Goal: Task Accomplishment & Management: Manage account settings

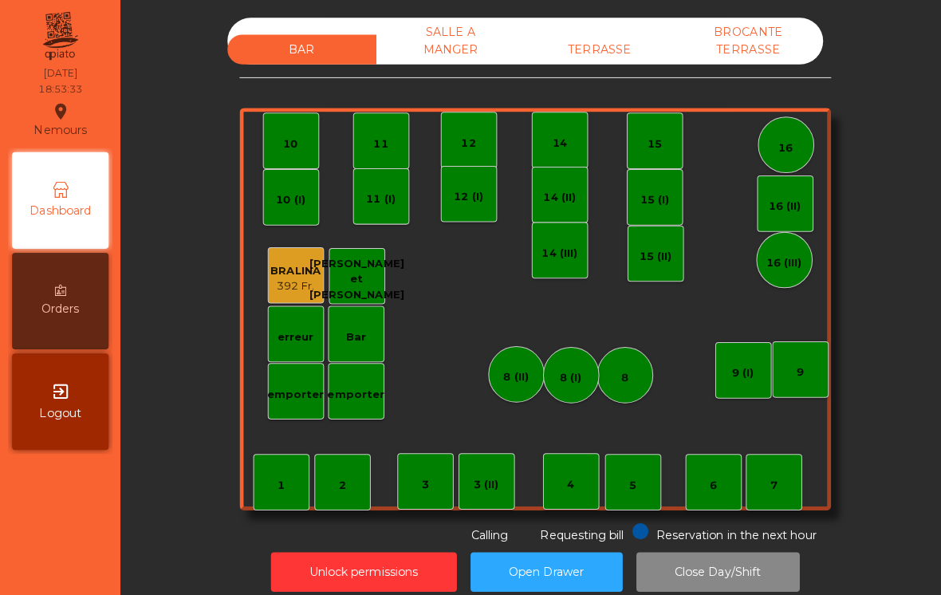
click at [587, 55] on div "TERRASSE" at bounding box center [595, 49] width 148 height 30
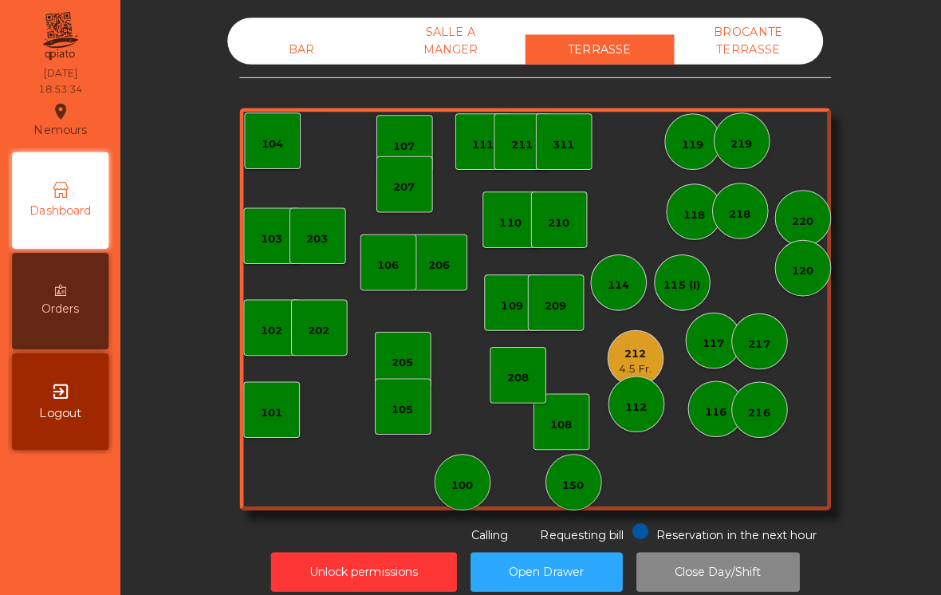
click at [627, 355] on div "212" at bounding box center [630, 351] width 32 height 16
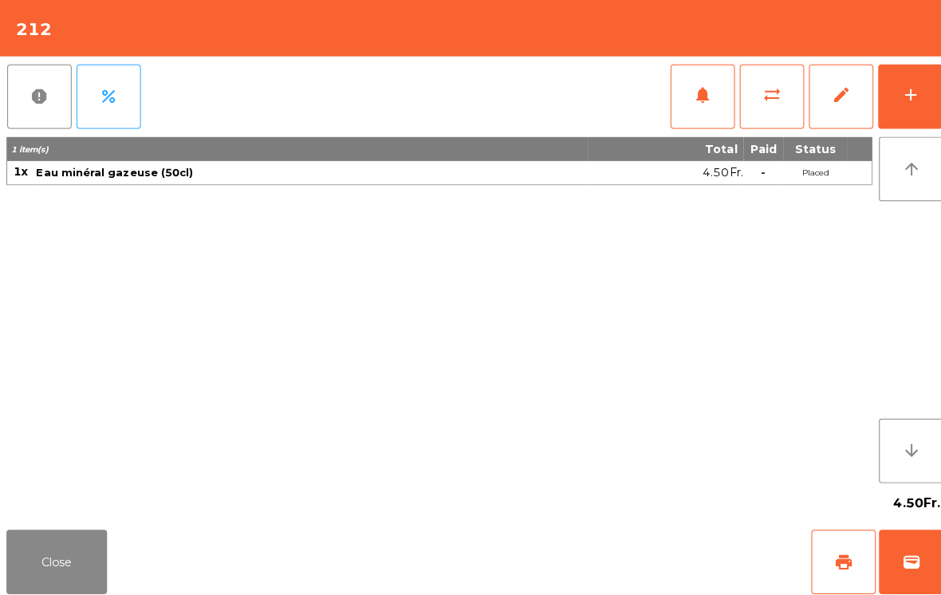
click at [903, 90] on div "add" at bounding box center [901, 94] width 19 height 19
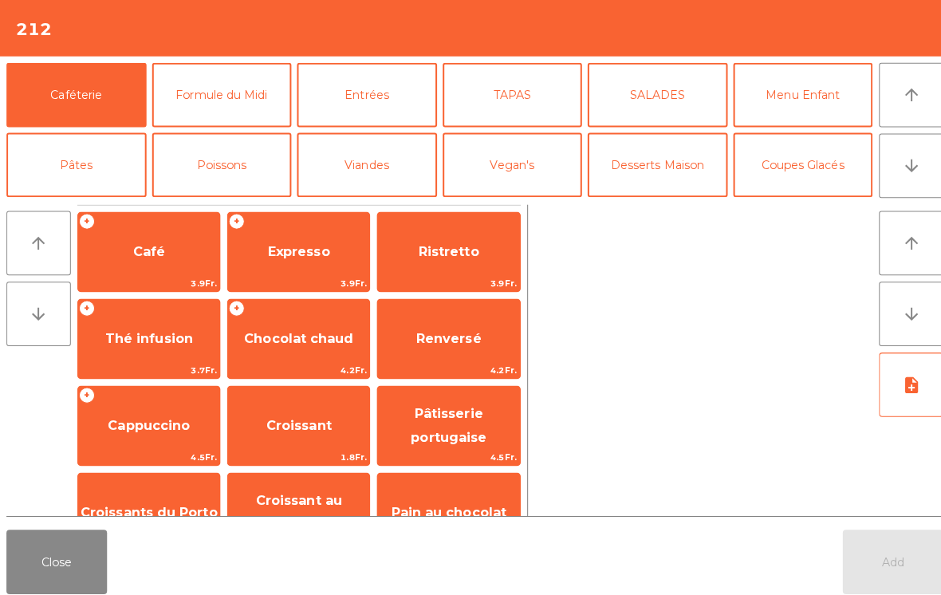
click at [361, 176] on button "Viandes" at bounding box center [363, 164] width 139 height 64
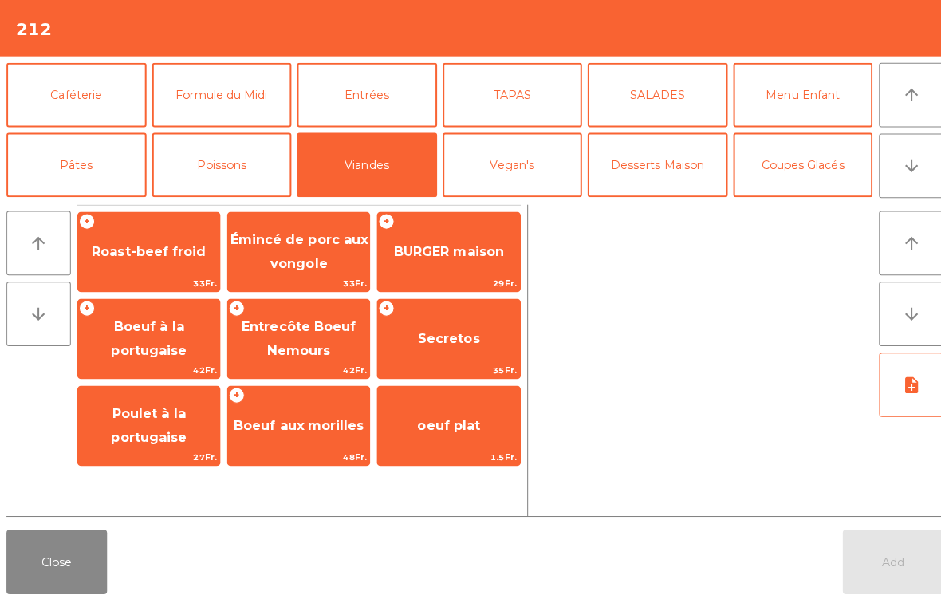
click at [301, 340] on span "Entrecôte Boeuf Nemours" at bounding box center [295, 335] width 113 height 39
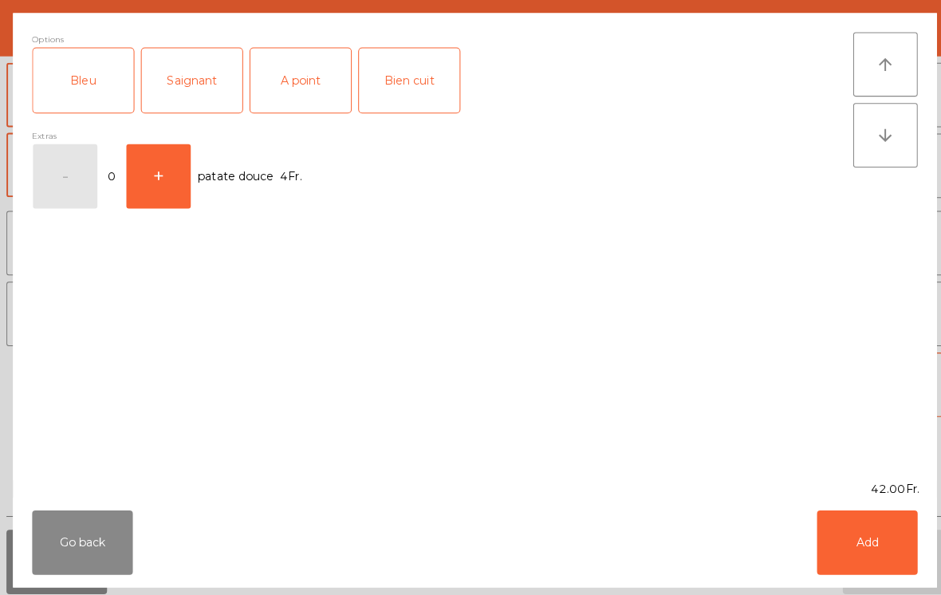
click at [301, 89] on div "A point" at bounding box center [298, 80] width 100 height 64
click at [853, 529] on button "Add" at bounding box center [859, 538] width 100 height 64
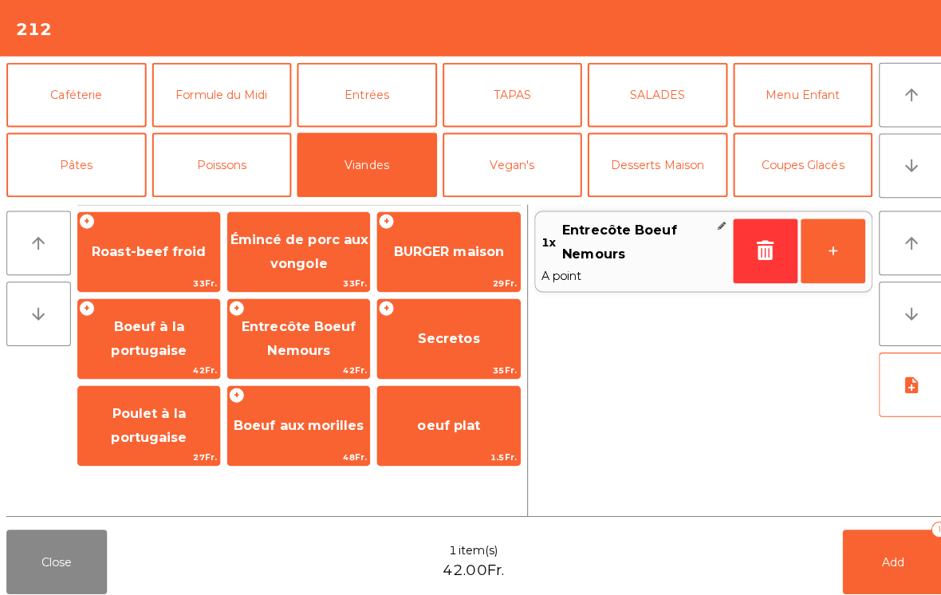
click at [87, 156] on button "Pâtes" at bounding box center [75, 164] width 139 height 64
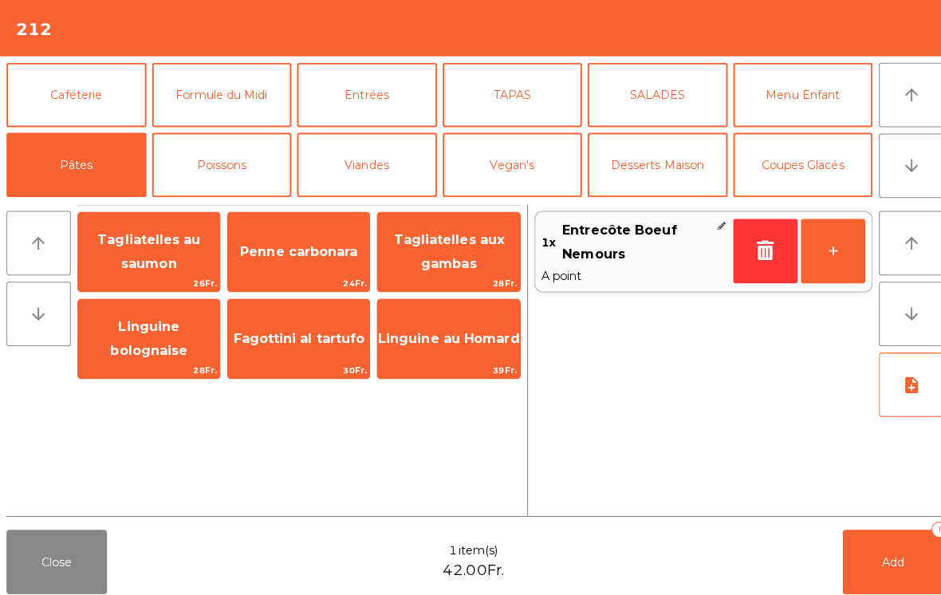
click at [212, 169] on button "Poissons" at bounding box center [220, 164] width 139 height 64
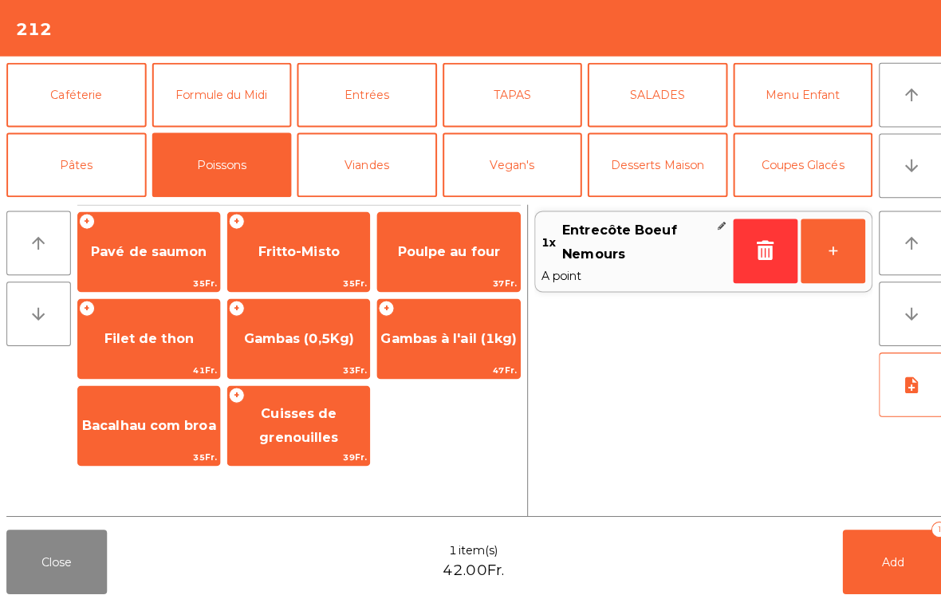
click at [122, 332] on span "Filet de thon" at bounding box center [148, 335] width 89 height 15
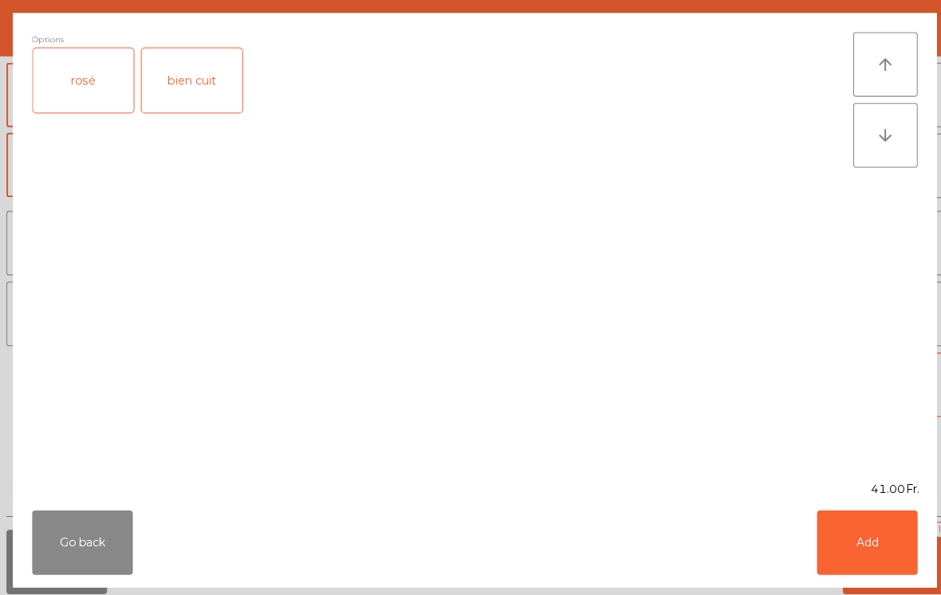
click at [89, 79] on div "rosé" at bounding box center [83, 80] width 100 height 64
click at [865, 555] on button "Add" at bounding box center [859, 538] width 100 height 64
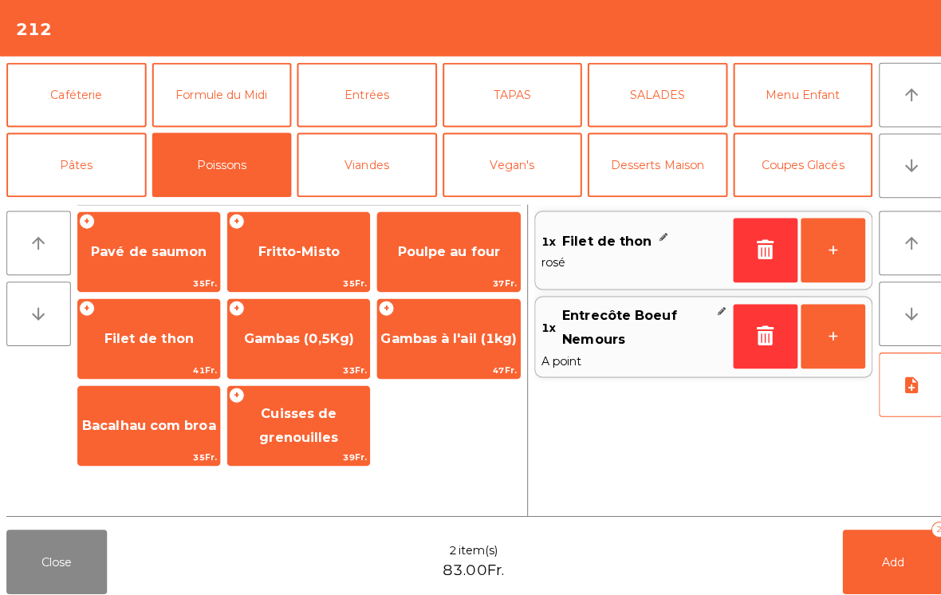
click at [928, 396] on button "note_add" at bounding box center [903, 381] width 64 height 64
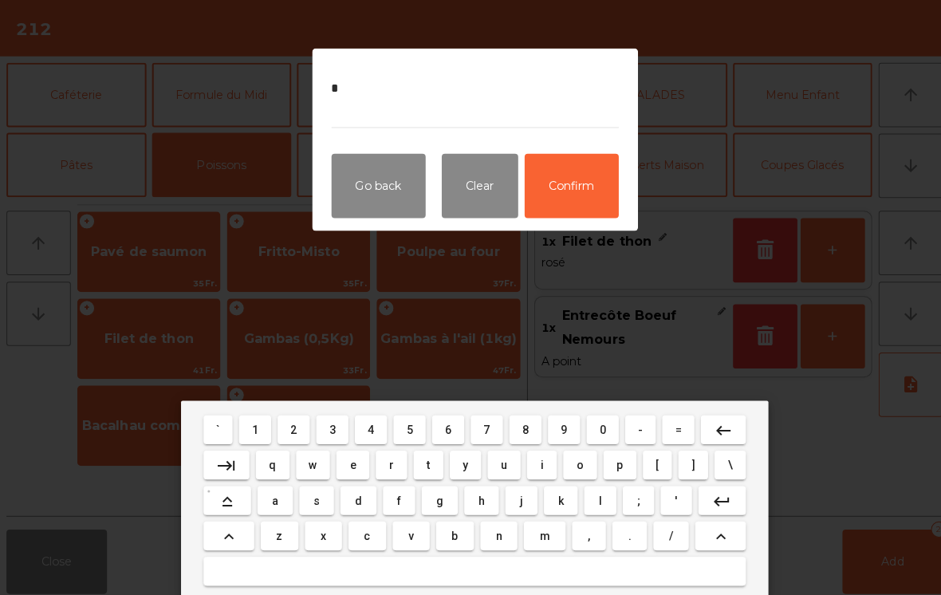
type textarea "**"
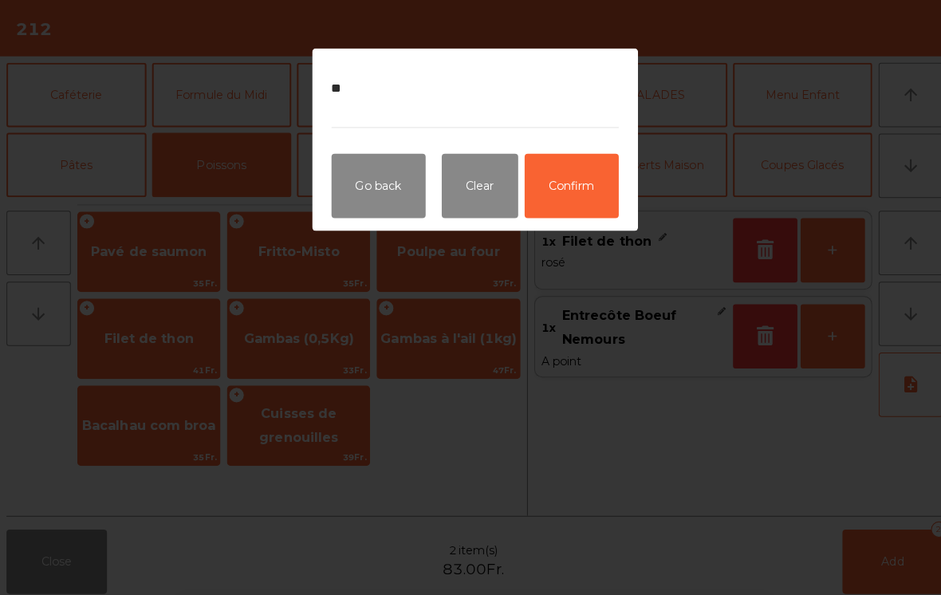
click at [586, 190] on button "Confirm" at bounding box center [566, 184] width 93 height 64
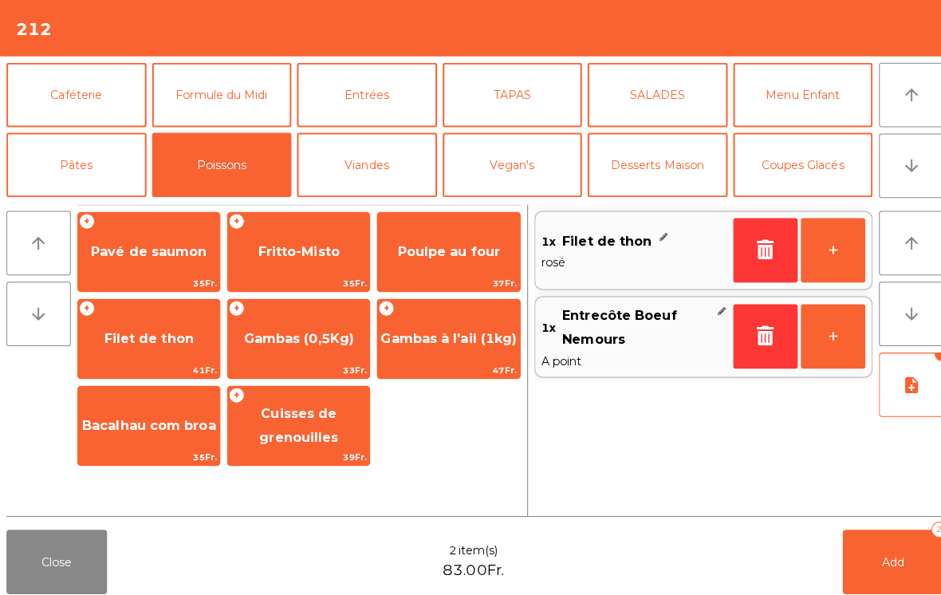
click at [907, 557] on button "Add 2" at bounding box center [885, 557] width 100 height 64
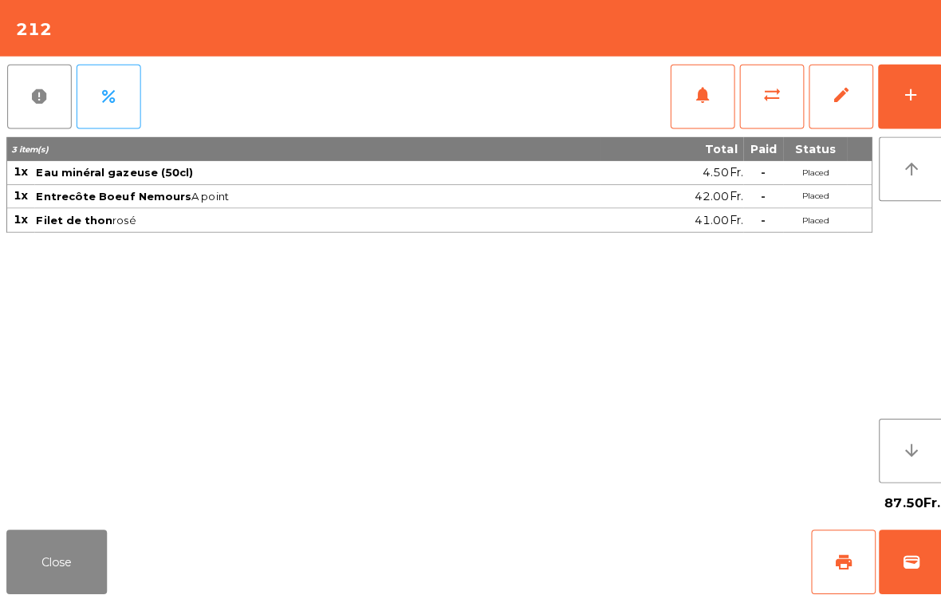
click at [70, 566] on button "Close" at bounding box center [56, 557] width 100 height 64
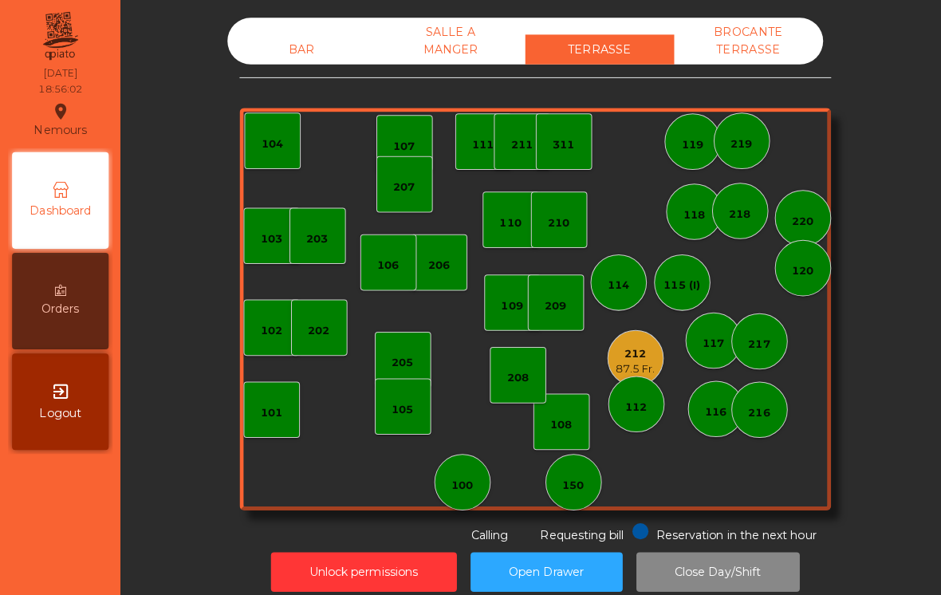
click at [625, 345] on div "212" at bounding box center [629, 351] width 39 height 16
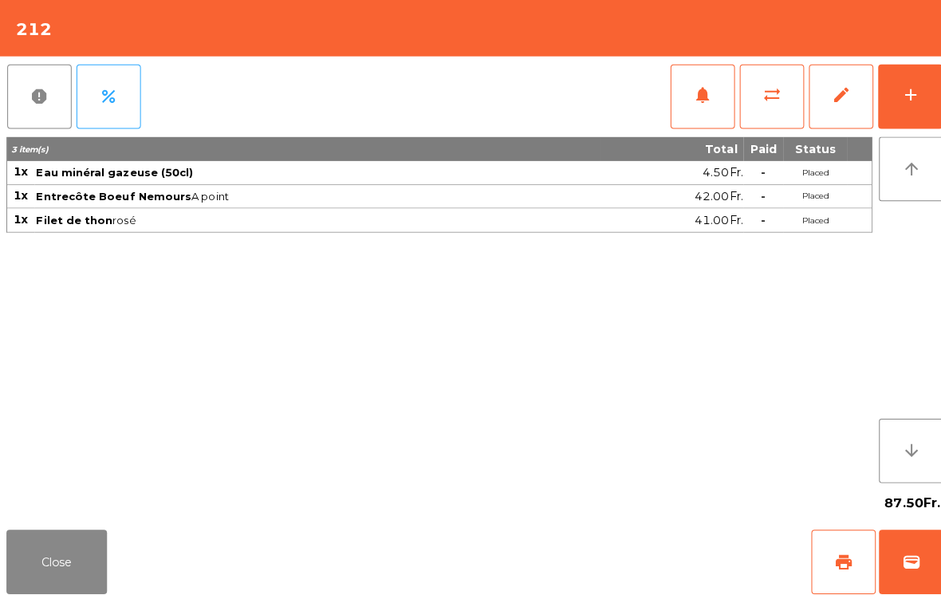
click at [893, 93] on div "add" at bounding box center [901, 94] width 19 height 19
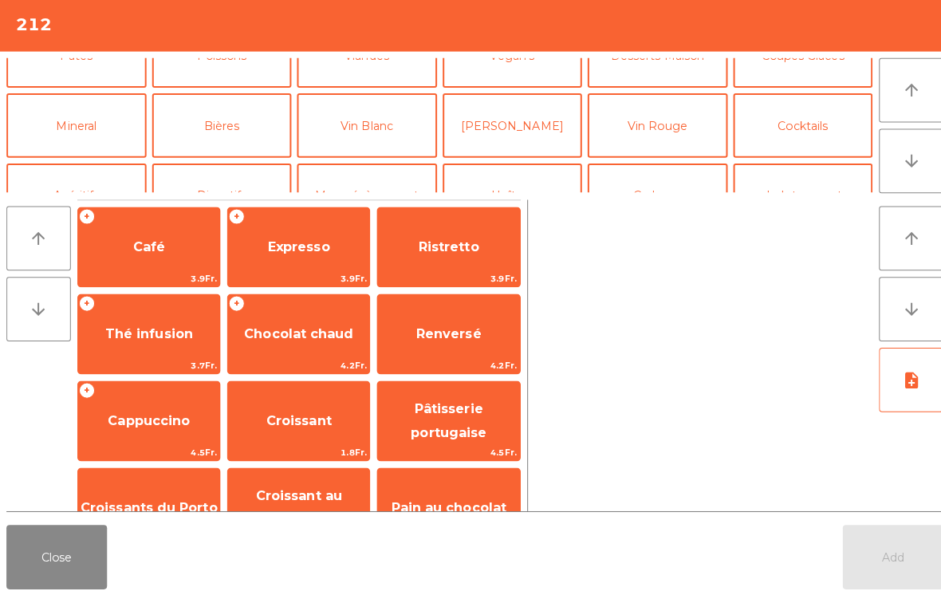
scroll to position [128, 0]
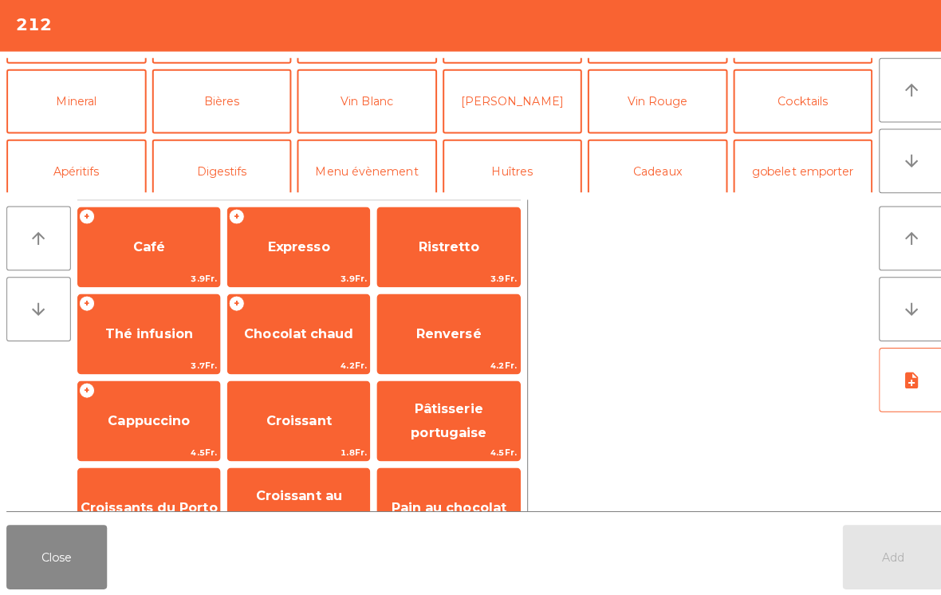
click at [675, 94] on button "Vin Rouge" at bounding box center [651, 105] width 139 height 64
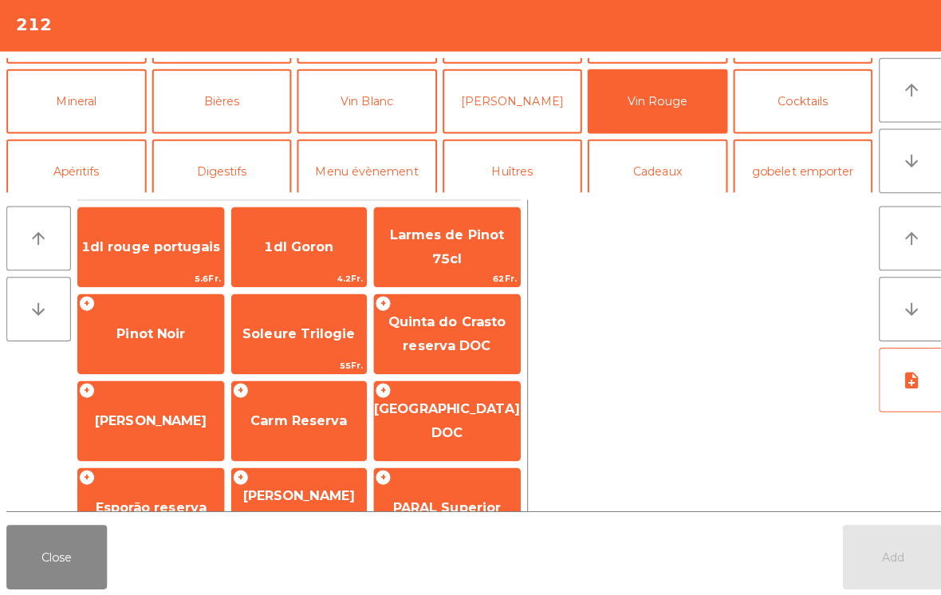
click at [478, 316] on span "Quinta do Crasto reserva DOC" at bounding box center [442, 335] width 116 height 39
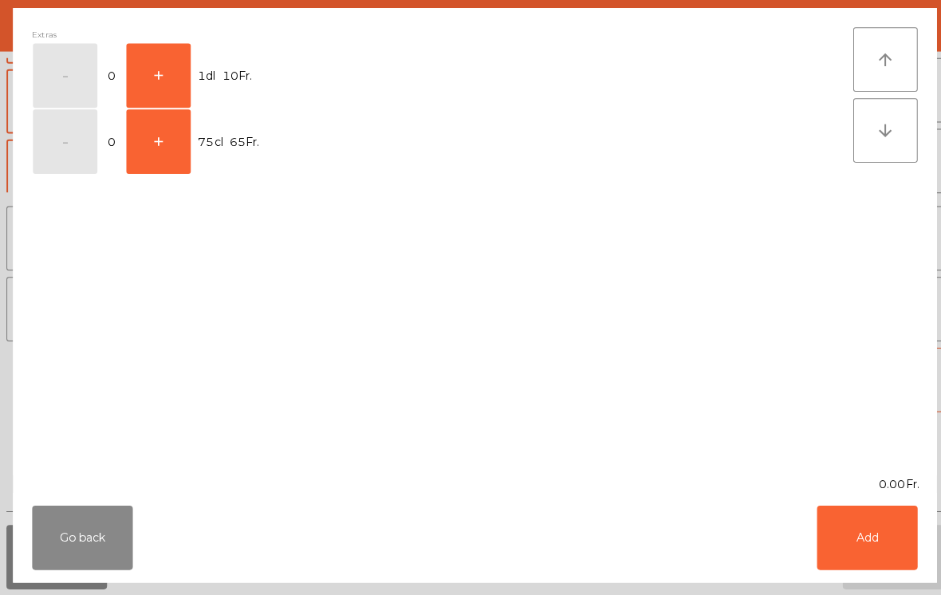
click at [175, 76] on button "+" at bounding box center [157, 80] width 64 height 64
click at [878, 537] on button "Add" at bounding box center [859, 538] width 100 height 64
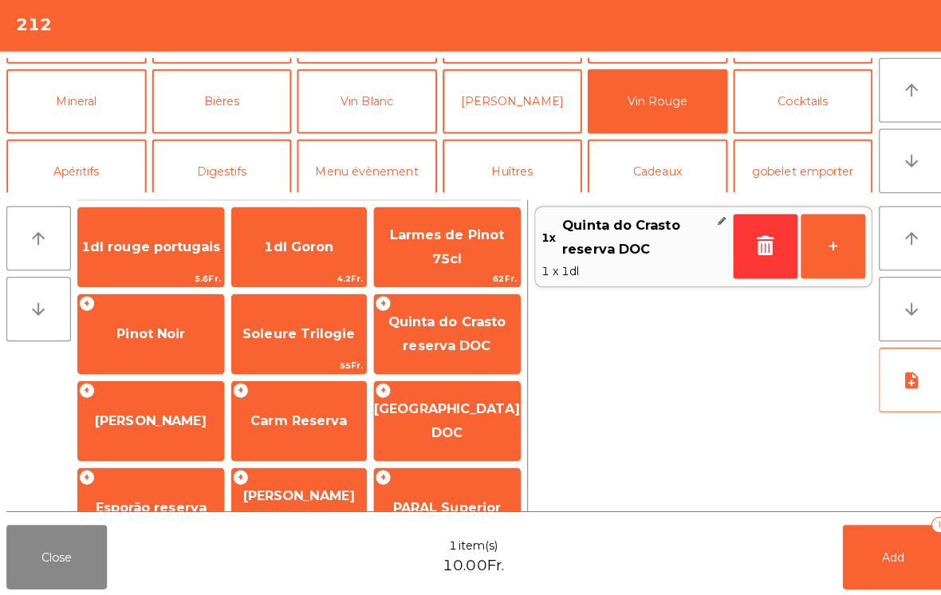
click at [886, 549] on span "Add" at bounding box center [885, 556] width 22 height 14
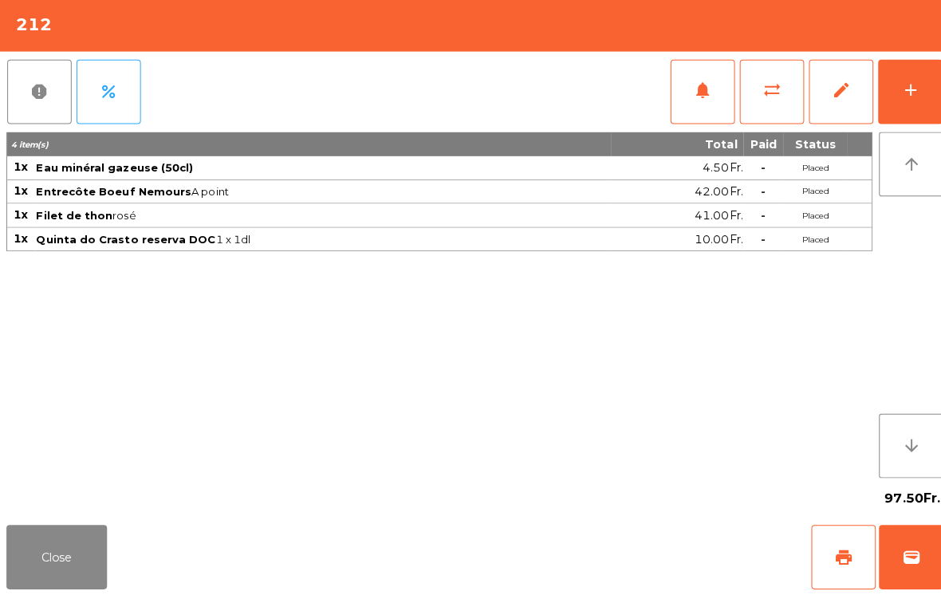
click at [78, 569] on button "Close" at bounding box center [56, 557] width 100 height 64
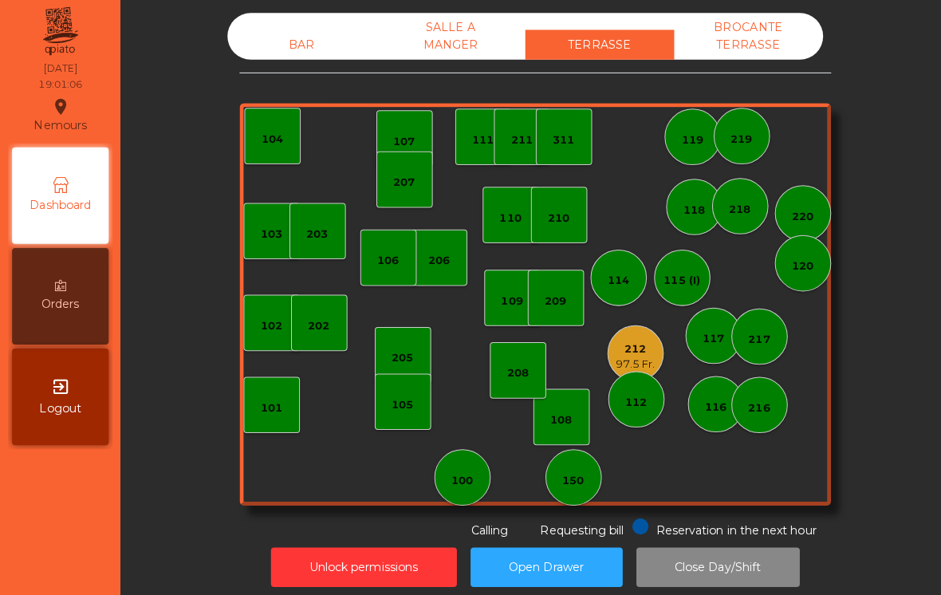
click at [301, 36] on div "BAR" at bounding box center [300, 49] width 148 height 30
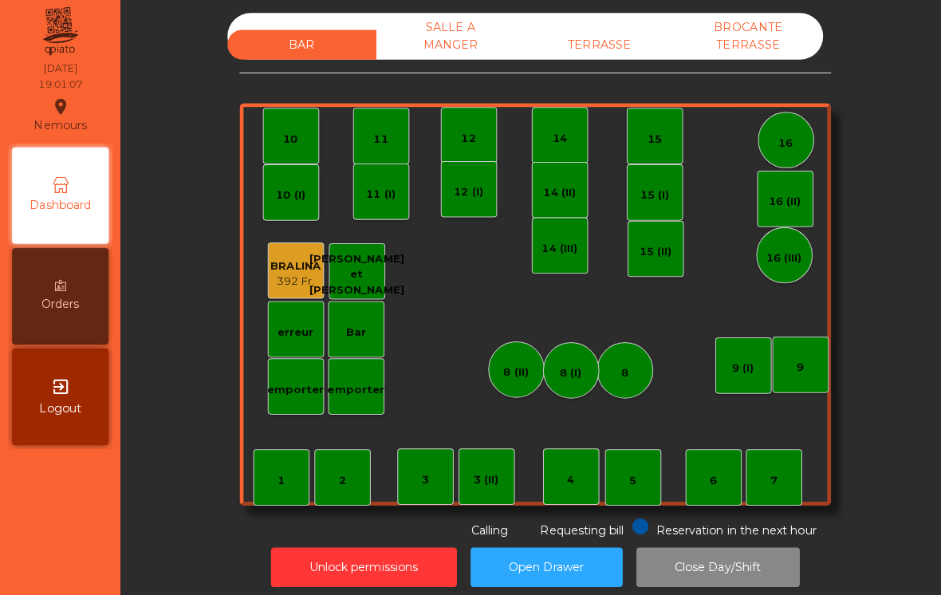
click at [801, 355] on div "9" at bounding box center [794, 366] width 56 height 56
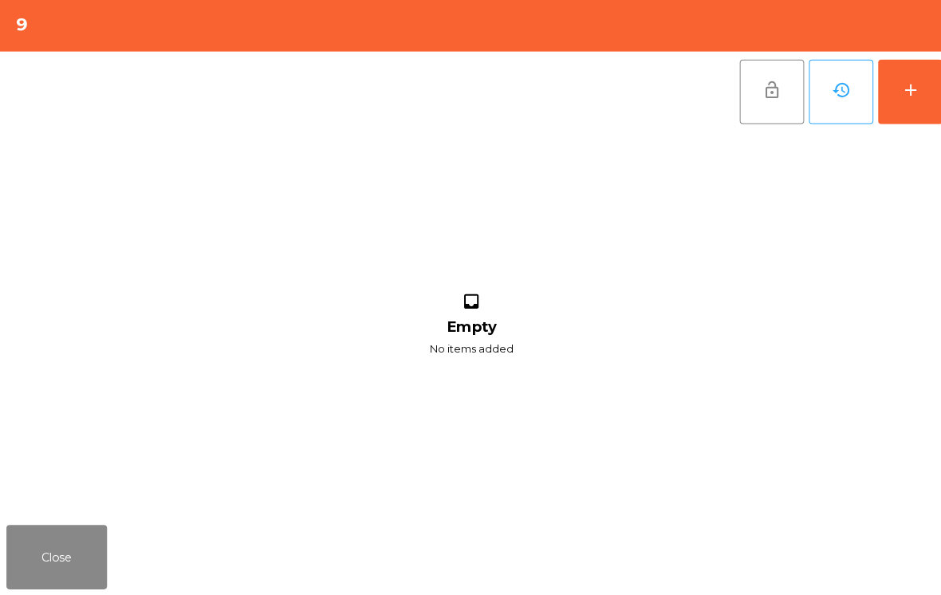
click at [921, 87] on button "add" at bounding box center [902, 96] width 64 height 64
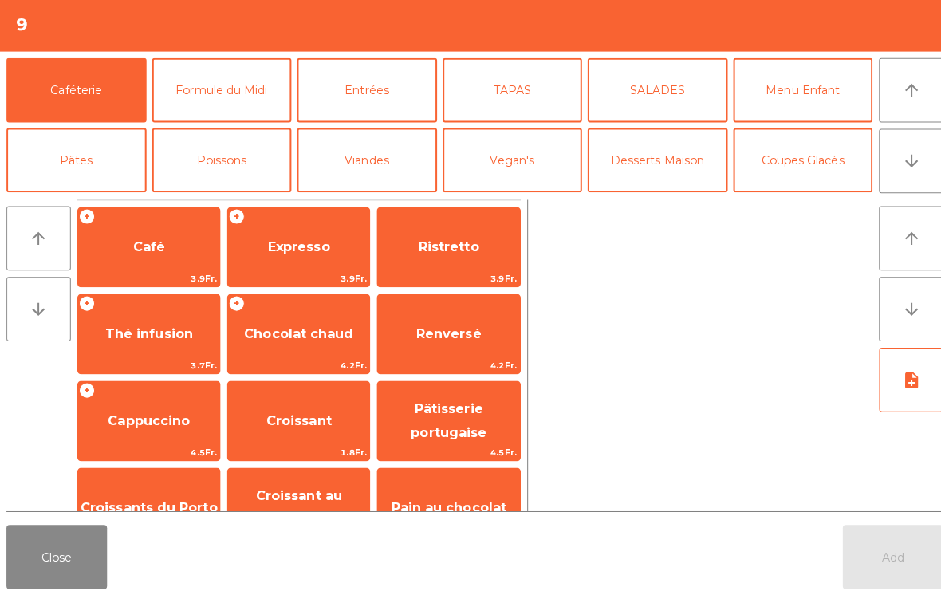
click at [910, 167] on icon "arrow_downward" at bounding box center [902, 164] width 19 height 19
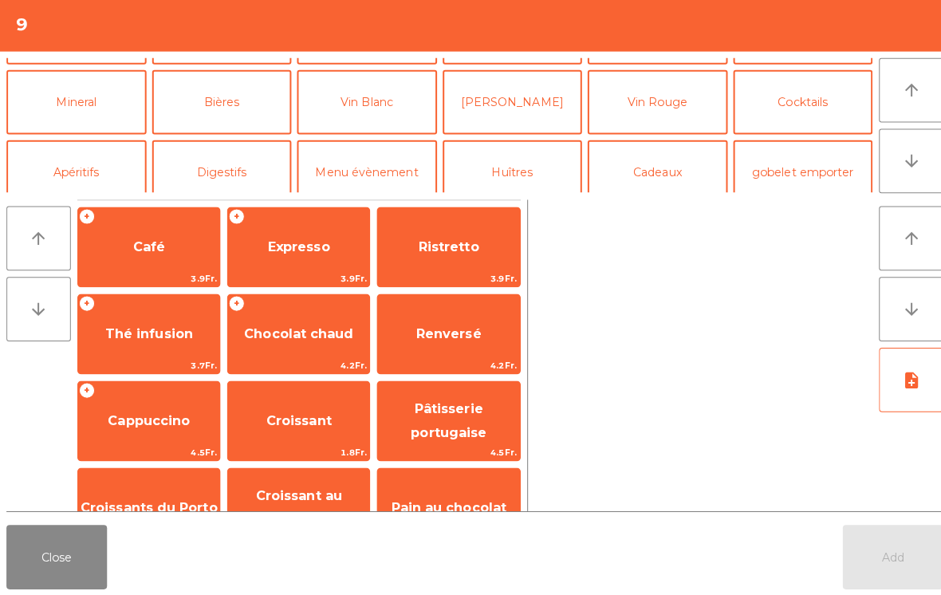
scroll to position [139, 0]
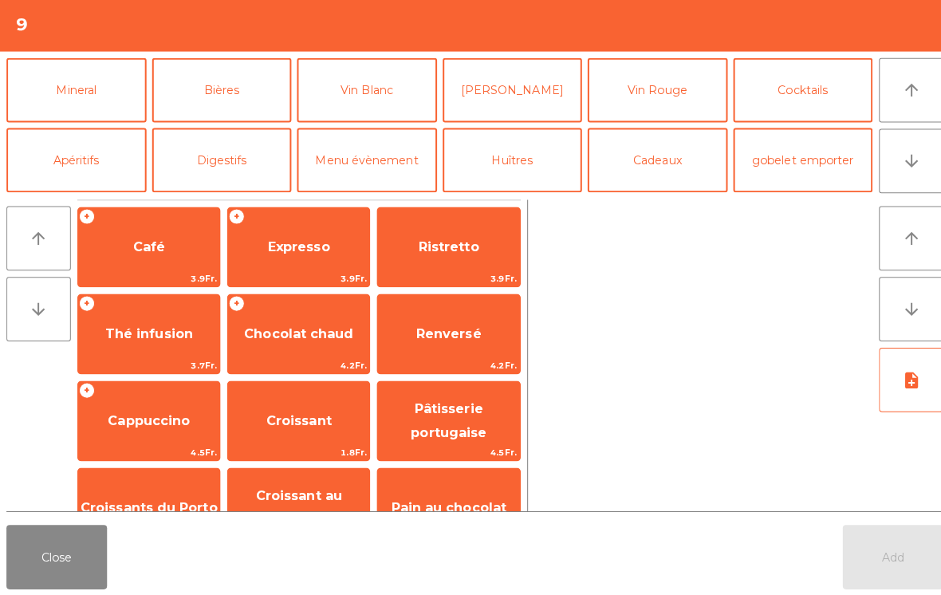
click at [204, 98] on button "Bières" at bounding box center [220, 94] width 139 height 64
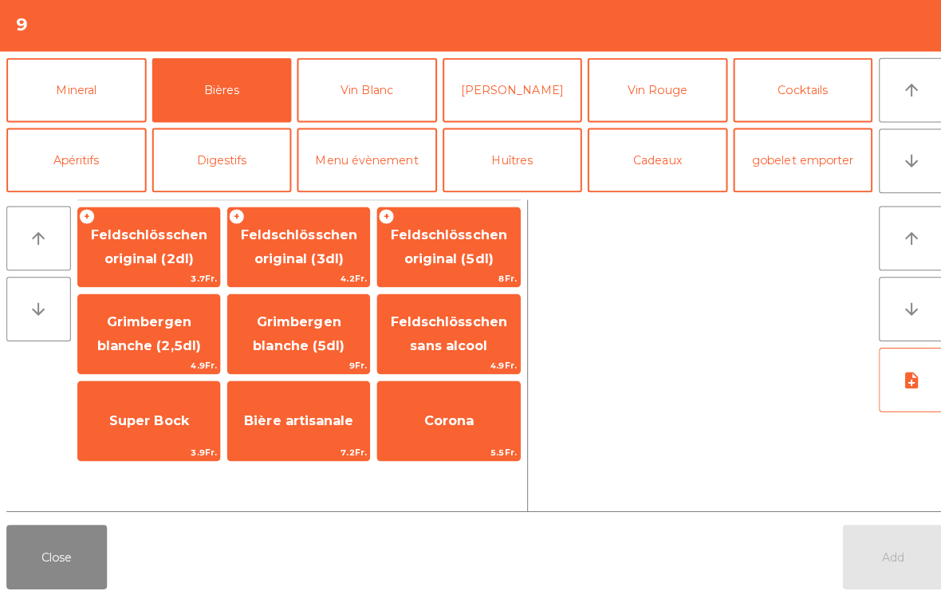
click at [284, 258] on span "Feldschlösschen original (3dl)" at bounding box center [296, 249] width 116 height 39
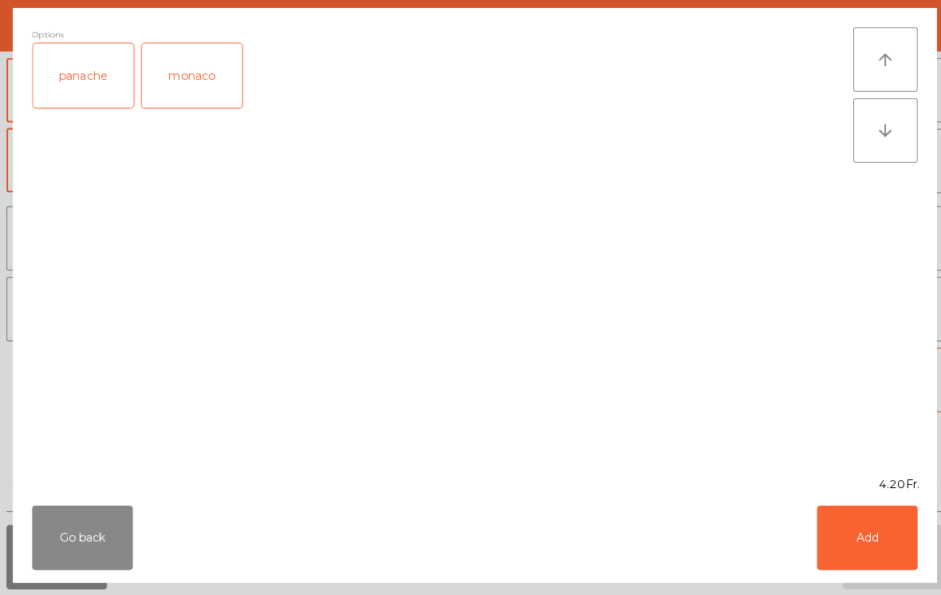
click at [872, 532] on button "Add" at bounding box center [859, 538] width 100 height 64
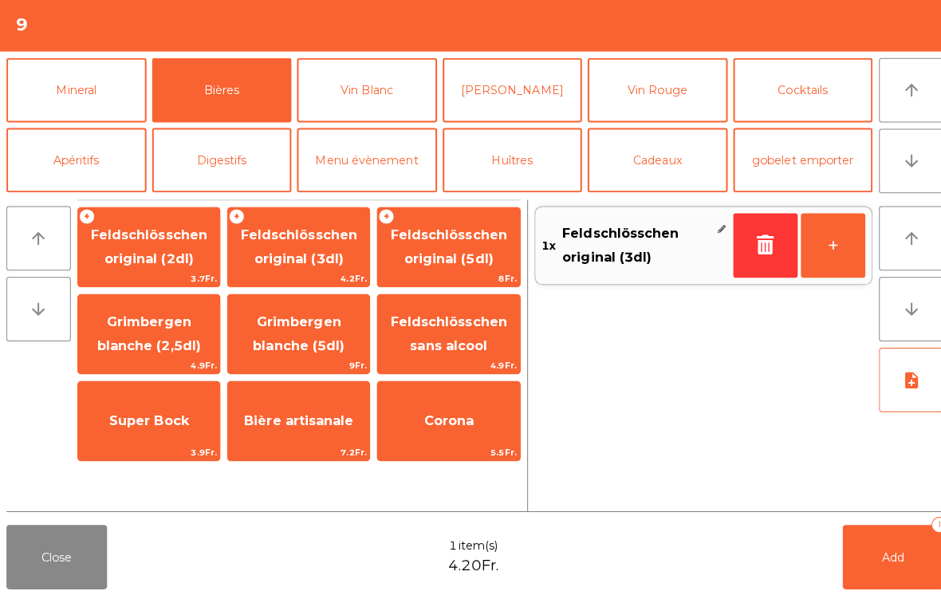
click at [826, 239] on button "+" at bounding box center [825, 248] width 64 height 64
click at [885, 555] on span "Add" at bounding box center [885, 556] width 22 height 14
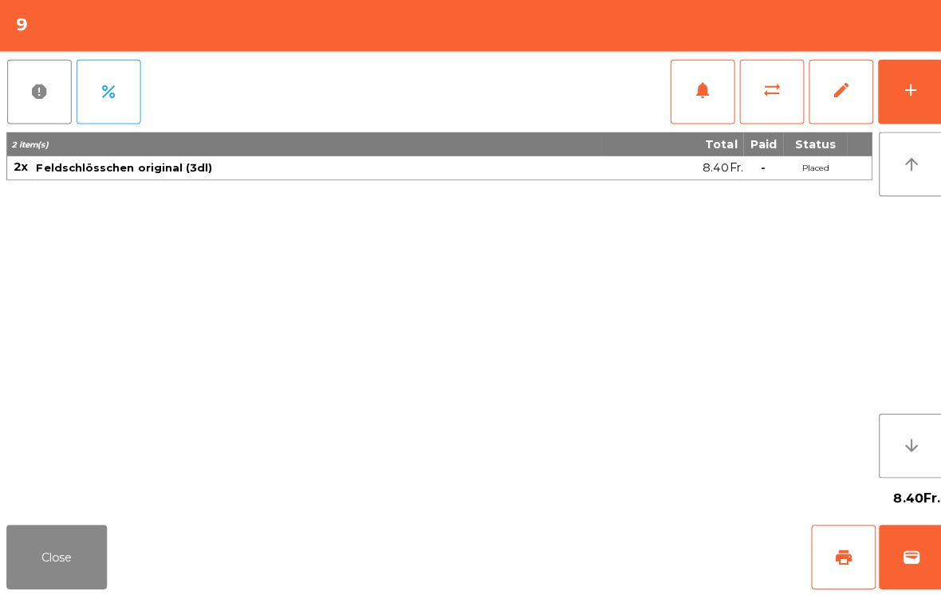
click at [924, 107] on button "add" at bounding box center [902, 96] width 64 height 64
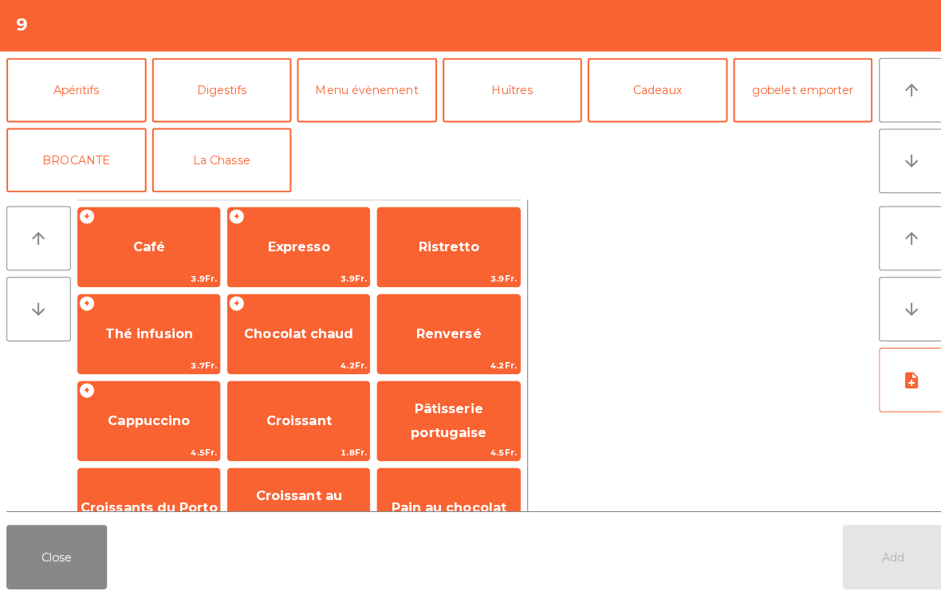
scroll to position [208, 0]
click at [224, 170] on button "La Chasse" at bounding box center [220, 164] width 139 height 64
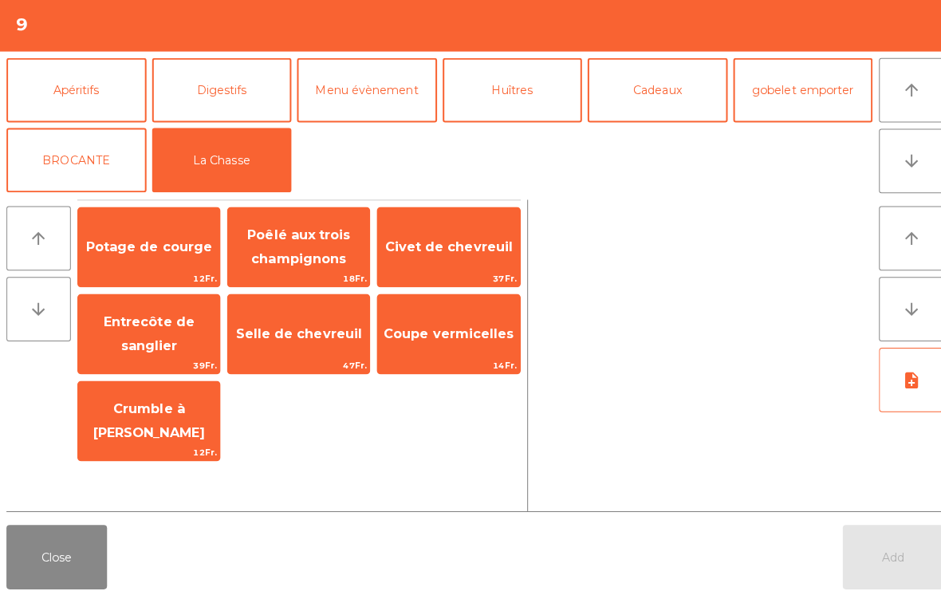
click at [132, 248] on span "Potage de courge" at bounding box center [147, 249] width 125 height 15
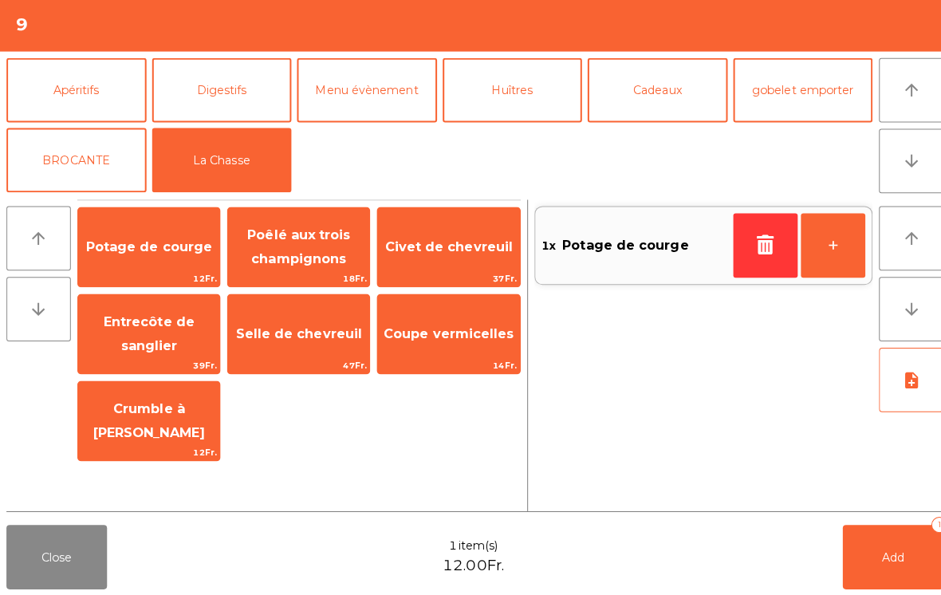
click at [162, 250] on span "Potage de courge" at bounding box center [147, 249] width 125 height 15
click at [293, 338] on span "Selle de chevreuil" at bounding box center [296, 335] width 125 height 15
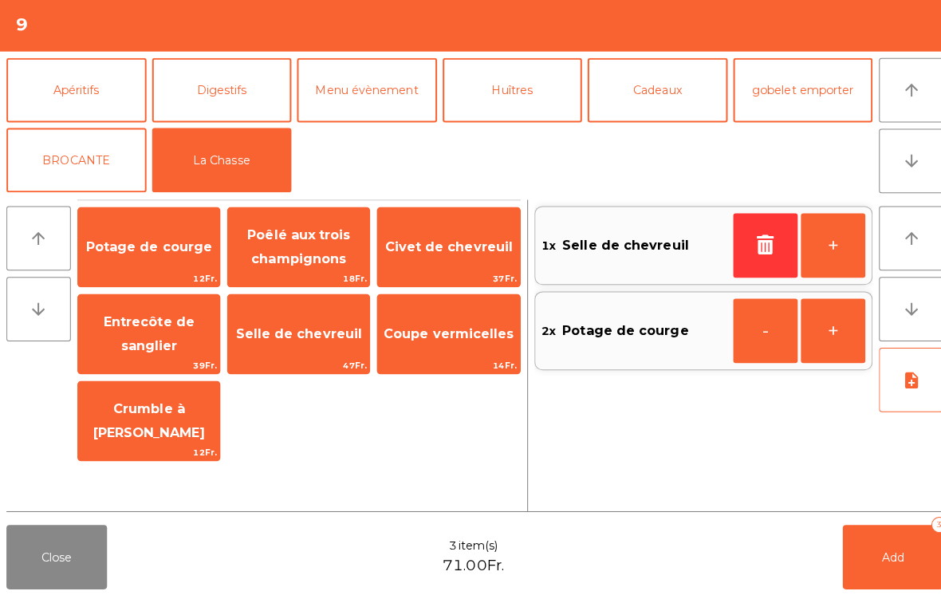
click at [276, 329] on span "Selle de chevreuil" at bounding box center [296, 335] width 125 height 15
click at [870, 563] on button "Add 4" at bounding box center [885, 557] width 100 height 64
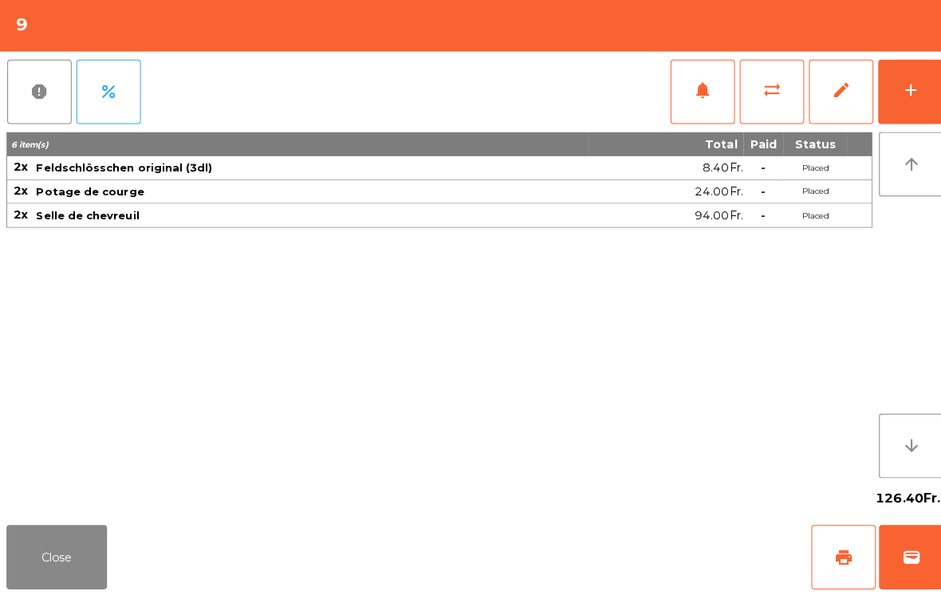
click at [94, 553] on button "Close" at bounding box center [56, 557] width 100 height 64
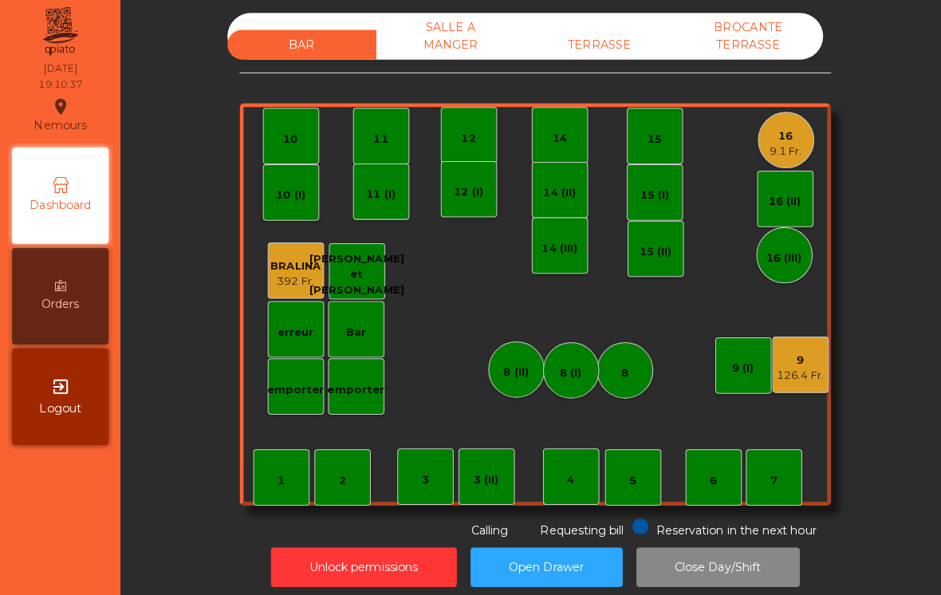
click at [604, 51] on div "TERRASSE" at bounding box center [595, 49] width 148 height 30
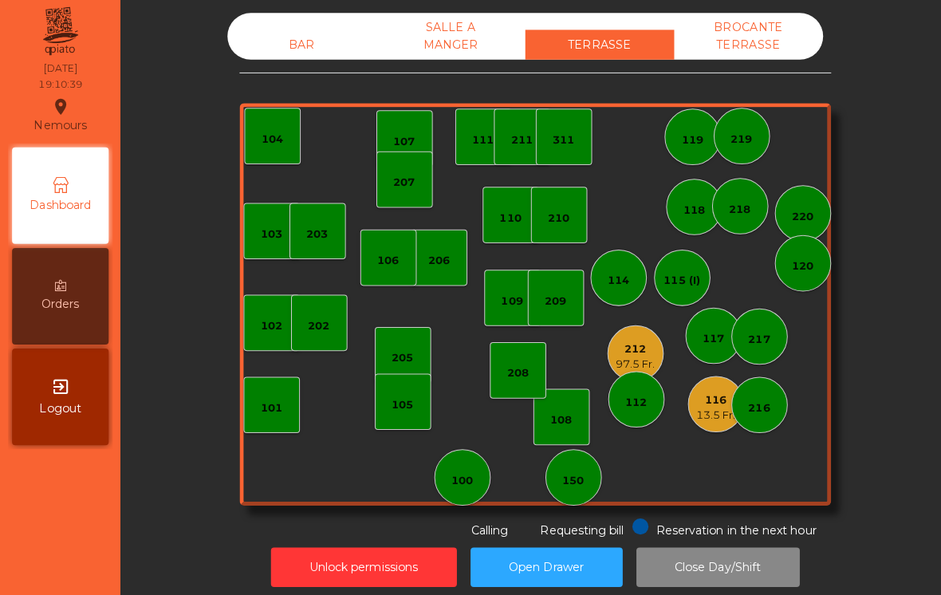
click at [392, 378] on div "105" at bounding box center [400, 403] width 56 height 56
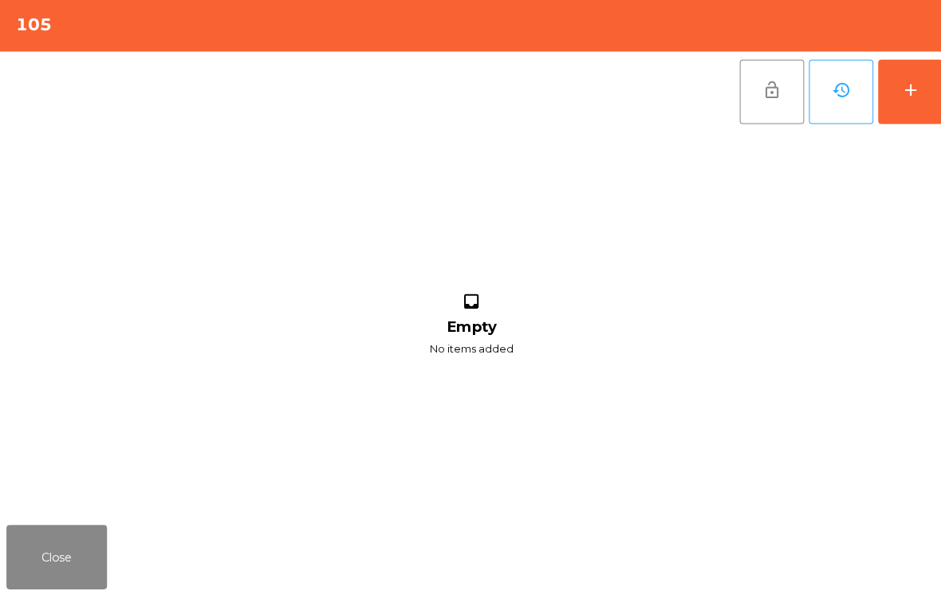
click at [919, 97] on button "add" at bounding box center [902, 96] width 64 height 64
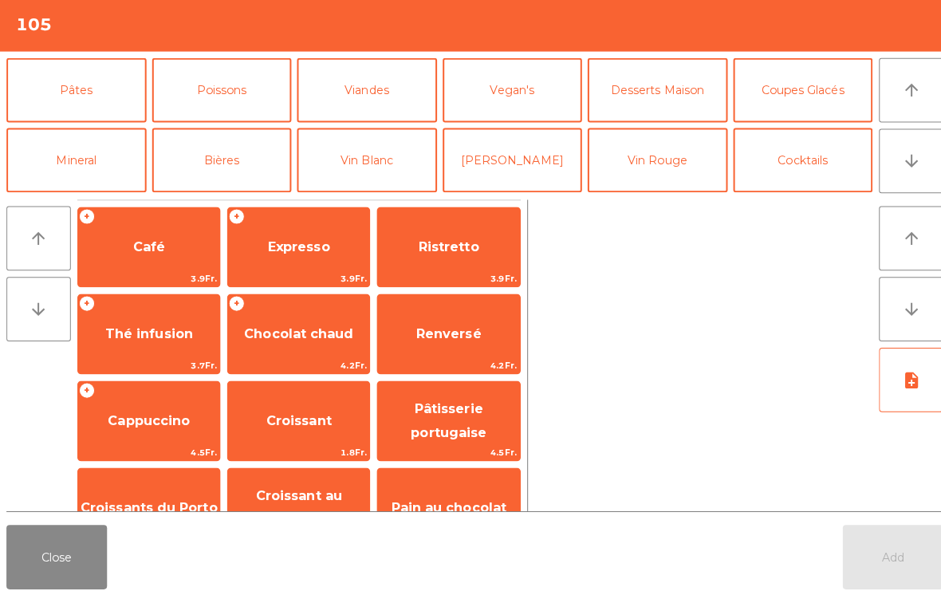
scroll to position [102, 0]
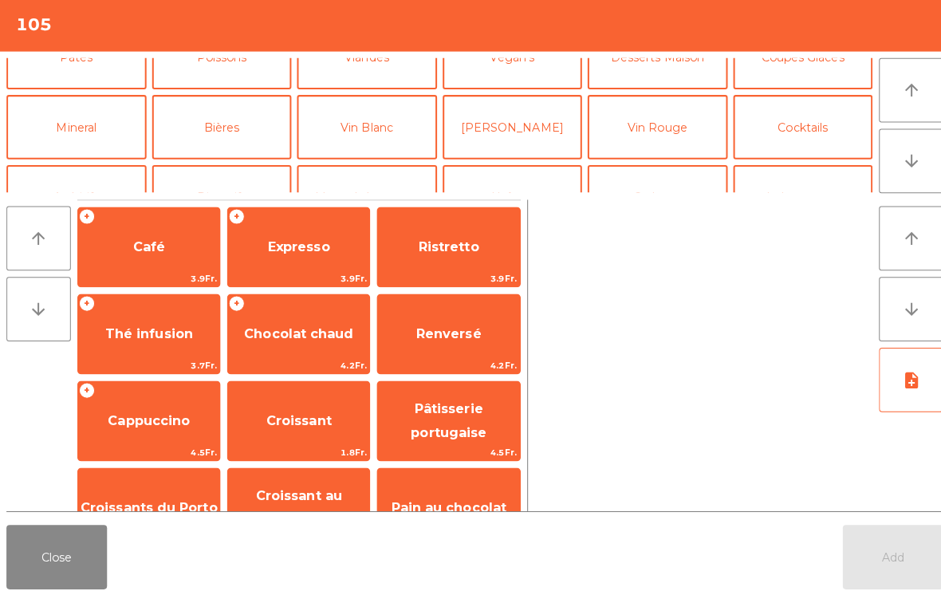
click at [359, 137] on button "Vin Blanc" at bounding box center [363, 131] width 139 height 64
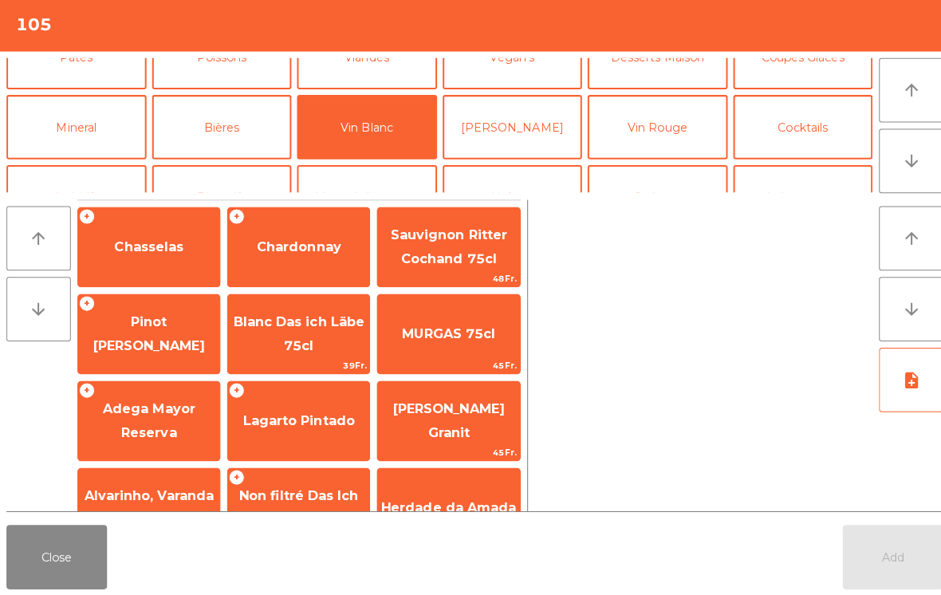
click at [163, 245] on span "Chasselas" at bounding box center [147, 249] width 69 height 15
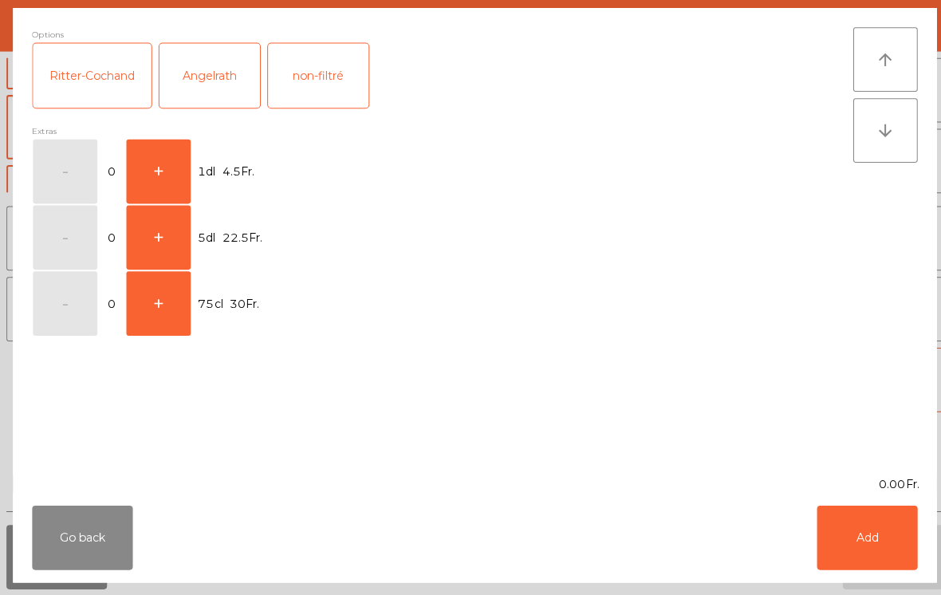
click at [161, 160] on button "+" at bounding box center [157, 175] width 64 height 64
click at [855, 536] on button "Add" at bounding box center [859, 538] width 100 height 64
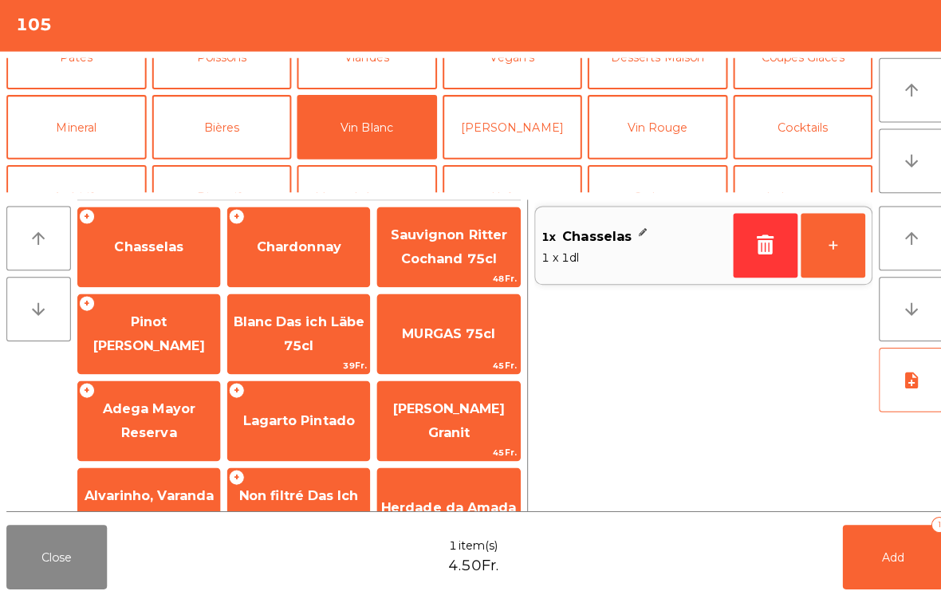
click at [824, 253] on button "+" at bounding box center [825, 248] width 64 height 64
click at [826, 246] on button "+" at bounding box center [825, 248] width 64 height 64
click at [825, 242] on button "+" at bounding box center [825, 248] width 64 height 64
click at [823, 248] on button "+" at bounding box center [825, 248] width 64 height 64
click at [819, 247] on button "+" at bounding box center [825, 248] width 64 height 64
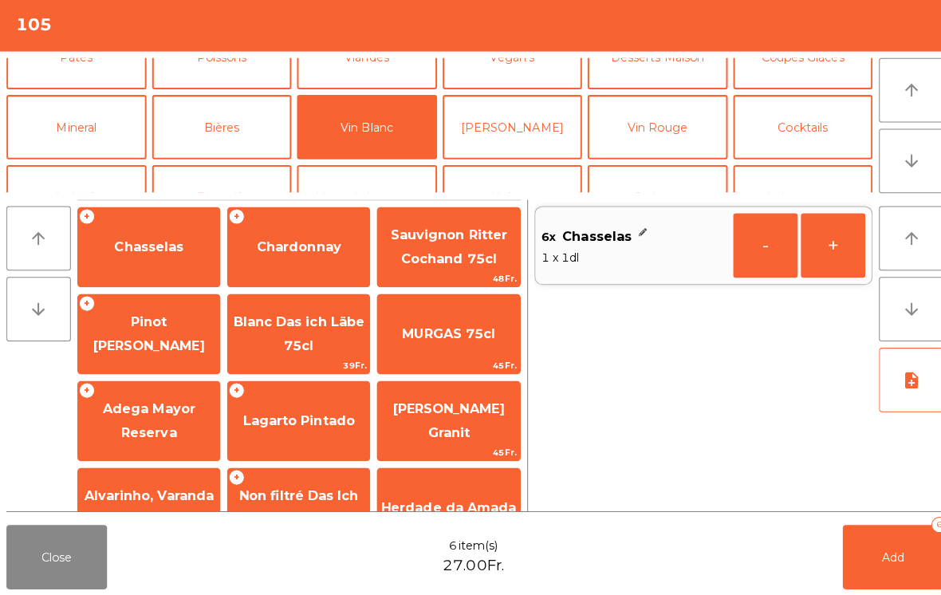
click at [813, 247] on button "+" at bounding box center [825, 248] width 64 height 64
click at [750, 235] on button "-" at bounding box center [758, 248] width 64 height 64
click at [240, 129] on button "Bières" at bounding box center [220, 131] width 139 height 64
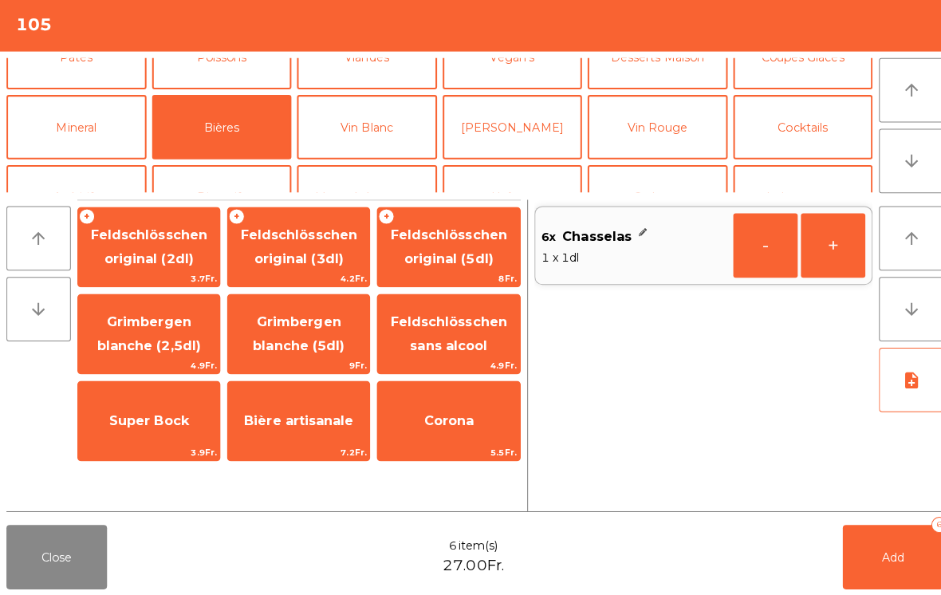
click at [105, 129] on button "Mineral" at bounding box center [75, 131] width 139 height 64
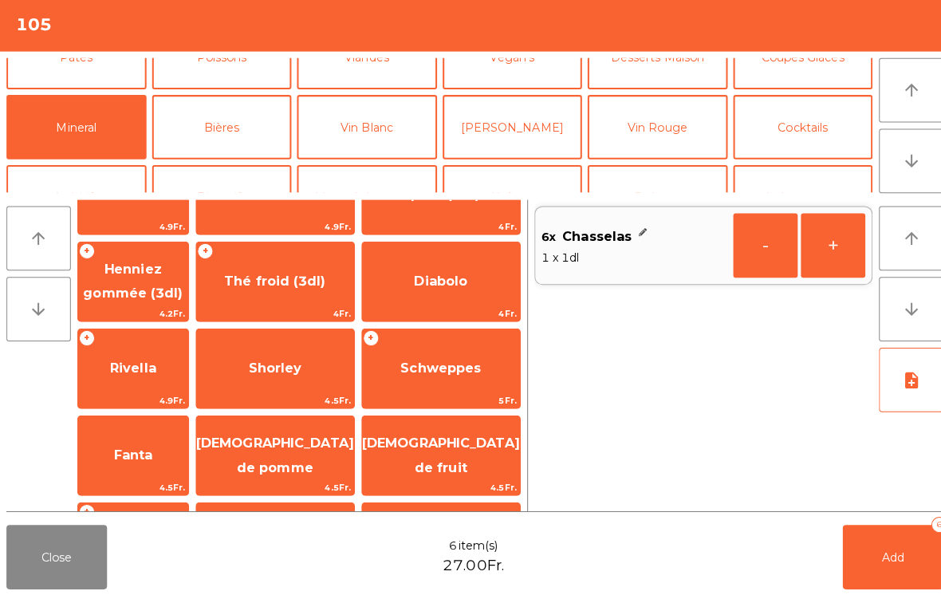
scroll to position [302, 0]
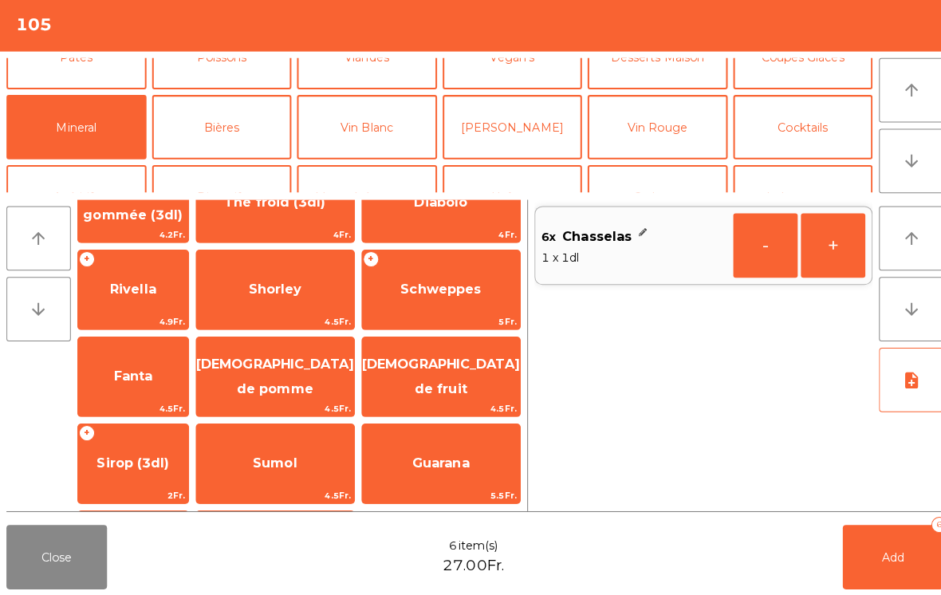
click at [166, 447] on span "Sirop (3dl)" at bounding box center [131, 464] width 109 height 43
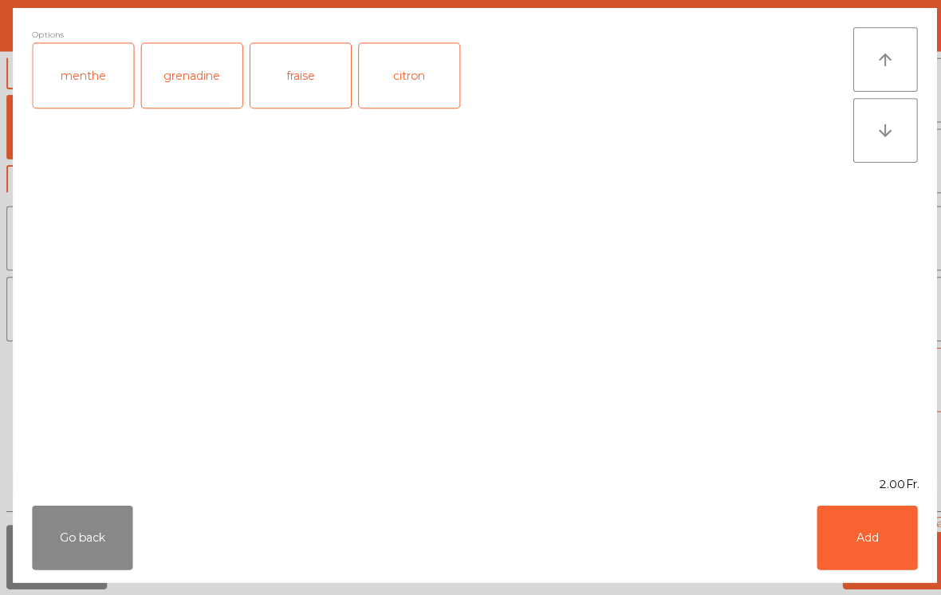
click at [845, 517] on button "Add" at bounding box center [859, 538] width 100 height 64
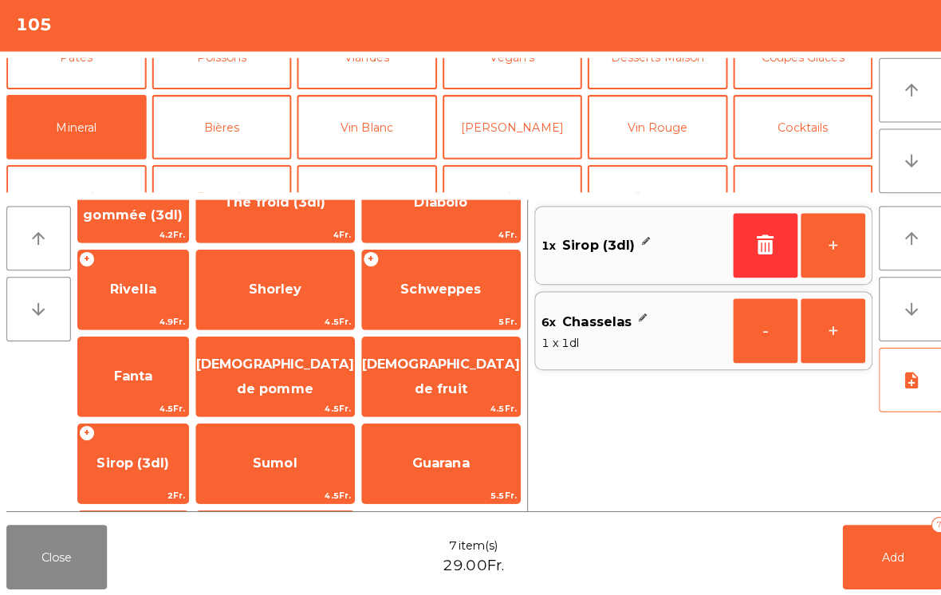
click at [848, 246] on button "+" at bounding box center [825, 248] width 64 height 64
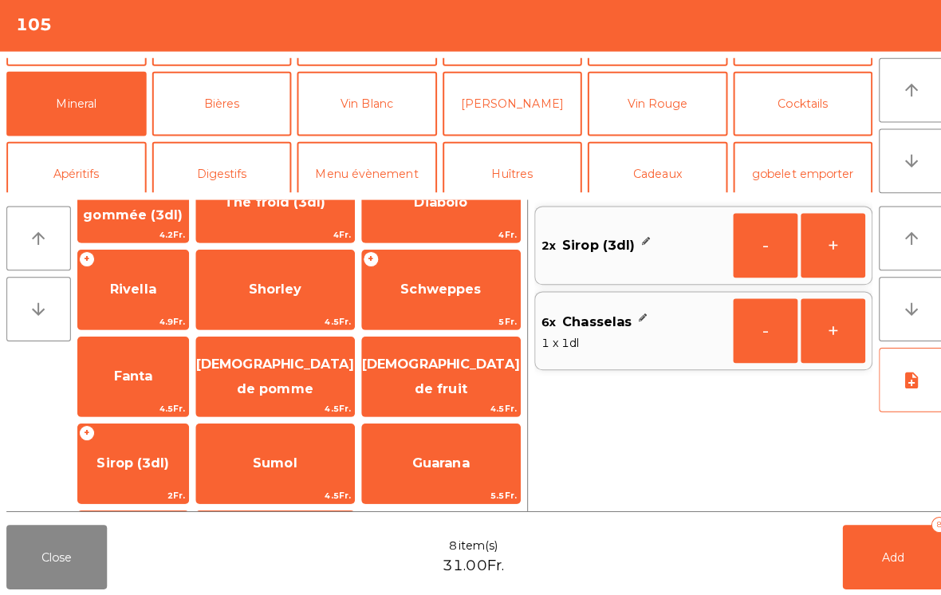
scroll to position [81, 0]
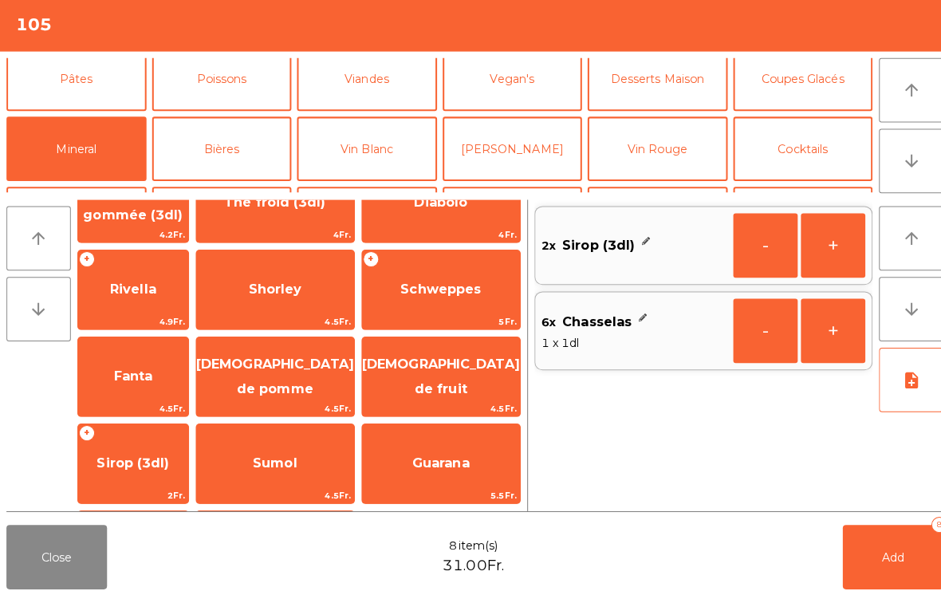
click at [809, 146] on button "Cocktails" at bounding box center [795, 152] width 139 height 64
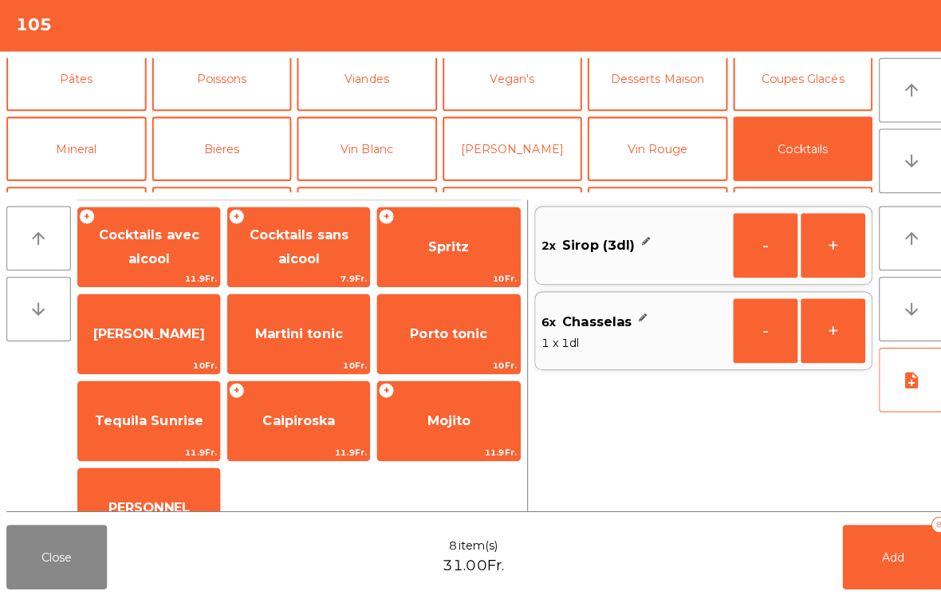
scroll to position [0, 0]
click at [151, 238] on span "Cocktails avec alcool" at bounding box center [148, 249] width 100 height 39
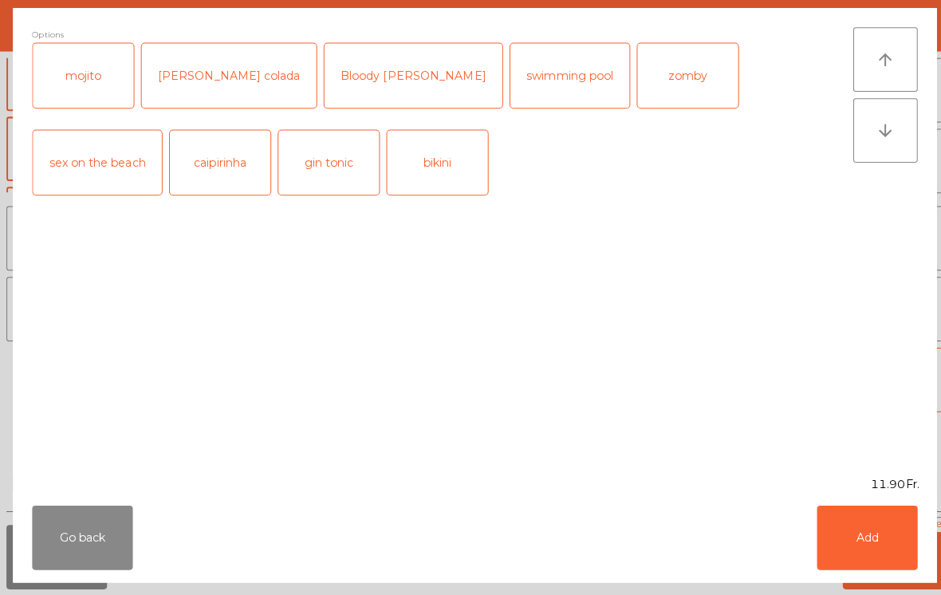
click at [858, 526] on button "Add" at bounding box center [859, 538] width 100 height 64
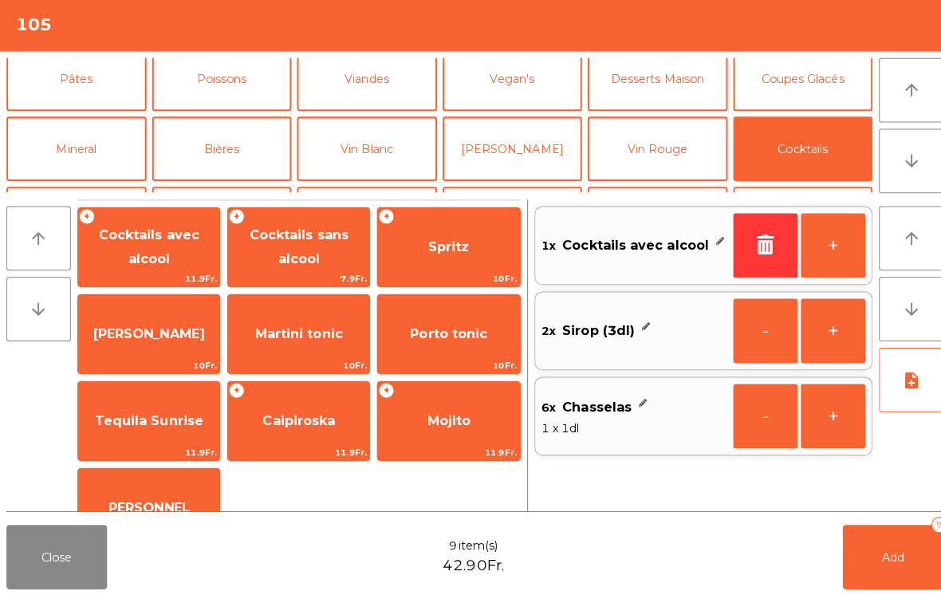
click at [885, 558] on span "Add" at bounding box center [885, 556] width 22 height 14
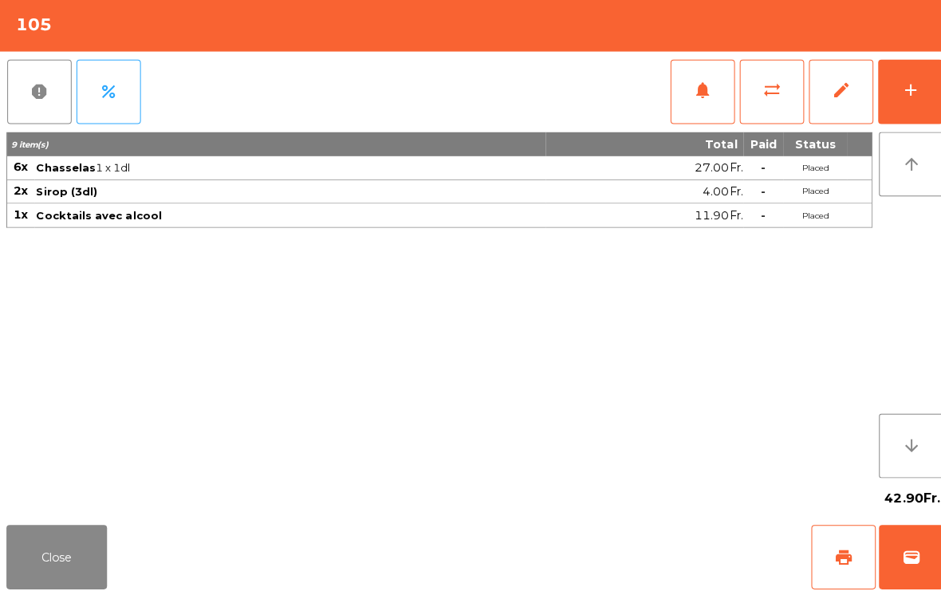
click at [41, 569] on button "Close" at bounding box center [56, 557] width 100 height 64
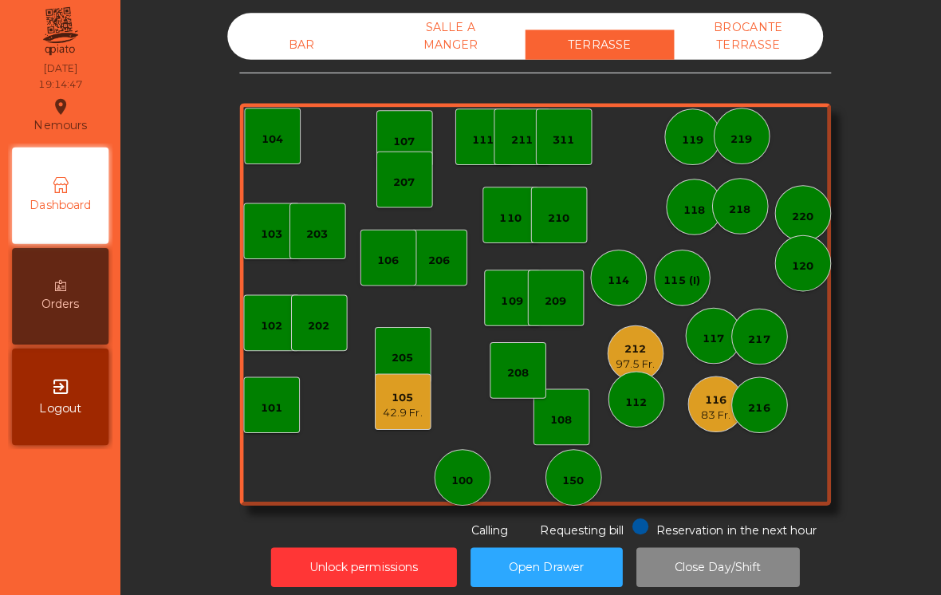
click at [254, 37] on div "BAR" at bounding box center [300, 49] width 148 height 30
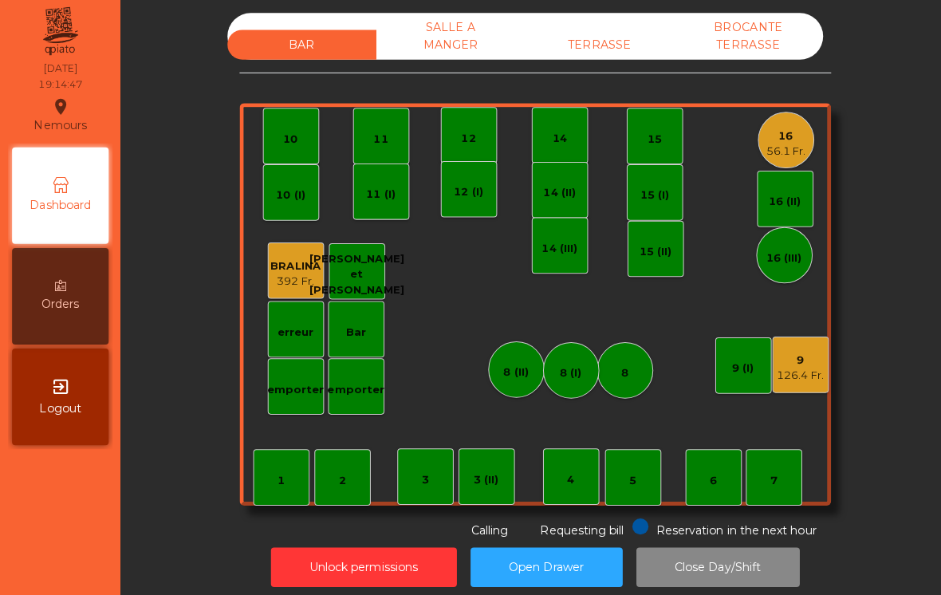
click at [804, 356] on div "9" at bounding box center [793, 362] width 46 height 16
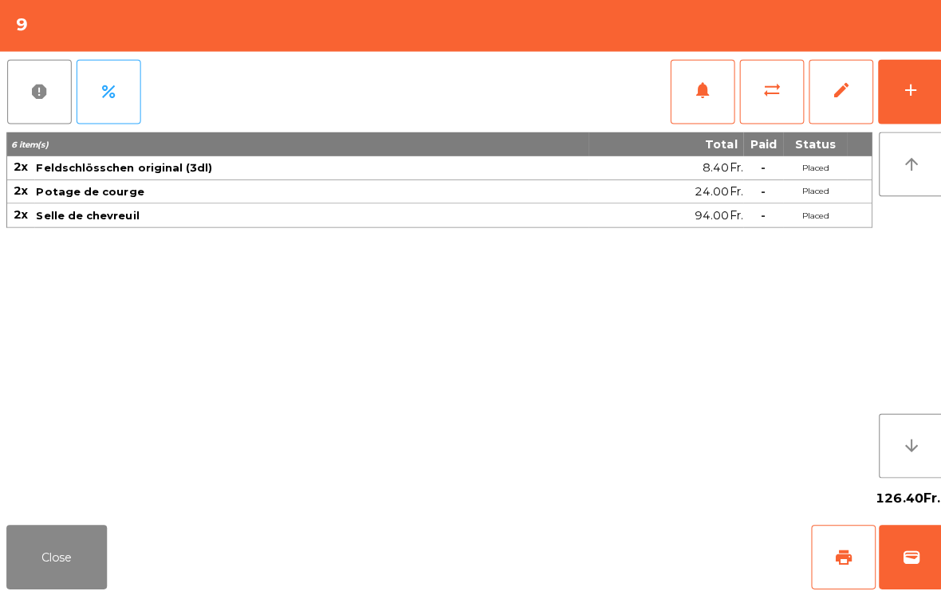
click at [904, 85] on div "add" at bounding box center [901, 94] width 19 height 19
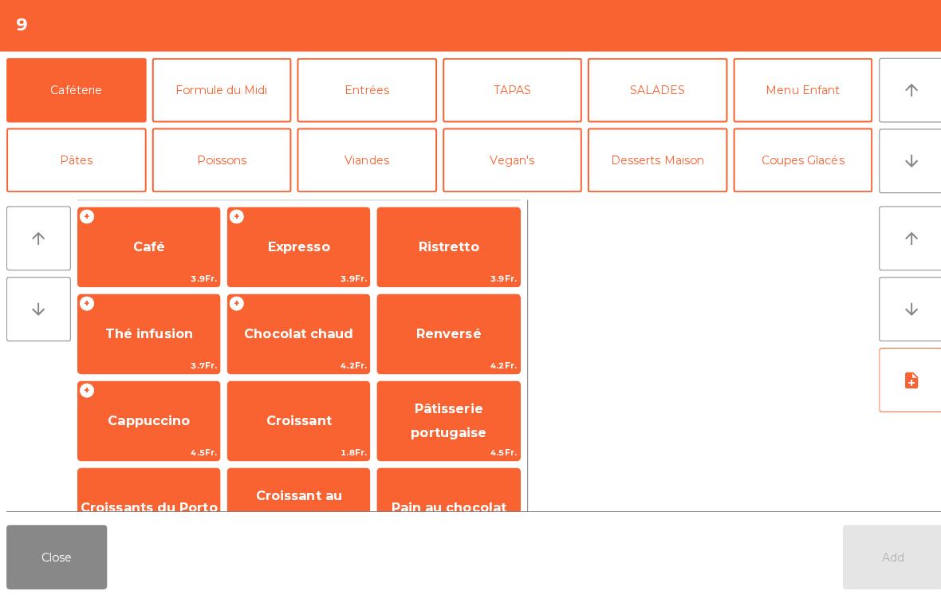
click at [907, 157] on icon "arrow_downward" at bounding box center [902, 164] width 19 height 19
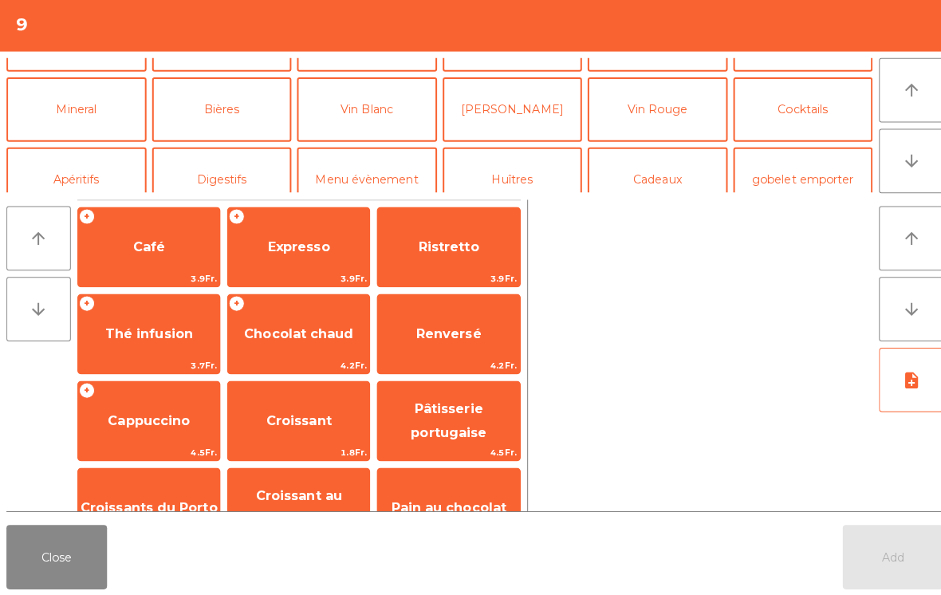
scroll to position [139, 0]
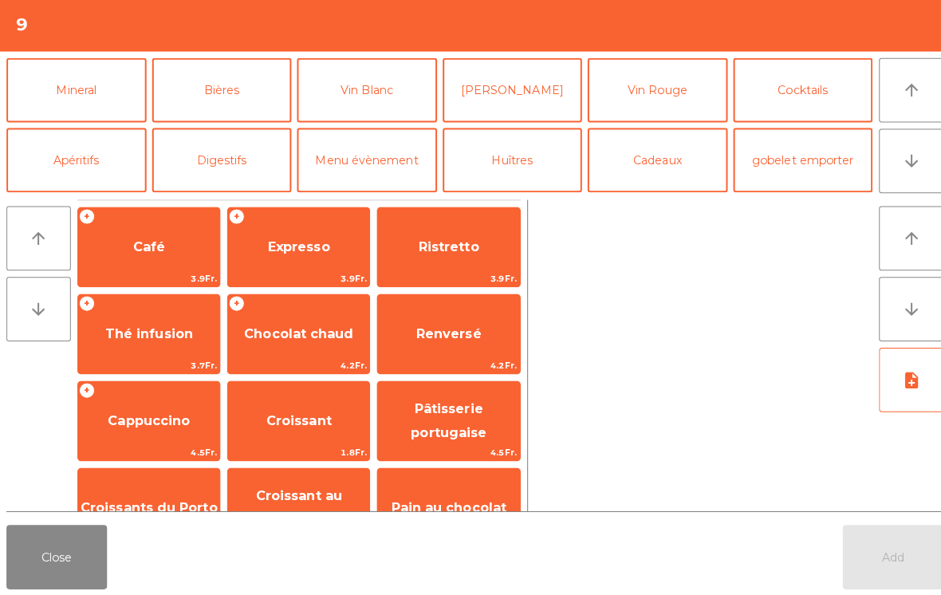
click at [627, 96] on button "Vin Rouge" at bounding box center [651, 94] width 139 height 64
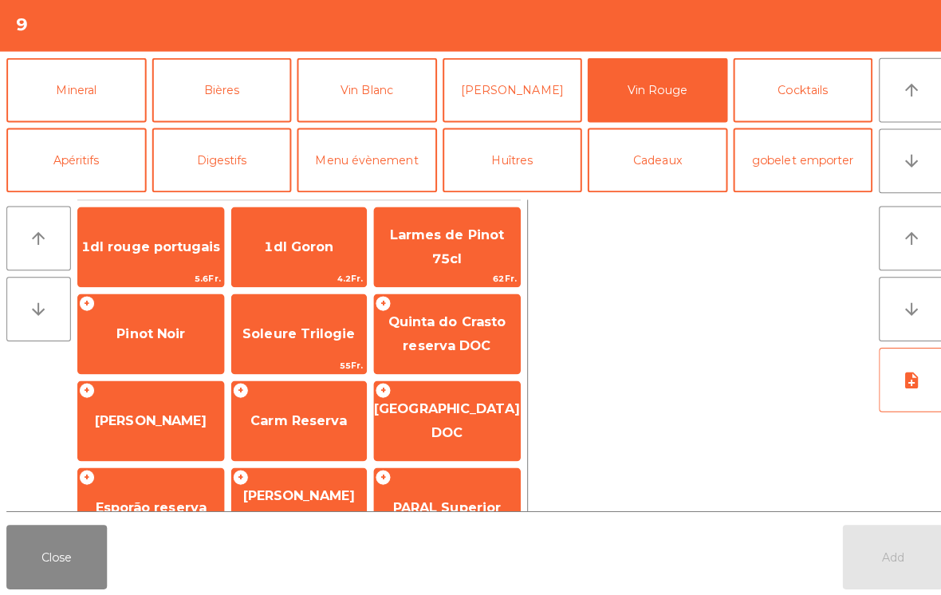
click at [131, 349] on span "Pinot Noir" at bounding box center [149, 335] width 144 height 43
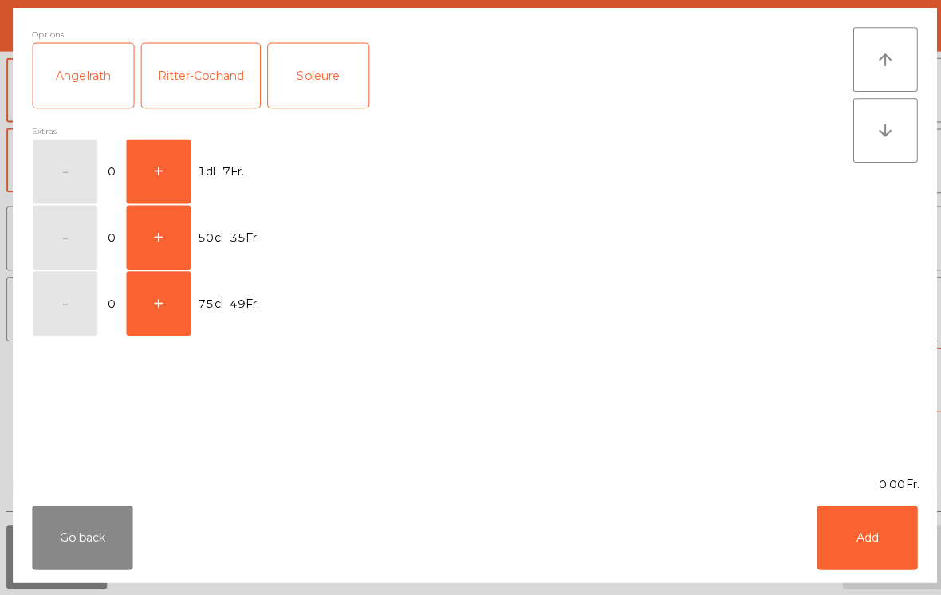
click at [159, 186] on button "+" at bounding box center [157, 175] width 64 height 64
click at [847, 526] on button "Add" at bounding box center [859, 538] width 100 height 64
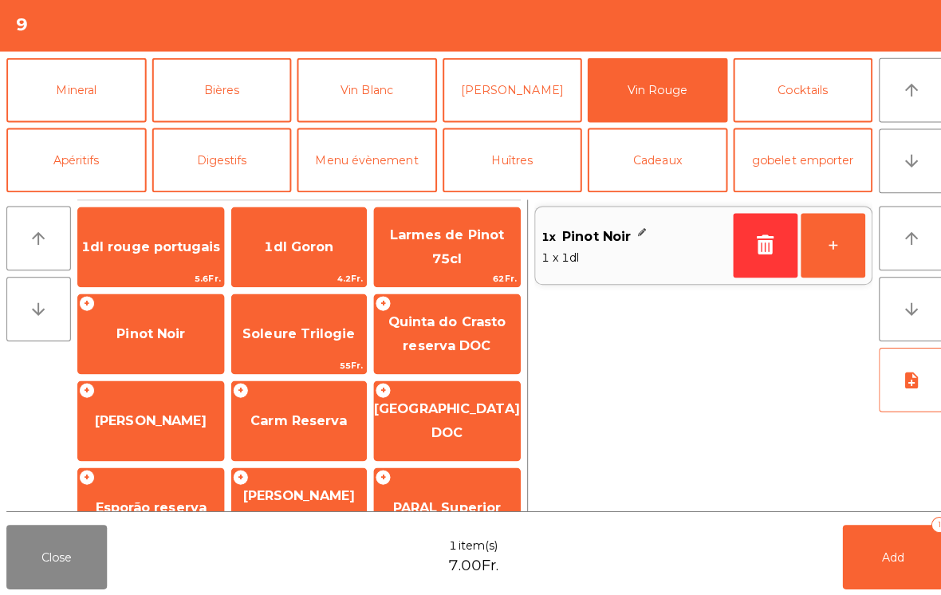
click at [826, 244] on button "+" at bounding box center [825, 248] width 64 height 64
click at [826, 259] on button "+" at bounding box center [825, 248] width 64 height 64
click at [882, 562] on button "Add 3" at bounding box center [885, 557] width 100 height 64
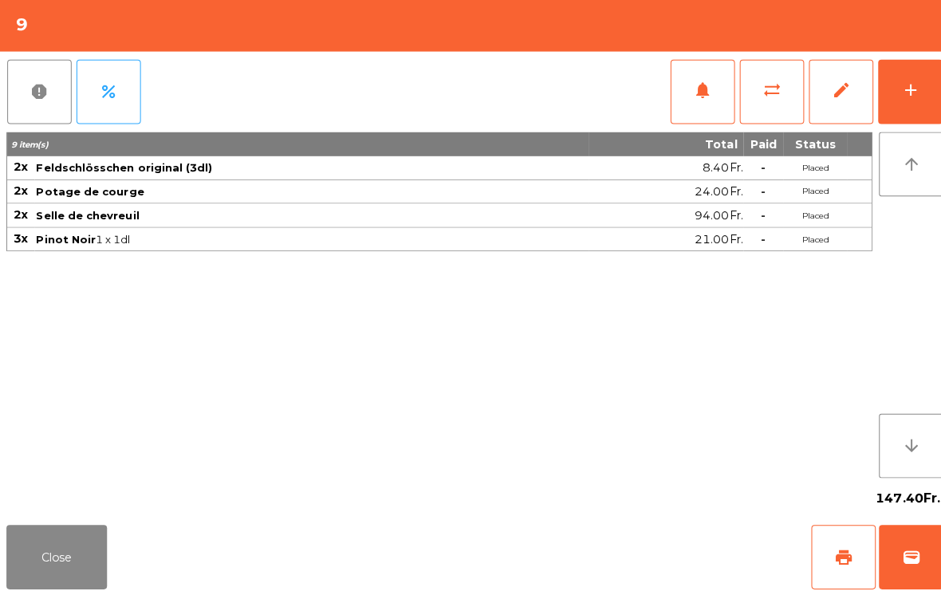
click at [45, 583] on button "Close" at bounding box center [56, 557] width 100 height 64
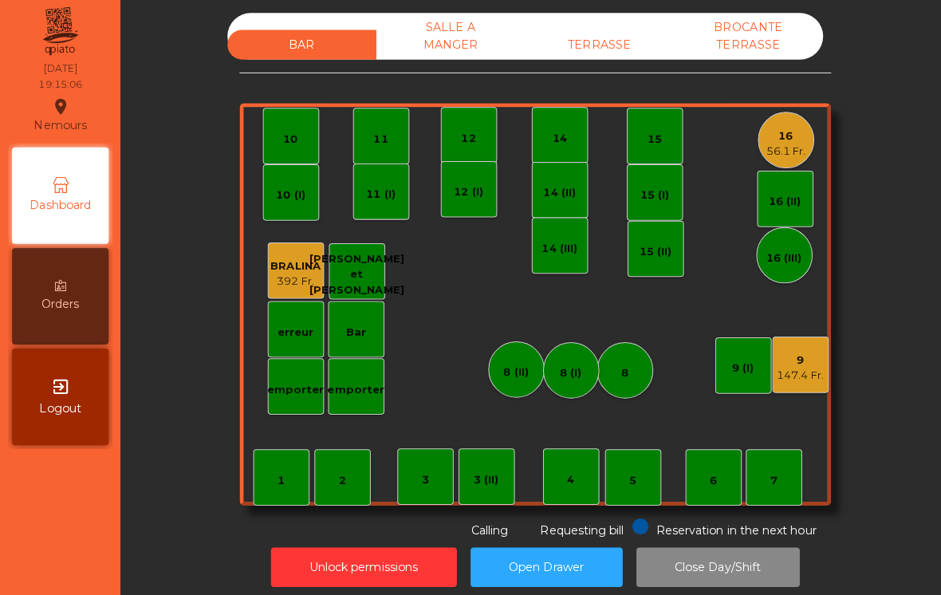
click at [635, 34] on div "TERRASSE" at bounding box center [595, 49] width 148 height 30
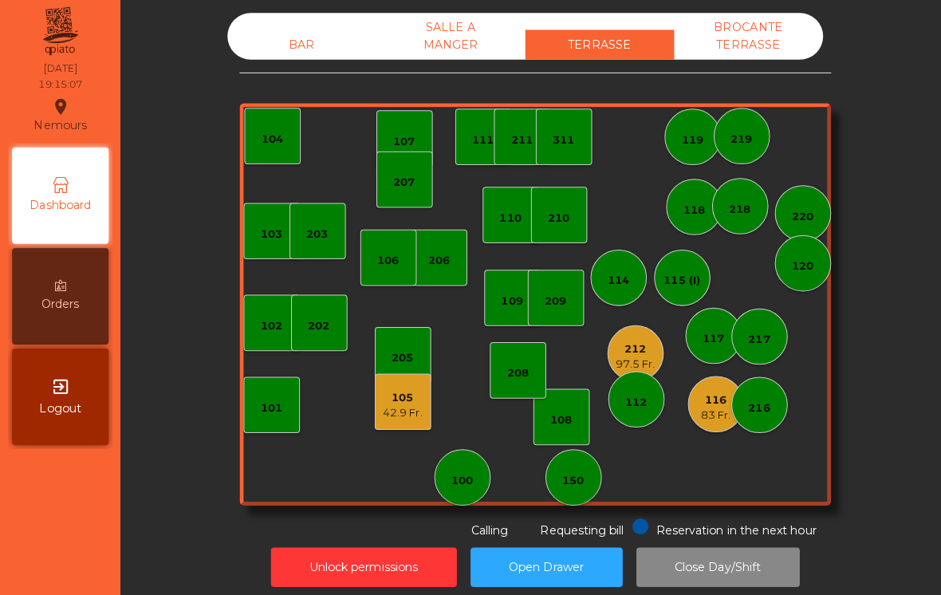
click at [407, 400] on div "105" at bounding box center [399, 399] width 39 height 16
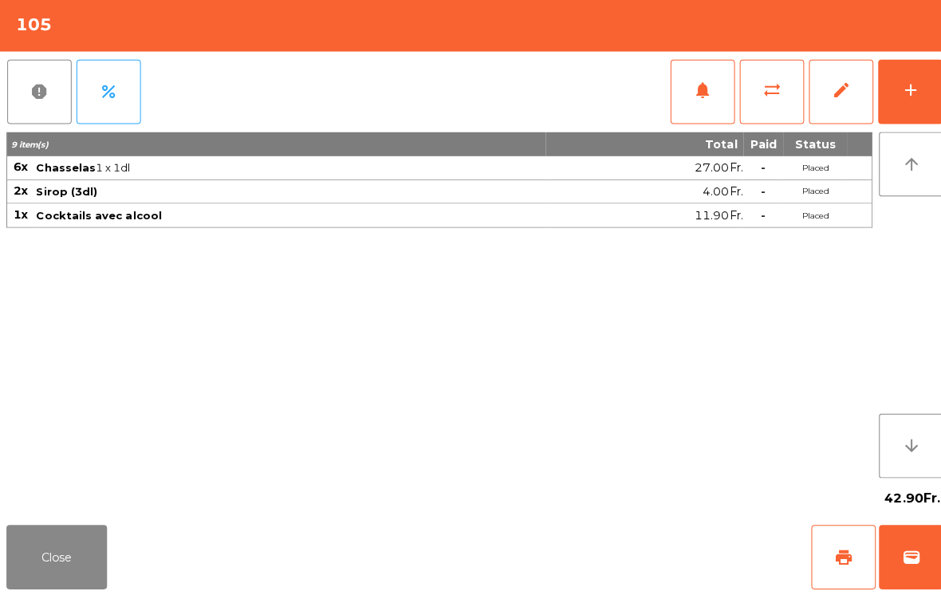
click at [900, 89] on div "add" at bounding box center [901, 94] width 19 height 19
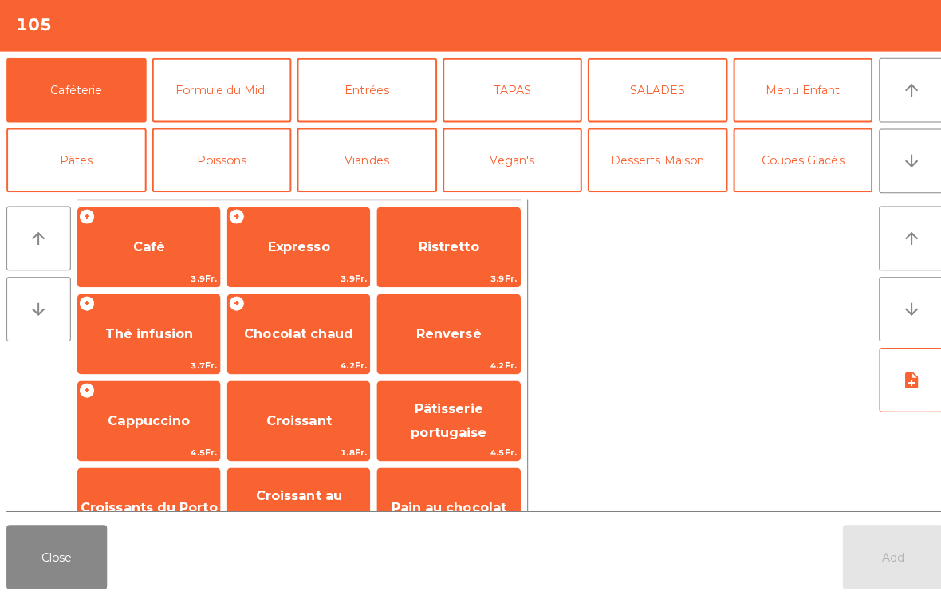
scroll to position [18, 0]
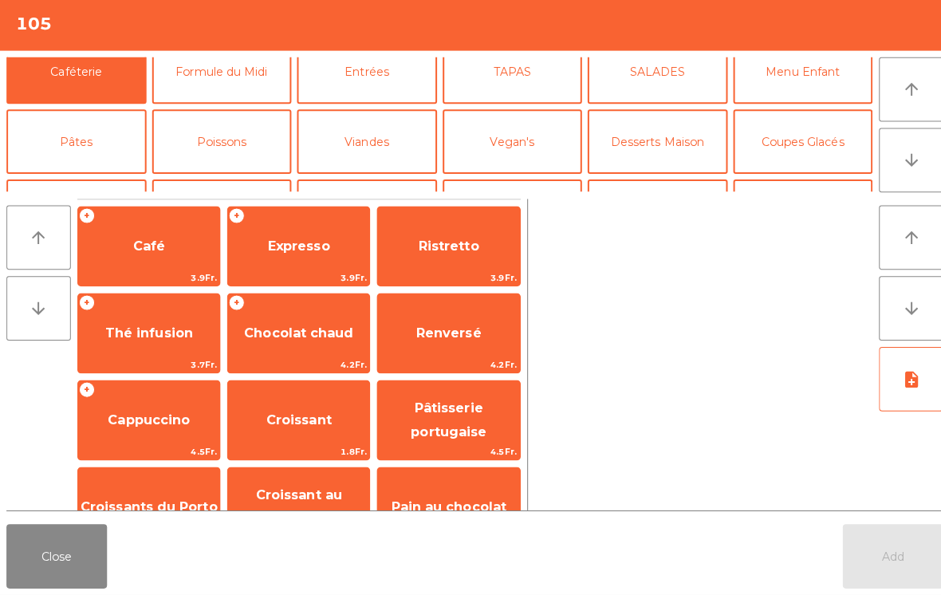
click at [40, 567] on button "Close" at bounding box center [56, 557] width 100 height 64
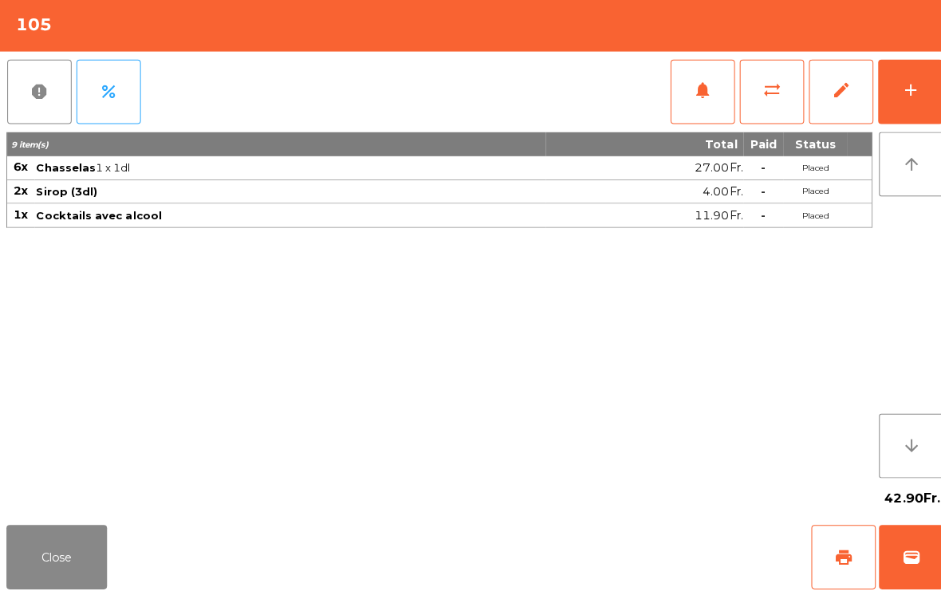
click at [895, 85] on div "add" at bounding box center [901, 94] width 19 height 19
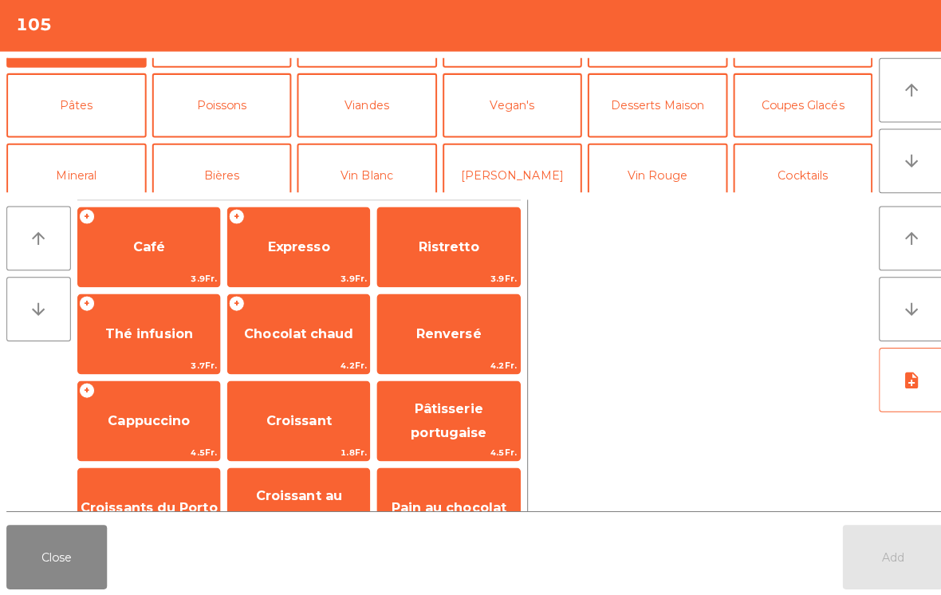
scroll to position [105, 0]
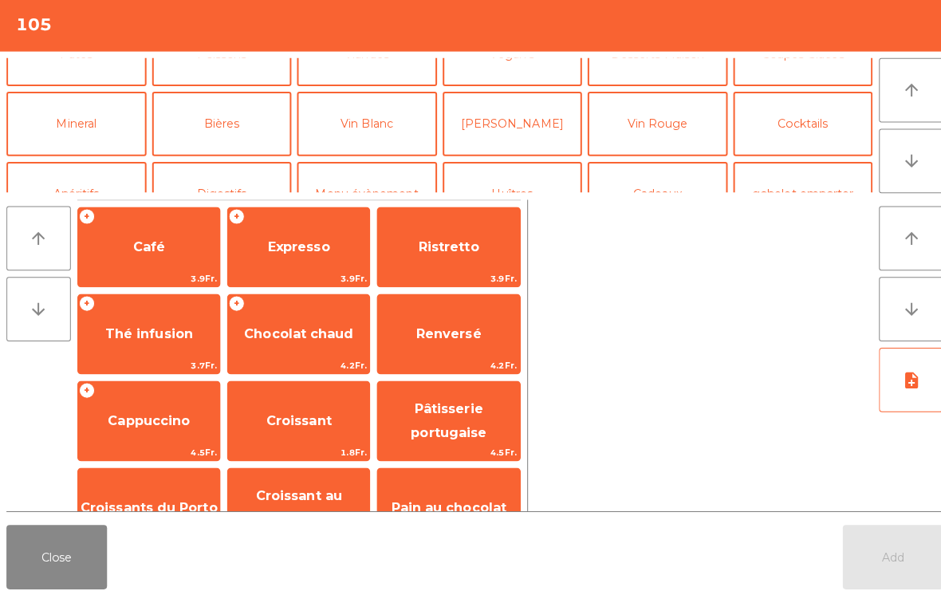
click at [94, 140] on button "Mineral" at bounding box center [75, 128] width 139 height 64
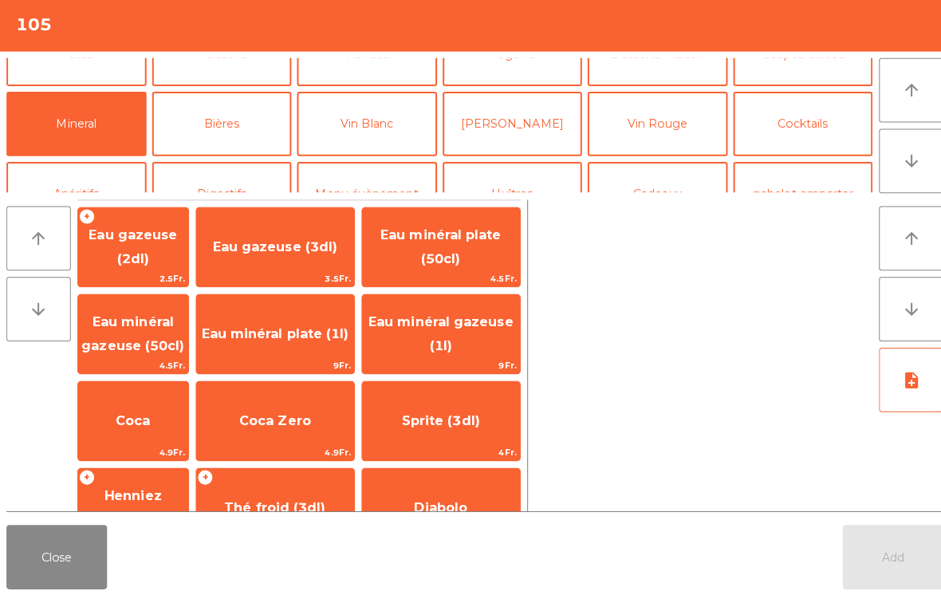
scroll to position [159, 0]
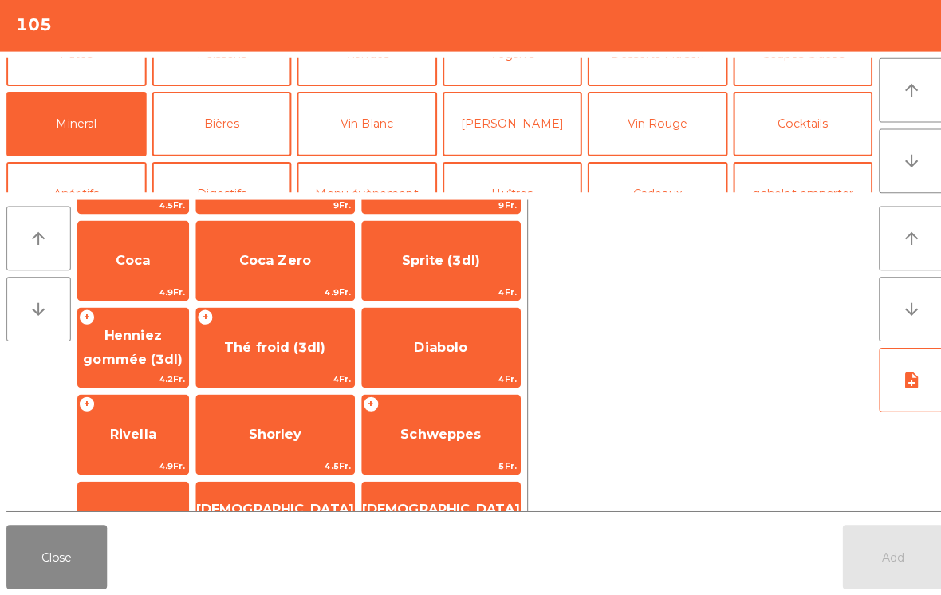
click at [173, 360] on span "Henniez gommée (3dl)" at bounding box center [131, 350] width 109 height 68
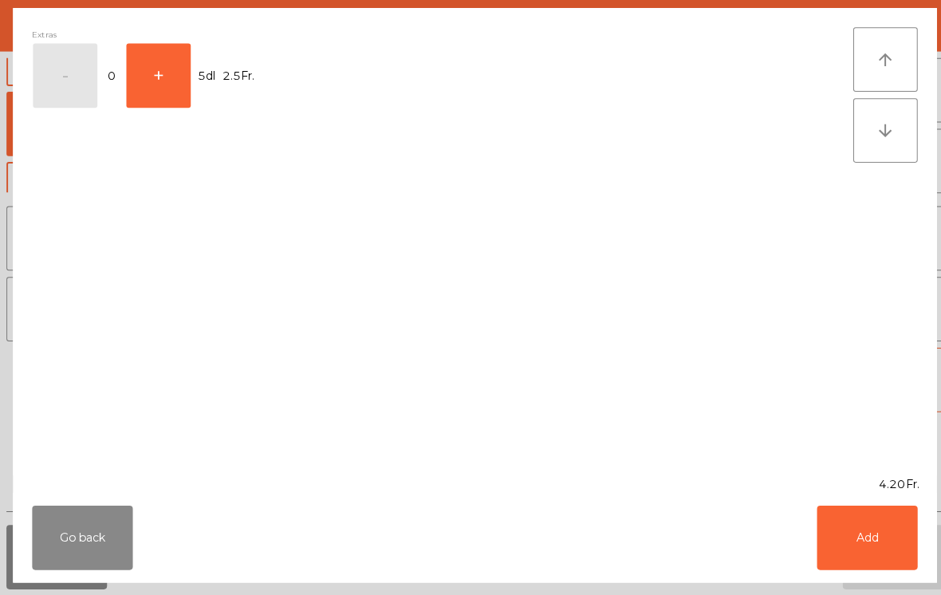
click at [892, 511] on button "Add" at bounding box center [859, 538] width 100 height 64
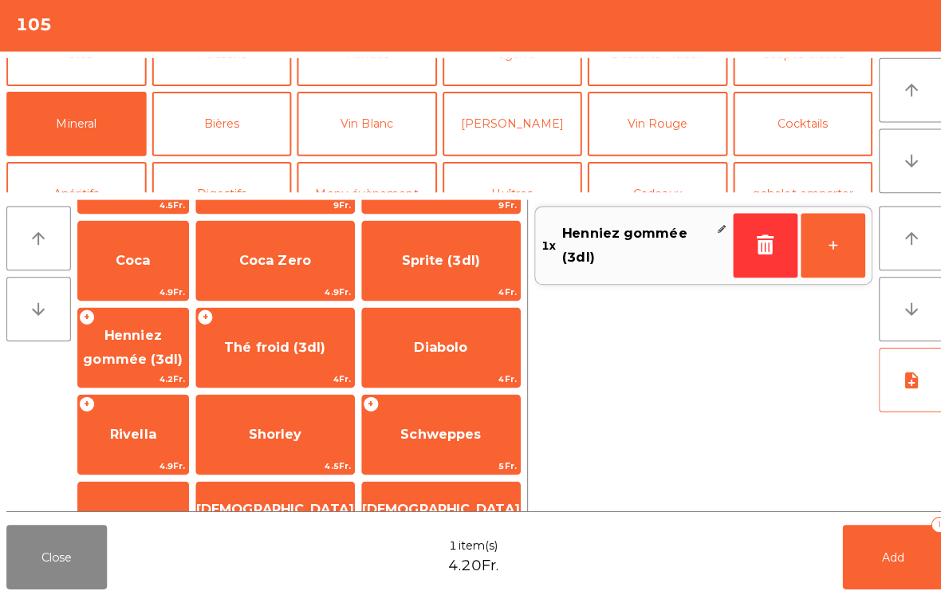
click at [519, 122] on button "[PERSON_NAME]" at bounding box center [508, 128] width 139 height 64
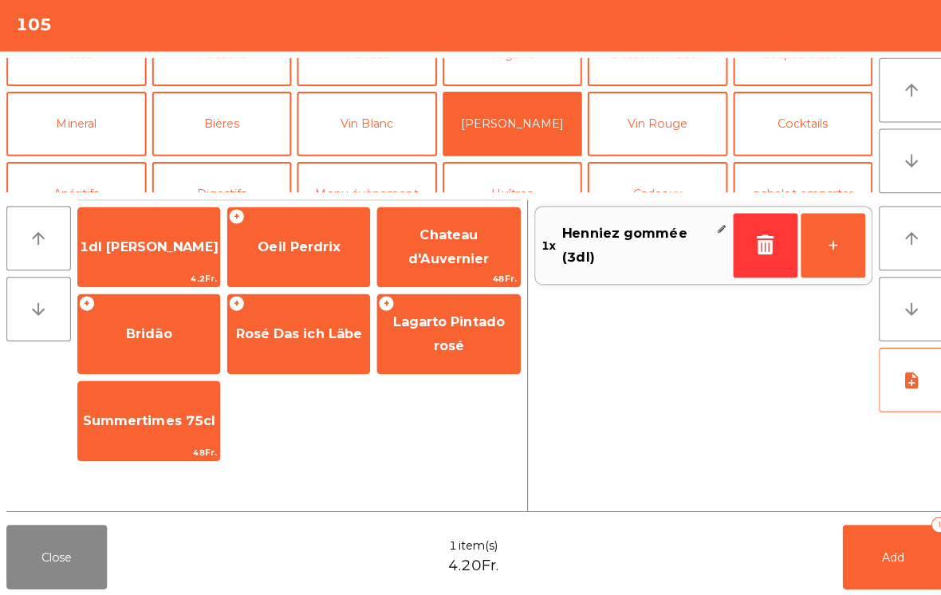
scroll to position [0, 0]
click at [282, 246] on span "Oeil Perdrix" at bounding box center [295, 249] width 81 height 15
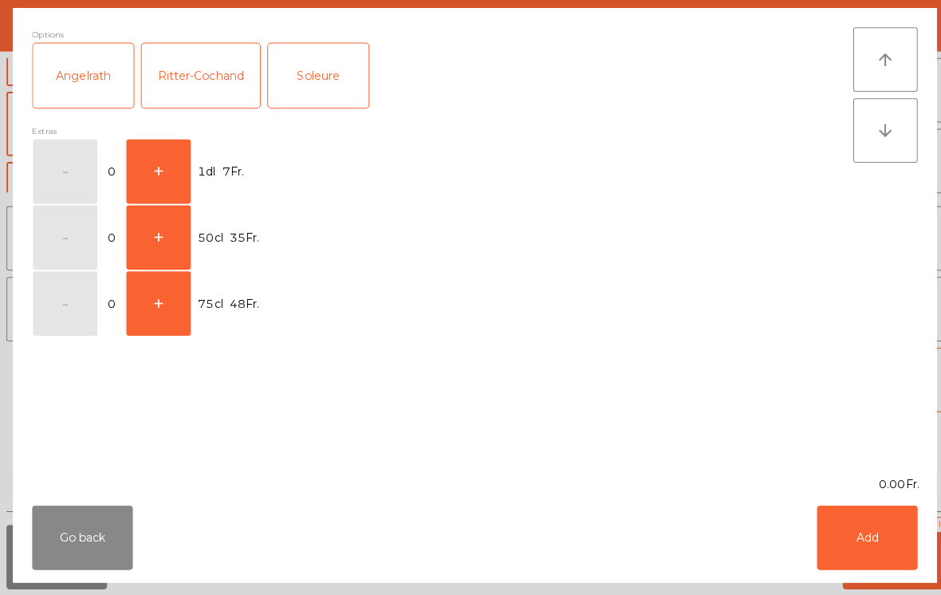
click at [169, 171] on button "+" at bounding box center [157, 175] width 64 height 64
click at [857, 527] on button "Add" at bounding box center [859, 538] width 100 height 64
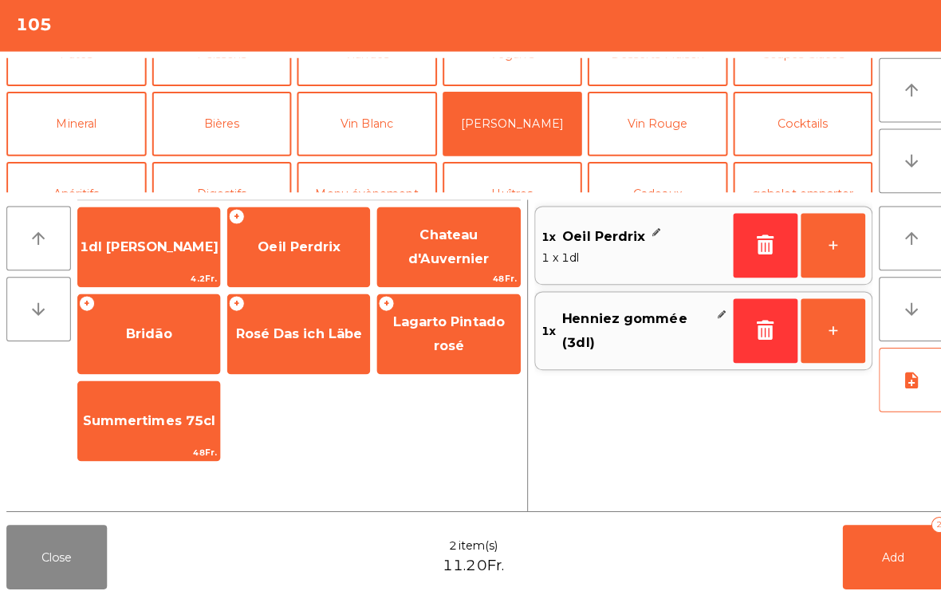
click at [884, 542] on button "Add 2" at bounding box center [885, 557] width 100 height 64
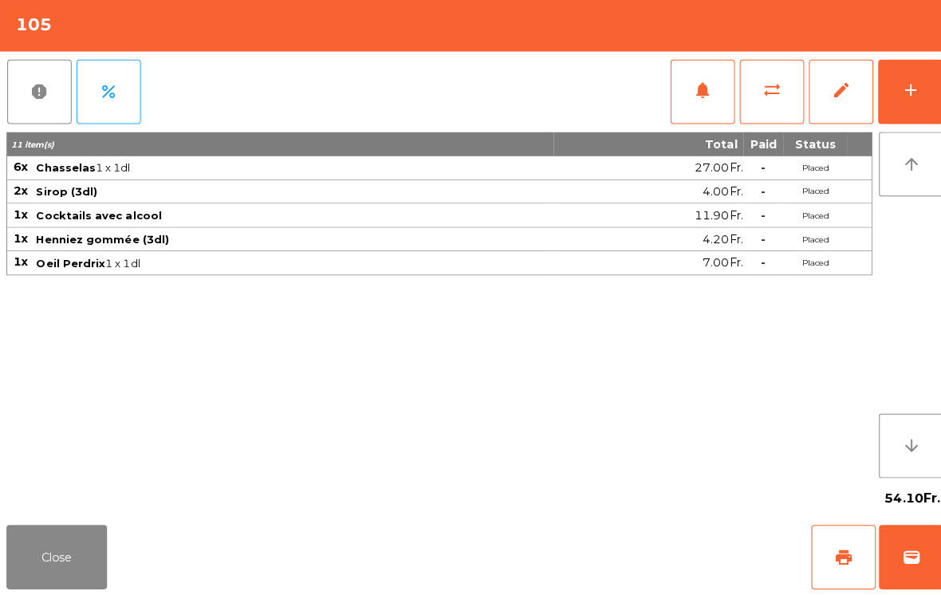
click at [37, 470] on div "11 item(s) Total Paid Status 6x Chasselas 1 x 1dl 27.00Fr. - Placed 2x Sirop (3…" at bounding box center [435, 307] width 858 height 343
click at [80, 553] on button "Close" at bounding box center [56, 557] width 100 height 64
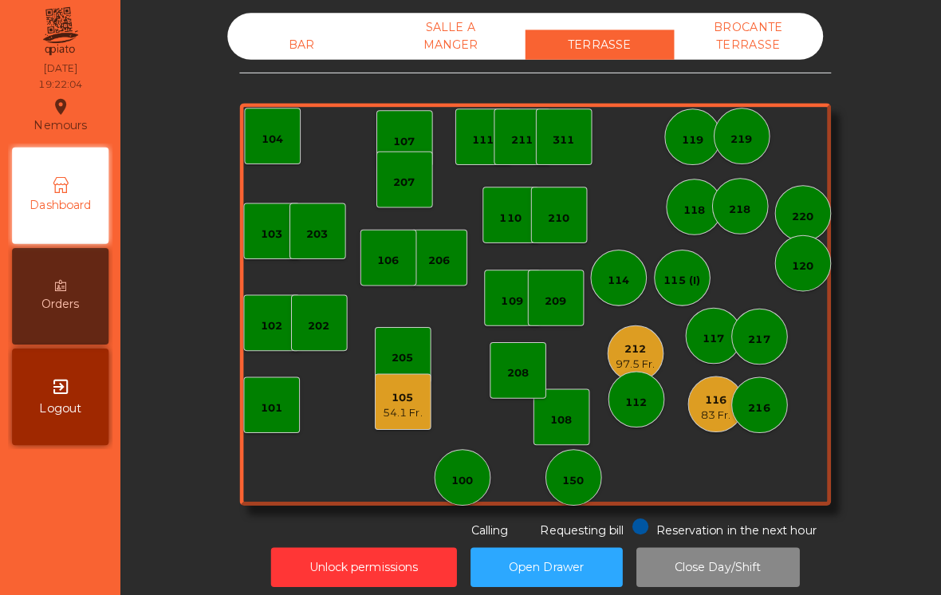
click at [286, 42] on div "BAR" at bounding box center [300, 49] width 148 height 30
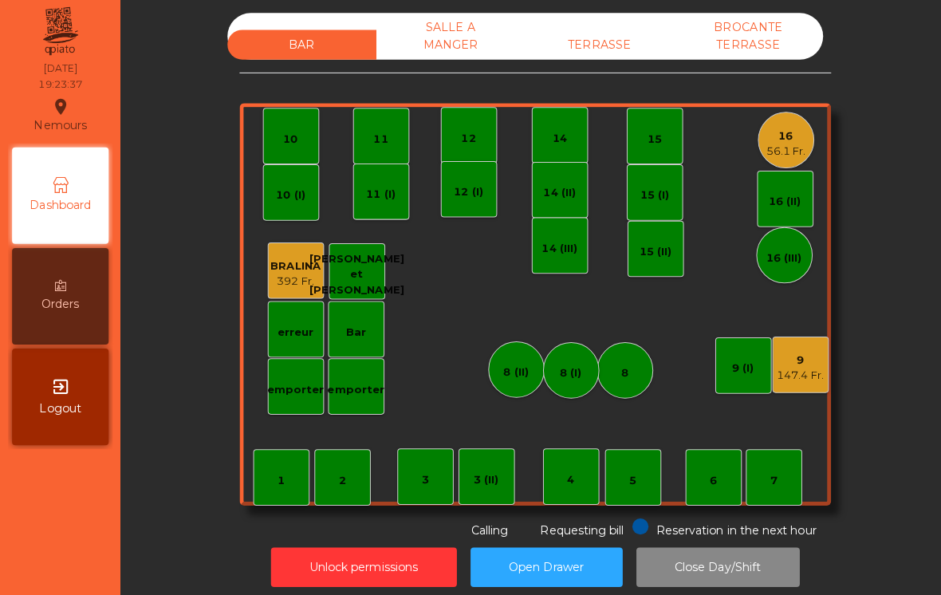
click at [616, 37] on div "TERRASSE" at bounding box center [595, 49] width 148 height 30
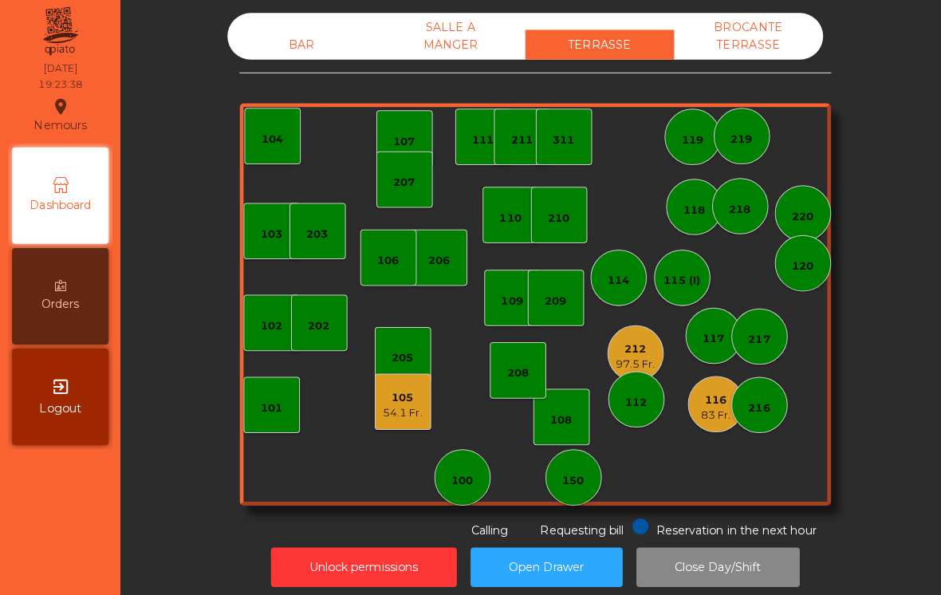
click at [281, 43] on div "BAR" at bounding box center [300, 49] width 148 height 30
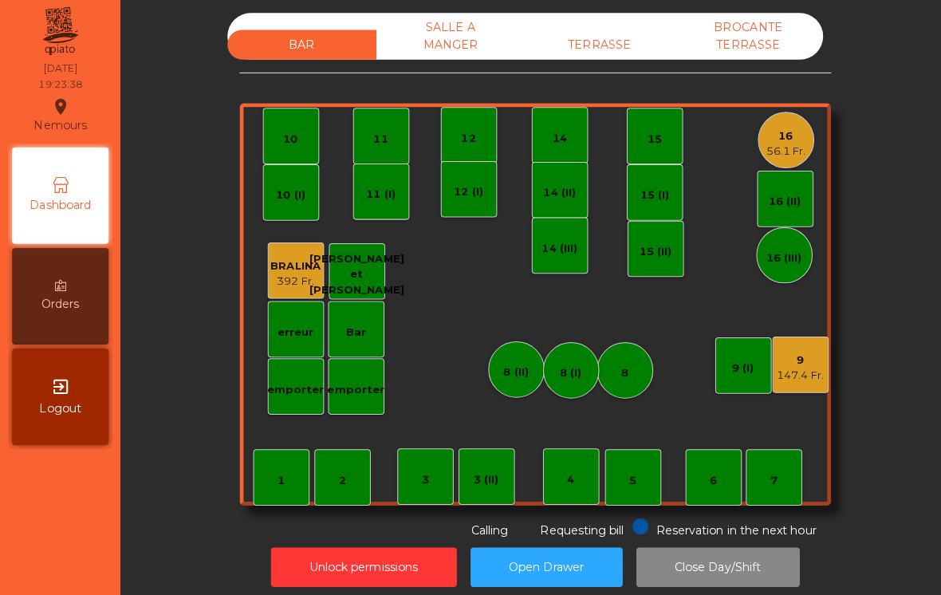
click at [778, 137] on div "16" at bounding box center [778, 140] width 39 height 16
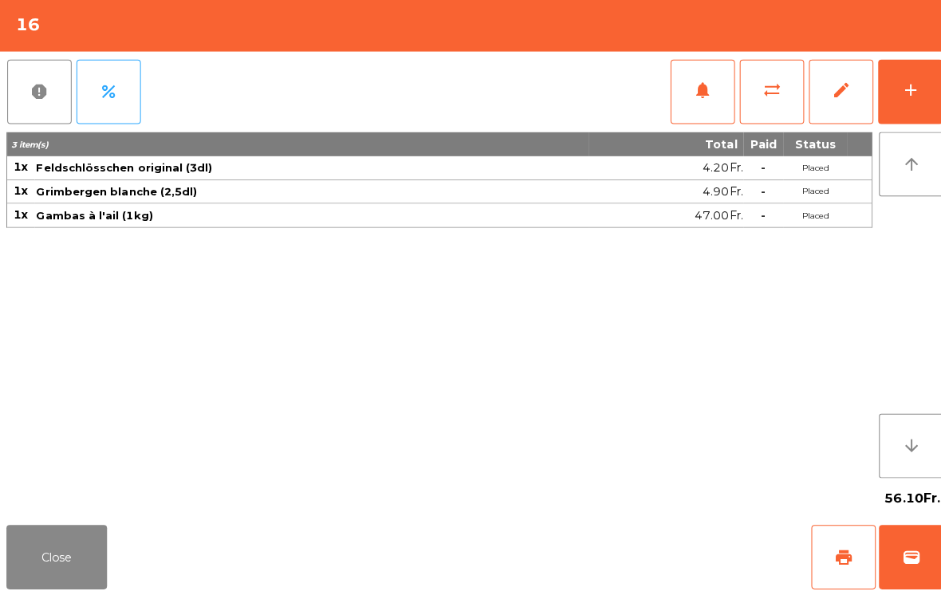
click at [911, 103] on button "add" at bounding box center [902, 96] width 64 height 64
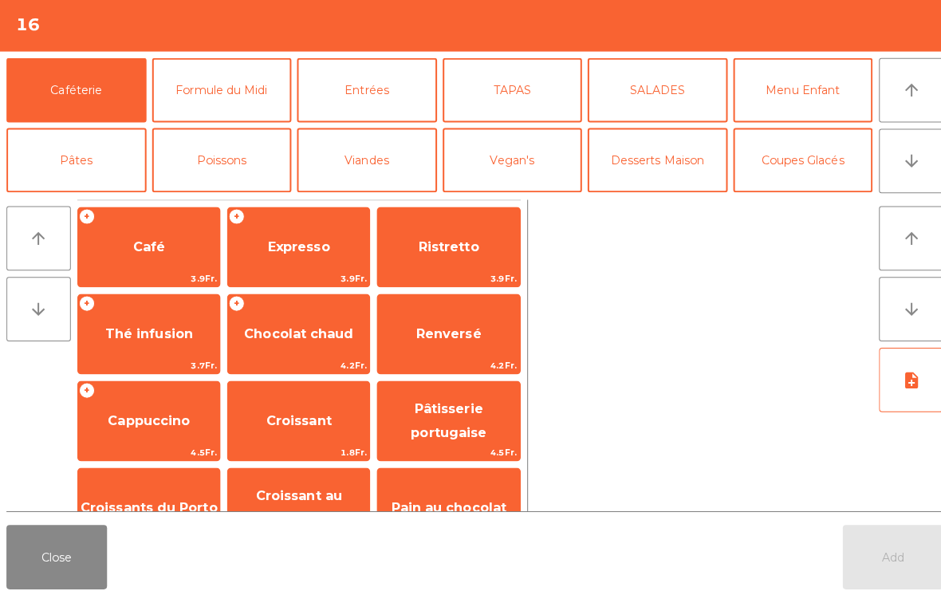
click at [911, 167] on icon "arrow_downward" at bounding box center [902, 164] width 19 height 19
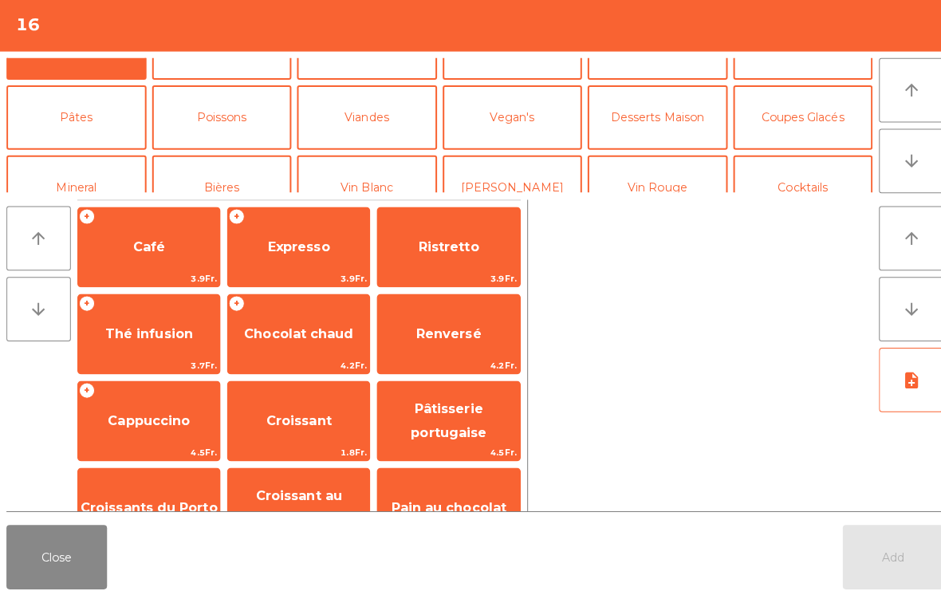
scroll to position [139, 0]
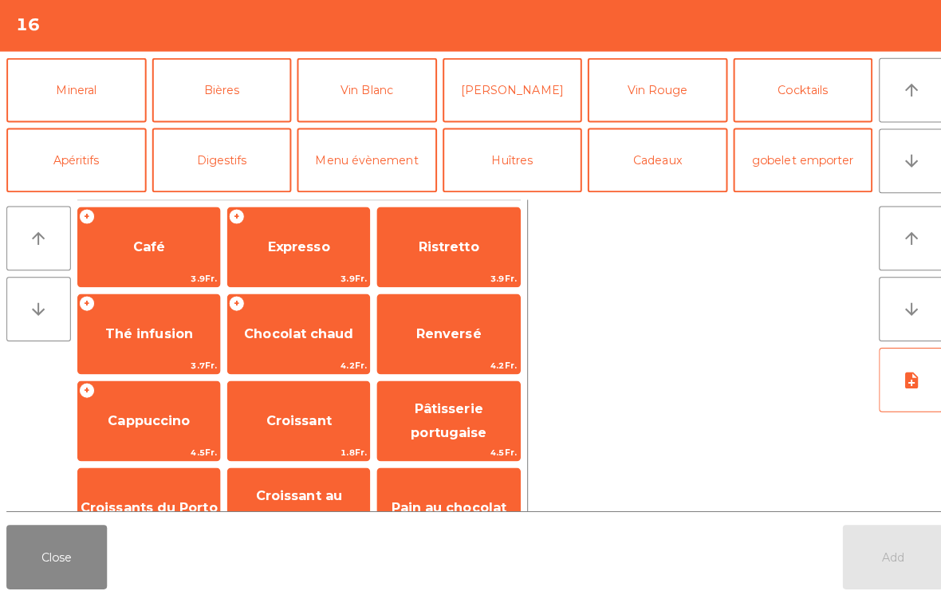
click at [388, 108] on button "Vin Blanc" at bounding box center [363, 94] width 139 height 64
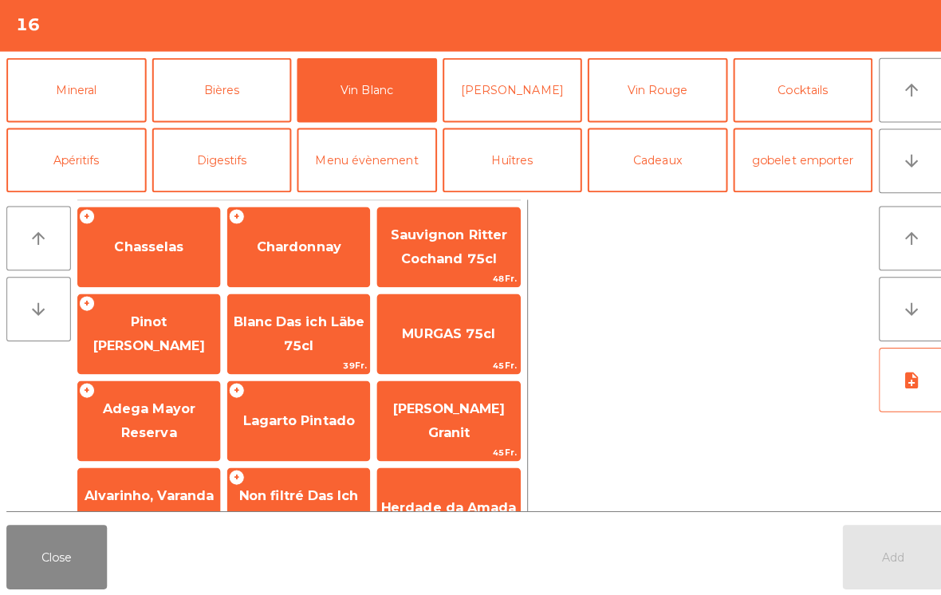
click at [329, 420] on span "Lagarto Pintado" at bounding box center [296, 421] width 111 height 15
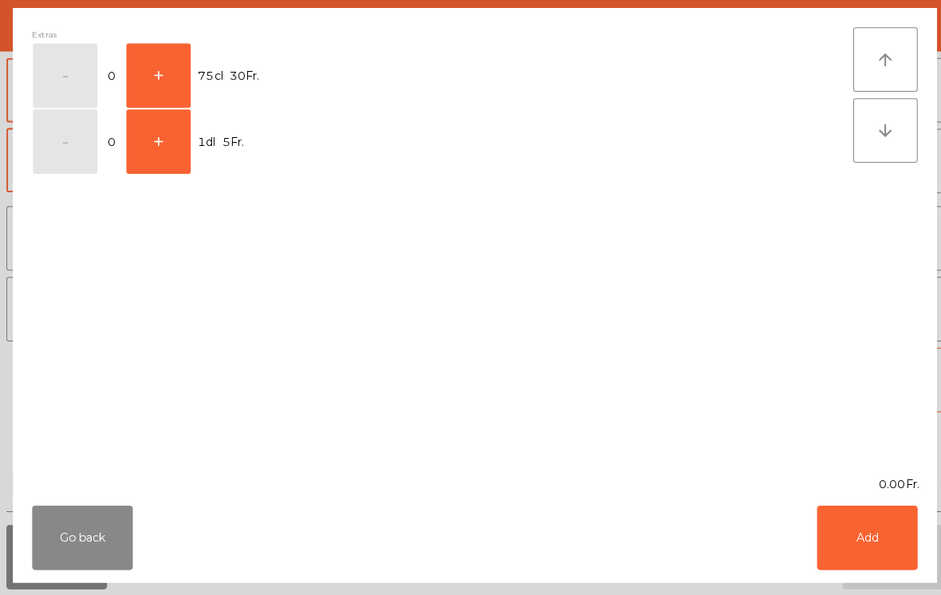
click at [152, 156] on button "+" at bounding box center [157, 145] width 64 height 64
click at [54, 147] on button "-" at bounding box center [65, 145] width 64 height 64
click at [159, 75] on button "+" at bounding box center [157, 80] width 64 height 64
click at [861, 530] on button "Add" at bounding box center [859, 538] width 100 height 64
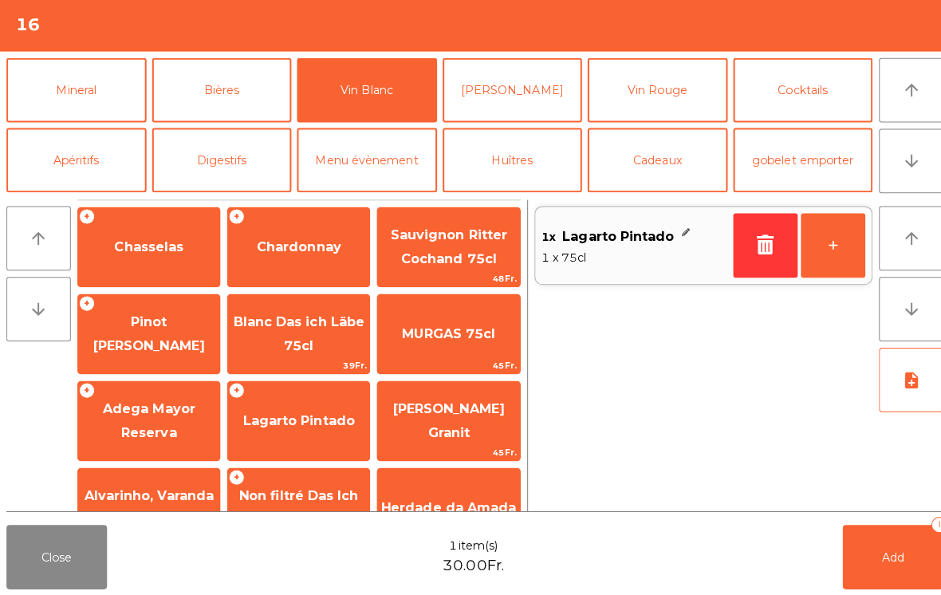
click at [903, 561] on button "Add 1" at bounding box center [885, 557] width 100 height 64
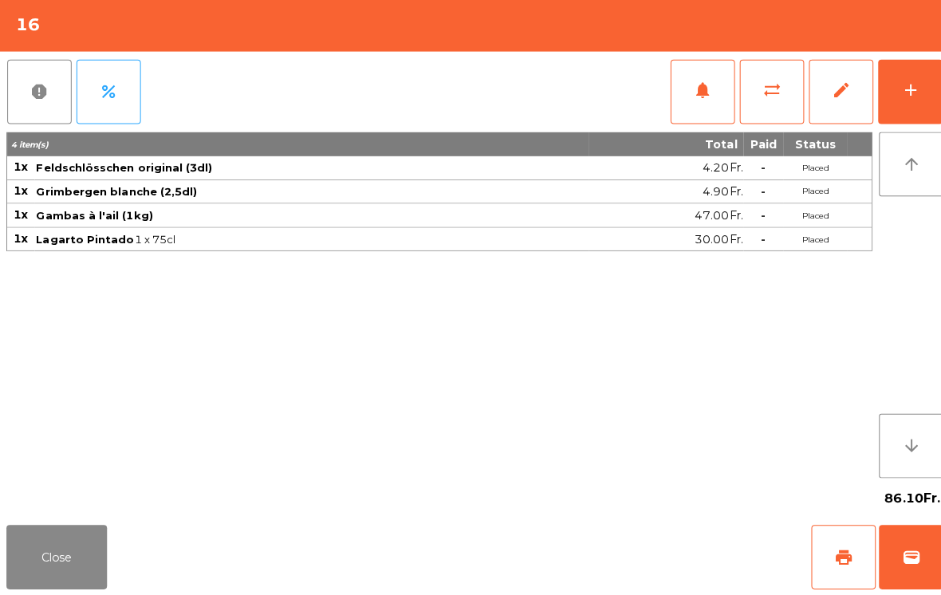
click at [55, 559] on button "Close" at bounding box center [56, 557] width 100 height 64
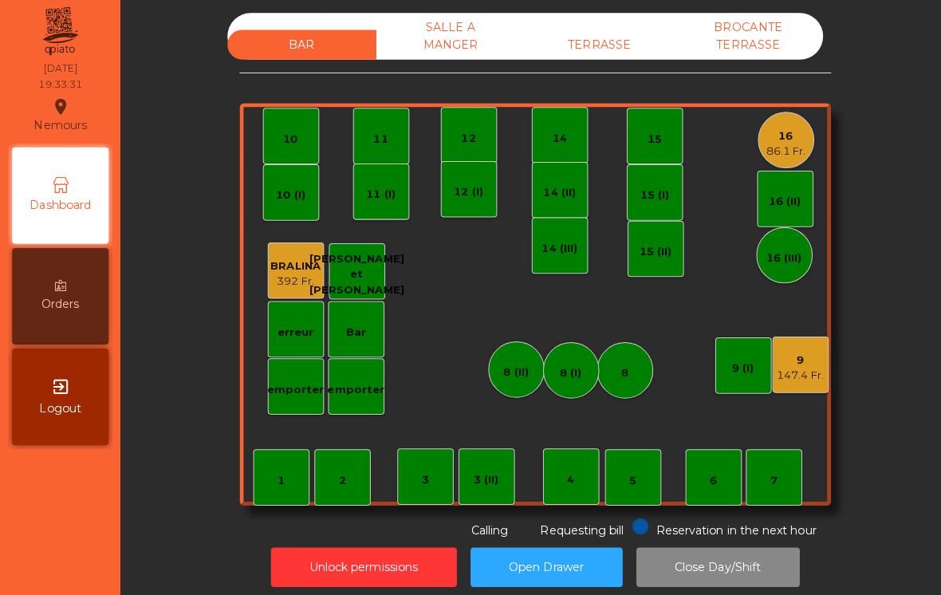
click at [643, 119] on div "15" at bounding box center [649, 140] width 56 height 56
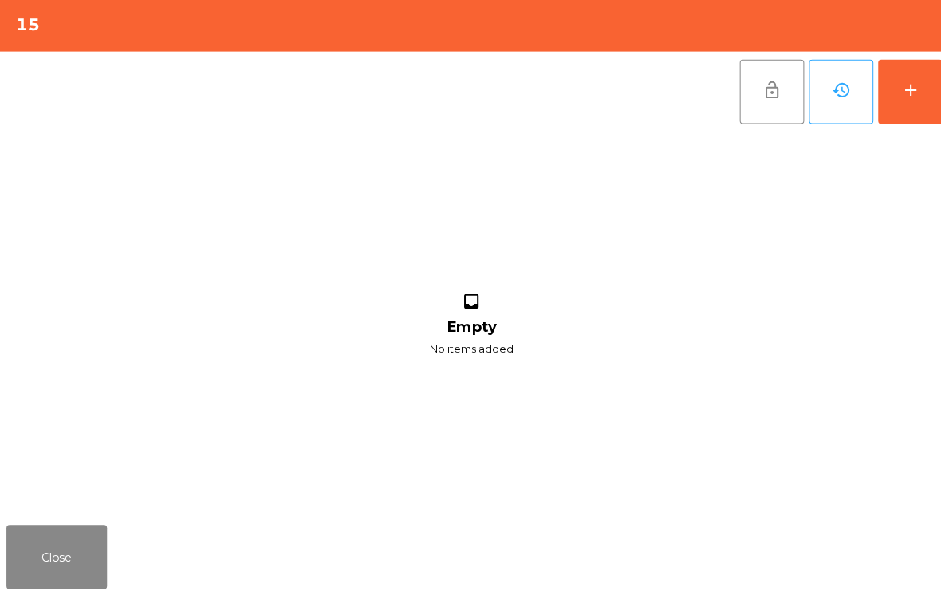
click at [906, 105] on button "add" at bounding box center [902, 96] width 64 height 64
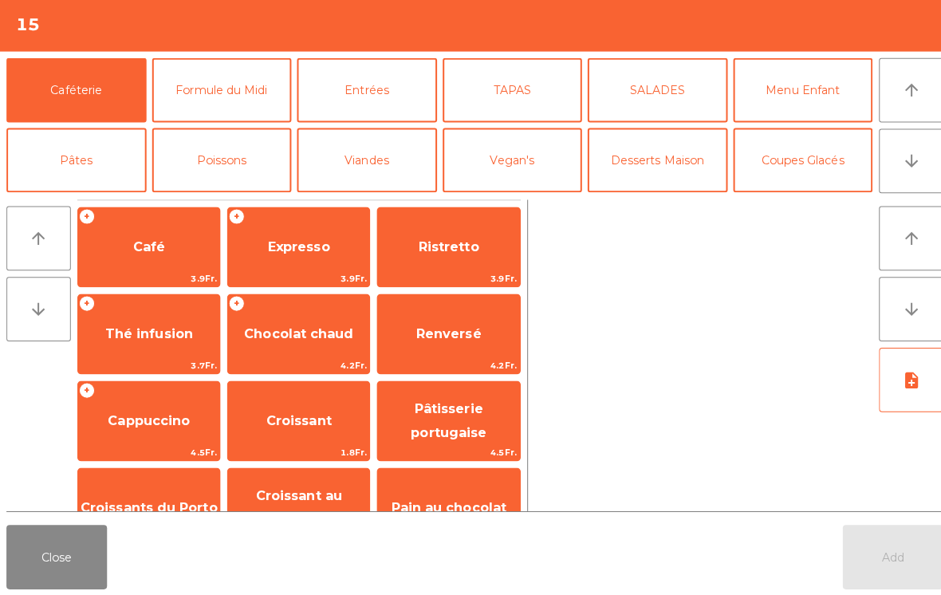
click at [892, 166] on button "arrow_downward" at bounding box center [903, 164] width 64 height 64
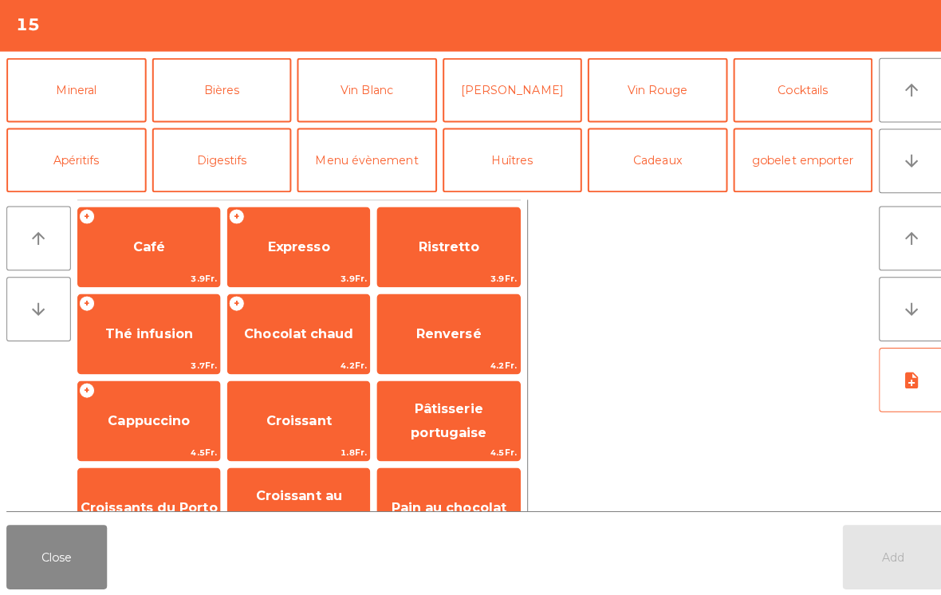
click at [75, 107] on button "Mineral" at bounding box center [75, 94] width 139 height 64
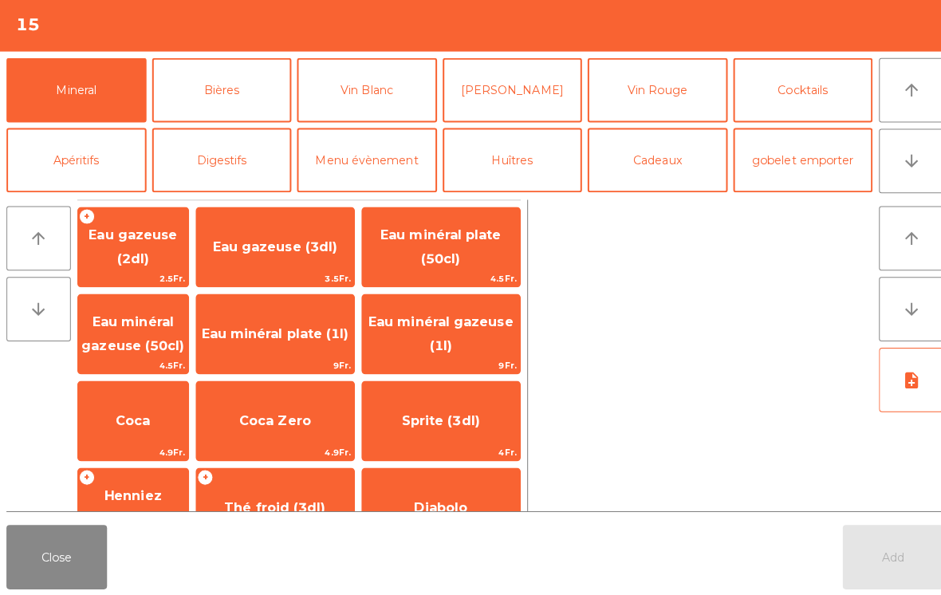
click at [172, 419] on span "Coca" at bounding box center [131, 421] width 109 height 43
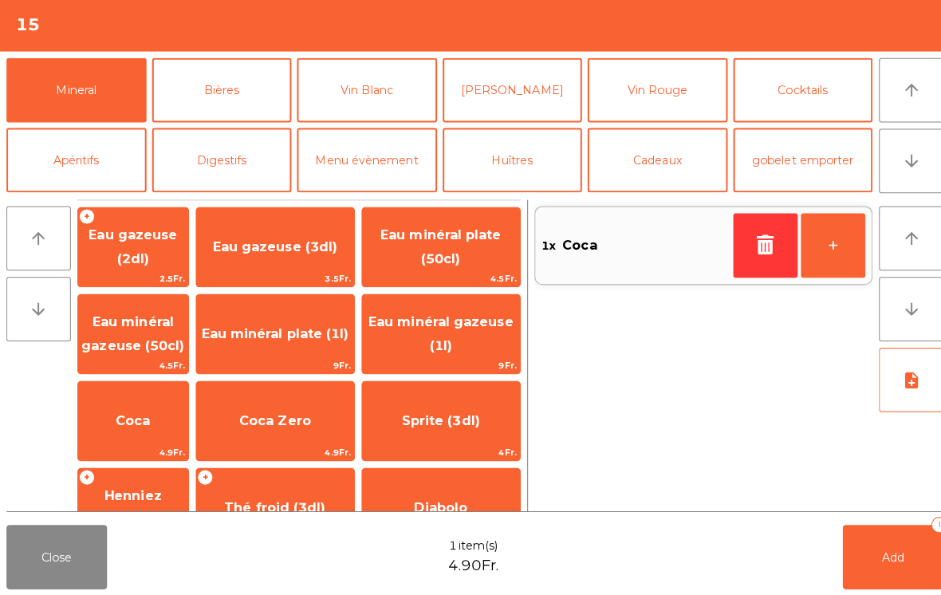
click at [246, 85] on button "Bières" at bounding box center [220, 94] width 139 height 64
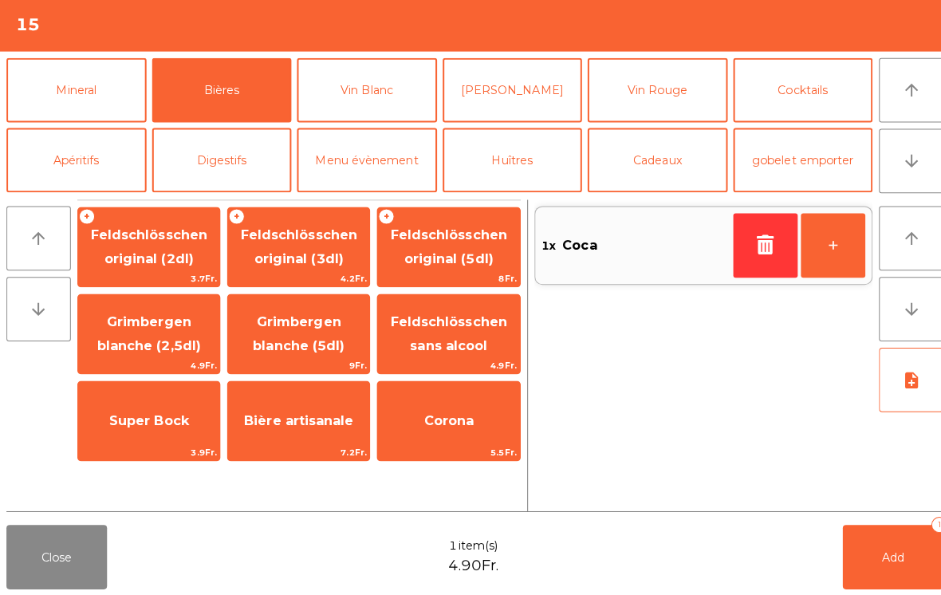
click at [301, 264] on span "Feldschlösschen original (3dl)" at bounding box center [296, 249] width 116 height 39
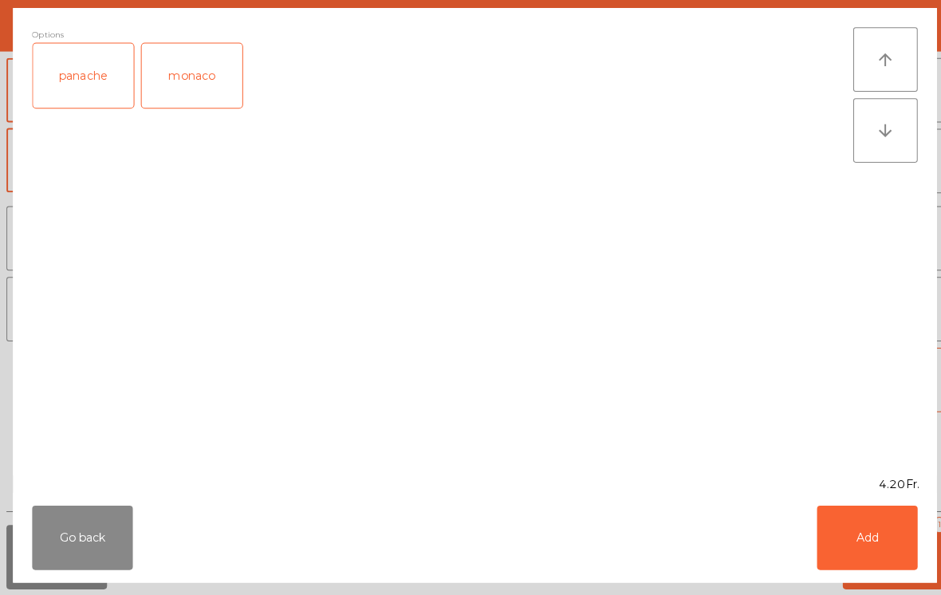
click at [856, 526] on button "Add" at bounding box center [859, 538] width 100 height 64
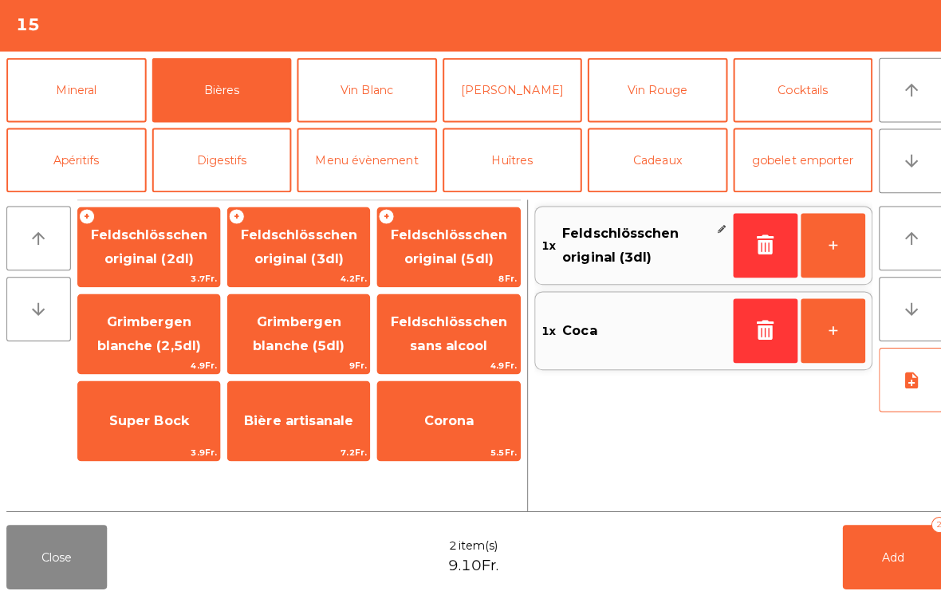
click at [290, 255] on span "Feldschlösschen original (3dl)" at bounding box center [296, 249] width 116 height 39
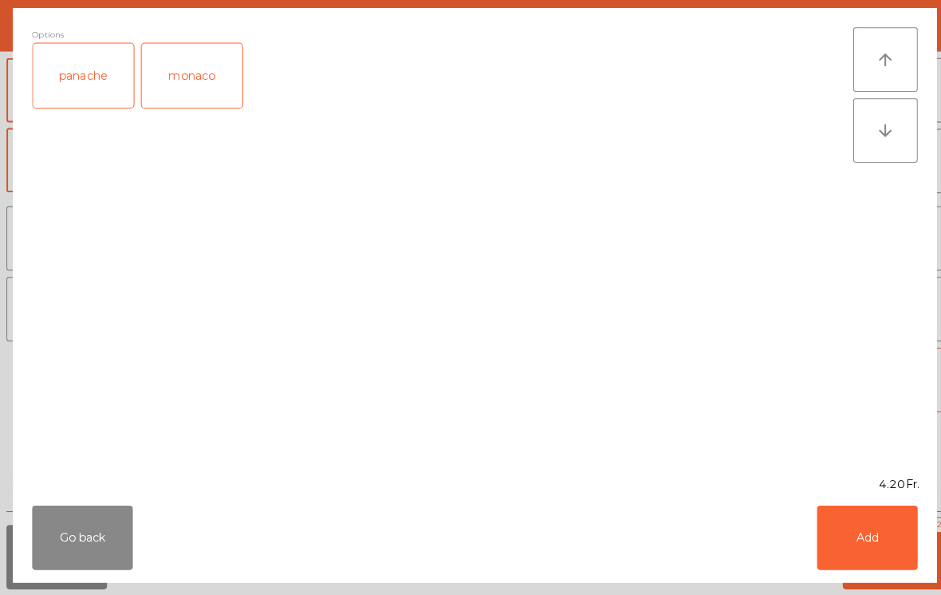
click at [872, 544] on button "Add" at bounding box center [859, 538] width 100 height 64
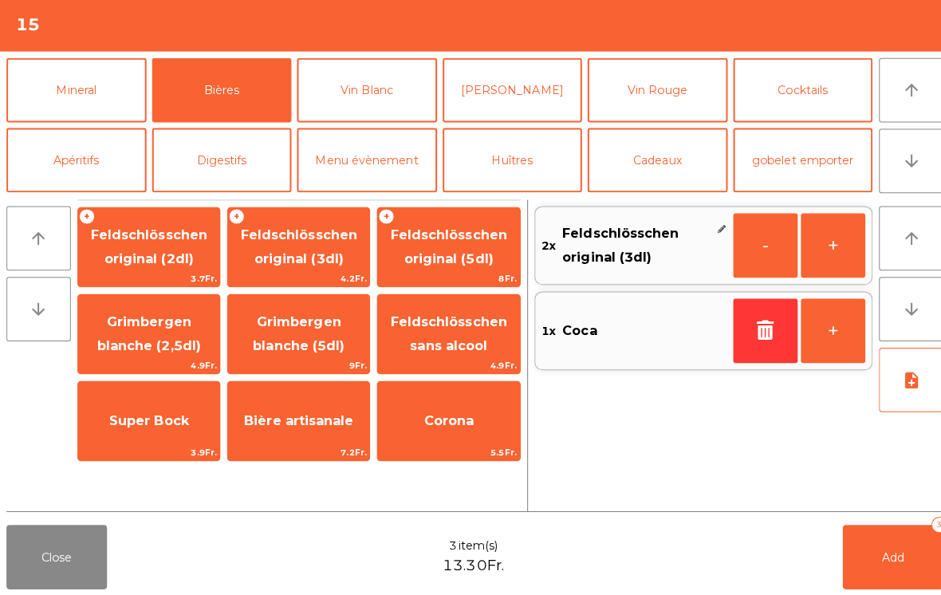
click at [901, 545] on button "Add 3" at bounding box center [885, 557] width 100 height 64
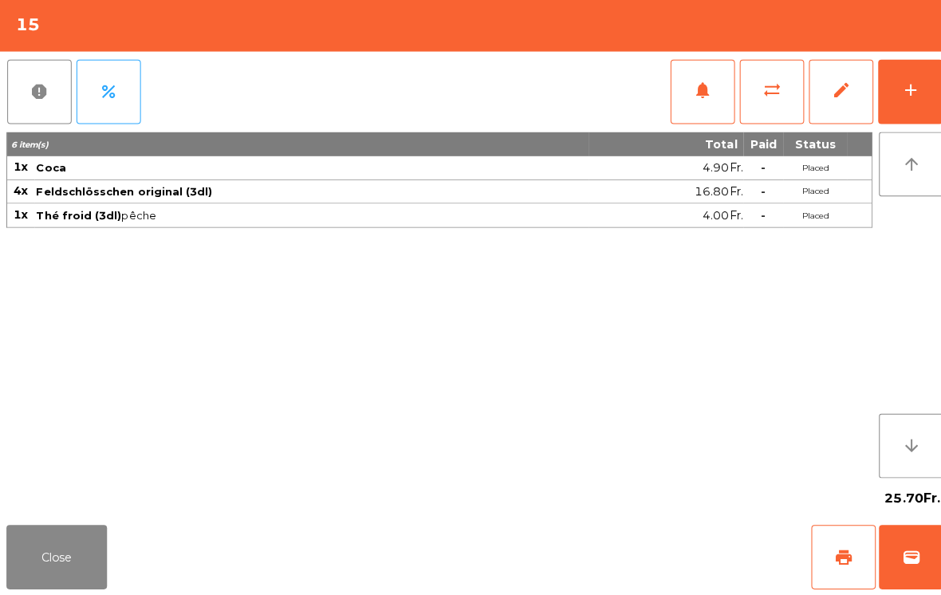
click at [54, 555] on button "Close" at bounding box center [56, 557] width 100 height 64
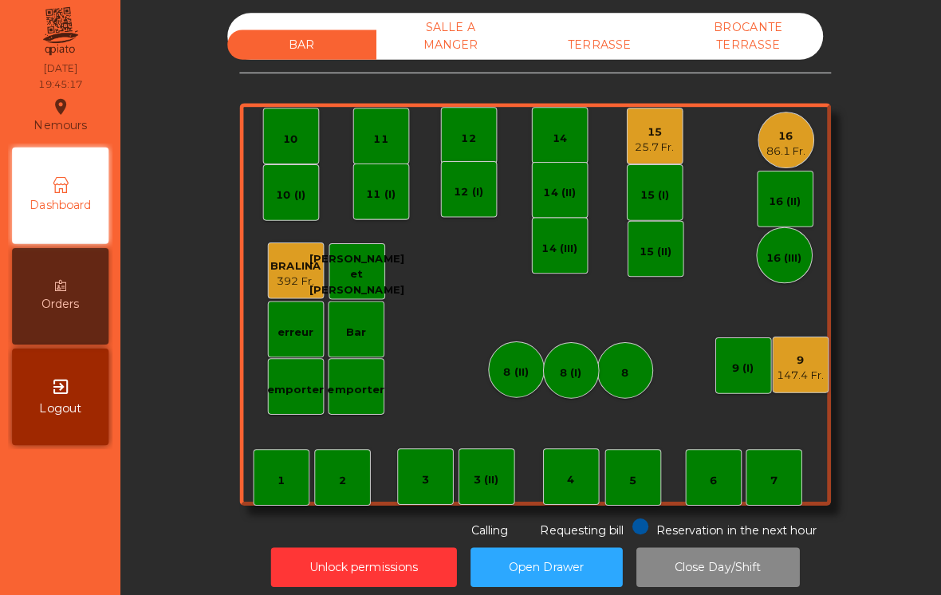
click at [498, 475] on div "3 (II)" at bounding box center [483, 477] width 56 height 56
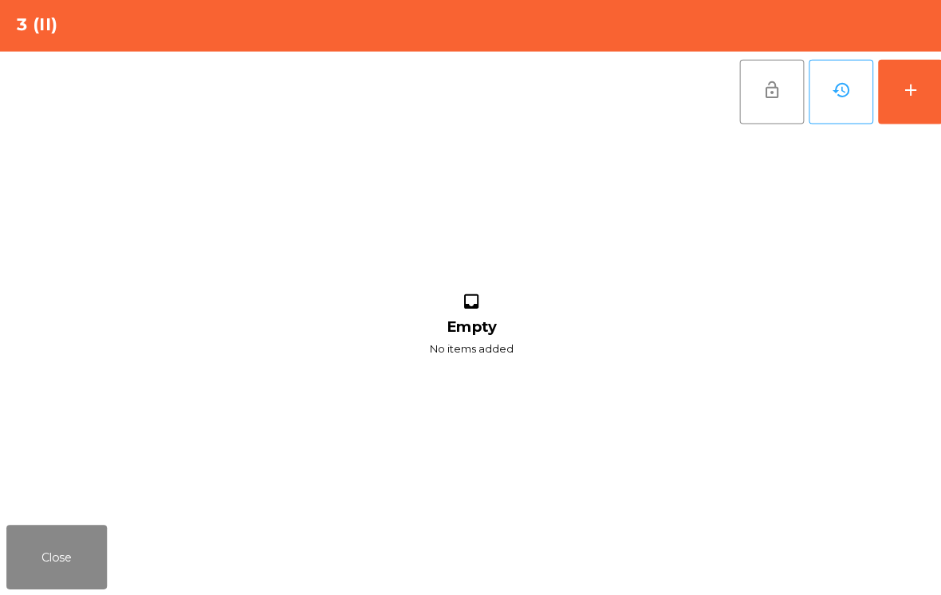
click at [891, 112] on button "add" at bounding box center [902, 96] width 64 height 64
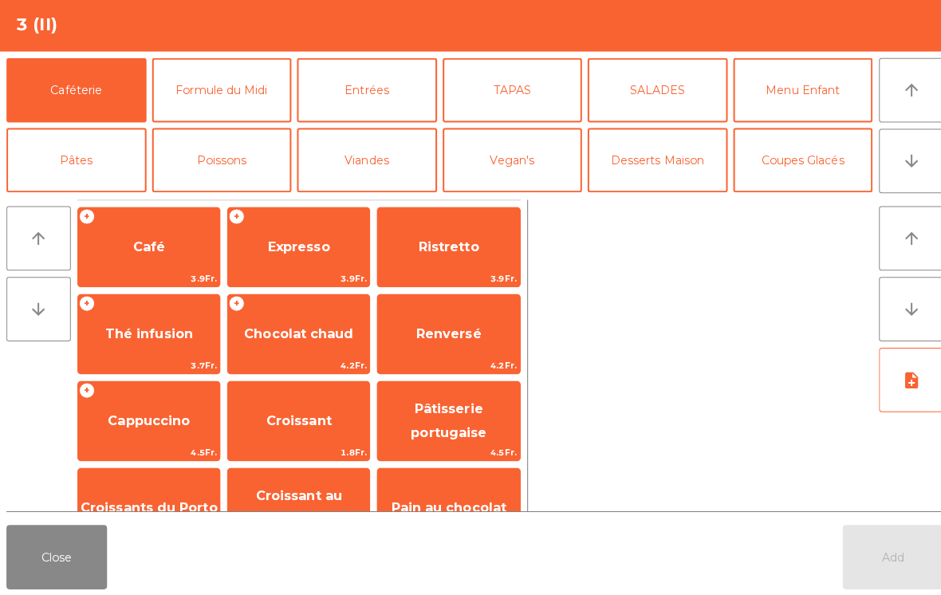
click at [908, 155] on icon "arrow_downward" at bounding box center [902, 164] width 19 height 19
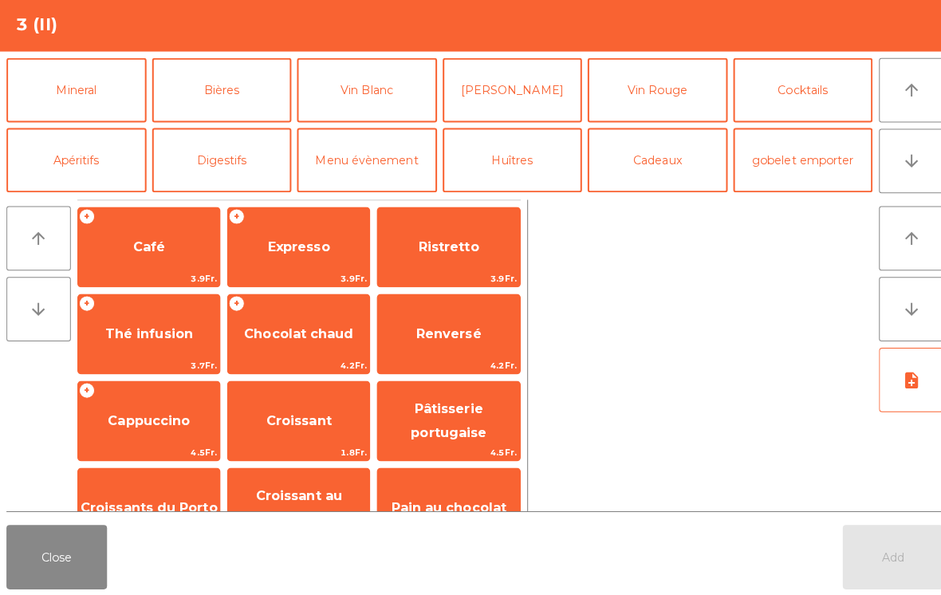
click at [400, 98] on button "Vin Blanc" at bounding box center [363, 94] width 139 height 64
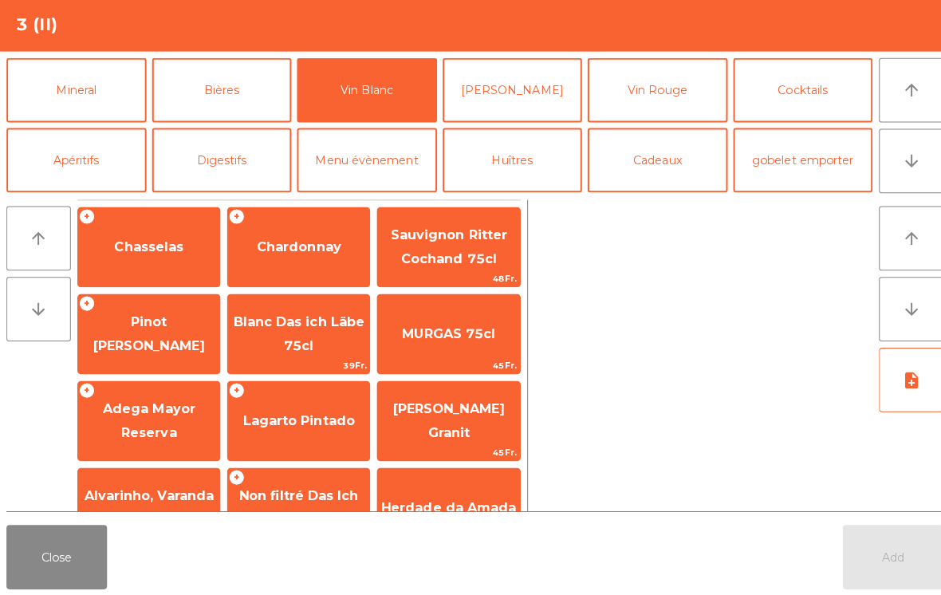
click at [186, 339] on span "Pinot [PERSON_NAME]" at bounding box center [147, 336] width 140 height 68
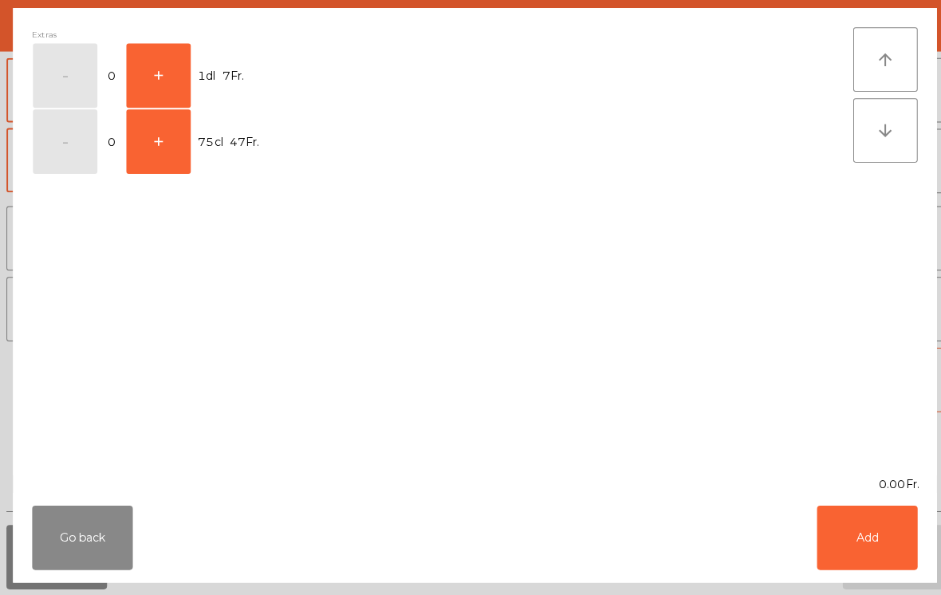
click at [164, 75] on button "+" at bounding box center [157, 80] width 64 height 64
click at [841, 524] on button "Add" at bounding box center [859, 538] width 100 height 64
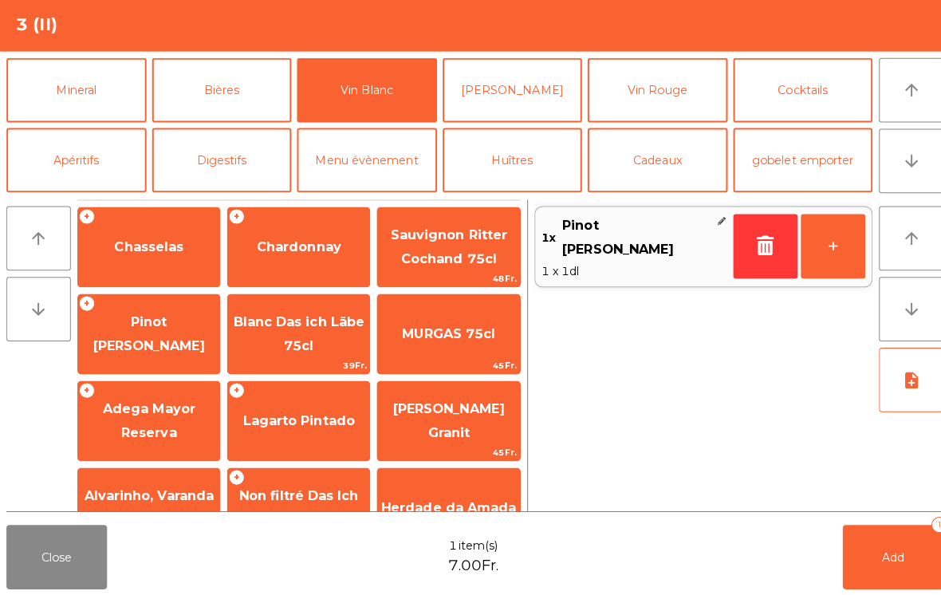
click at [642, 100] on button "Vin Rouge" at bounding box center [651, 94] width 139 height 64
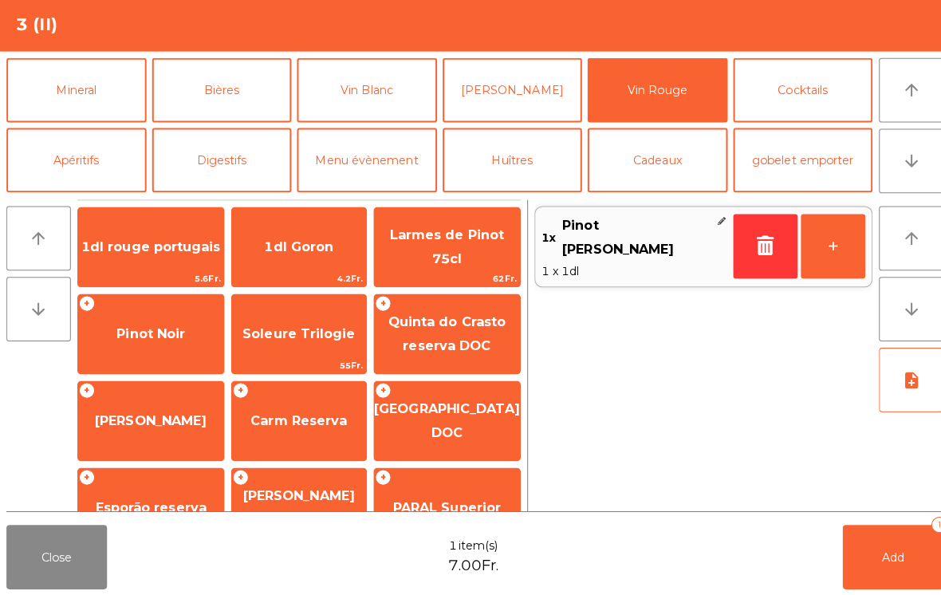
click at [170, 343] on span "Pinot Noir" at bounding box center [149, 335] width 144 height 43
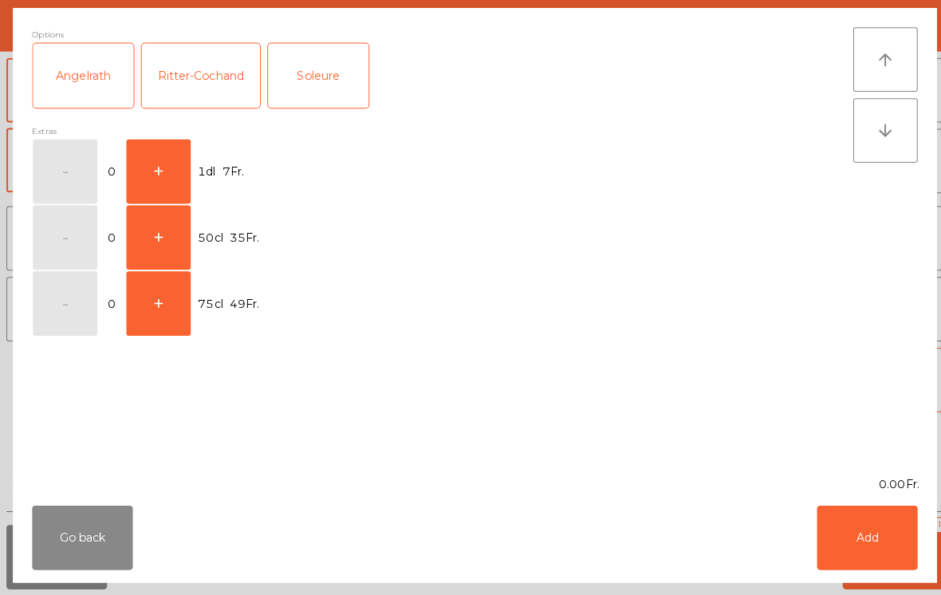
click at [173, 171] on button "+" at bounding box center [157, 175] width 64 height 64
click at [860, 527] on button "Add" at bounding box center [859, 538] width 100 height 64
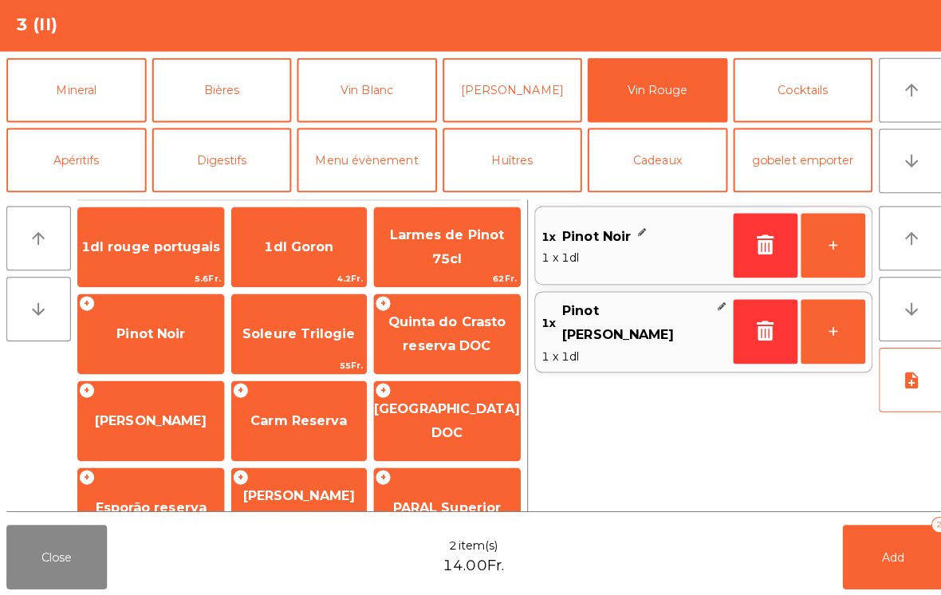
click at [886, 557] on span "Add" at bounding box center [885, 556] width 22 height 14
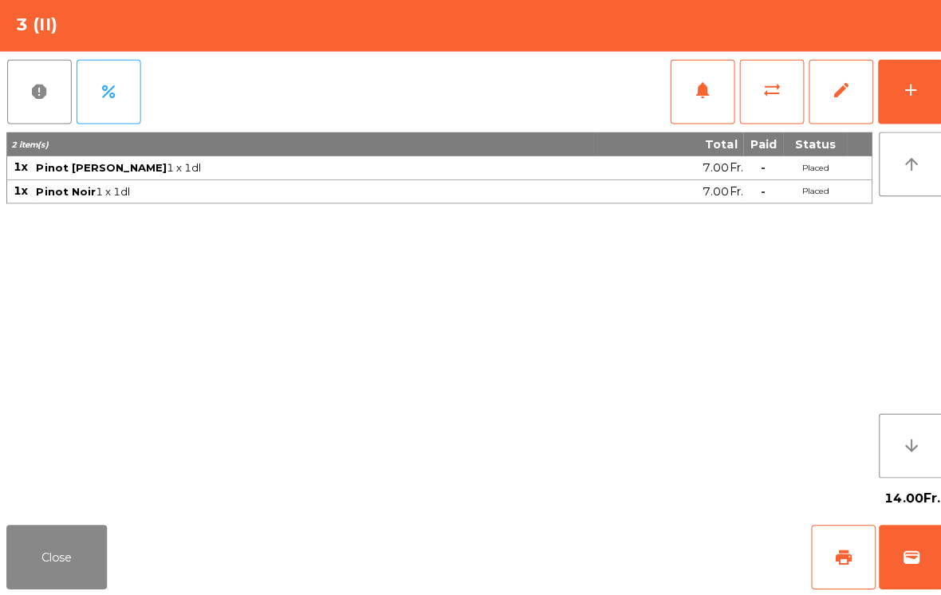
click at [48, 557] on button "Close" at bounding box center [56, 557] width 100 height 64
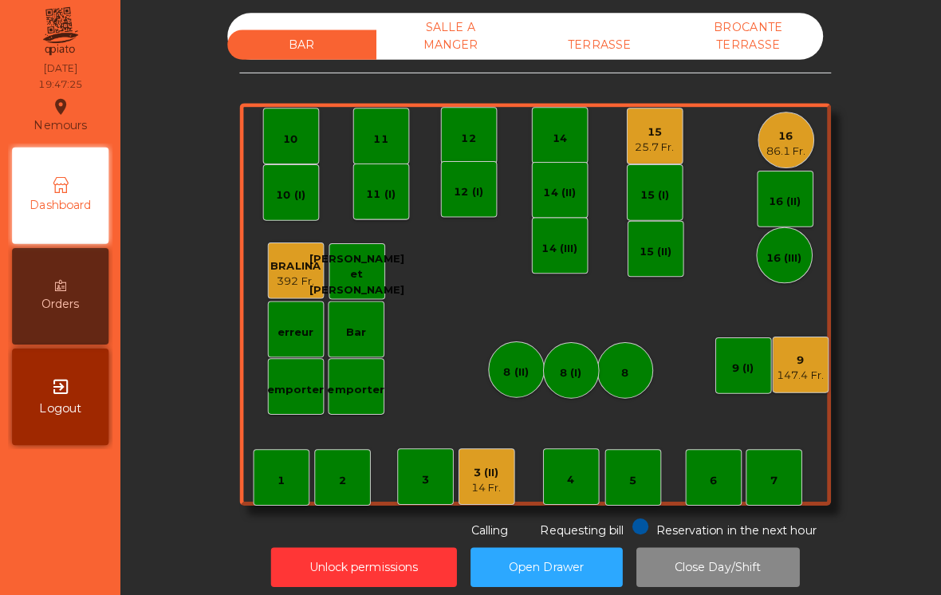
click at [591, 40] on div "TERRASSE" at bounding box center [595, 49] width 148 height 30
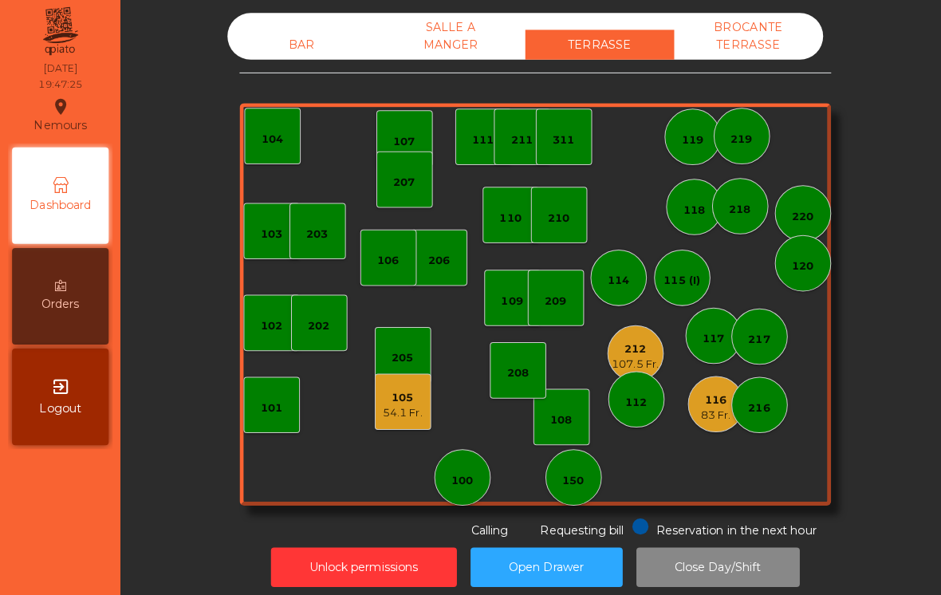
click at [640, 358] on div "107.5 Fr." at bounding box center [630, 366] width 46 height 16
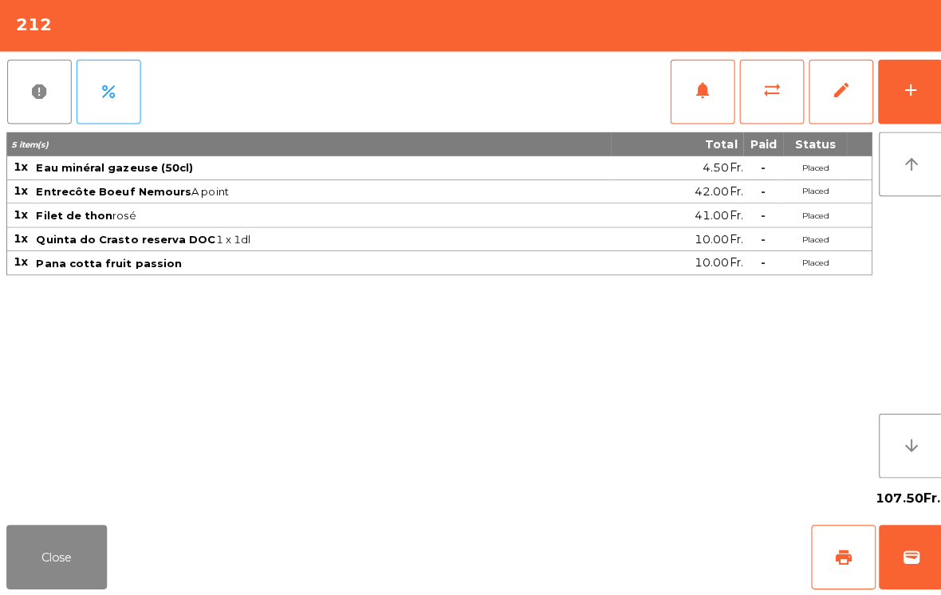
click at [834, 555] on span "print" at bounding box center [835, 556] width 19 height 19
click at [117, 543] on div "Close print wallet" at bounding box center [470, 556] width 941 height 77
click at [62, 558] on button "Close" at bounding box center [56, 557] width 100 height 64
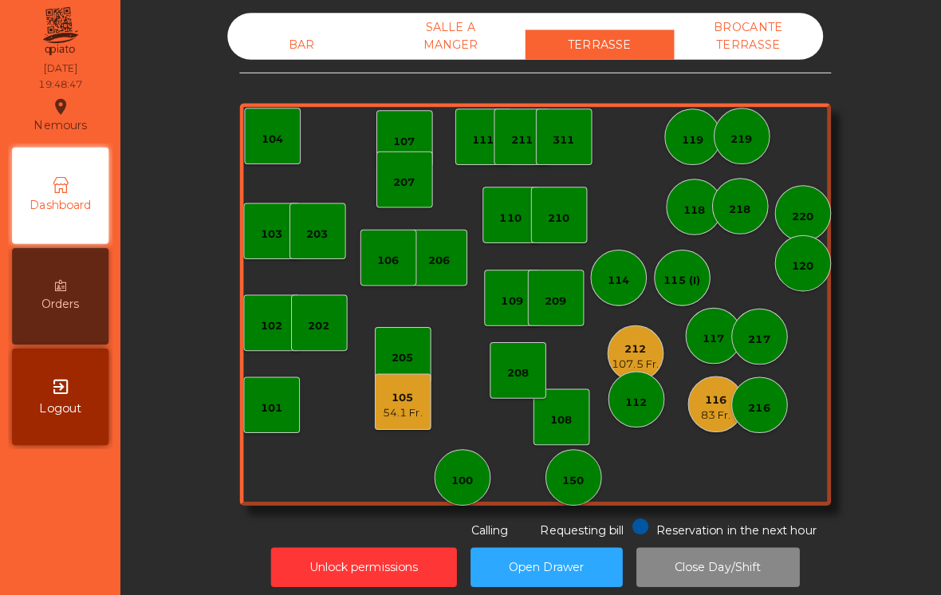
click at [285, 47] on div "BAR" at bounding box center [300, 49] width 148 height 30
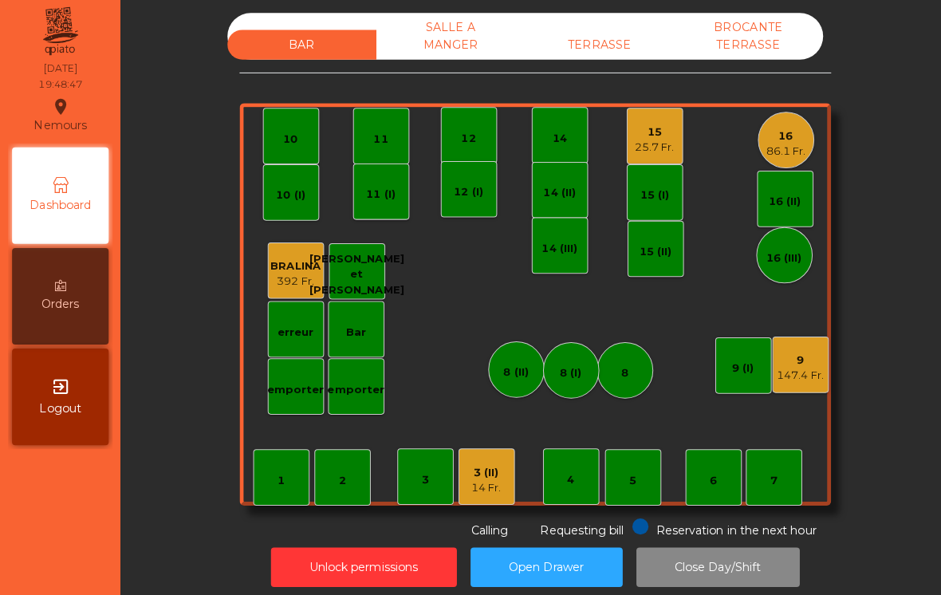
click at [652, 132] on div "15" at bounding box center [648, 136] width 39 height 16
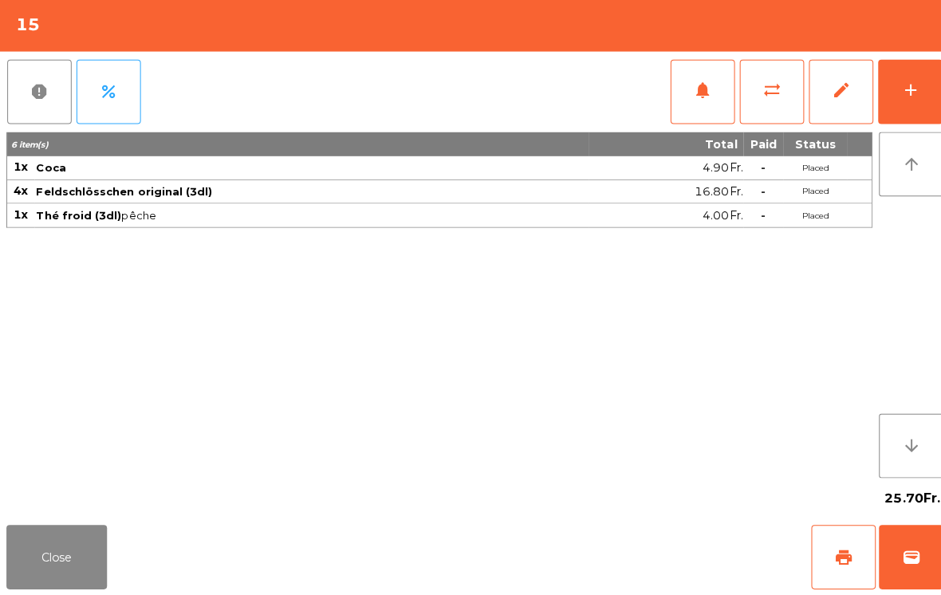
click at [909, 103] on button "add" at bounding box center [902, 96] width 64 height 64
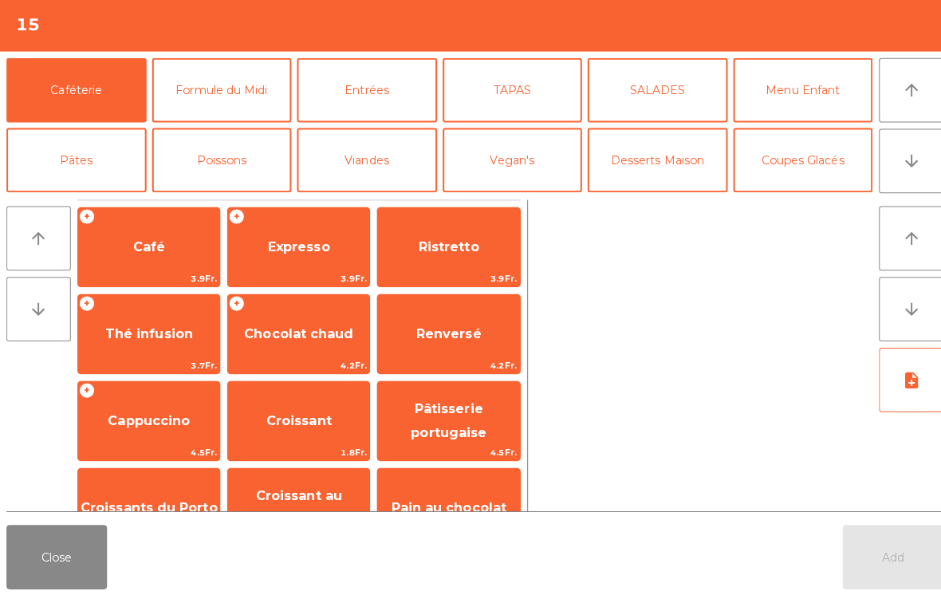
click at [392, 95] on button "Entrées" at bounding box center [363, 94] width 139 height 64
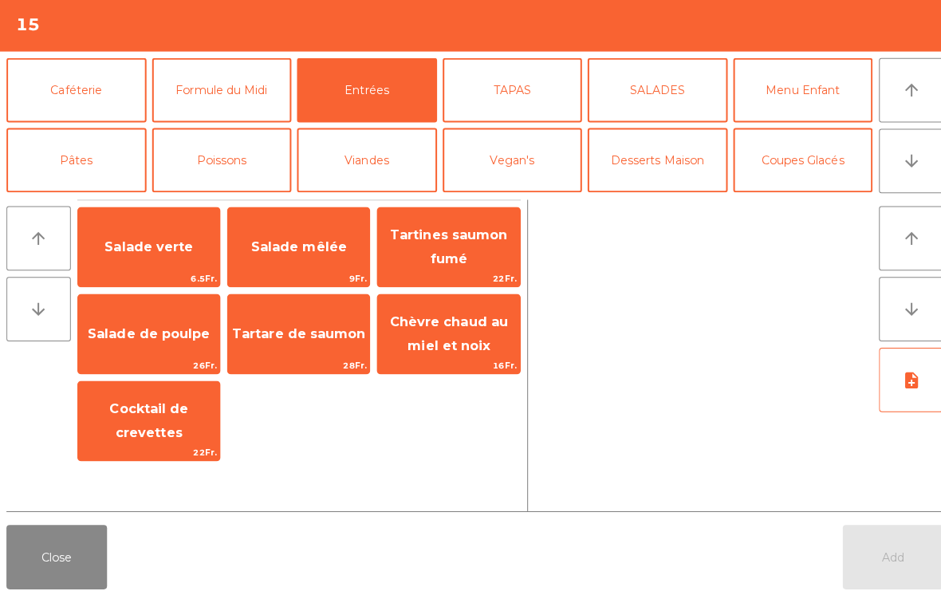
click at [159, 337] on span "Salade de poulpe" at bounding box center [147, 335] width 121 height 15
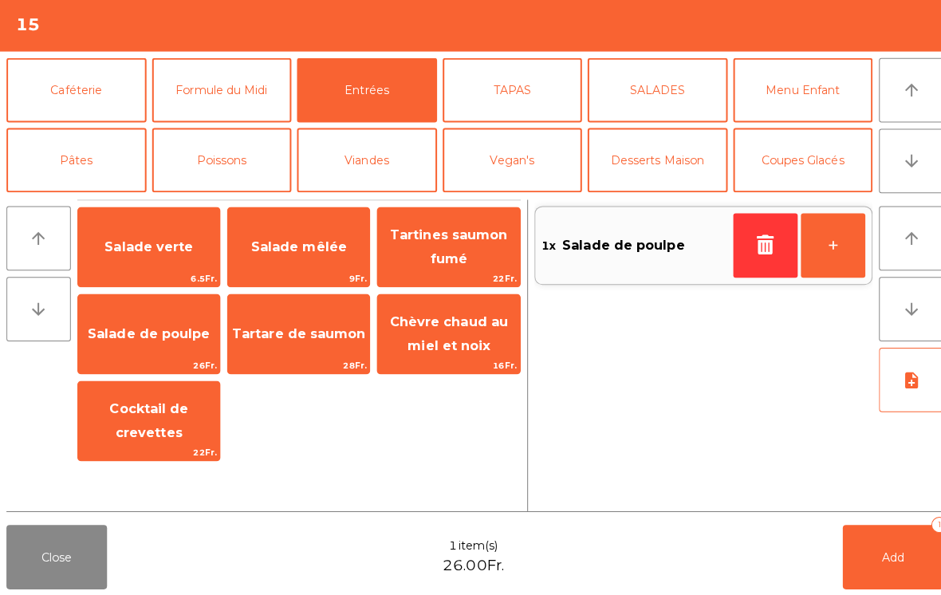
click at [177, 338] on span "Salade de poulpe" at bounding box center [147, 335] width 121 height 15
click at [571, 84] on button "TAPAS" at bounding box center [508, 94] width 139 height 64
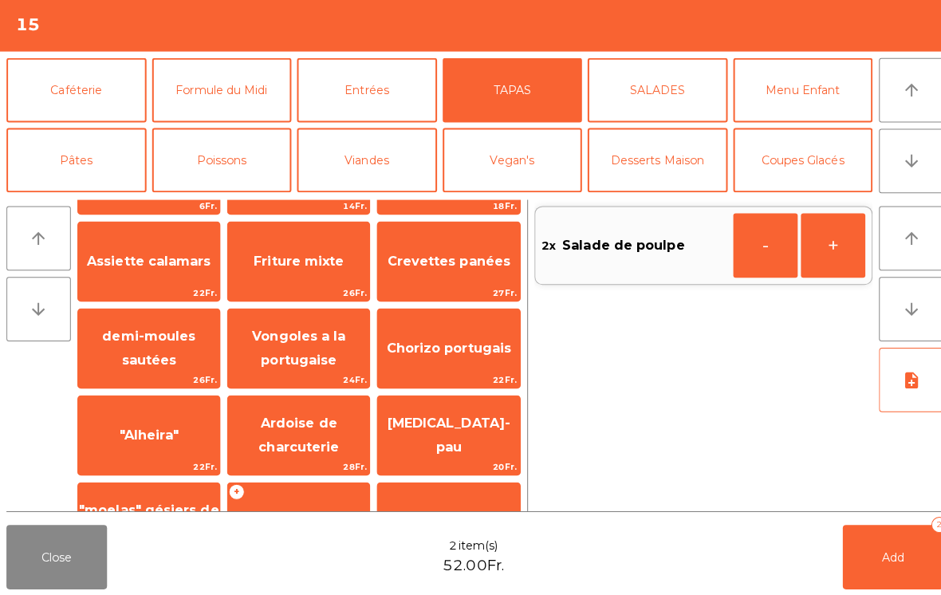
click at [301, 330] on span "Vongoles a la portugaise" at bounding box center [296, 349] width 93 height 39
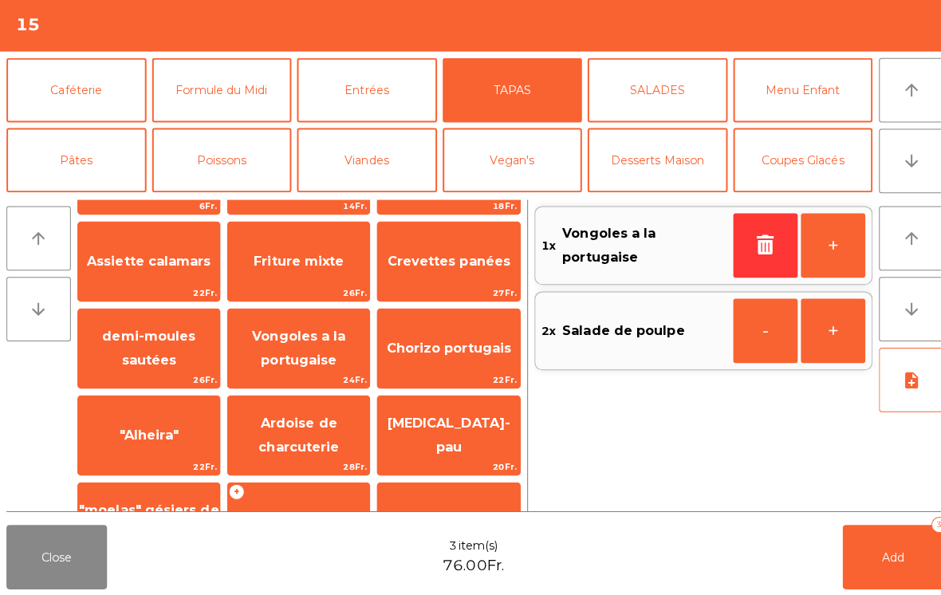
scroll to position [100, 0]
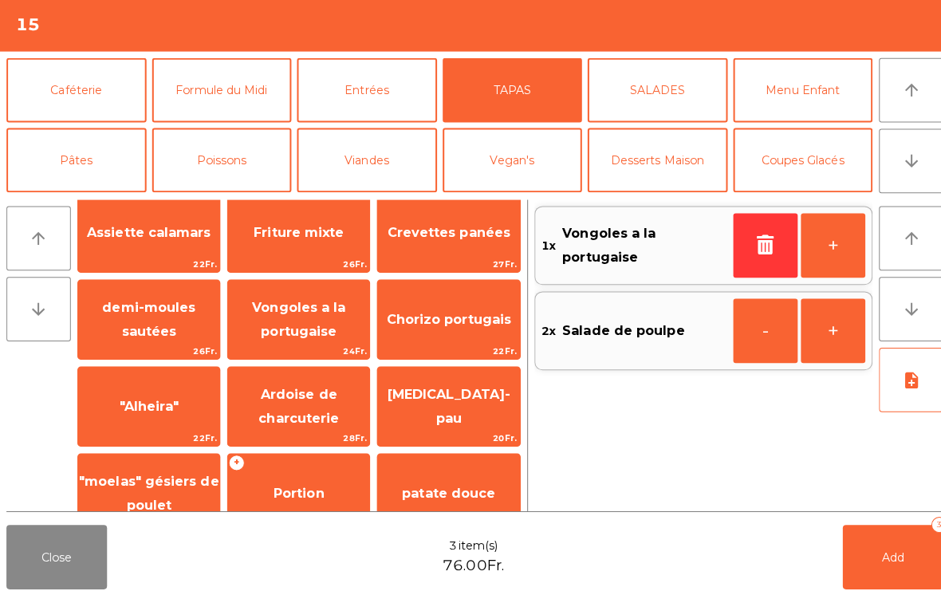
click at [80, 156] on button "Pâtes" at bounding box center [75, 164] width 139 height 64
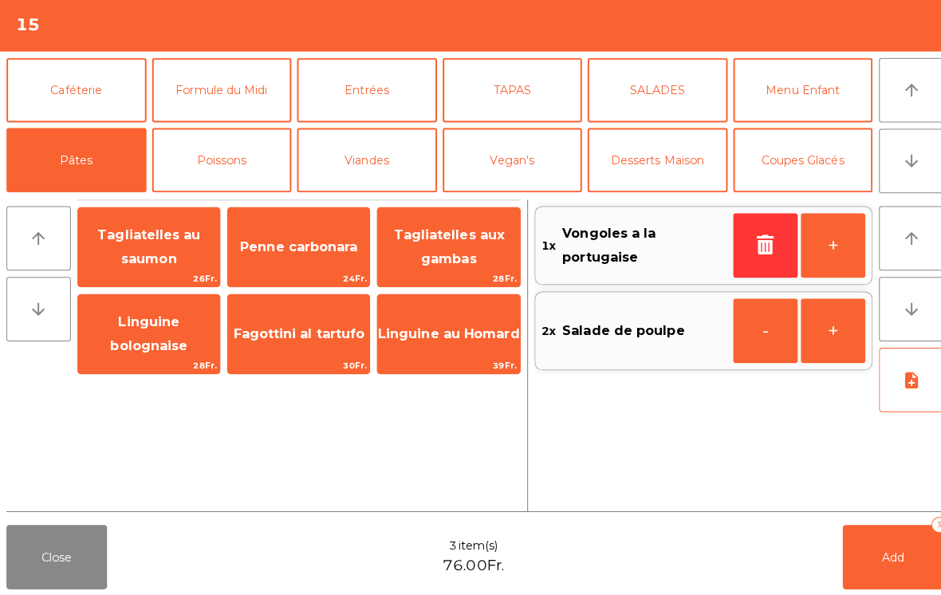
scroll to position [0, 0]
click at [455, 336] on span "Linguine au Homard" at bounding box center [445, 335] width 140 height 15
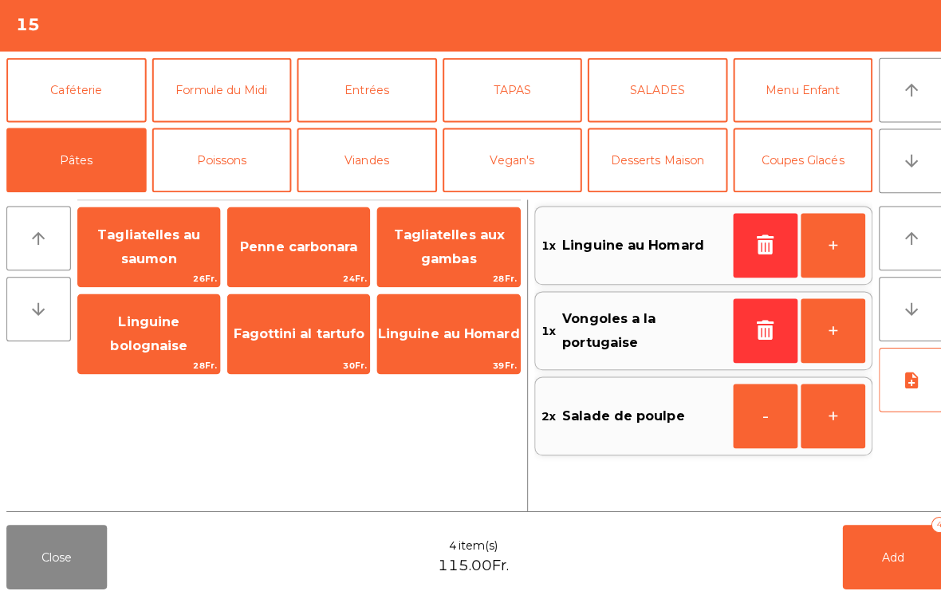
click at [447, 328] on span "Linguine au Homard" at bounding box center [445, 335] width 140 height 15
click at [826, 242] on button "+" at bounding box center [825, 248] width 64 height 64
click at [829, 246] on button "+" at bounding box center [825, 248] width 64 height 64
click at [232, 177] on button "Poissons" at bounding box center [220, 164] width 139 height 64
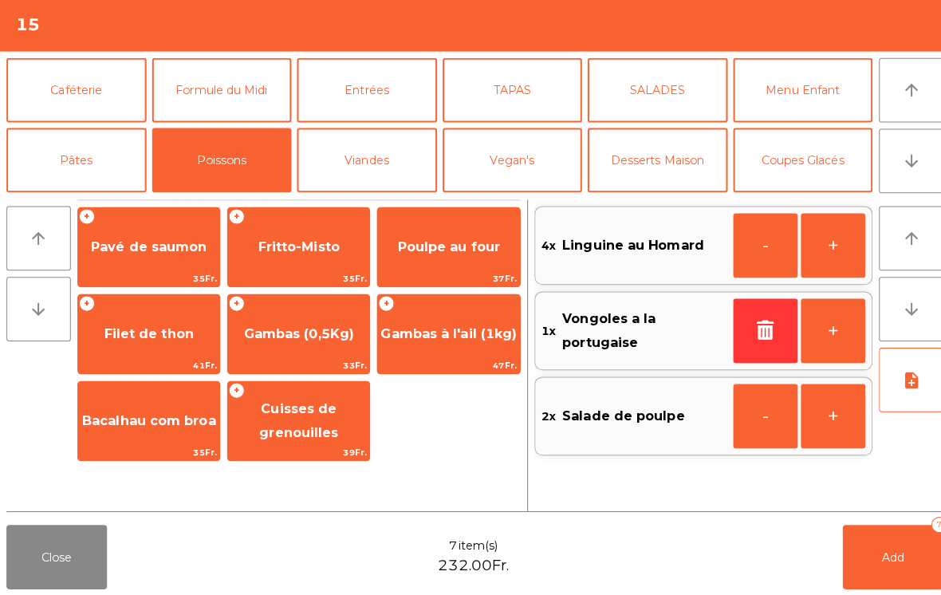
click at [464, 335] on span "Gambas à l'ail (1kg)" at bounding box center [444, 335] width 135 height 15
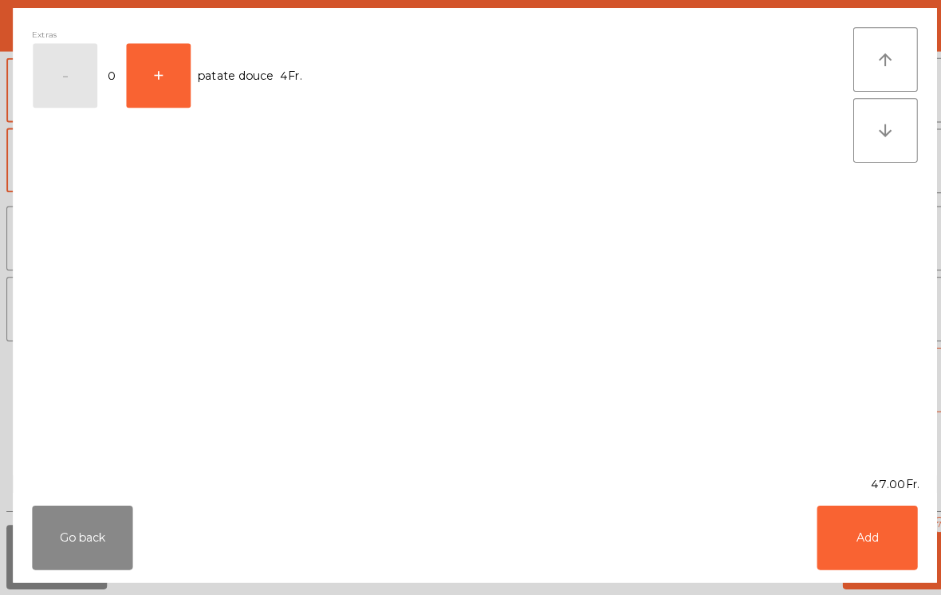
click at [860, 537] on button "Add" at bounding box center [859, 538] width 100 height 64
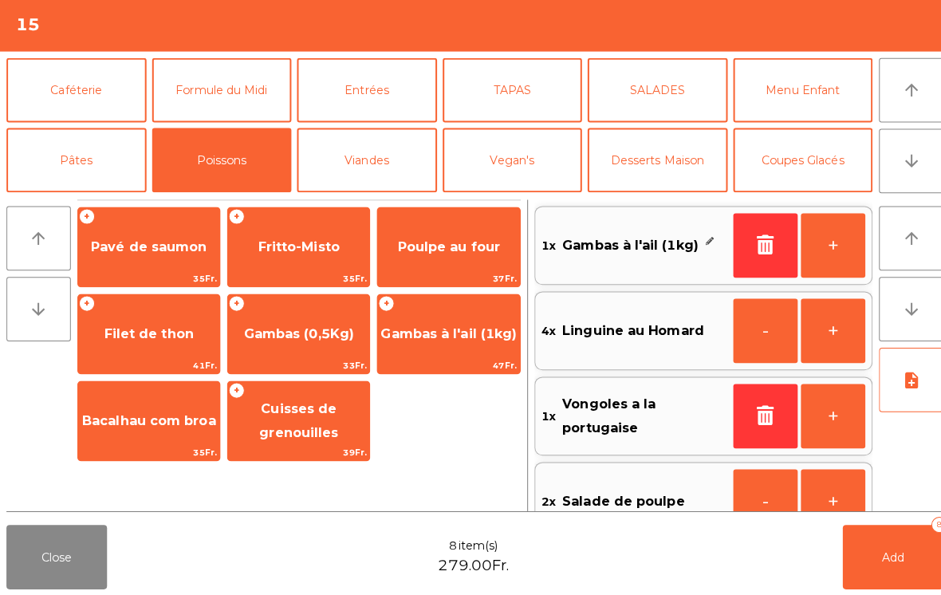
click at [827, 233] on button "+" at bounding box center [825, 248] width 64 height 64
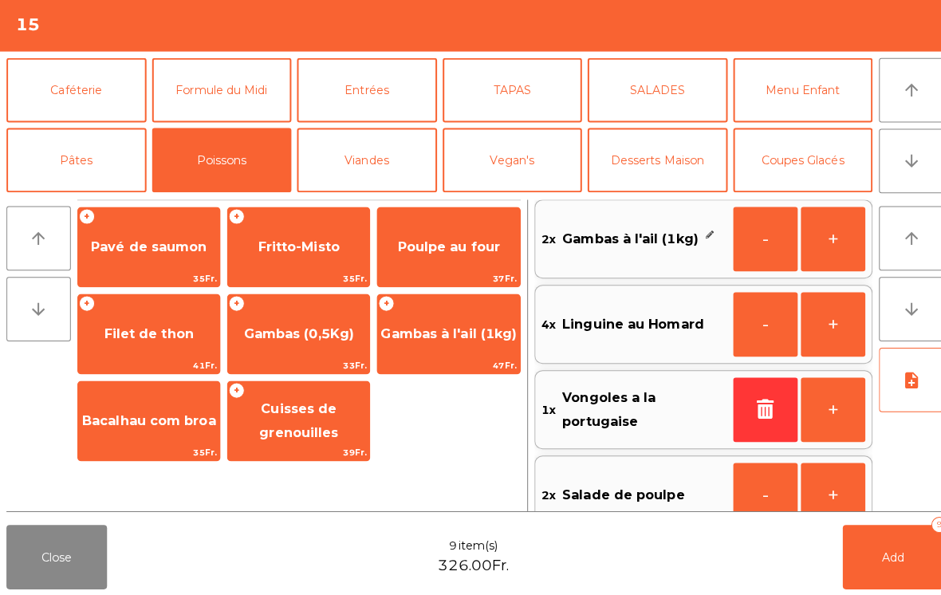
click at [891, 394] on button "note_add" at bounding box center [903, 381] width 64 height 64
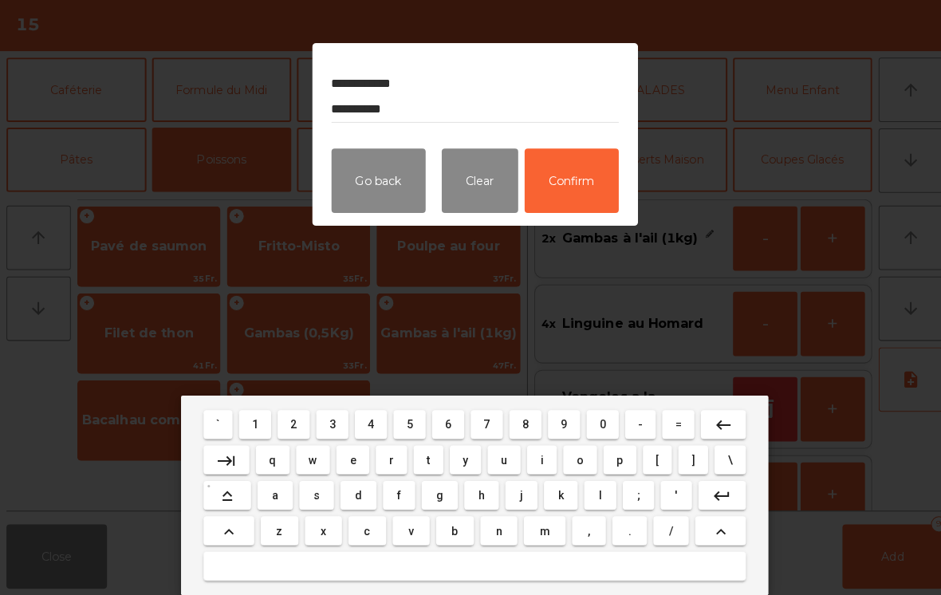
type textarea "**********"
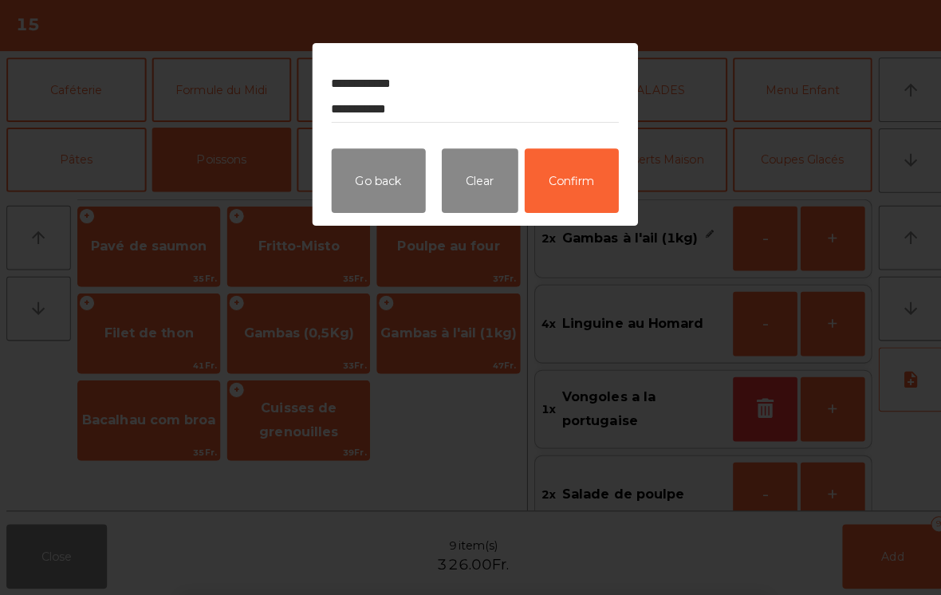
click at [557, 183] on button "Confirm" at bounding box center [566, 184] width 93 height 64
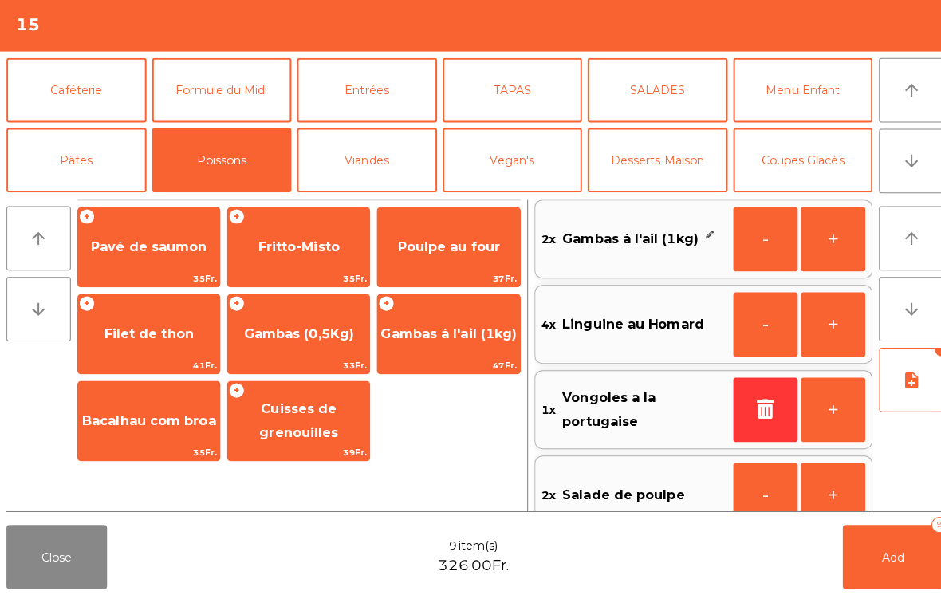
click at [877, 568] on button "Add 9" at bounding box center [885, 557] width 100 height 64
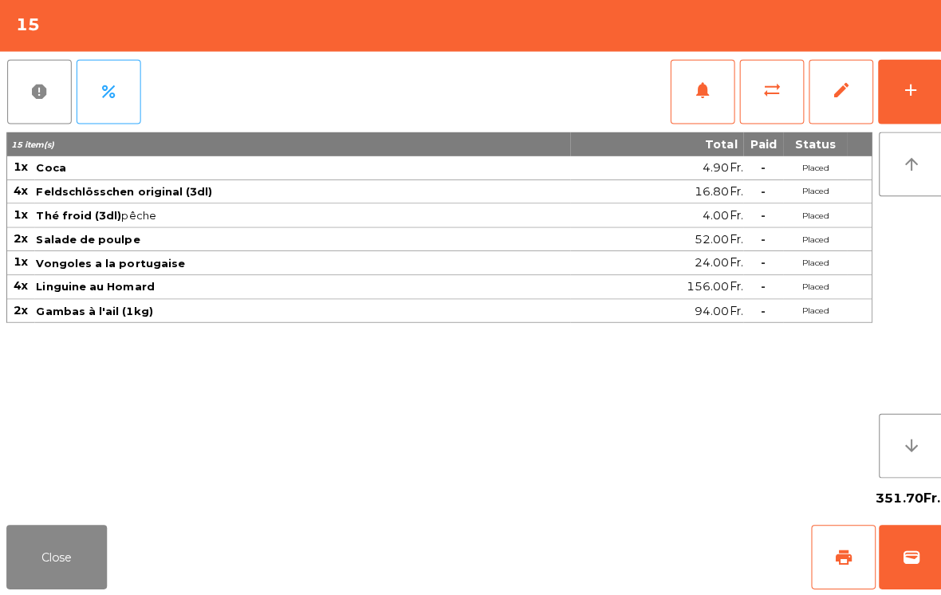
click at [919, 111] on button "add" at bounding box center [902, 96] width 64 height 64
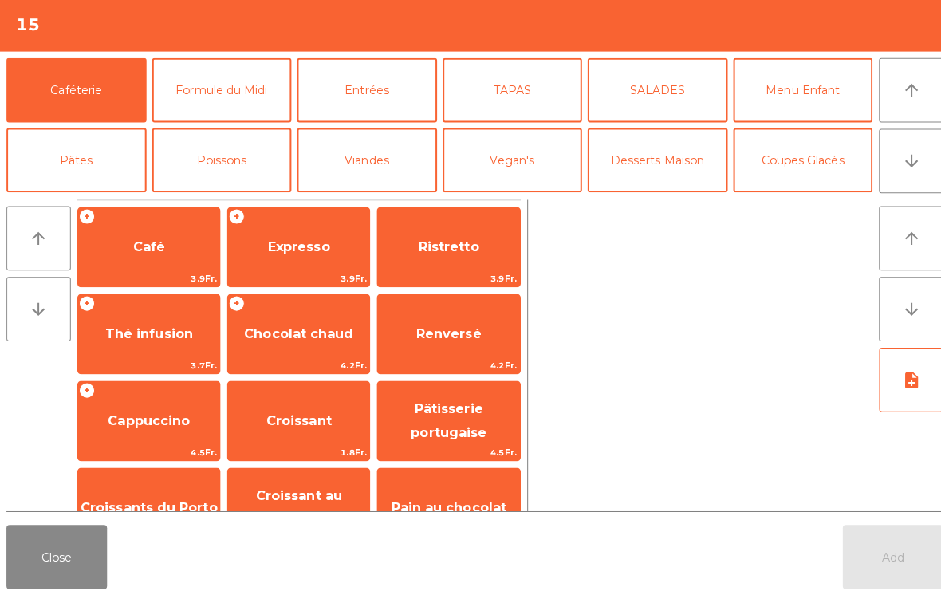
click at [886, 158] on button "arrow_downward" at bounding box center [903, 164] width 64 height 64
click at [669, 201] on button "Vin Rouge" at bounding box center [651, 233] width 139 height 64
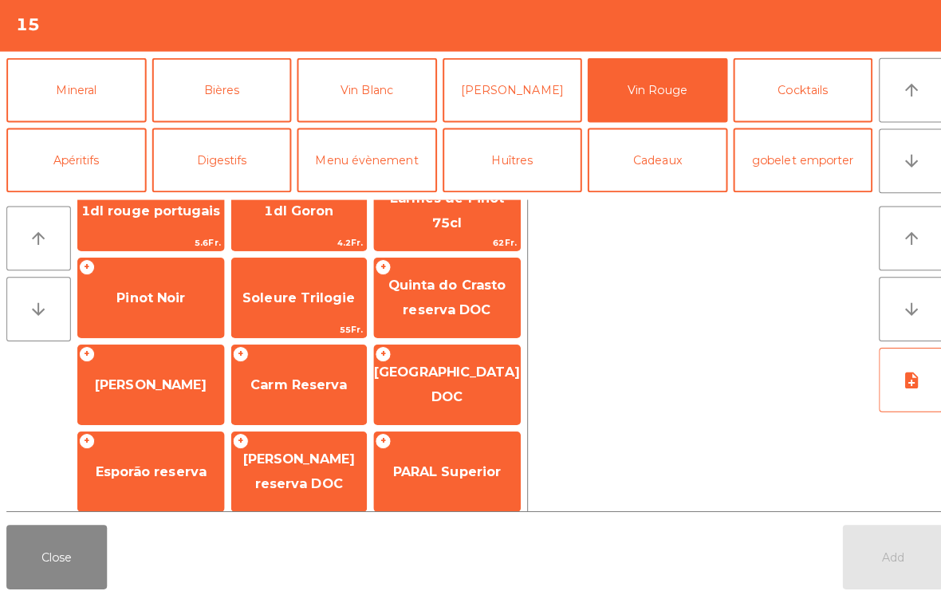
scroll to position [108, 0]
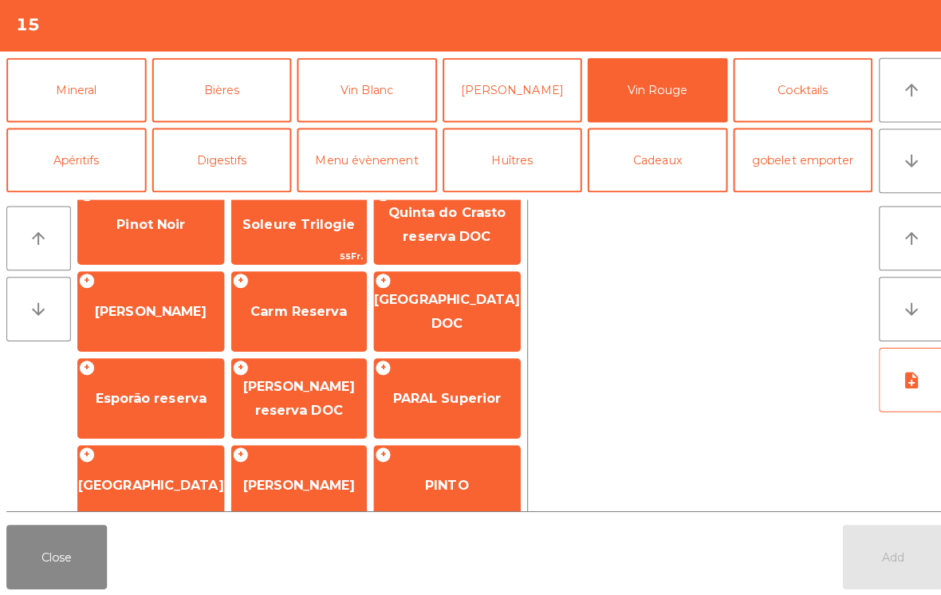
click at [37, 565] on button "Close" at bounding box center [56, 557] width 100 height 64
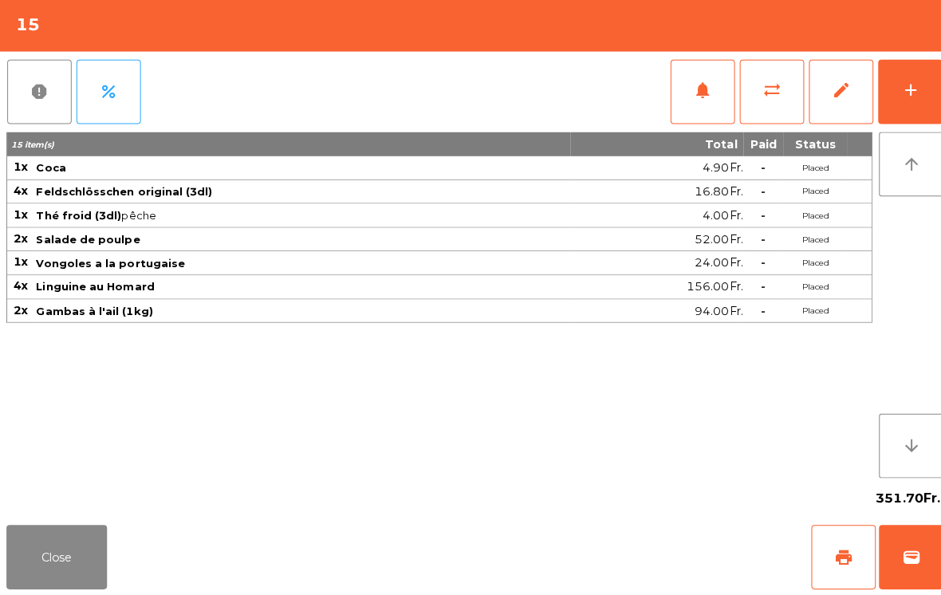
click at [905, 85] on div "add" at bounding box center [901, 94] width 19 height 19
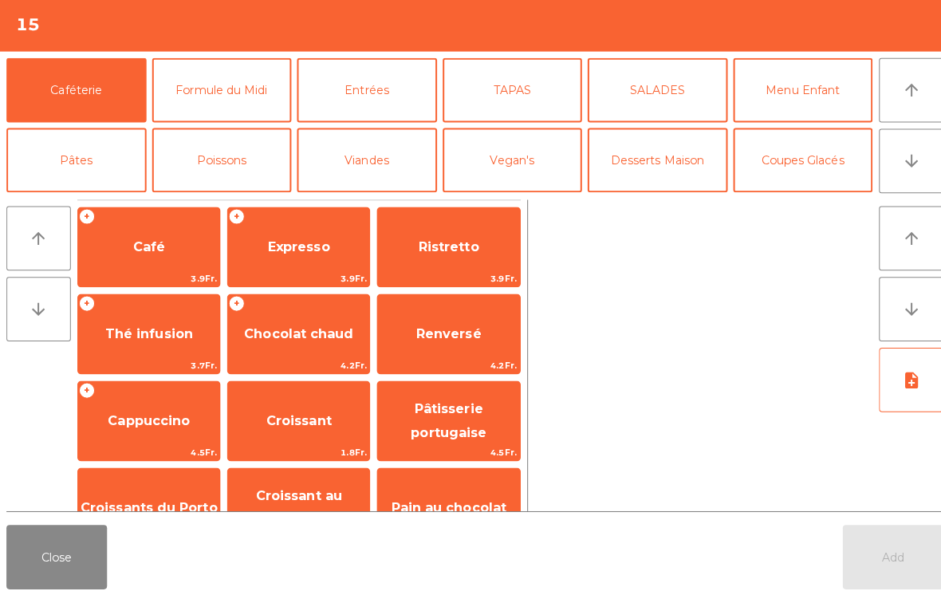
click at [901, 165] on icon "arrow_downward" at bounding box center [902, 164] width 19 height 19
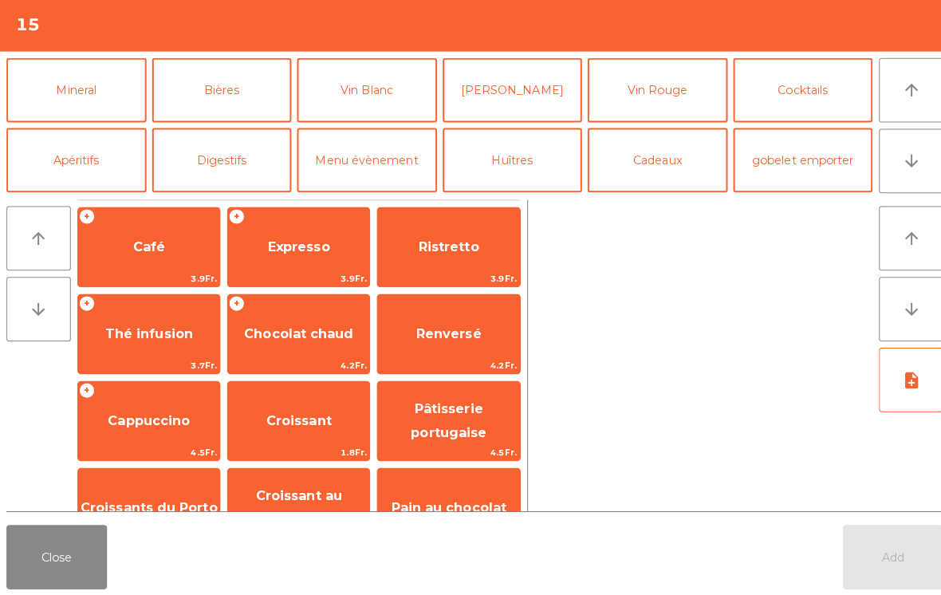
click at [683, 101] on button "Vin Rouge" at bounding box center [651, 94] width 139 height 64
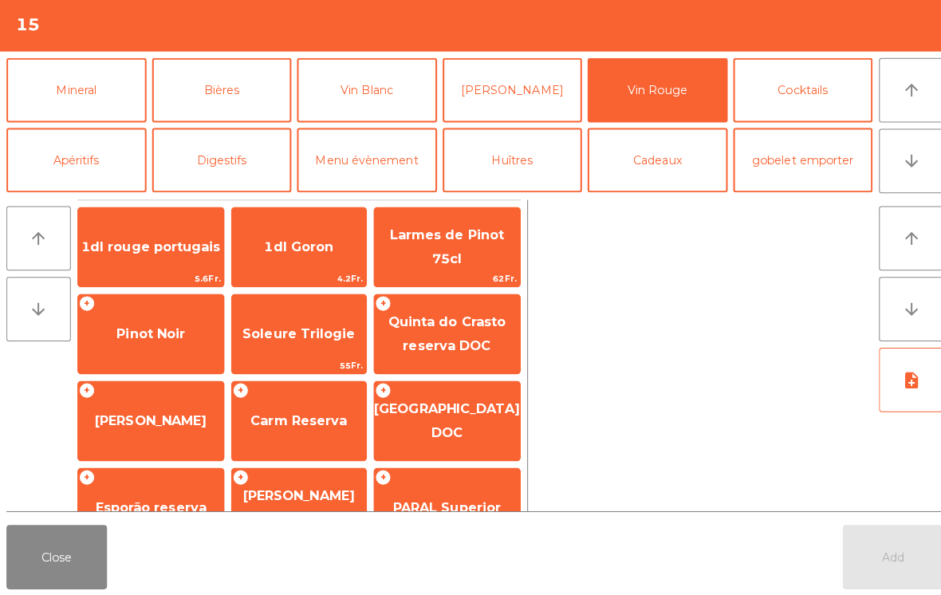
scroll to position [140, 0]
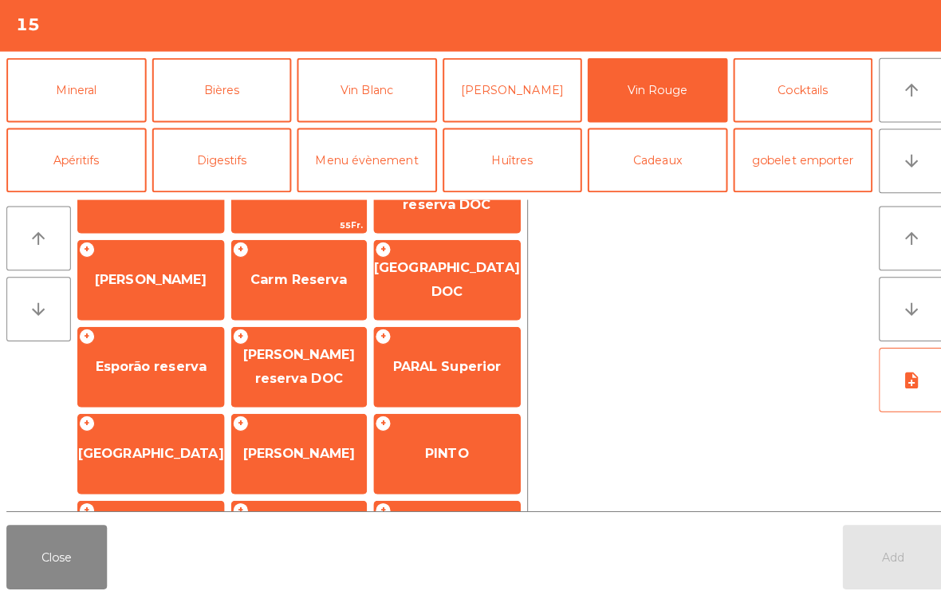
click at [465, 374] on span "PARAL Superior" at bounding box center [443, 368] width 144 height 43
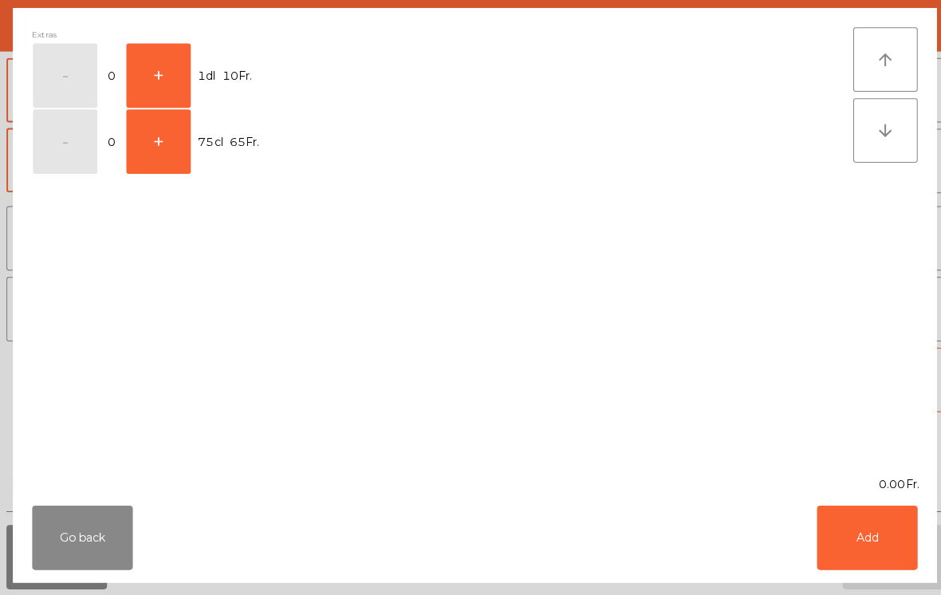
click at [163, 162] on button "+" at bounding box center [157, 145] width 64 height 64
click at [878, 536] on button "Add" at bounding box center [859, 538] width 100 height 64
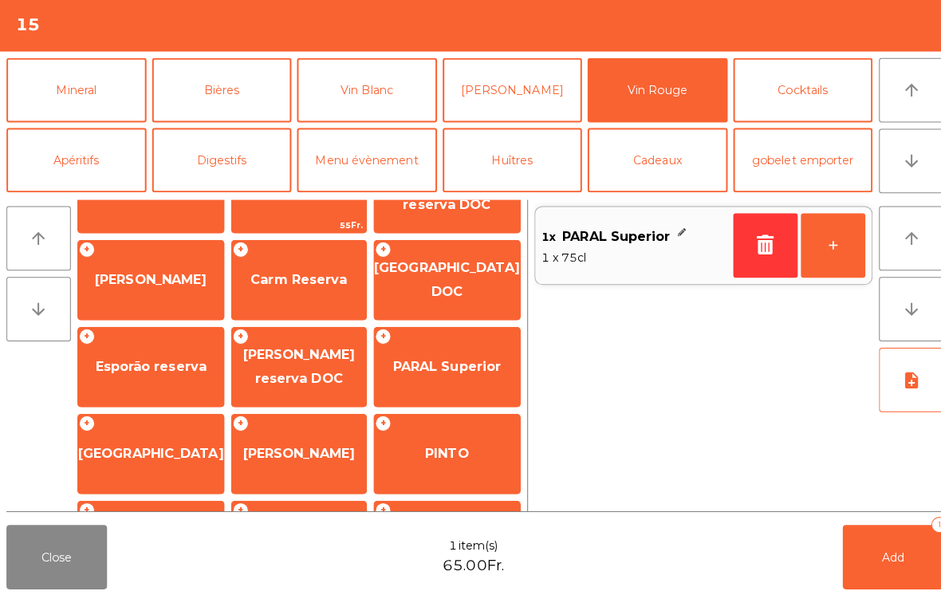
click at [879, 565] on button "Add 1" at bounding box center [885, 557] width 100 height 64
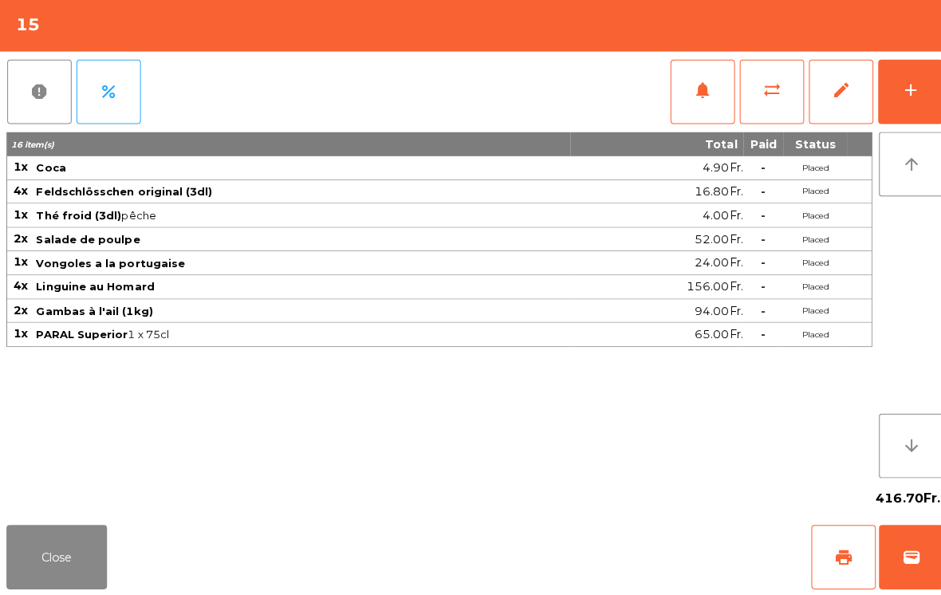
click at [44, 577] on button "Close" at bounding box center [56, 557] width 100 height 64
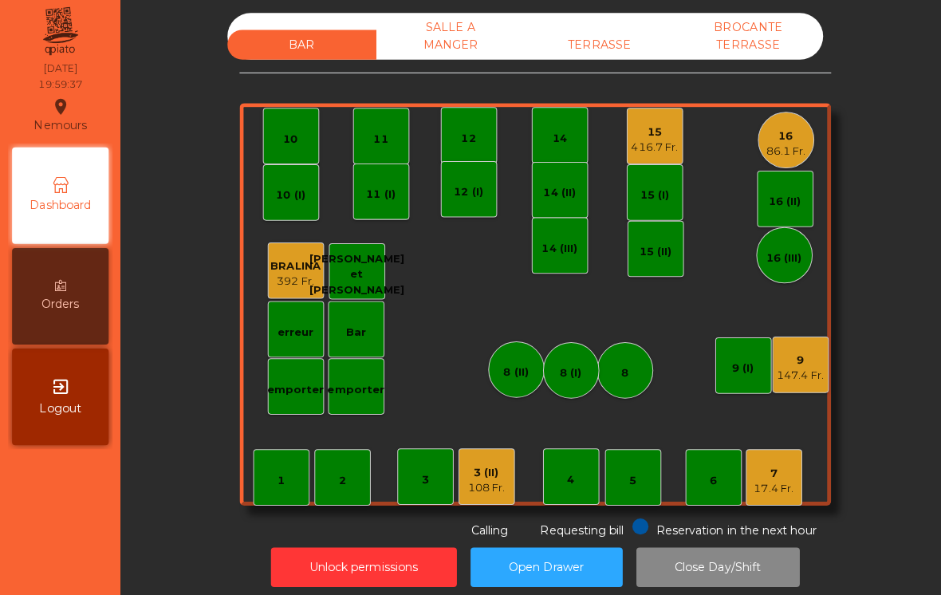
click at [477, 472] on div "3 (II)" at bounding box center [482, 473] width 37 height 16
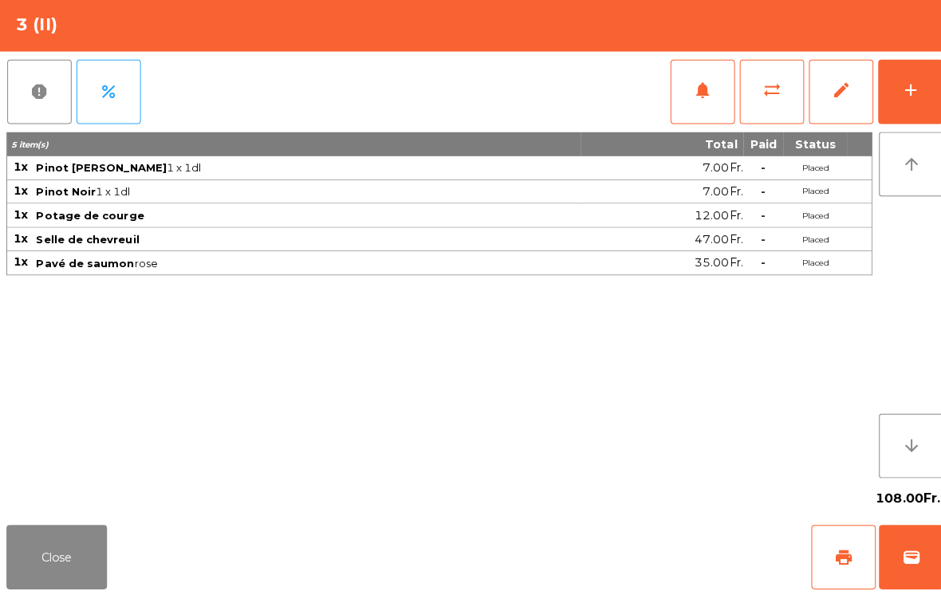
click at [33, 530] on button "Close" at bounding box center [56, 557] width 100 height 64
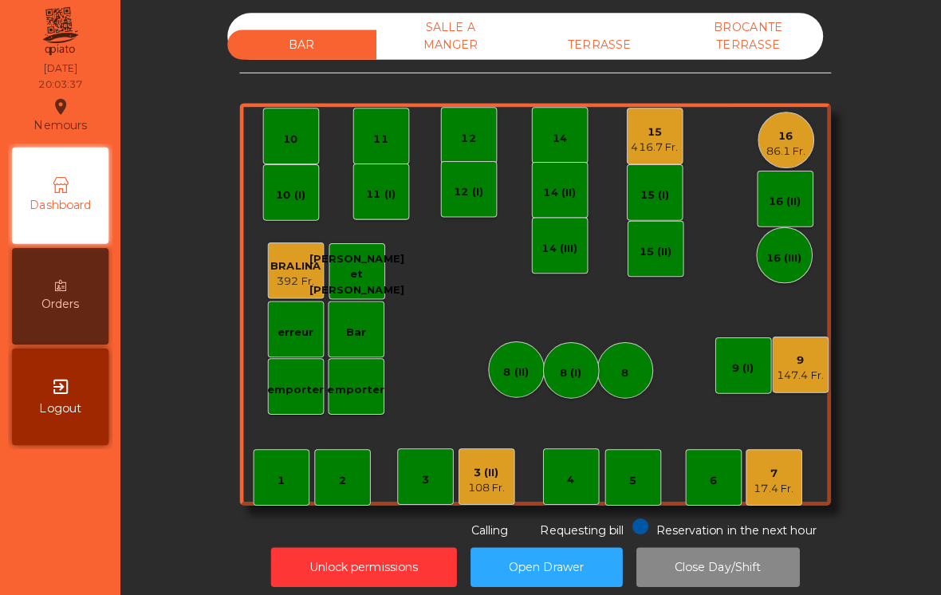
click at [768, 500] on div "7 17.4 Fr." at bounding box center [767, 478] width 56 height 56
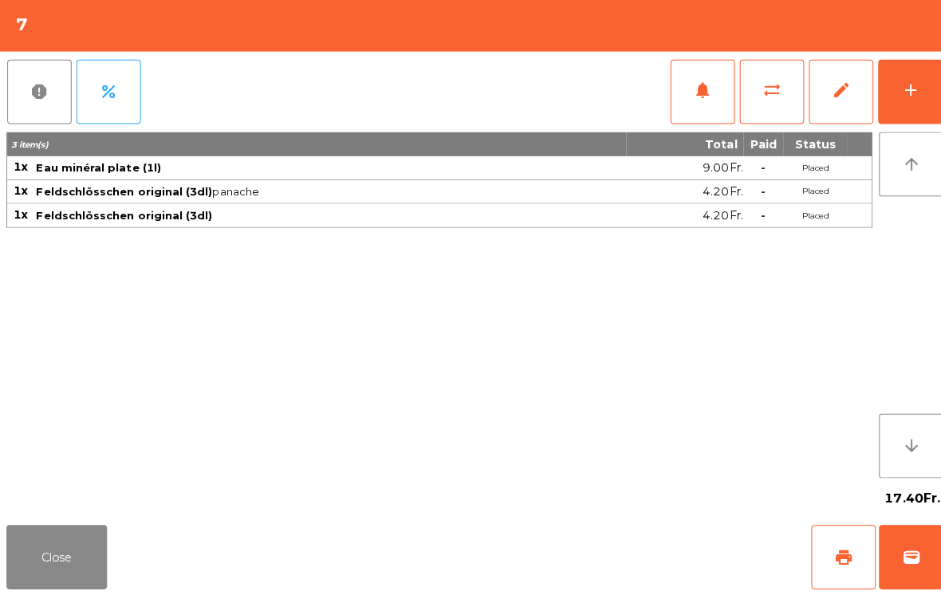
click at [906, 73] on button "add" at bounding box center [902, 96] width 64 height 64
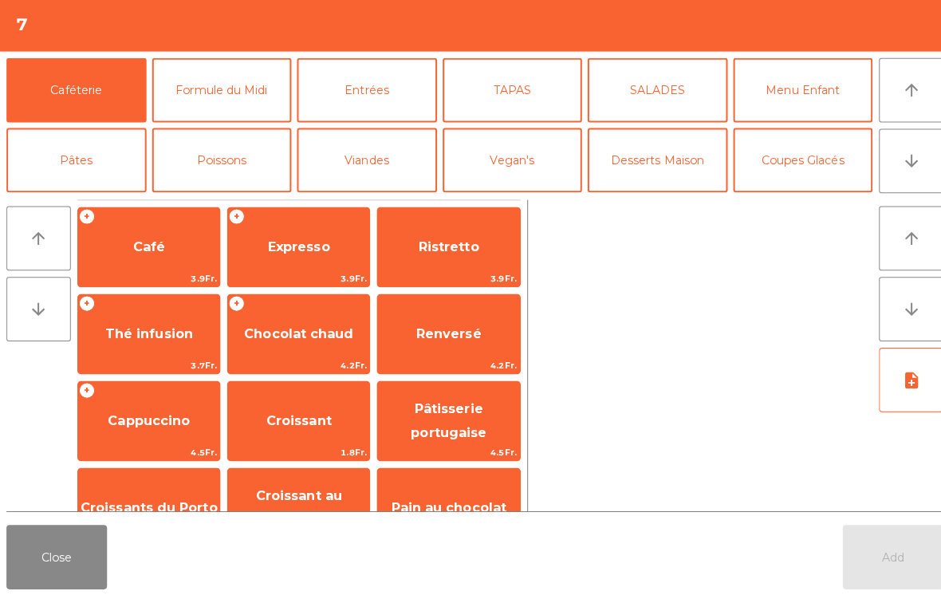
click at [392, 93] on button "Entrées" at bounding box center [363, 94] width 139 height 64
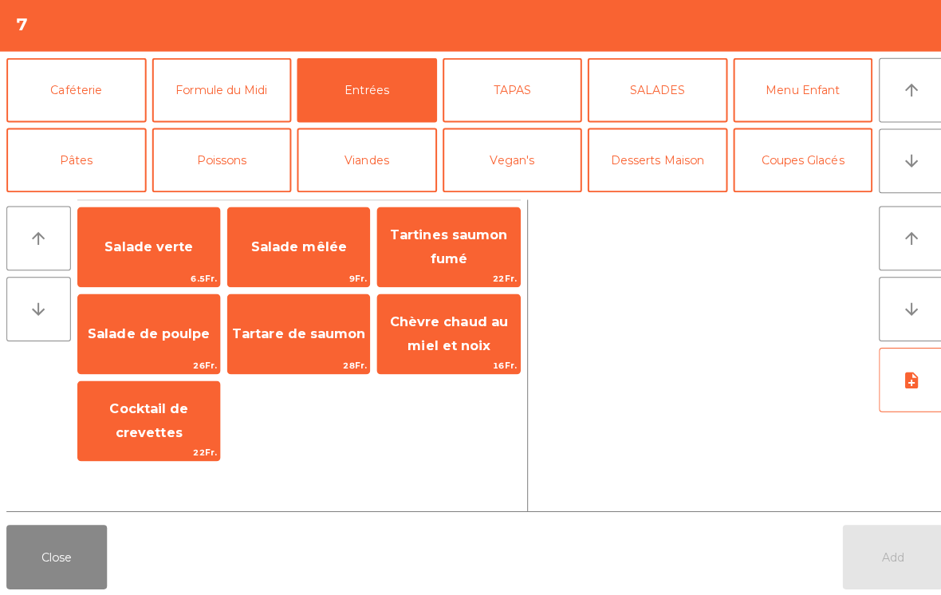
click at [153, 242] on span "Salade verte" at bounding box center [148, 249] width 88 height 15
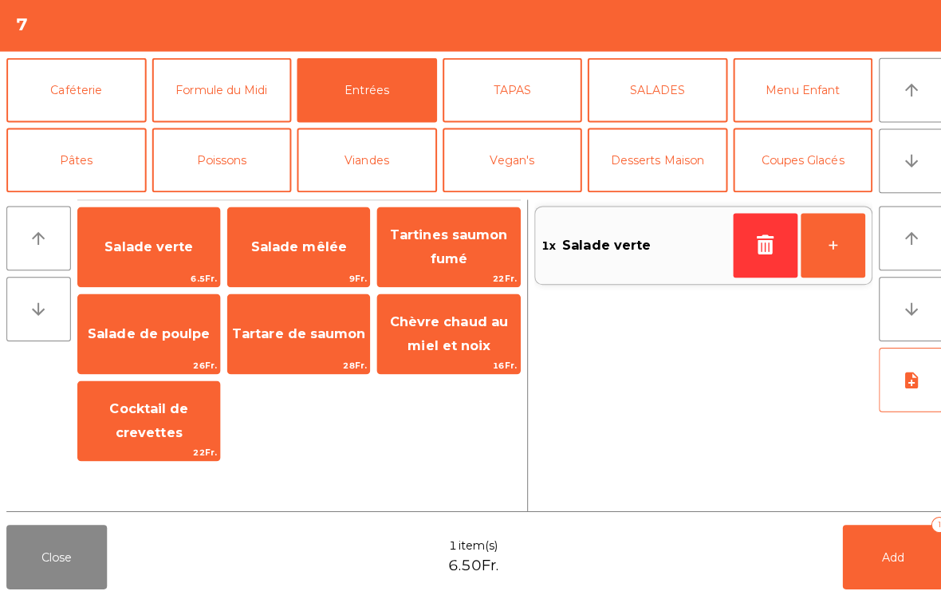
click at [69, 146] on button "Pâtes" at bounding box center [75, 164] width 139 height 64
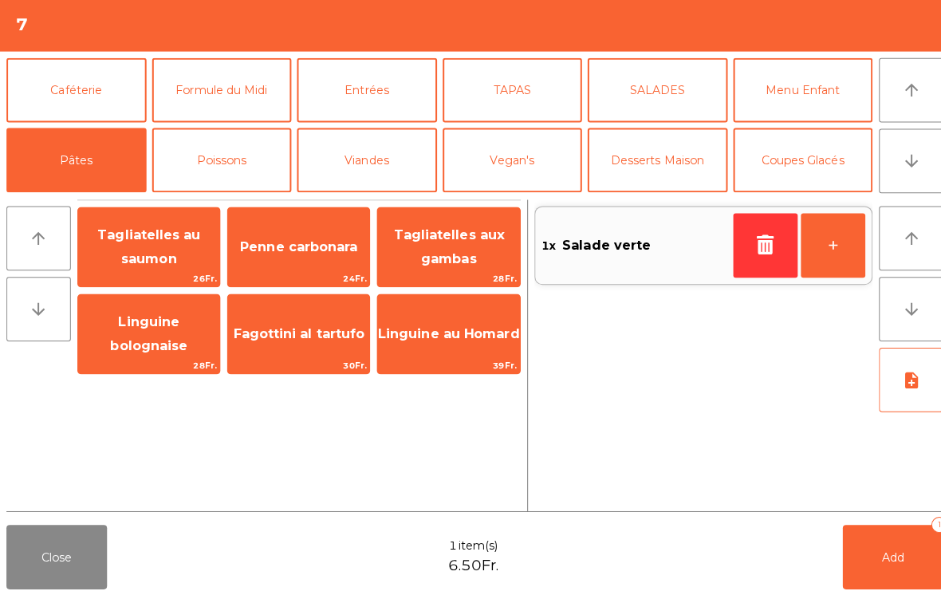
click at [310, 242] on span "Penne carbonara" at bounding box center [296, 249] width 116 height 15
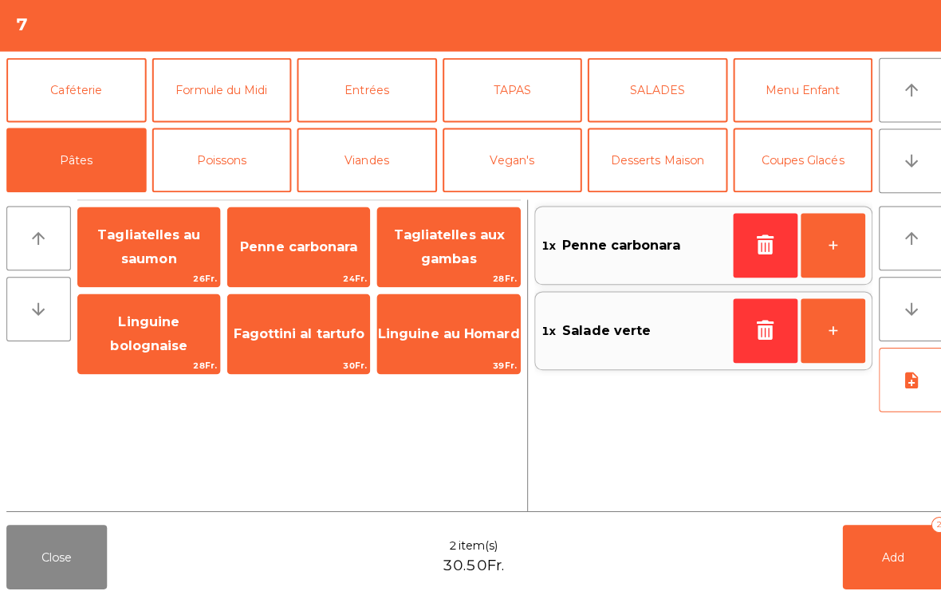
click at [305, 333] on span "Fagottini al tartufo" at bounding box center [296, 335] width 130 height 15
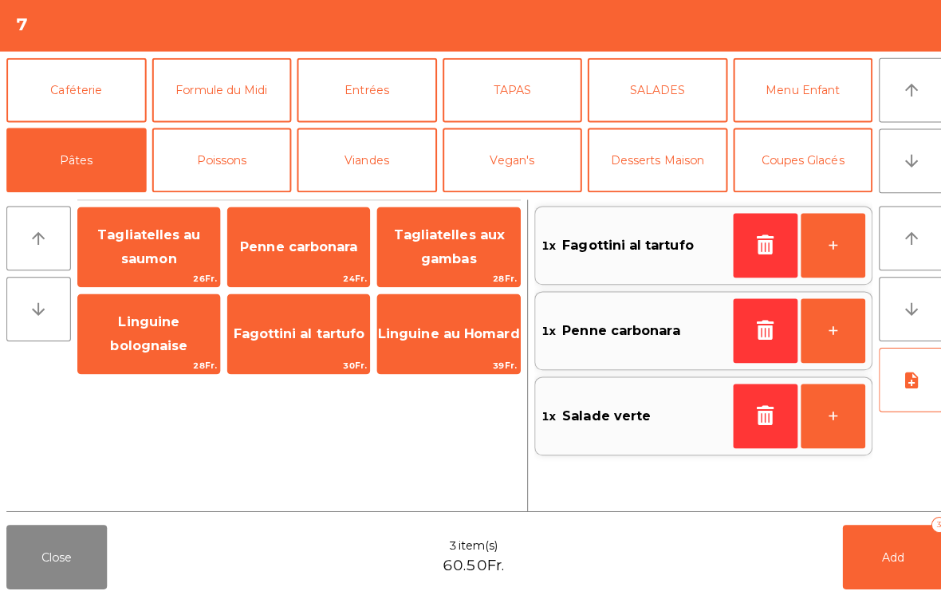
click at [522, 159] on button "Vegan's" at bounding box center [508, 164] width 139 height 64
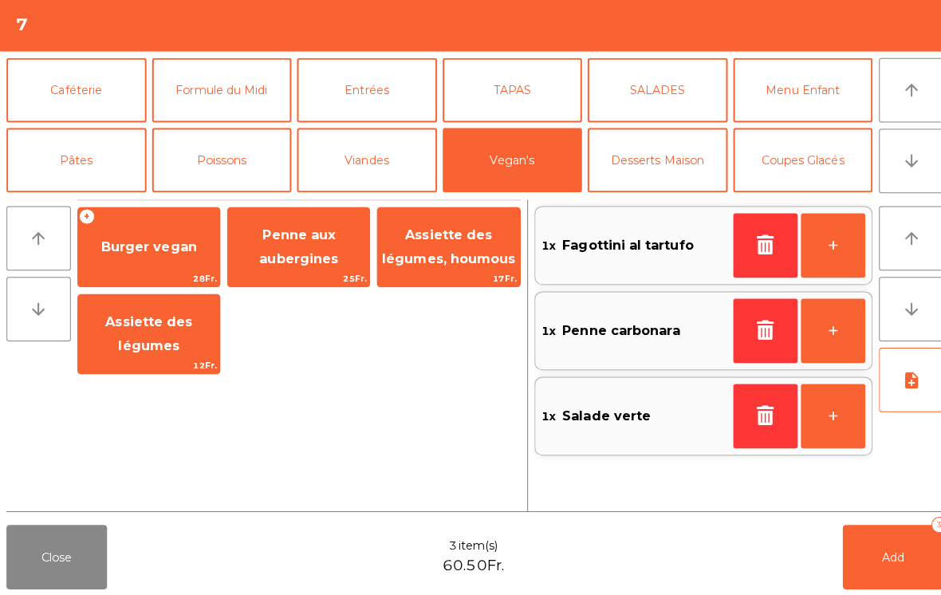
click at [181, 246] on span "Burger vegan" at bounding box center [147, 249] width 95 height 15
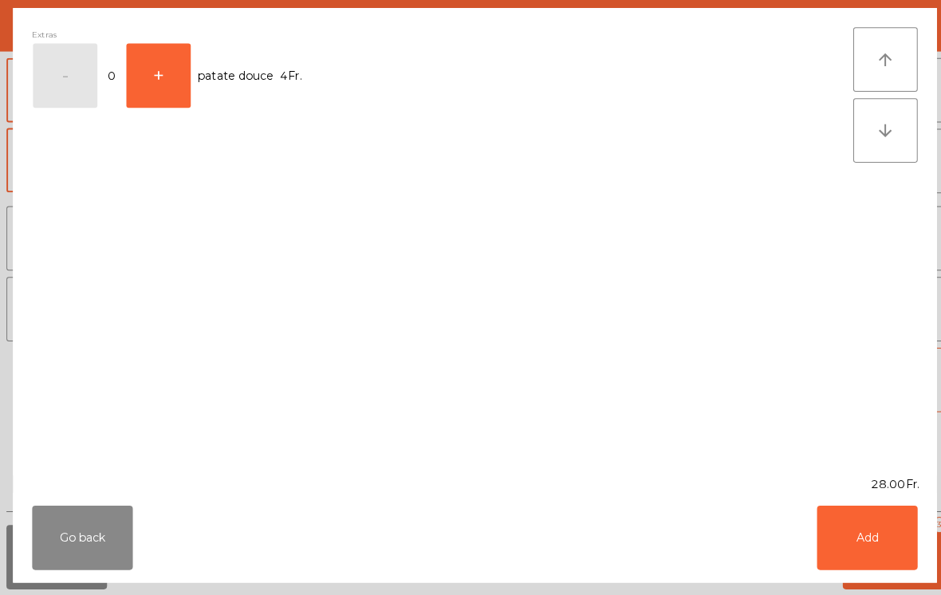
click at [889, 537] on button "Add" at bounding box center [859, 538] width 100 height 64
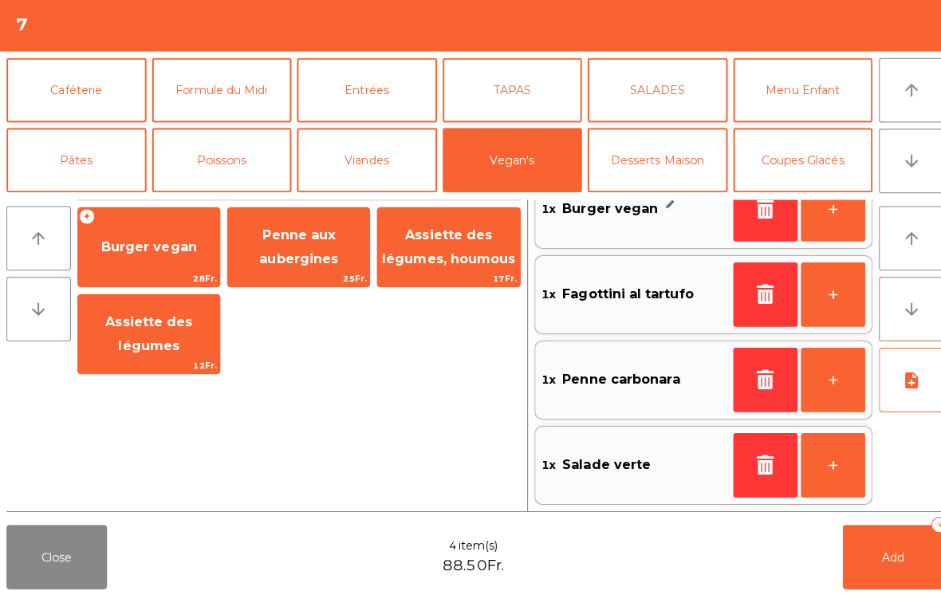
scroll to position [36, 0]
click at [865, 551] on button "Add 4" at bounding box center [885, 557] width 100 height 64
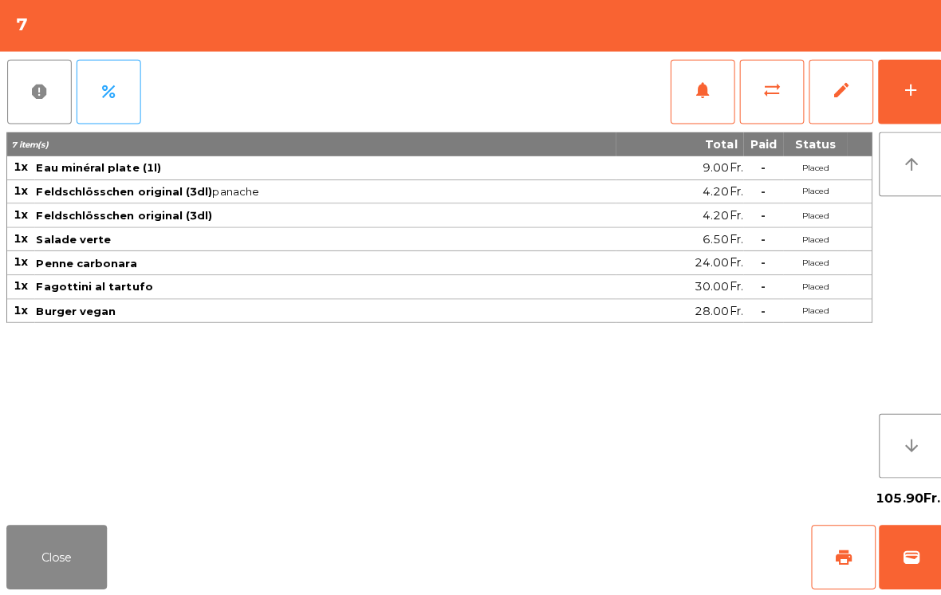
click at [84, 561] on button "Close" at bounding box center [56, 557] width 100 height 64
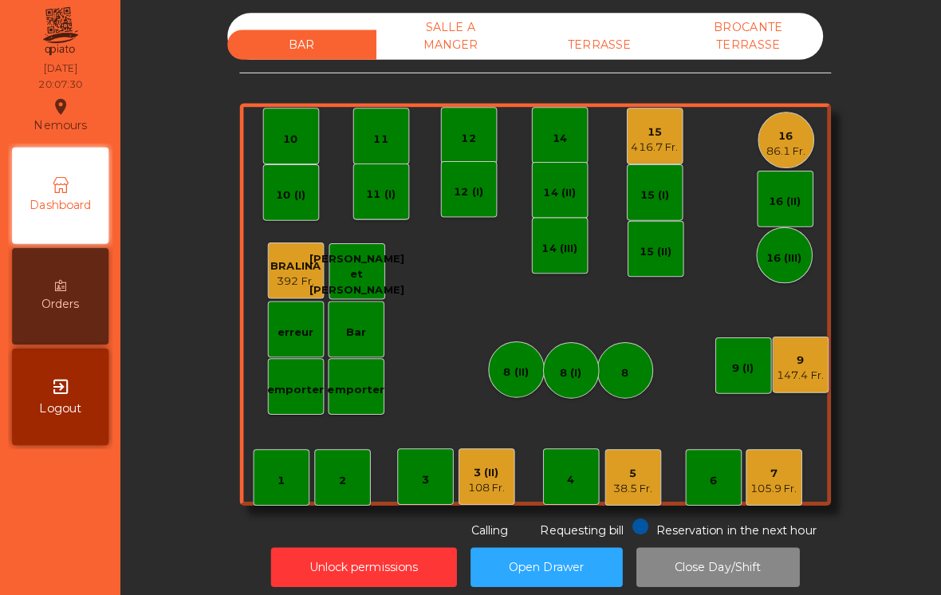
click at [655, 143] on div "416.7 Fr." at bounding box center [649, 151] width 46 height 16
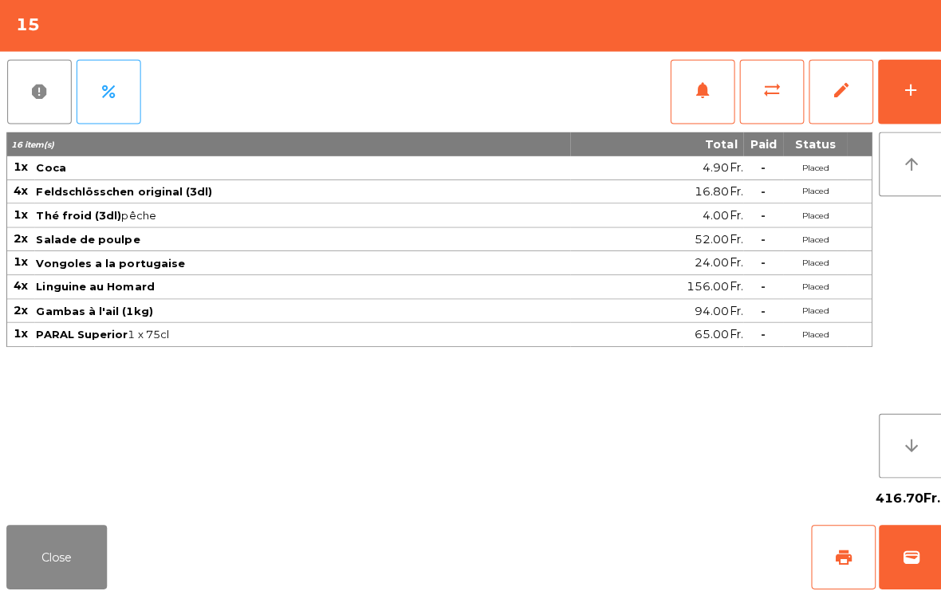
click at [890, 118] on button "add" at bounding box center [902, 96] width 64 height 64
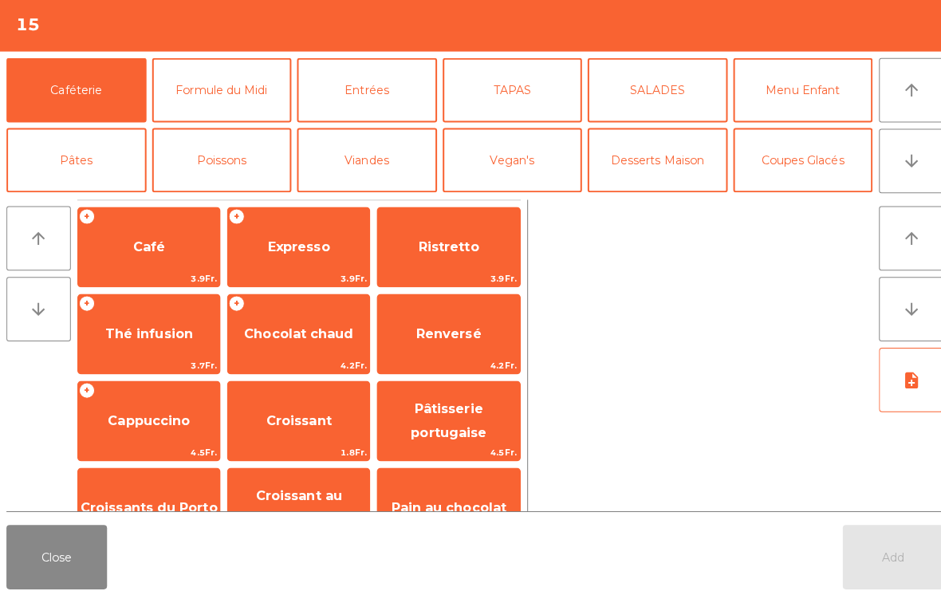
click at [880, 170] on button "arrow_downward" at bounding box center [903, 164] width 64 height 64
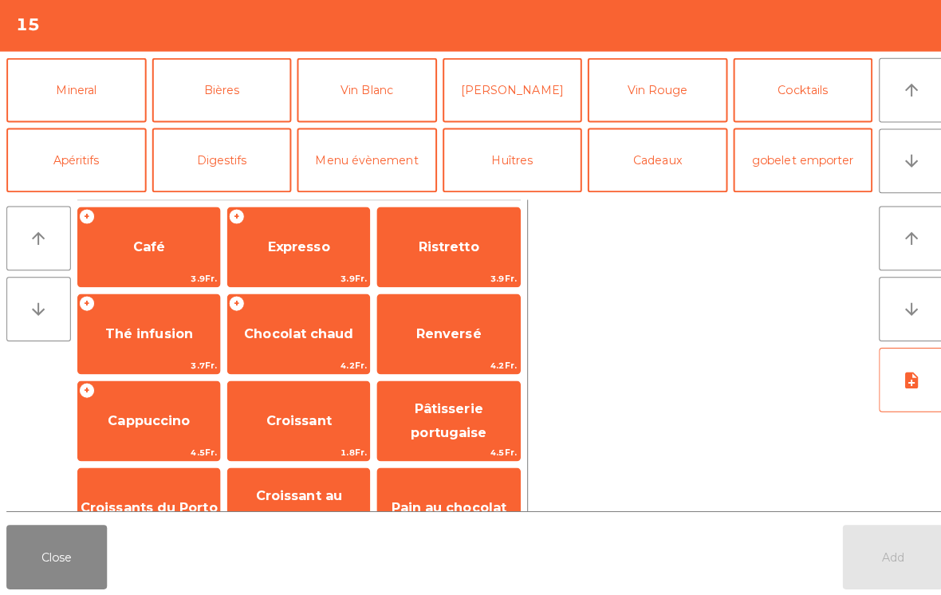
click at [81, 86] on button "Mineral" at bounding box center [75, 94] width 139 height 64
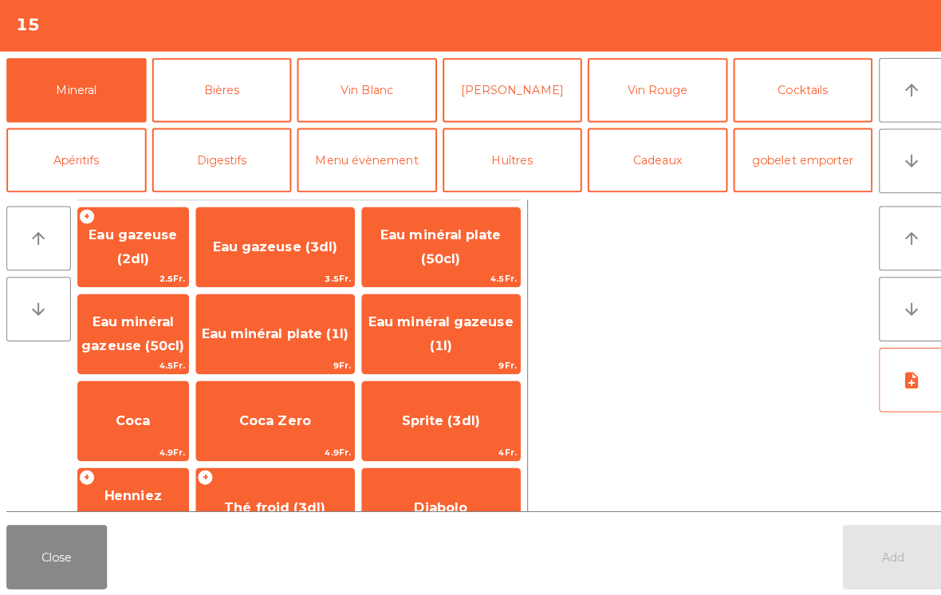
click at [466, 329] on span "Eau minéral gazeuse (1l)" at bounding box center [437, 336] width 156 height 68
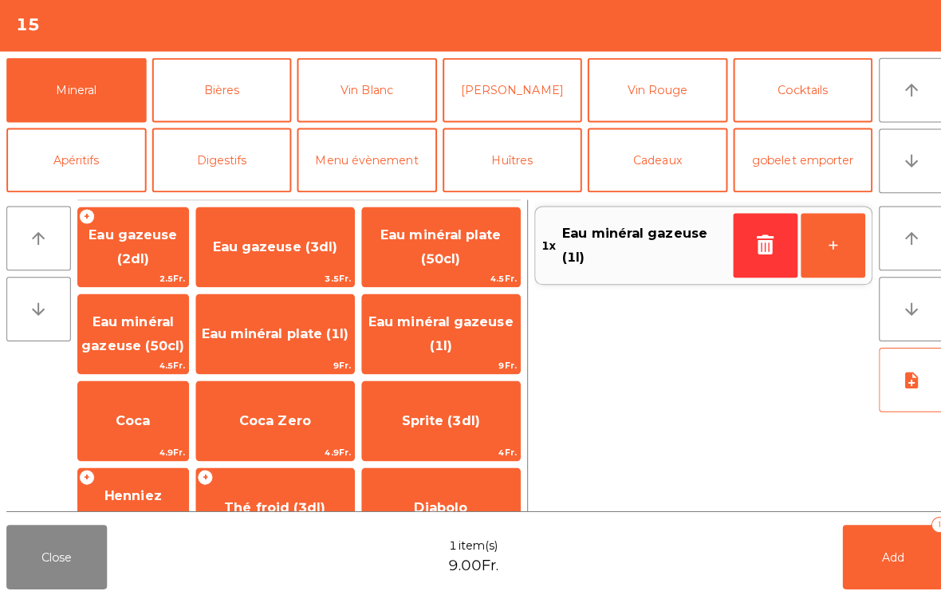
click at [305, 500] on span "Thé froid (3dl)" at bounding box center [272, 507] width 100 height 15
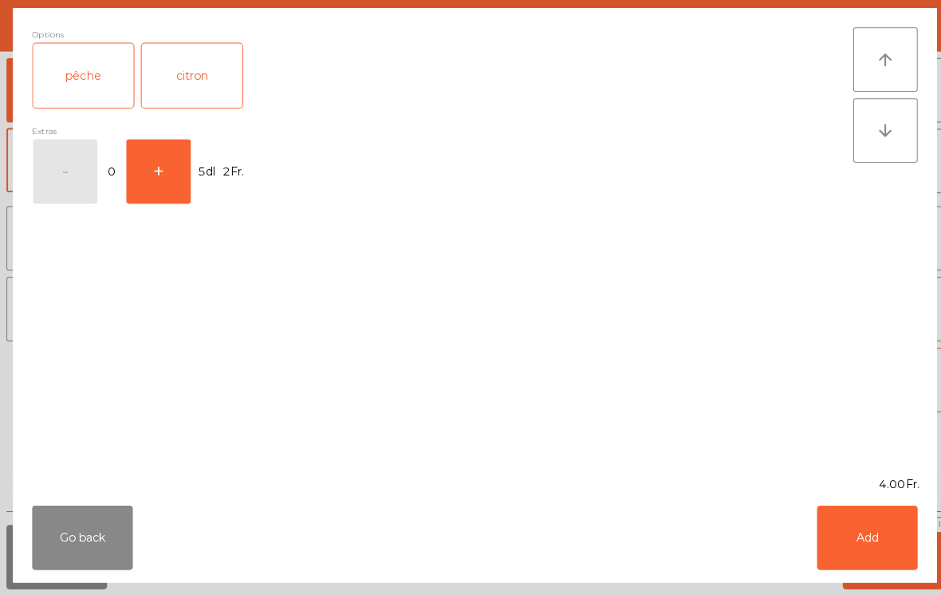
click at [83, 69] on div "pêche" at bounding box center [83, 80] width 100 height 64
click at [878, 552] on button "Add" at bounding box center [859, 538] width 100 height 64
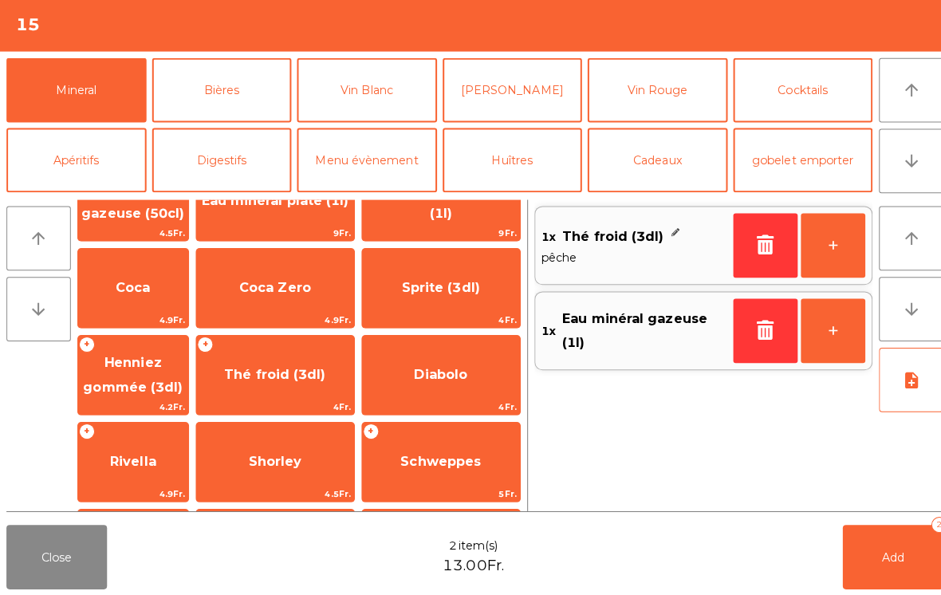
click at [890, 561] on span "Add" at bounding box center [885, 556] width 22 height 14
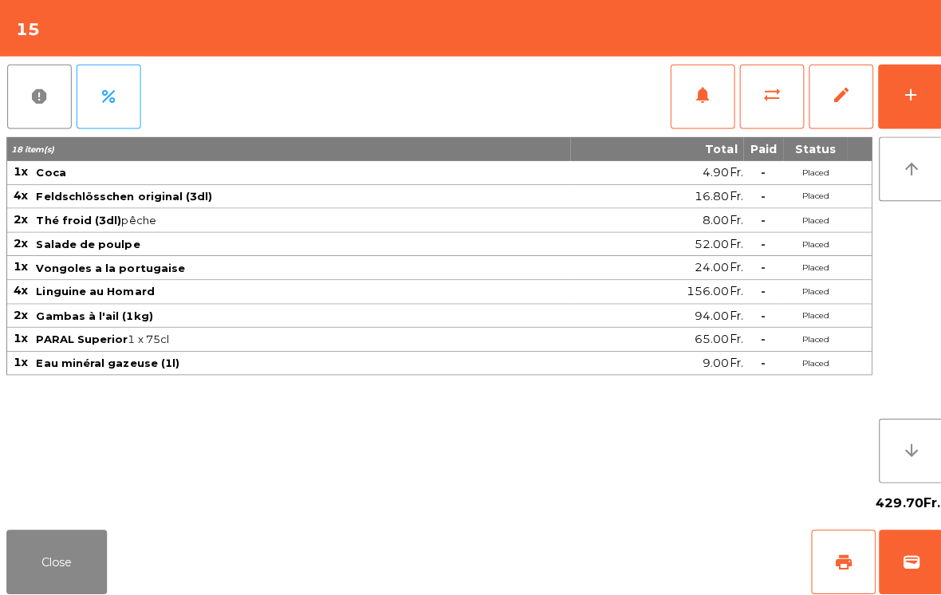
click at [93, 537] on button "Close" at bounding box center [56, 557] width 100 height 64
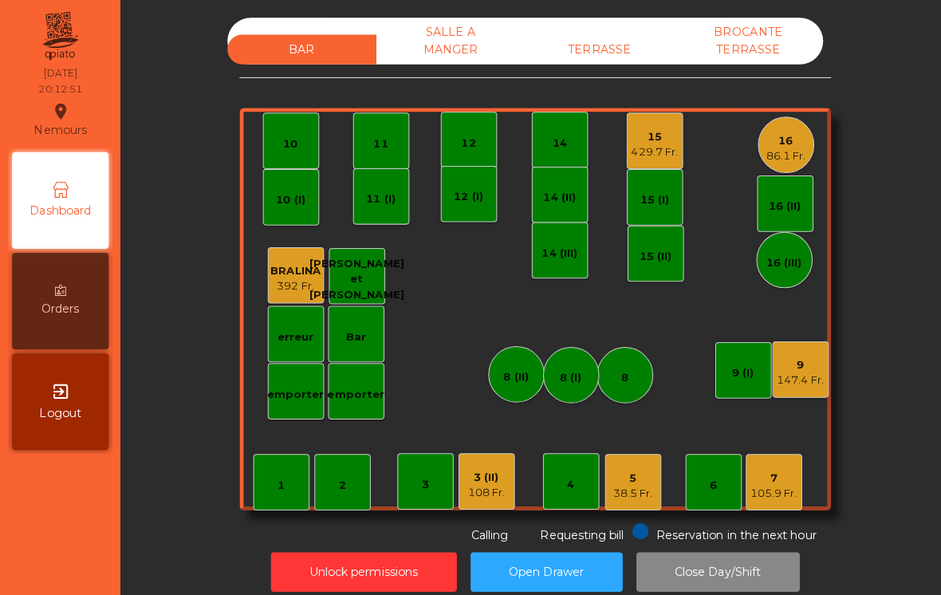
click at [761, 150] on div "86.1 Fr." at bounding box center [778, 155] width 39 height 16
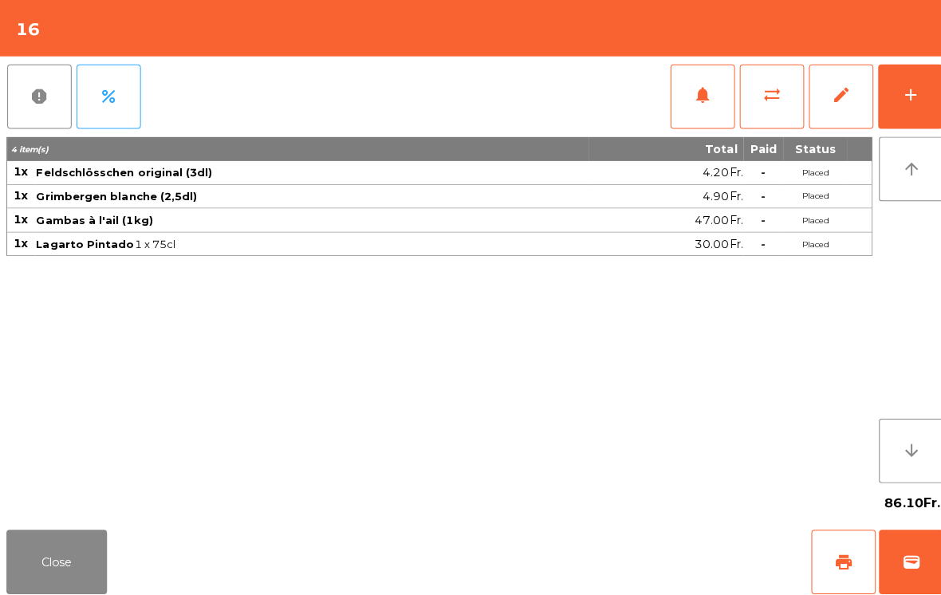
click at [901, 88] on div "add" at bounding box center [901, 94] width 19 height 19
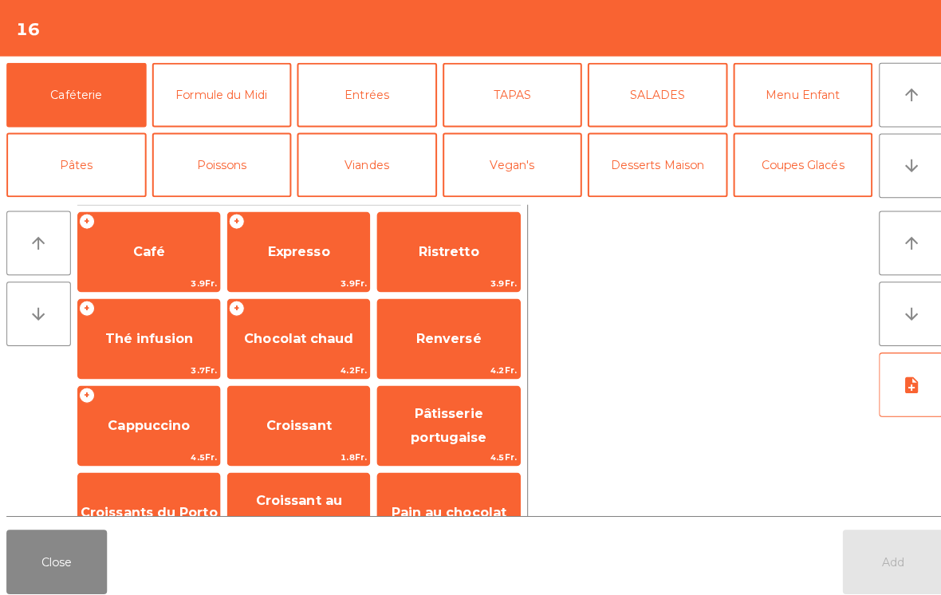
click at [896, 167] on icon "arrow_downward" at bounding box center [902, 164] width 19 height 19
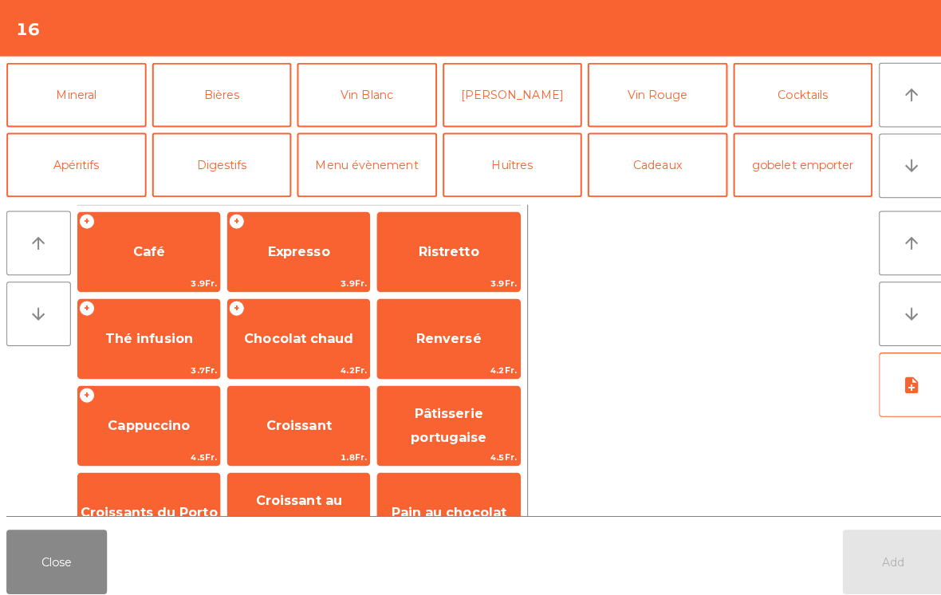
click at [369, 108] on button "Vin Blanc" at bounding box center [363, 94] width 139 height 64
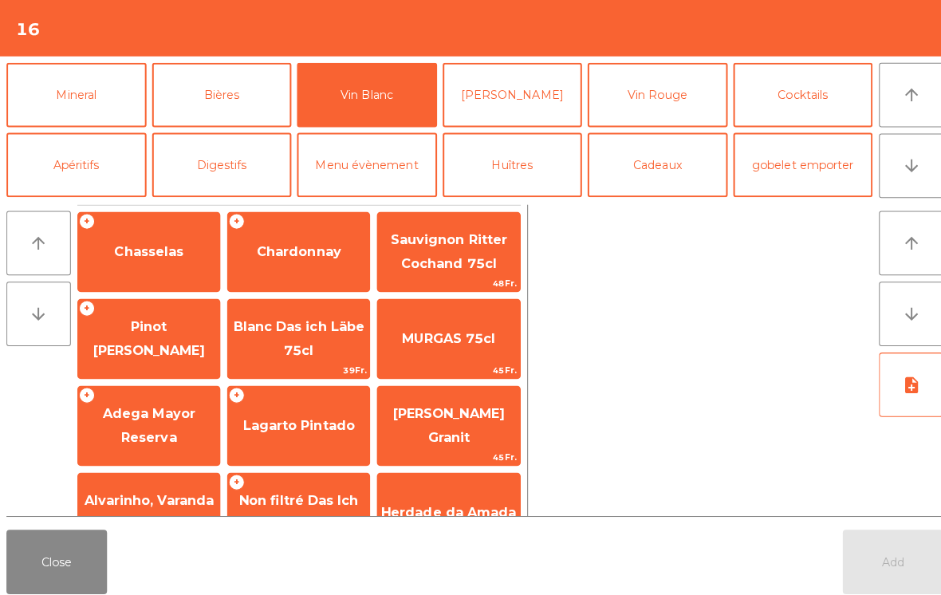
scroll to position [129, 0]
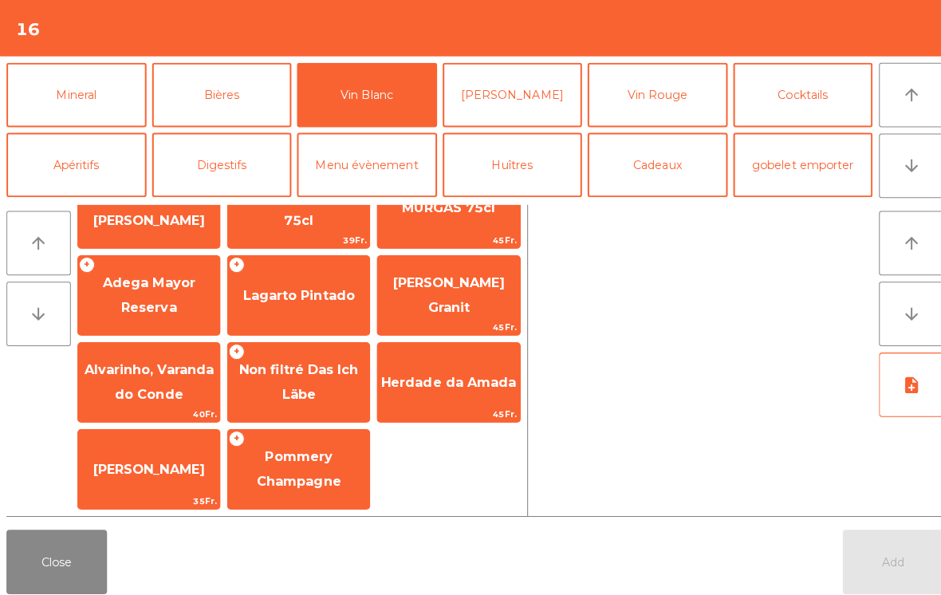
click at [319, 313] on span "Lagarto Pintado" at bounding box center [296, 292] width 140 height 43
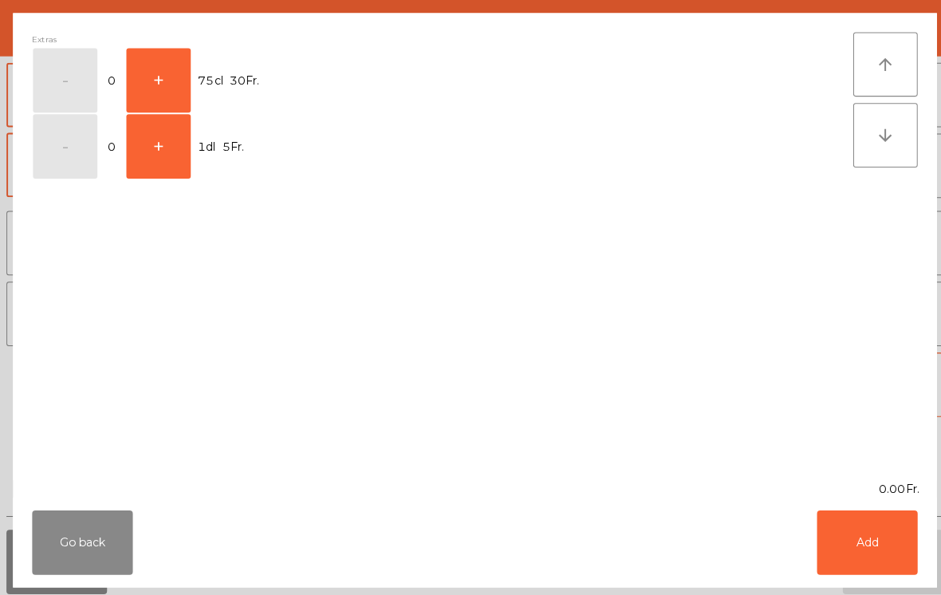
click at [159, 83] on button "+" at bounding box center [157, 80] width 64 height 64
click at [859, 547] on button "Add" at bounding box center [859, 538] width 100 height 64
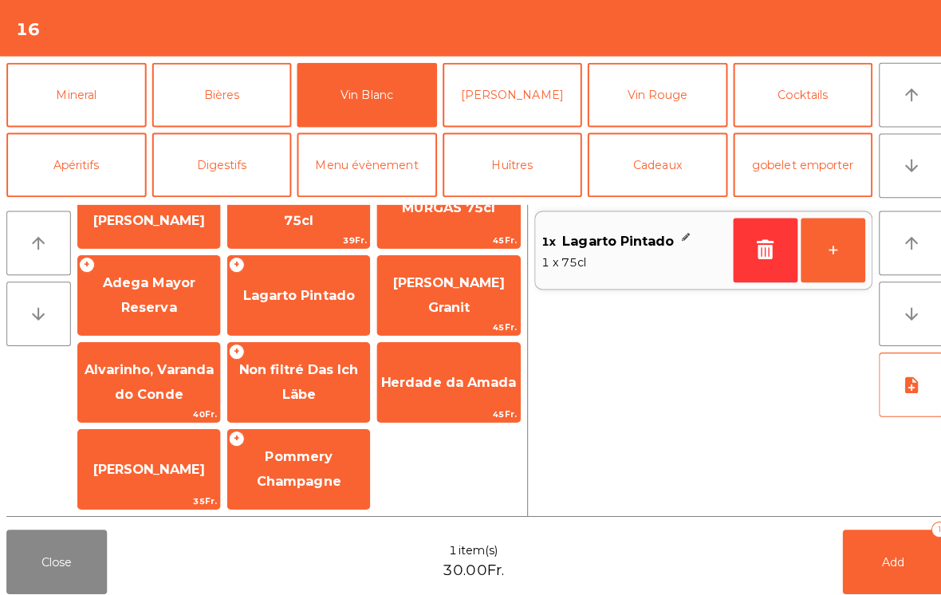
click at [892, 566] on button "Add 1" at bounding box center [885, 557] width 100 height 64
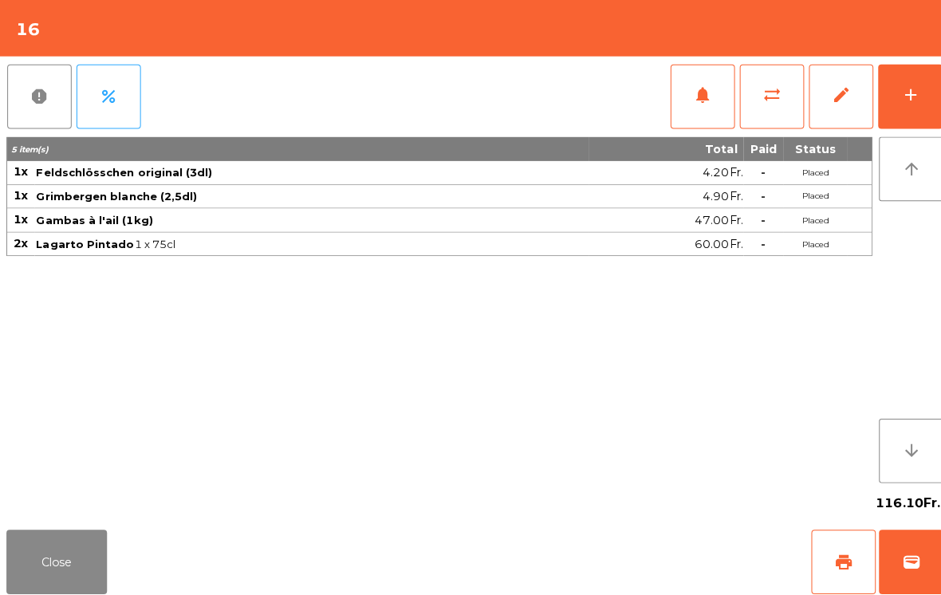
click at [37, 576] on button "Close" at bounding box center [56, 557] width 100 height 64
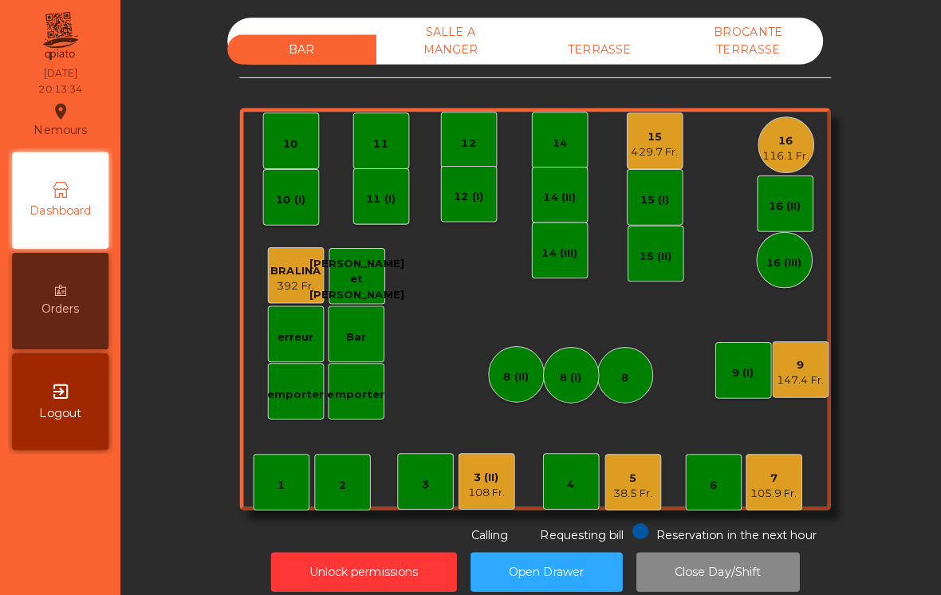
click at [781, 488] on div "105.9 Fr." at bounding box center [767, 489] width 46 height 16
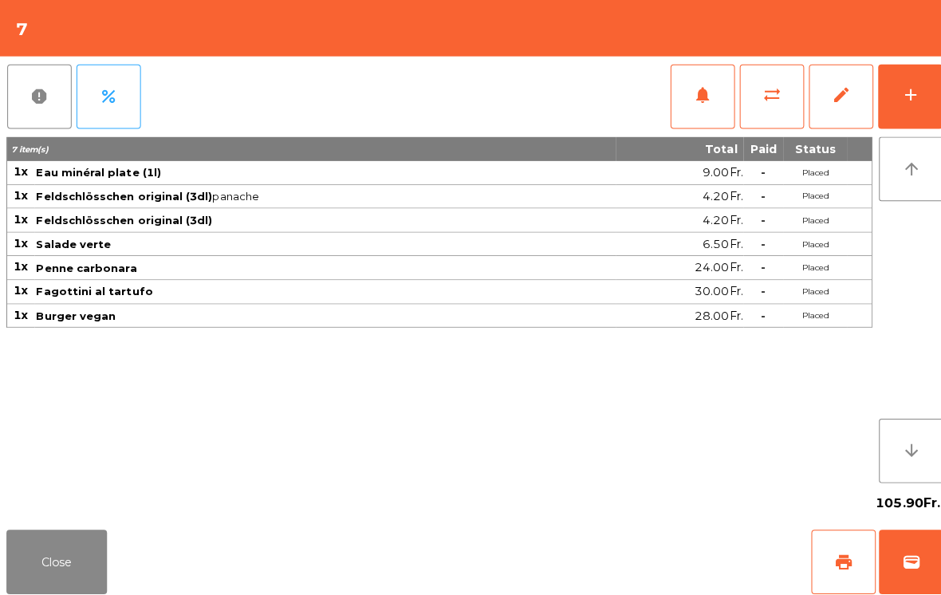
click at [682, 101] on button "notifications" at bounding box center [696, 96] width 64 height 64
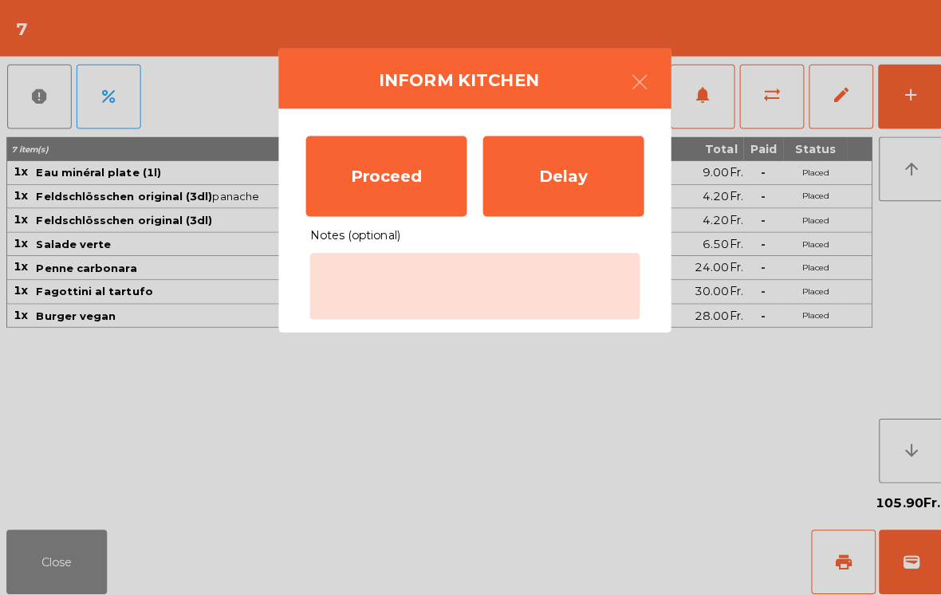
click at [337, 174] on div "Proceed" at bounding box center [382, 175] width 159 height 80
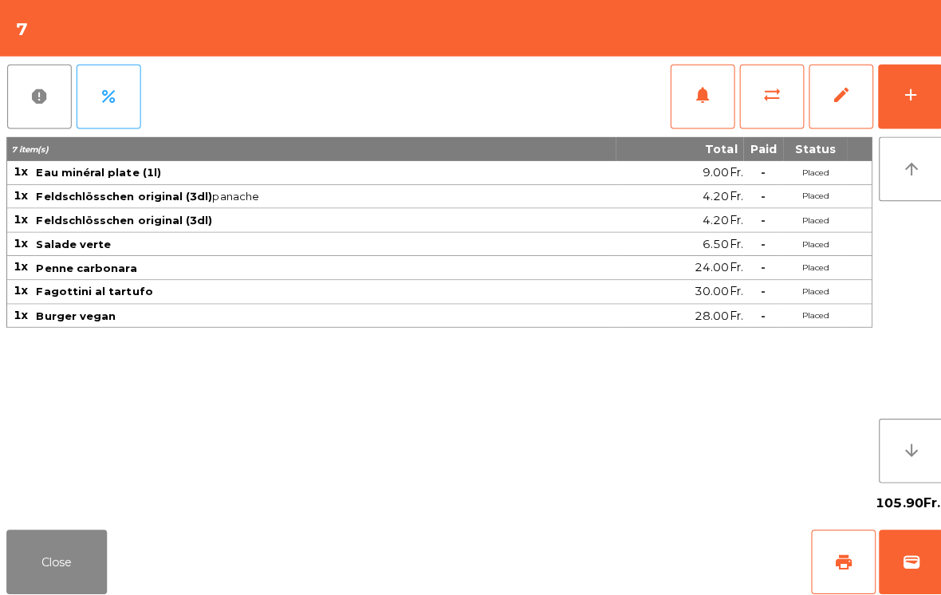
click at [41, 527] on button "Close" at bounding box center [56, 557] width 100 height 64
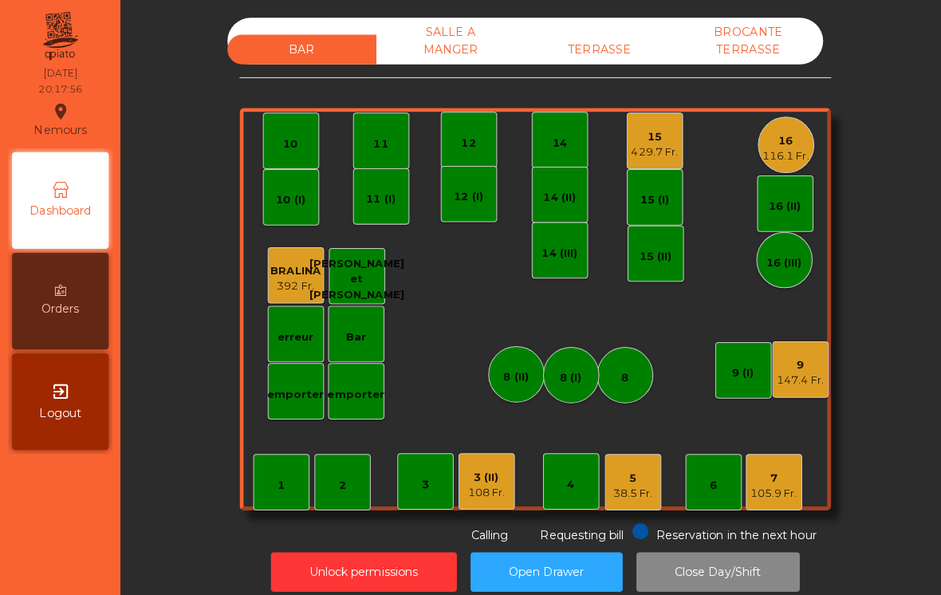
click at [482, 490] on div "108 Fr." at bounding box center [482, 488] width 37 height 16
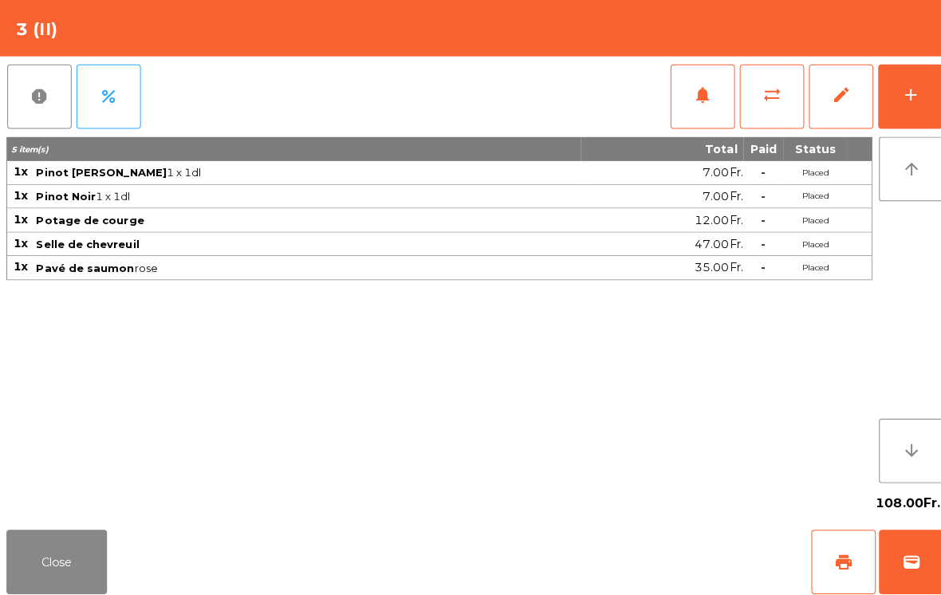
click at [703, 108] on button "notifications" at bounding box center [696, 96] width 64 height 64
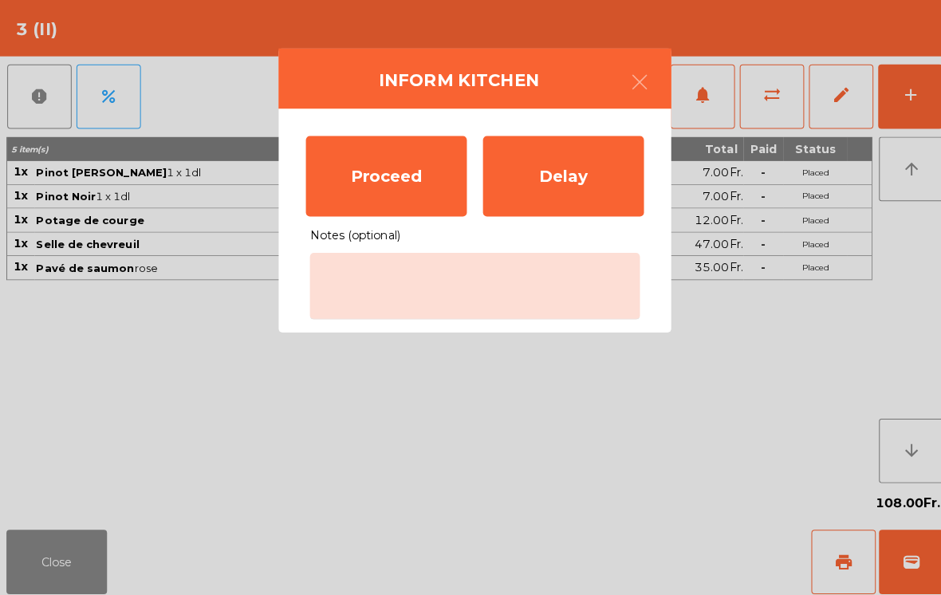
click at [394, 193] on div "Proceed" at bounding box center [382, 175] width 159 height 80
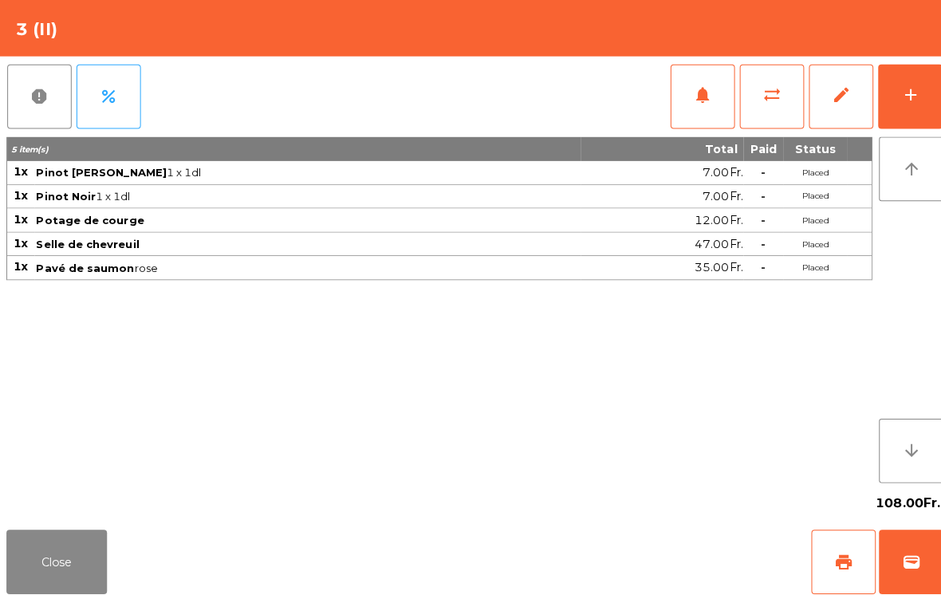
click at [66, 567] on button "Close" at bounding box center [56, 557] width 100 height 64
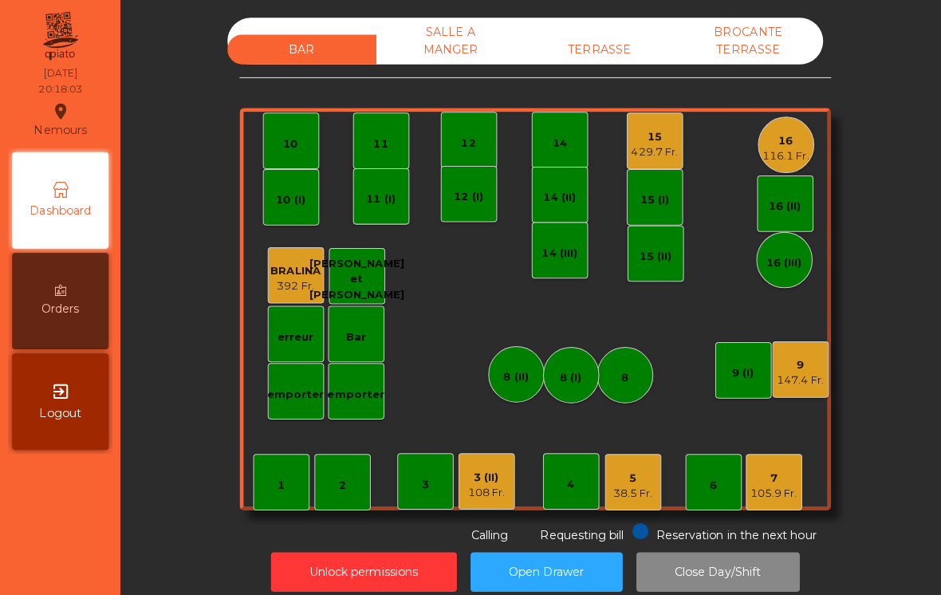
click at [606, 39] on div "TERRASSE" at bounding box center [595, 49] width 148 height 30
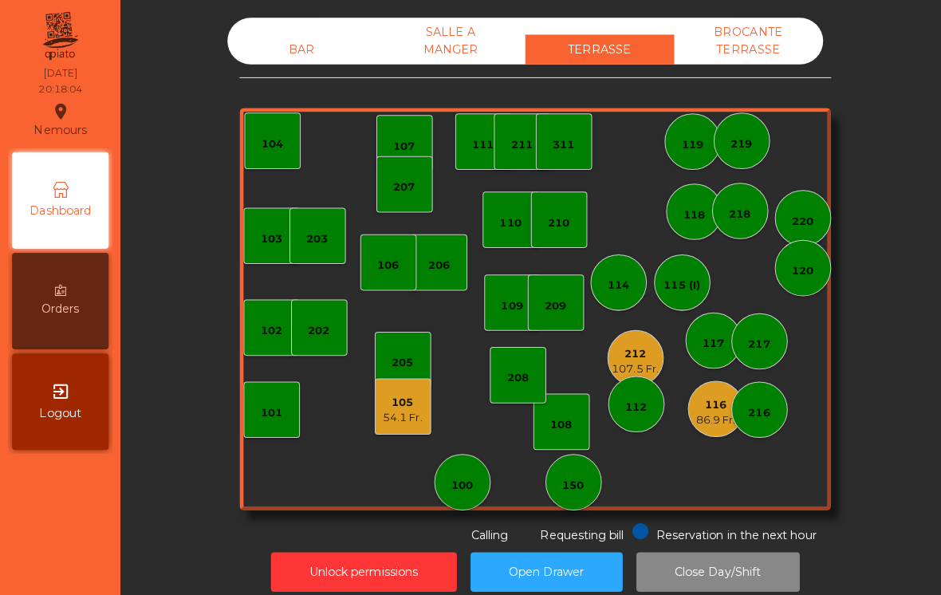
click at [714, 408] on div "86.9 Fr." at bounding box center [709, 416] width 39 height 16
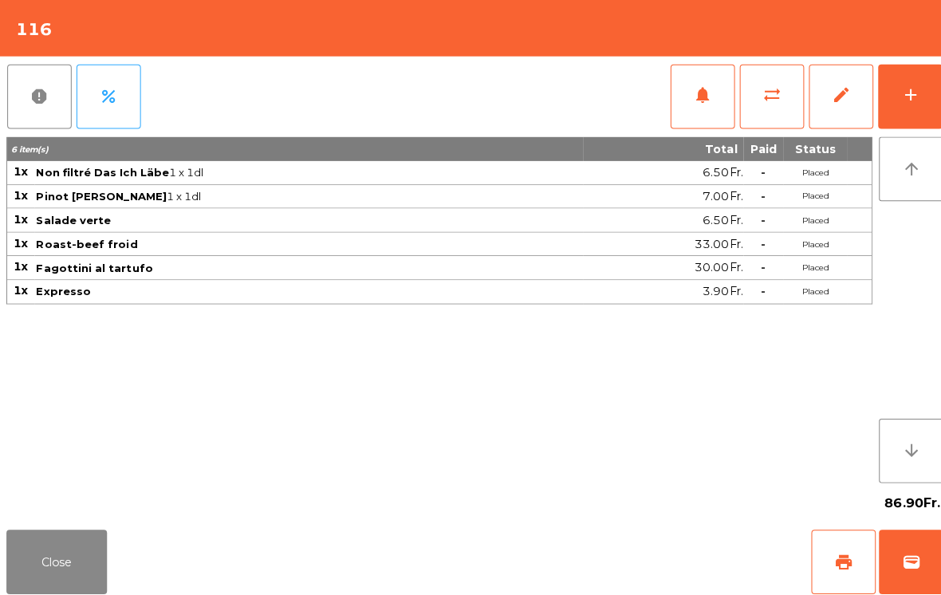
click at [825, 565] on button "print" at bounding box center [836, 557] width 64 height 64
click at [45, 573] on button "Close" at bounding box center [56, 557] width 100 height 64
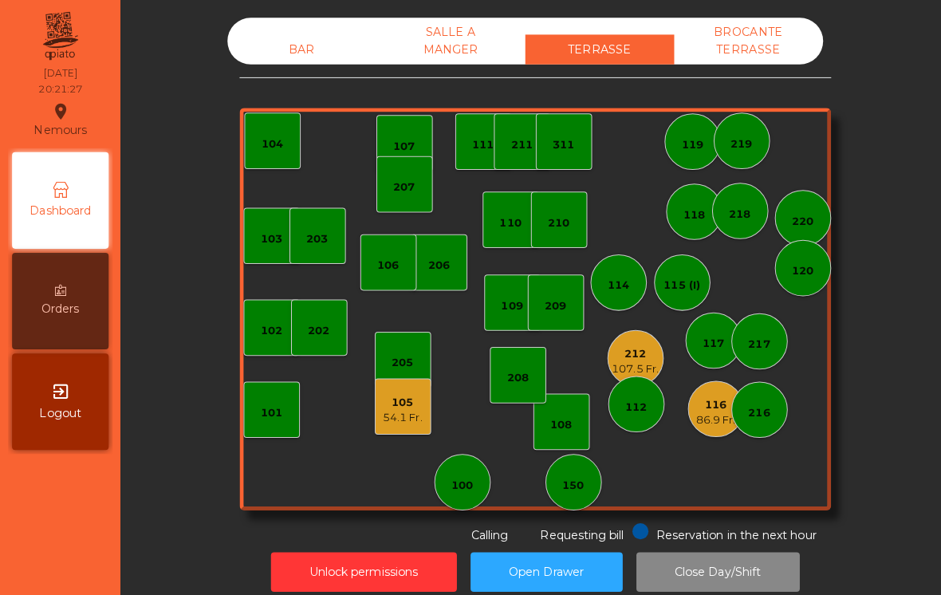
click at [248, 57] on div "BAR" at bounding box center [300, 49] width 148 height 30
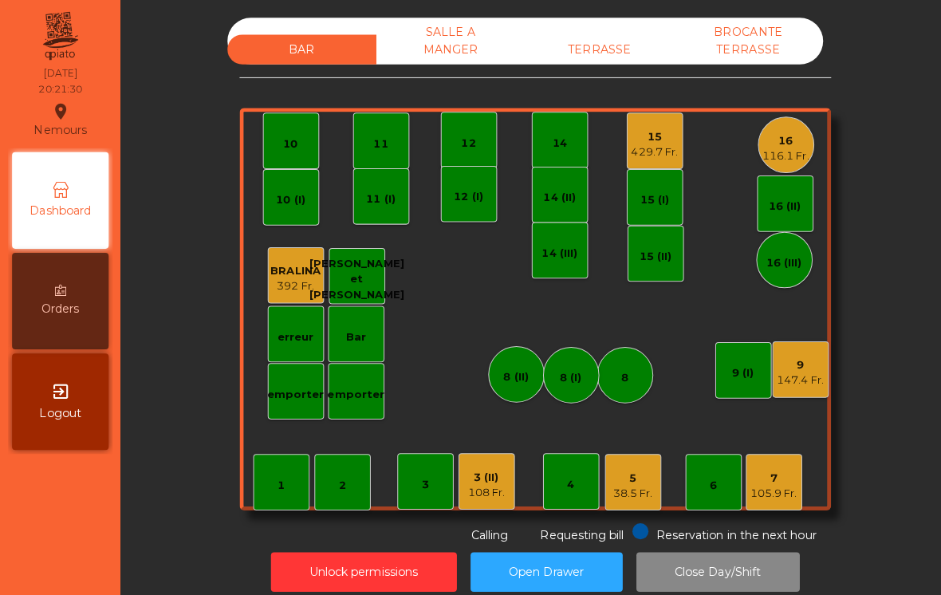
click at [625, 474] on div "5" at bounding box center [627, 474] width 39 height 16
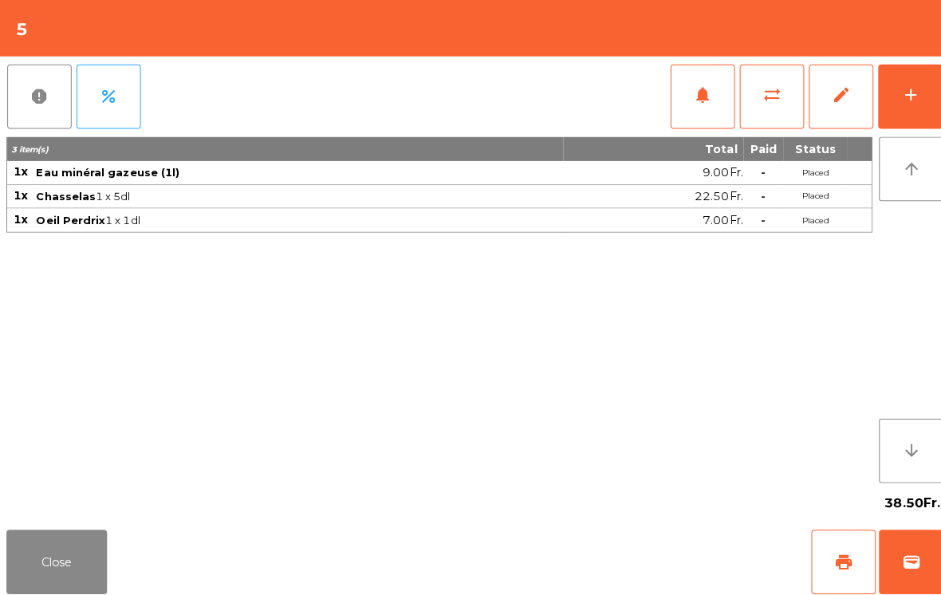
click at [922, 102] on button "add" at bounding box center [902, 96] width 64 height 64
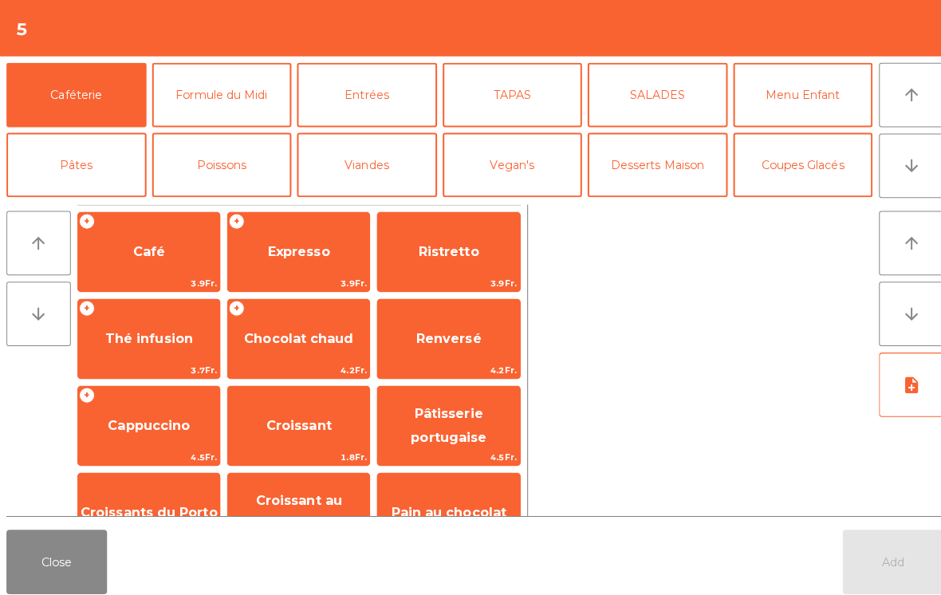
click at [360, 95] on button "Entrées" at bounding box center [363, 94] width 139 height 64
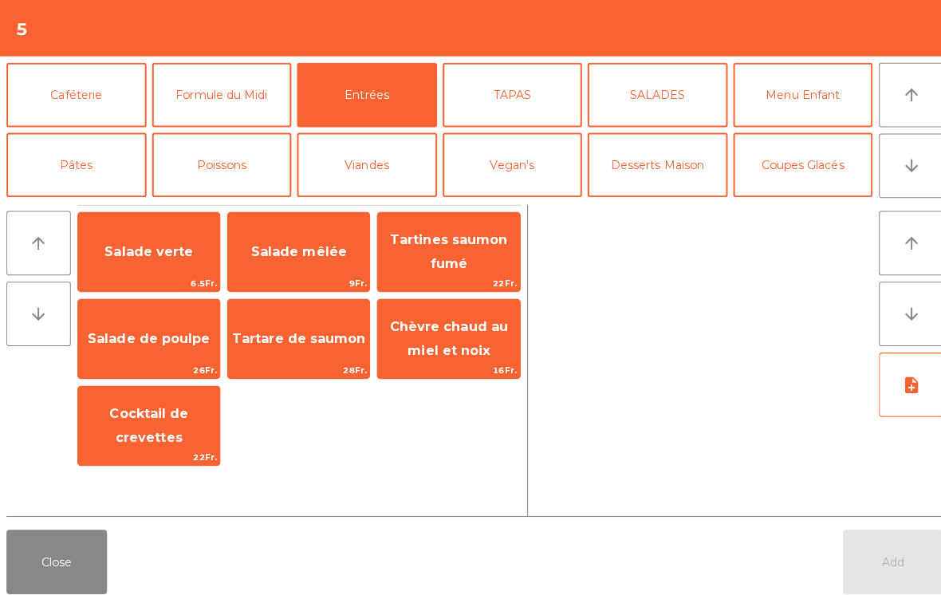
click at [280, 269] on span "Salade mêlée" at bounding box center [296, 249] width 140 height 43
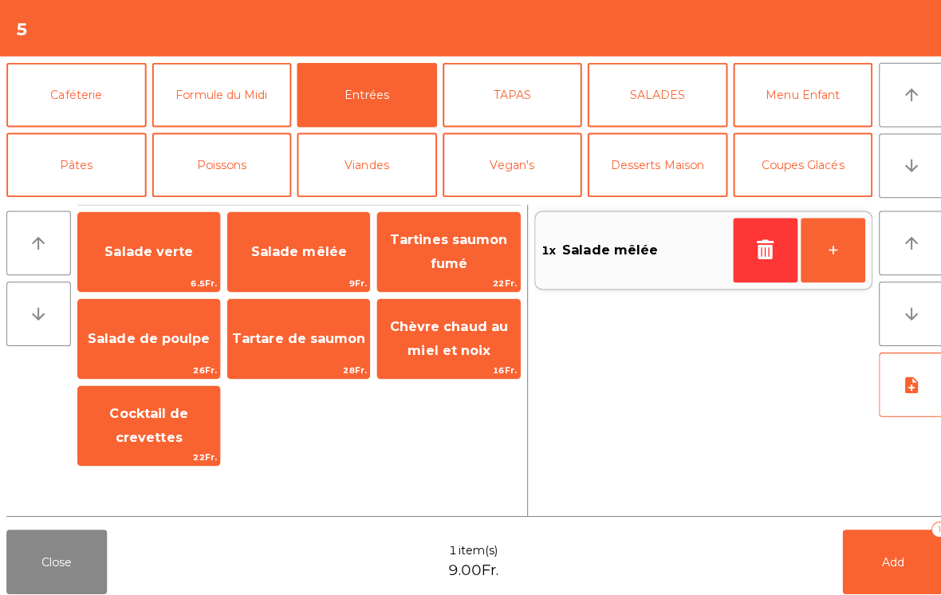
click at [366, 156] on button "Viandes" at bounding box center [363, 164] width 139 height 64
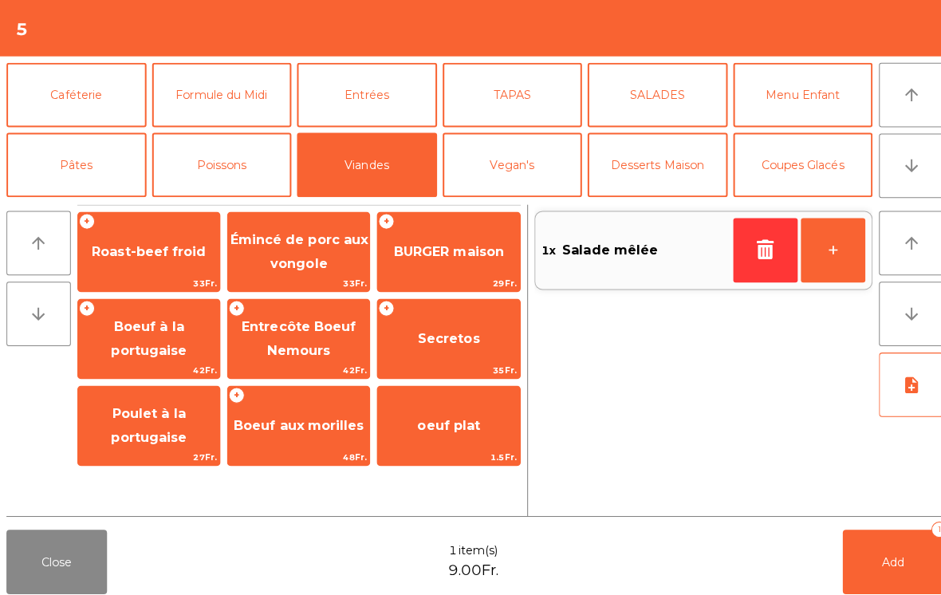
click at [467, 261] on span "BURGER maison" at bounding box center [444, 249] width 140 height 43
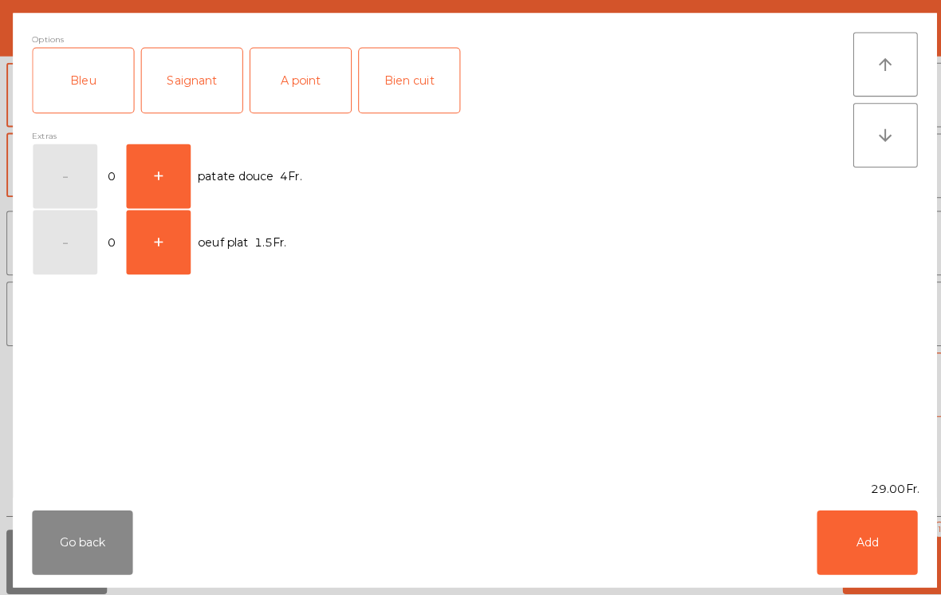
click at [313, 84] on div "A point" at bounding box center [298, 80] width 100 height 64
click at [848, 522] on button "Add" at bounding box center [859, 538] width 100 height 64
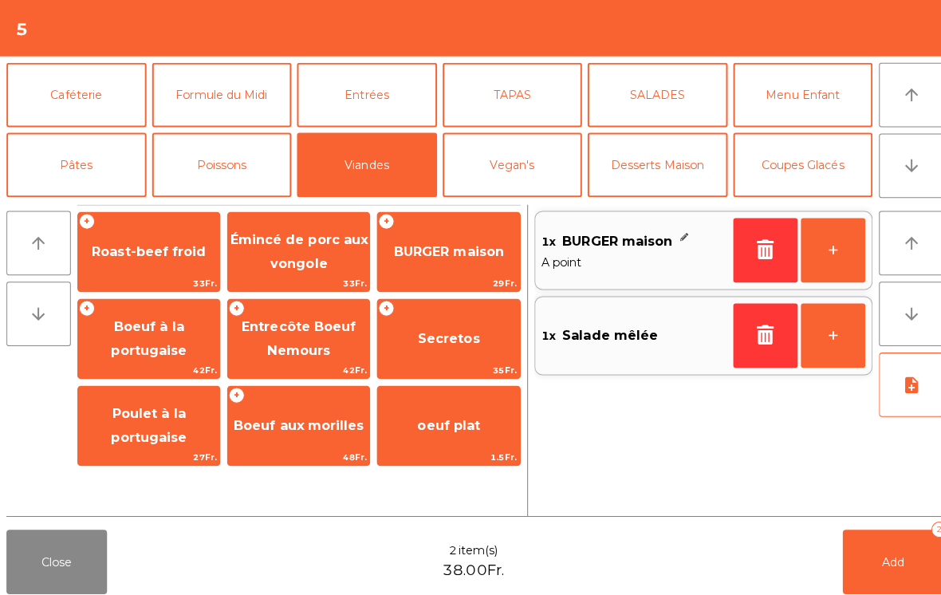
click at [139, 266] on span "Roast-beef froid" at bounding box center [147, 249] width 140 height 43
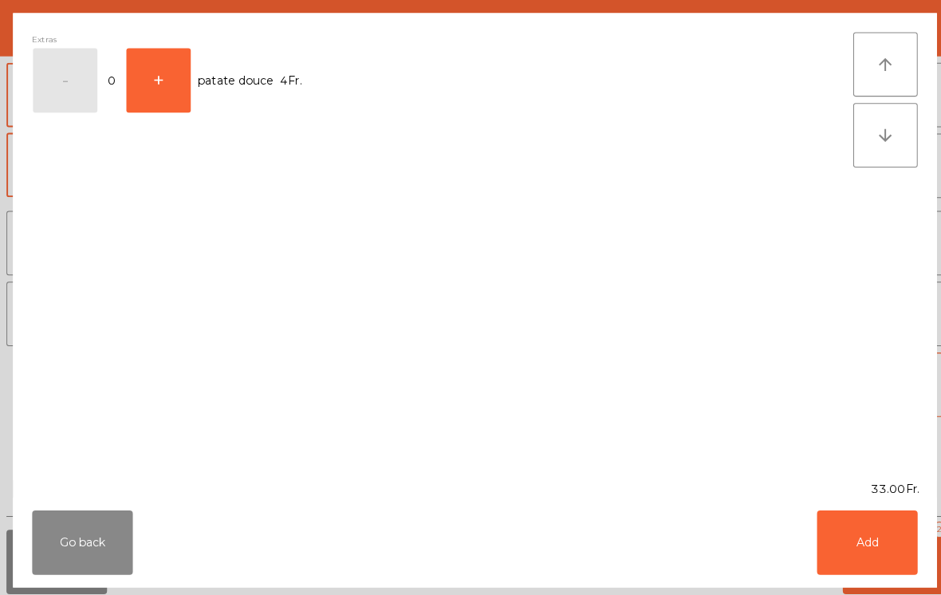
click at [862, 540] on button "Add" at bounding box center [859, 538] width 100 height 64
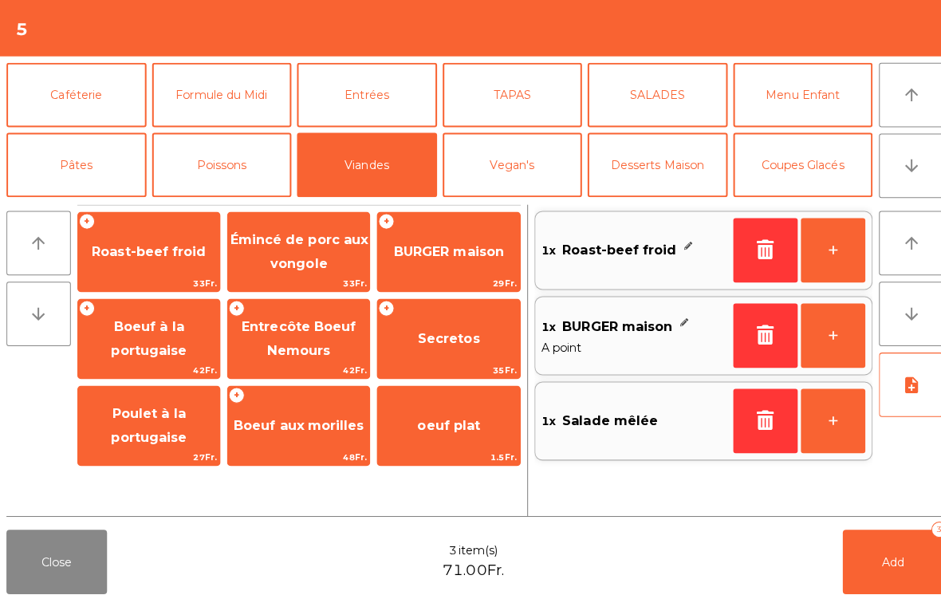
click at [232, 168] on button "Poissons" at bounding box center [220, 164] width 139 height 64
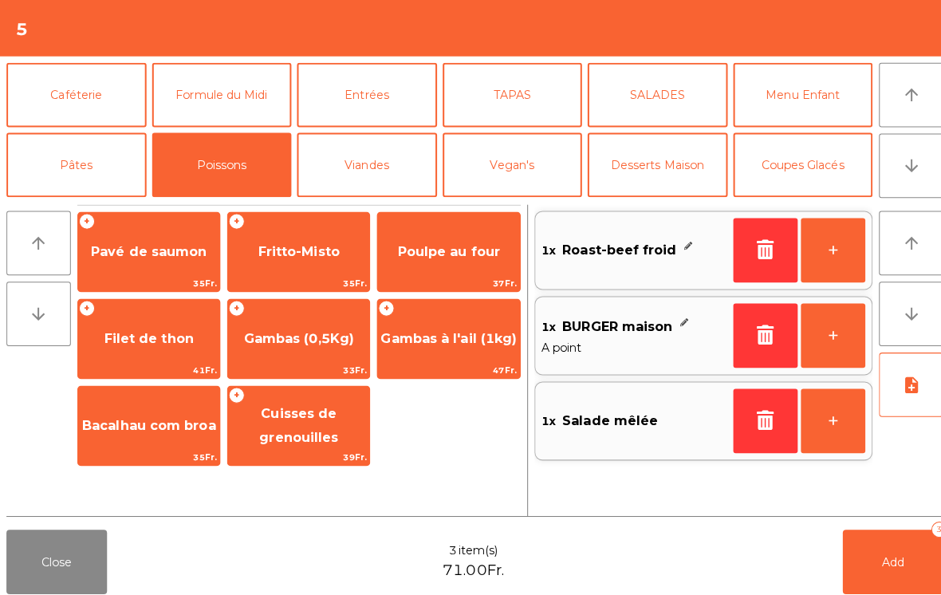
click at [464, 262] on span "Poulpe au four" at bounding box center [444, 249] width 140 height 43
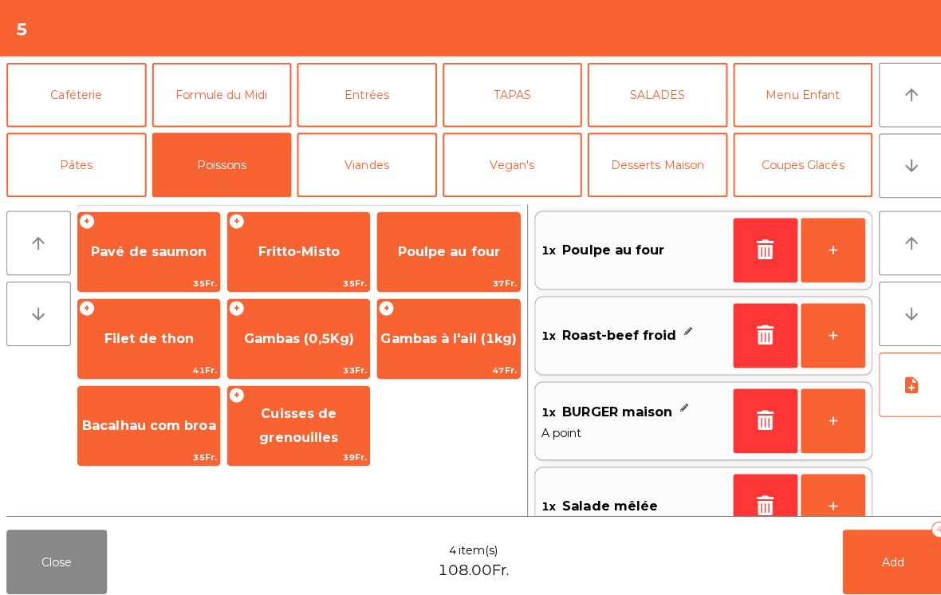
click at [355, 159] on button "Viandes" at bounding box center [363, 164] width 139 height 64
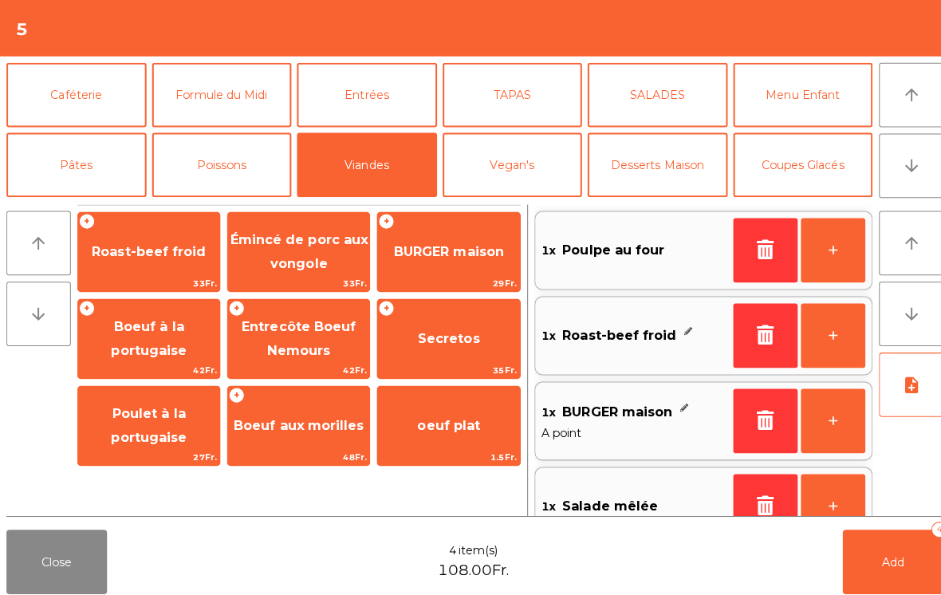
click at [114, 365] on span "42Fr." at bounding box center [147, 367] width 140 height 15
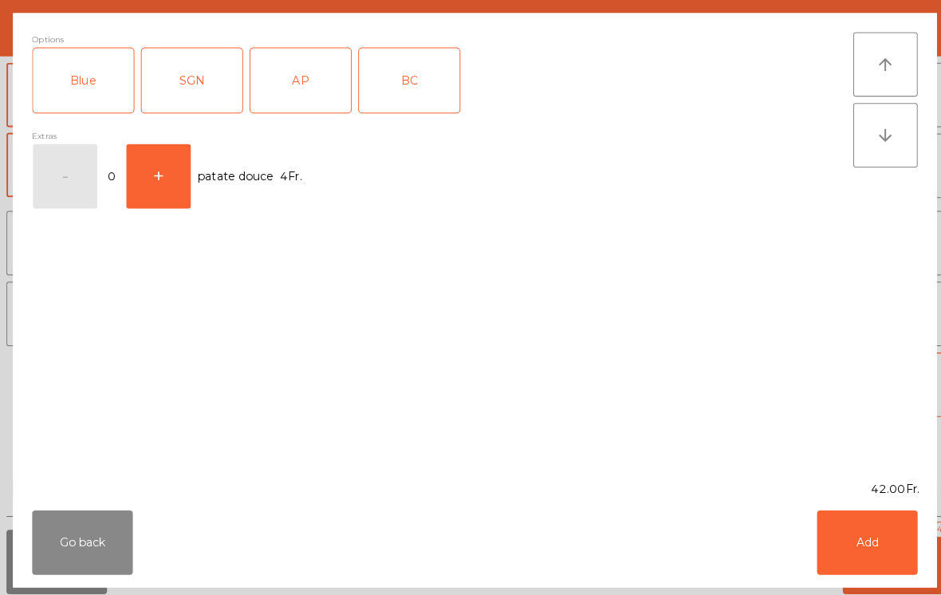
click at [311, 84] on div "AP" at bounding box center [298, 80] width 100 height 64
click at [848, 546] on button "Add" at bounding box center [859, 538] width 100 height 64
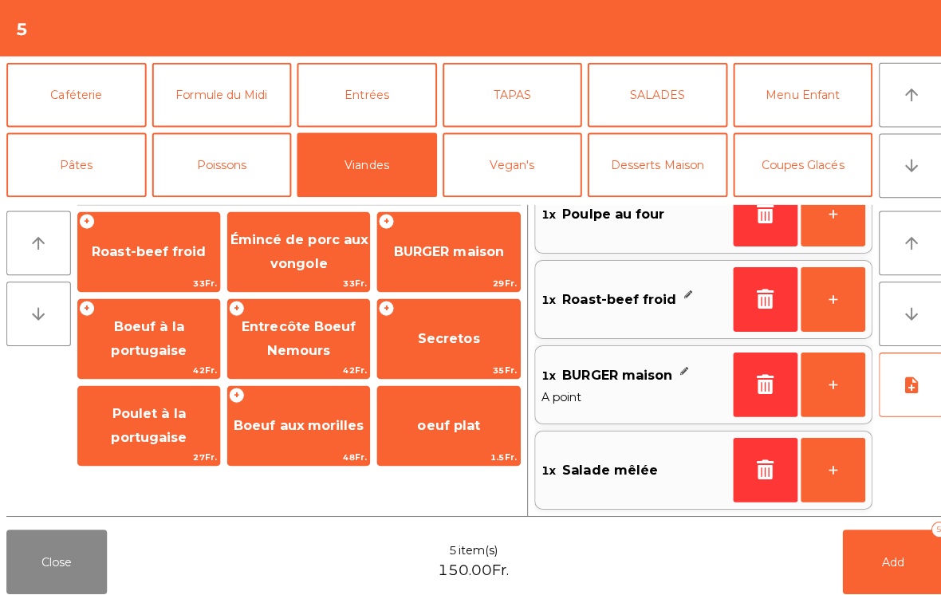
click at [902, 391] on button "note_add" at bounding box center [903, 381] width 64 height 64
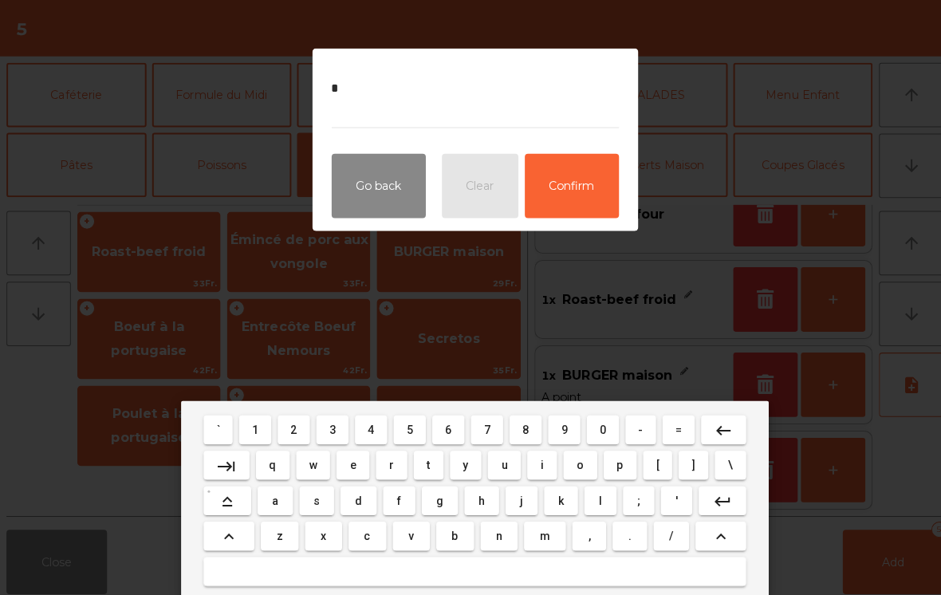
scroll to position [120, 0]
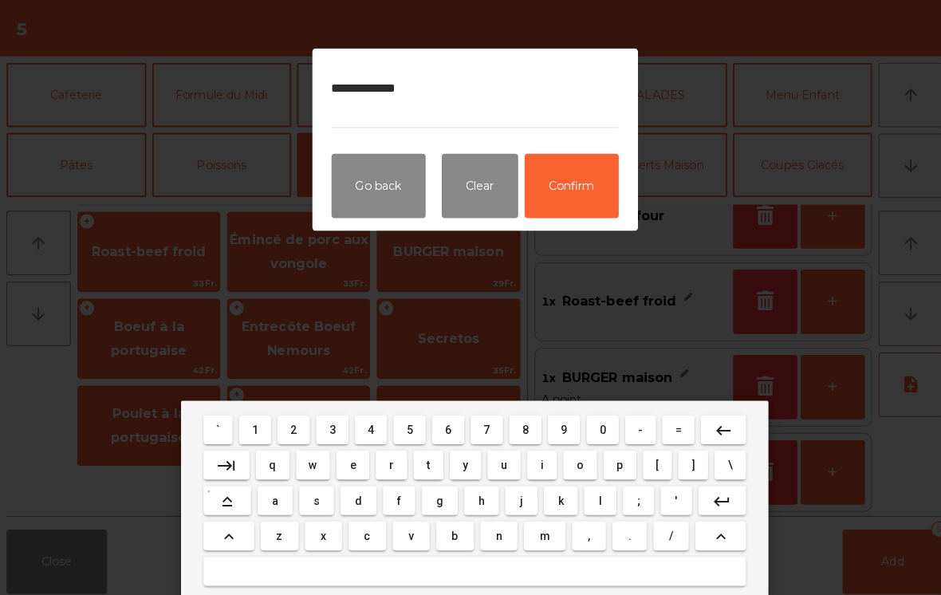
type textarea "**********"
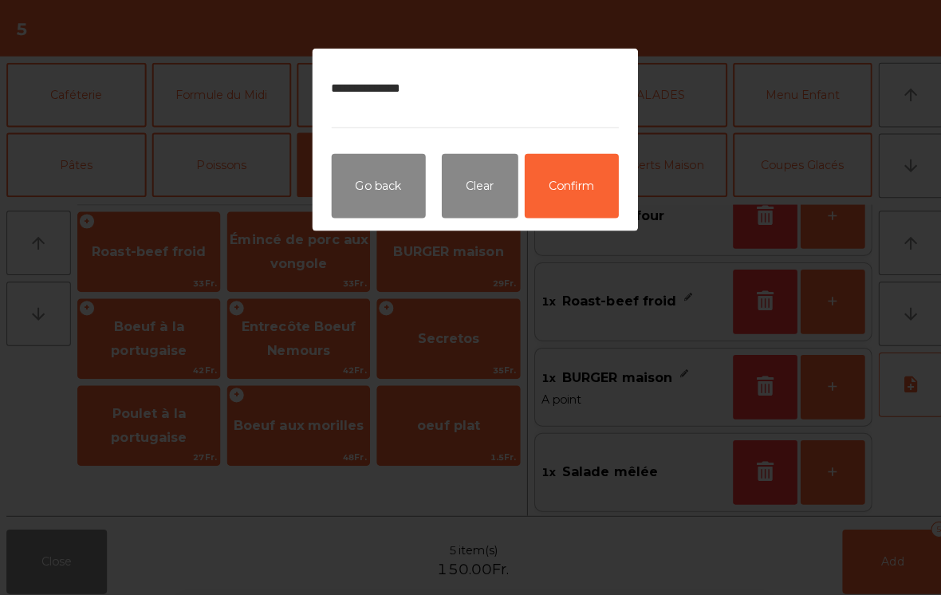
click at [593, 191] on button "Confirm" at bounding box center [566, 184] width 93 height 64
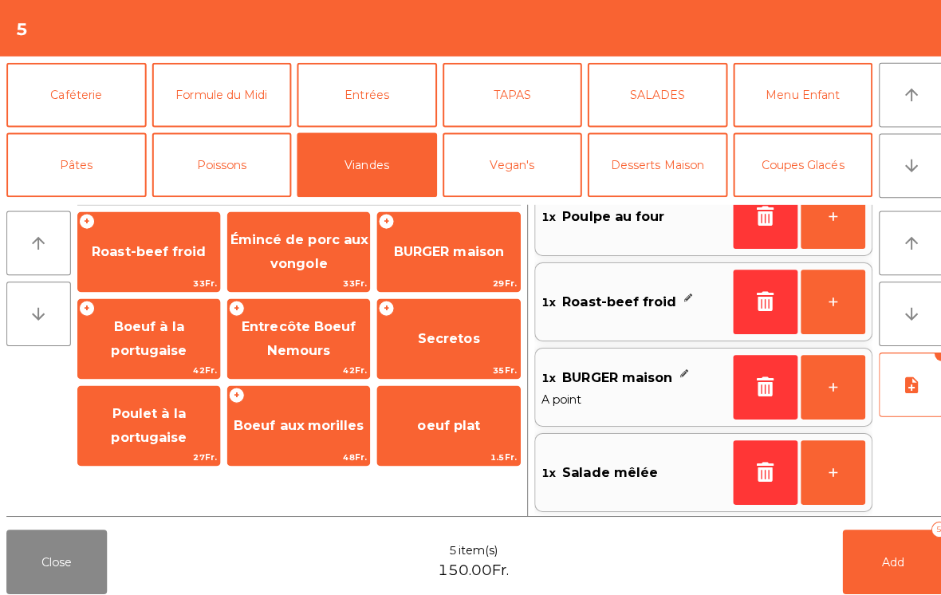
scroll to position [7, 0]
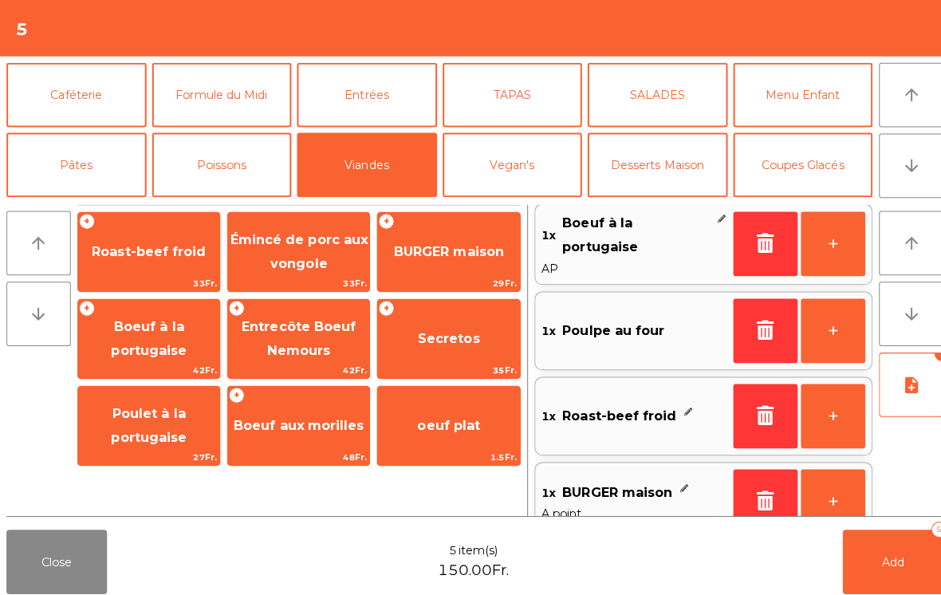
click at [866, 569] on button "Add 5" at bounding box center [885, 557] width 100 height 64
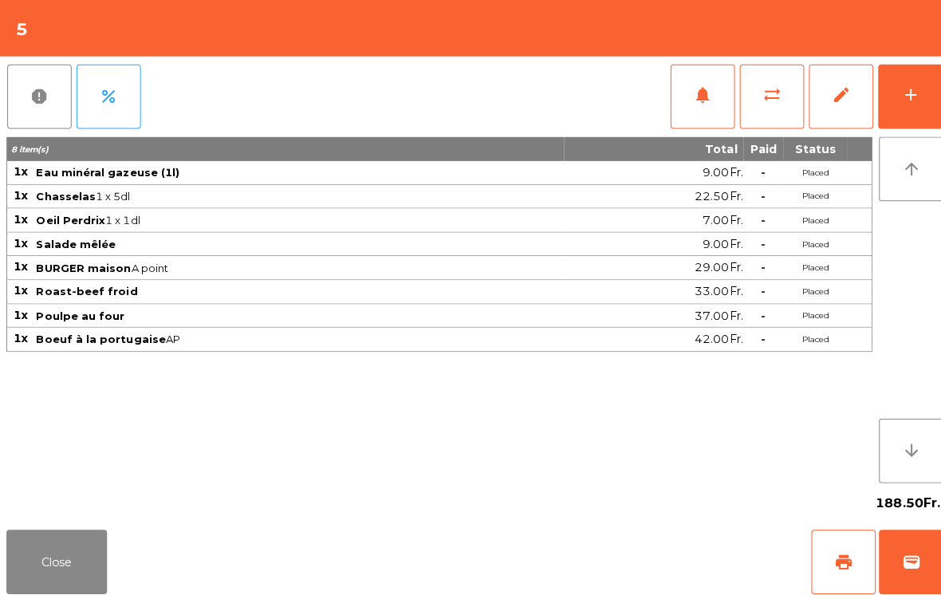
click at [54, 567] on button "Close" at bounding box center [56, 557] width 100 height 64
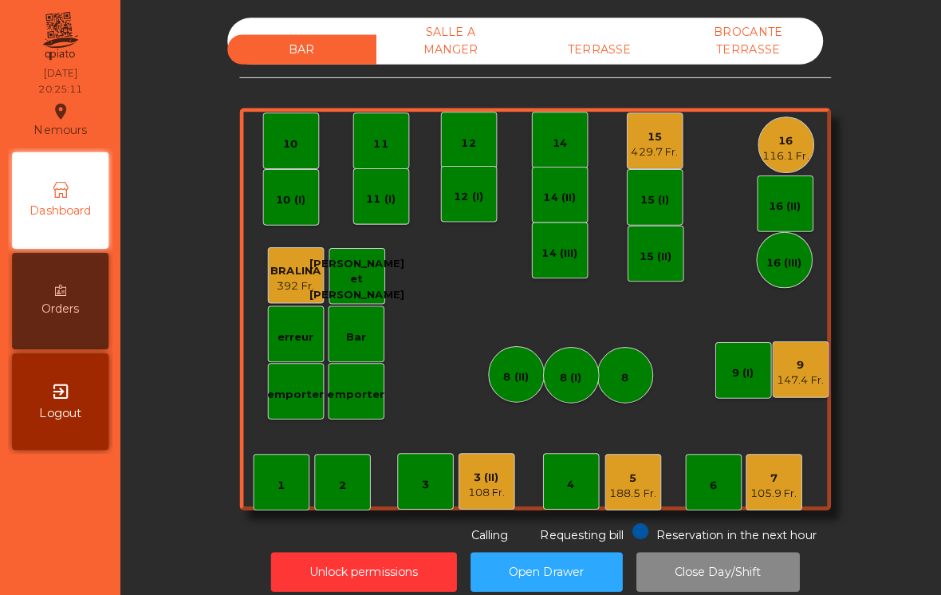
click at [631, 466] on div "5" at bounding box center [627, 474] width 46 height 16
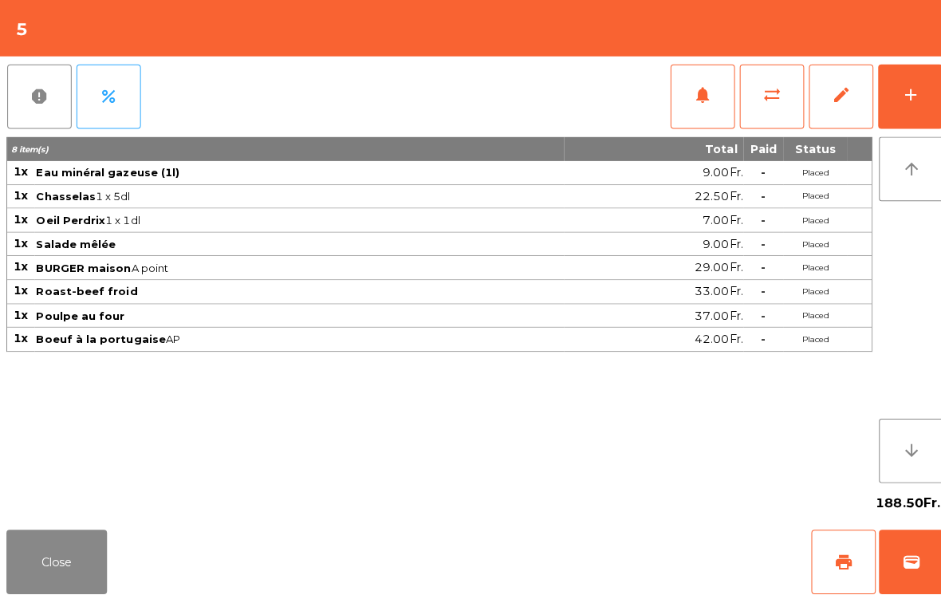
click at [871, 116] on button "add" at bounding box center [902, 96] width 64 height 64
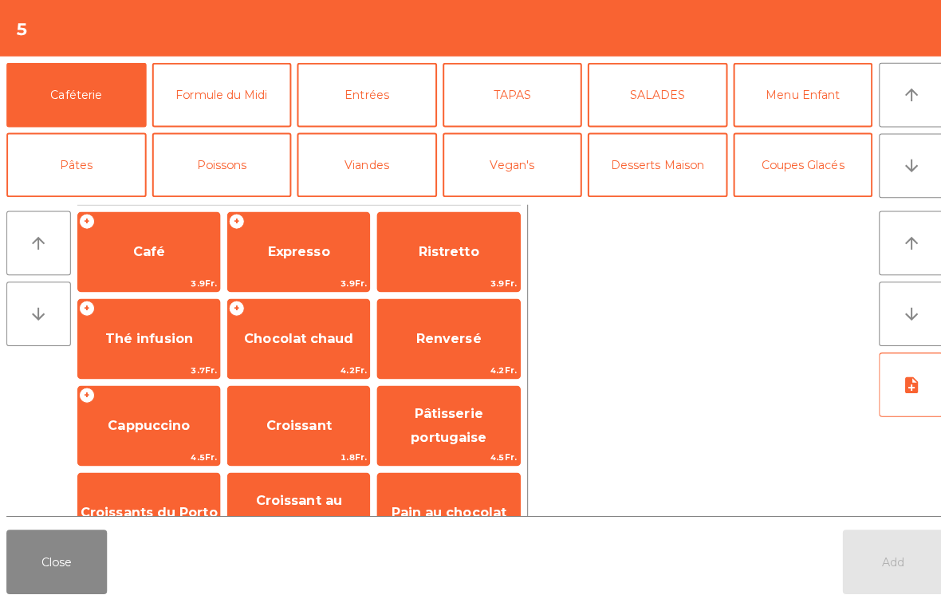
click at [901, 163] on icon "arrow_downward" at bounding box center [902, 164] width 19 height 19
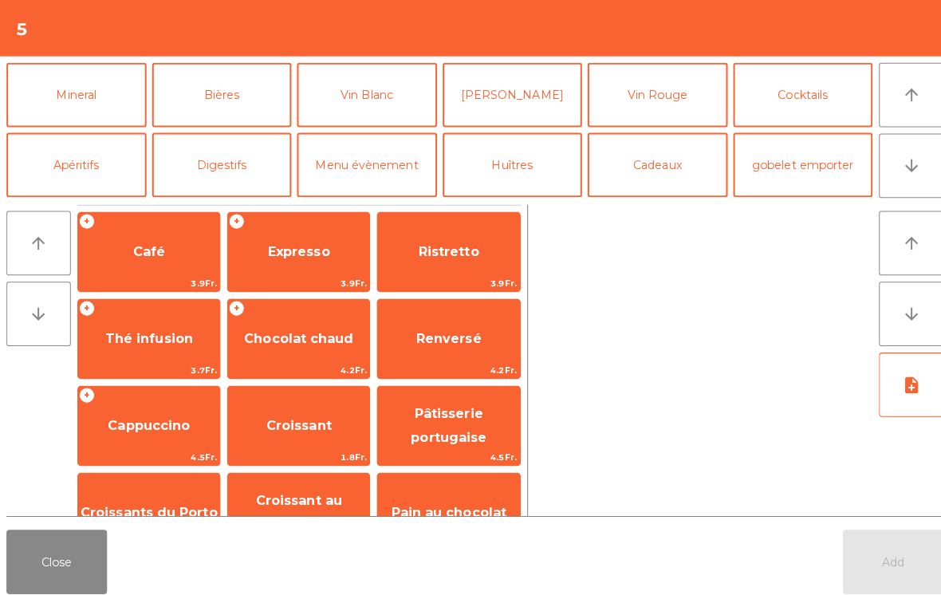
click at [673, 89] on button "Vin Rouge" at bounding box center [651, 94] width 139 height 64
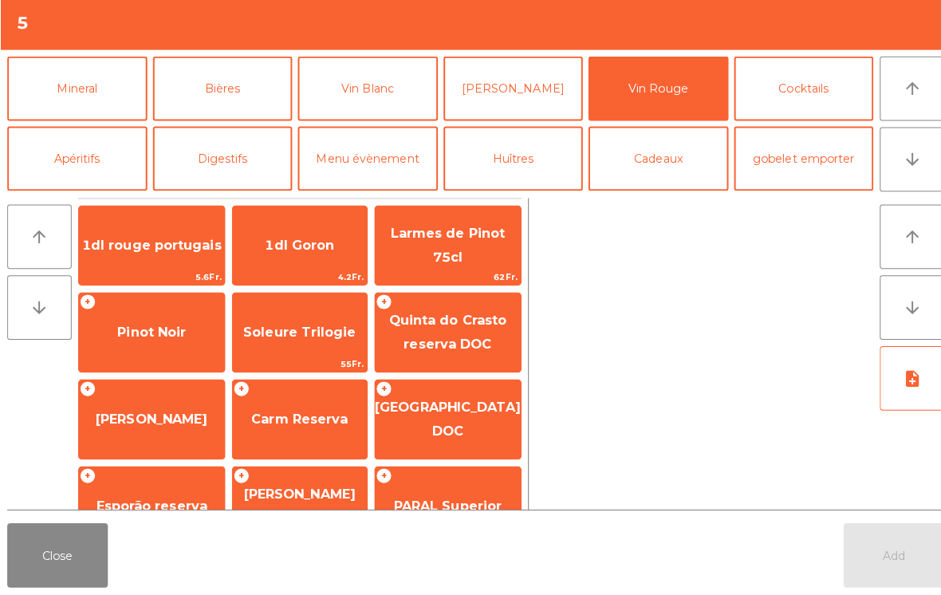
click at [59, 582] on button "Close" at bounding box center [56, 557] width 100 height 64
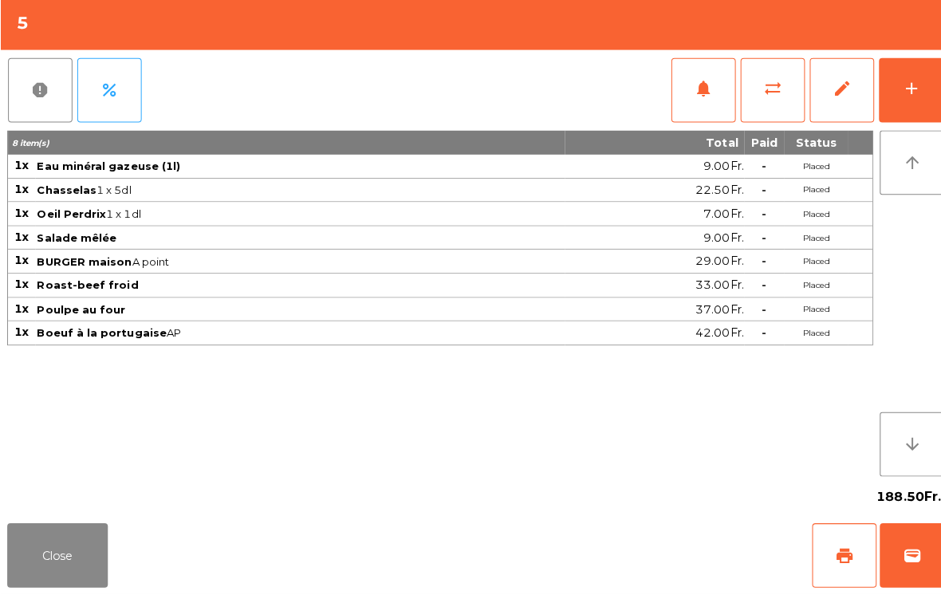
click at [900, 103] on button "add" at bounding box center [902, 96] width 64 height 64
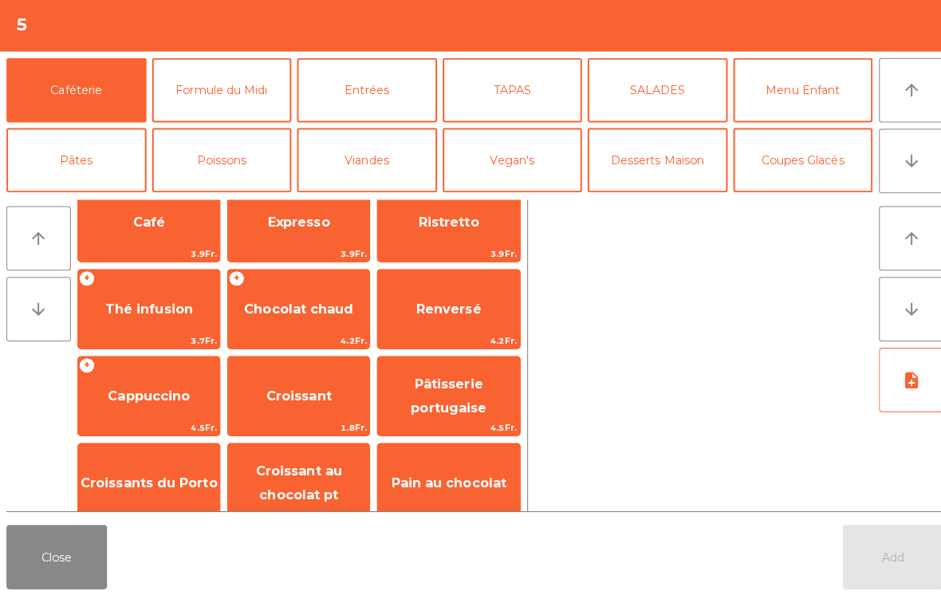
scroll to position [93, 0]
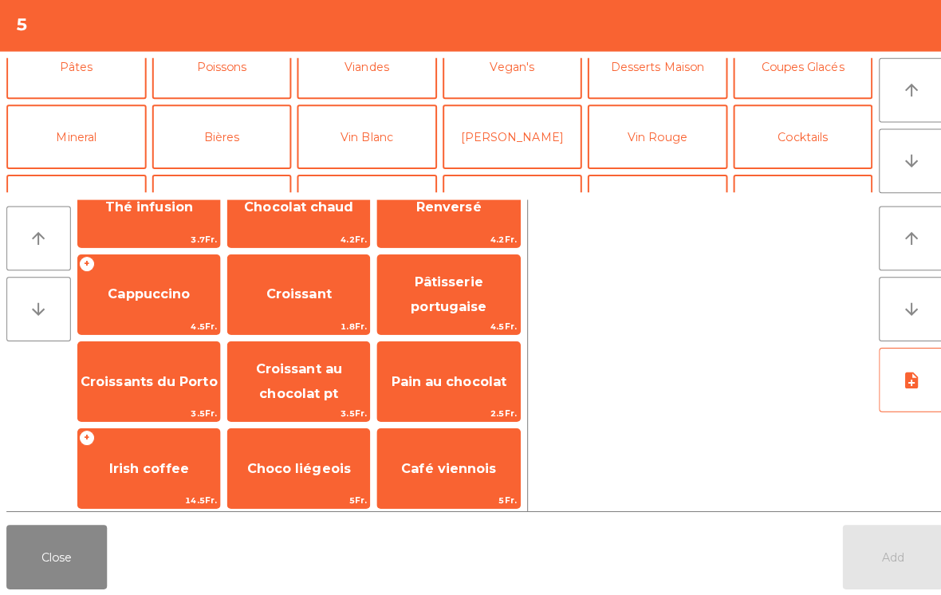
click at [655, 119] on button "Vin Rouge" at bounding box center [651, 140] width 139 height 64
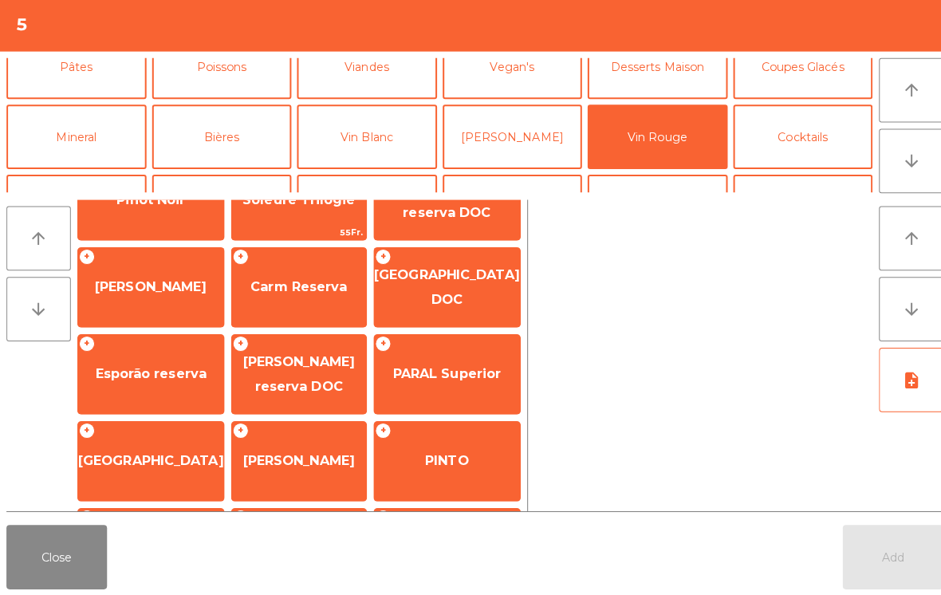
scroll to position [204, 0]
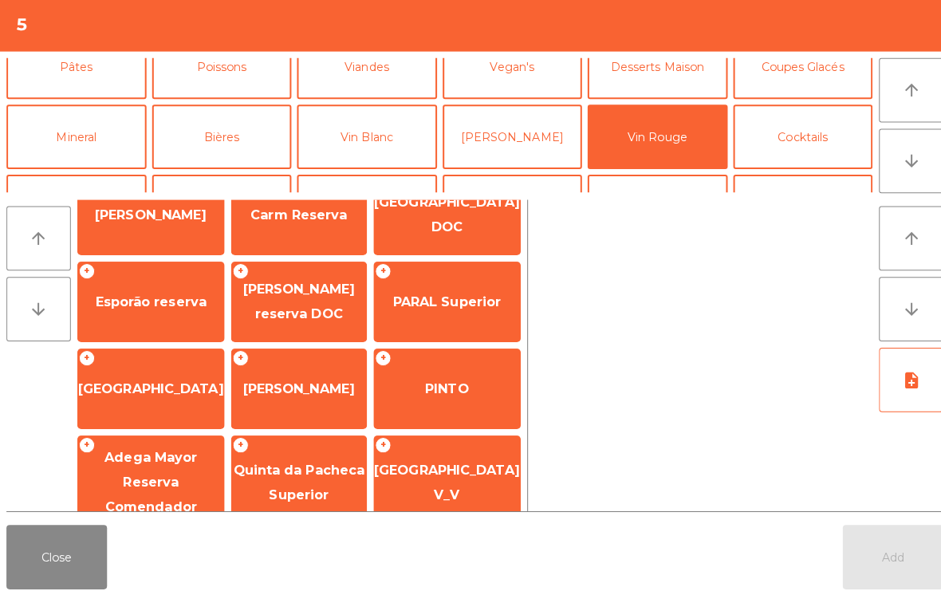
click at [325, 368] on span "[PERSON_NAME]" at bounding box center [296, 389] width 133 height 43
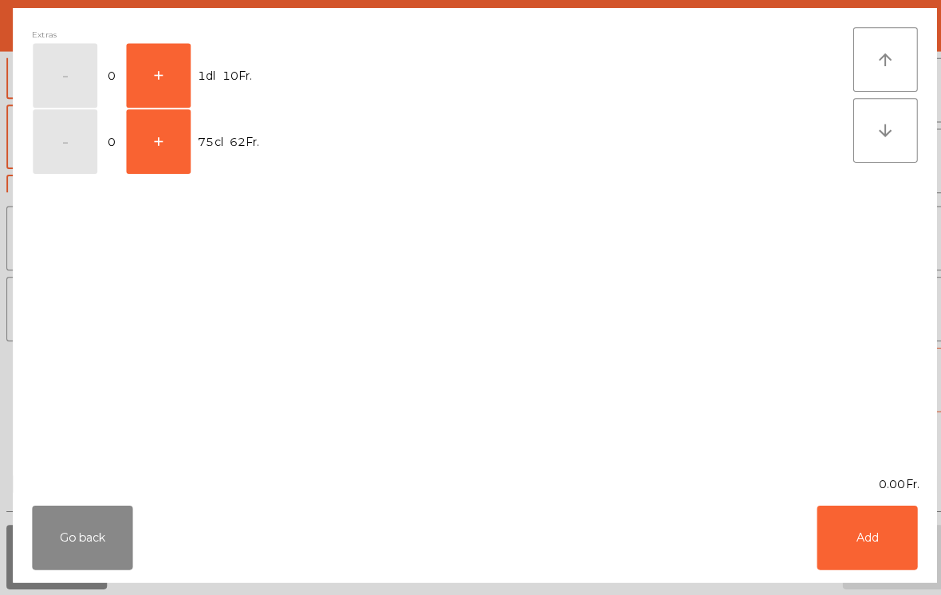
scroll to position [254, 0]
click at [160, 157] on button "+" at bounding box center [157, 145] width 64 height 64
click at [897, 559] on button "Add" at bounding box center [859, 538] width 100 height 64
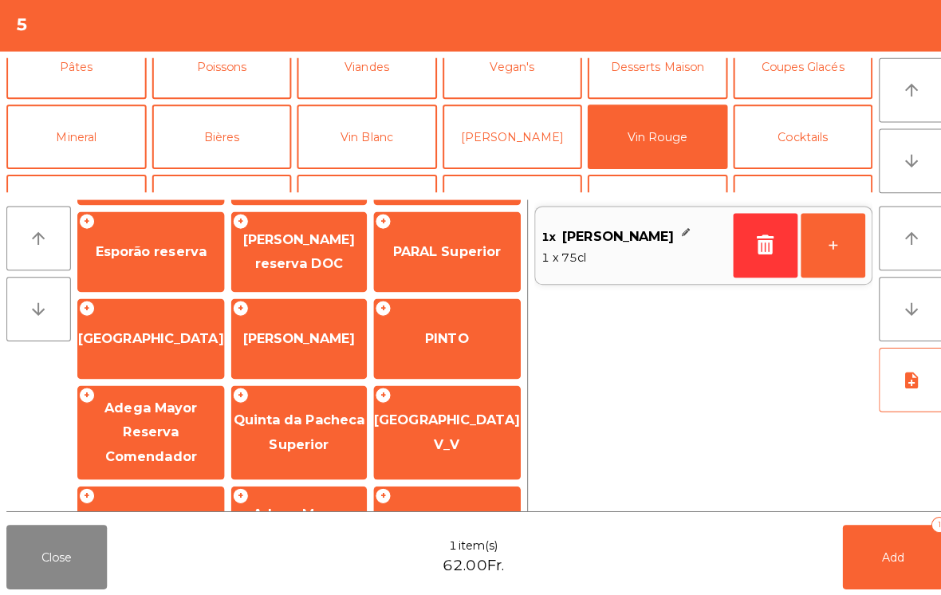
click at [870, 561] on button "Add 1" at bounding box center [885, 557] width 100 height 64
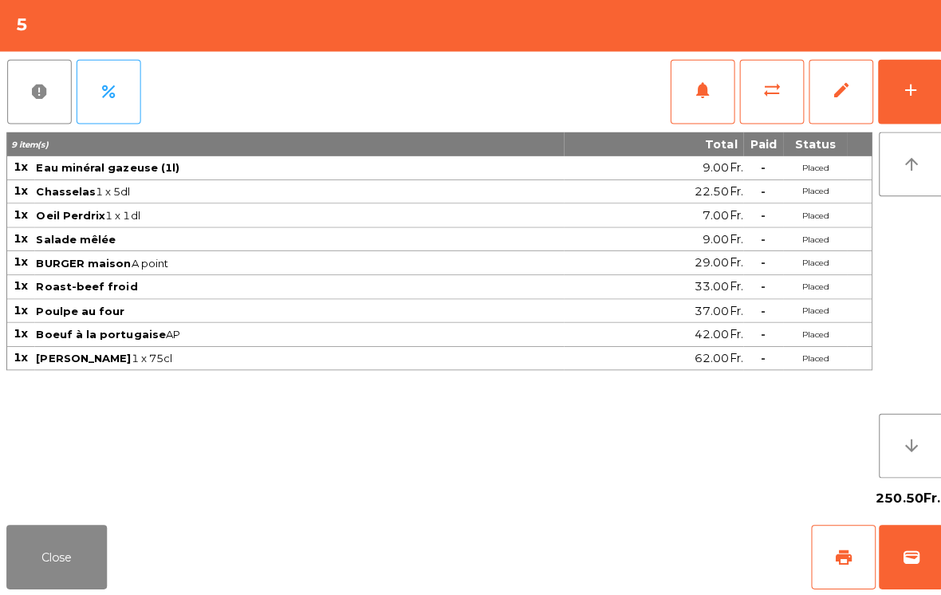
click at [56, 536] on button "Close" at bounding box center [56, 557] width 100 height 64
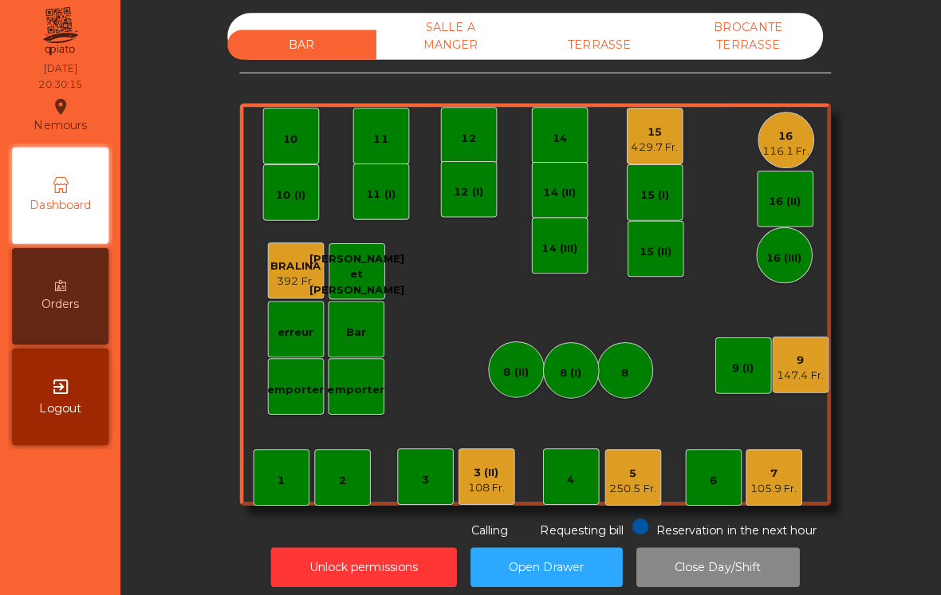
click at [293, 128] on div "10" at bounding box center [288, 139] width 14 height 22
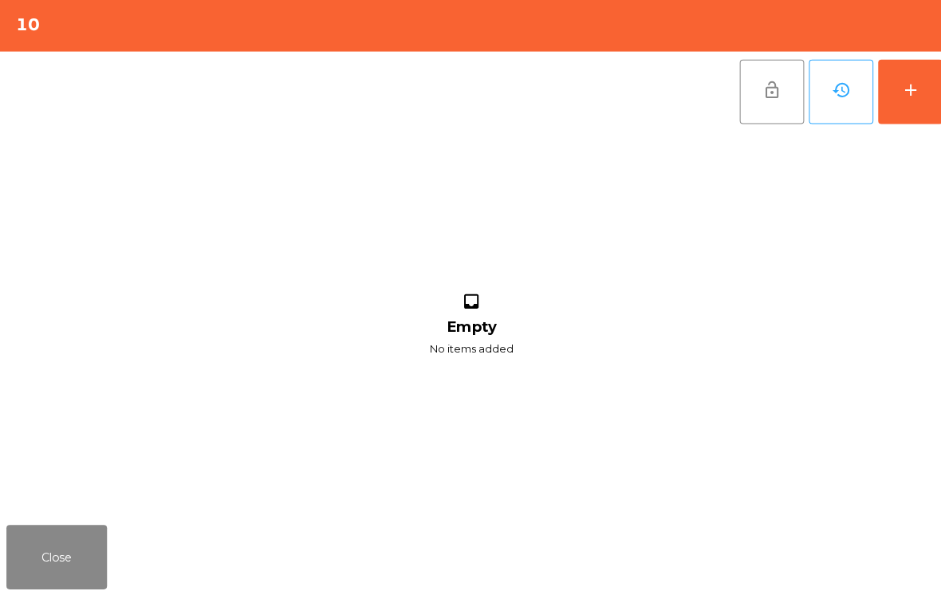
click at [104, 529] on button "Close" at bounding box center [56, 557] width 100 height 64
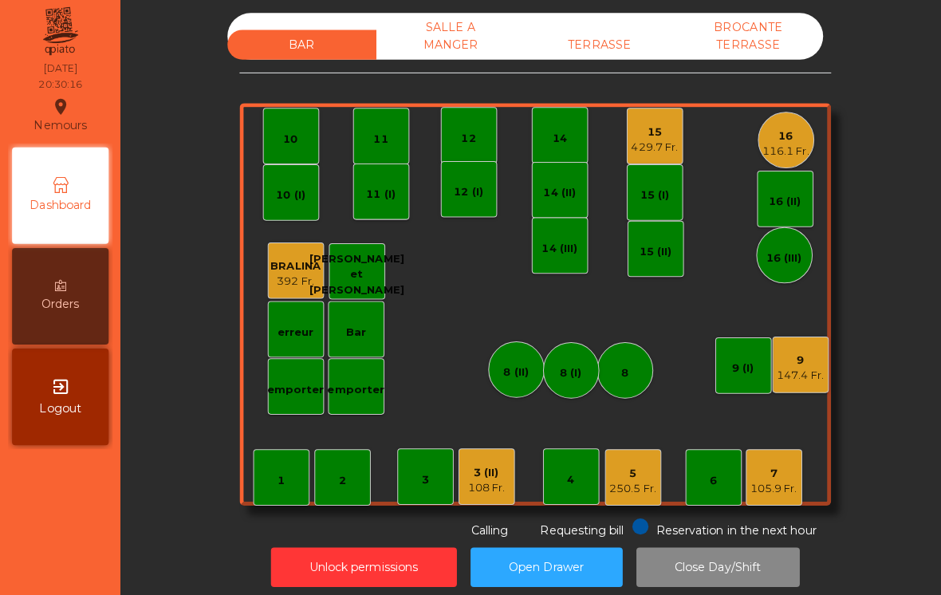
click at [588, 35] on div "TERRASSE" at bounding box center [595, 49] width 148 height 30
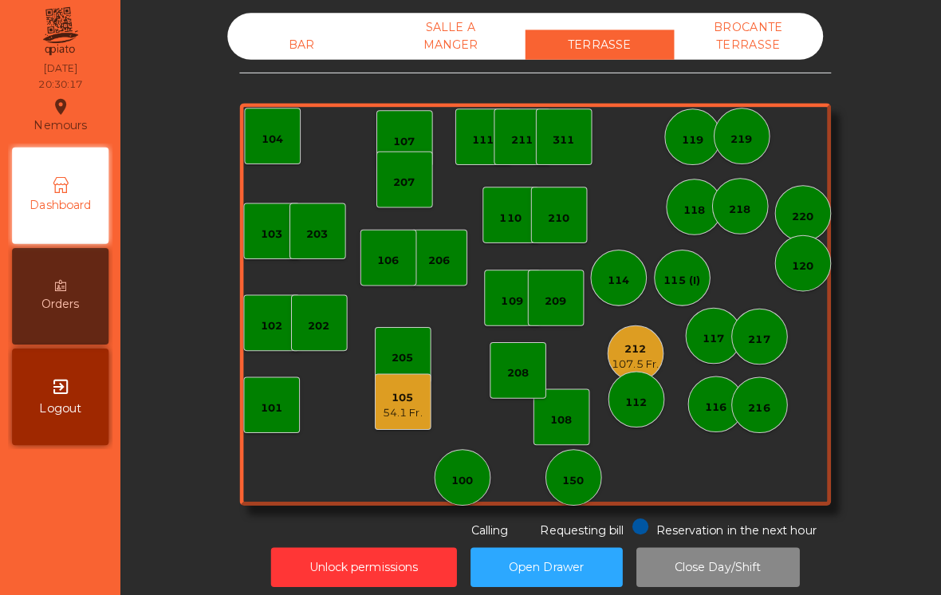
click at [395, 406] on div "54.1 Fr." at bounding box center [399, 414] width 39 height 16
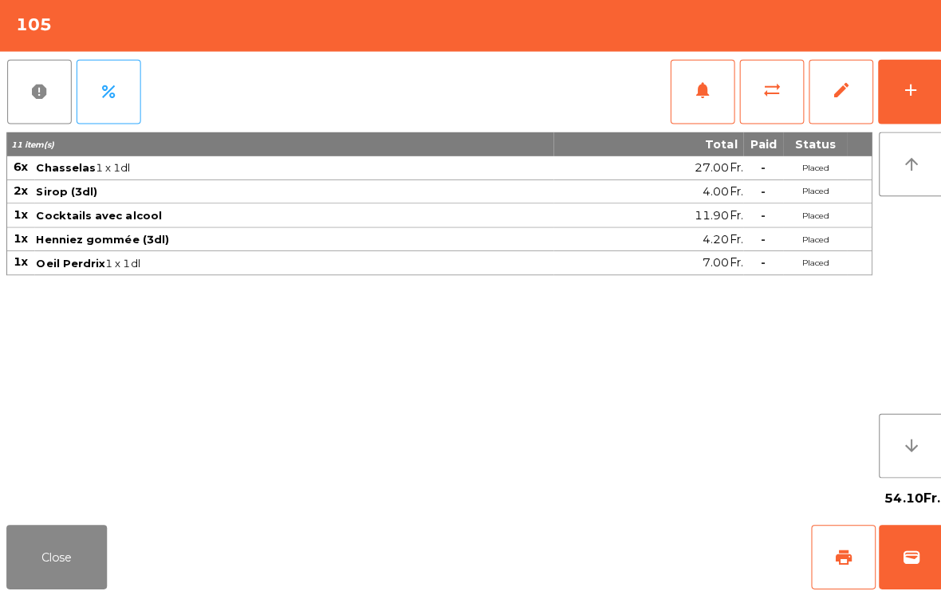
click at [770, 99] on button "sync_alt" at bounding box center [765, 96] width 64 height 64
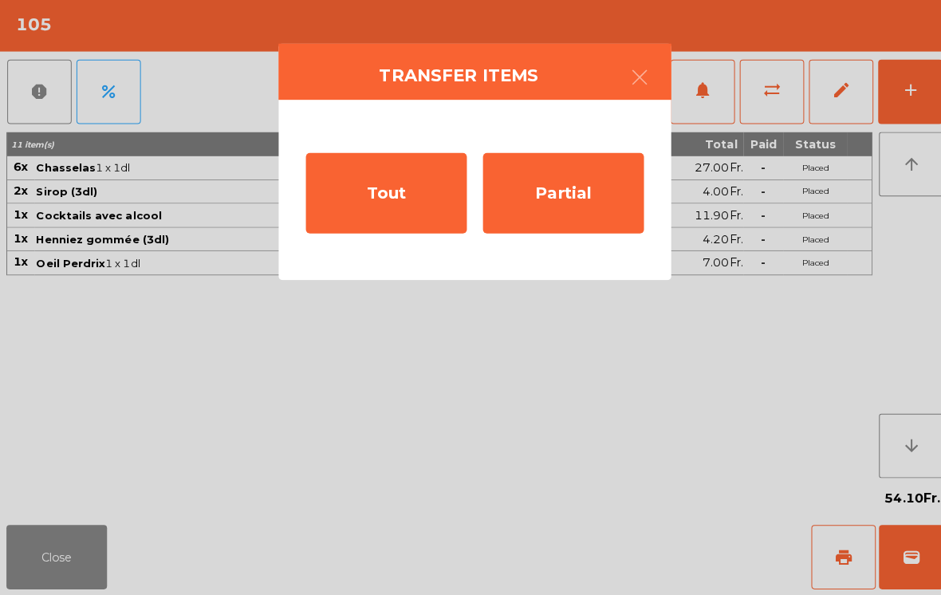
click at [380, 193] on div "Tout" at bounding box center [382, 196] width 159 height 80
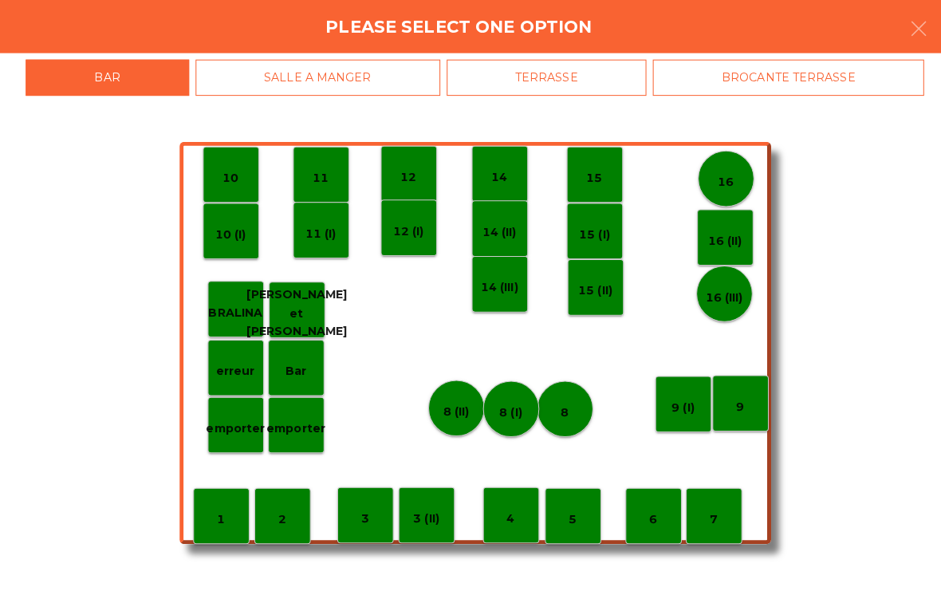
click at [209, 168] on div "10" at bounding box center [229, 178] width 56 height 56
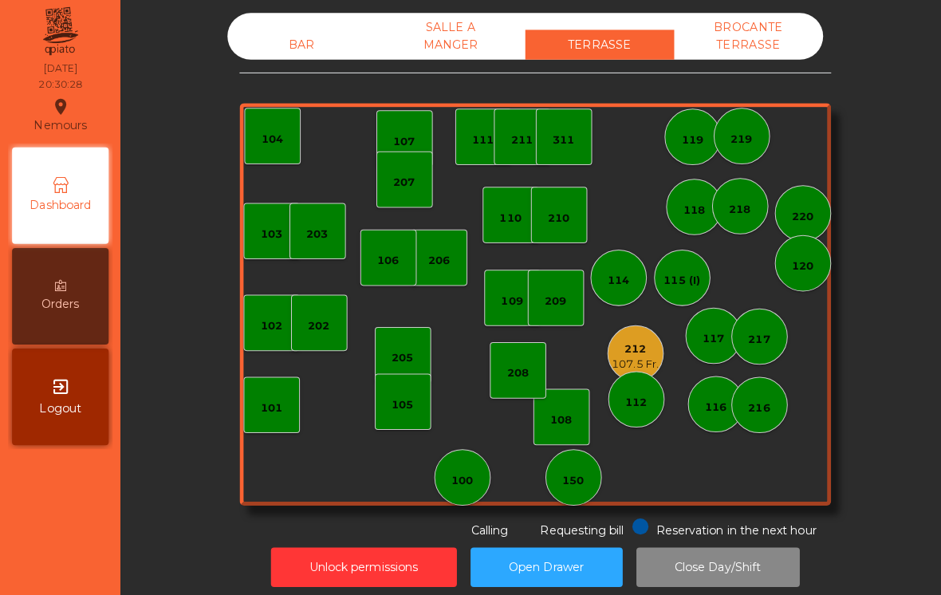
click at [282, 57] on div "BAR" at bounding box center [300, 49] width 148 height 30
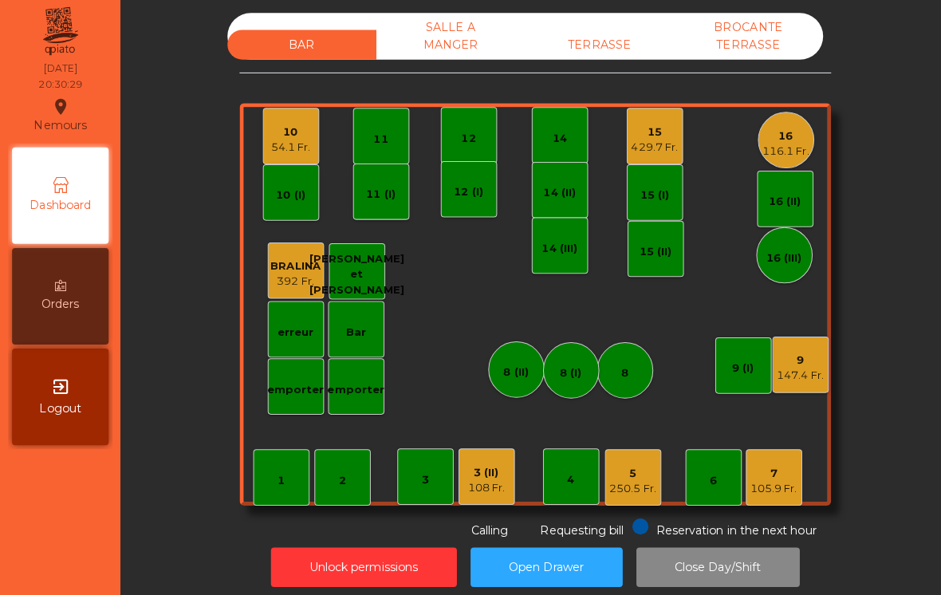
click at [283, 143] on div "54.1 Fr." at bounding box center [288, 151] width 39 height 16
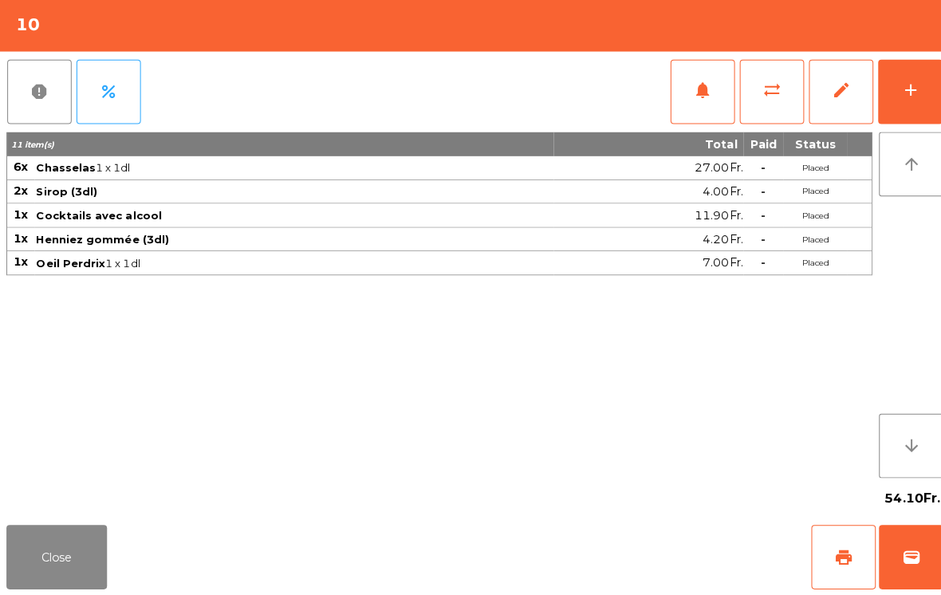
click at [902, 111] on button "add" at bounding box center [902, 96] width 64 height 64
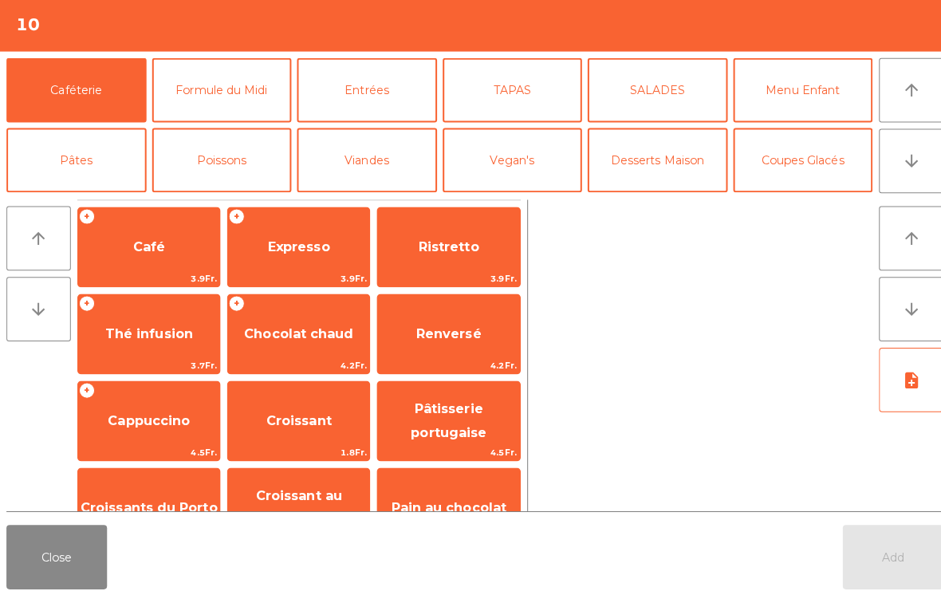
click at [494, 70] on button "TAPAS" at bounding box center [508, 94] width 139 height 64
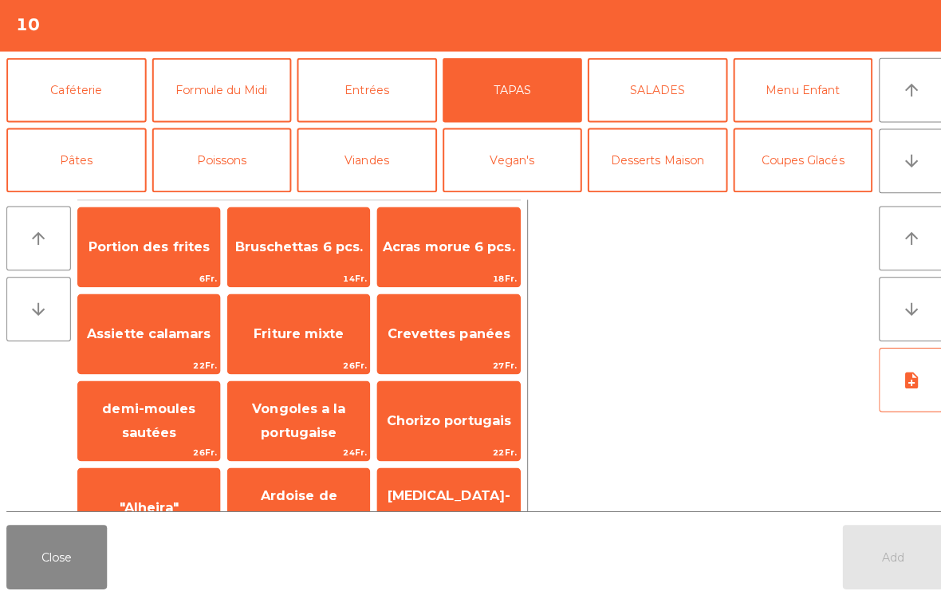
click at [439, 233] on span "Acras morue 6 pcs." at bounding box center [444, 249] width 140 height 43
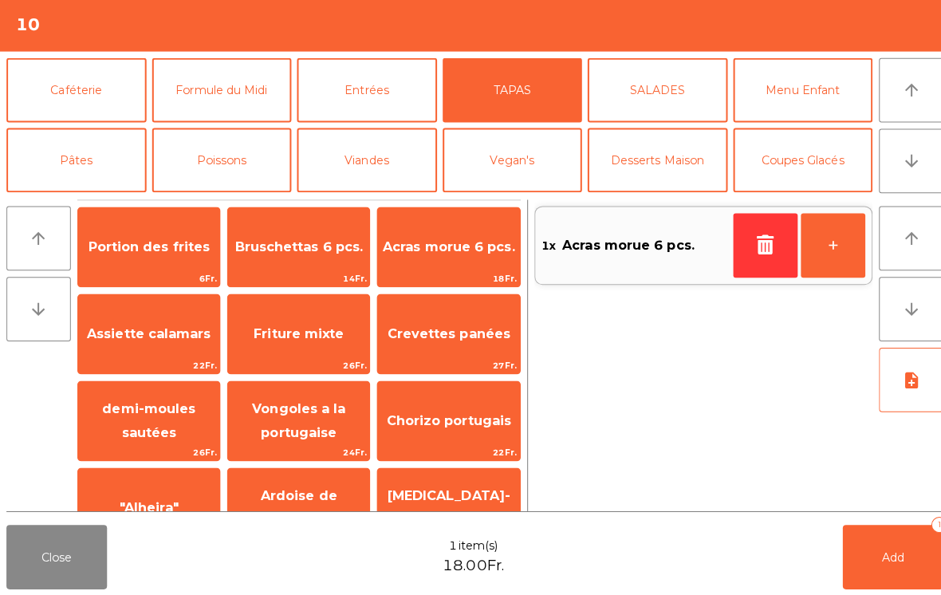
click at [447, 337] on span "Crevettes panées" at bounding box center [445, 335] width 122 height 15
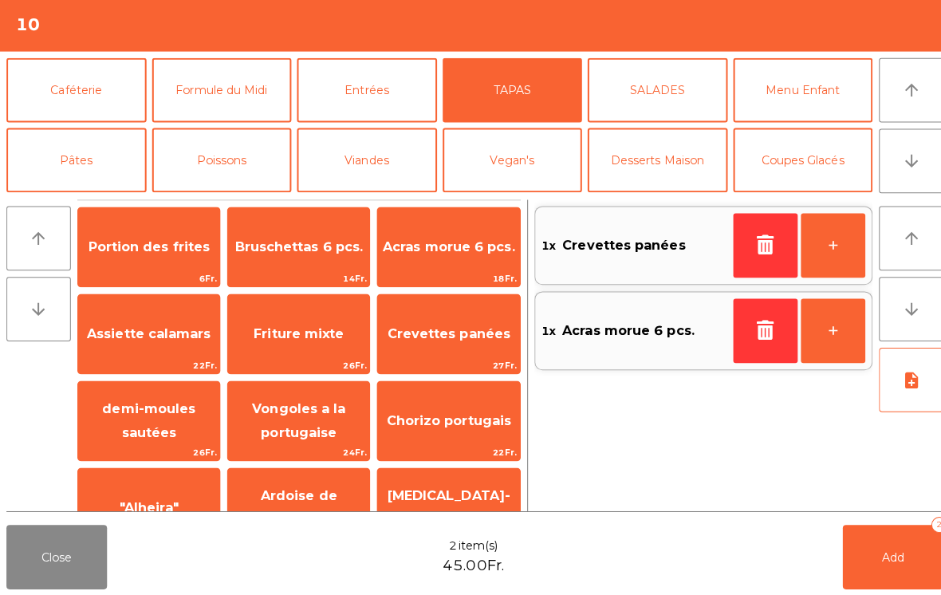
click at [227, 160] on button "Poissons" at bounding box center [220, 164] width 139 height 64
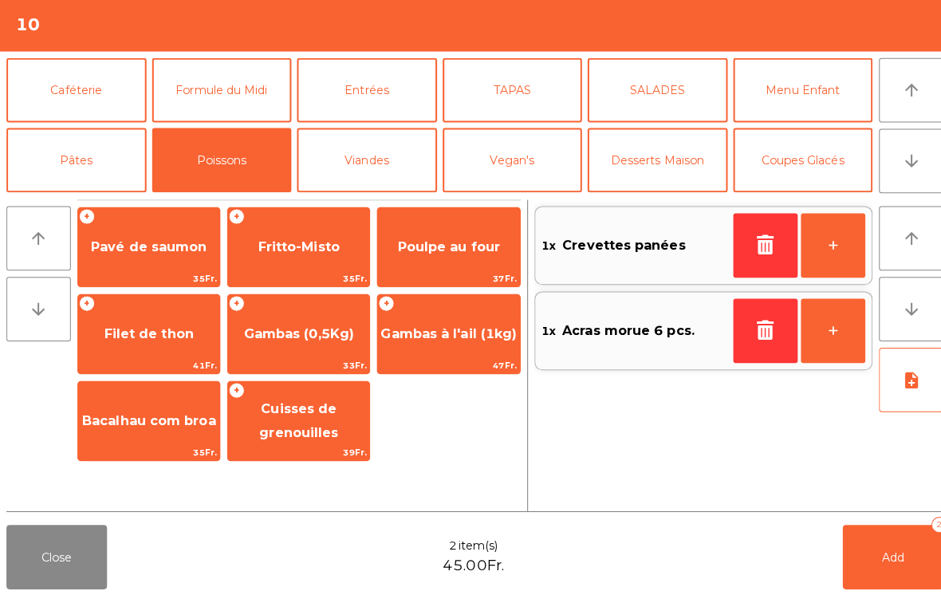
click at [316, 421] on span "Cuisses de grenouilles" at bounding box center [296, 421] width 78 height 39
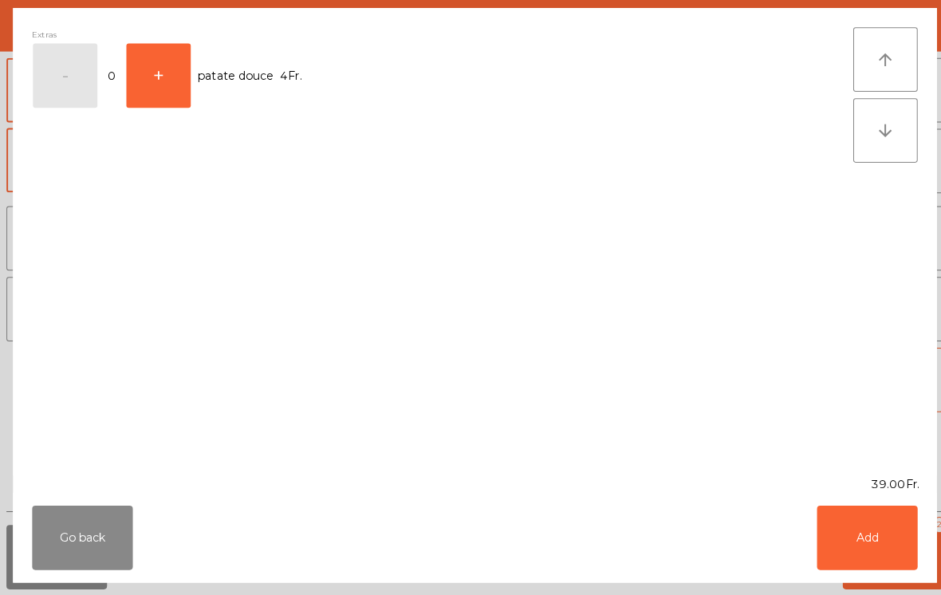
click at [861, 549] on button "Add" at bounding box center [859, 538] width 100 height 64
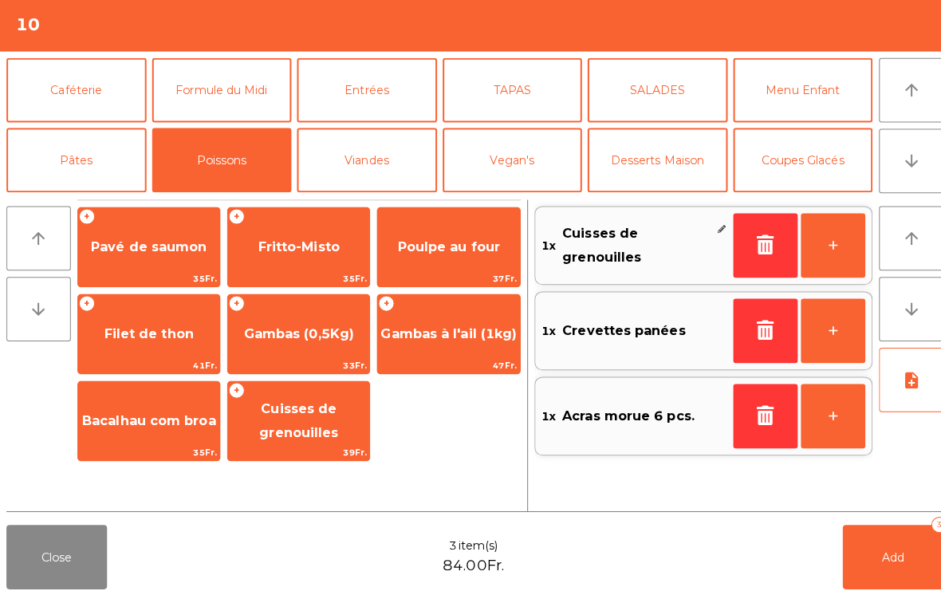
click at [832, 236] on button "+" at bounding box center [825, 248] width 64 height 64
click at [400, 161] on button "Viandes" at bounding box center [363, 164] width 139 height 64
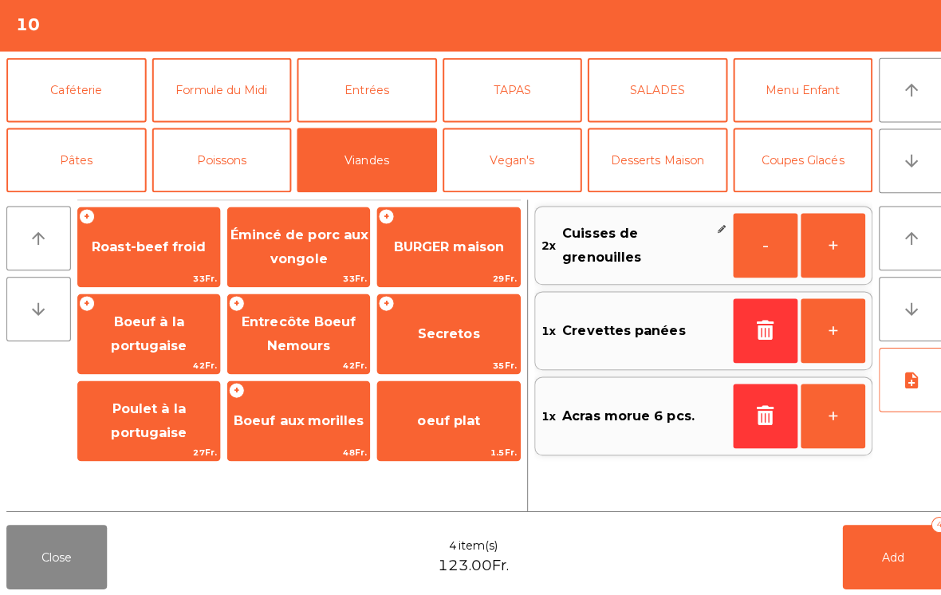
click at [285, 233] on span "Émincé de porc aux vongole" at bounding box center [296, 249] width 136 height 39
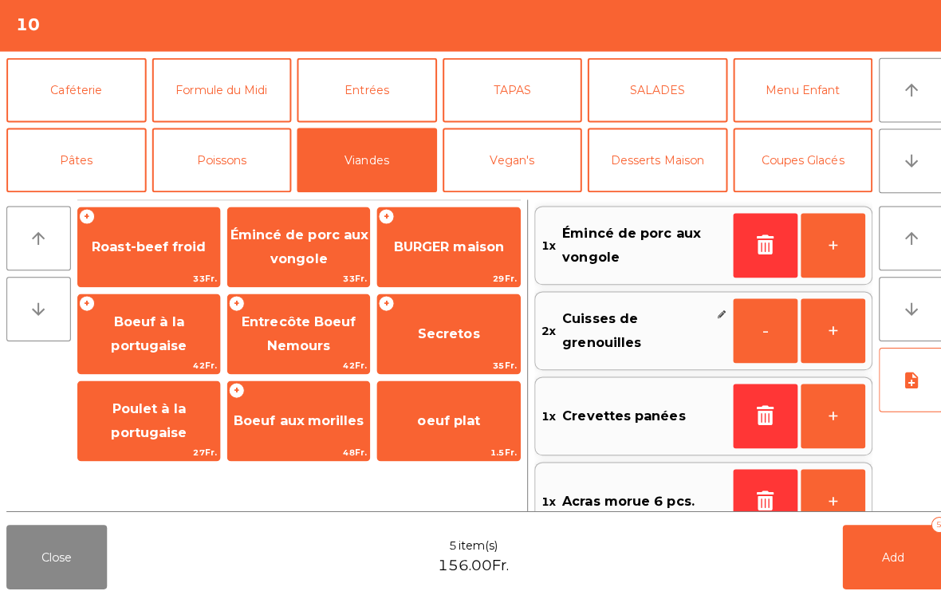
click at [455, 245] on span "BURGER maison" at bounding box center [444, 249] width 109 height 15
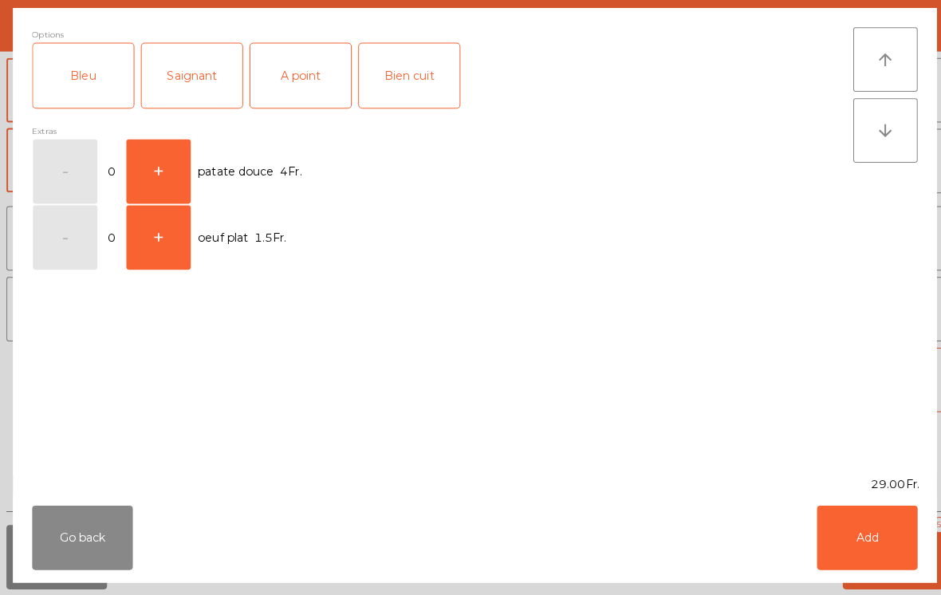
click at [307, 79] on div "A point" at bounding box center [298, 80] width 100 height 64
click at [848, 522] on button "Add" at bounding box center [859, 538] width 100 height 64
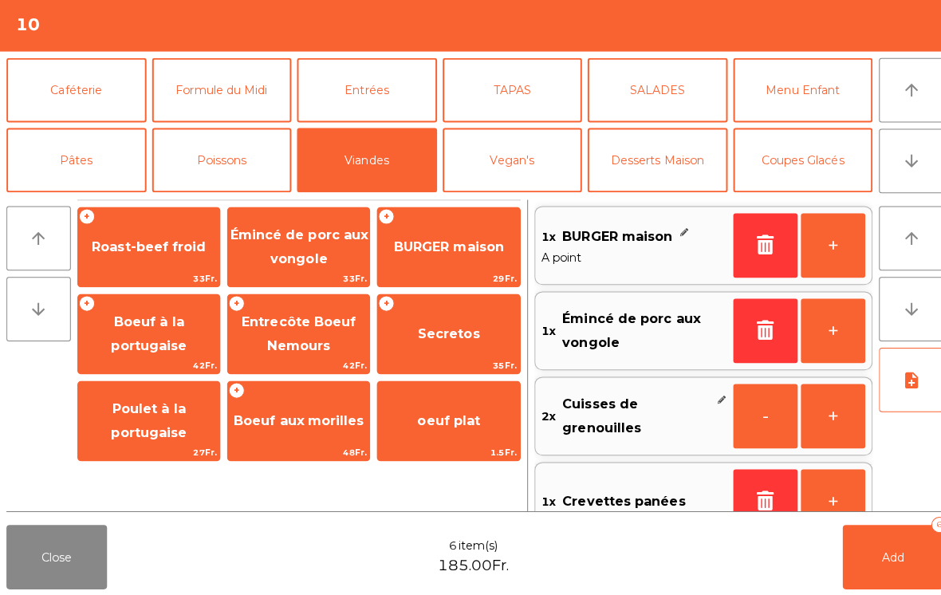
click at [844, 223] on button "+" at bounding box center [825, 248] width 64 height 64
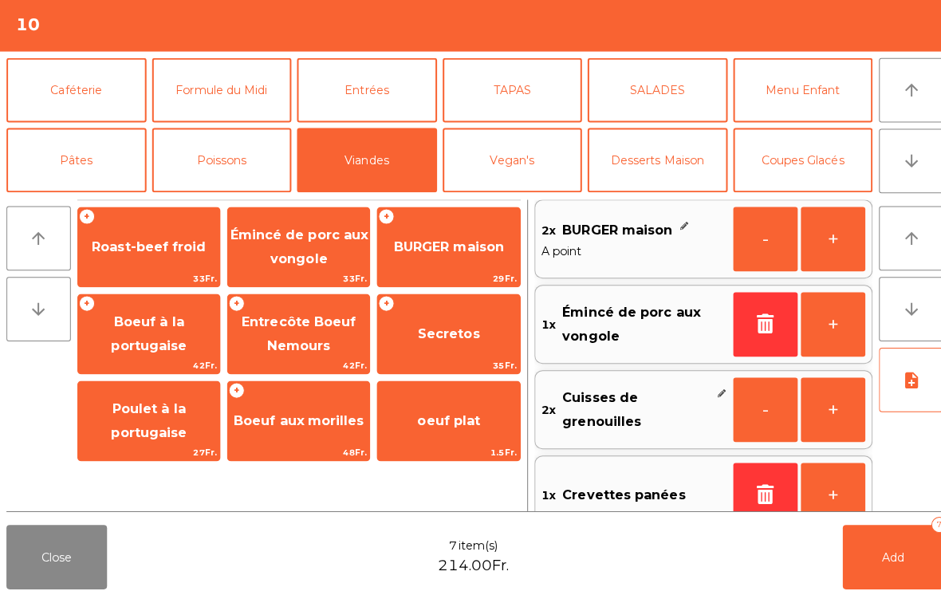
click at [304, 321] on span "Entrecôte Boeuf Nemours" at bounding box center [295, 335] width 113 height 39
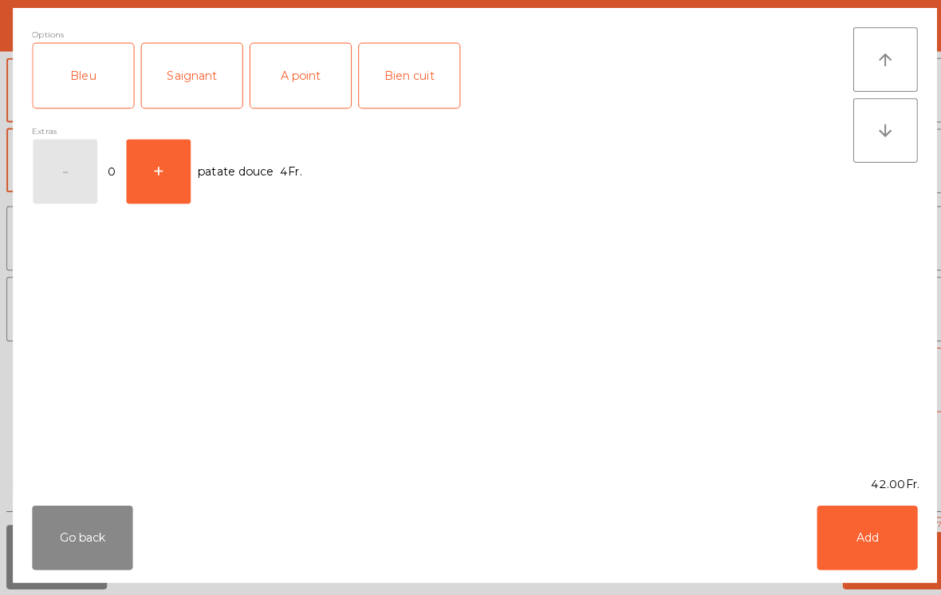
click at [286, 80] on div "A point" at bounding box center [298, 80] width 100 height 64
click at [889, 563] on button "Add" at bounding box center [859, 538] width 100 height 64
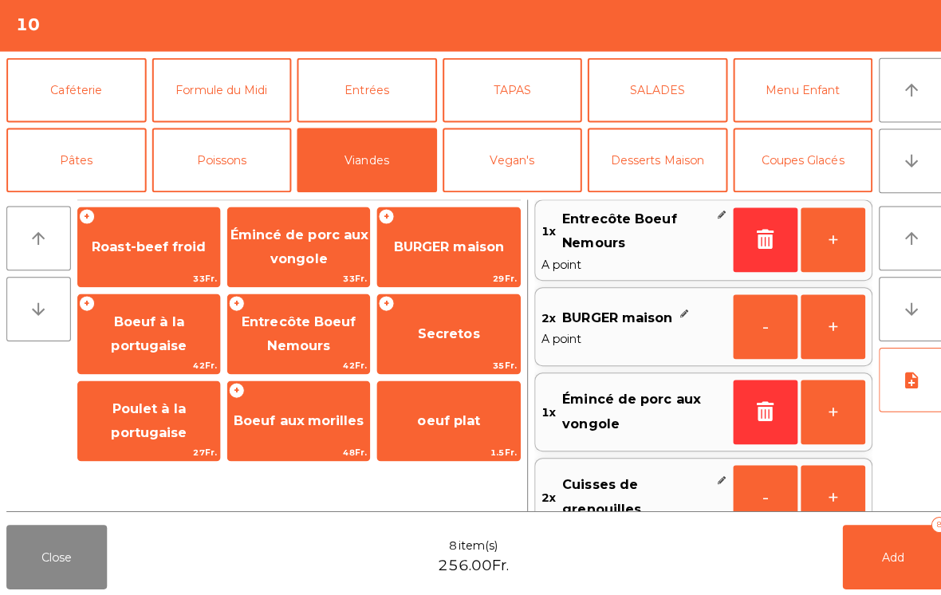
click at [146, 337] on span "Boeuf à la portugaise" at bounding box center [147, 335] width 75 height 39
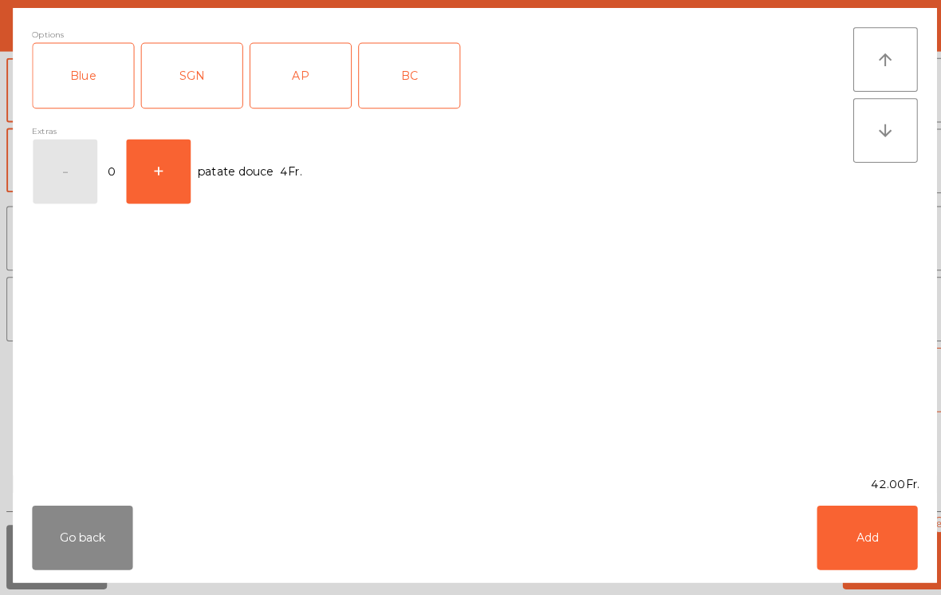
click at [310, 76] on div "AP" at bounding box center [298, 80] width 100 height 64
click at [846, 538] on button "Add" at bounding box center [859, 538] width 100 height 64
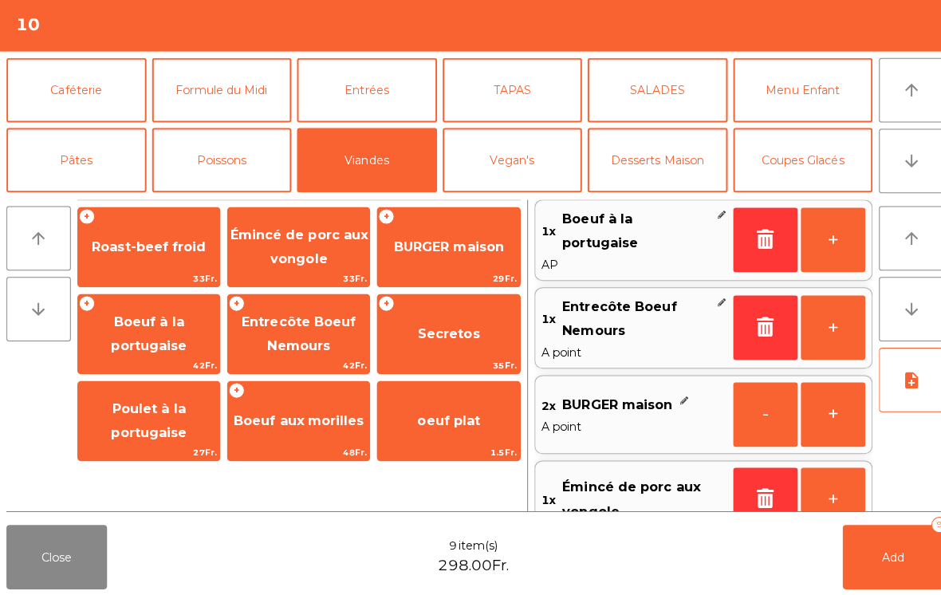
click at [208, 176] on button "Poissons" at bounding box center [220, 164] width 139 height 64
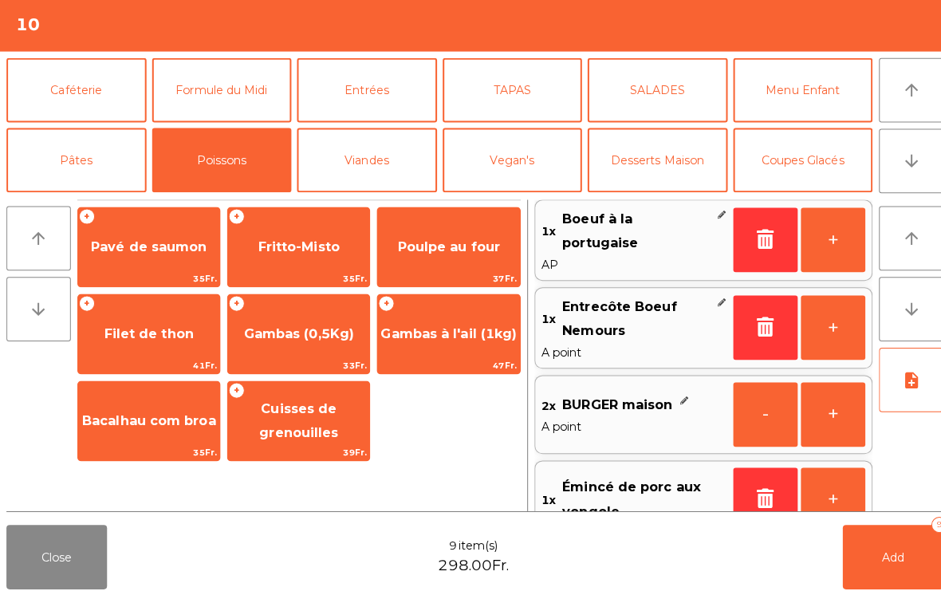
click at [322, 341] on span "Gambas (0,5Kg)" at bounding box center [296, 335] width 140 height 43
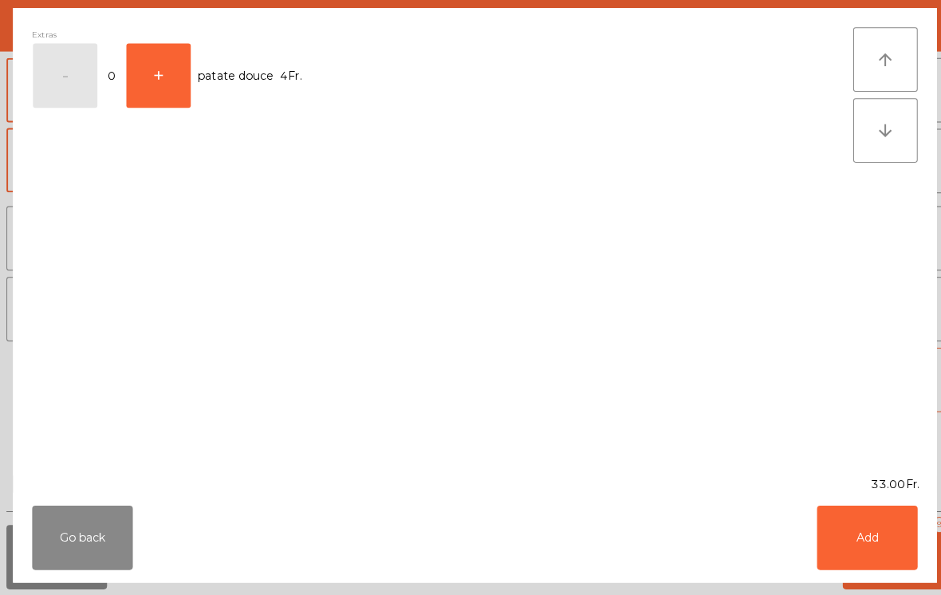
click at [874, 549] on button "Add" at bounding box center [859, 538] width 100 height 64
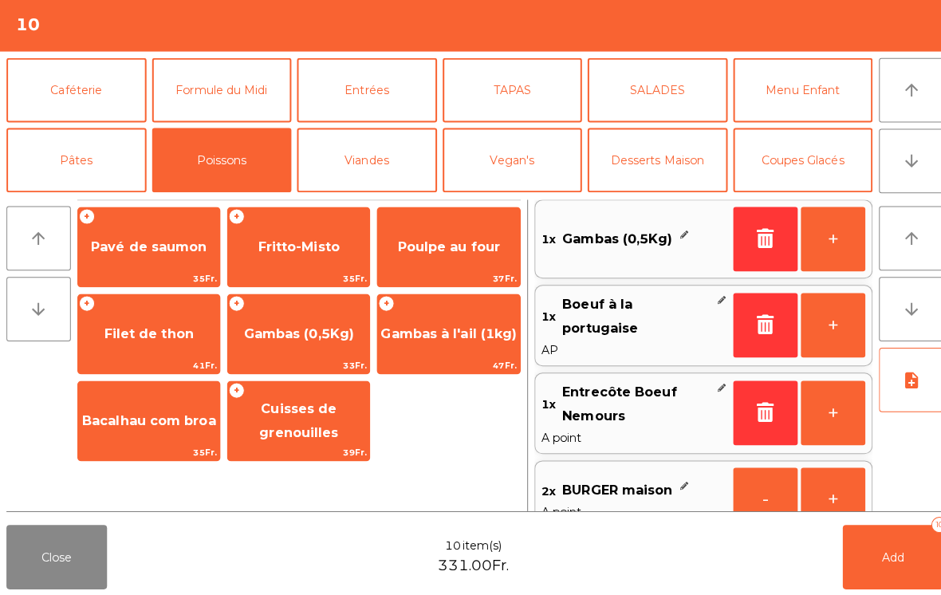
click at [93, 160] on button "Pâtes" at bounding box center [75, 164] width 139 height 64
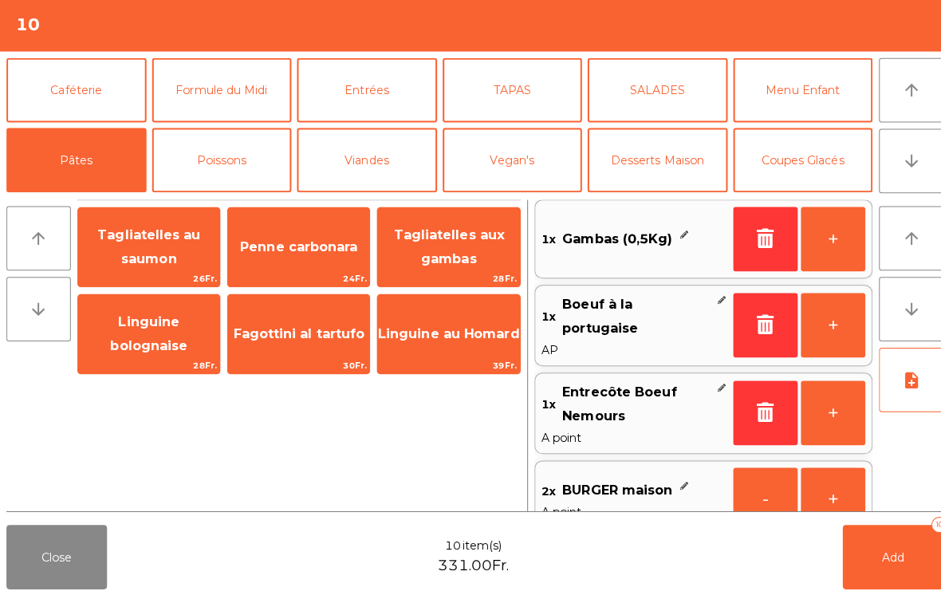
click at [154, 246] on span "Tagliatelles au saumon" at bounding box center [147, 250] width 140 height 68
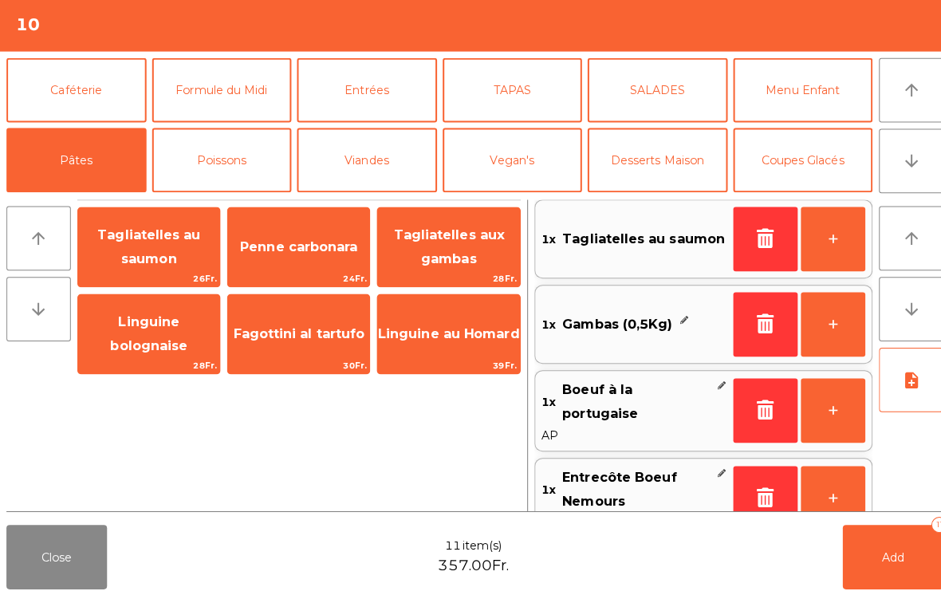
click at [753, 234] on icon "button" at bounding box center [758, 240] width 24 height 19
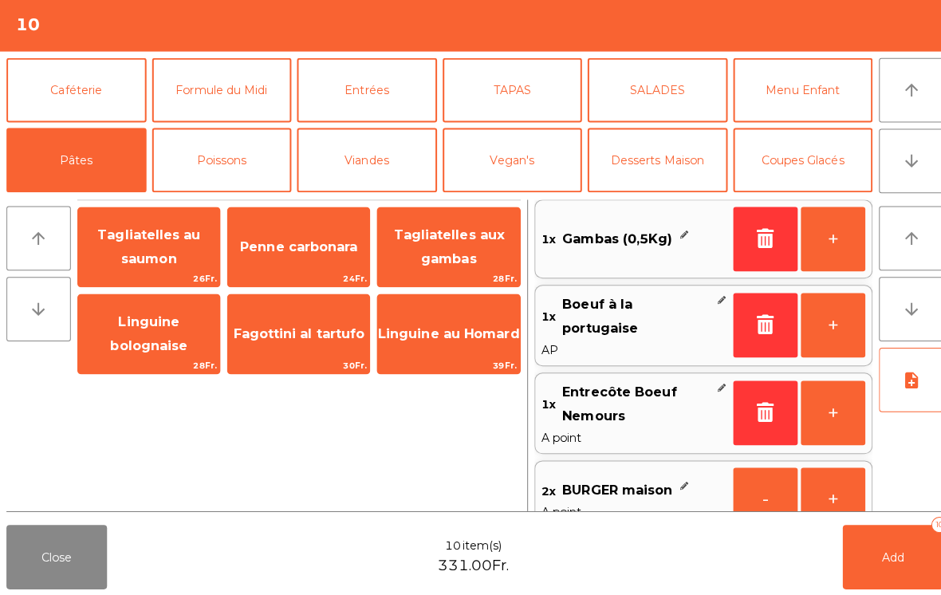
click at [221, 168] on button "Poissons" at bounding box center [220, 164] width 139 height 64
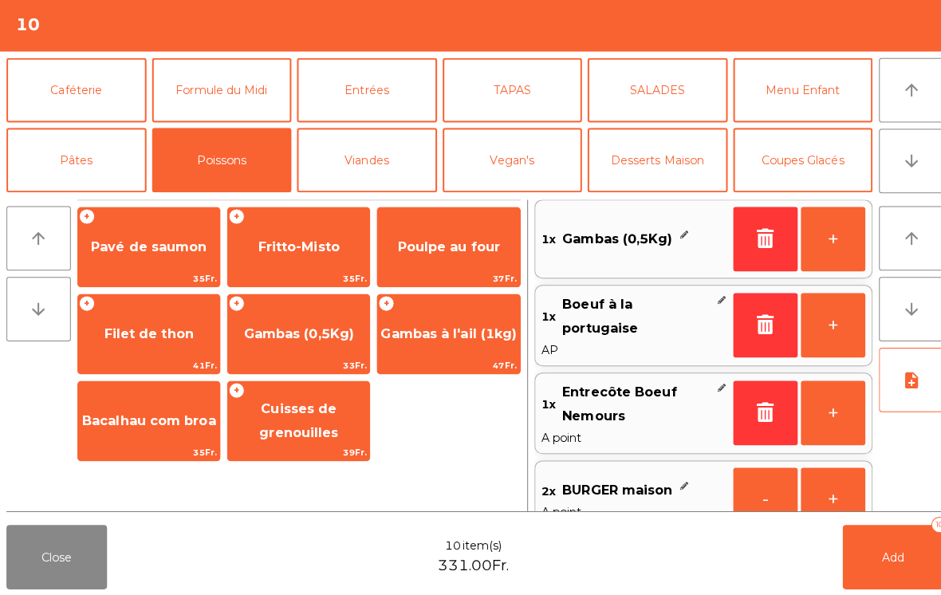
click at [116, 258] on span "Pavé de saumon" at bounding box center [147, 249] width 140 height 43
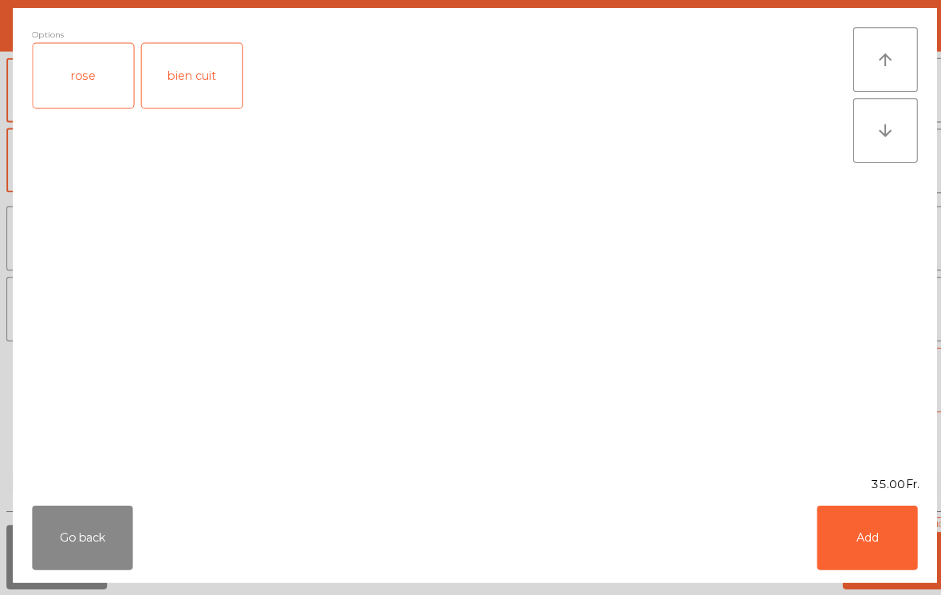
click at [75, 93] on div "rose" at bounding box center [83, 80] width 100 height 64
click at [880, 535] on button "Add" at bounding box center [859, 538] width 100 height 64
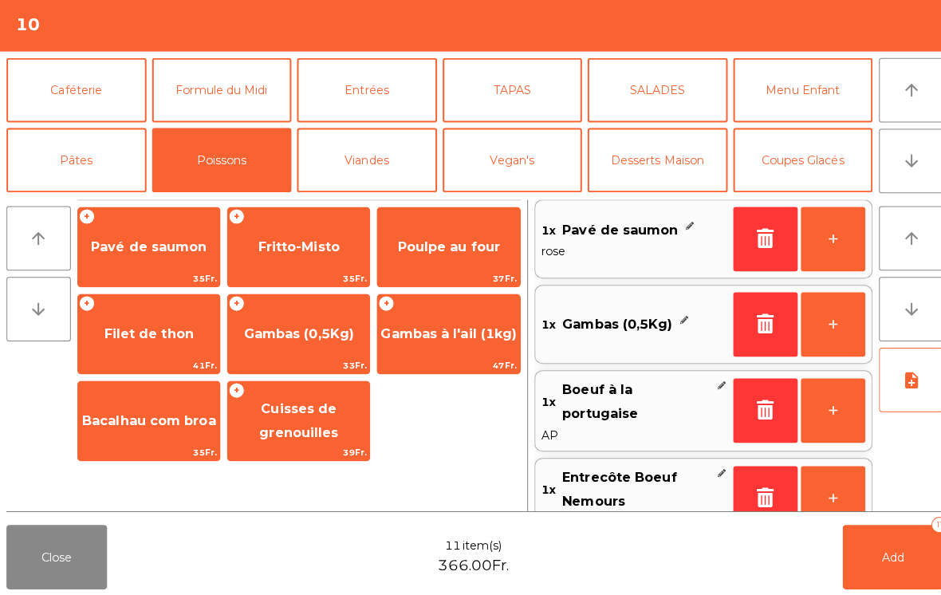
click at [803, 94] on button "Menu Enfant" at bounding box center [795, 94] width 139 height 64
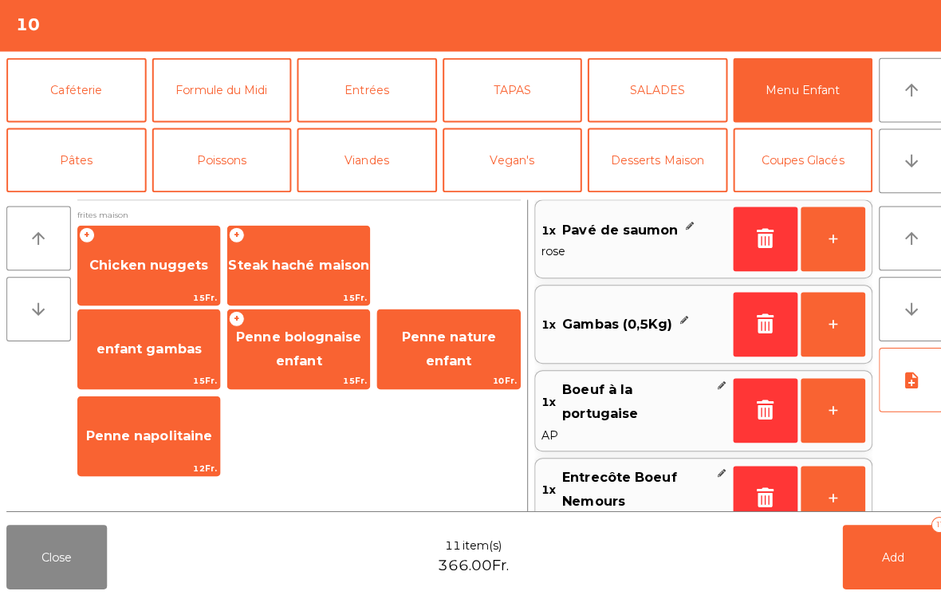
click at [152, 273] on span "Chicken nuggets" at bounding box center [147, 267] width 140 height 43
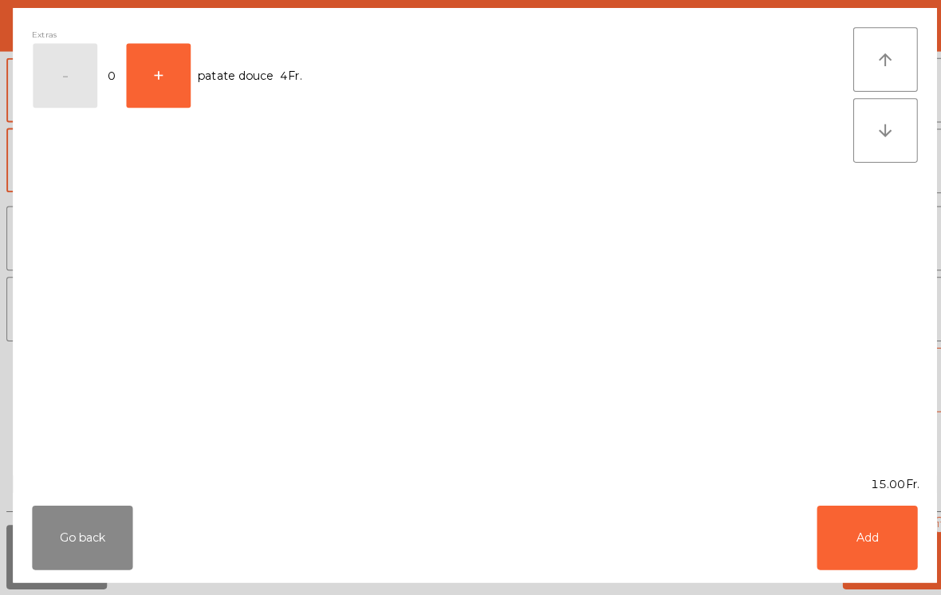
click at [848, 528] on button "Add" at bounding box center [859, 538] width 100 height 64
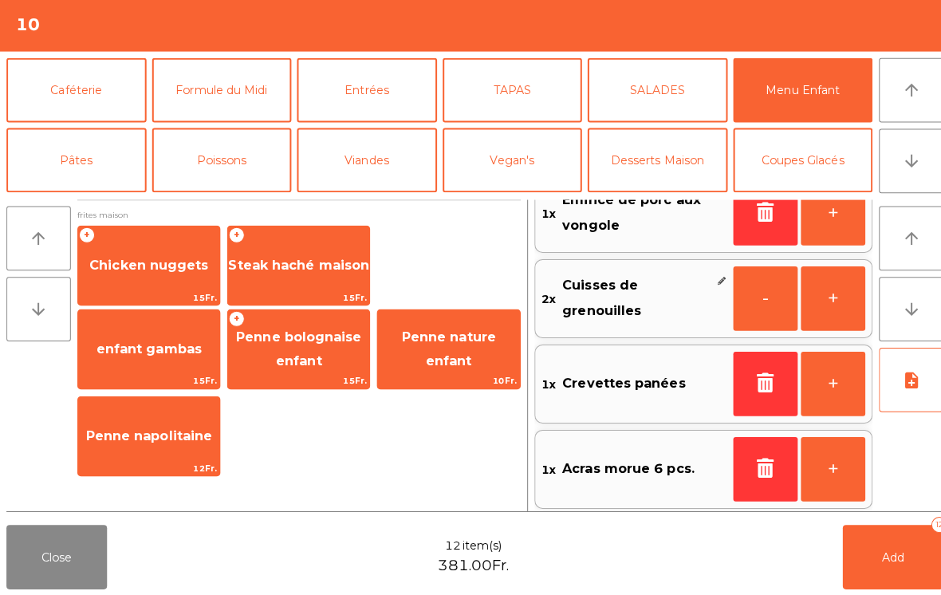
scroll to position [89, 0]
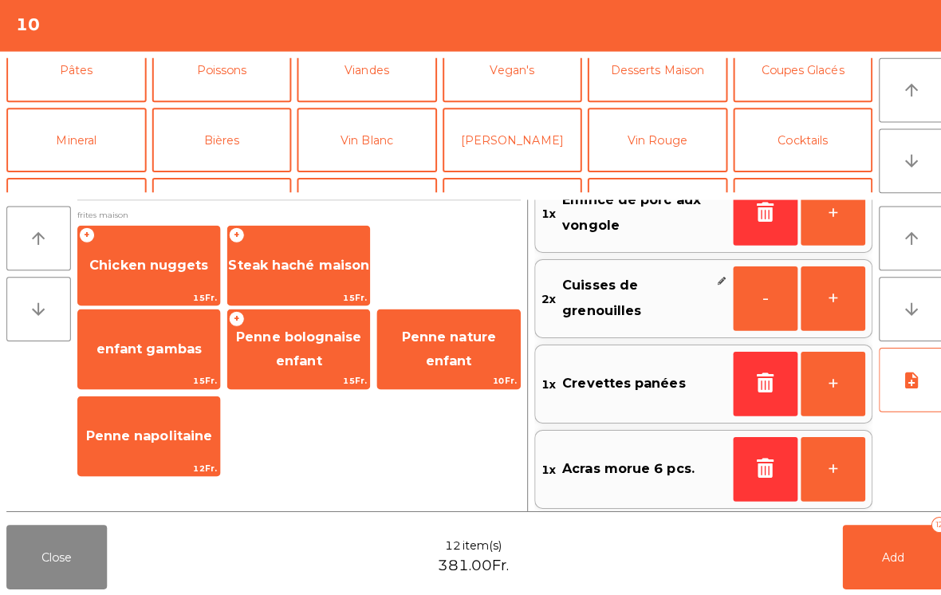
click at [230, 148] on button "Bières" at bounding box center [220, 144] width 139 height 64
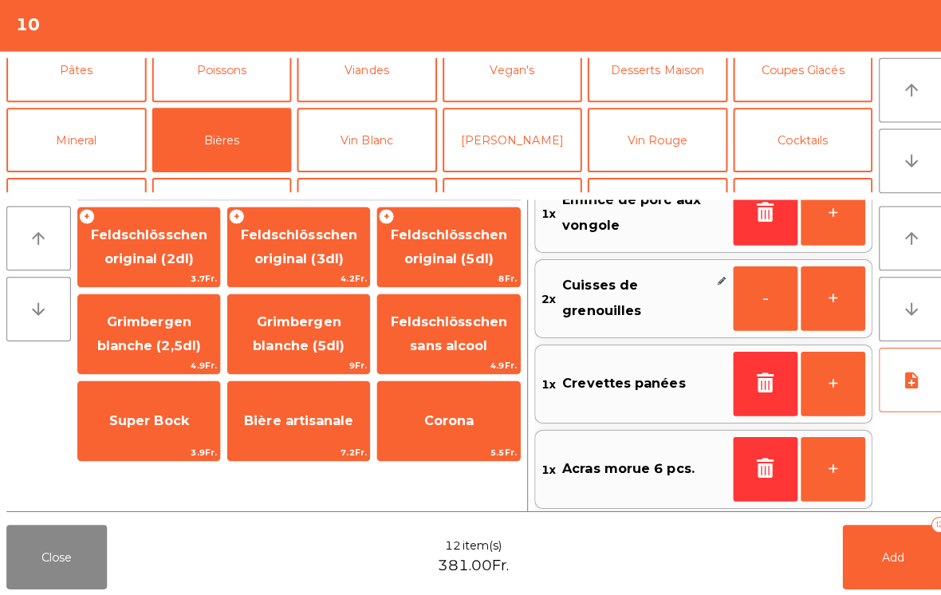
scroll to position [87, 0]
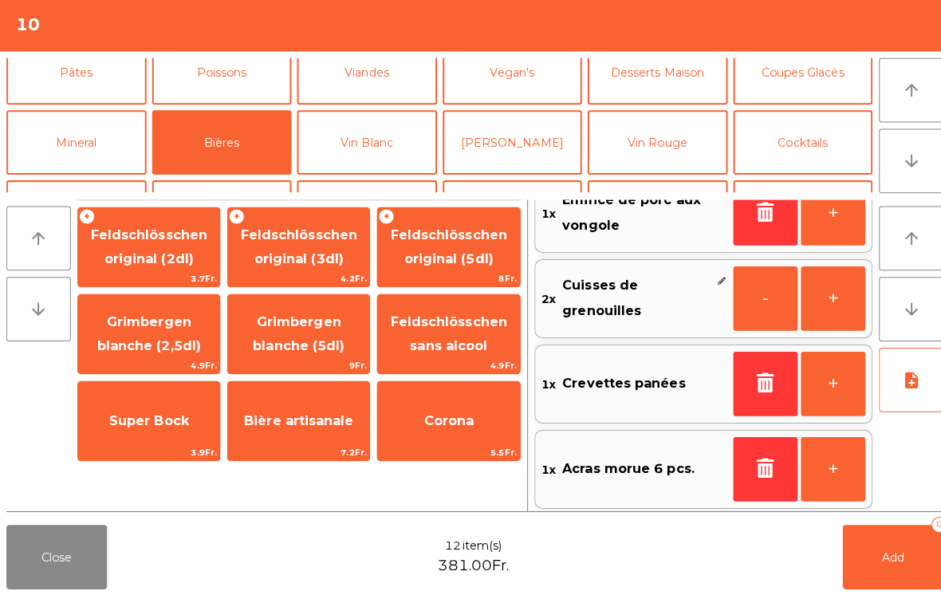
click at [277, 427] on span "Bière artisanale" at bounding box center [296, 421] width 140 height 43
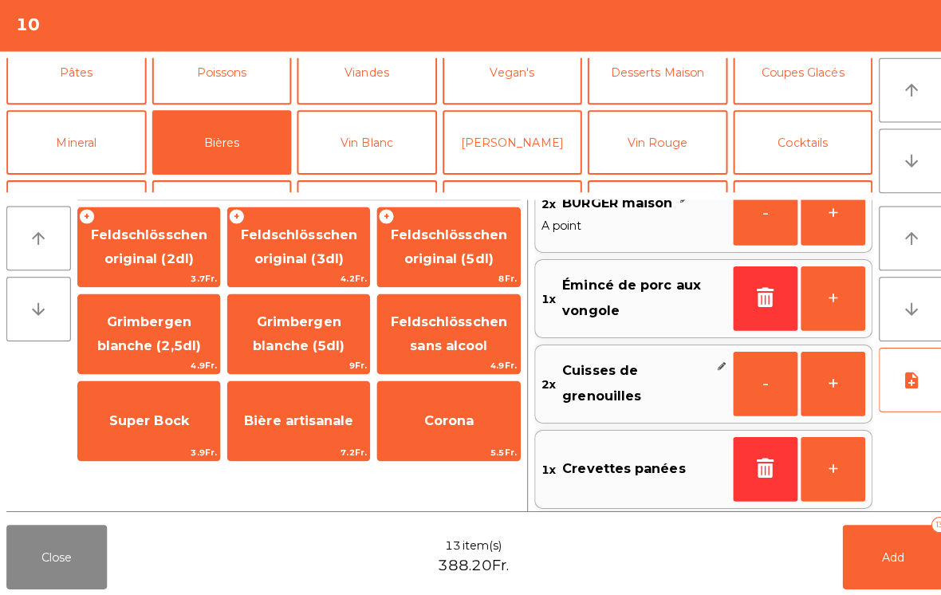
scroll to position [6, 0]
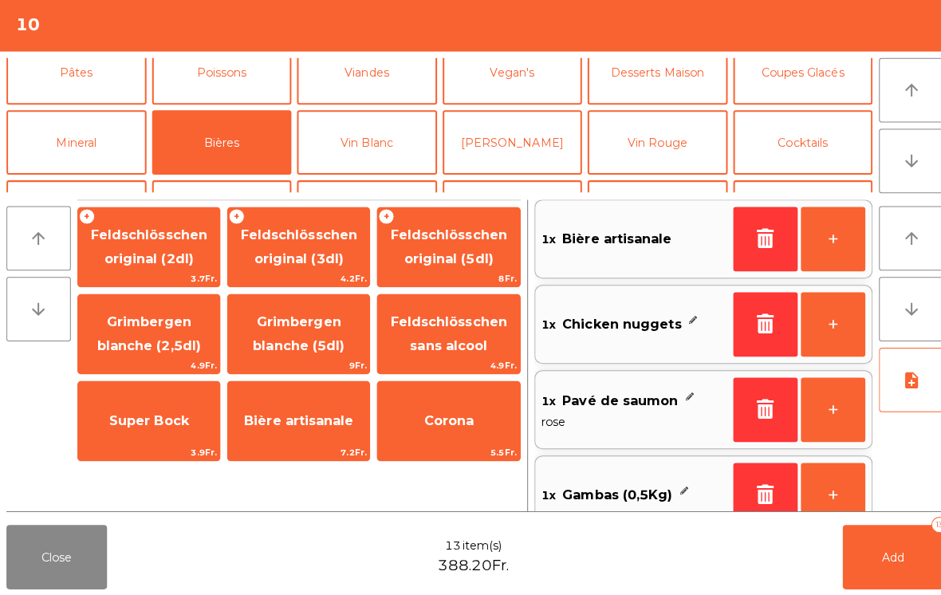
click at [297, 400] on span "Bière artisanale" at bounding box center [296, 421] width 140 height 43
click at [308, 246] on span "Feldschlösschen original (3dl)" at bounding box center [296, 250] width 140 height 68
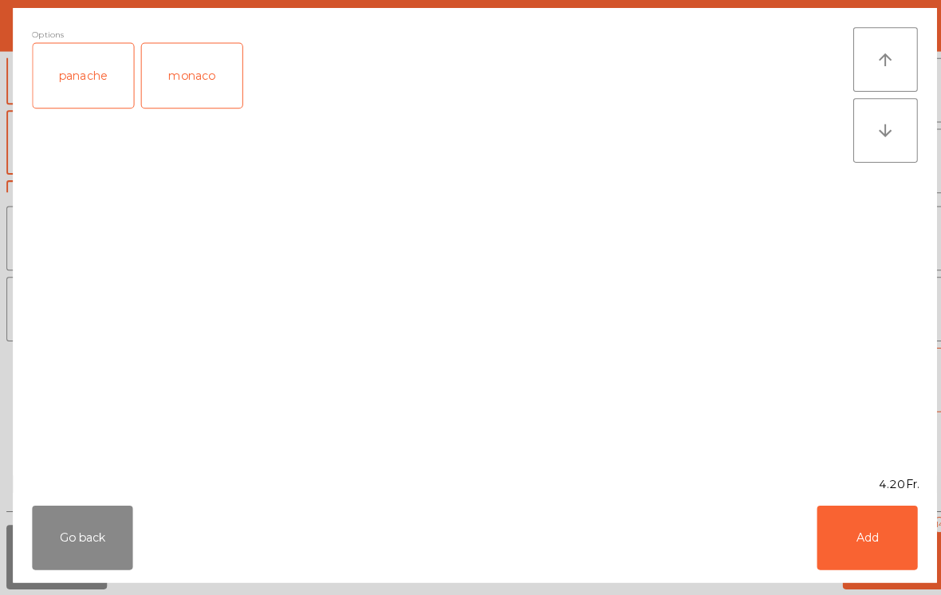
click at [852, 543] on button "Add" at bounding box center [859, 538] width 100 height 64
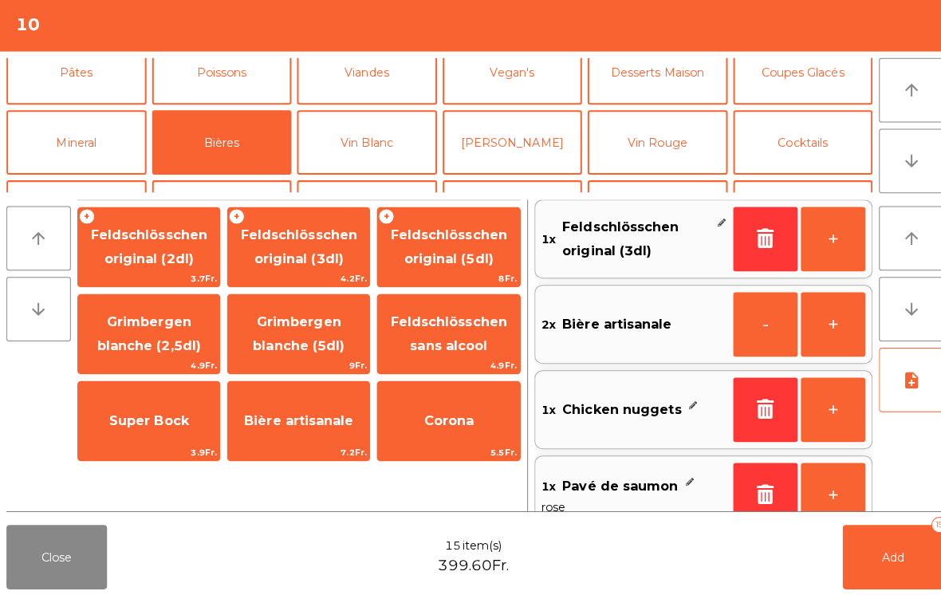
click at [379, 147] on button "Vin Blanc" at bounding box center [363, 146] width 139 height 64
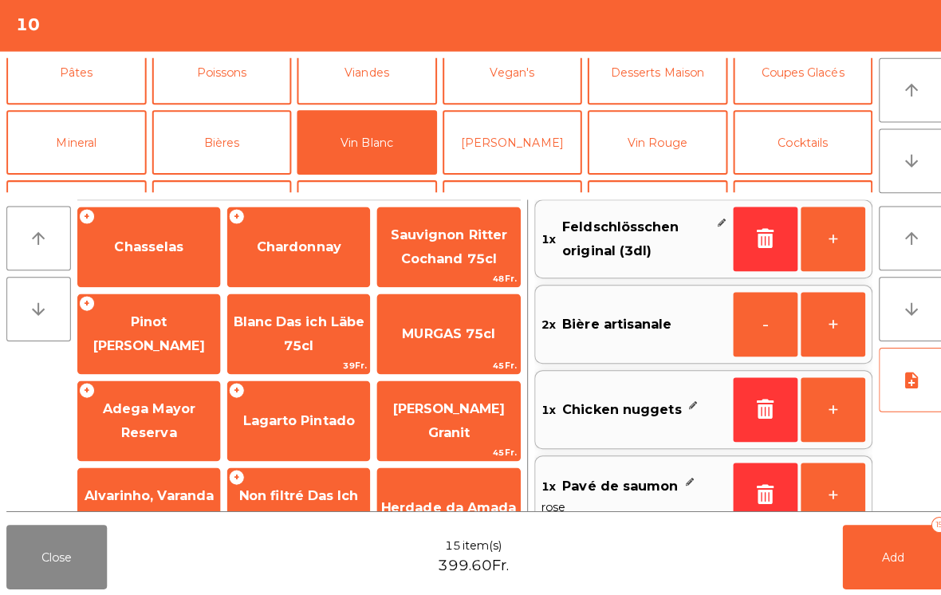
click at [159, 246] on span "Chasselas" at bounding box center [147, 249] width 69 height 15
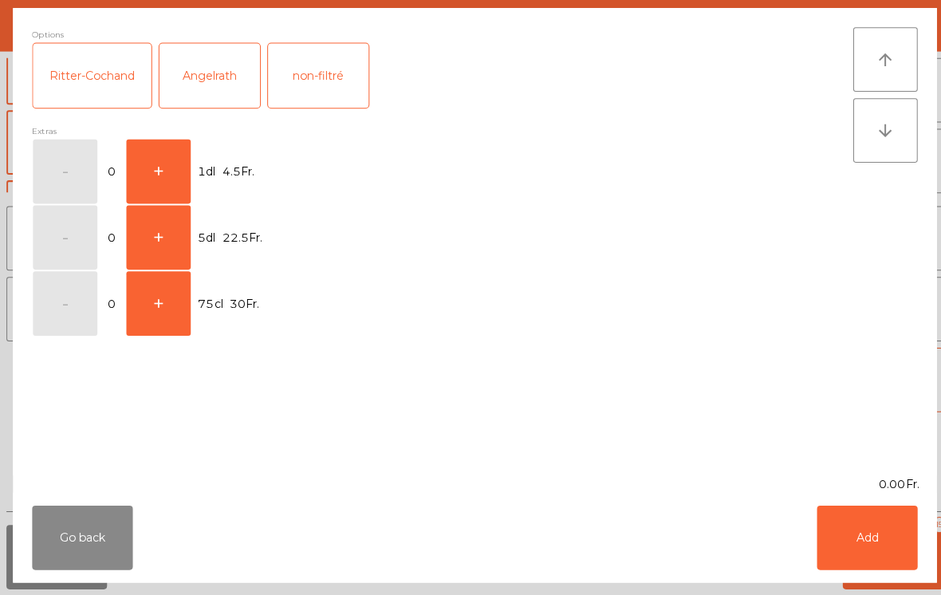
click at [166, 157] on button "+" at bounding box center [157, 175] width 64 height 64
click at [868, 537] on button "Add" at bounding box center [859, 538] width 100 height 64
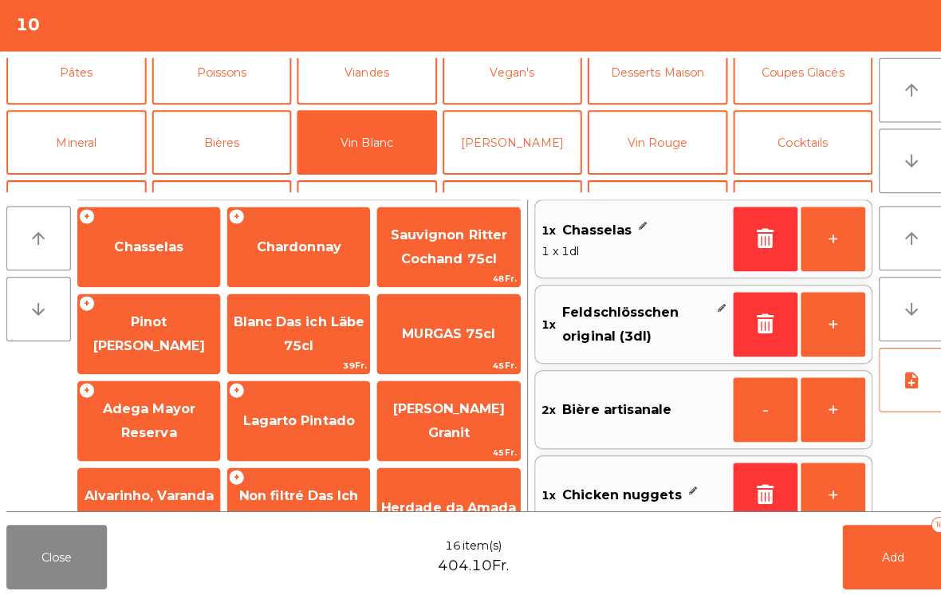
click at [843, 231] on button "+" at bounding box center [825, 242] width 64 height 64
click at [834, 229] on button "+" at bounding box center [825, 242] width 64 height 64
click at [884, 557] on span "Add" at bounding box center [885, 556] width 22 height 14
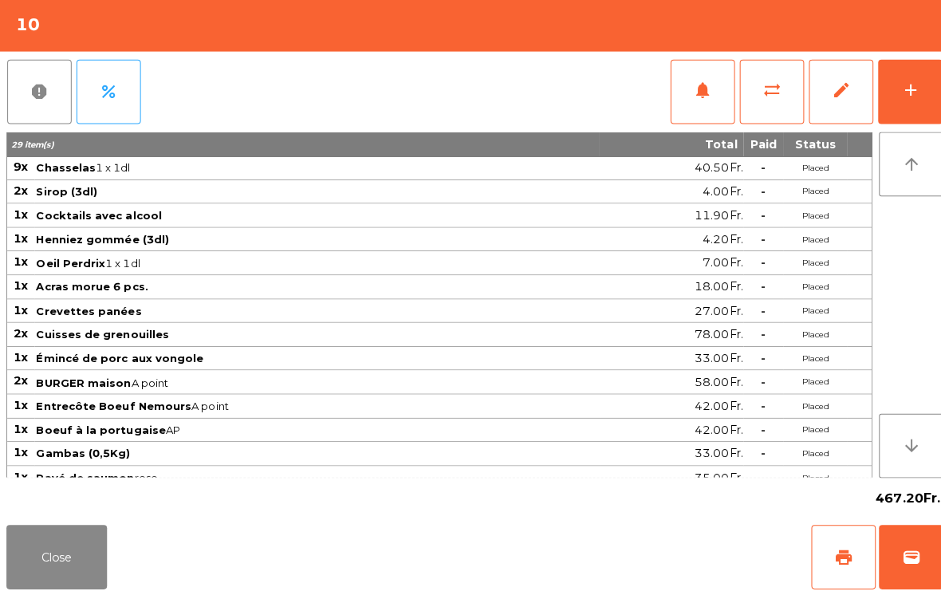
click at [70, 582] on button "Close" at bounding box center [56, 557] width 100 height 64
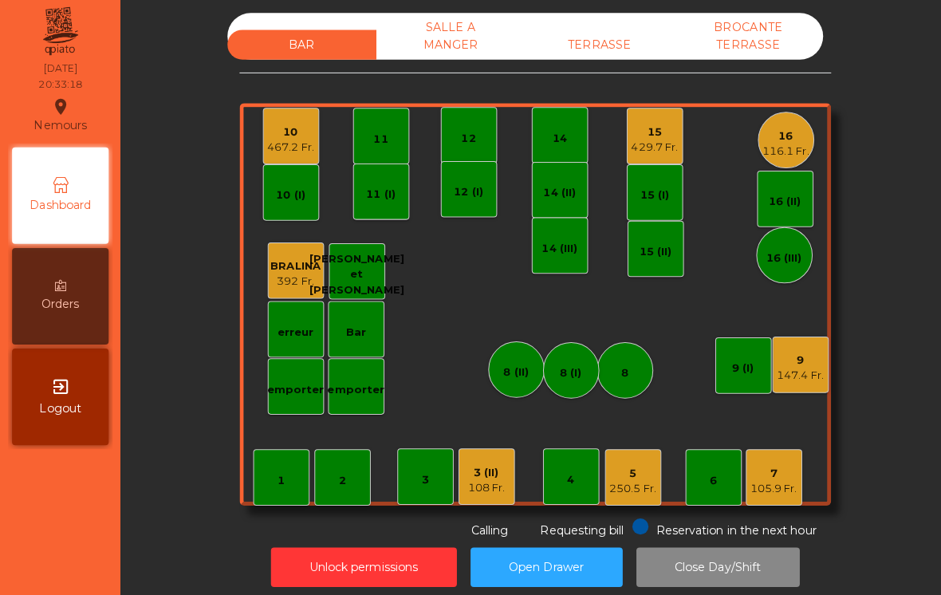
click at [284, 143] on div "467.2 Fr." at bounding box center [289, 151] width 46 height 16
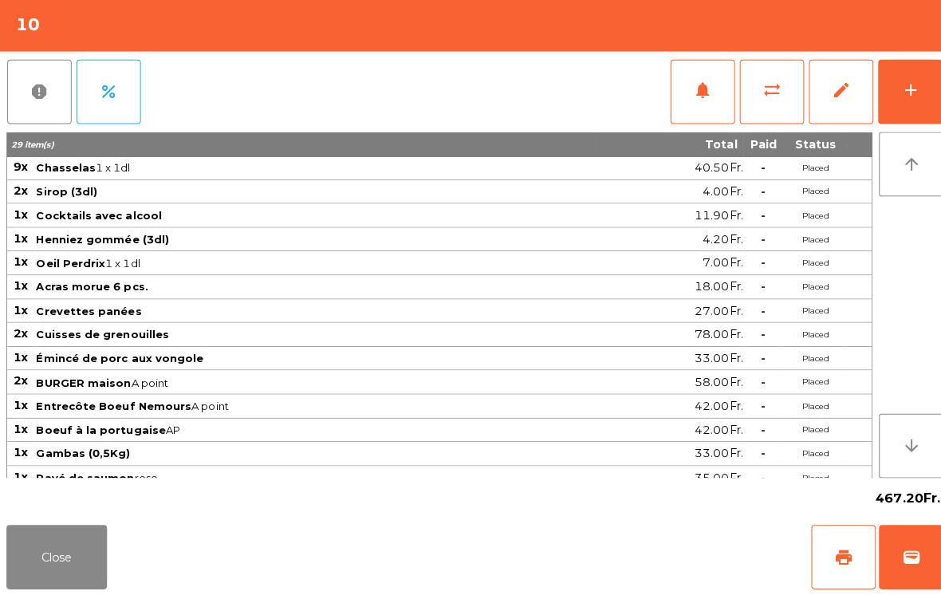
click at [911, 116] on button "add" at bounding box center [902, 96] width 64 height 64
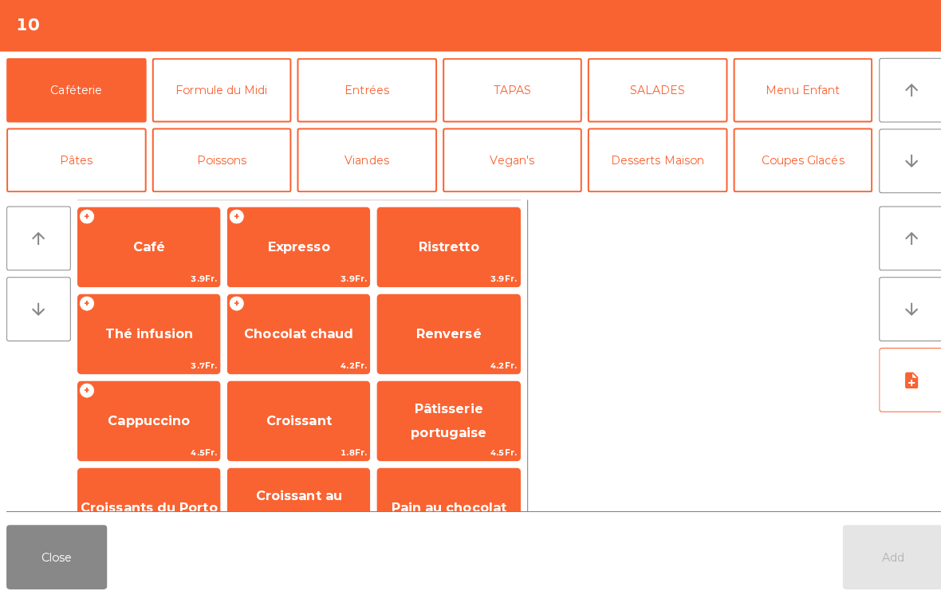
click at [903, 176] on button "arrow_downward" at bounding box center [903, 164] width 64 height 64
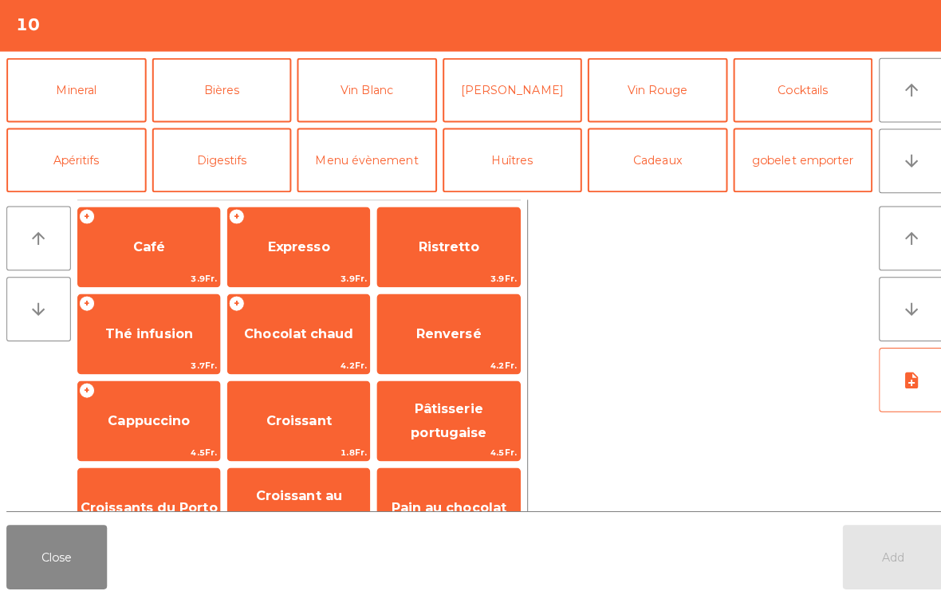
click at [667, 100] on button "Vin Rouge" at bounding box center [651, 94] width 139 height 64
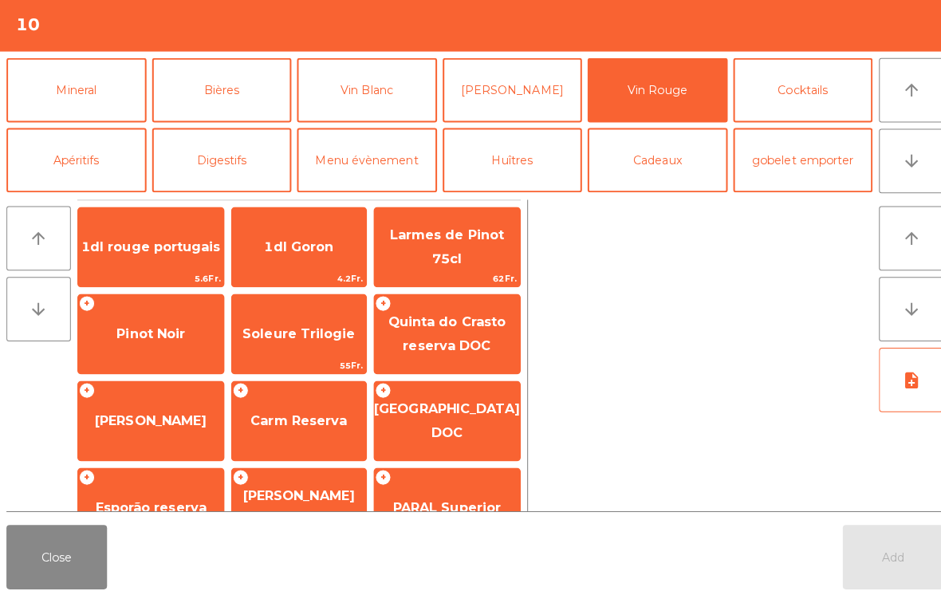
click at [293, 401] on span "Carm Reserva" at bounding box center [296, 421] width 133 height 43
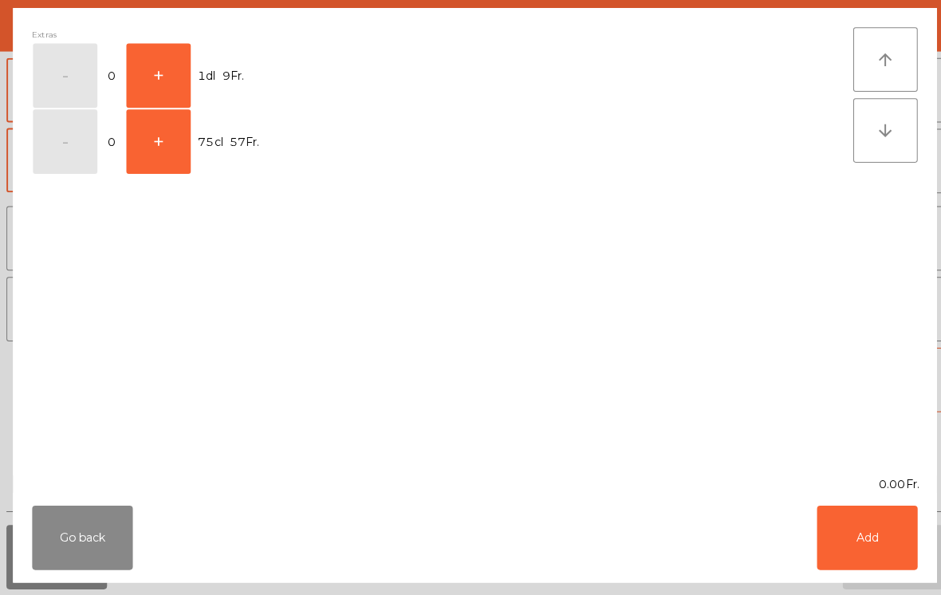
click at [160, 161] on button "+" at bounding box center [157, 145] width 64 height 64
click at [859, 549] on button "Add" at bounding box center [859, 538] width 100 height 64
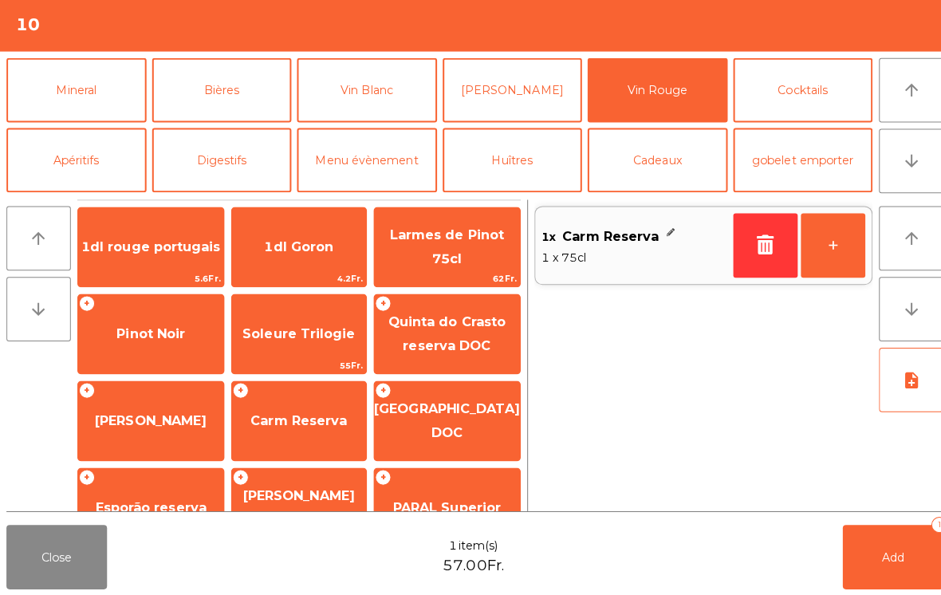
click at [882, 549] on span "Add" at bounding box center [885, 556] width 22 height 14
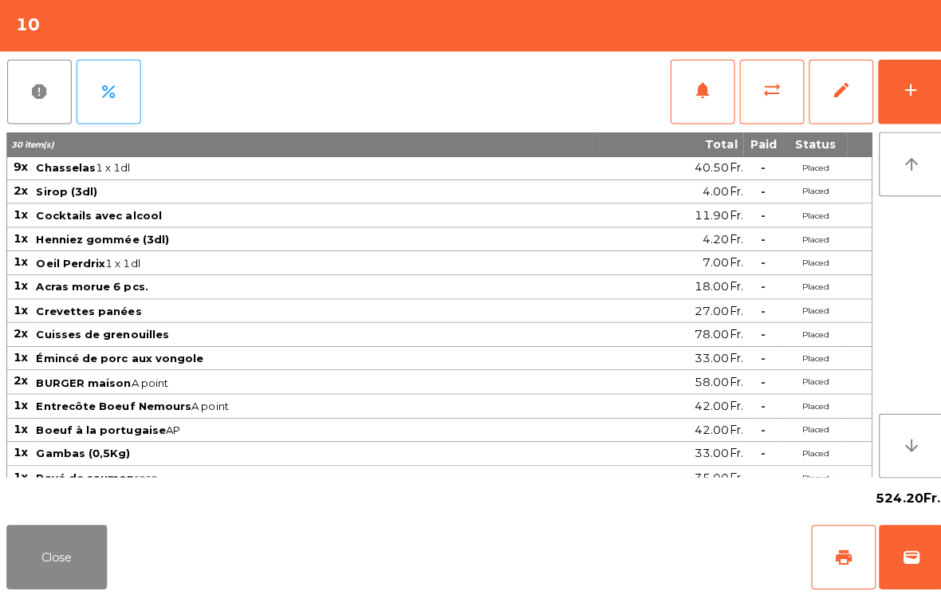
click at [26, 556] on button "Close" at bounding box center [56, 557] width 100 height 64
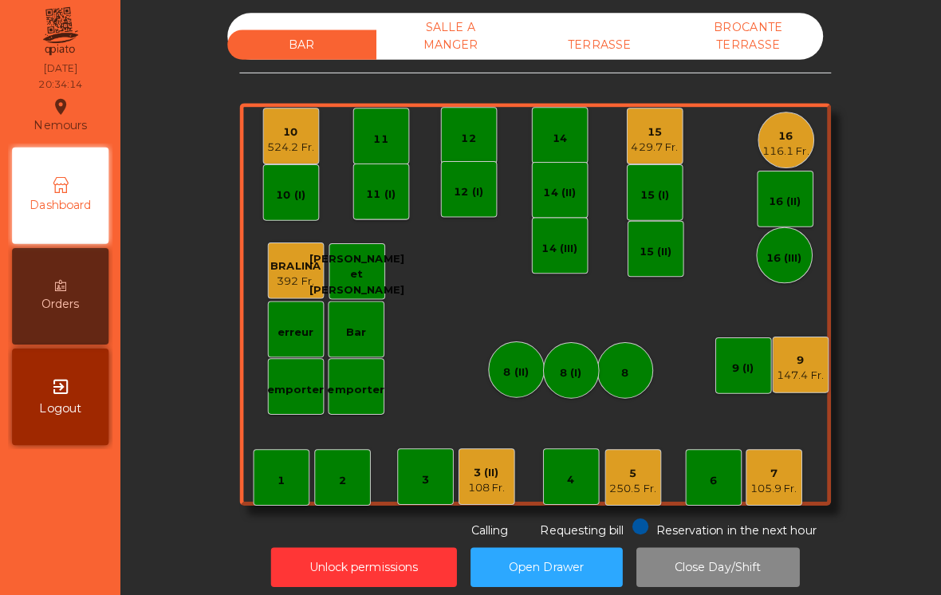
click at [490, 486] on div "108 Fr." at bounding box center [482, 488] width 37 height 16
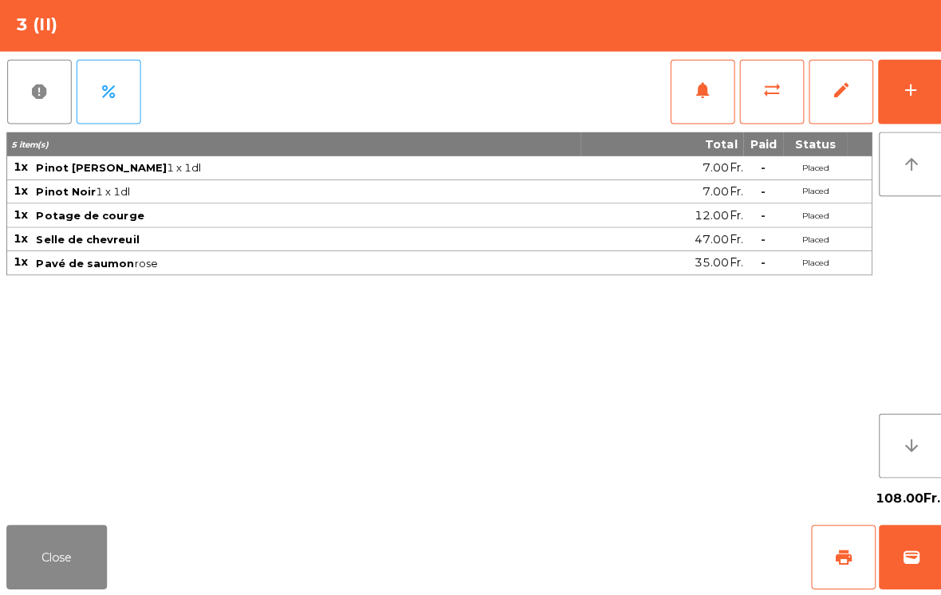
click at [898, 95] on div "add" at bounding box center [901, 94] width 19 height 19
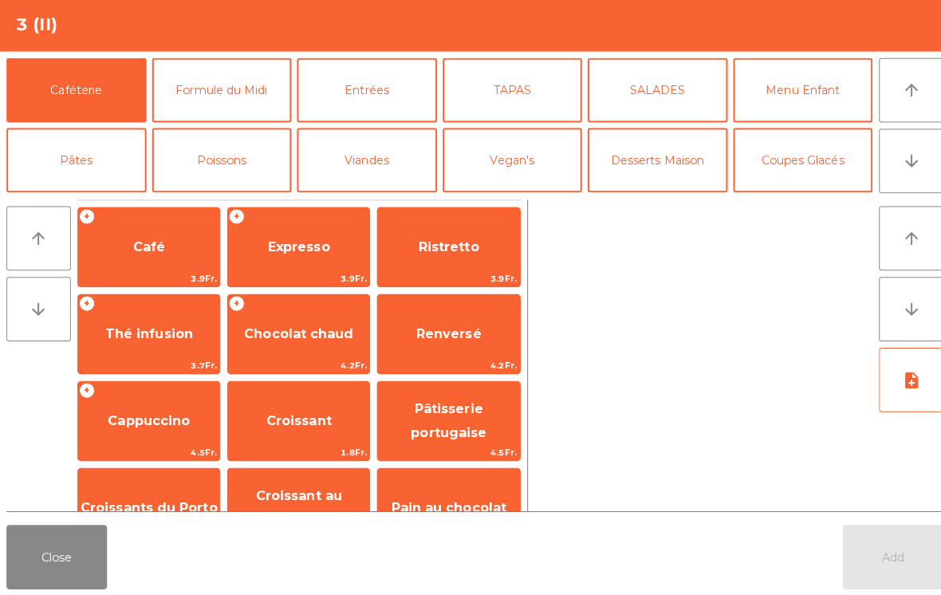
click at [910, 159] on icon "arrow_downward" at bounding box center [902, 164] width 19 height 19
click at [528, 201] on button "[PERSON_NAME]" at bounding box center [508, 233] width 139 height 64
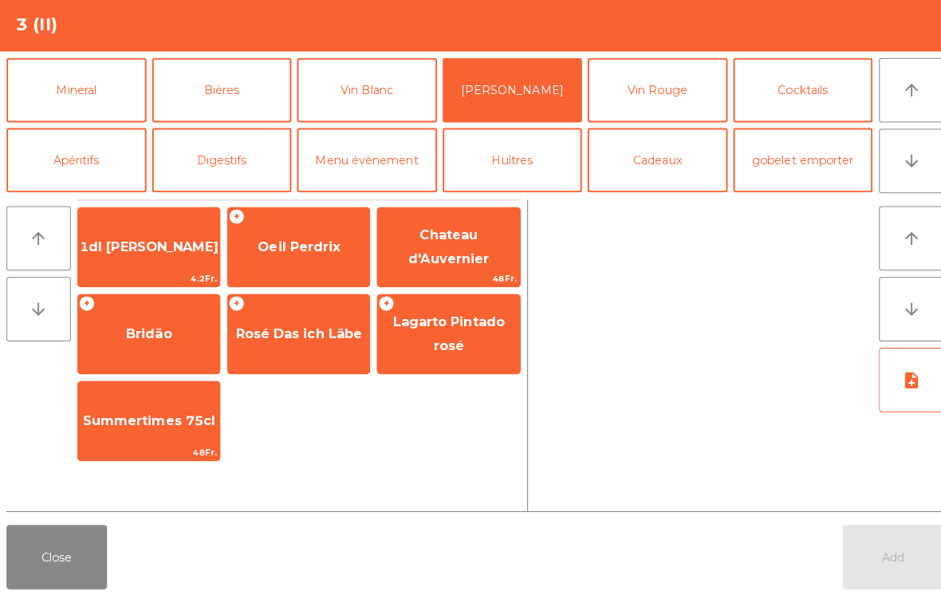
click at [689, 98] on button "Vin Rouge" at bounding box center [651, 94] width 139 height 64
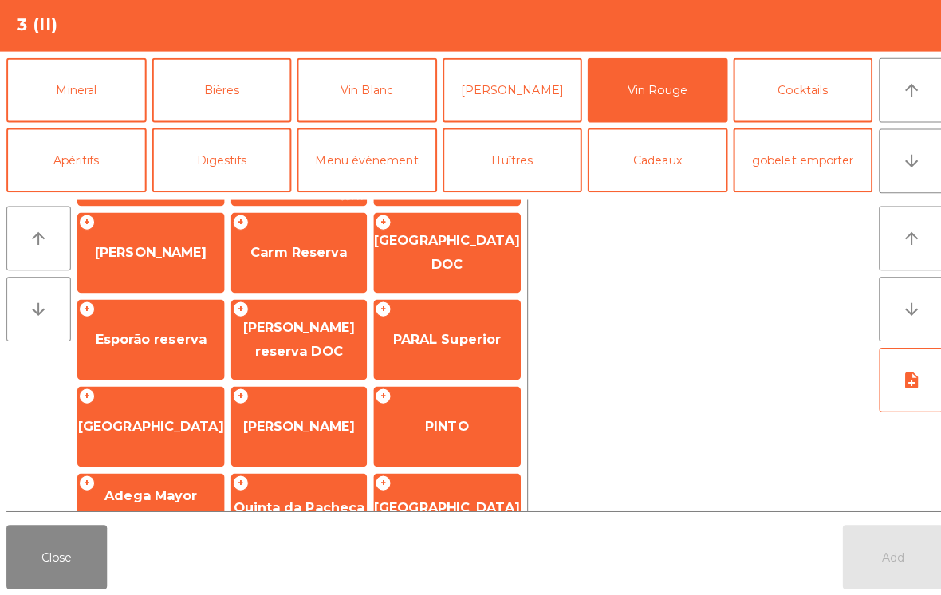
scroll to position [5, 0]
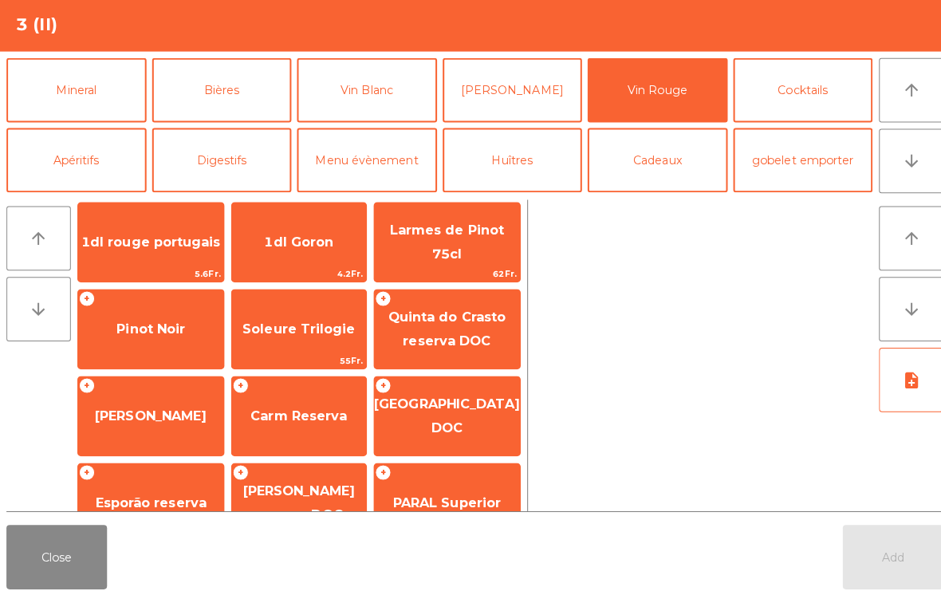
click at [467, 332] on span "Quinta do Crasto reserva DOC" at bounding box center [442, 330] width 116 height 39
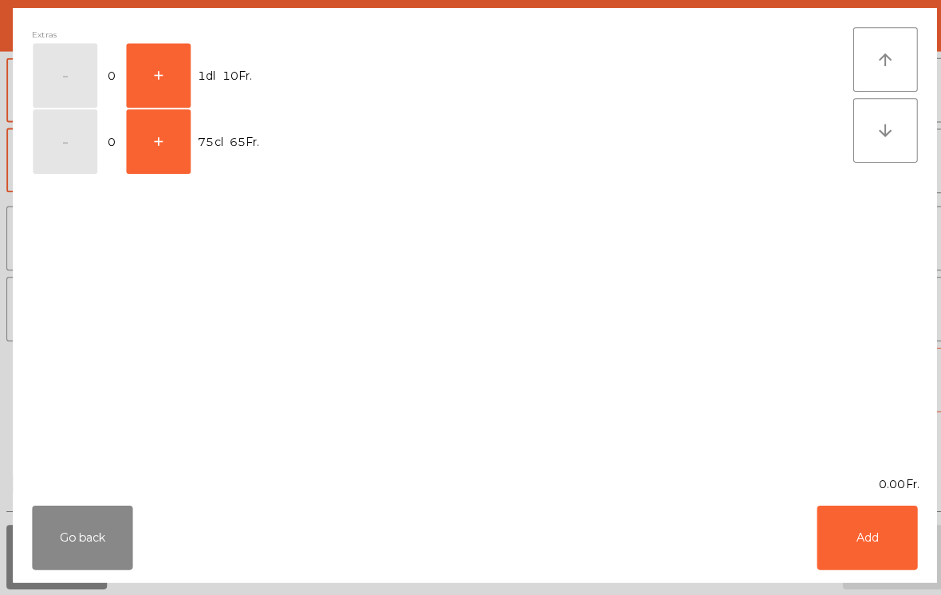
click at [179, 68] on button "+" at bounding box center [157, 80] width 64 height 64
click at [853, 534] on button "Add" at bounding box center [859, 538] width 100 height 64
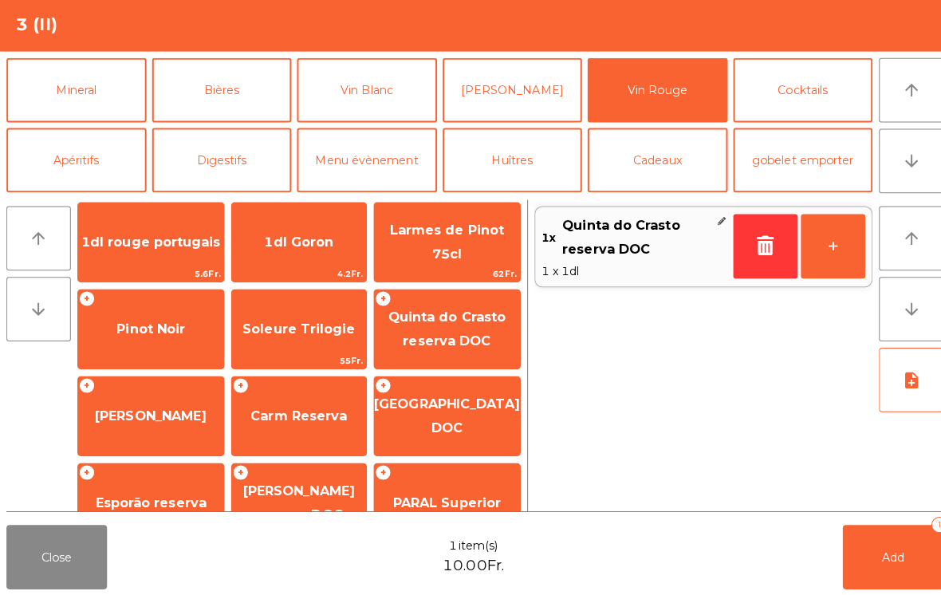
click at [889, 559] on button "Add 1" at bounding box center [885, 557] width 100 height 64
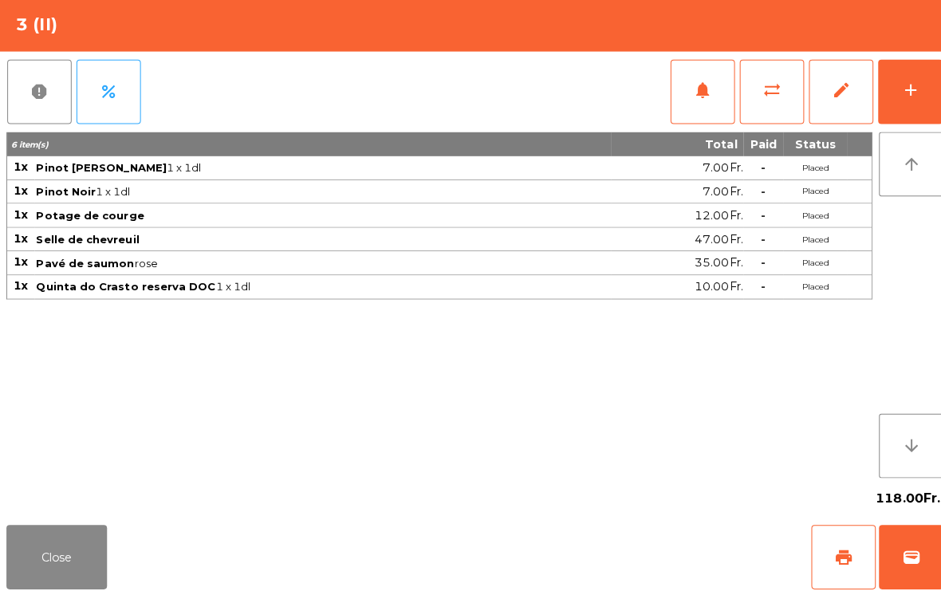
click at [52, 567] on button "Close" at bounding box center [56, 557] width 100 height 64
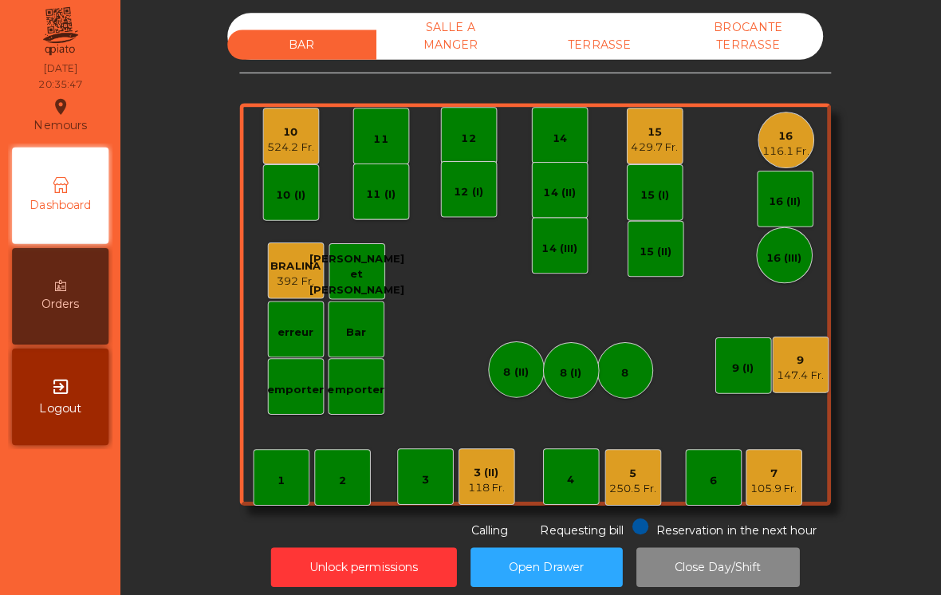
click at [289, 143] on div "524.2 Fr." at bounding box center [289, 151] width 46 height 16
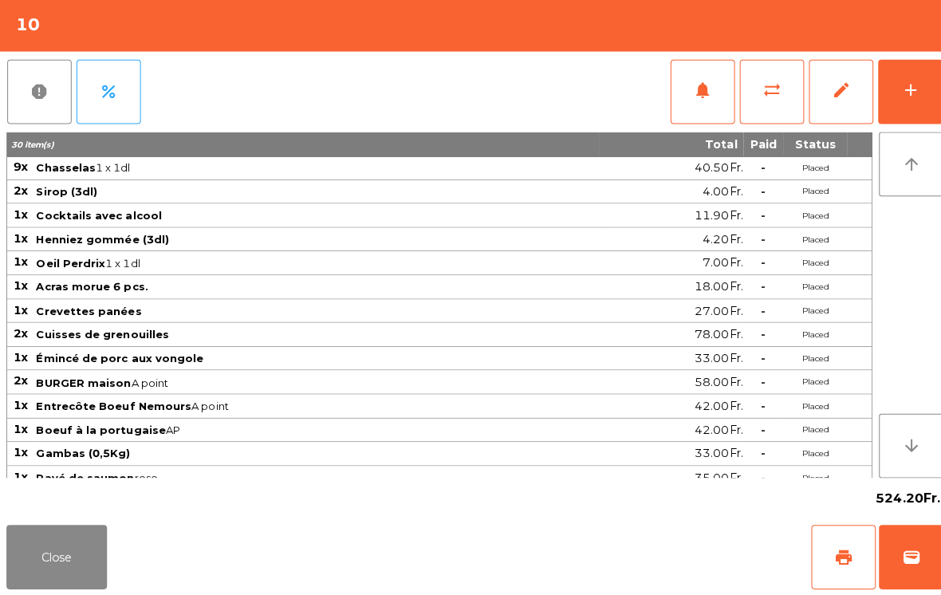
click at [911, 104] on button "add" at bounding box center [902, 96] width 64 height 64
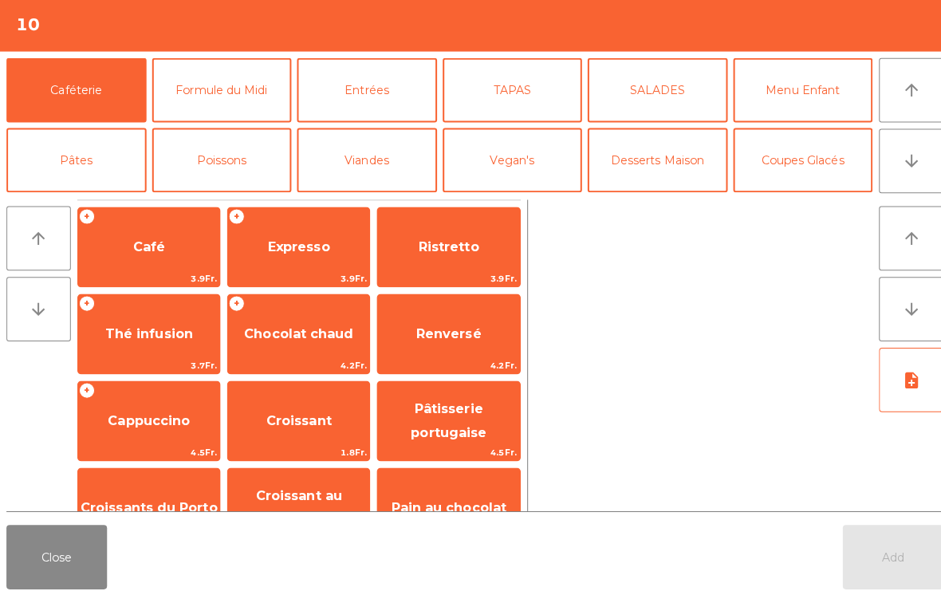
scroll to position [18, 0]
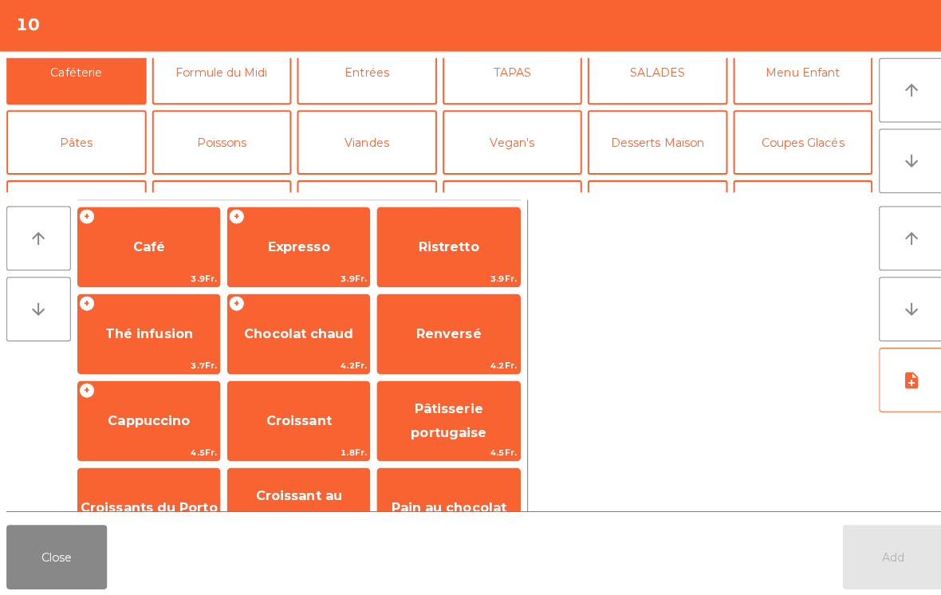
click at [236, 183] on button "Bières" at bounding box center [220, 215] width 139 height 64
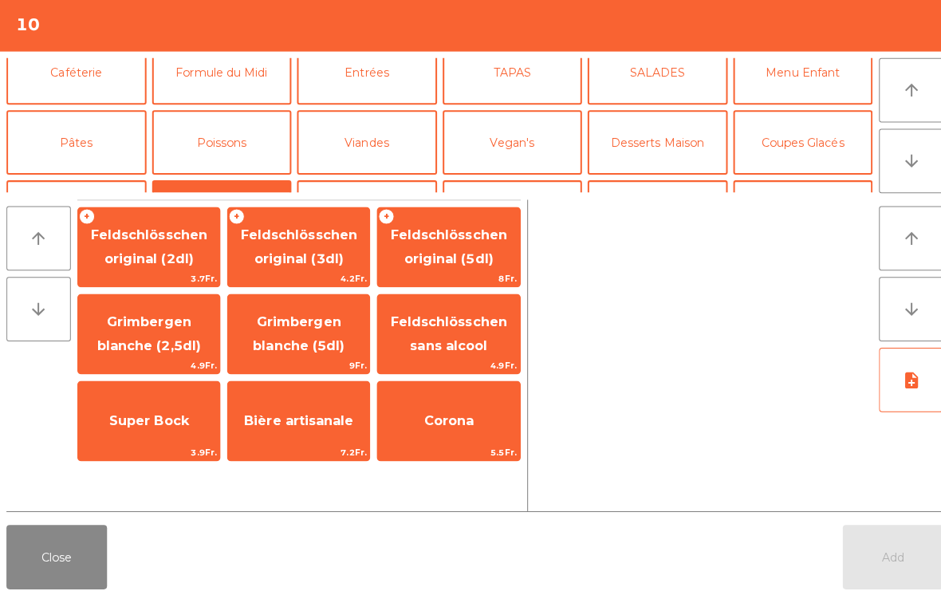
scroll to position [92, 0]
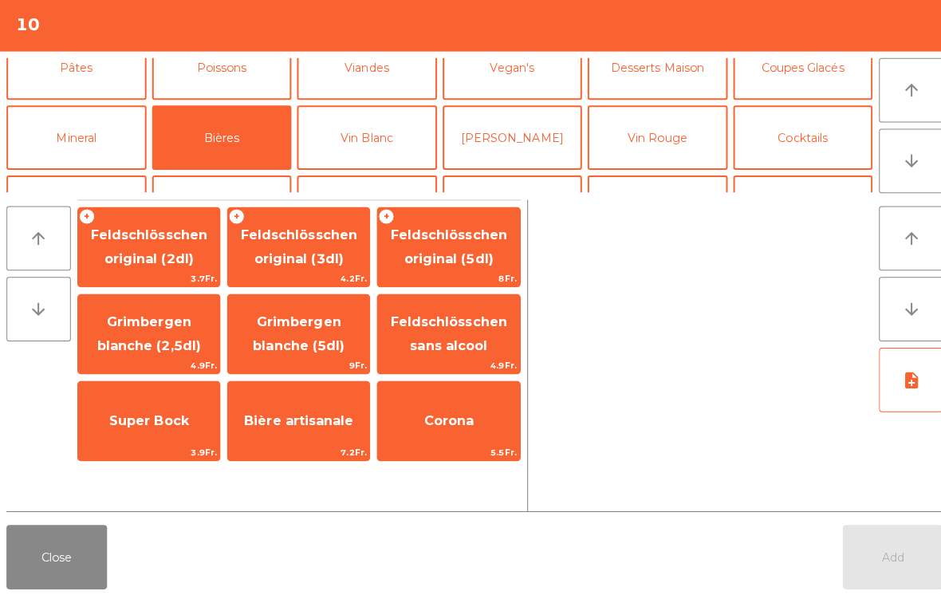
click at [155, 230] on span "Feldschlösschen original (2dl)" at bounding box center [148, 249] width 116 height 39
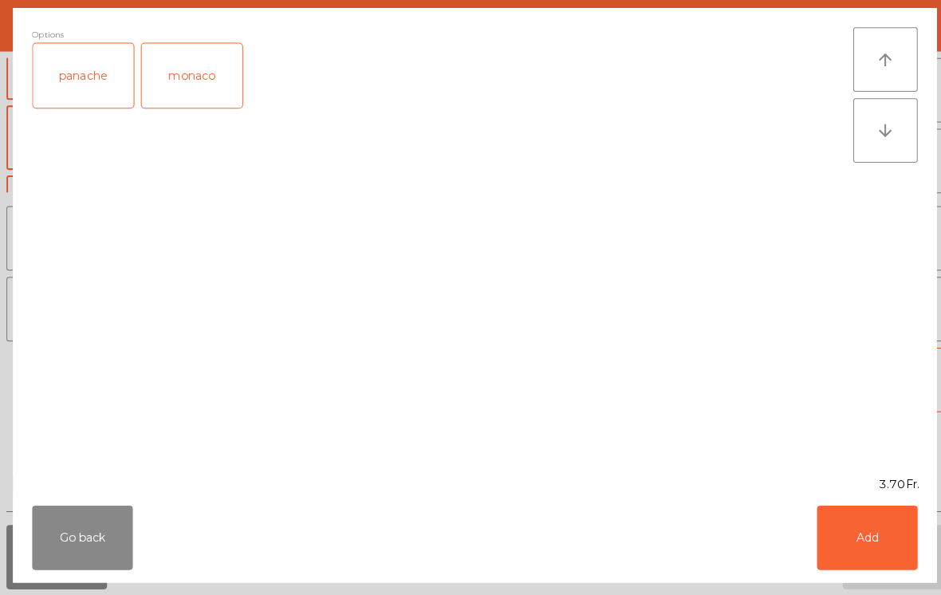
click at [896, 533] on button "Add" at bounding box center [859, 538] width 100 height 64
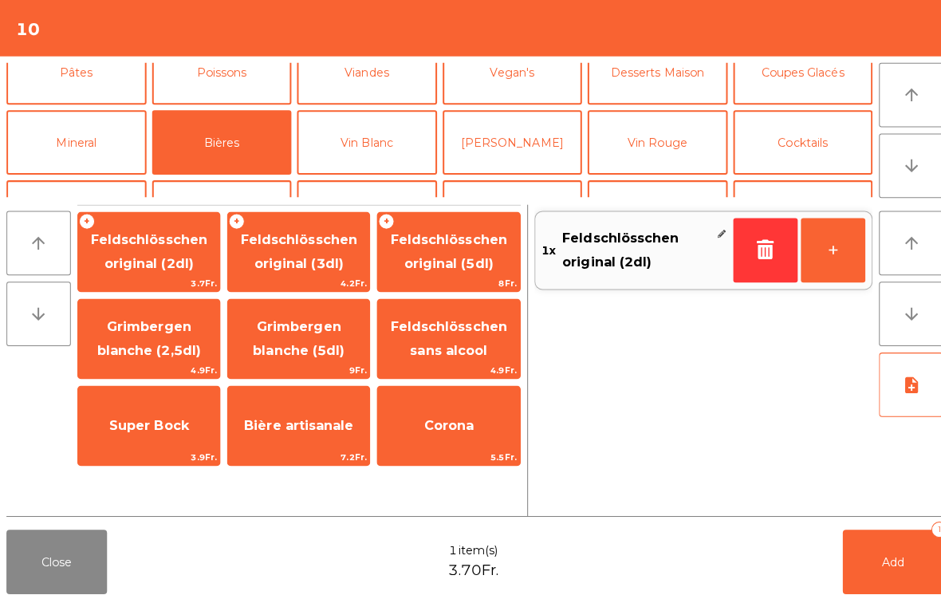
click at [898, 565] on button "Add 1" at bounding box center [885, 557] width 100 height 64
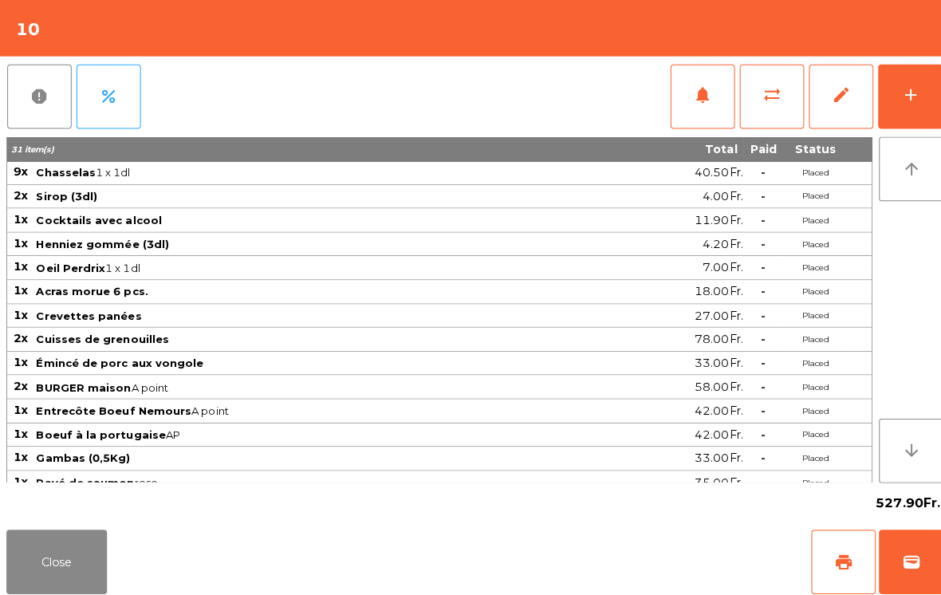
click at [60, 573] on button "Close" at bounding box center [56, 557] width 100 height 64
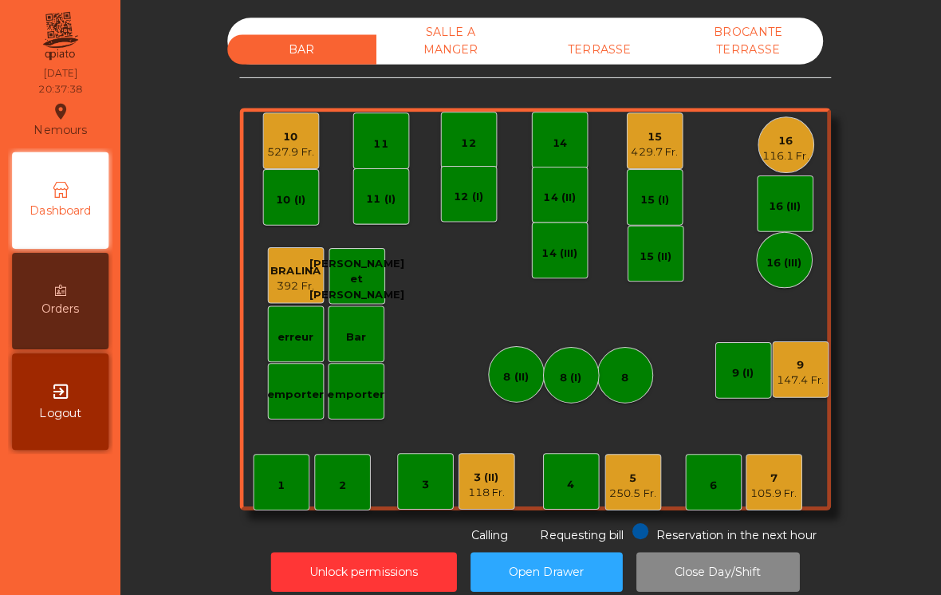
click at [551, 148] on div "14" at bounding box center [555, 142] width 14 height 16
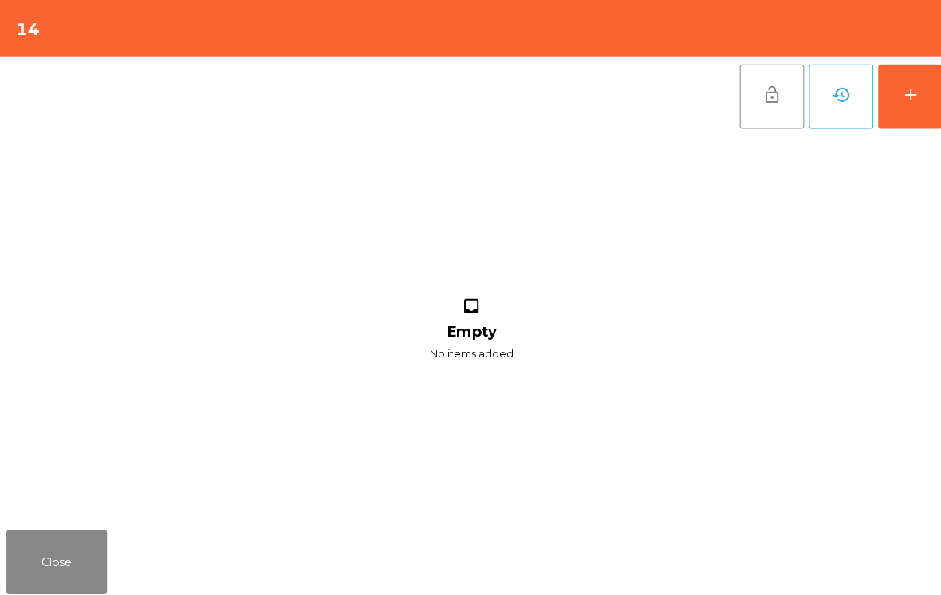
click at [896, 95] on div "add" at bounding box center [901, 94] width 19 height 19
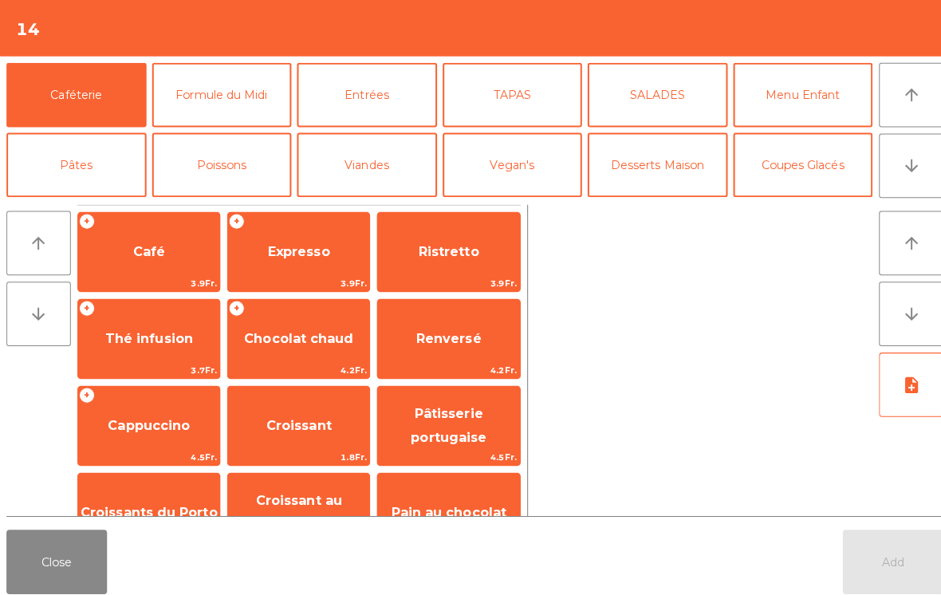
click at [905, 171] on icon "arrow_downward" at bounding box center [902, 164] width 19 height 19
click at [365, 201] on button "Vin Blanc" at bounding box center [363, 233] width 139 height 64
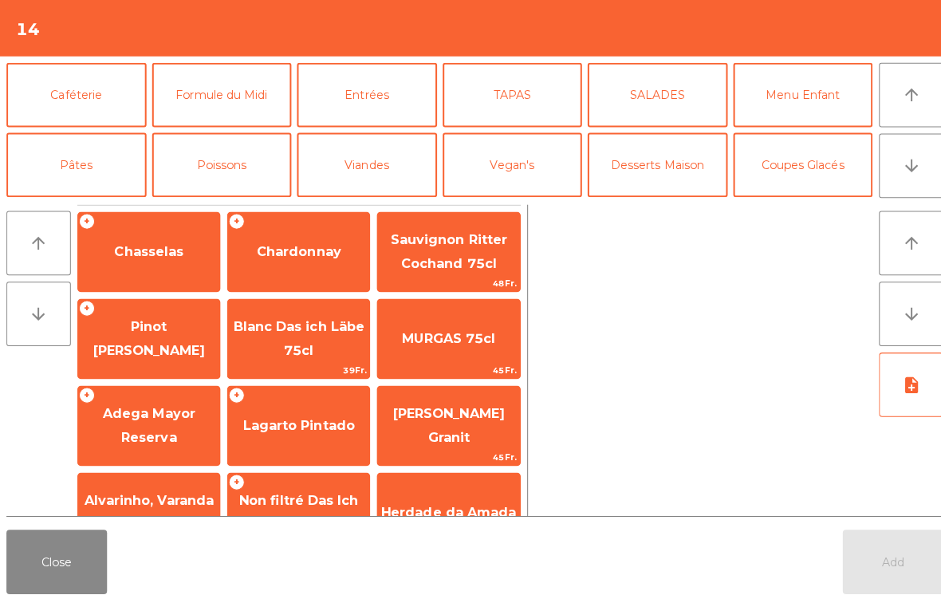
scroll to position [139, 0]
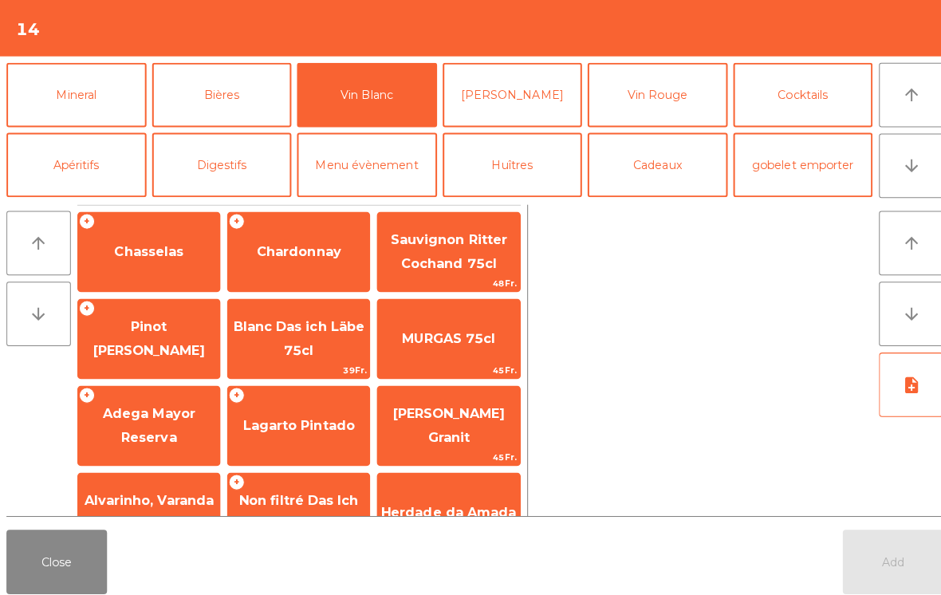
click at [322, 436] on span "Lagarto Pintado" at bounding box center [296, 421] width 140 height 43
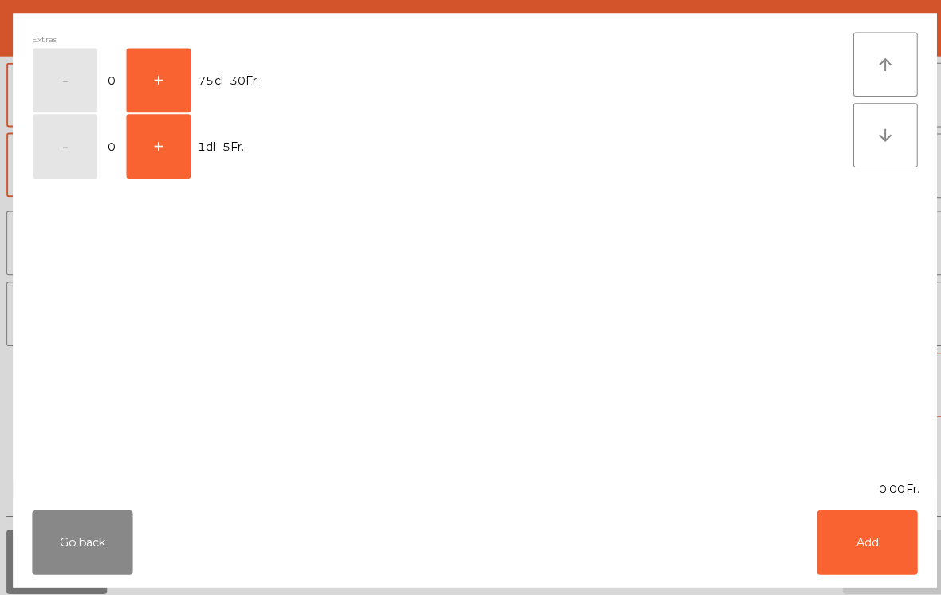
click at [158, 84] on button "+" at bounding box center [157, 80] width 64 height 64
click at [855, 538] on button "Add" at bounding box center [859, 538] width 100 height 64
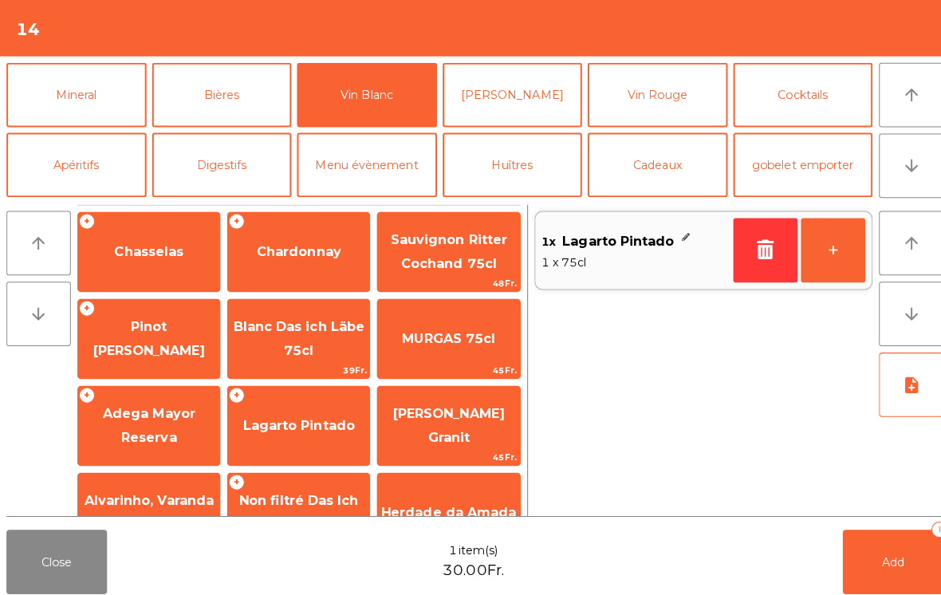
click at [889, 160] on button "arrow_downward" at bounding box center [903, 164] width 64 height 64
click at [905, 94] on icon "arrow_upward" at bounding box center [902, 94] width 19 height 19
click at [55, 96] on button "Mineral" at bounding box center [75, 94] width 139 height 64
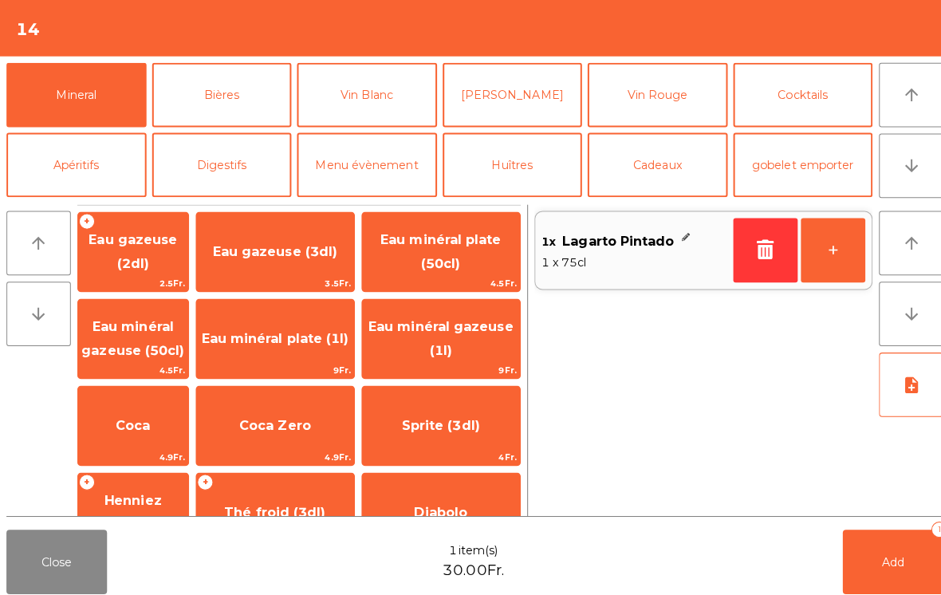
click at [310, 507] on span "Thé froid (3dl)" at bounding box center [272, 507] width 100 height 15
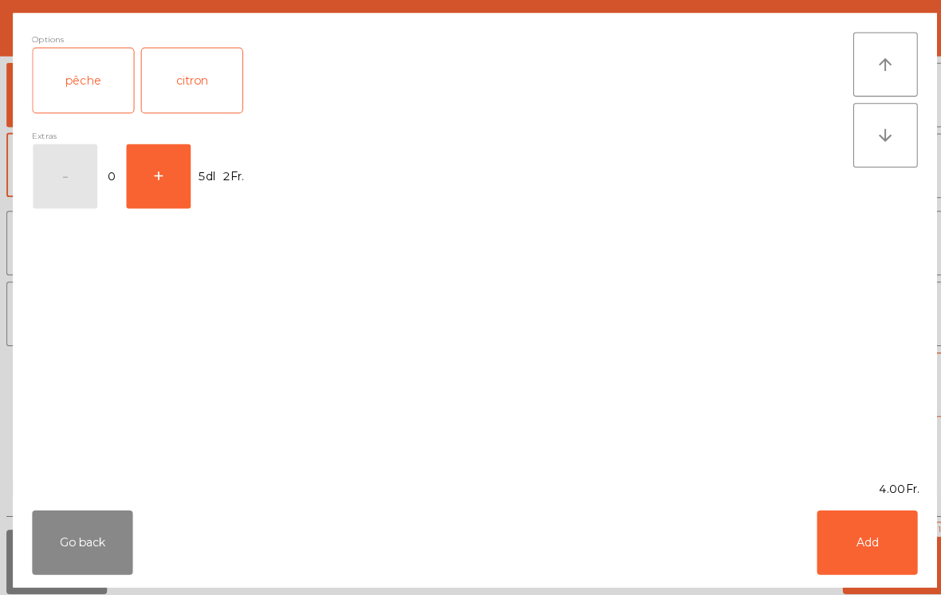
click at [861, 561] on button "Add" at bounding box center [859, 538] width 100 height 64
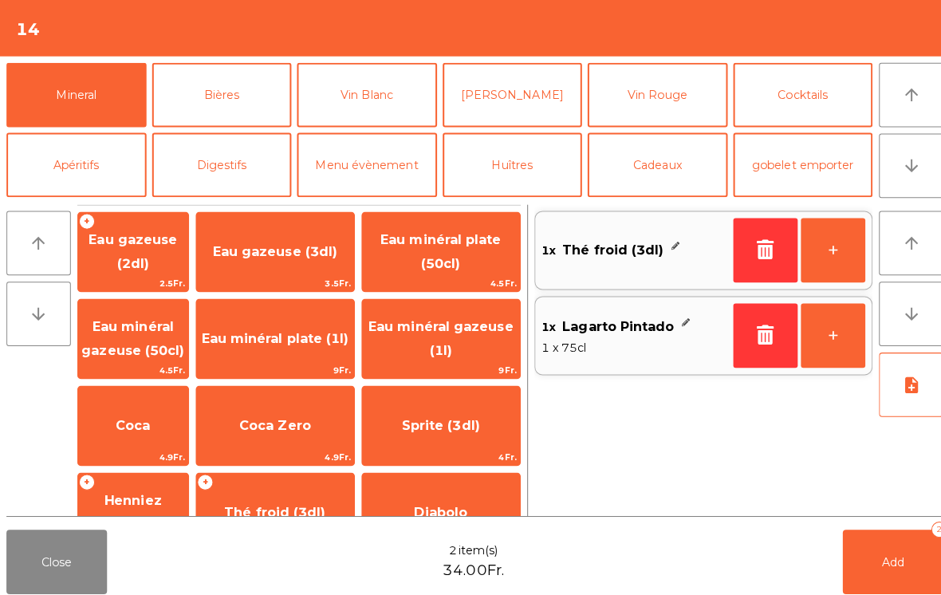
click at [879, 550] on span "Add" at bounding box center [885, 556] width 22 height 14
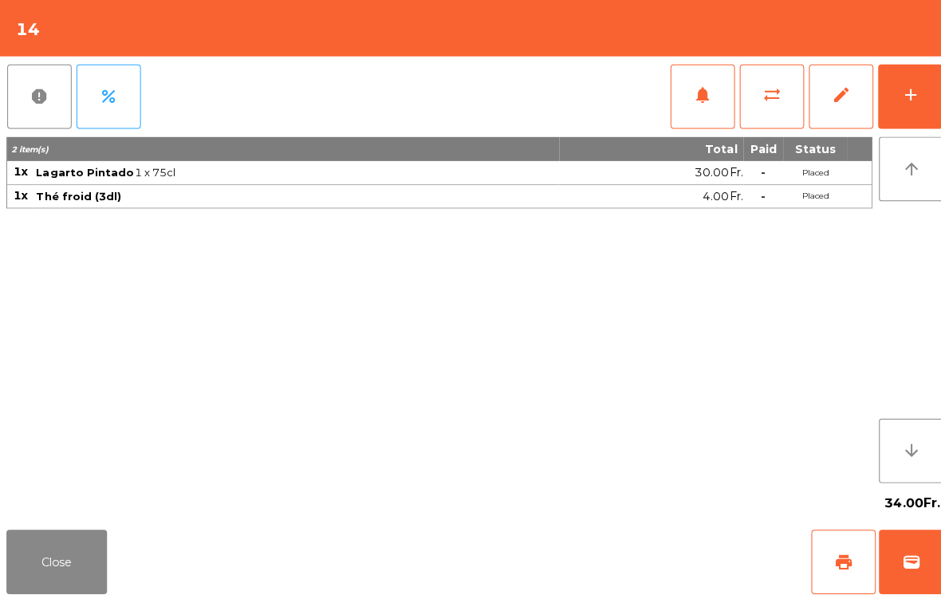
click at [63, 561] on button "Close" at bounding box center [56, 557] width 100 height 64
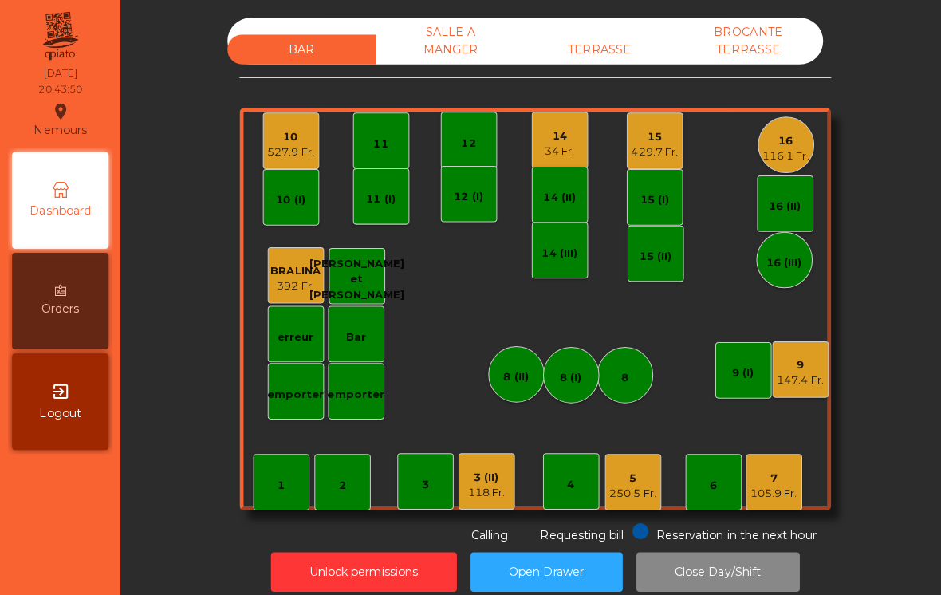
click at [787, 485] on div "105.9 Fr." at bounding box center [767, 489] width 46 height 16
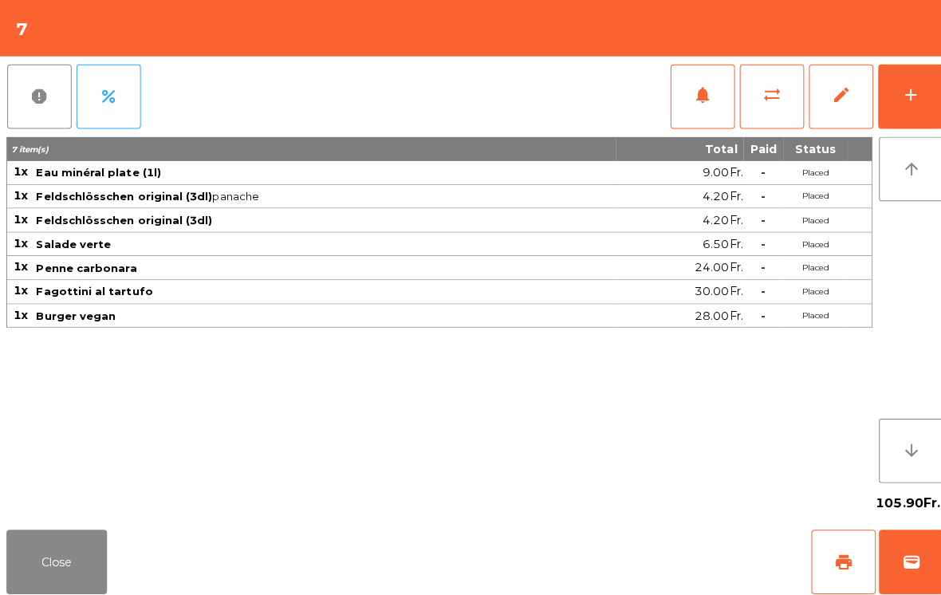
click at [908, 101] on div "add" at bounding box center [901, 94] width 19 height 19
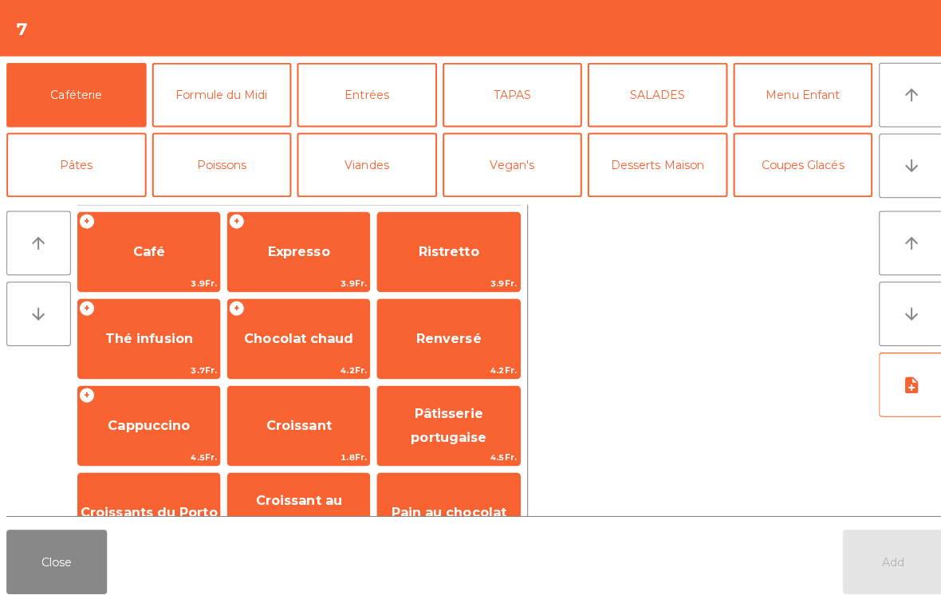
click at [273, 255] on span "Expresso" at bounding box center [296, 249] width 61 height 15
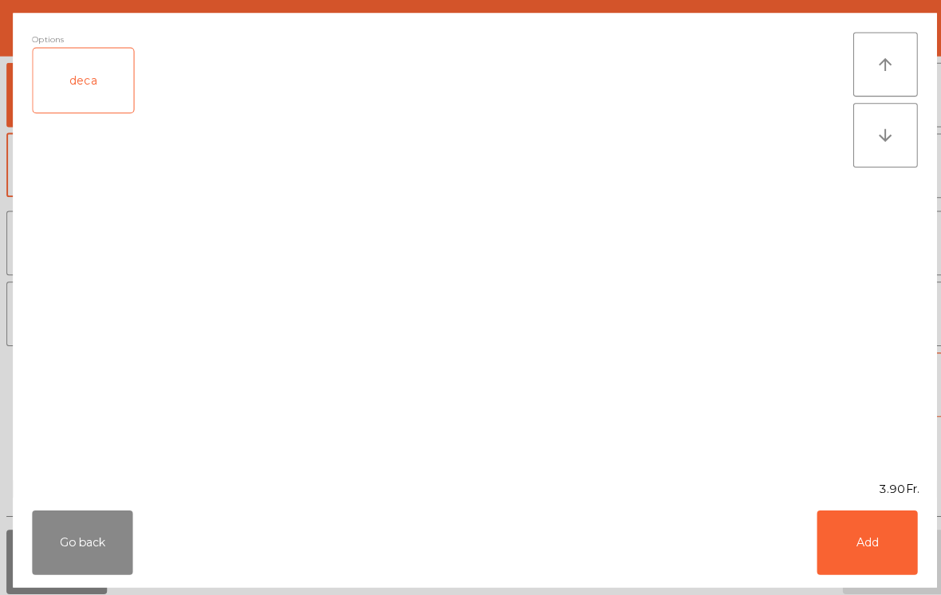
click at [74, 95] on div "deca" at bounding box center [83, 80] width 100 height 64
click at [869, 543] on button "Add" at bounding box center [859, 538] width 100 height 64
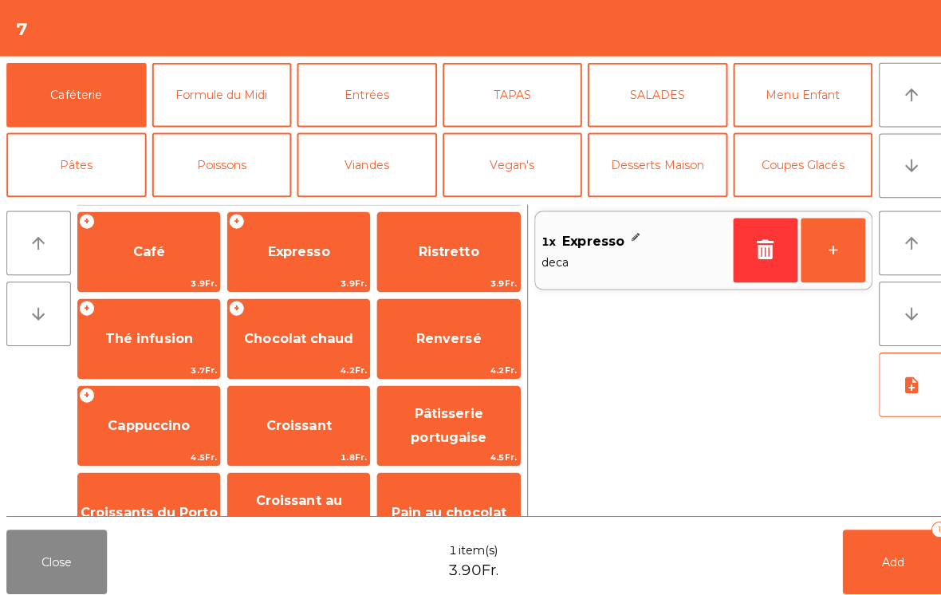
click at [135, 348] on span "Thé infusion" at bounding box center [147, 335] width 140 height 43
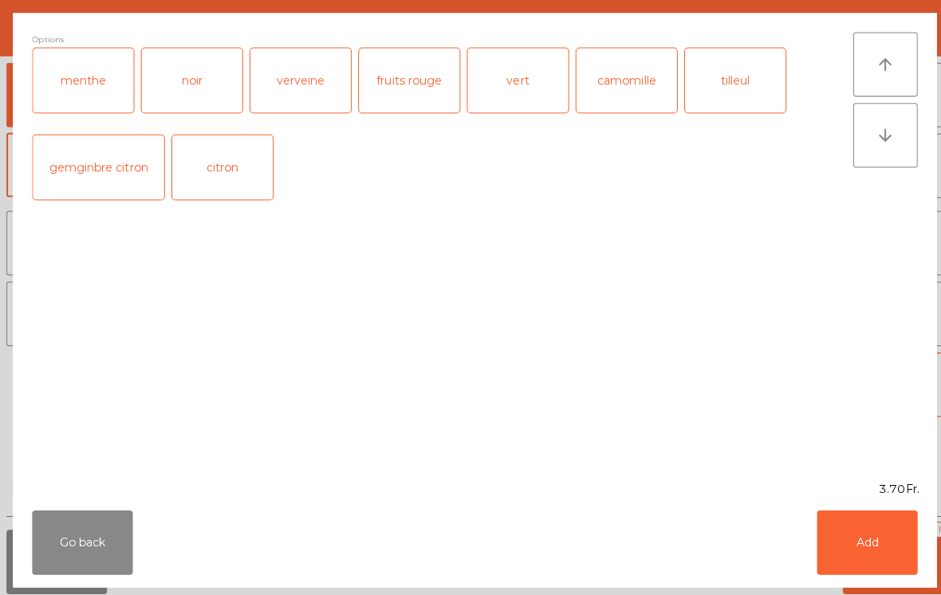
click at [307, 84] on div "verveine" at bounding box center [298, 80] width 100 height 64
click at [852, 545] on button "Add" at bounding box center [859, 538] width 100 height 64
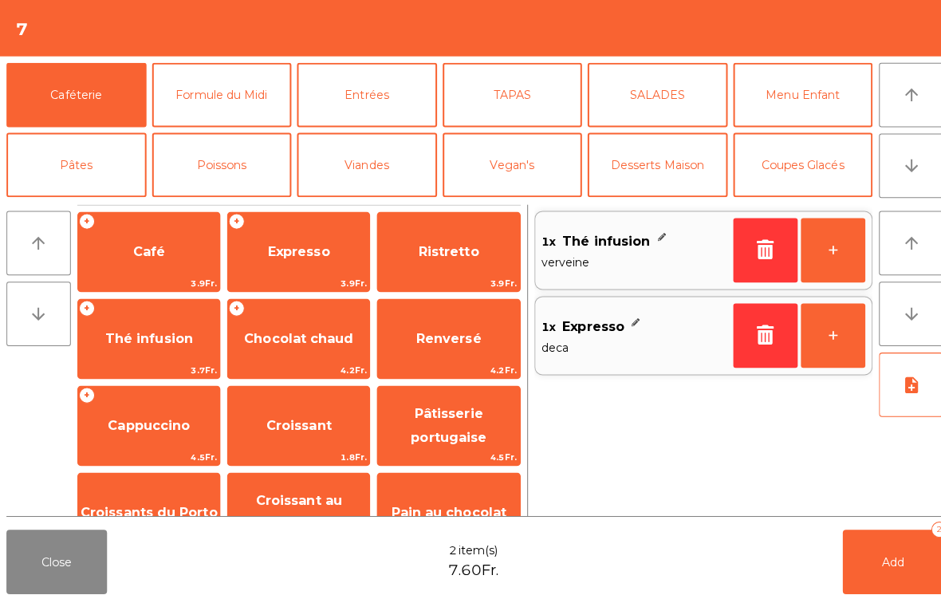
click at [888, 558] on span "Add" at bounding box center [885, 556] width 22 height 14
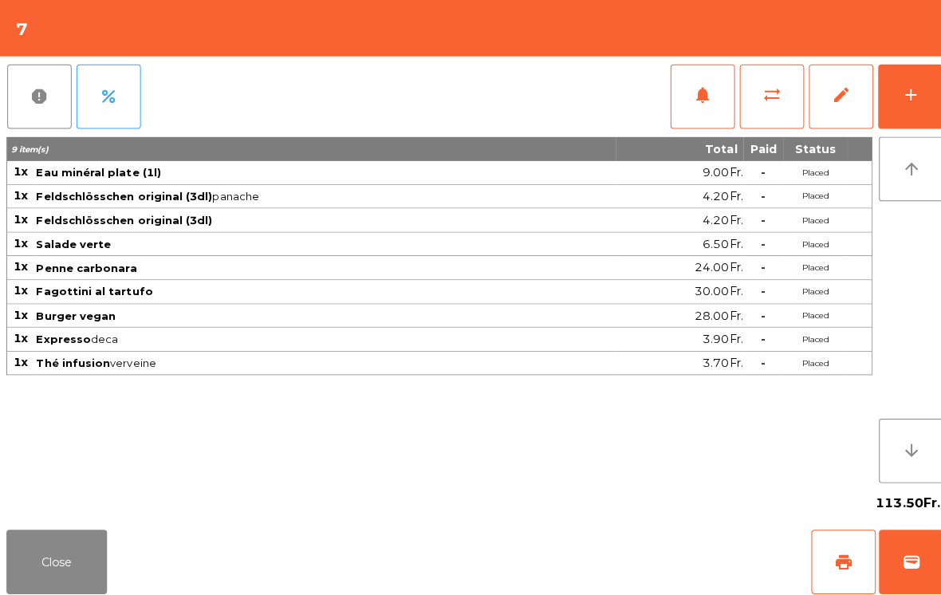
click at [6, 585] on button "Close" at bounding box center [56, 557] width 100 height 64
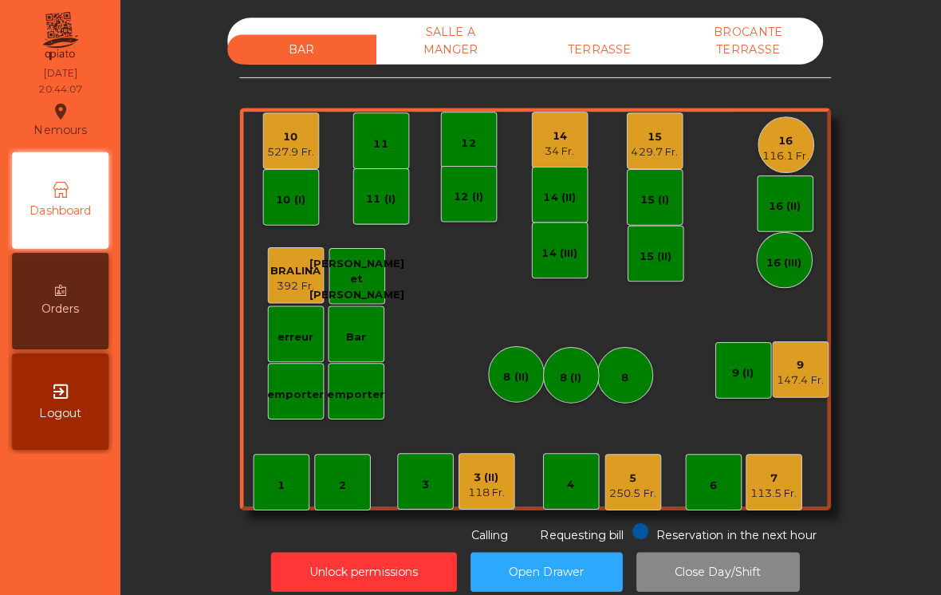
click at [632, 484] on div "250.5 Fr." at bounding box center [627, 489] width 46 height 16
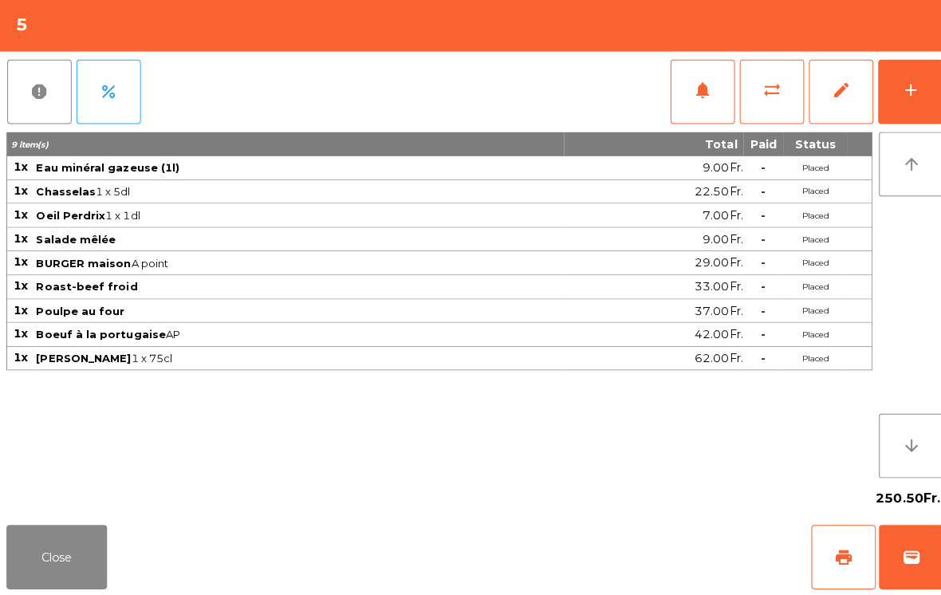
click at [103, 573] on button "Close" at bounding box center [56, 557] width 100 height 64
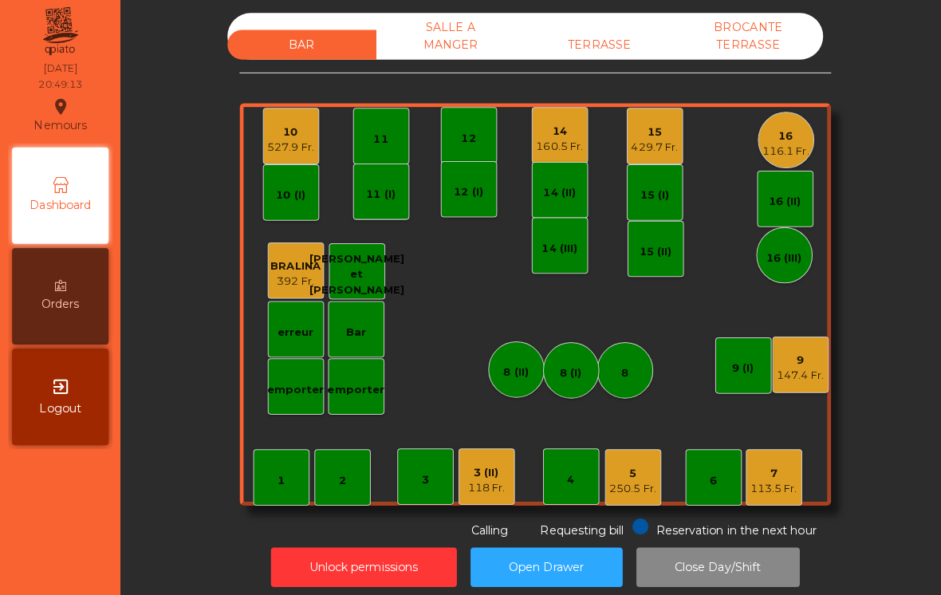
click at [565, 146] on div "160.5 Fr." at bounding box center [555, 150] width 46 height 16
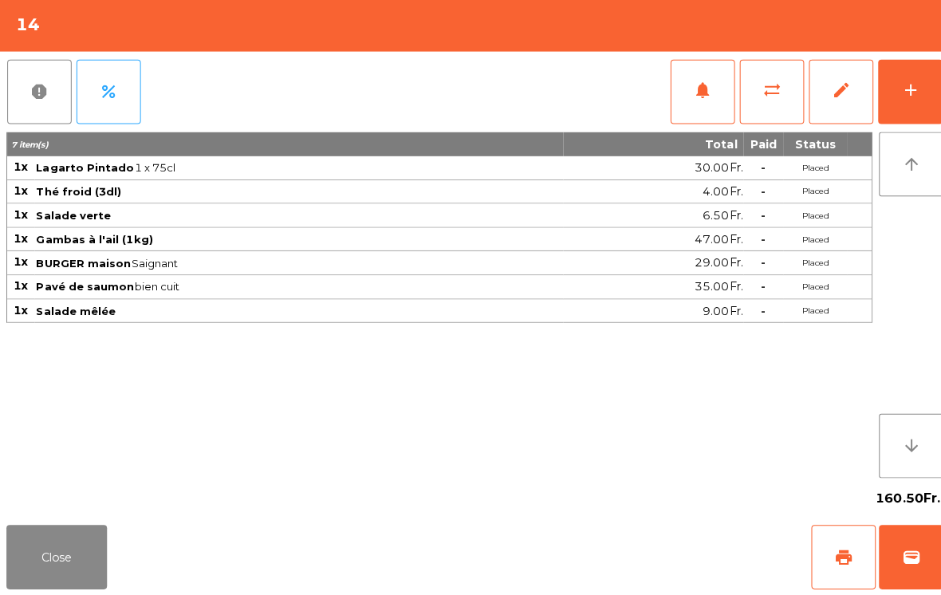
click at [41, 562] on button "Close" at bounding box center [56, 557] width 100 height 64
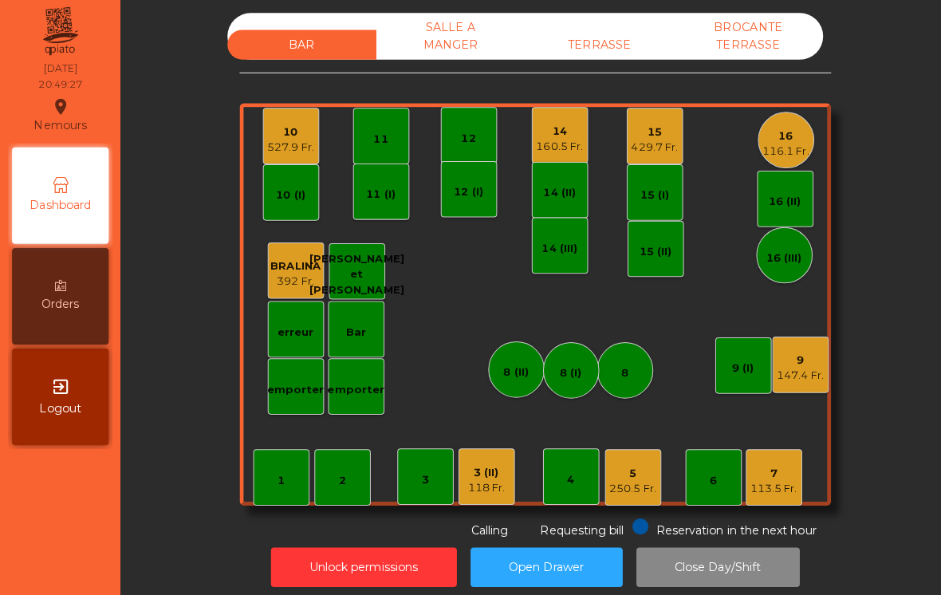
click at [628, 499] on div "5 250.5 Fr." at bounding box center [628, 478] width 56 height 56
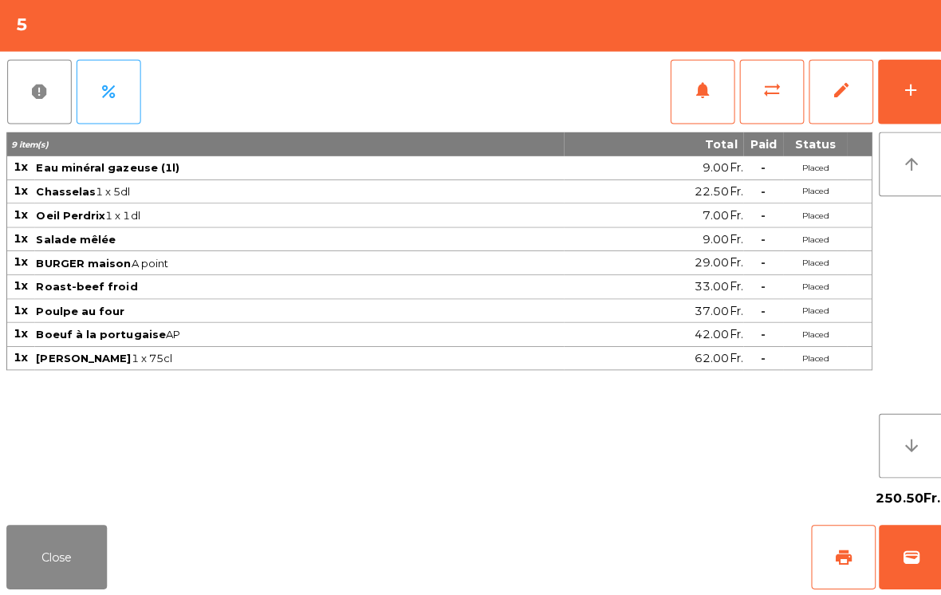
click at [895, 79] on button "add" at bounding box center [902, 96] width 64 height 64
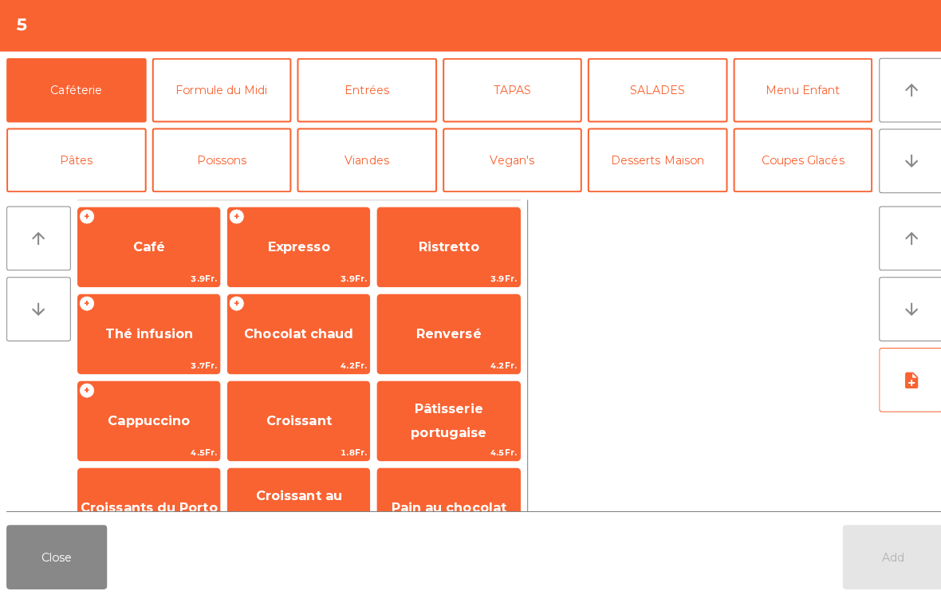
scroll to position [48, 0]
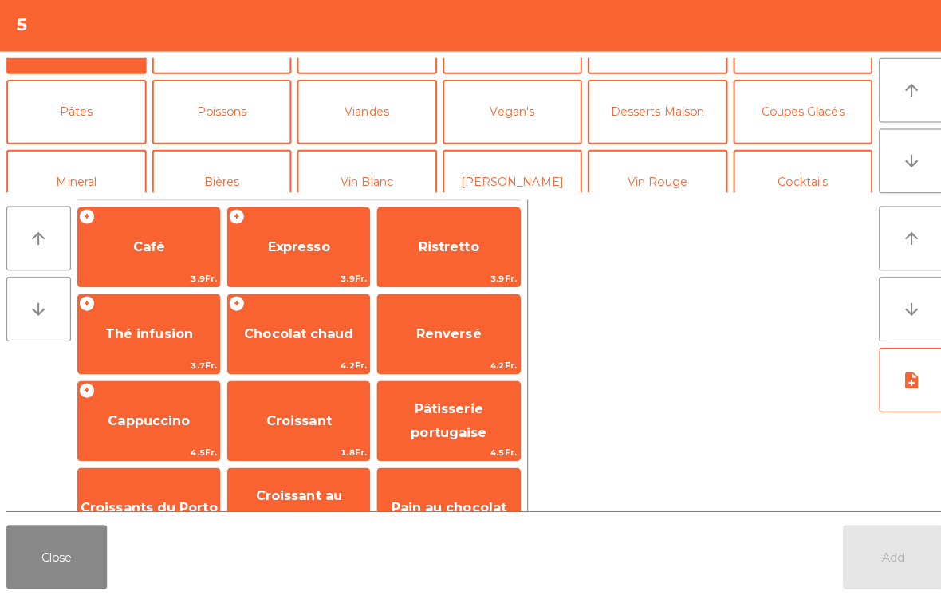
click at [522, 153] on button "[PERSON_NAME]" at bounding box center [508, 185] width 139 height 64
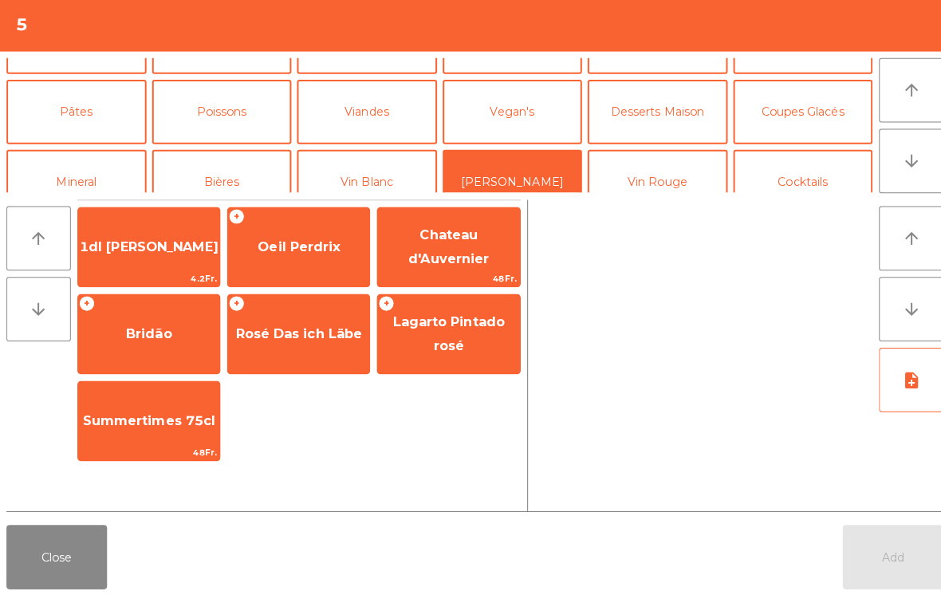
scroll to position [90, 0]
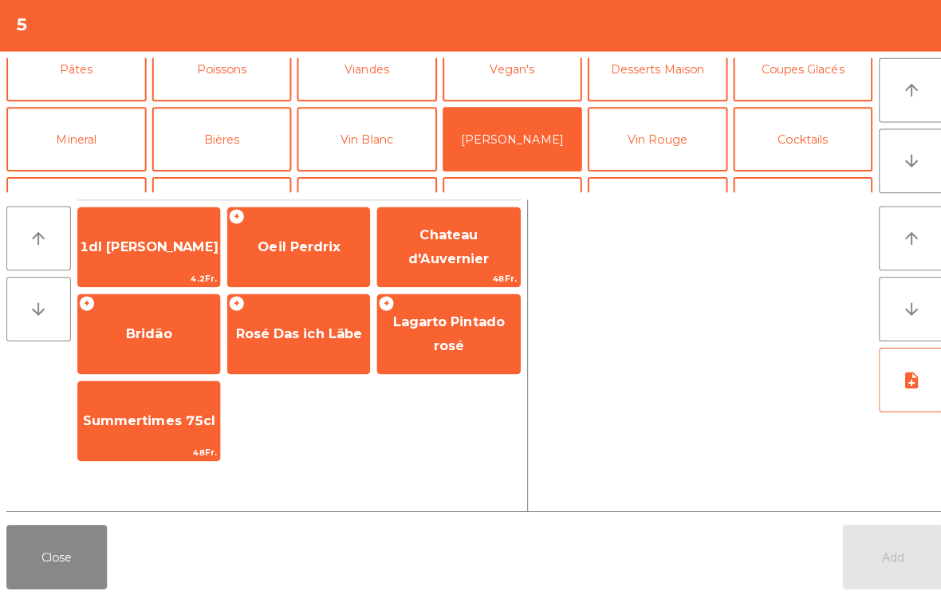
click at [299, 250] on span "Oeil Perdrix" at bounding box center [295, 249] width 81 height 15
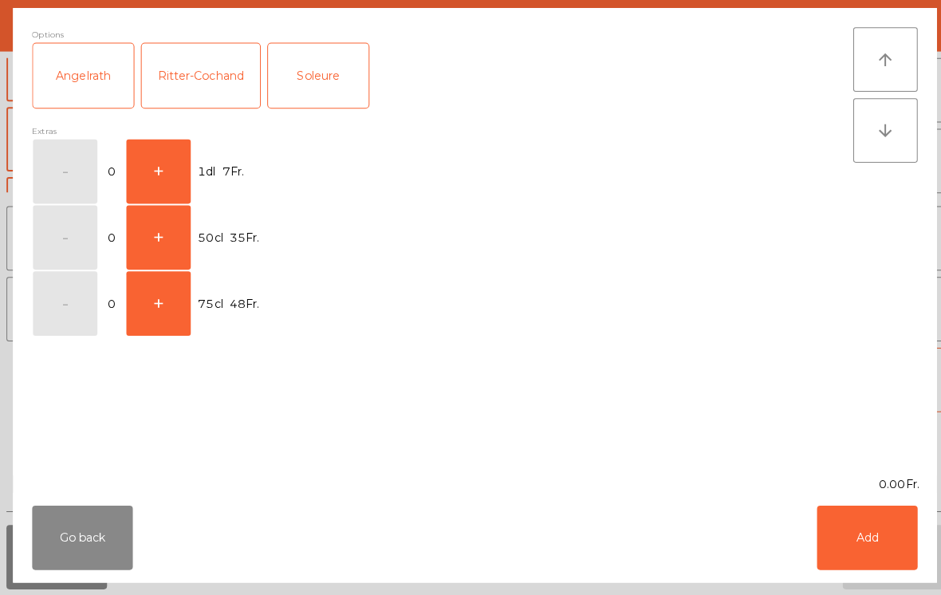
click at [168, 174] on button "+" at bounding box center [157, 175] width 64 height 64
click at [897, 529] on button "Add" at bounding box center [859, 538] width 100 height 64
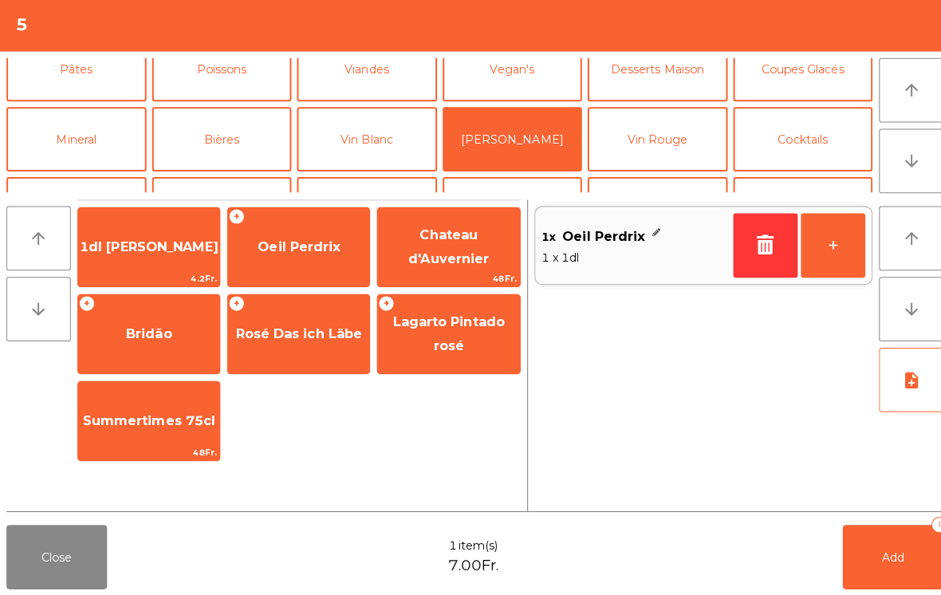
click at [881, 556] on span "Add" at bounding box center [885, 556] width 22 height 14
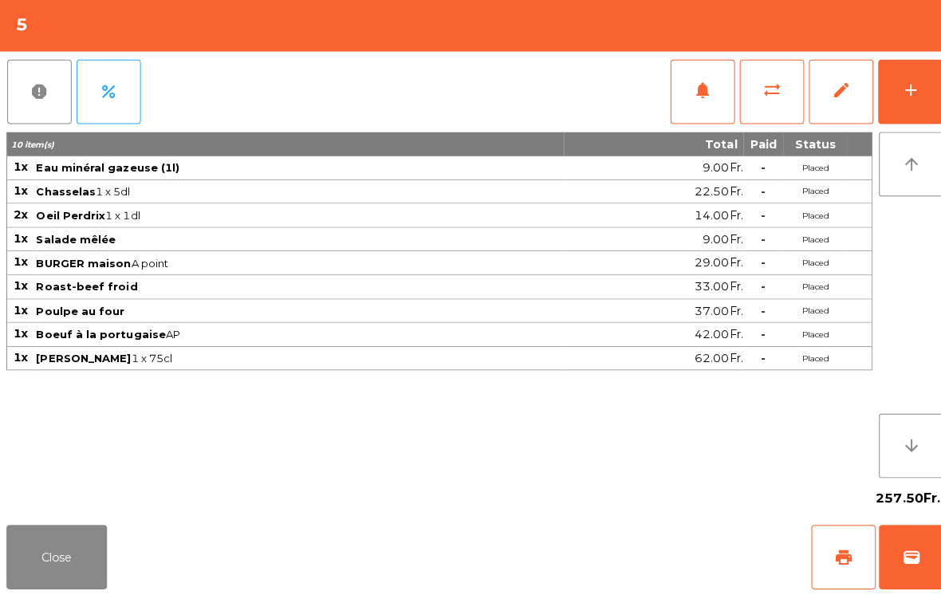
click at [93, 565] on button "Close" at bounding box center [56, 557] width 100 height 64
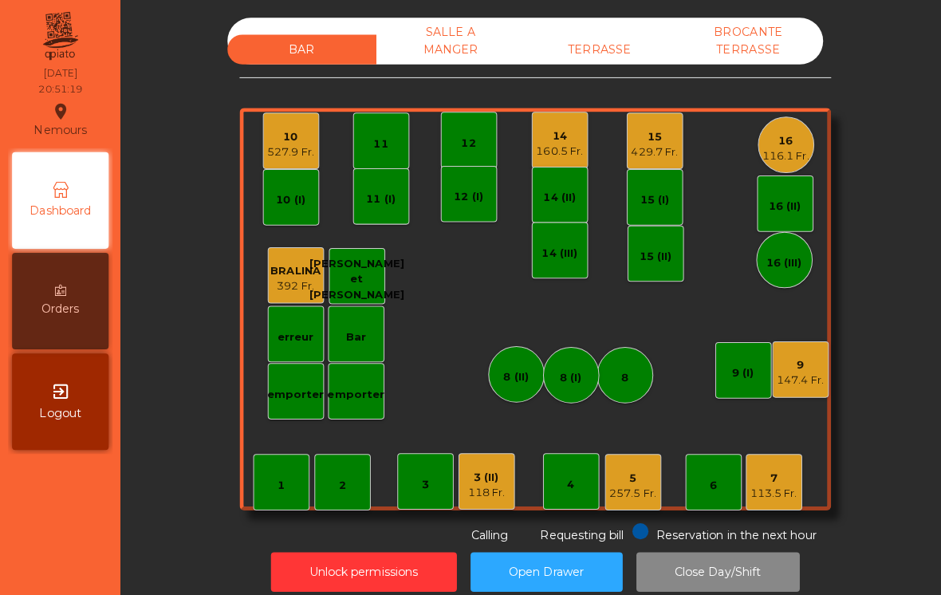
click at [781, 152] on div "116.1 Fr." at bounding box center [779, 155] width 46 height 16
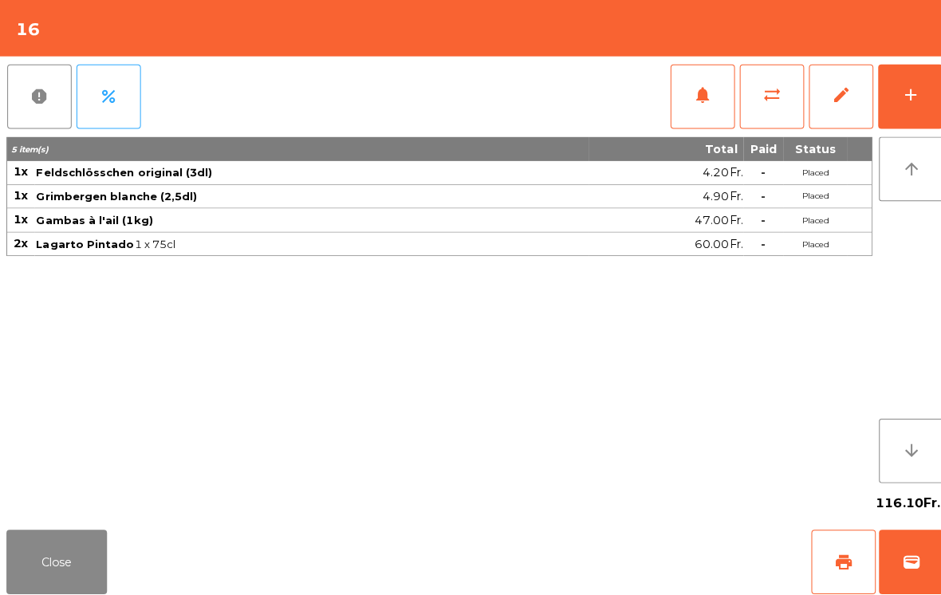
click at [69, 542] on button "Close" at bounding box center [56, 557] width 100 height 64
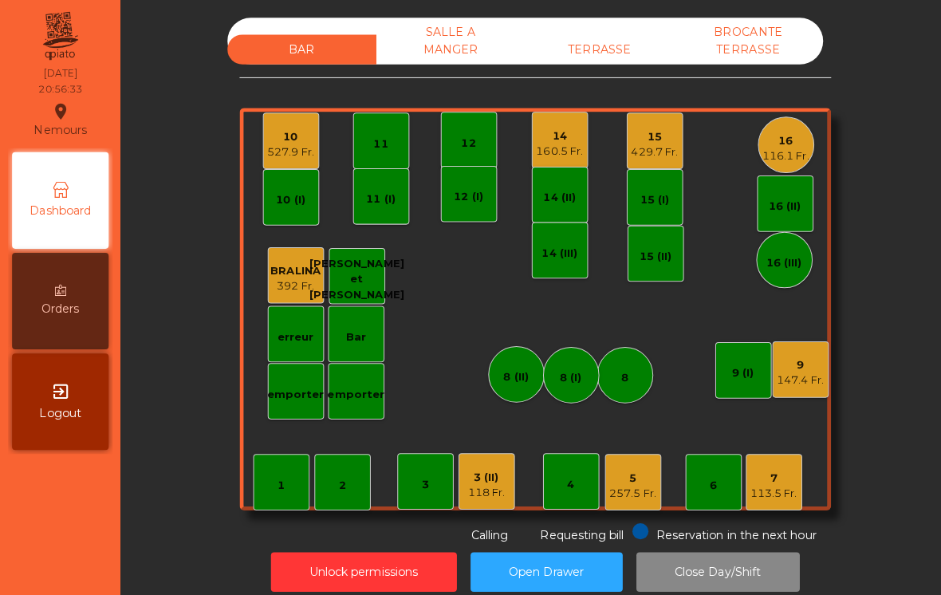
click at [616, 54] on div "TERRASSE" at bounding box center [595, 49] width 148 height 30
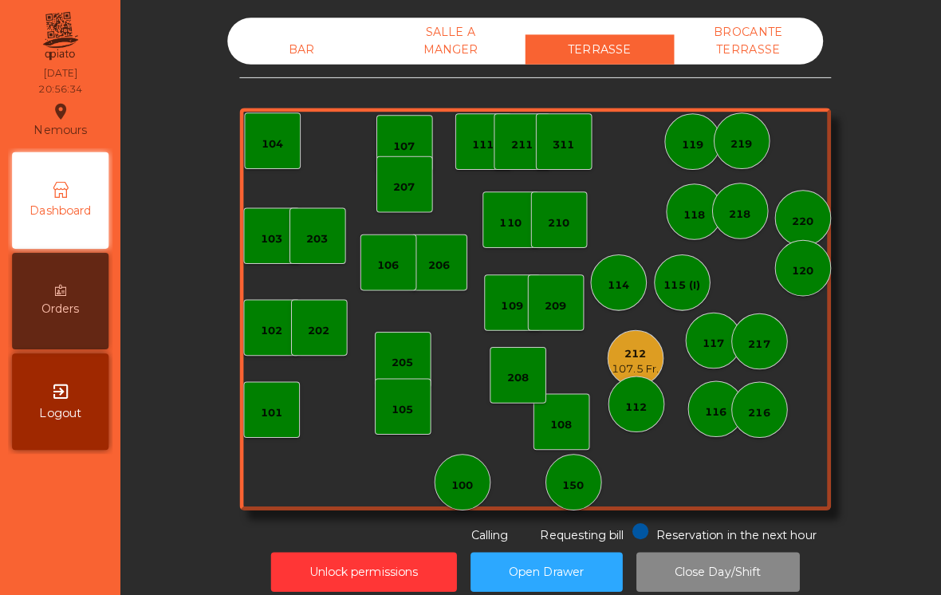
click at [565, 482] on div "150" at bounding box center [568, 481] width 22 height 16
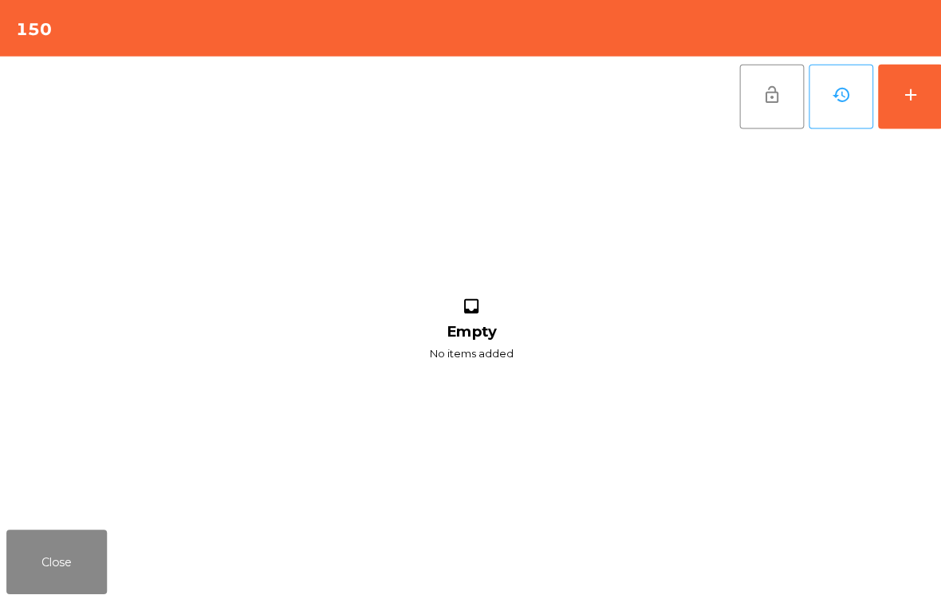
click at [917, 114] on button "add" at bounding box center [902, 96] width 64 height 64
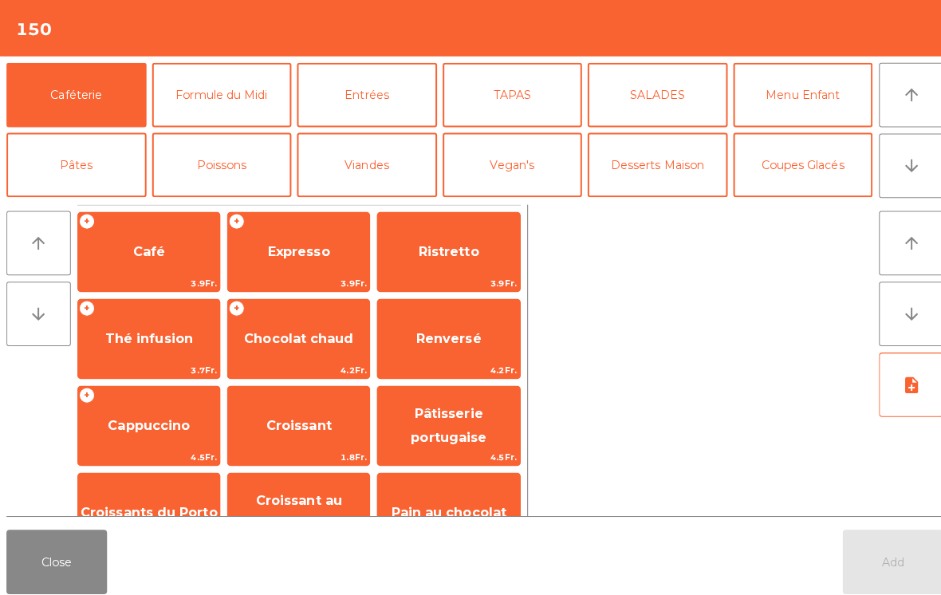
scroll to position [89, 0]
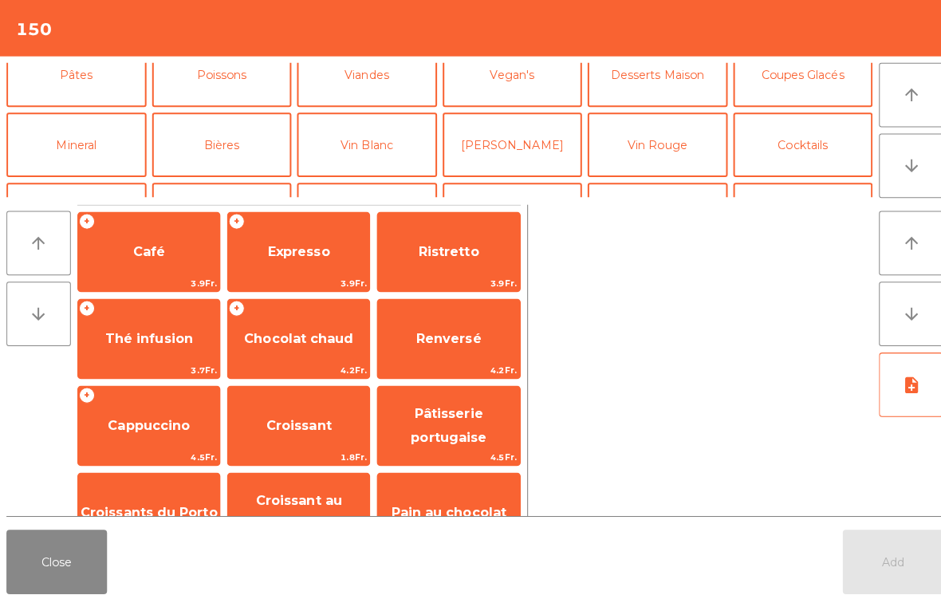
click at [218, 181] on button "Digestifs" at bounding box center [220, 213] width 139 height 64
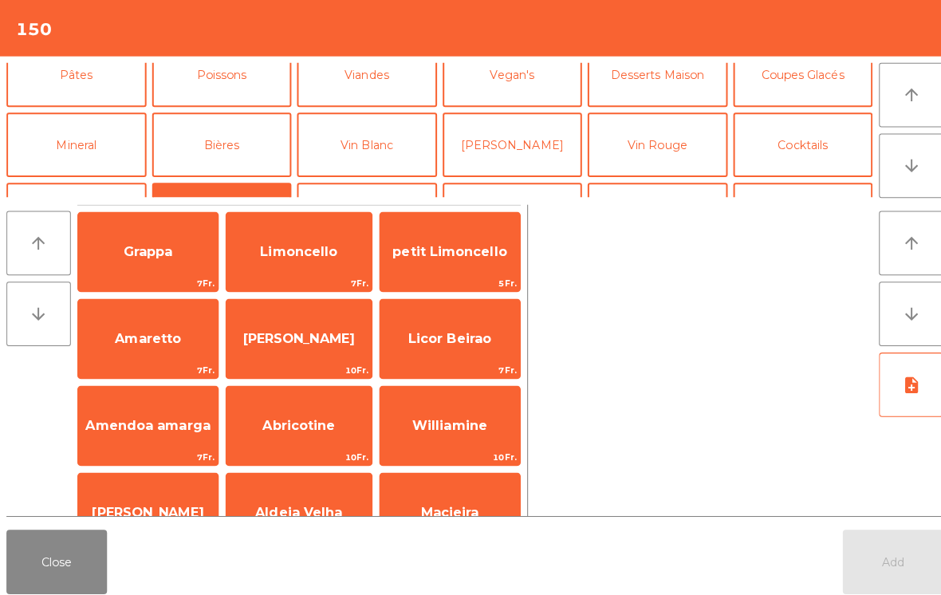
scroll to position [150, 0]
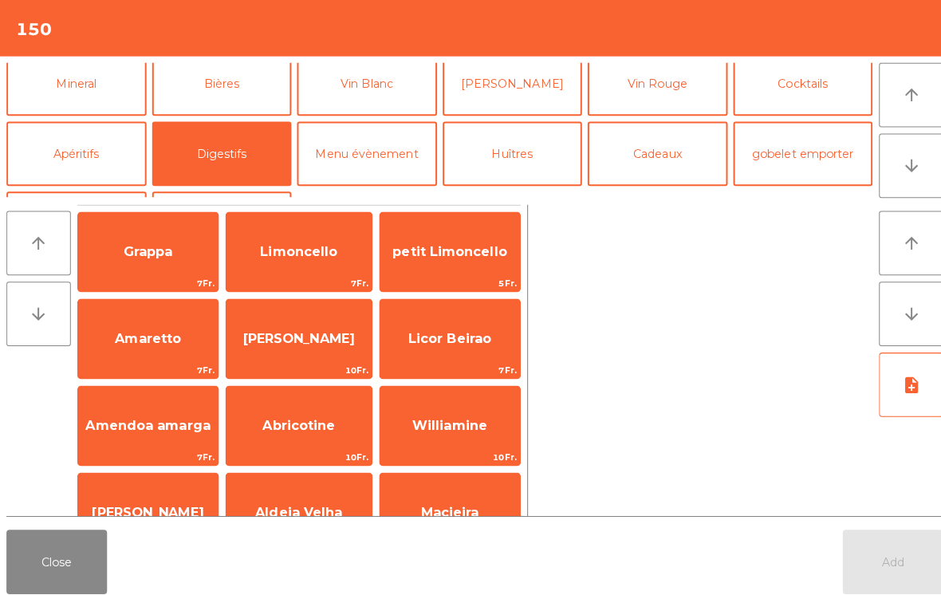
click at [320, 346] on span "[PERSON_NAME]" at bounding box center [296, 335] width 144 height 43
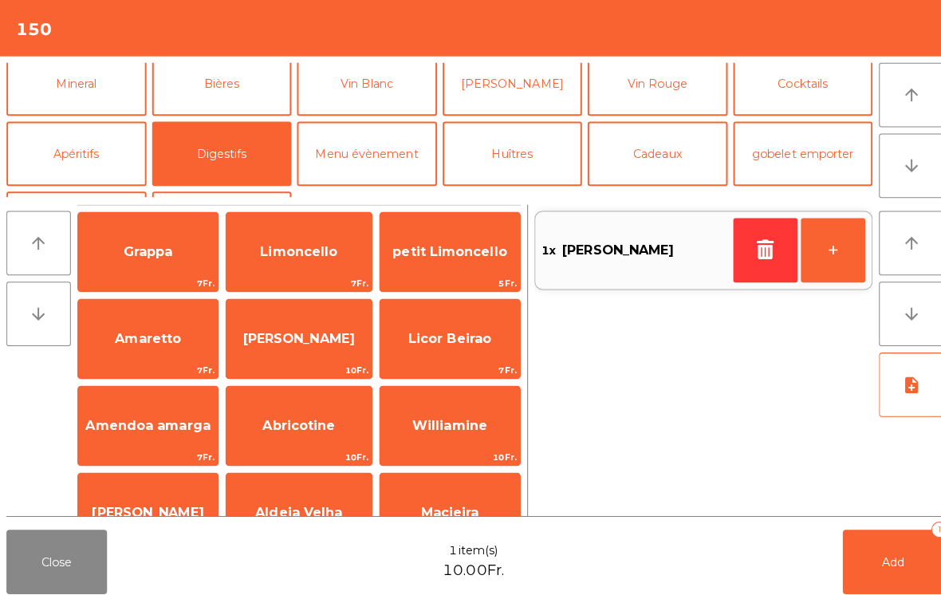
click at [311, 334] on span "[PERSON_NAME]" at bounding box center [296, 335] width 111 height 15
click at [106, 89] on button "Mineral" at bounding box center [75, 83] width 139 height 64
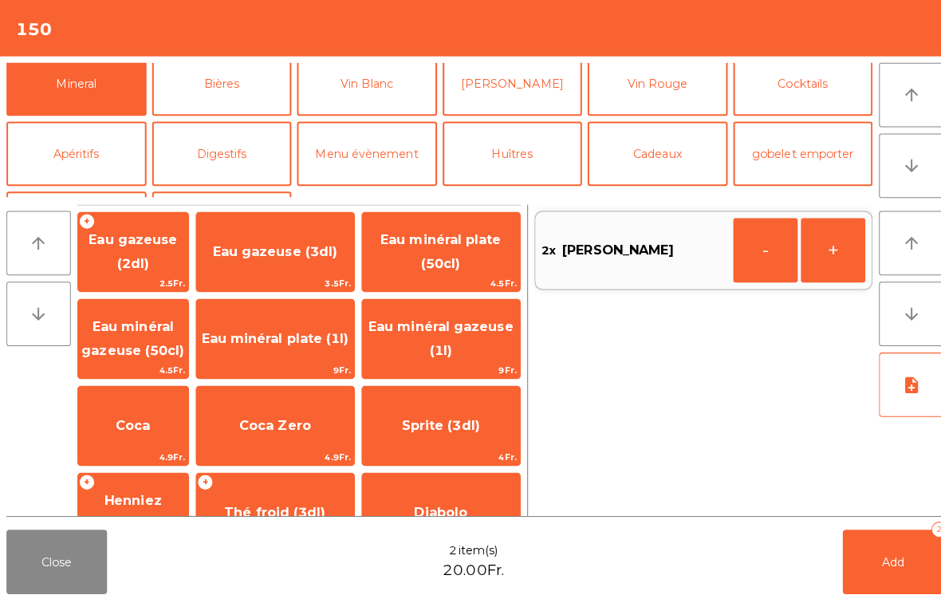
click at [290, 245] on span "Eau gazeuse (3dl)" at bounding box center [273, 249] width 124 height 15
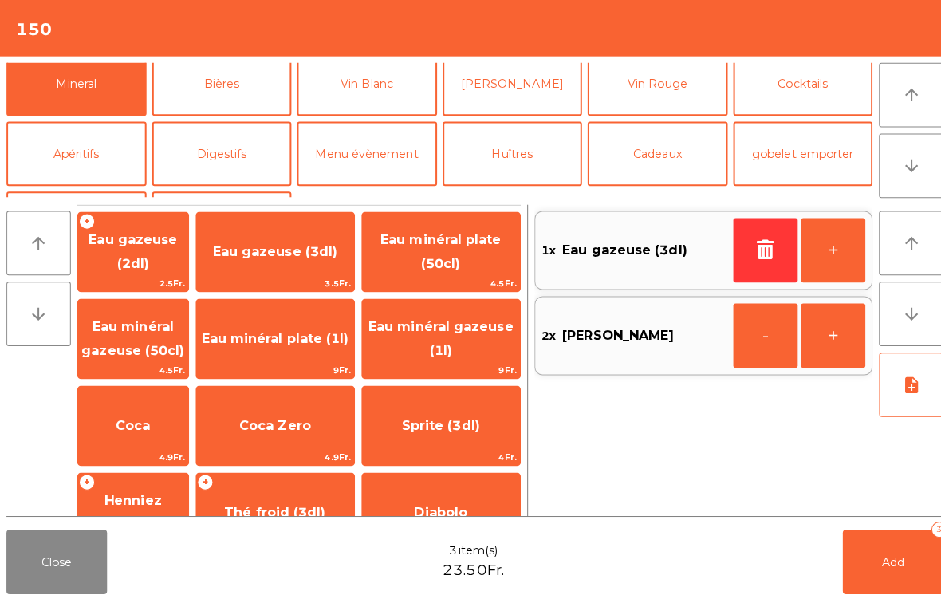
click at [876, 537] on button "Add 3" at bounding box center [885, 557] width 100 height 64
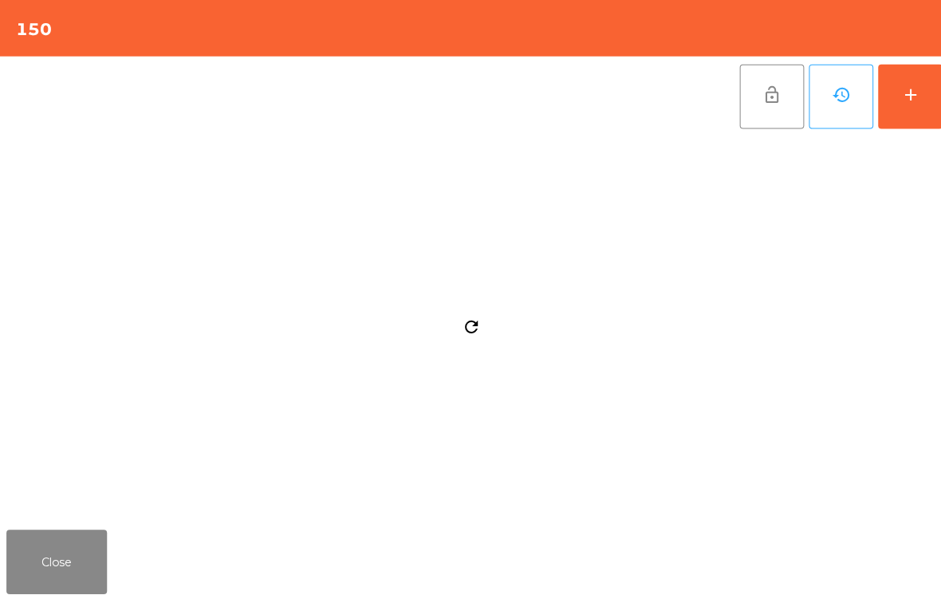
click at [30, 557] on button "Close" at bounding box center [56, 557] width 100 height 64
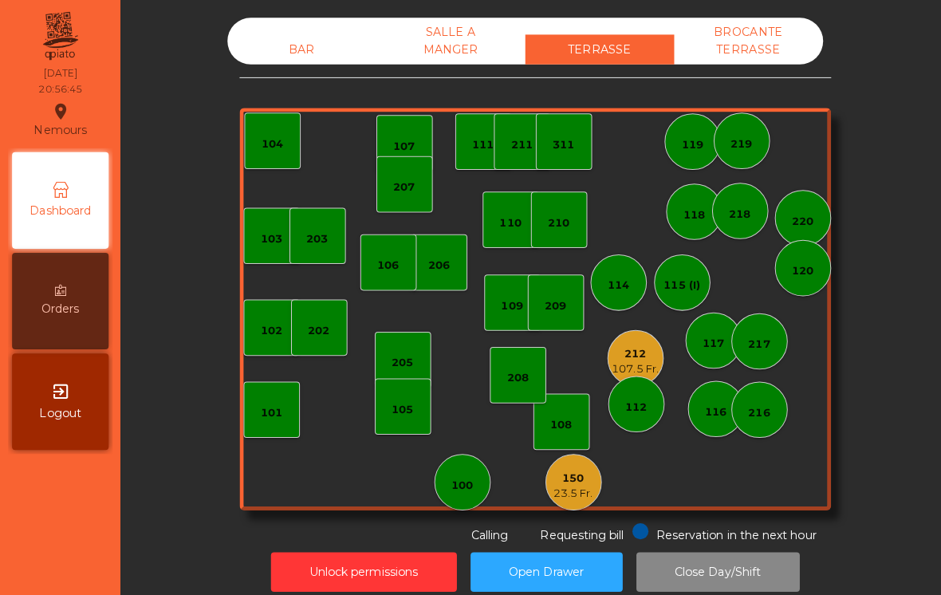
click at [566, 416] on div "108" at bounding box center [556, 421] width 22 height 16
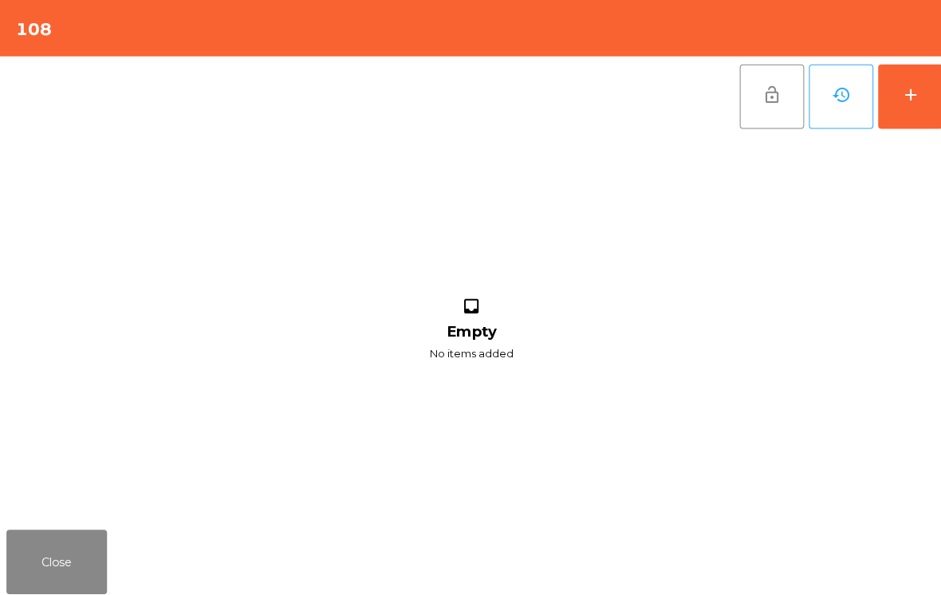
click at [898, 93] on div "add" at bounding box center [901, 94] width 19 height 19
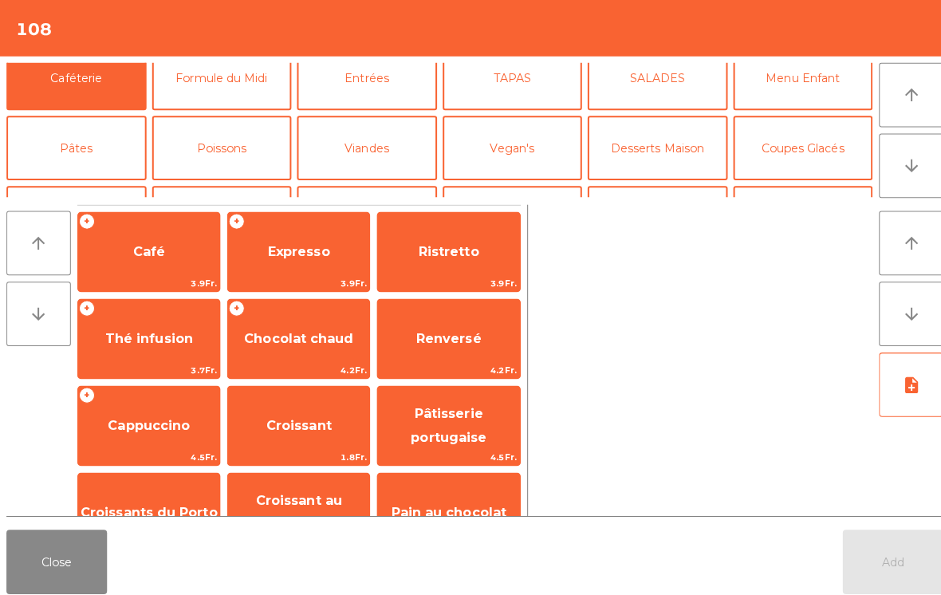
scroll to position [161, 0]
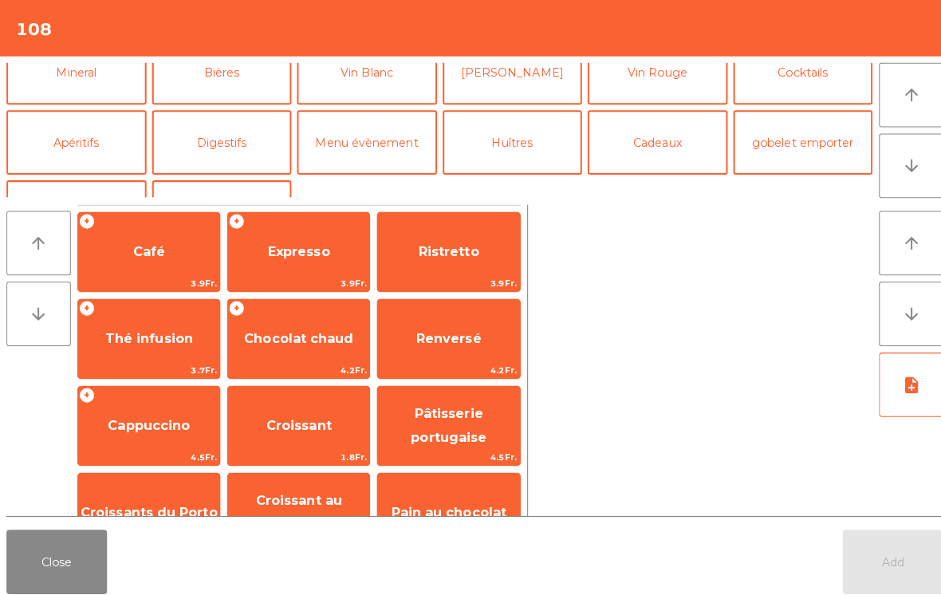
click at [359, 90] on button "Vin Blanc" at bounding box center [363, 72] width 139 height 64
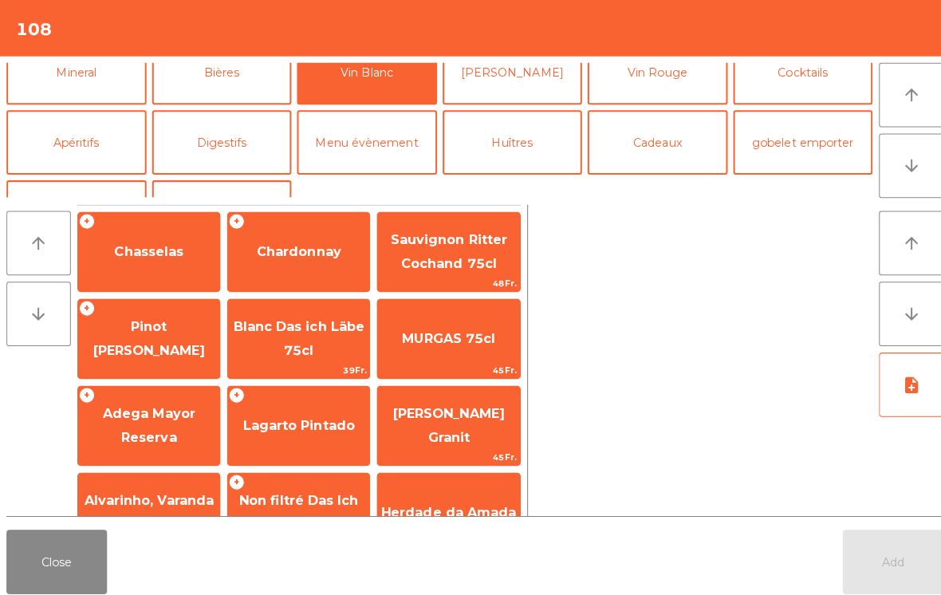
click at [324, 250] on span "Chardonnay" at bounding box center [296, 249] width 84 height 15
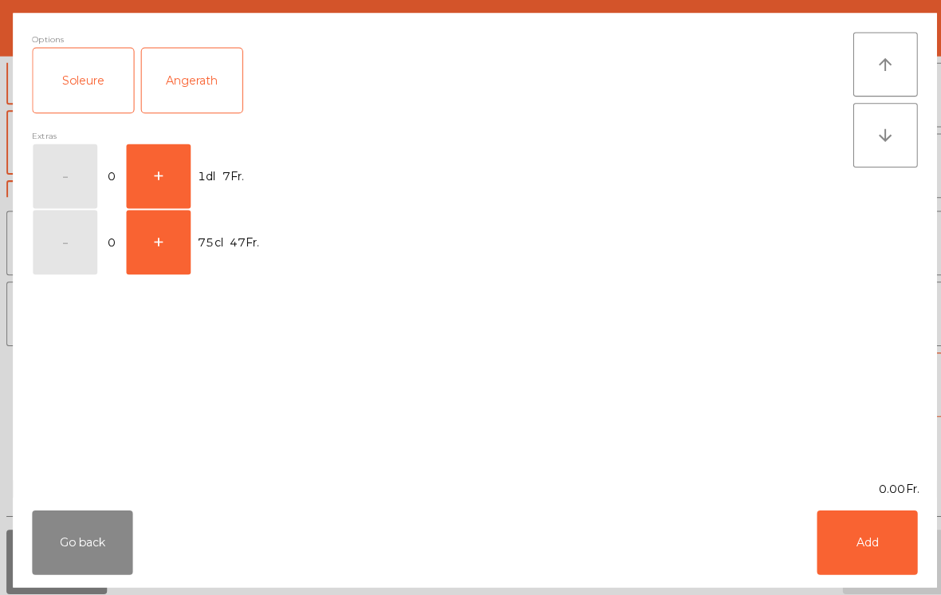
click at [165, 166] on button "+" at bounding box center [157, 175] width 64 height 64
click at [896, 537] on button "Add" at bounding box center [859, 538] width 100 height 64
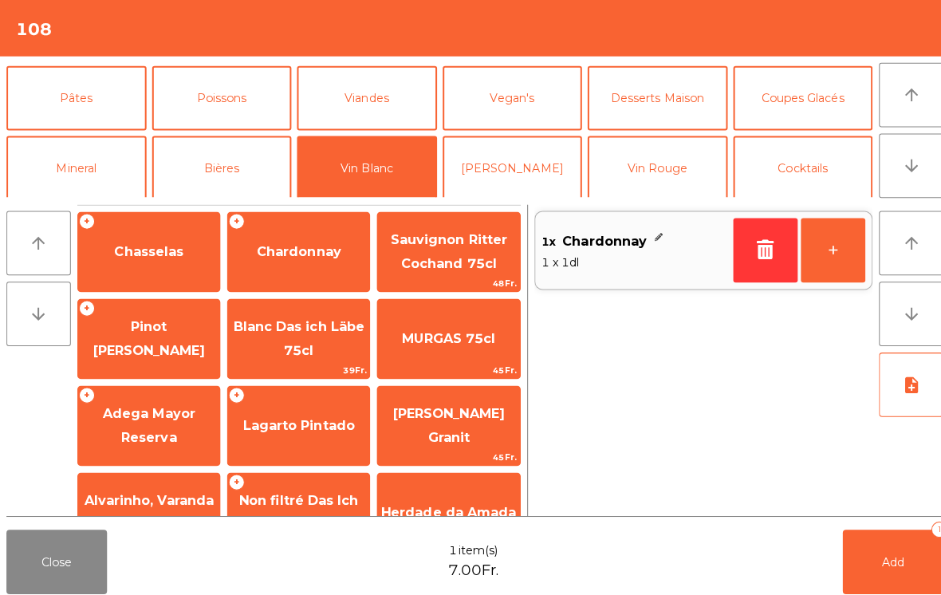
click at [113, 135] on button "Mineral" at bounding box center [75, 167] width 139 height 64
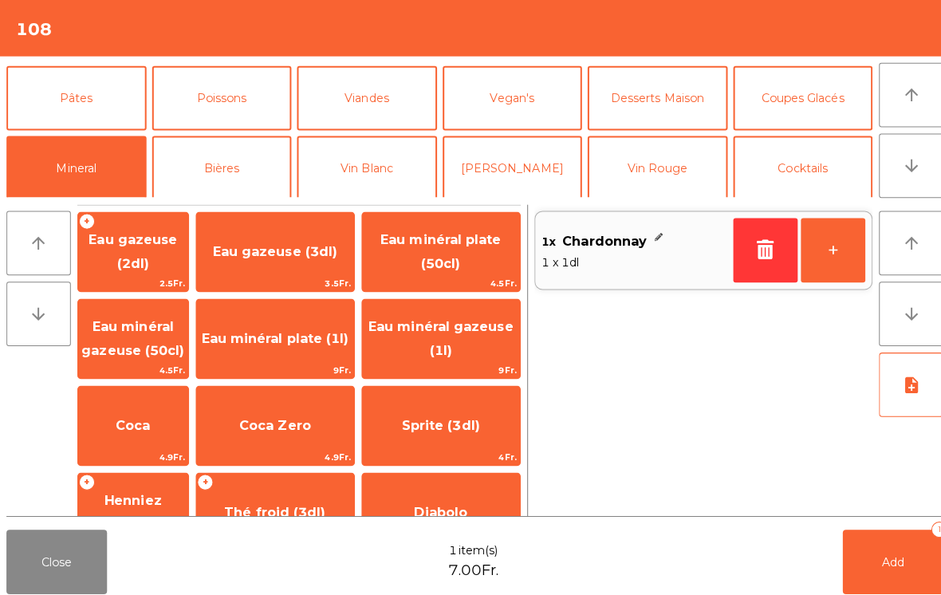
scroll to position [144, 0]
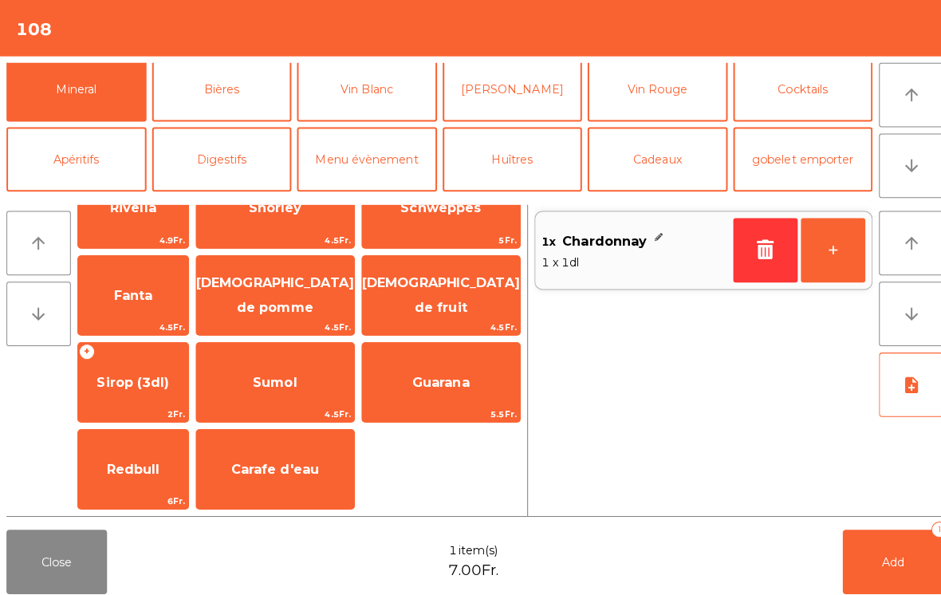
click at [144, 415] on span "2Fr." at bounding box center [131, 410] width 109 height 15
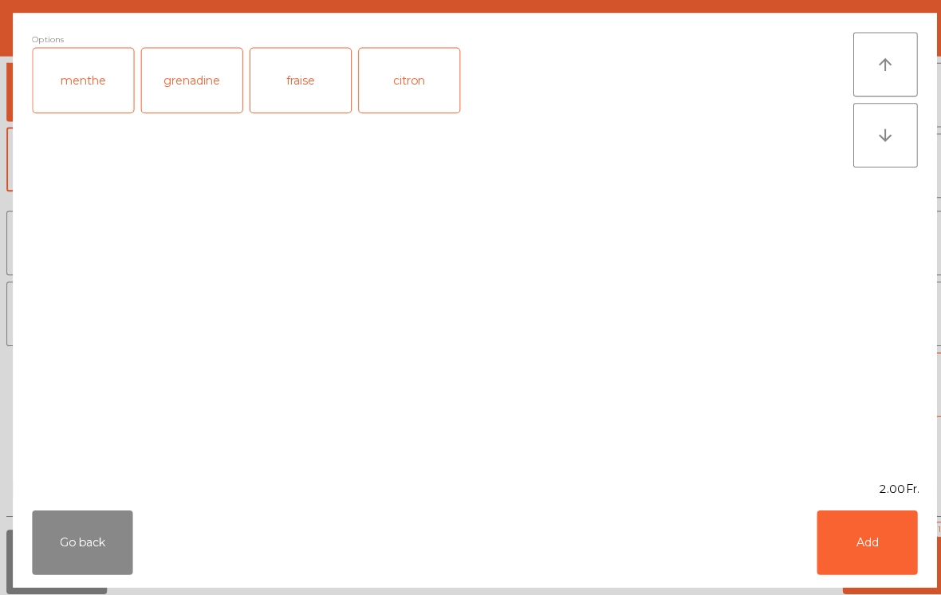
scroll to position [388, 0]
click at [88, 88] on div "menthe" at bounding box center [83, 80] width 100 height 64
click at [868, 535] on button "Add" at bounding box center [859, 538] width 100 height 64
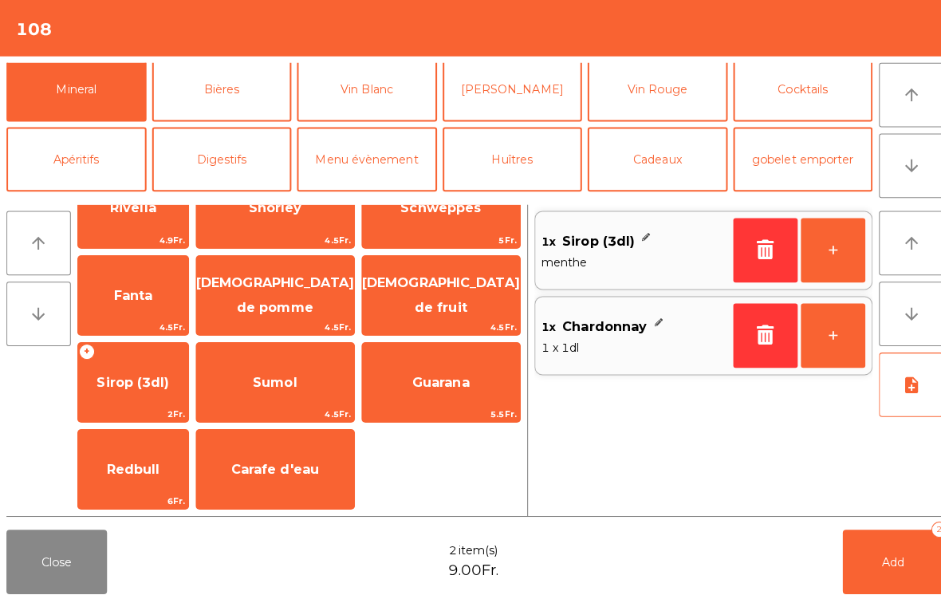
click at [878, 581] on button "Add 2" at bounding box center [885, 557] width 100 height 64
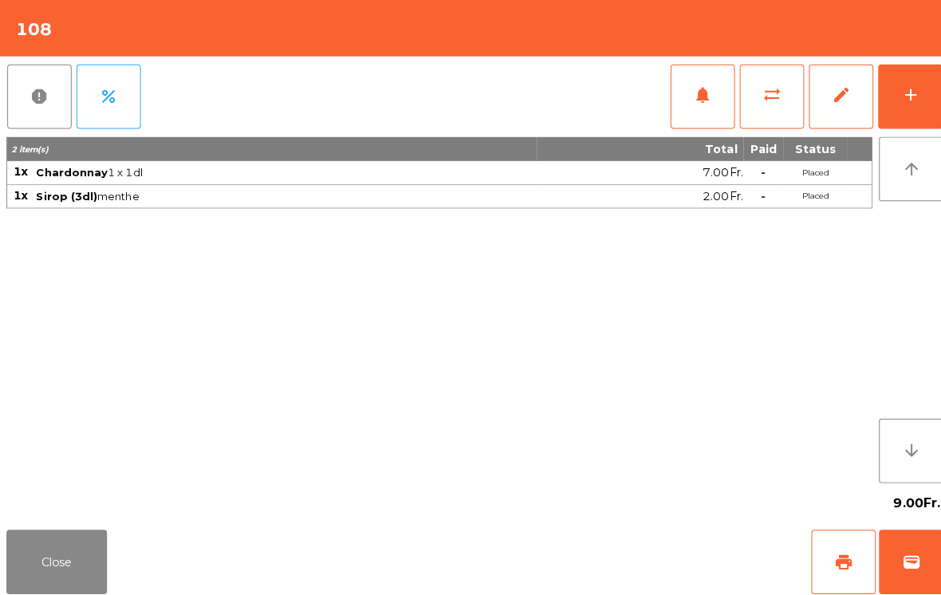
click at [42, 561] on button "Close" at bounding box center [56, 557] width 100 height 64
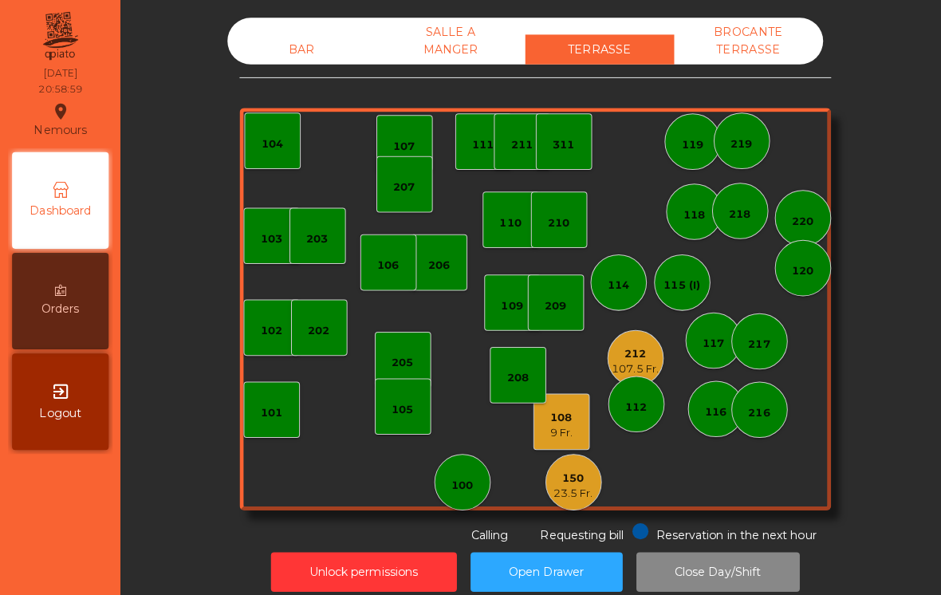
click at [299, 53] on div "BAR" at bounding box center [300, 49] width 148 height 30
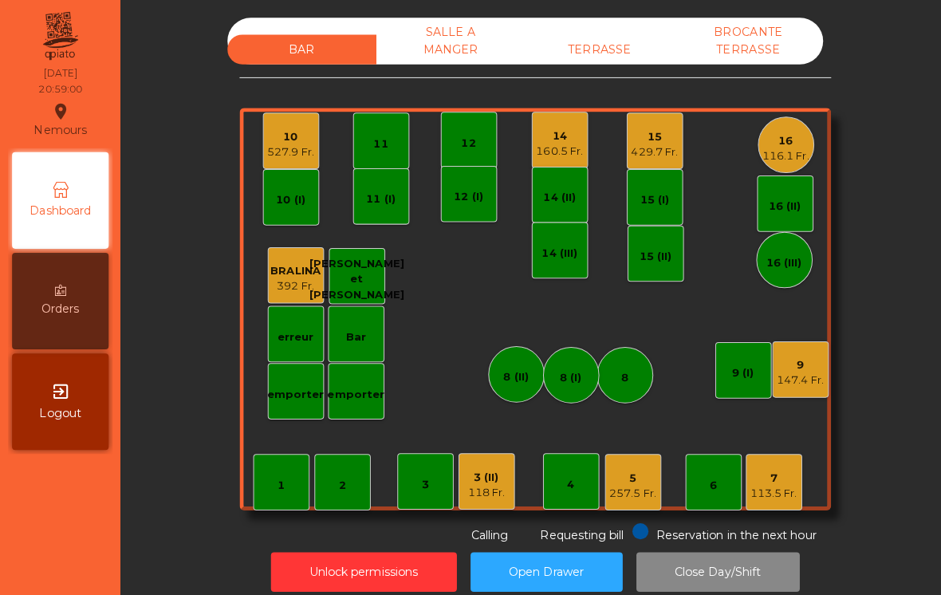
click at [282, 486] on div "1" at bounding box center [278, 481] width 7 height 16
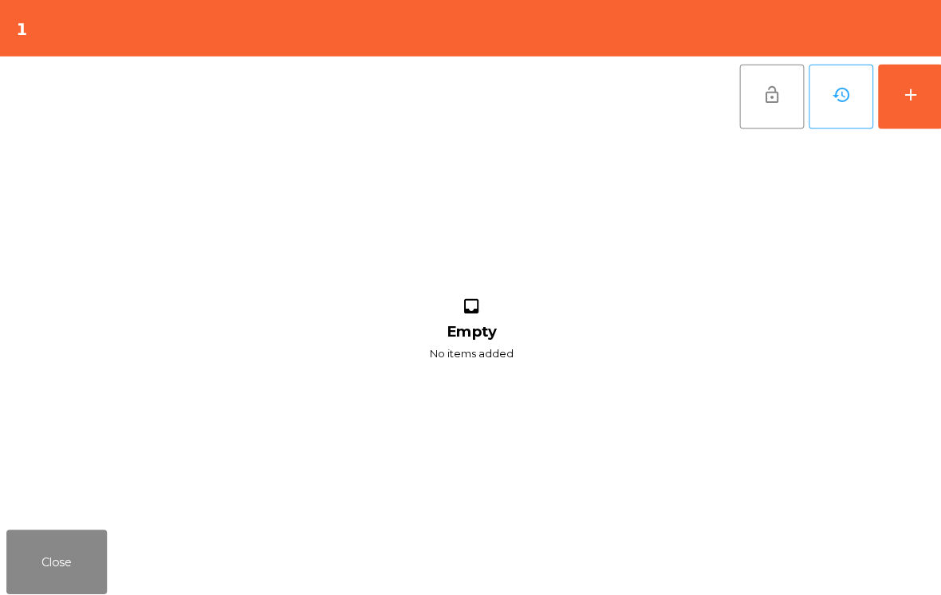
click at [911, 96] on div "add" at bounding box center [901, 94] width 19 height 19
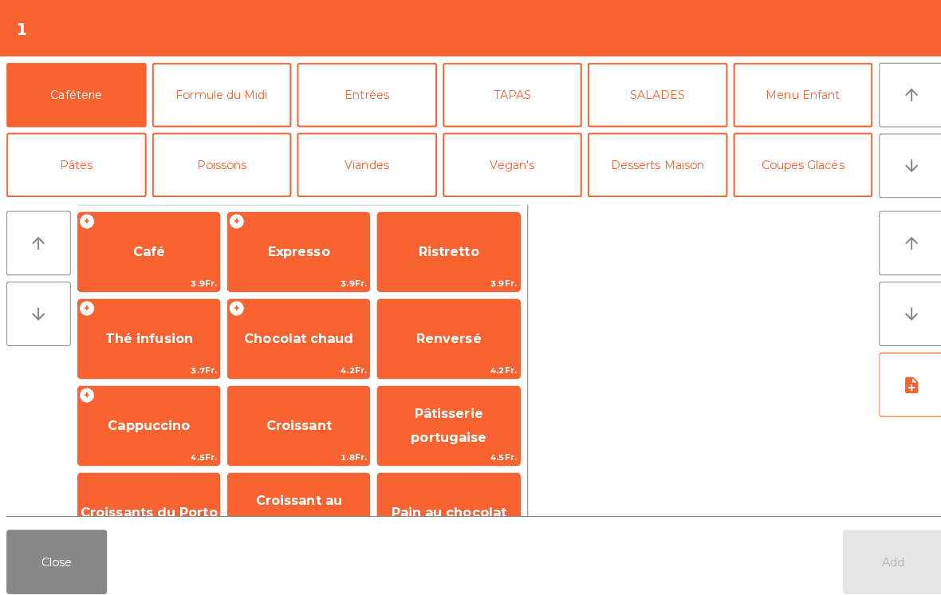
click at [919, 163] on button "arrow_downward" at bounding box center [903, 164] width 64 height 64
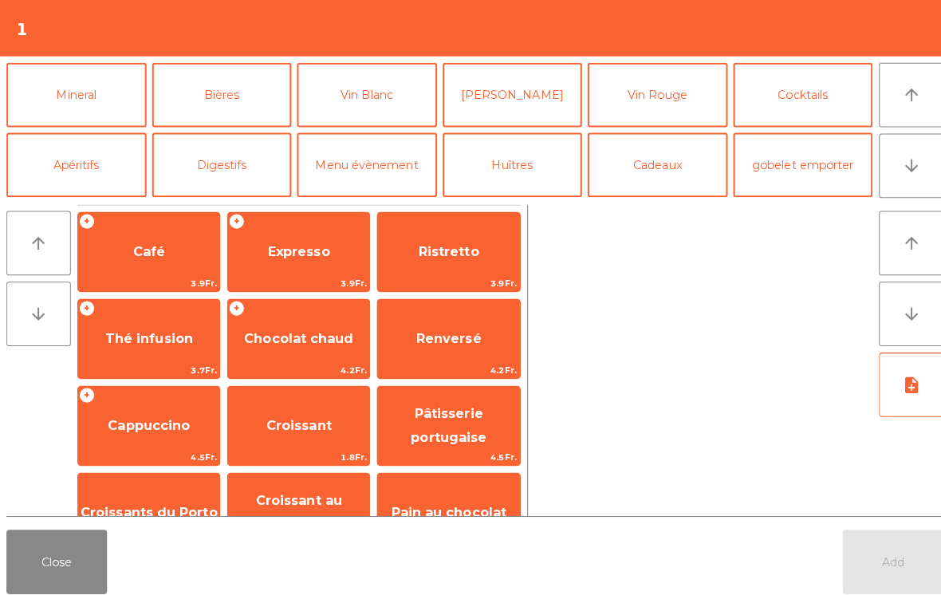
click at [387, 105] on button "Vin Blanc" at bounding box center [363, 94] width 139 height 64
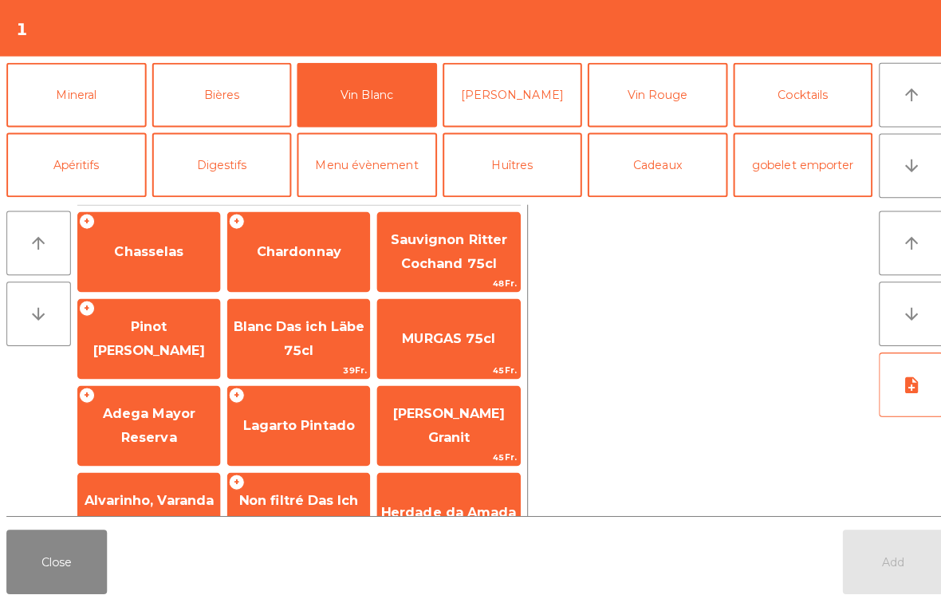
click at [324, 440] on span "Lagarto Pintado" at bounding box center [296, 421] width 140 height 43
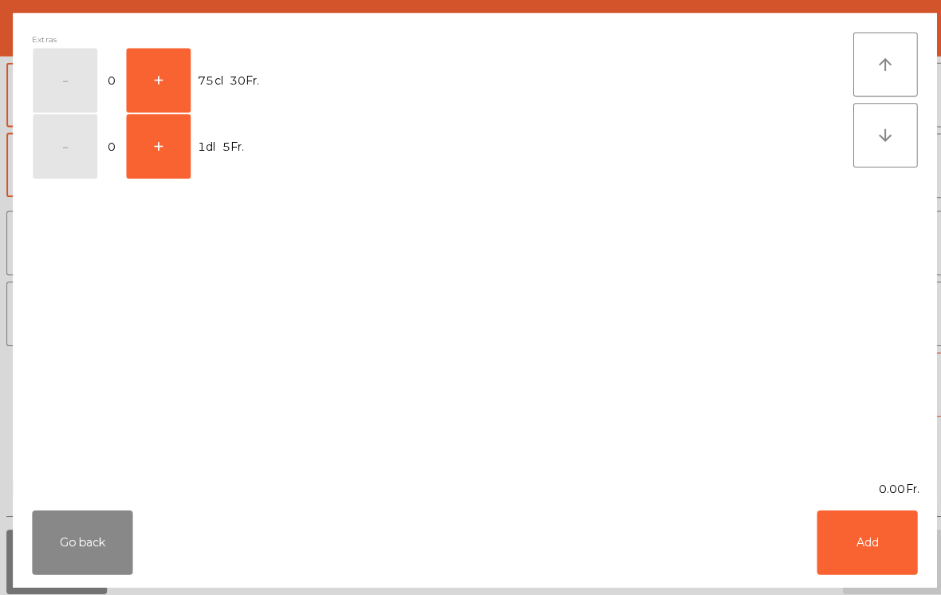
click at [163, 89] on button "+" at bounding box center [157, 80] width 64 height 64
click at [59, 77] on button "-" at bounding box center [65, 80] width 64 height 64
click at [161, 163] on button "+" at bounding box center [157, 145] width 64 height 64
click at [864, 537] on button "Add" at bounding box center [859, 538] width 100 height 64
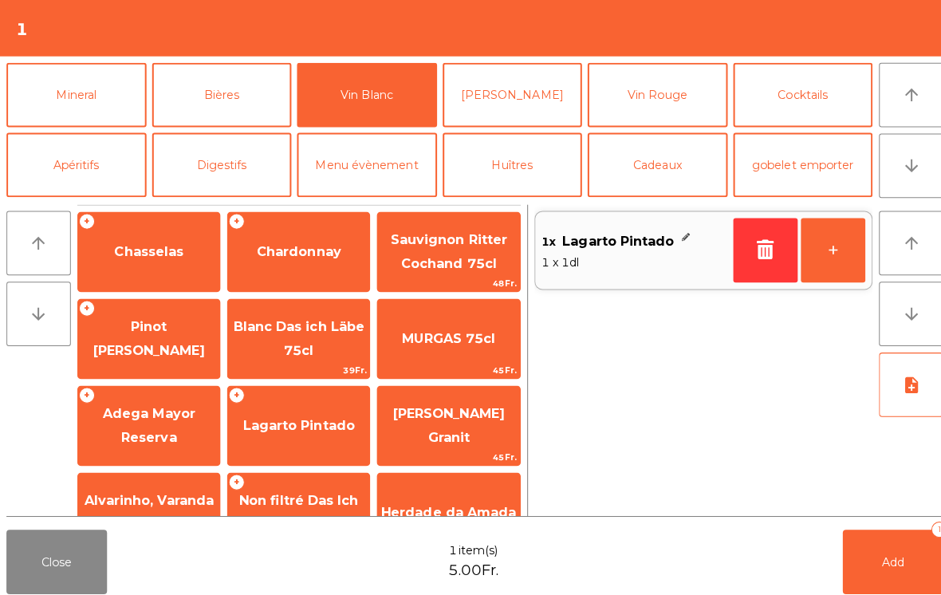
click at [119, 97] on button "Mineral" at bounding box center [75, 94] width 139 height 64
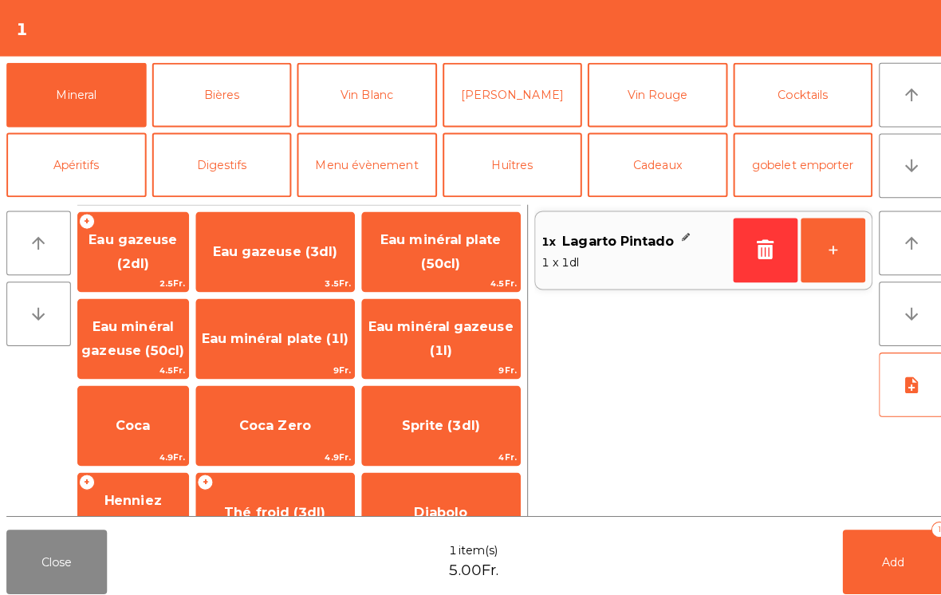
click at [466, 261] on span "Eau minéral plate (50cl)" at bounding box center [437, 250] width 156 height 68
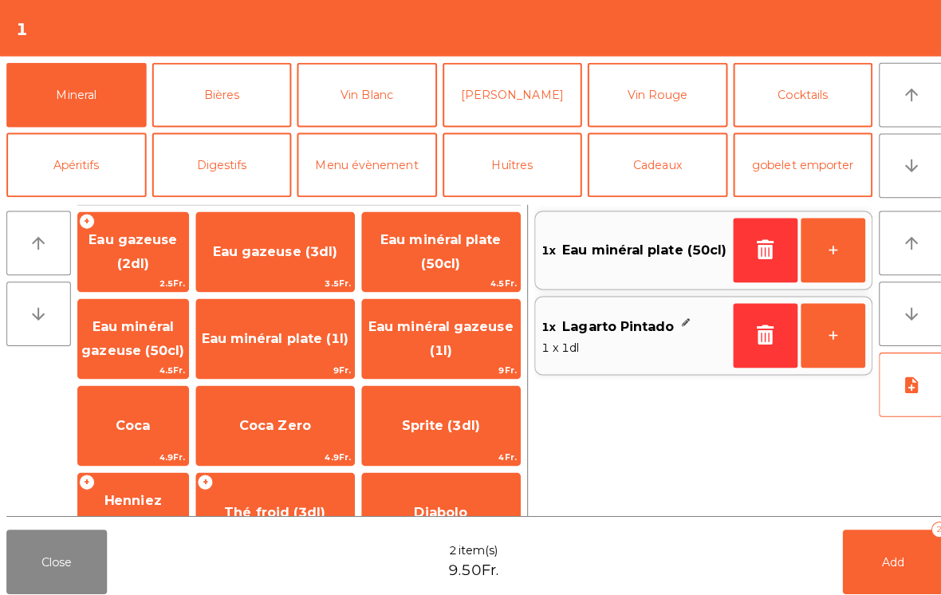
click at [861, 547] on button "Add 2" at bounding box center [885, 557] width 100 height 64
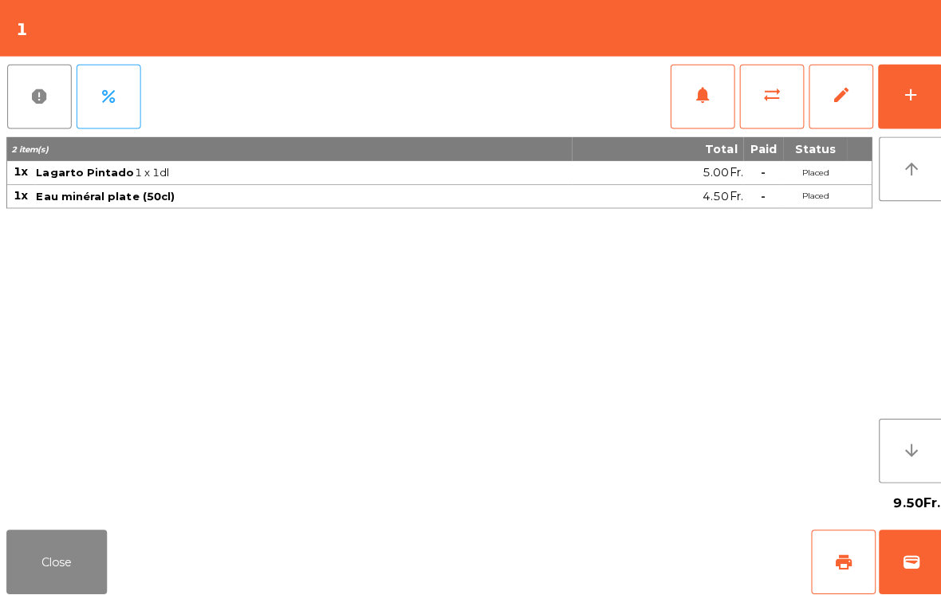
click at [58, 541] on button "Close" at bounding box center [56, 557] width 100 height 64
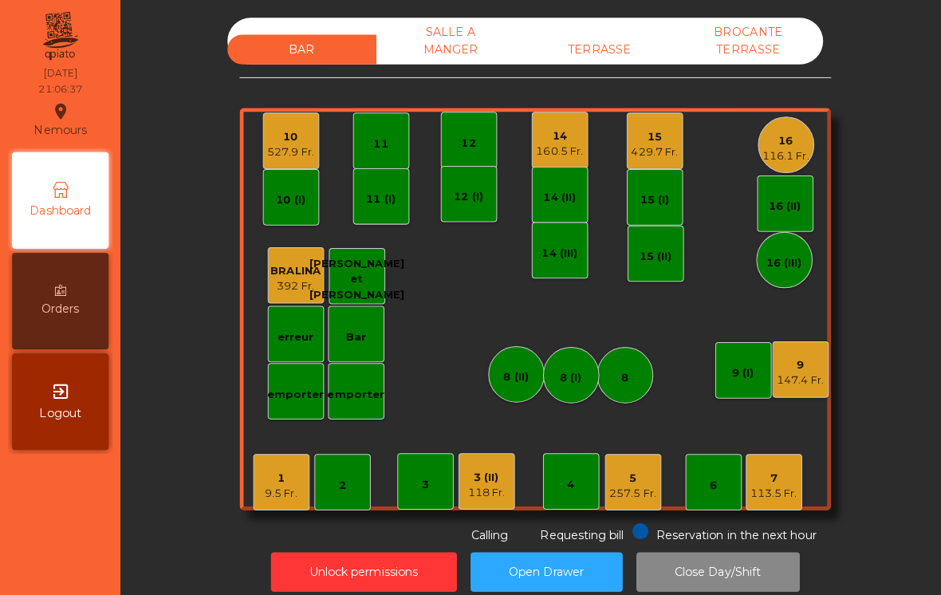
click at [479, 484] on div "118 Fr." at bounding box center [482, 488] width 37 height 16
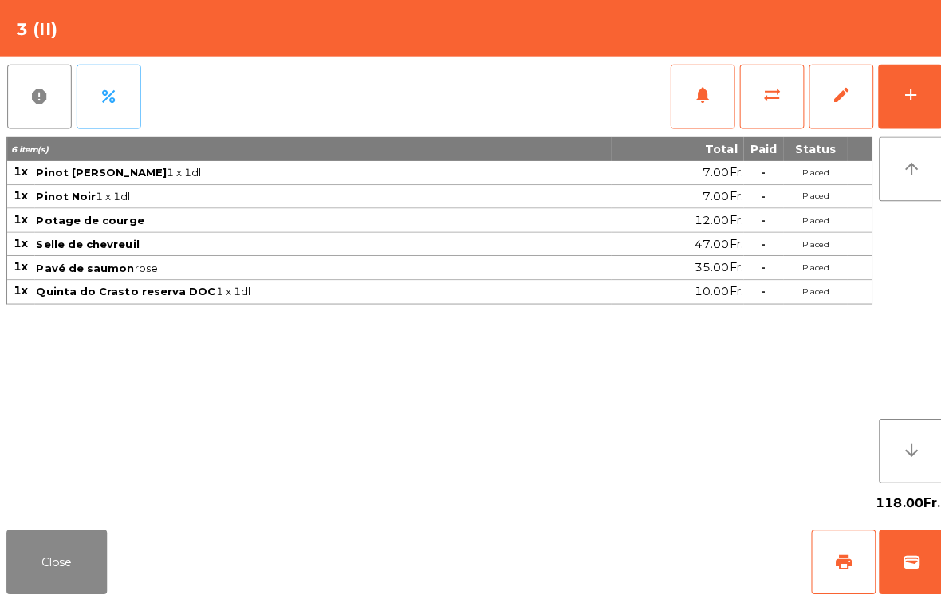
click at [899, 82] on button "add" at bounding box center [902, 96] width 64 height 64
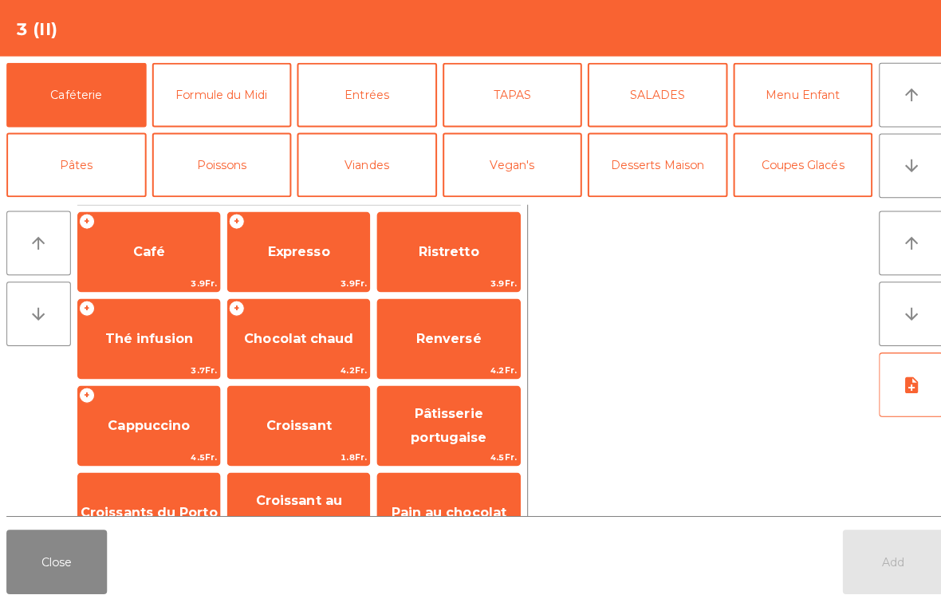
click at [676, 179] on button "Desserts Maison" at bounding box center [651, 164] width 139 height 64
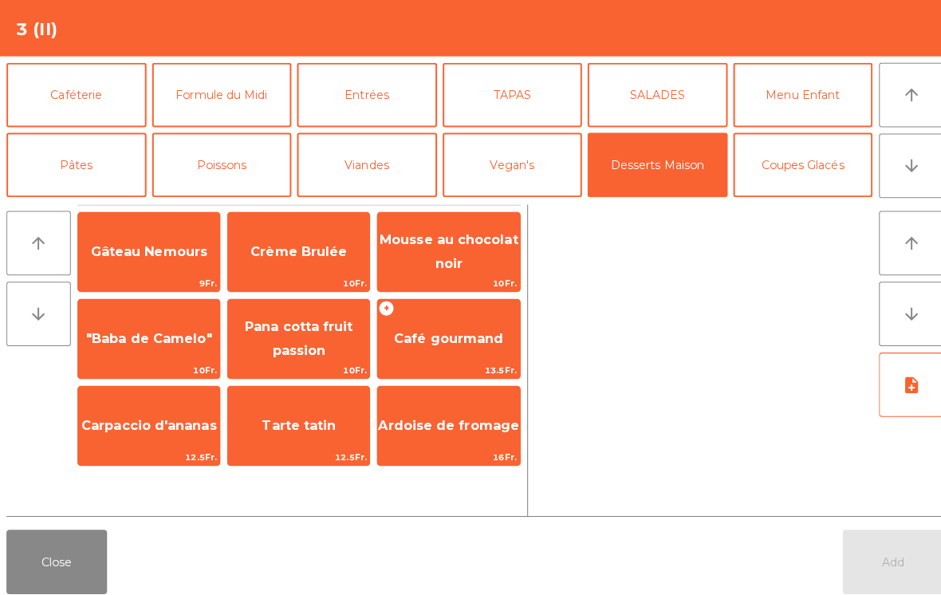
click at [474, 258] on span "Mousse au chocolat noir" at bounding box center [444, 250] width 140 height 68
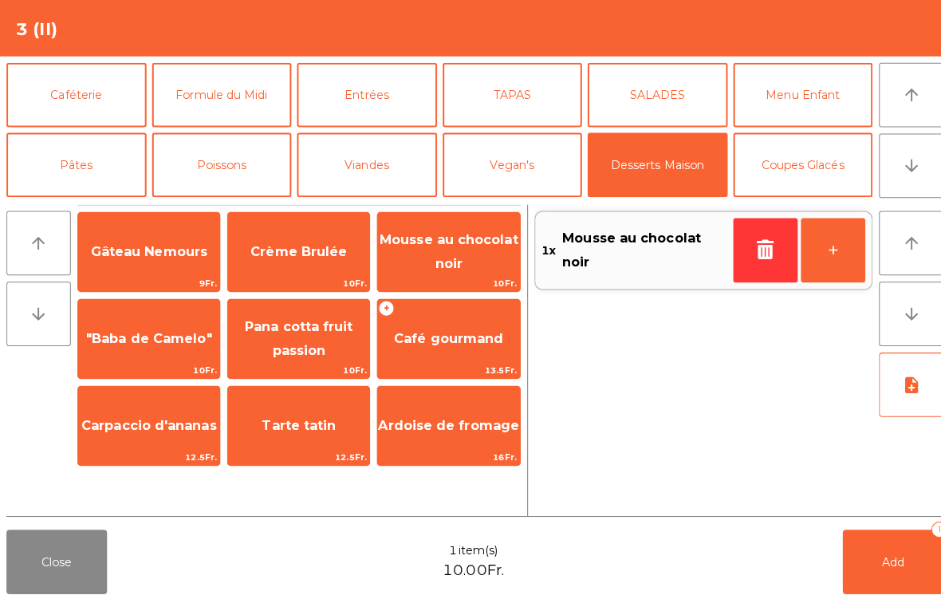
click at [884, 544] on button "Add 1" at bounding box center [885, 557] width 100 height 64
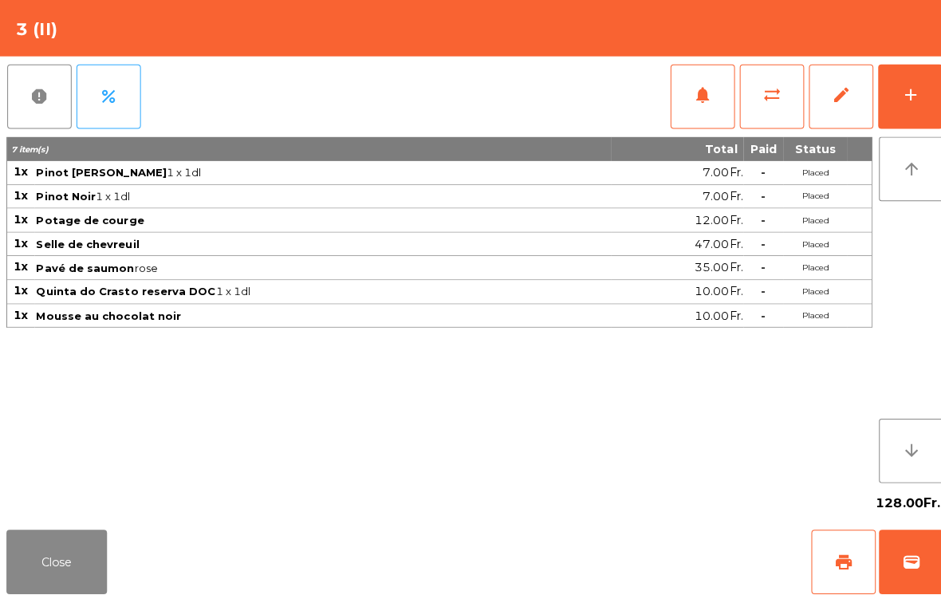
click at [45, 564] on button "Close" at bounding box center [56, 557] width 100 height 64
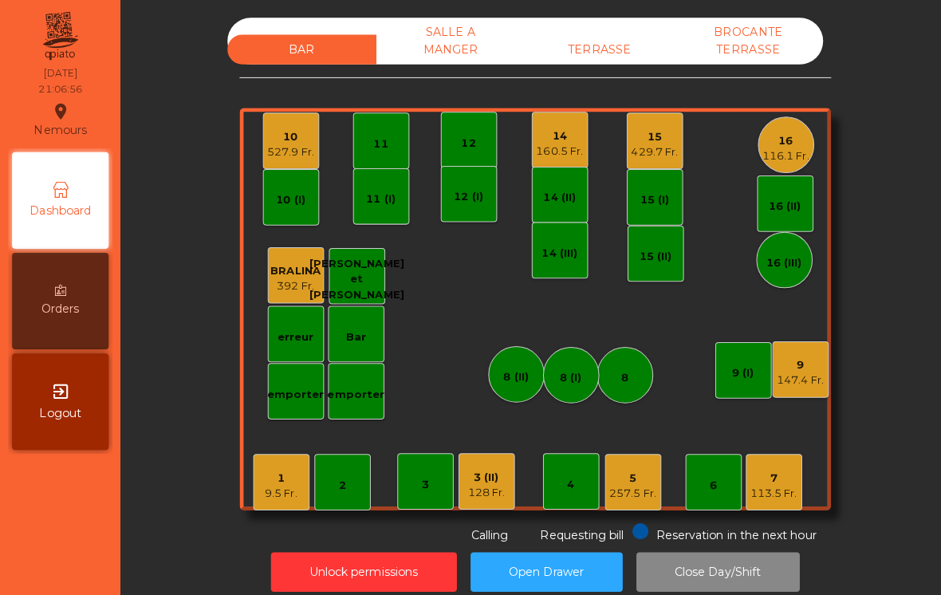
click at [279, 484] on div "9.5 Fr." at bounding box center [279, 489] width 32 height 16
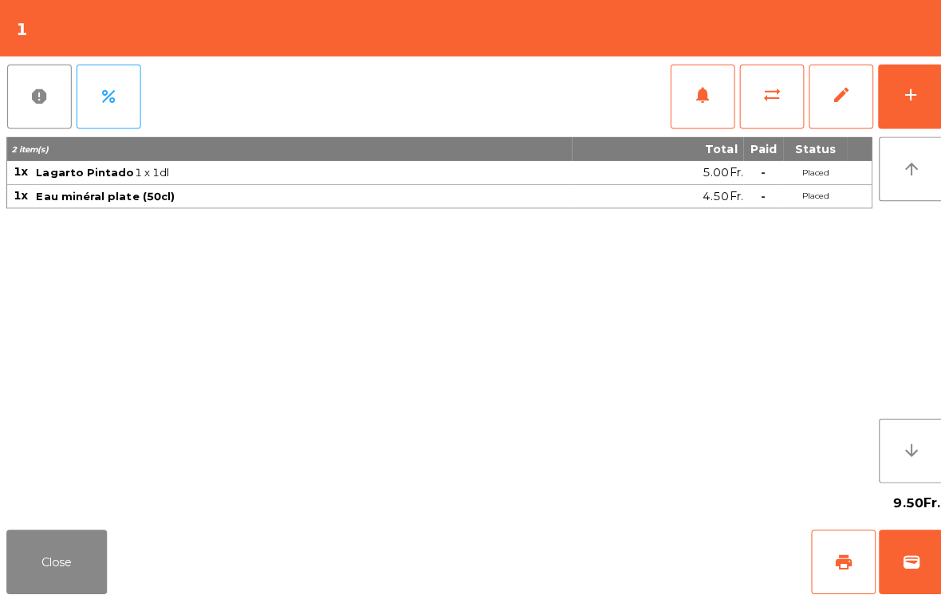
click at [911, 99] on div "add" at bounding box center [901, 94] width 19 height 19
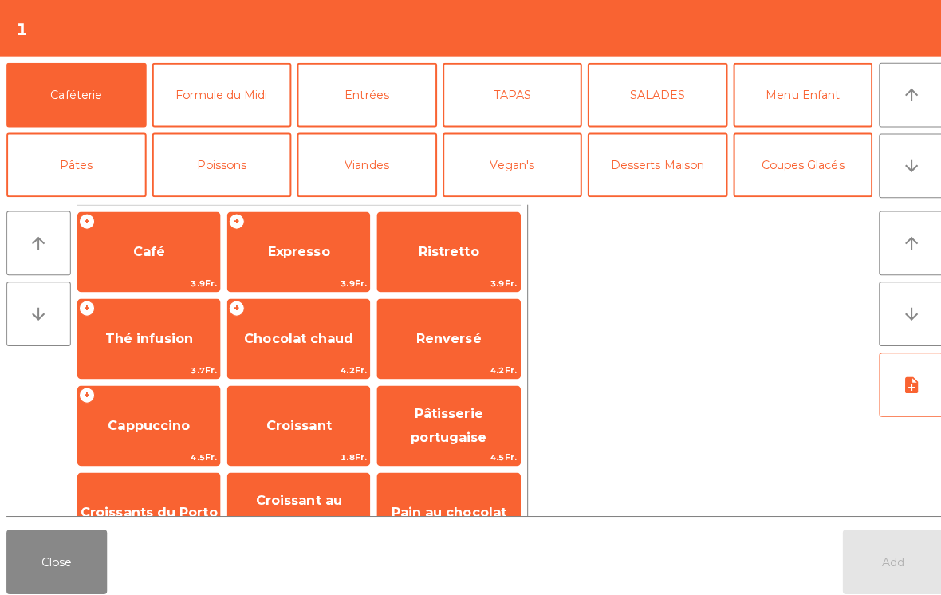
click at [520, 161] on button "Vegan's" at bounding box center [508, 164] width 139 height 64
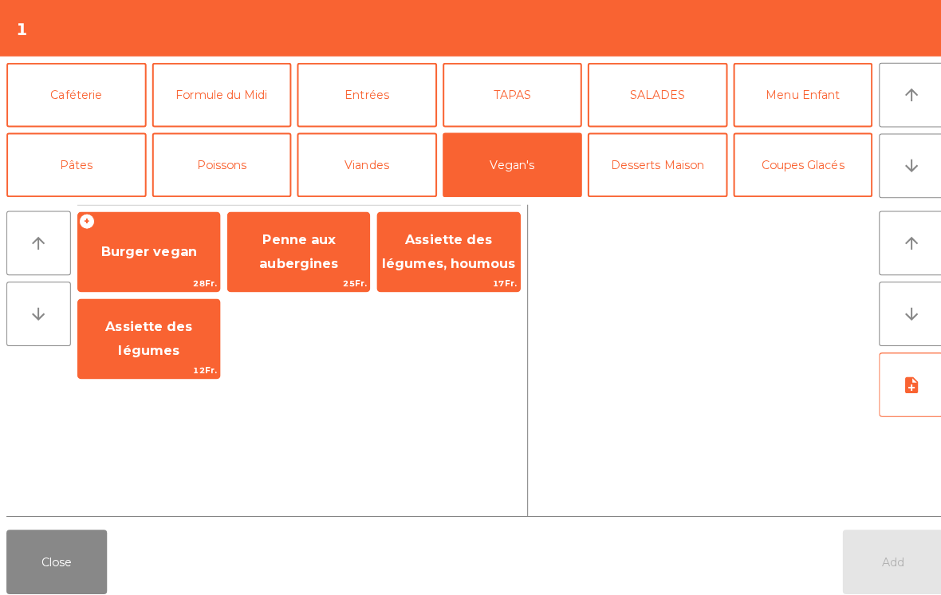
click at [809, 85] on button "Menu Enfant" at bounding box center [795, 94] width 139 height 64
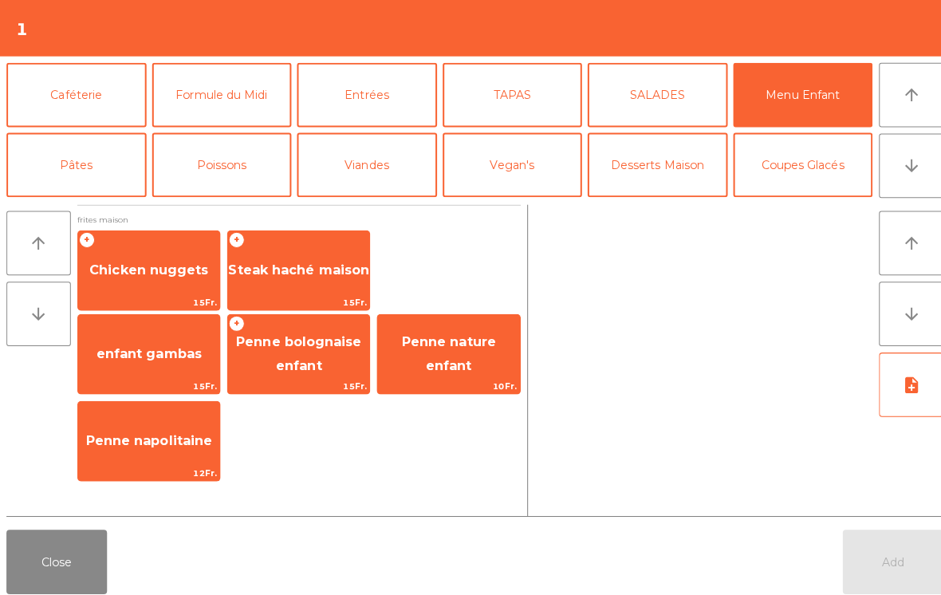
click at [317, 348] on span "Penne bolognaise enfant" at bounding box center [296, 351] width 140 height 68
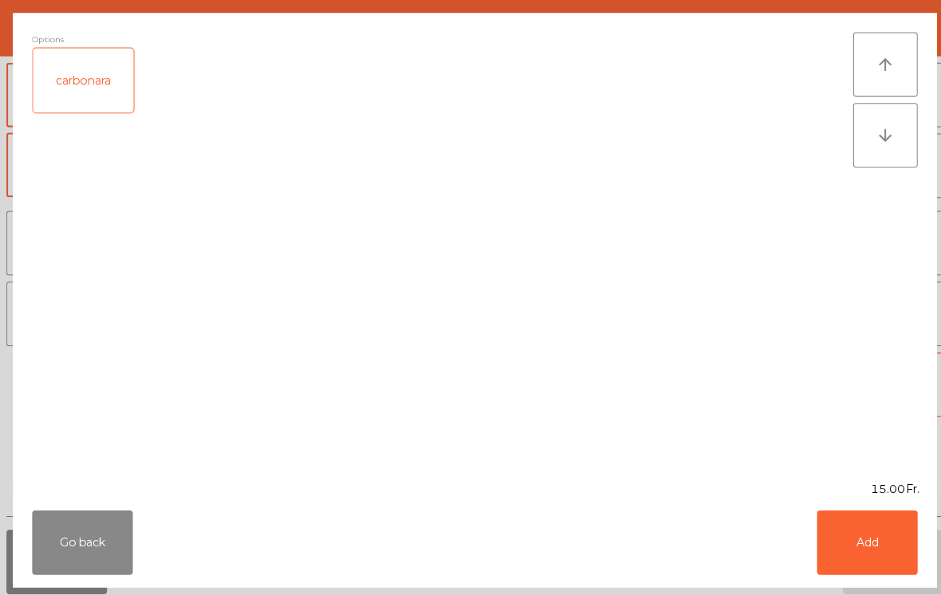
click at [852, 539] on button "Add" at bounding box center [859, 538] width 100 height 64
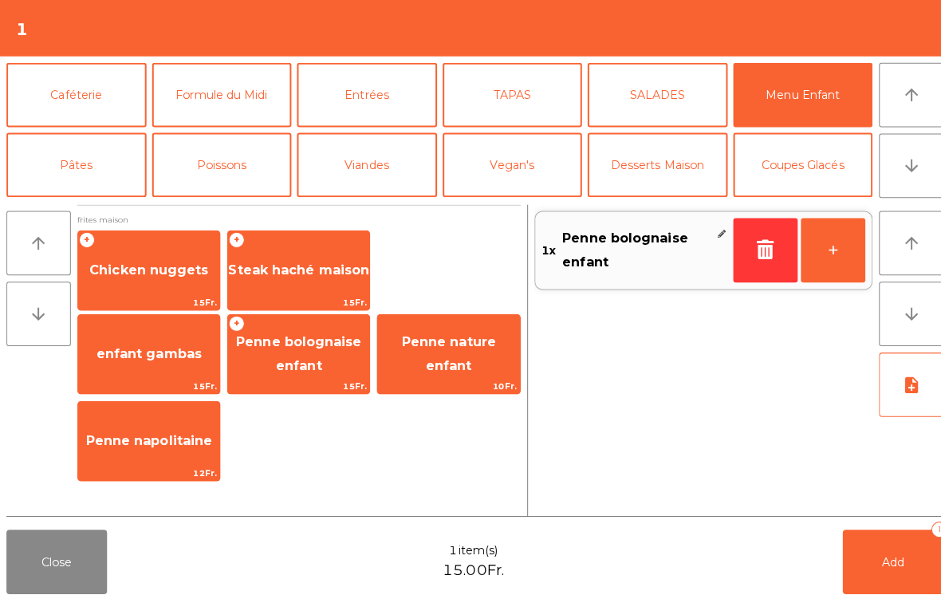
scroll to position [105, 0]
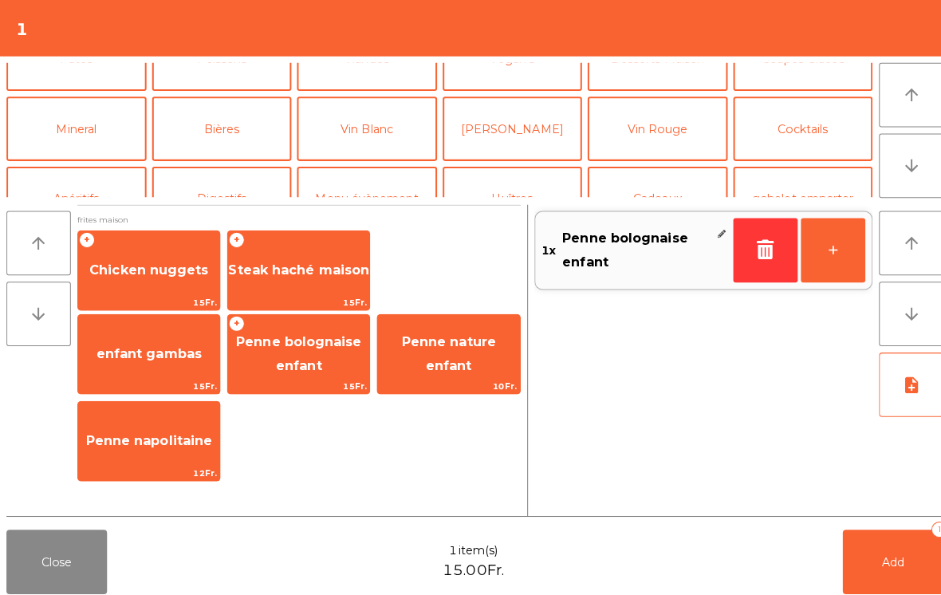
click at [216, 234] on button "La Chasse" at bounding box center [220, 266] width 139 height 64
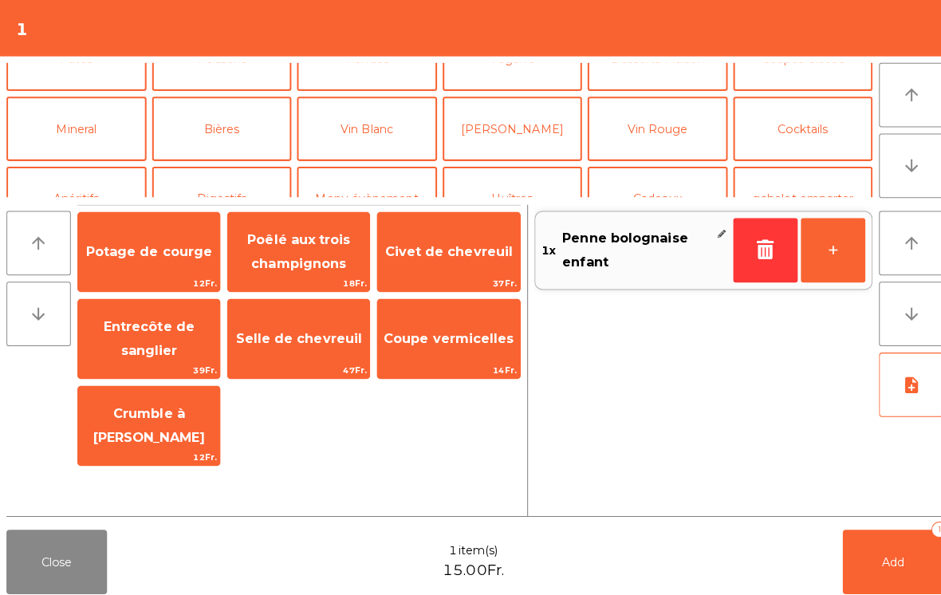
scroll to position [208, 0]
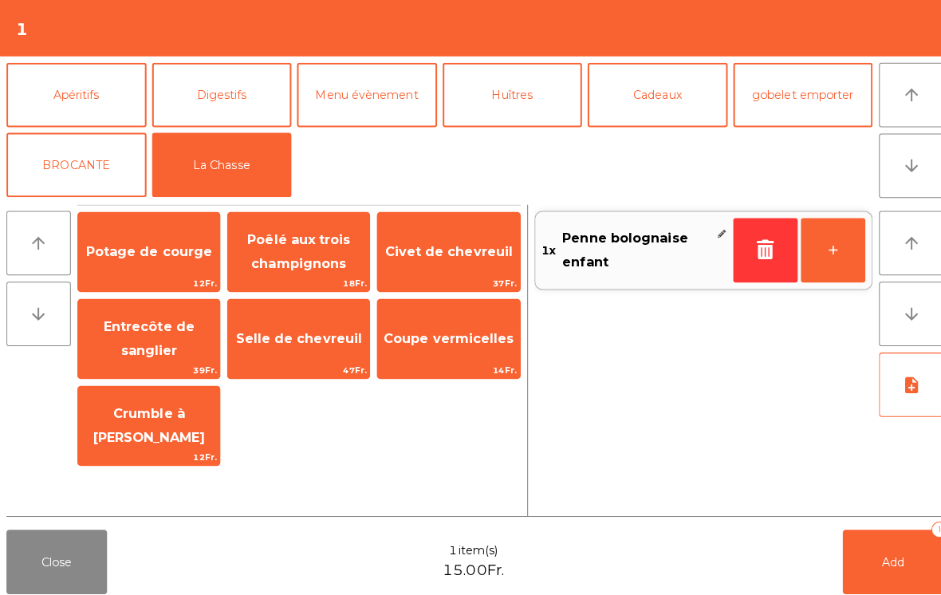
click at [278, 341] on span "Selle de chevreuil" at bounding box center [296, 335] width 125 height 15
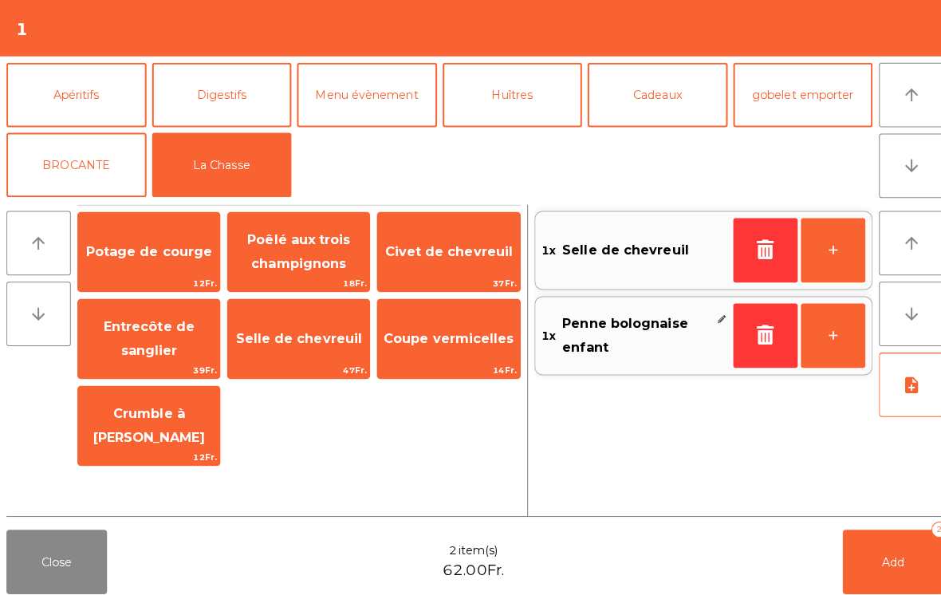
click at [872, 536] on button "Add 2" at bounding box center [885, 557] width 100 height 64
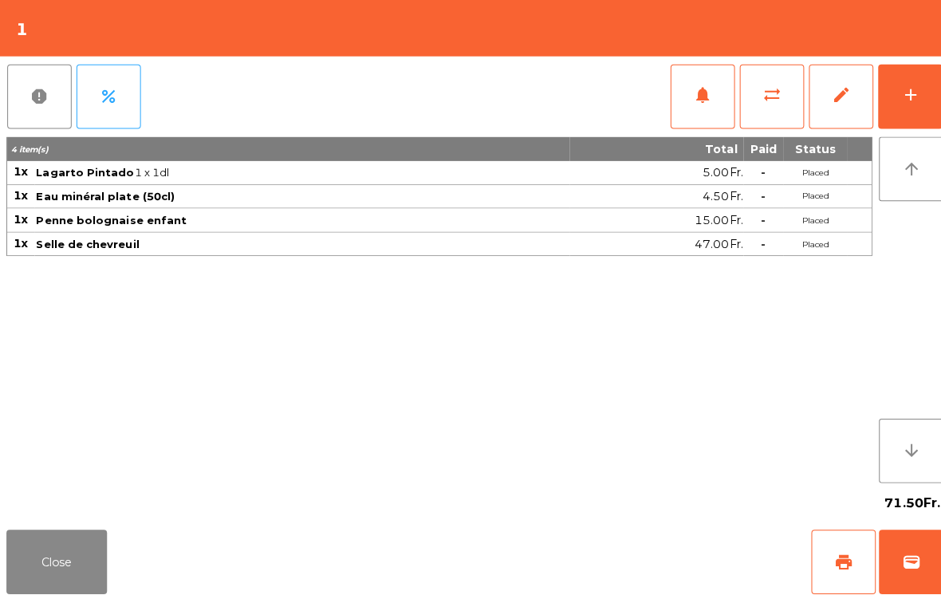
click at [54, 574] on button "Close" at bounding box center [56, 557] width 100 height 64
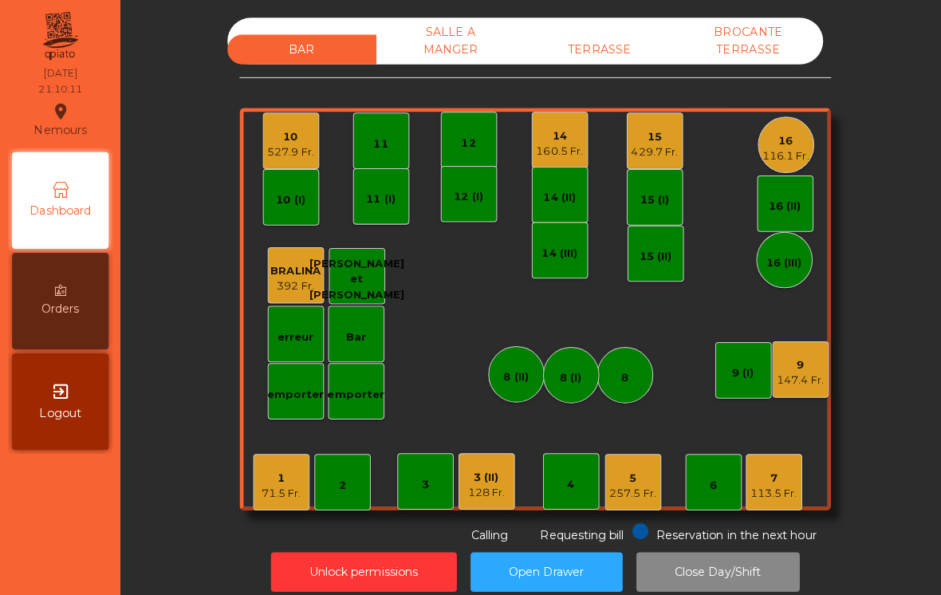
click at [661, 159] on div "15 429.7 Fr." at bounding box center [649, 140] width 56 height 56
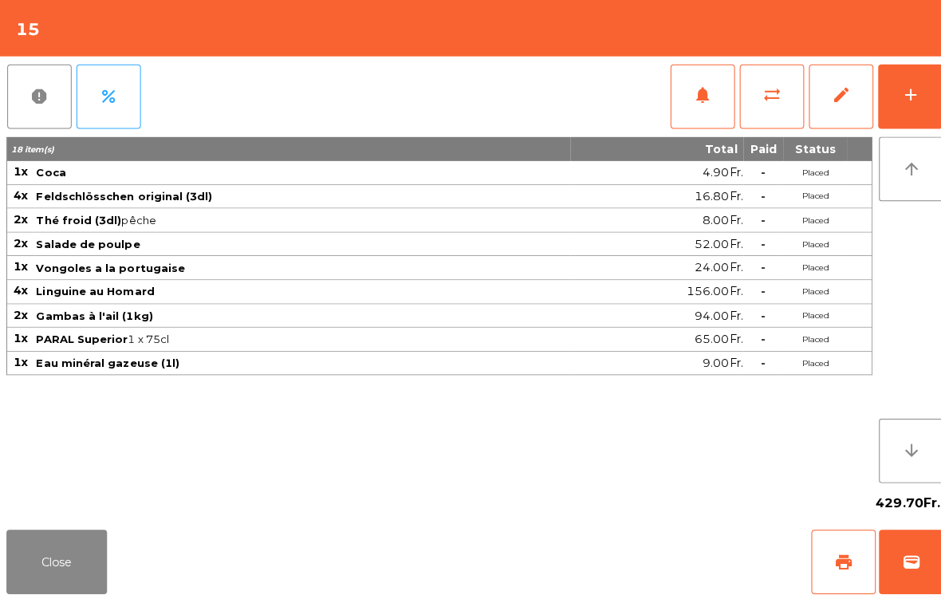
click at [880, 100] on button "add" at bounding box center [902, 96] width 64 height 64
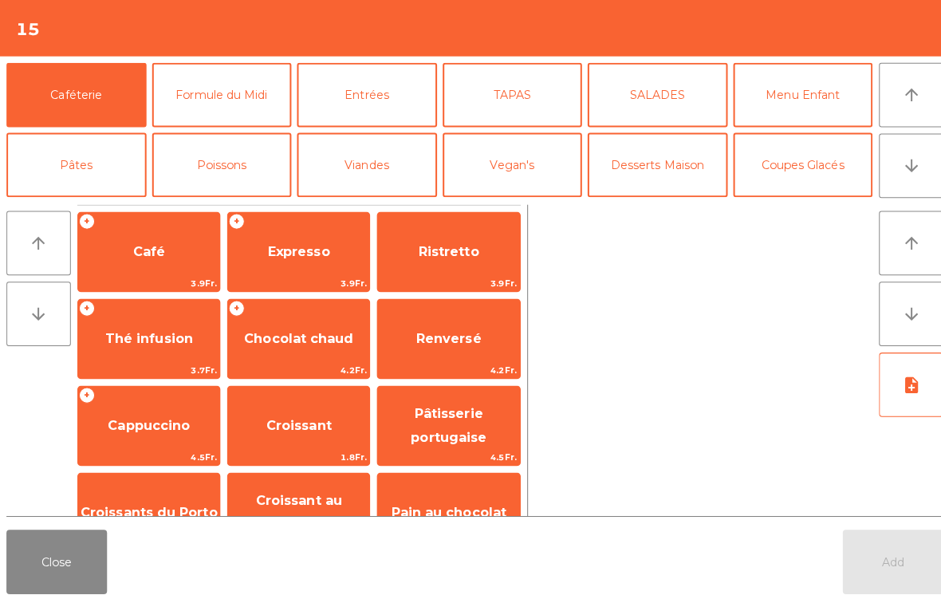
click at [802, 179] on button "Coupes Glacés" at bounding box center [795, 164] width 139 height 64
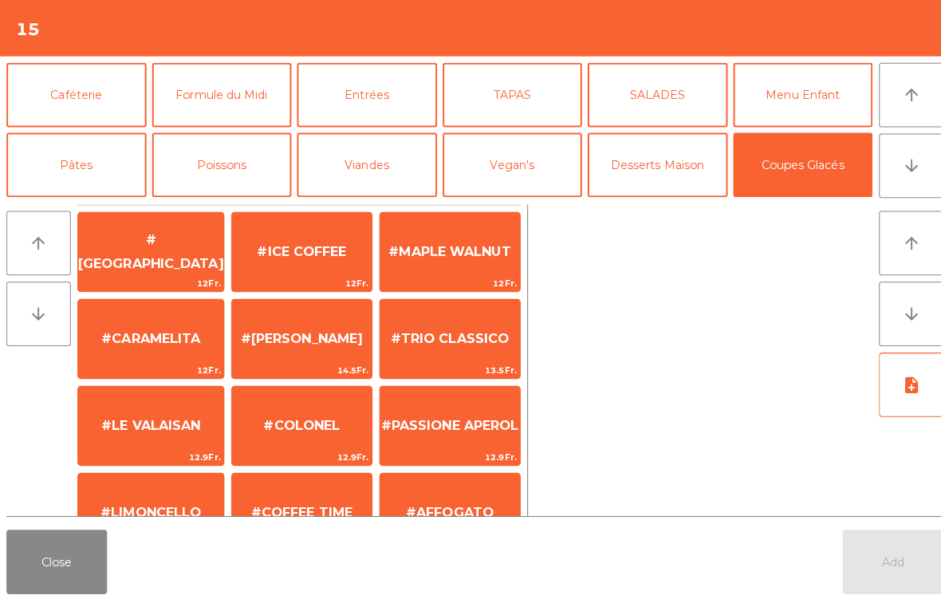
click at [662, 182] on button "Desserts Maison" at bounding box center [651, 164] width 139 height 64
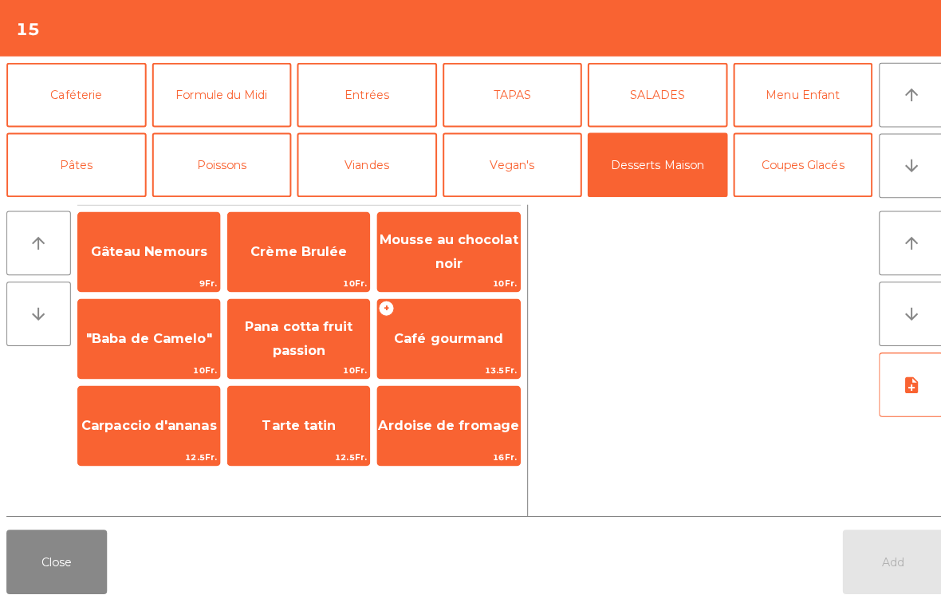
click at [892, 174] on button "arrow_downward" at bounding box center [903, 164] width 64 height 64
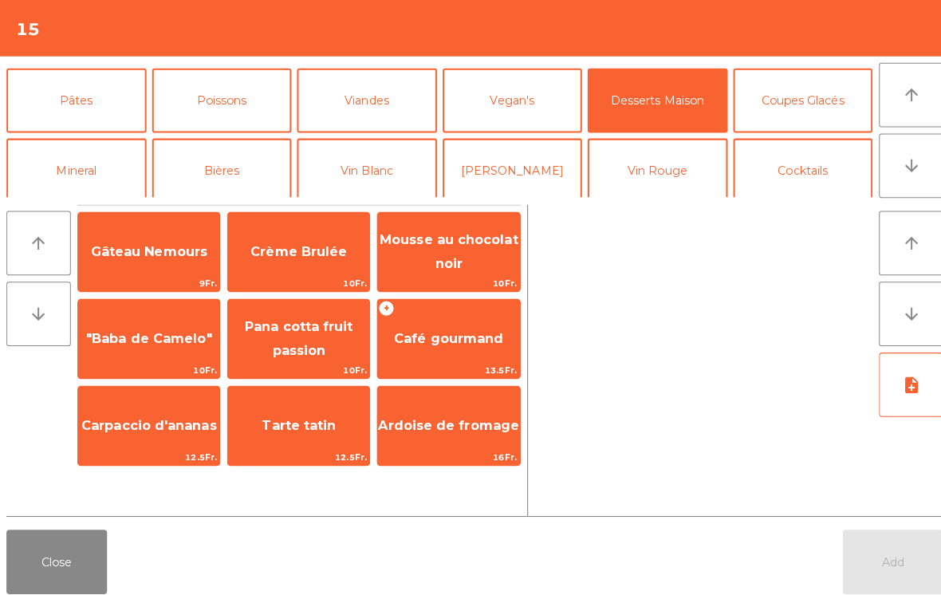
click at [903, 168] on icon "arrow_downward" at bounding box center [902, 164] width 19 height 19
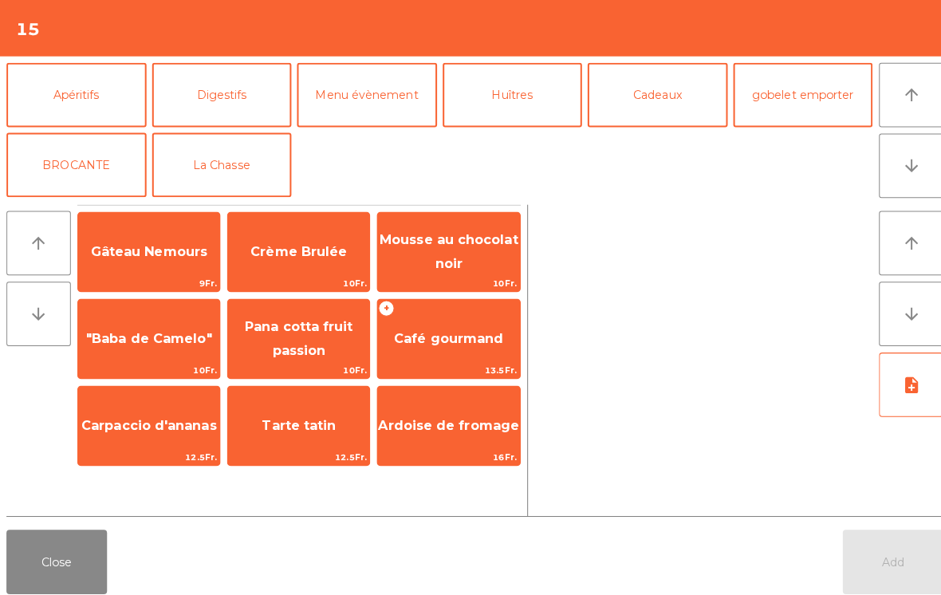
click at [234, 178] on button "La Chasse" at bounding box center [220, 164] width 139 height 64
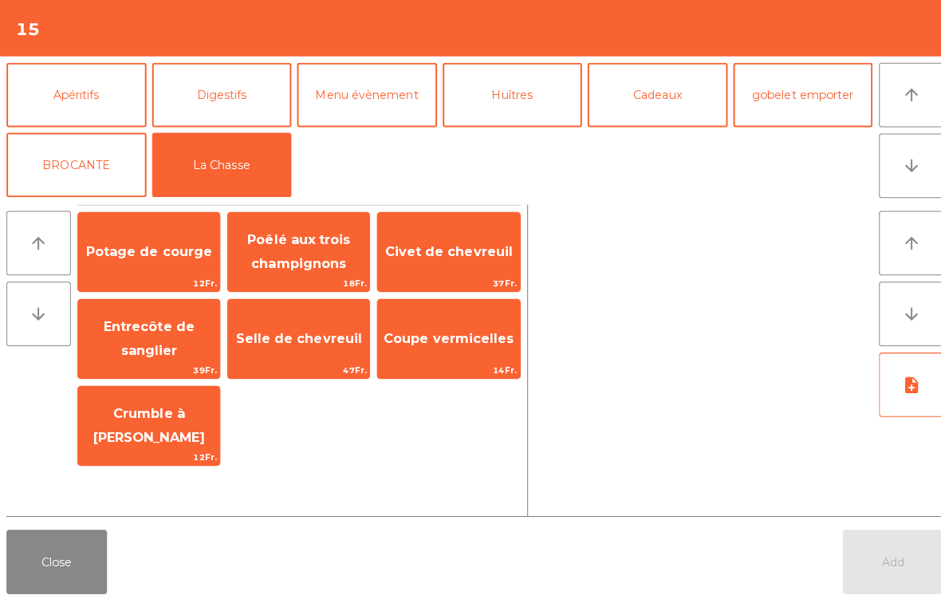
click at [457, 358] on div "Coupe vermicelles 14Fr." at bounding box center [444, 336] width 142 height 80
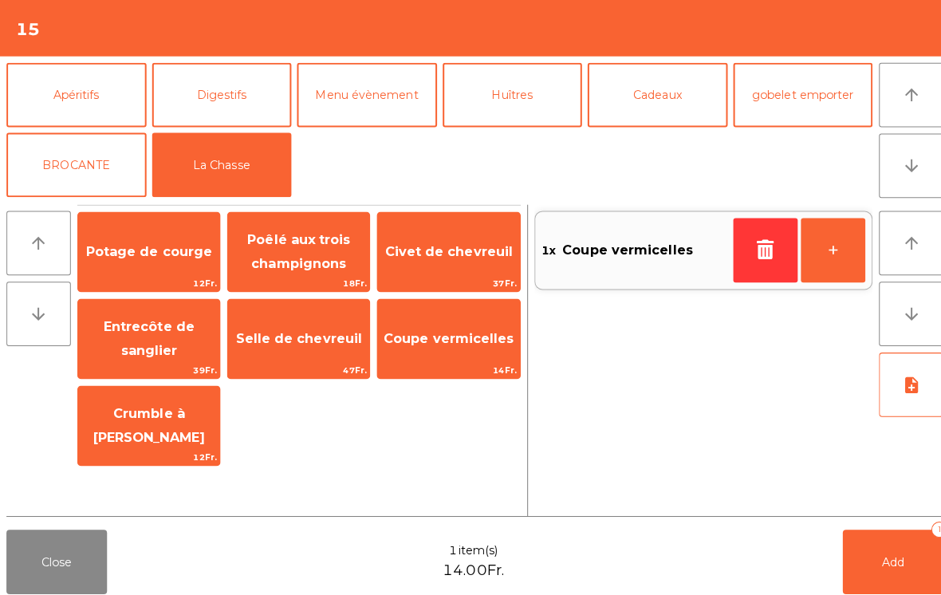
click at [903, 98] on icon "arrow_upward" at bounding box center [902, 94] width 19 height 19
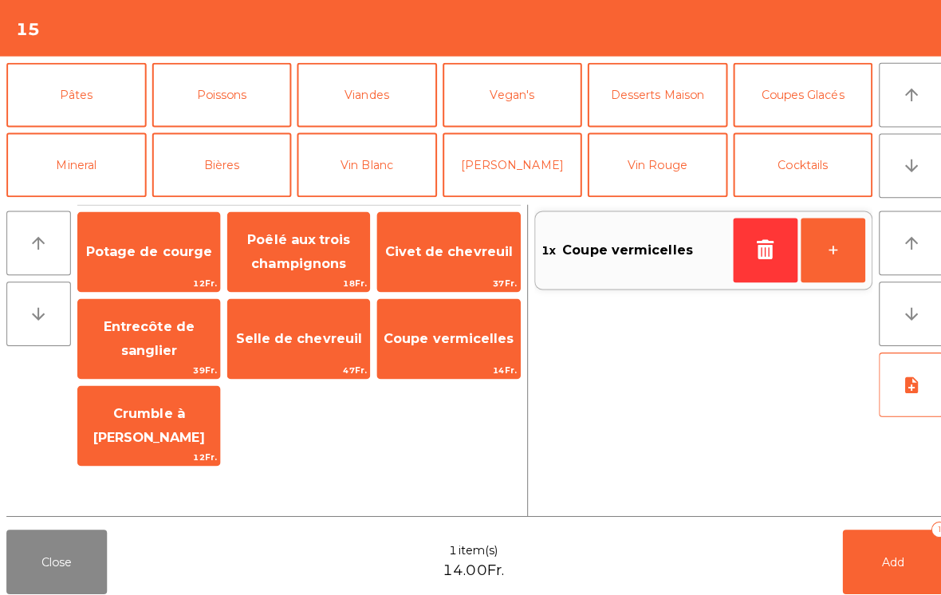
click at [672, 107] on button "Desserts Maison" at bounding box center [651, 94] width 139 height 64
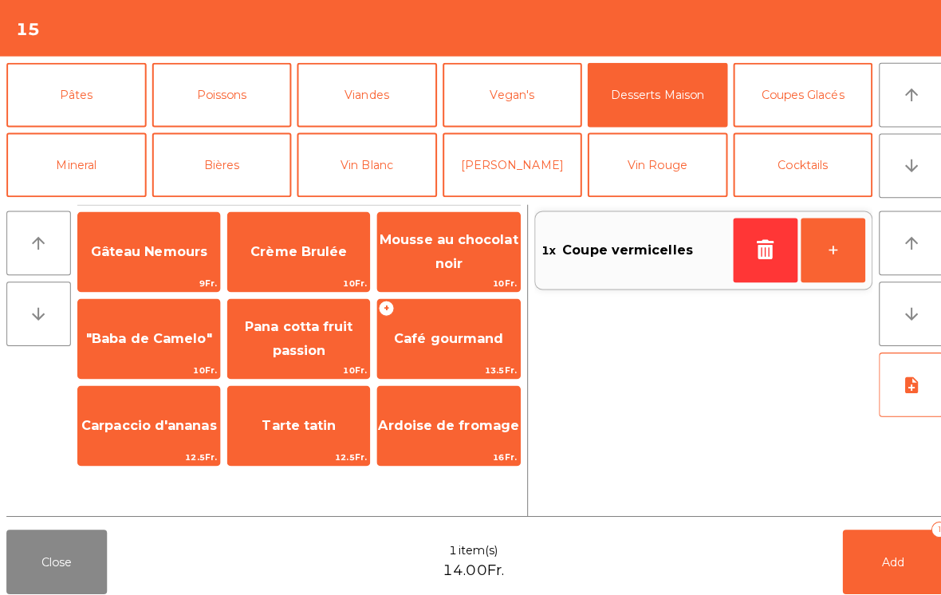
click at [303, 270] on span "Crème Brulée" at bounding box center [296, 249] width 140 height 43
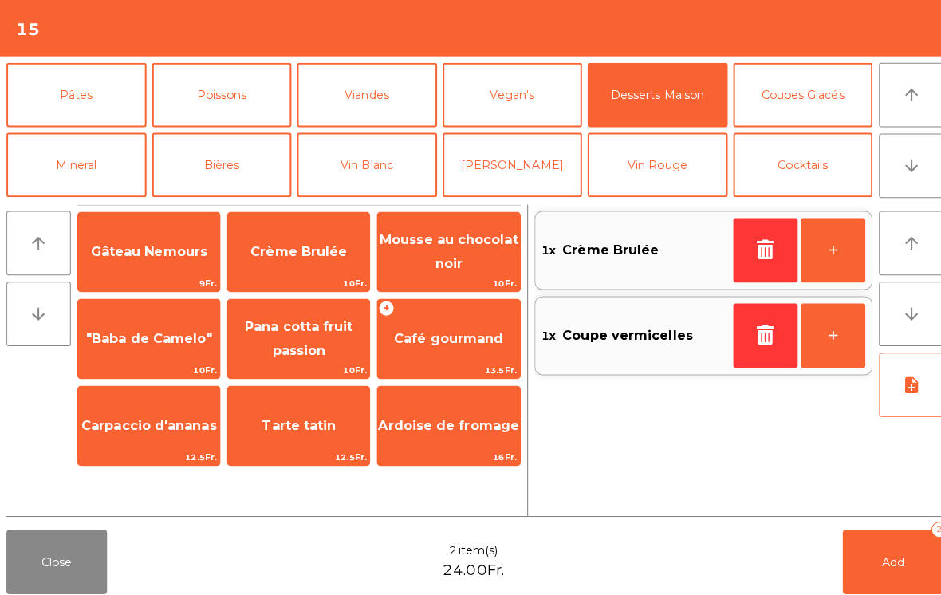
click at [892, 104] on button "arrow_upward" at bounding box center [903, 94] width 64 height 64
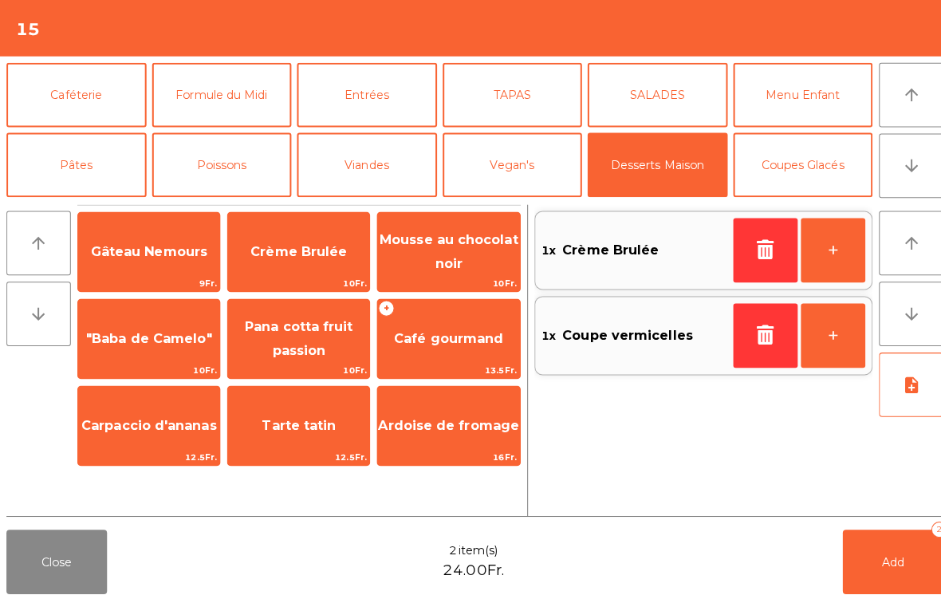
click at [899, 167] on icon "arrow_downward" at bounding box center [902, 164] width 19 height 19
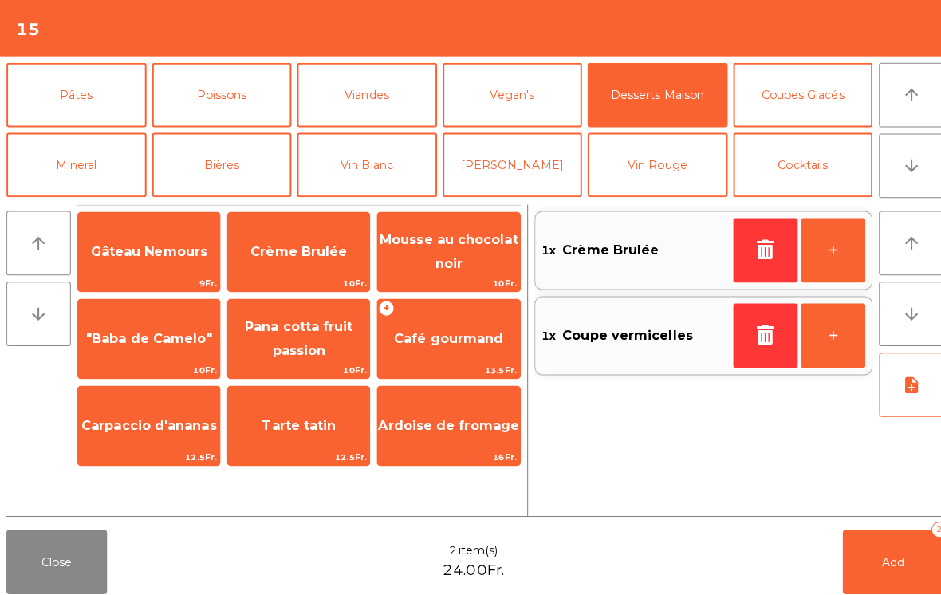
click at [903, 175] on button "arrow_downward" at bounding box center [903, 164] width 64 height 64
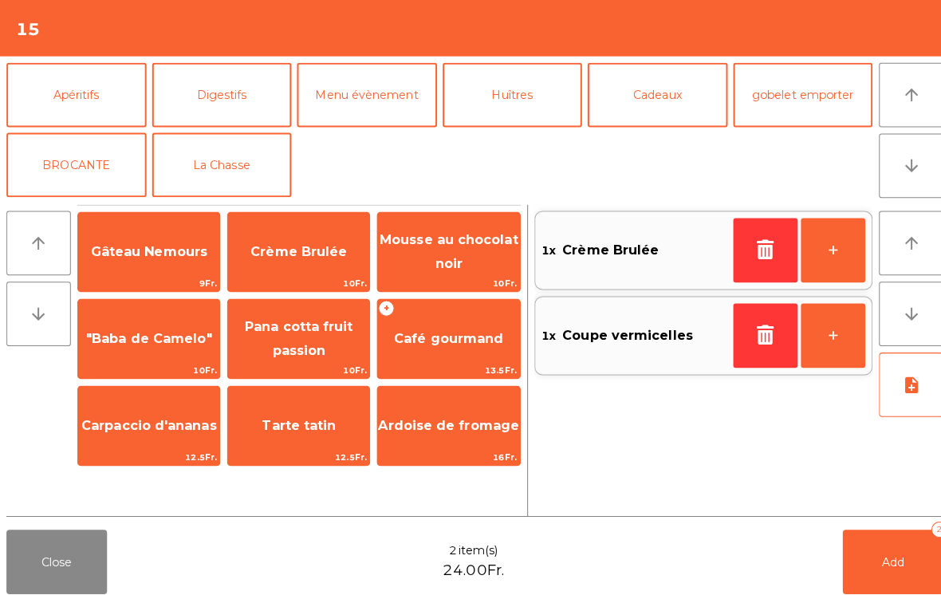
click at [214, 104] on button "Digestifs" at bounding box center [220, 94] width 139 height 64
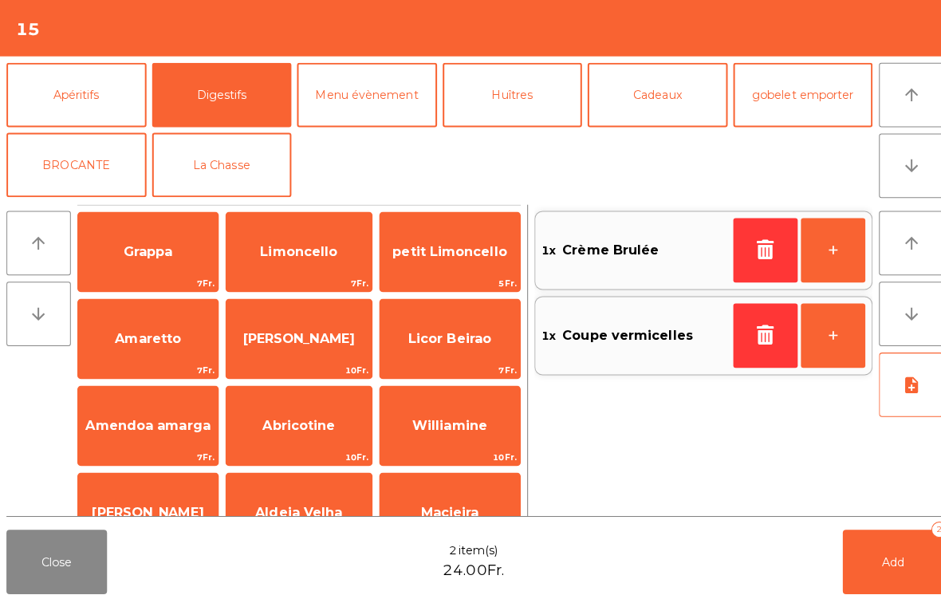
click at [321, 266] on span "Limoncello" at bounding box center [296, 249] width 144 height 43
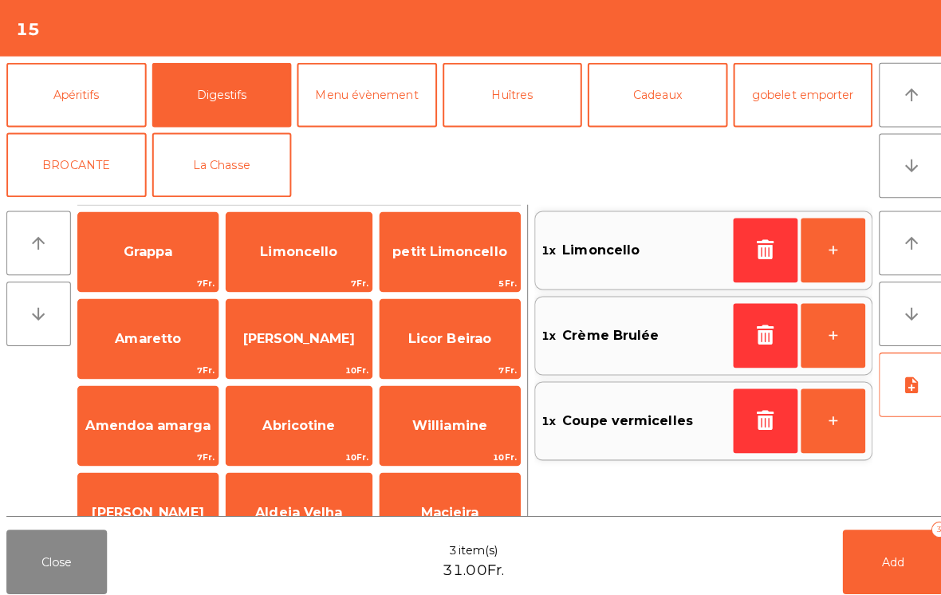
click at [825, 254] on button "+" at bounding box center [825, 248] width 64 height 64
click at [876, 566] on button "Add 5" at bounding box center [885, 557] width 100 height 64
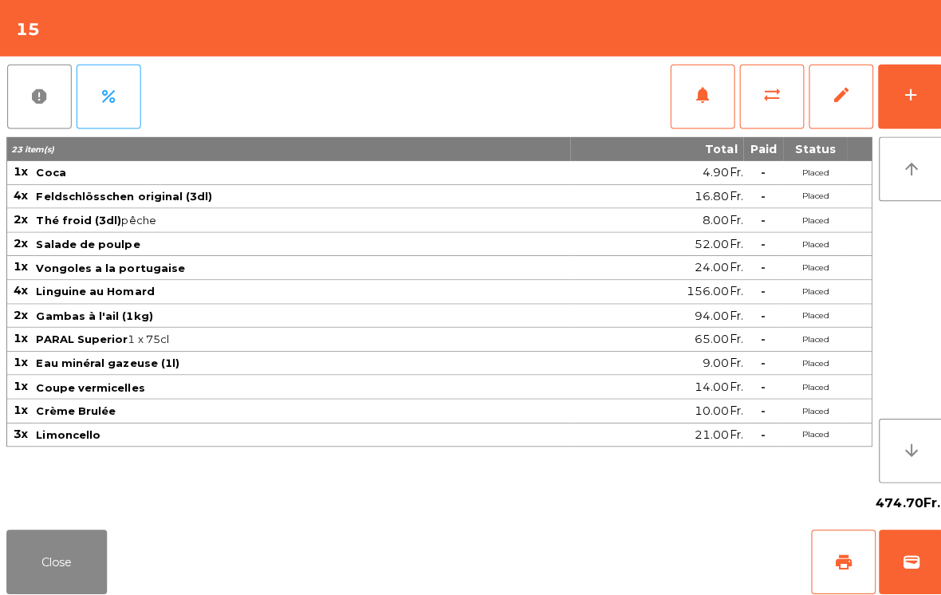
click at [75, 565] on button "Close" at bounding box center [56, 557] width 100 height 64
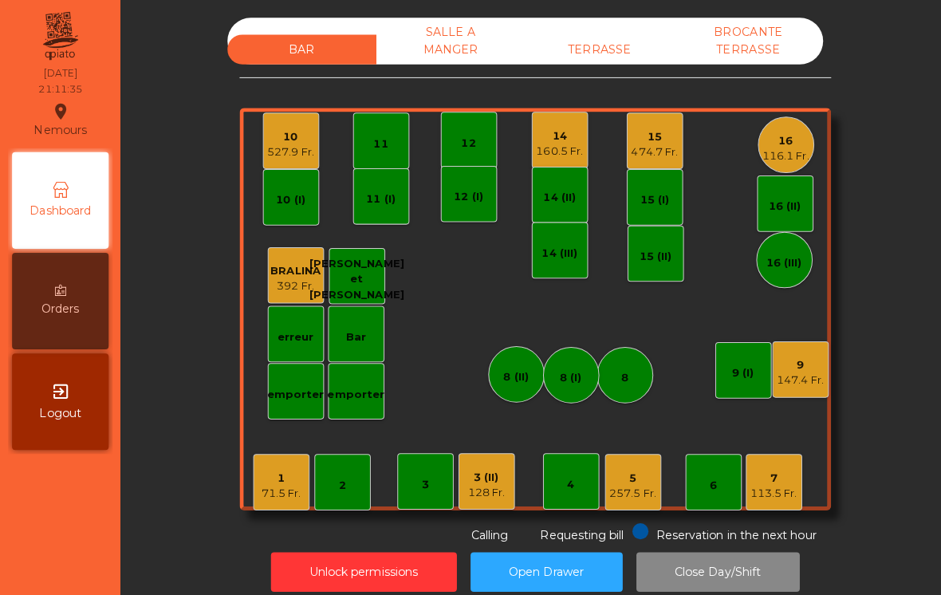
click at [270, 477] on div "1" at bounding box center [278, 474] width 39 height 16
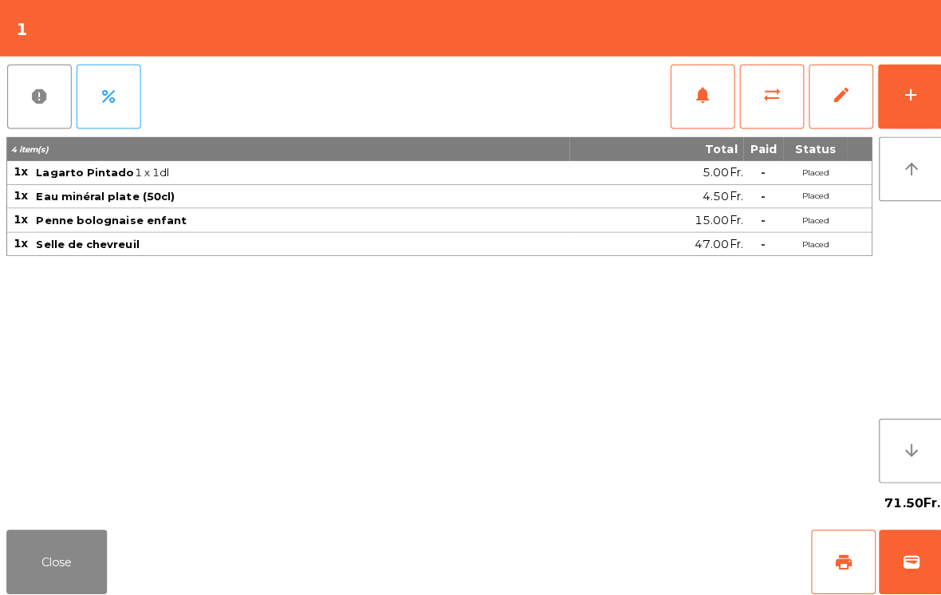
click at [45, 537] on button "Close" at bounding box center [56, 557] width 100 height 64
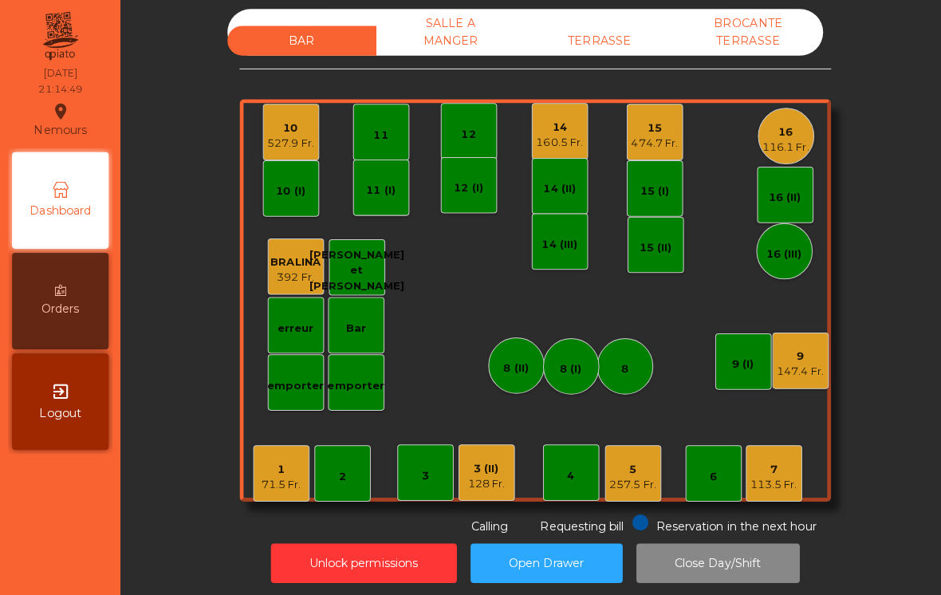
click at [579, 50] on div "TERRASSE" at bounding box center [595, 41] width 148 height 30
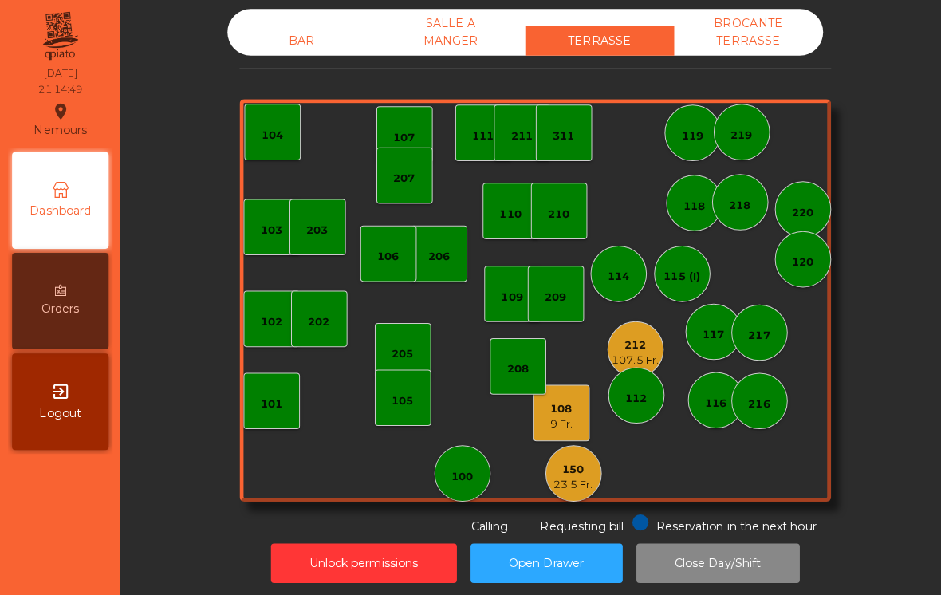
scroll to position [8, 0]
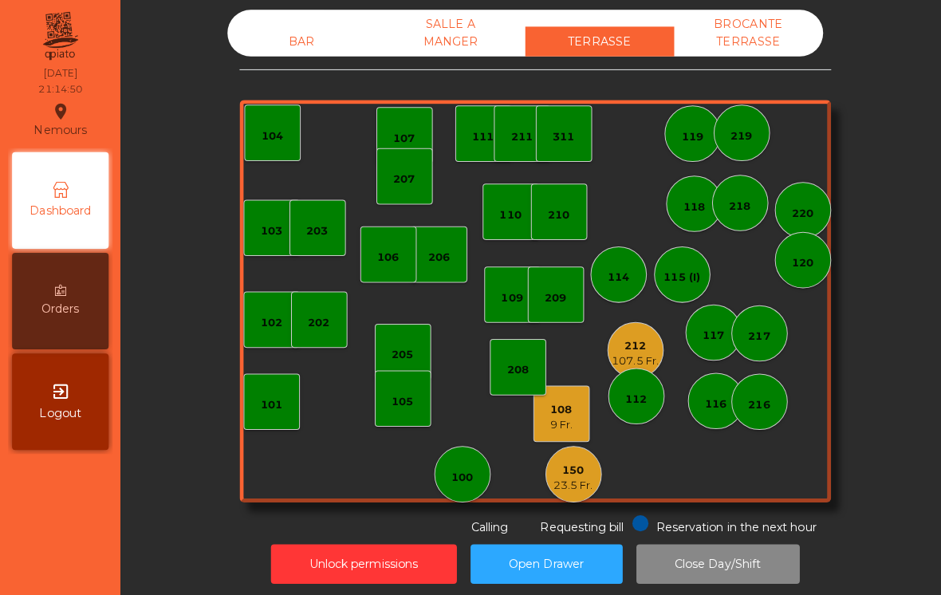
click at [551, 426] on div "9 Fr." at bounding box center [556, 421] width 22 height 16
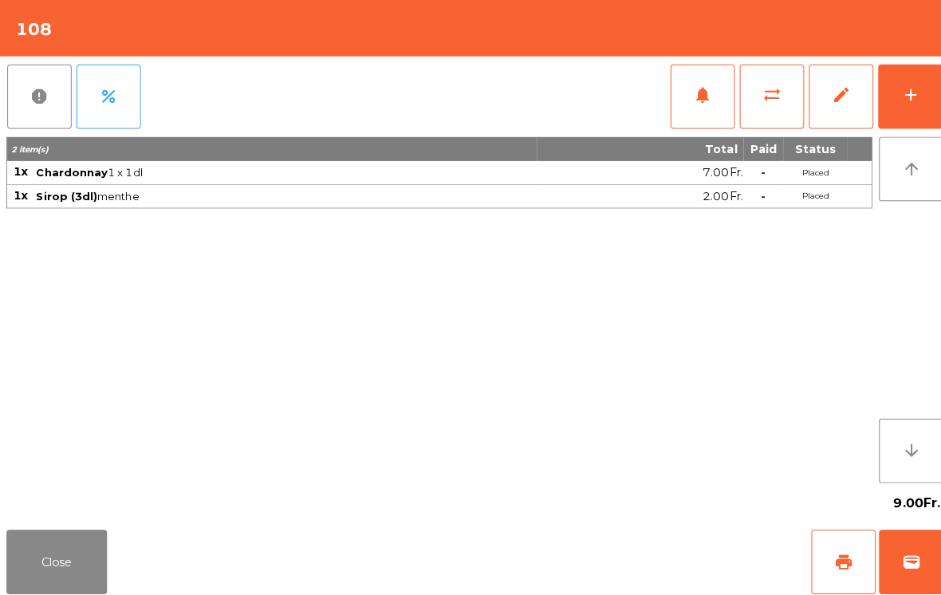
click at [885, 107] on button "add" at bounding box center [902, 96] width 64 height 64
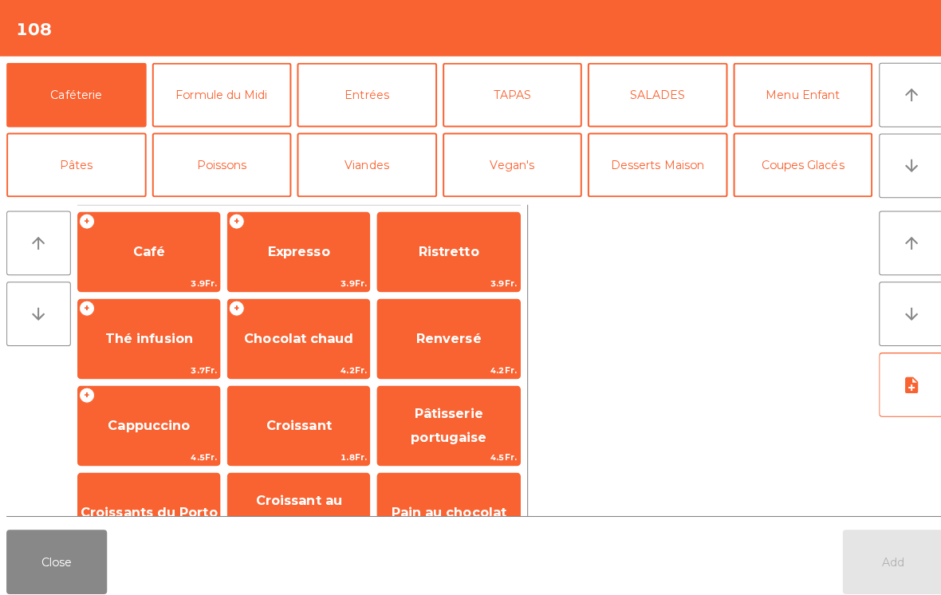
click at [501, 111] on button "TAPAS" at bounding box center [508, 94] width 139 height 64
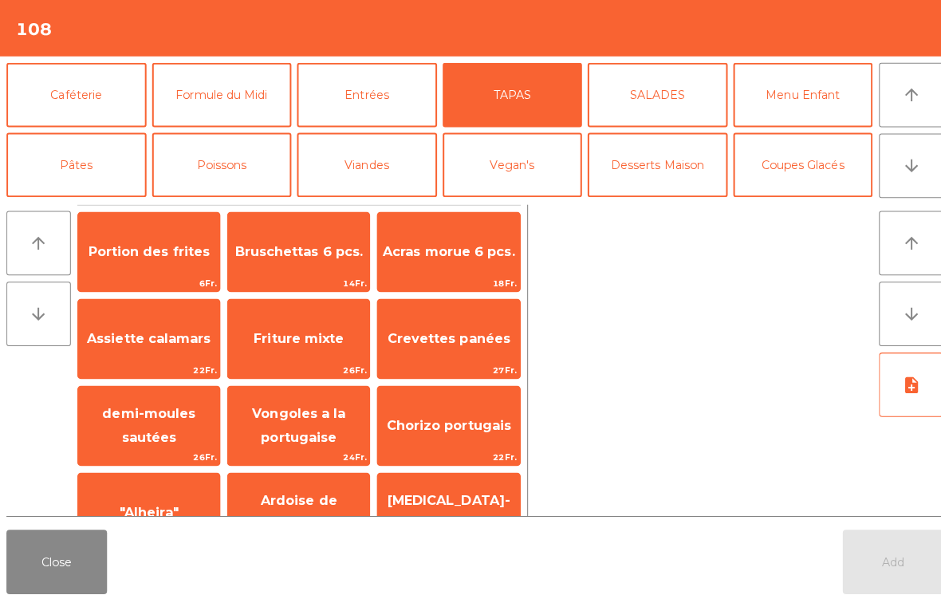
click at [230, 166] on button "Poissons" at bounding box center [220, 164] width 139 height 64
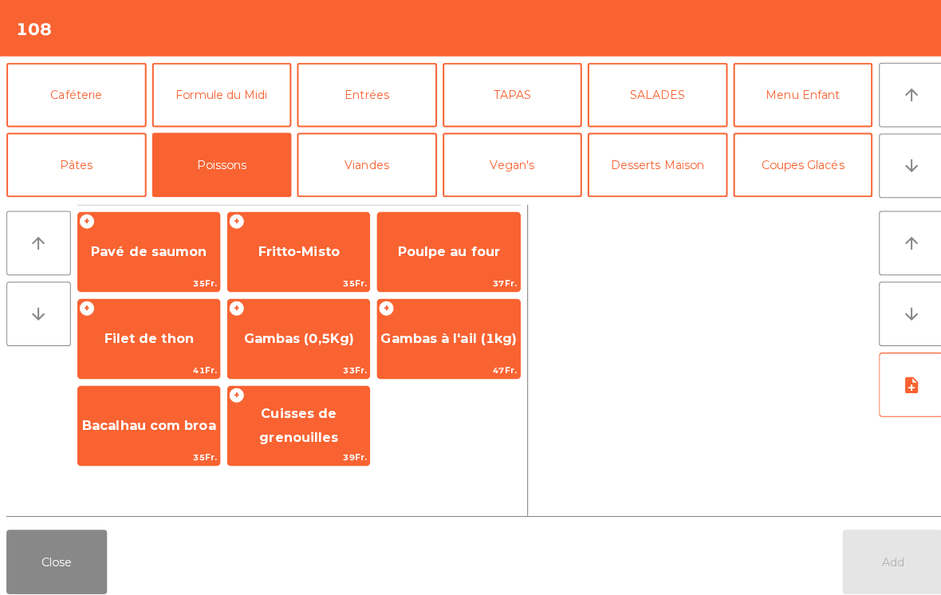
click at [293, 253] on span "Fritto-Misto" at bounding box center [296, 249] width 81 height 15
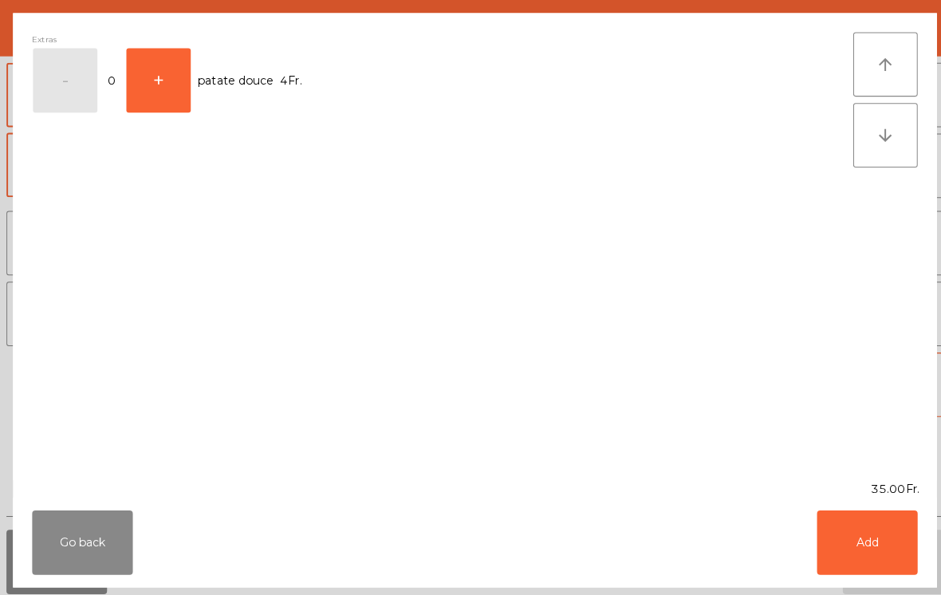
click at [847, 519] on button "Add" at bounding box center [859, 538] width 100 height 64
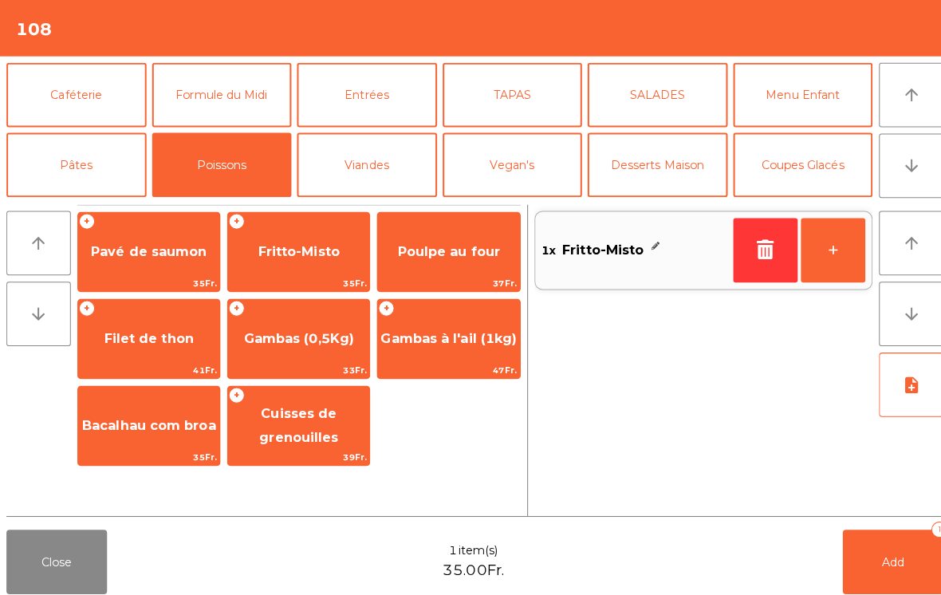
click at [399, 95] on button "Entrées" at bounding box center [363, 94] width 139 height 64
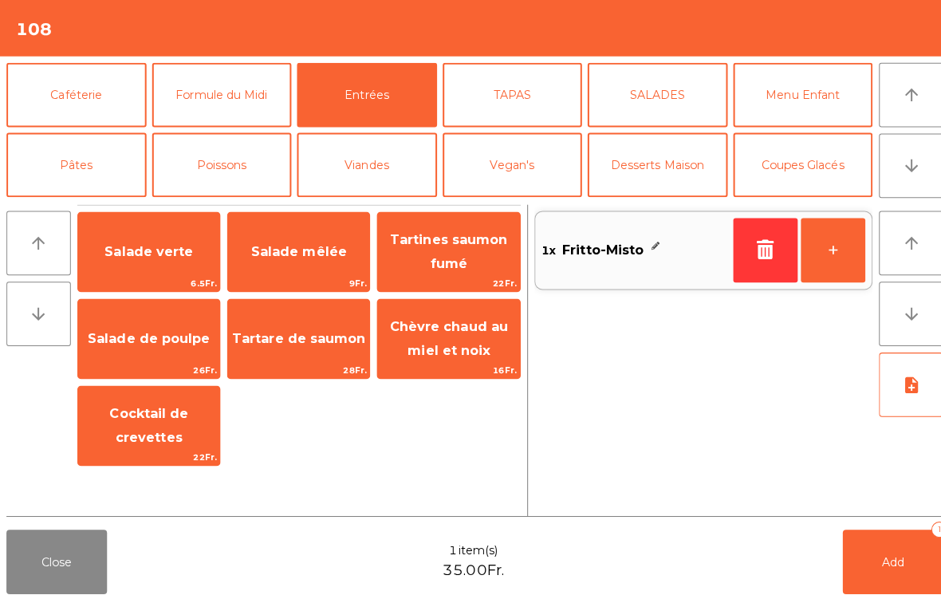
click at [314, 254] on span "Salade mêlée" at bounding box center [296, 249] width 95 height 15
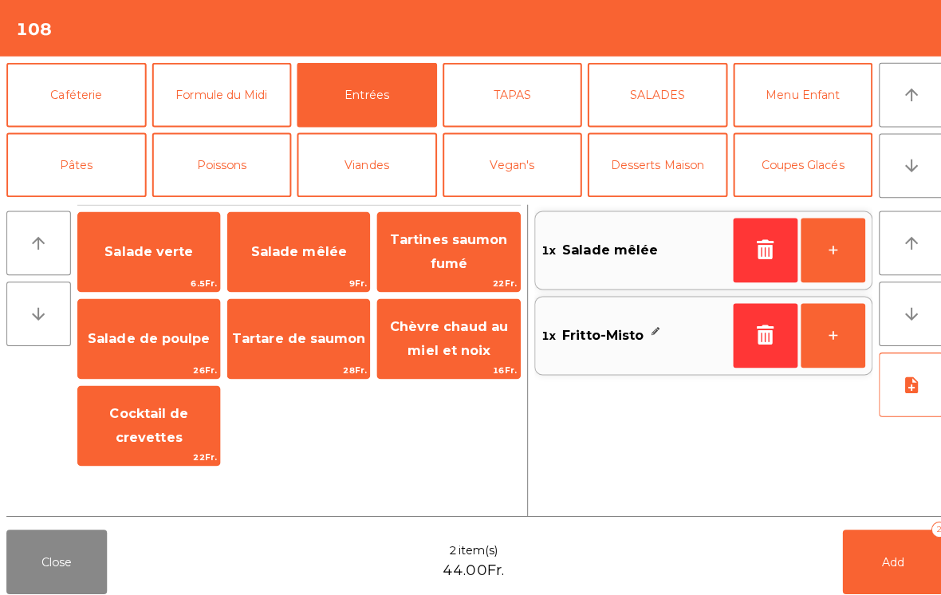
click at [894, 377] on icon "note_add" at bounding box center [902, 381] width 19 height 19
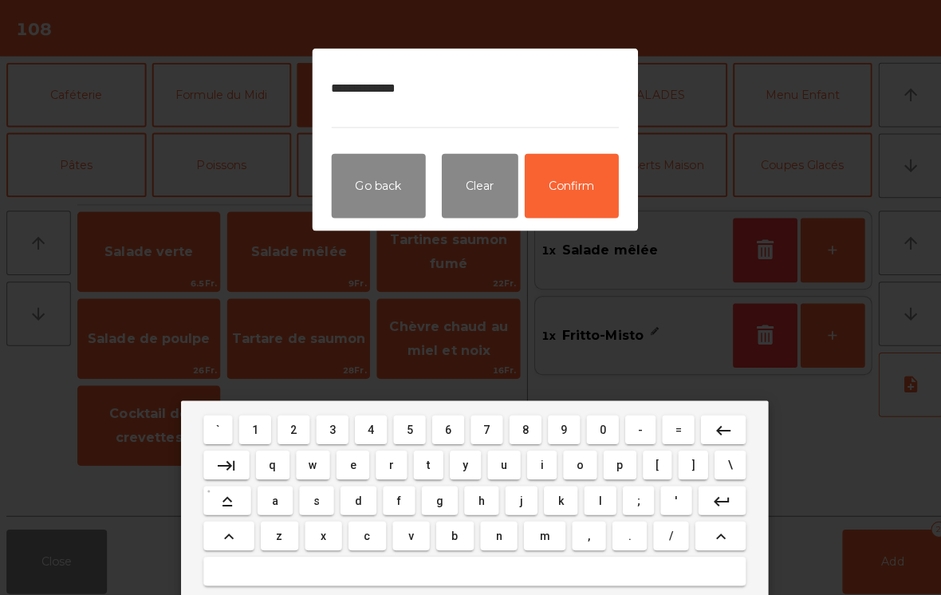
type textarea "**********"
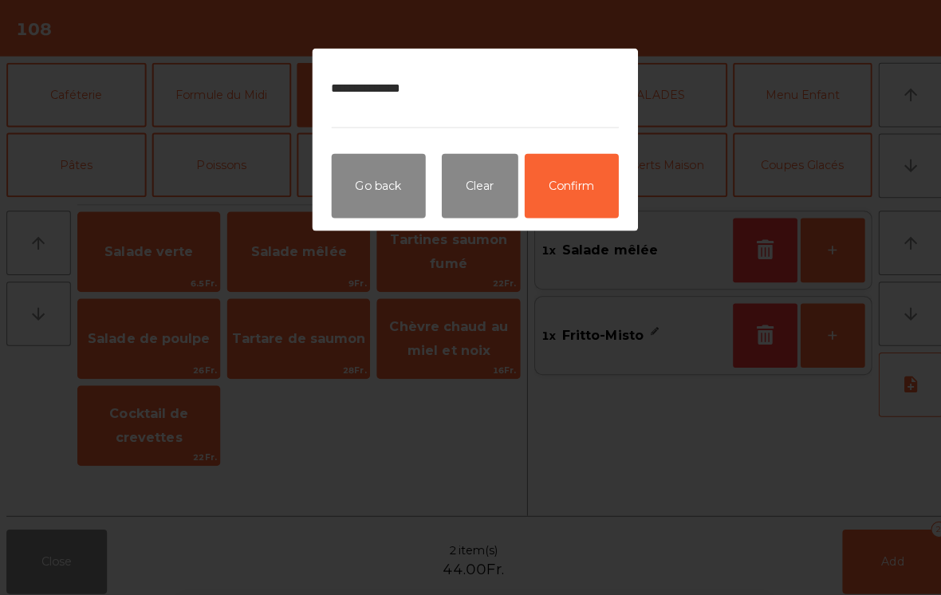
click at [570, 158] on button "Confirm" at bounding box center [566, 184] width 93 height 64
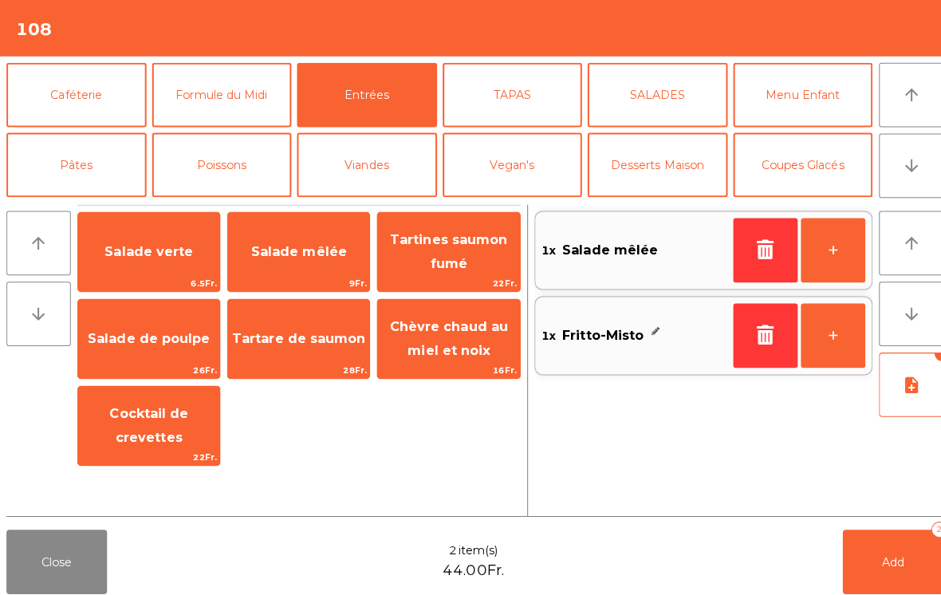
click at [864, 557] on button "Add 2" at bounding box center [885, 557] width 100 height 64
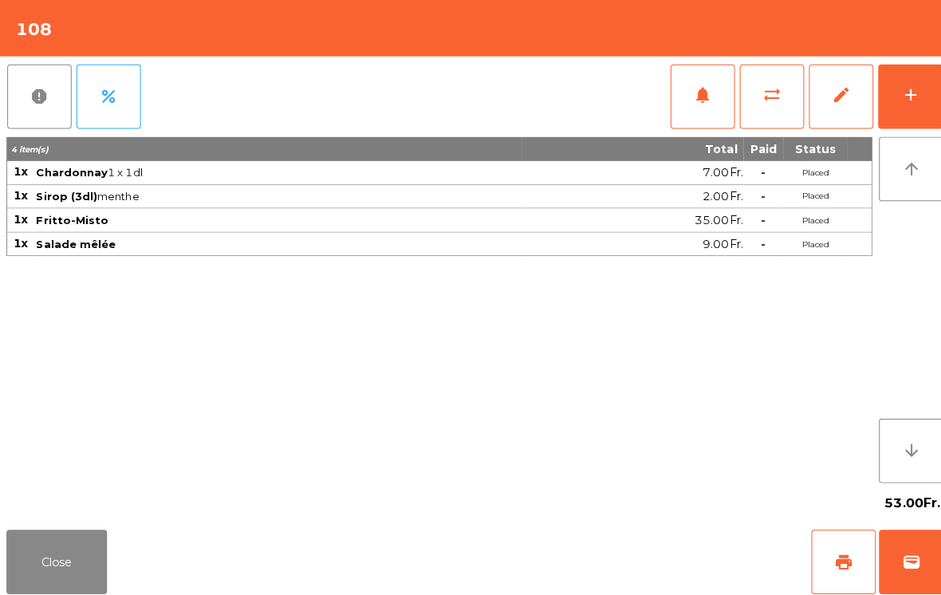
click at [42, 557] on button "Close" at bounding box center [56, 557] width 100 height 64
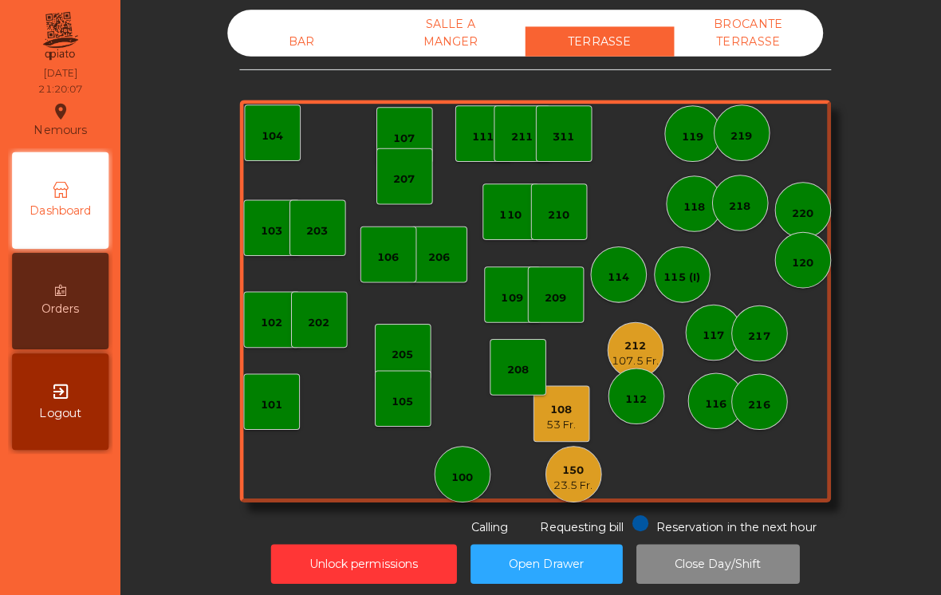
click at [293, 18] on div "BAR SALLE A MANGER TERRASSE BROCANTE TERRASSE" at bounding box center [521, 33] width 590 height 46
click at [292, 49] on div "BAR" at bounding box center [300, 41] width 148 height 30
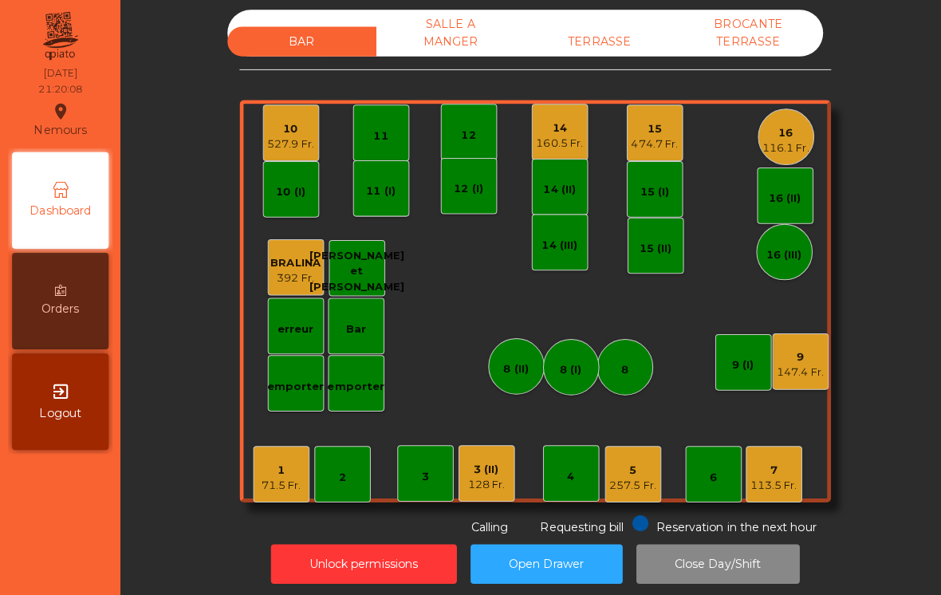
click at [791, 145] on div "116.1 Fr." at bounding box center [779, 147] width 46 height 16
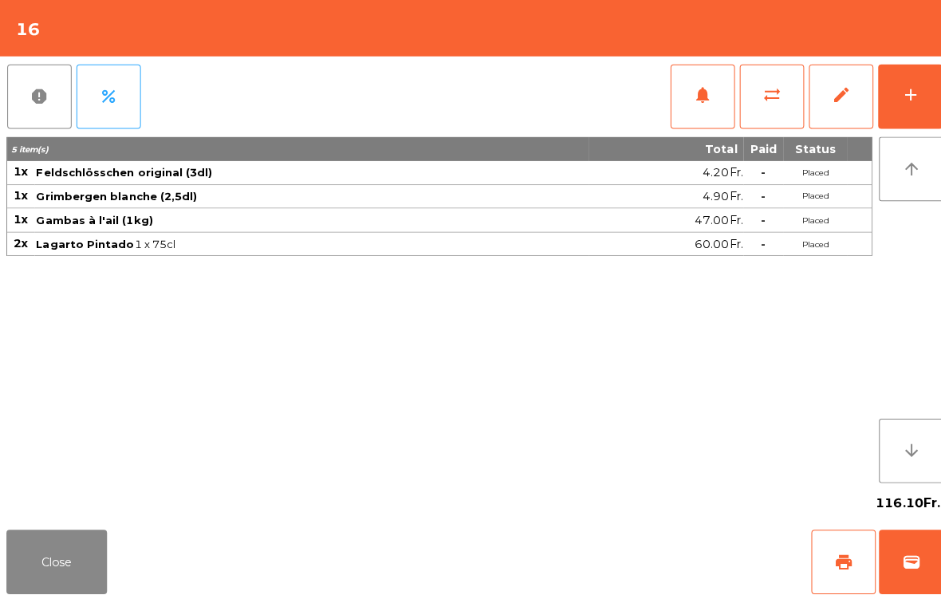
click at [900, 105] on button "add" at bounding box center [902, 96] width 64 height 64
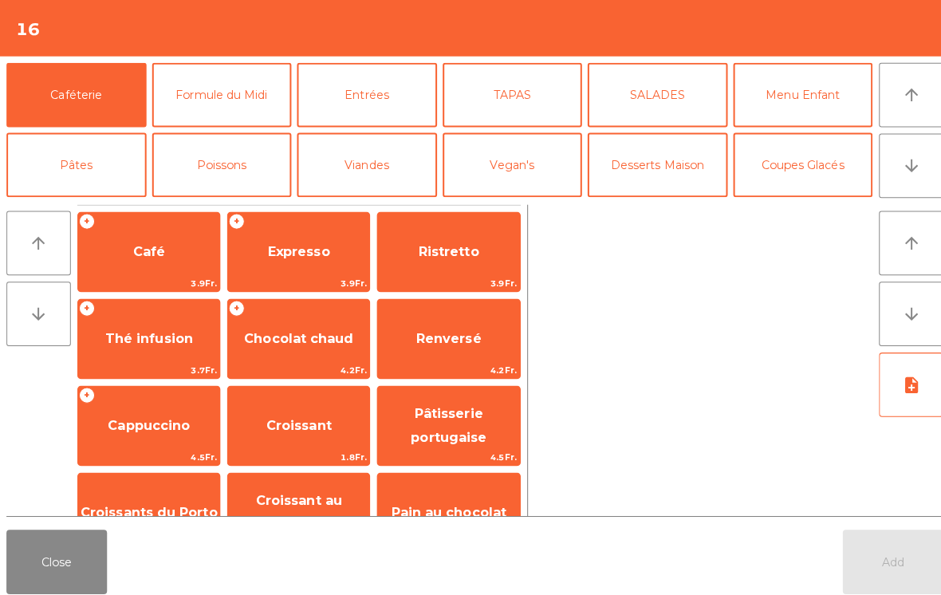
click at [803, 172] on button "Coupes Glacés" at bounding box center [795, 164] width 139 height 64
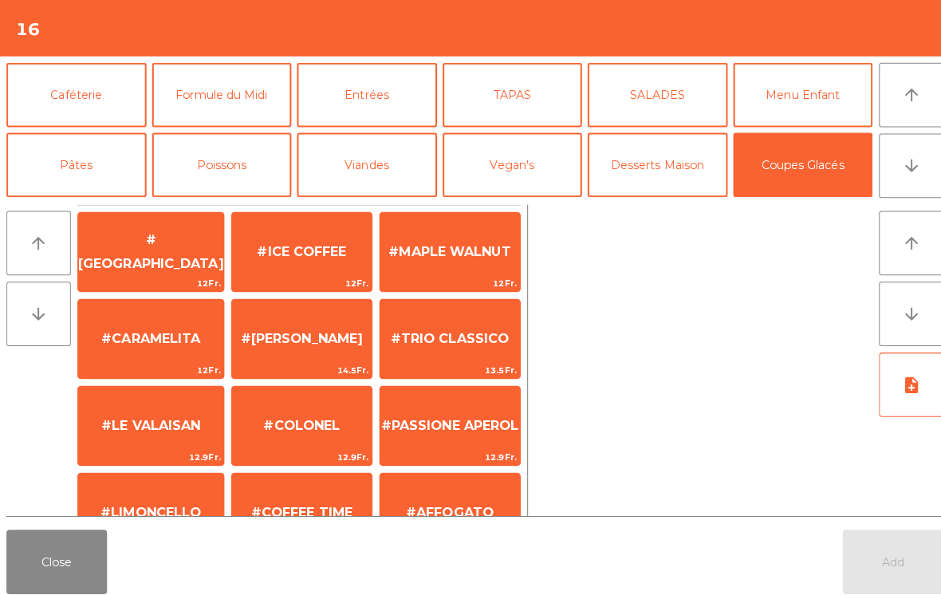
click at [136, 250] on span "#DANEMARK" at bounding box center [149, 249] width 144 height 39
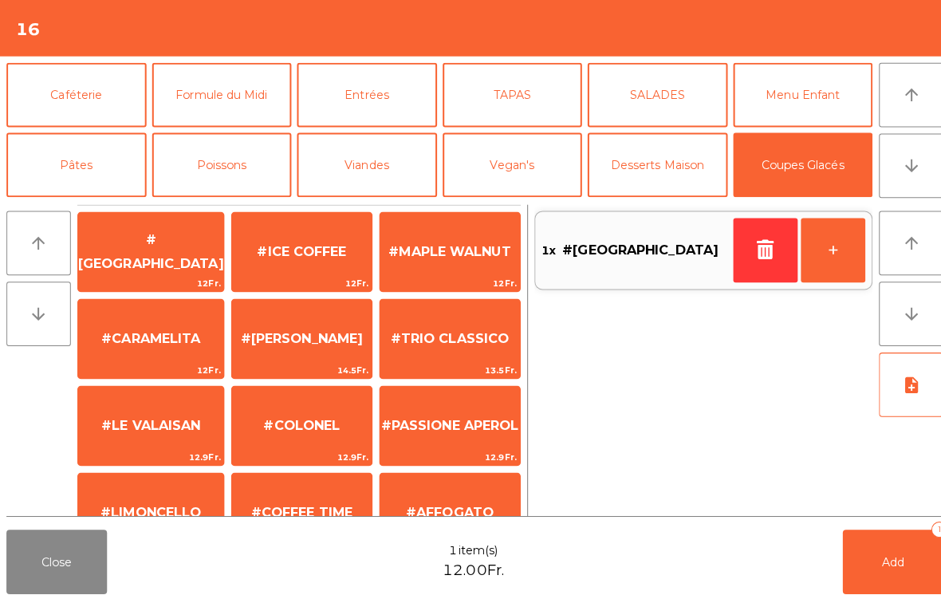
click at [124, 343] on span "#CARAMELITA" at bounding box center [149, 335] width 98 height 15
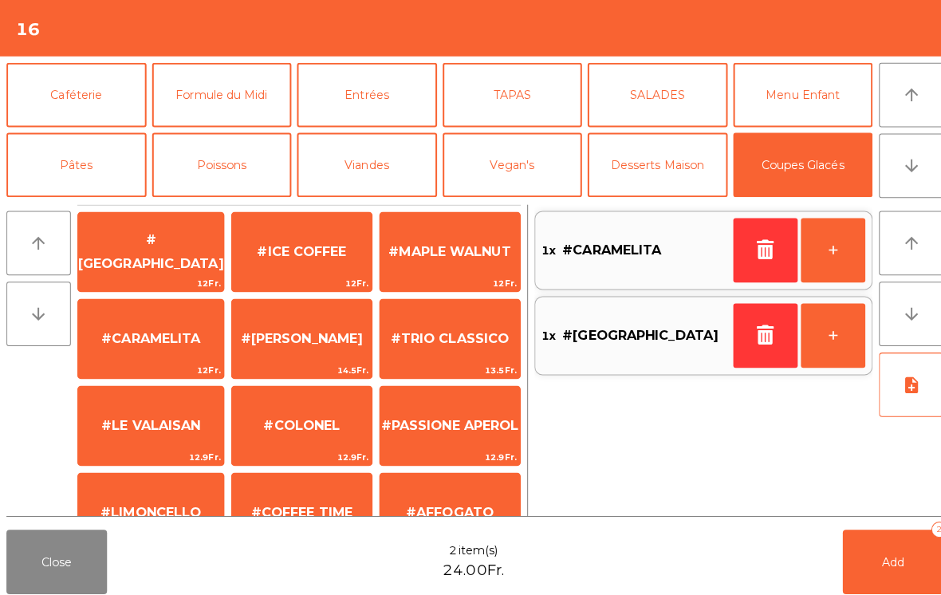
click at [884, 561] on span "Add" at bounding box center [885, 556] width 22 height 14
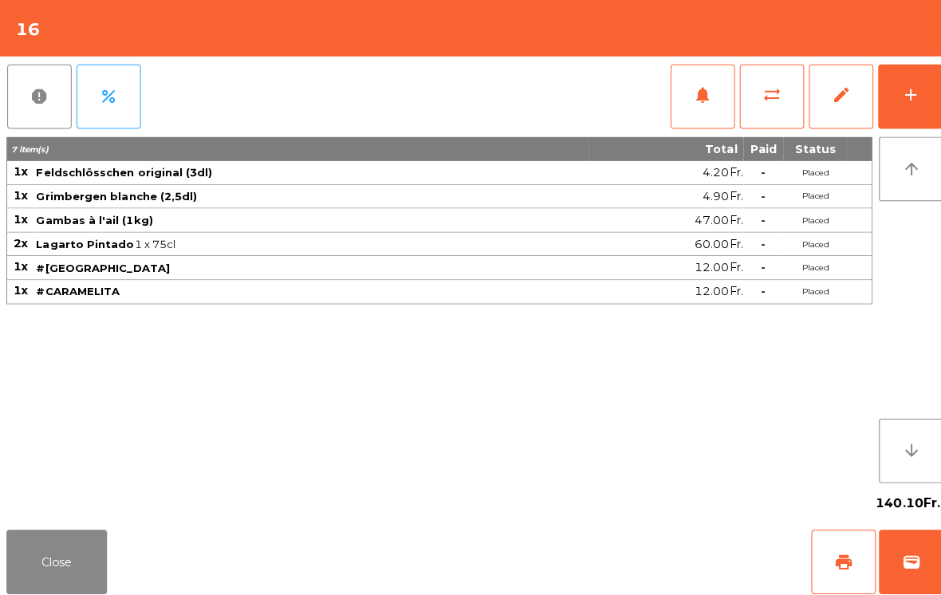
click at [81, 565] on button "Close" at bounding box center [56, 557] width 100 height 64
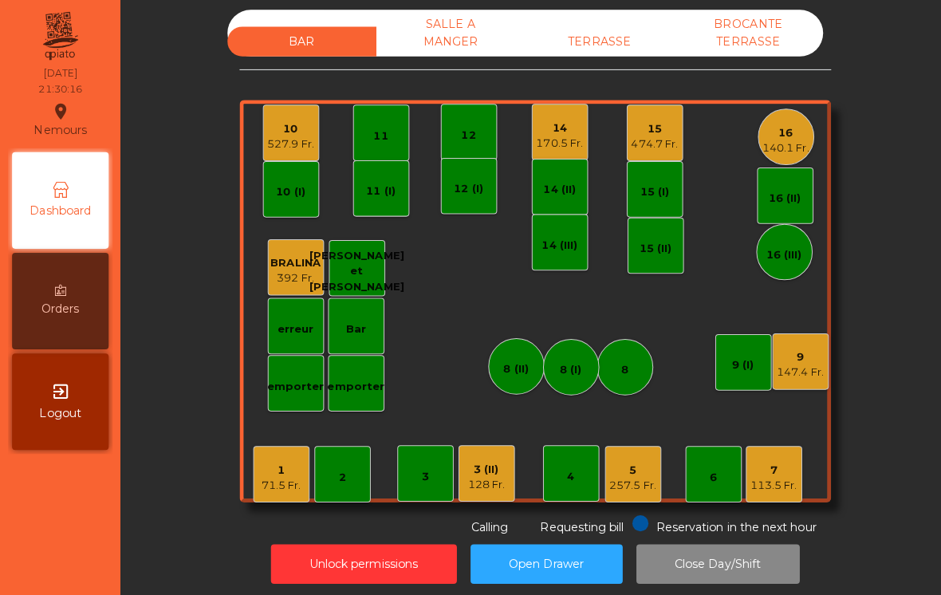
click at [661, 146] on div "474.7 Fr." at bounding box center [649, 143] width 46 height 16
click at [304, 154] on div "10 527.9 Fr." at bounding box center [289, 132] width 56 height 56
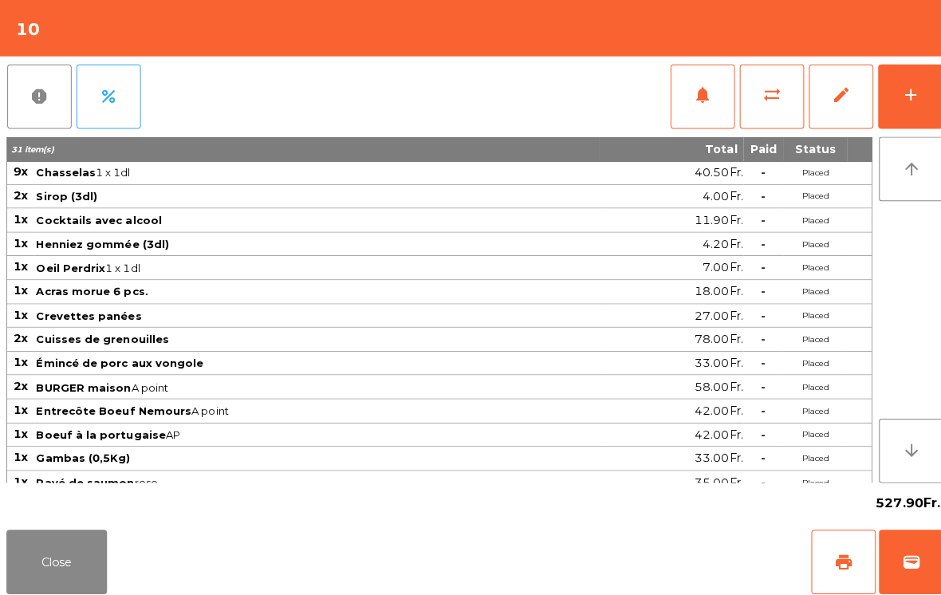
scroll to position [30, 0]
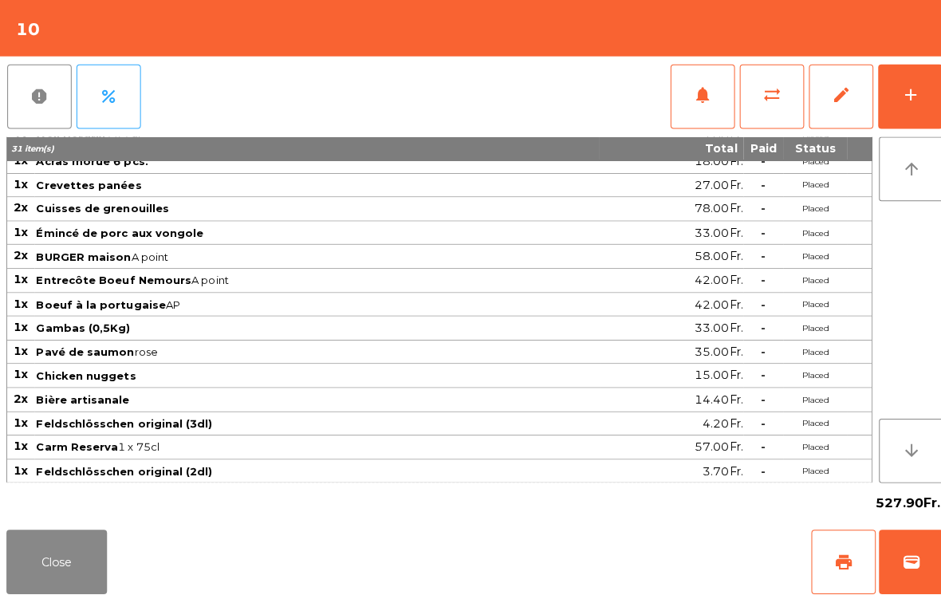
click at [903, 88] on div "add" at bounding box center [901, 94] width 19 height 19
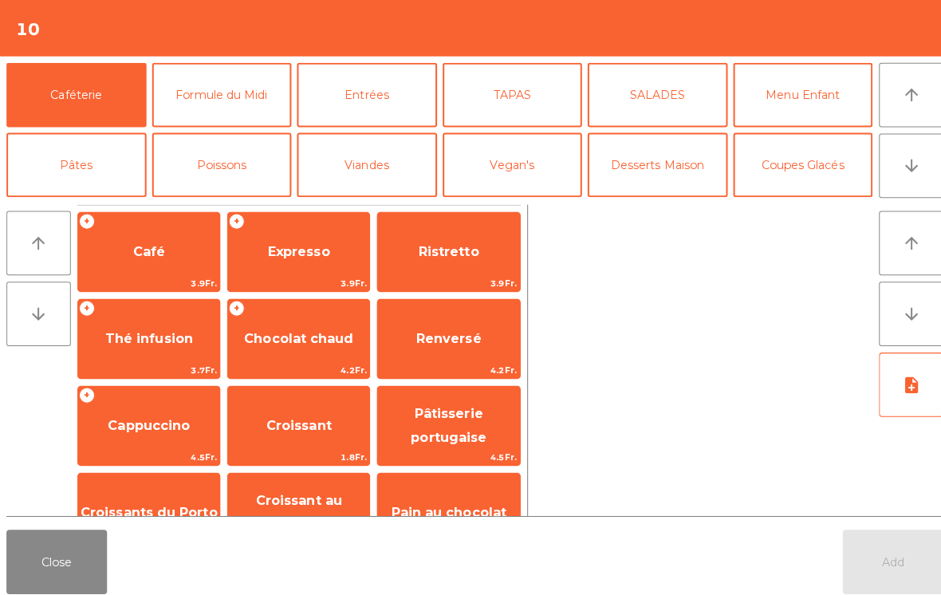
click at [526, 175] on button "Vegan's" at bounding box center [508, 164] width 139 height 64
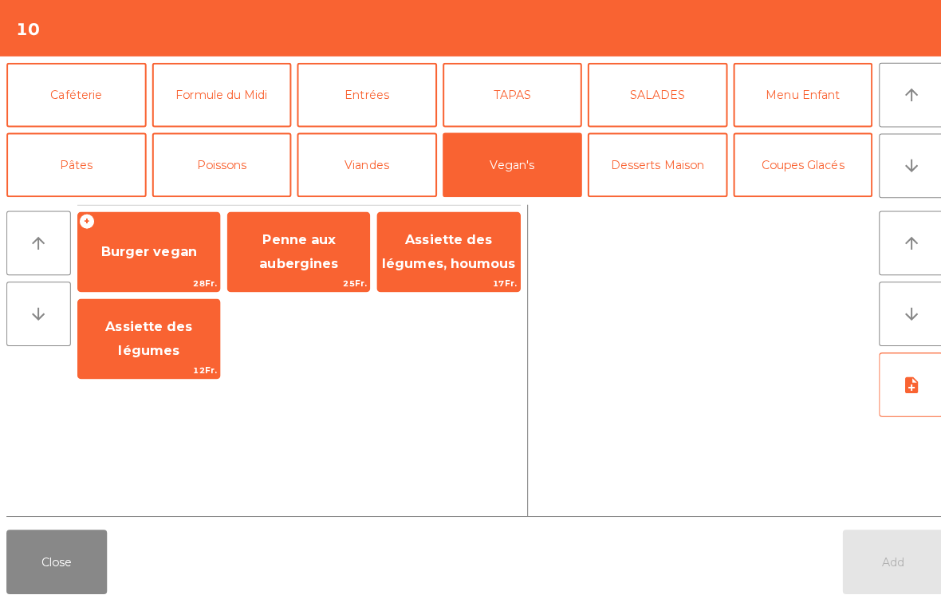
click at [664, 201] on button "Vin Rouge" at bounding box center [651, 233] width 139 height 64
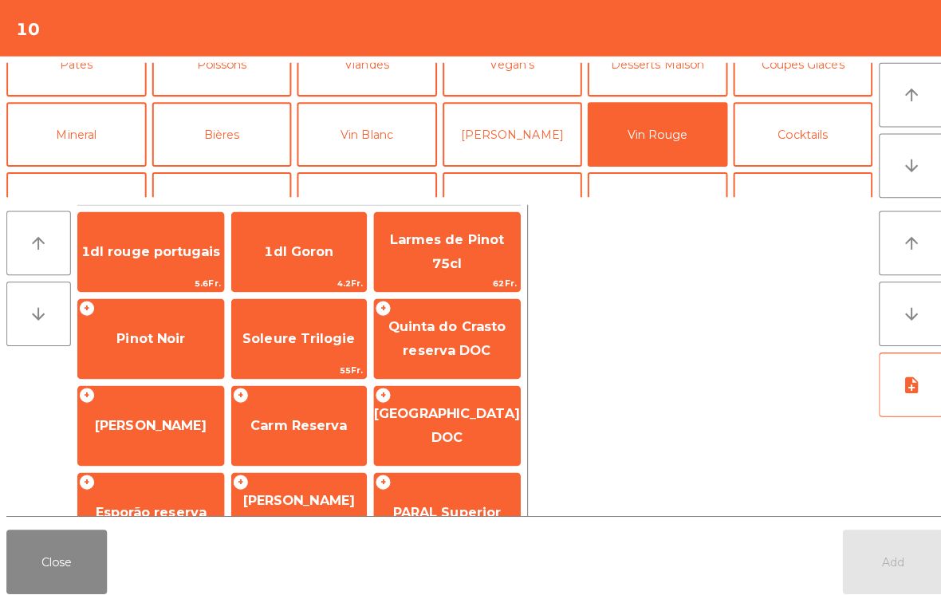
click at [293, 423] on span "Carm Reserva" at bounding box center [296, 421] width 96 height 15
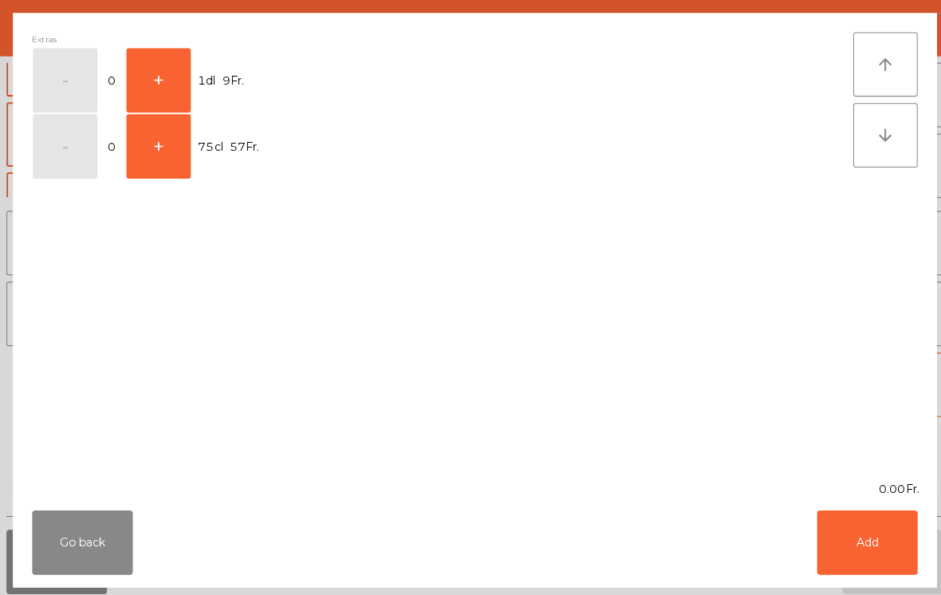
click at [169, 157] on button "+" at bounding box center [157, 145] width 64 height 64
click at [858, 555] on button "Add" at bounding box center [859, 538] width 100 height 64
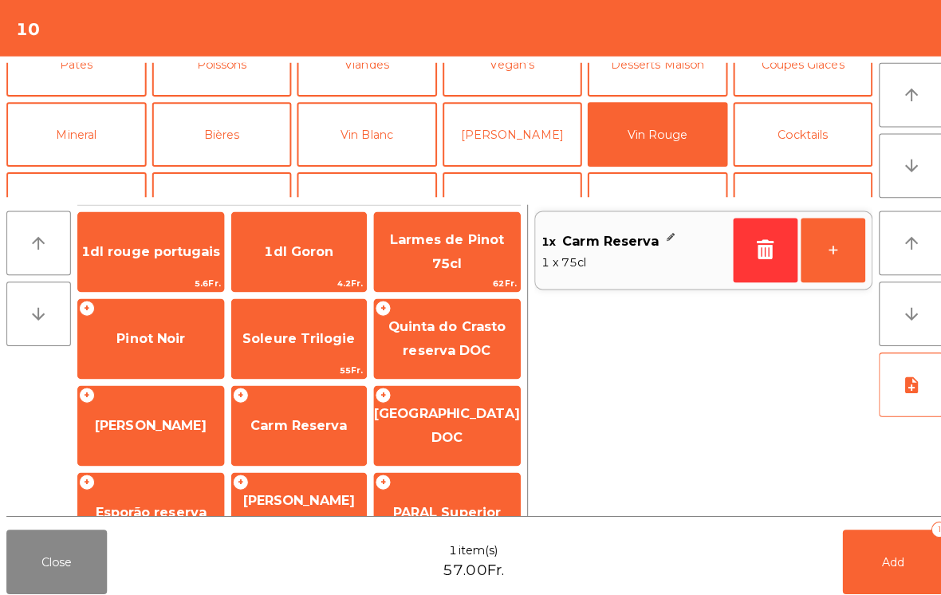
click at [892, 569] on button "Add 1" at bounding box center [885, 557] width 100 height 64
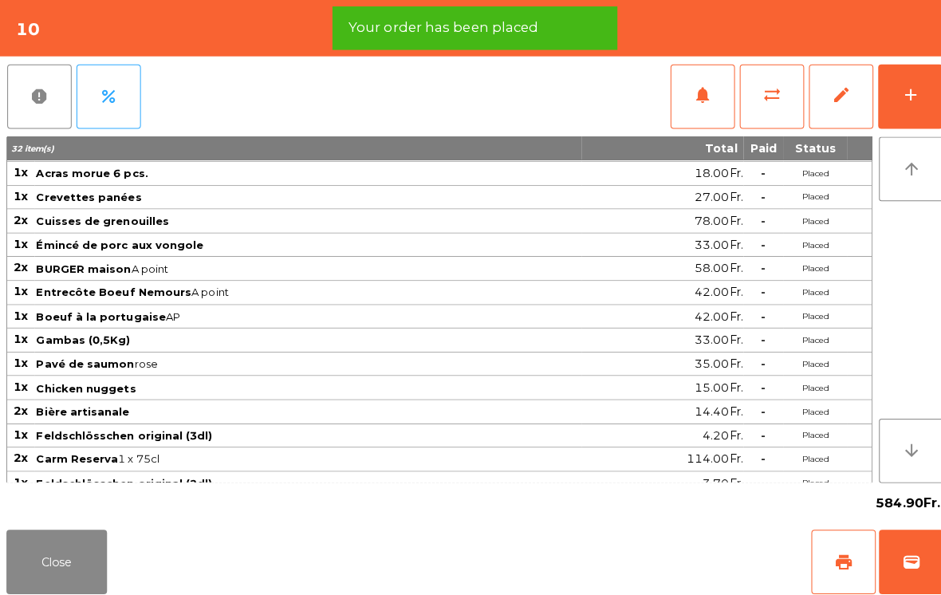
click at [49, 585] on button "Close" at bounding box center [56, 557] width 100 height 64
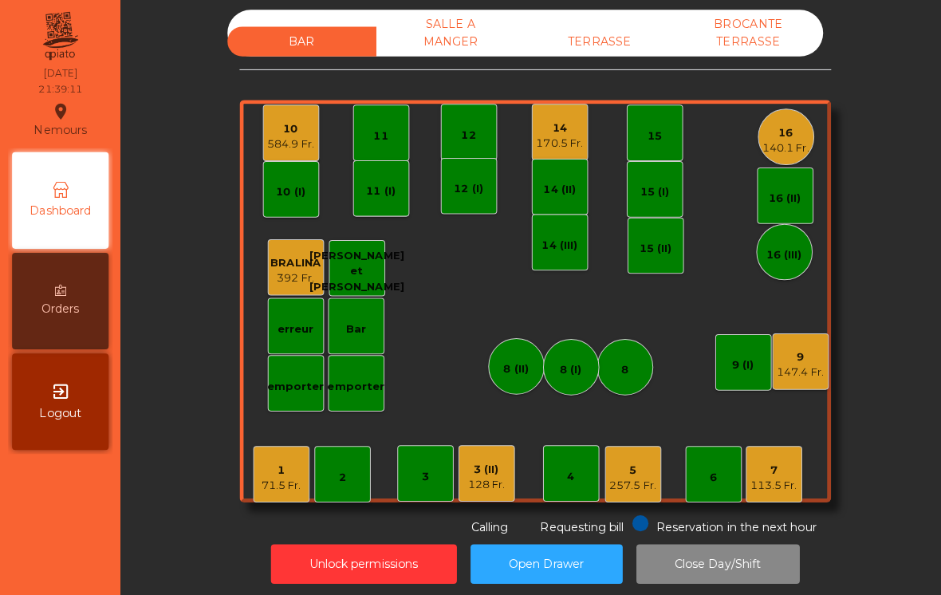
click at [765, 144] on div "140.1 Fr." at bounding box center [779, 147] width 46 height 16
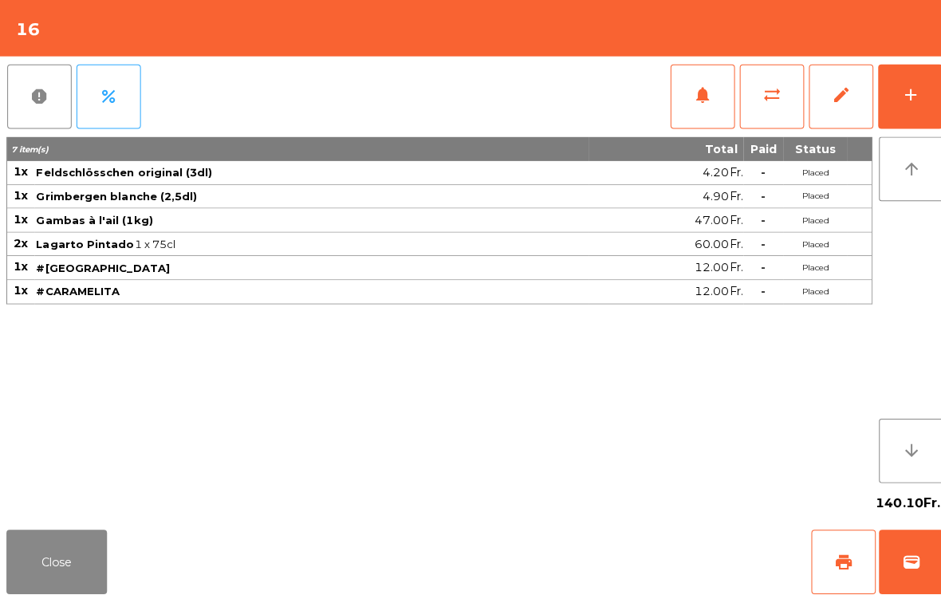
click at [900, 108] on button "add" at bounding box center [902, 96] width 64 height 64
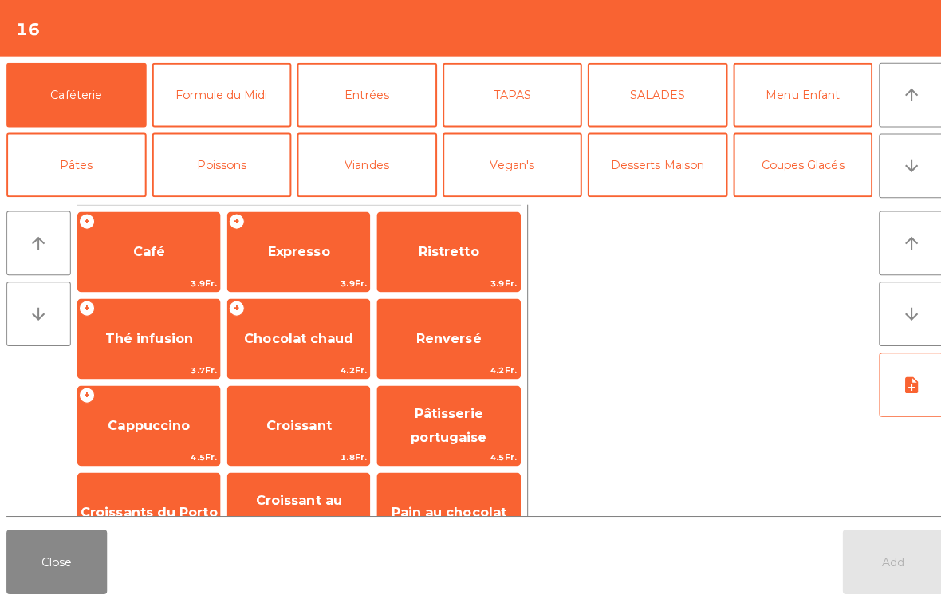
click at [297, 246] on span "Expresso" at bounding box center [296, 249] width 61 height 15
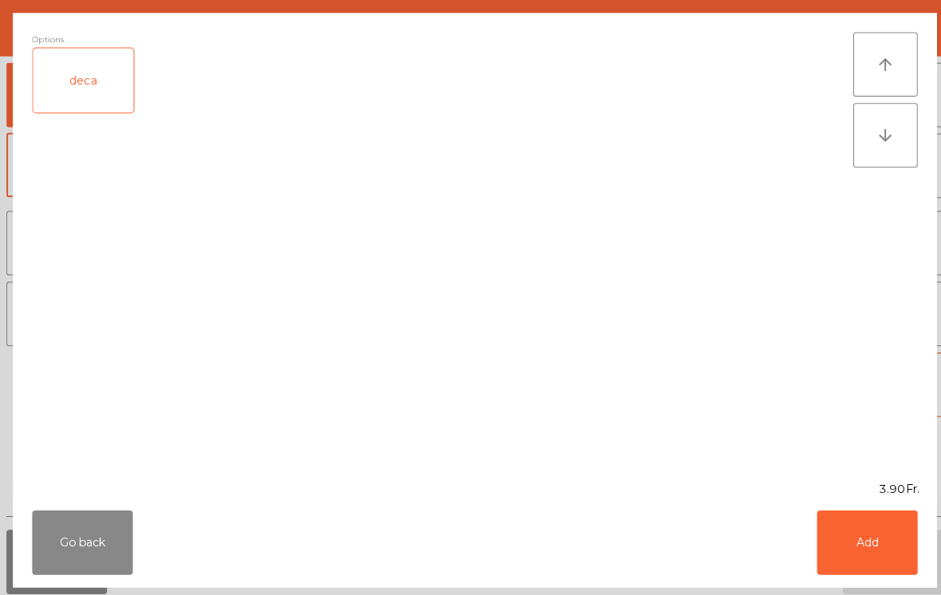
click at [898, 520] on button "Add" at bounding box center [859, 538] width 100 height 64
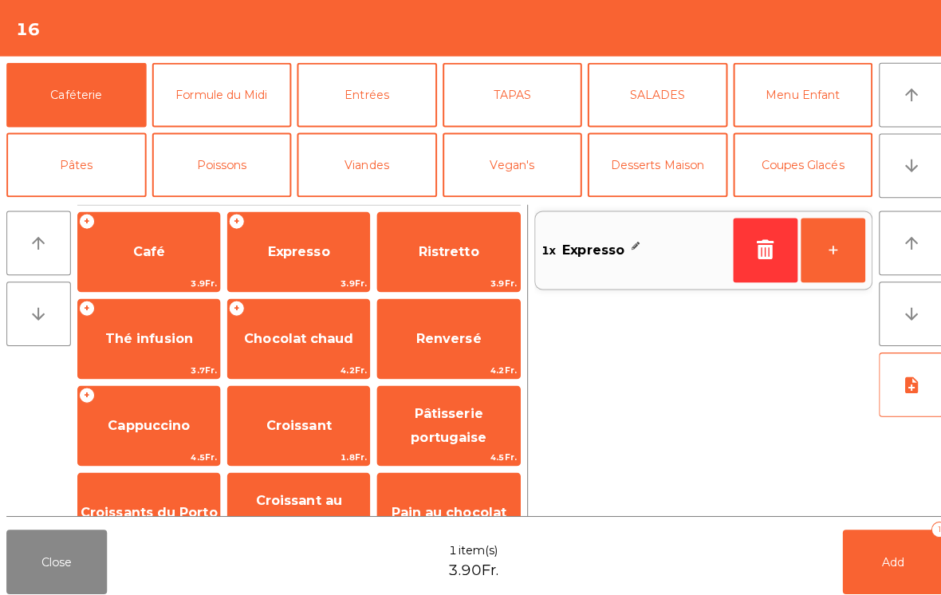
click at [832, 234] on button "+" at bounding box center [825, 248] width 64 height 64
click at [903, 567] on button "Add 2" at bounding box center [885, 557] width 100 height 64
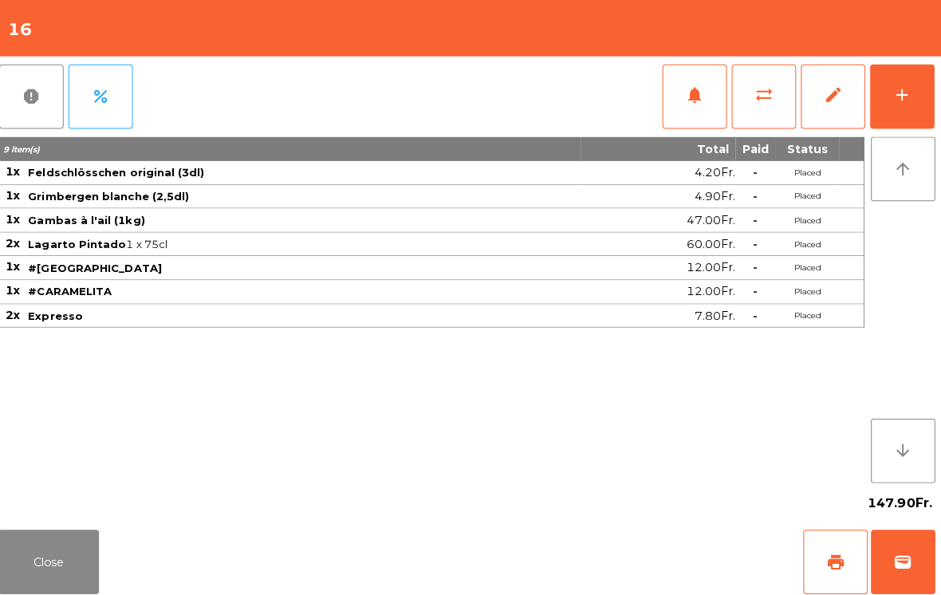
click at [64, 585] on button "Close" at bounding box center [56, 557] width 100 height 64
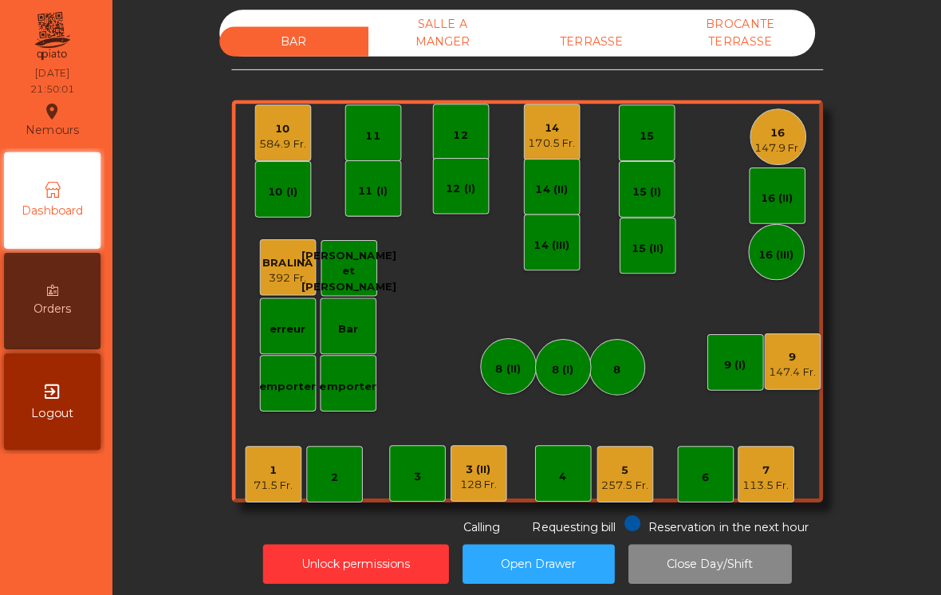
click at [270, 149] on div "584.9 Fr." at bounding box center [289, 143] width 46 height 16
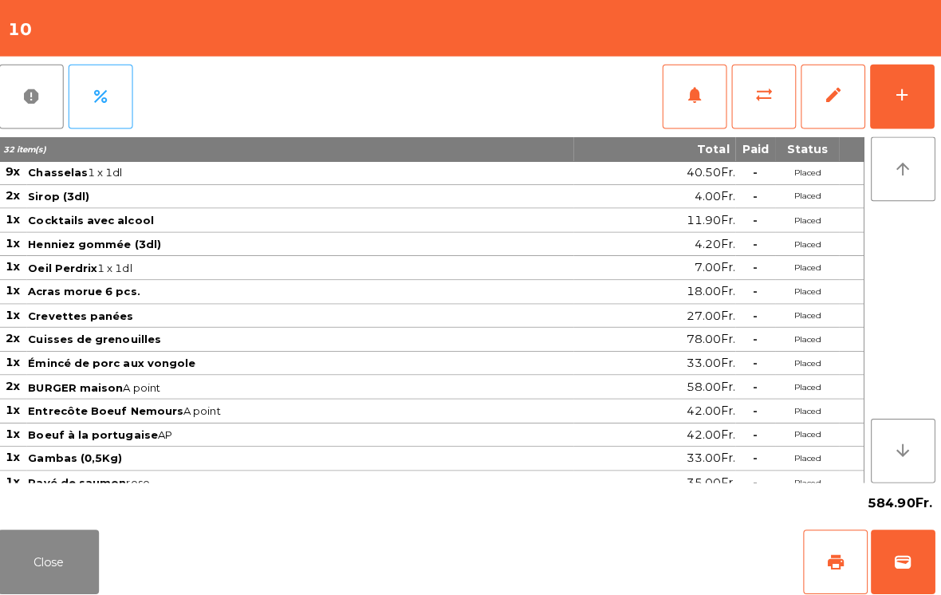
click at [758, 101] on span "sync_alt" at bounding box center [764, 94] width 19 height 19
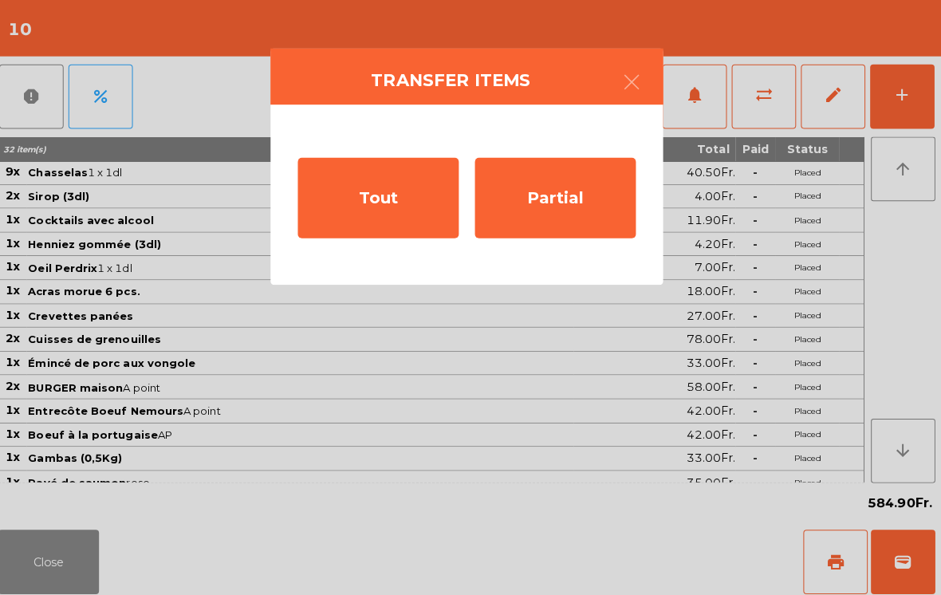
click at [550, 210] on div "Partial" at bounding box center [557, 196] width 159 height 80
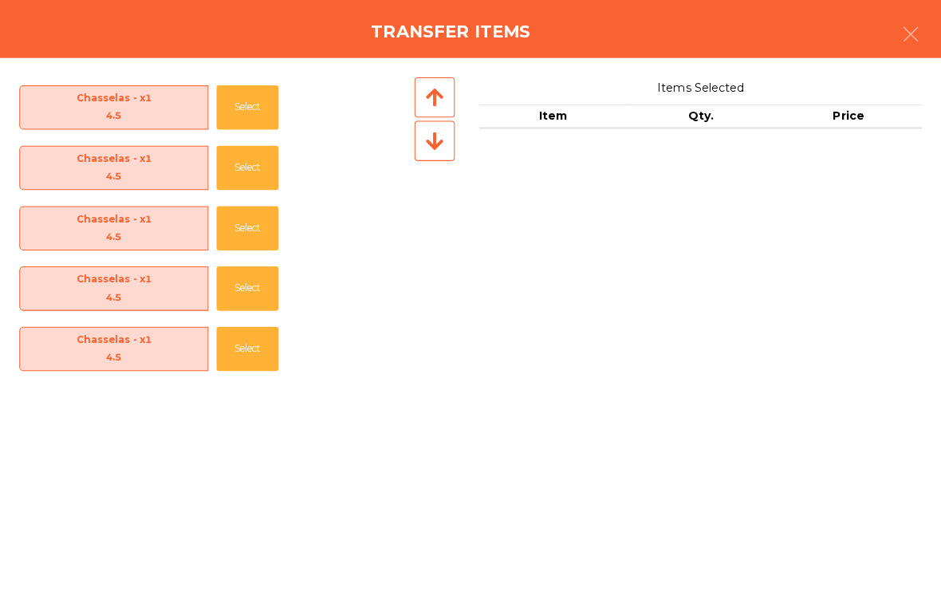
click at [262, 100] on button "Select" at bounding box center [252, 107] width 61 height 44
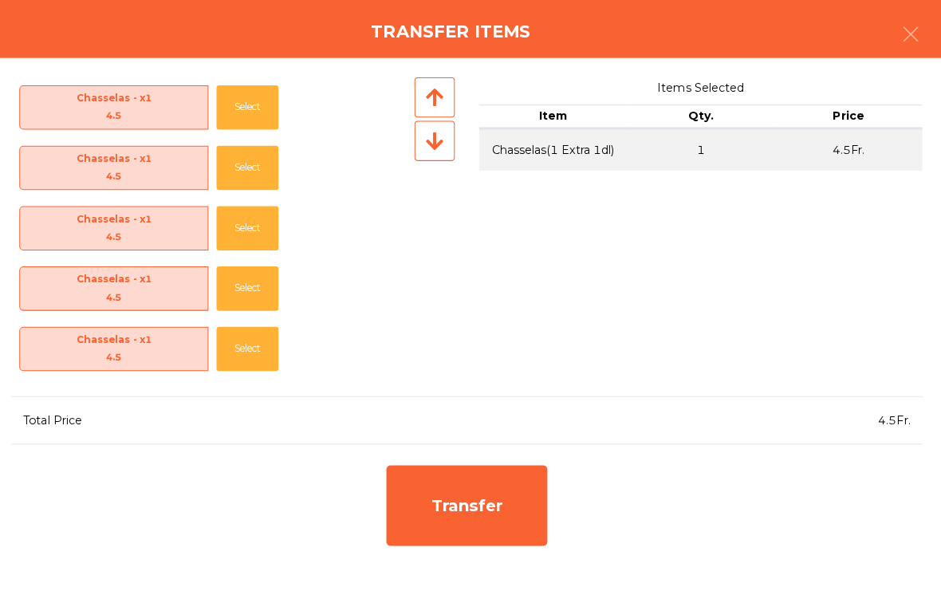
click at [237, 93] on button "Select" at bounding box center [252, 107] width 61 height 44
click at [244, 104] on button "Select" at bounding box center [252, 107] width 61 height 44
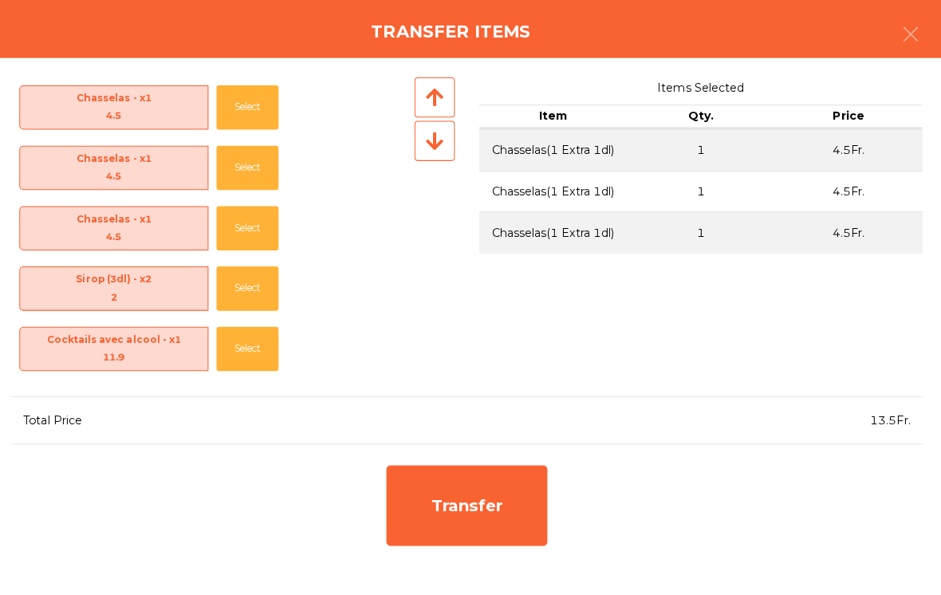
click at [245, 110] on button "Select" at bounding box center [252, 107] width 61 height 44
click at [249, 103] on button "Select" at bounding box center [252, 107] width 61 height 44
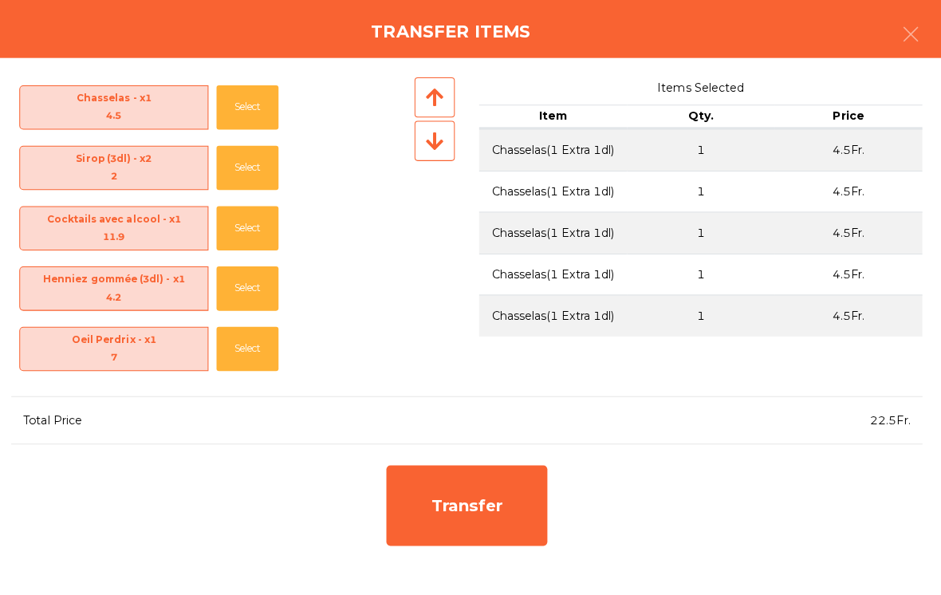
click at [239, 103] on button "Select" at bounding box center [252, 107] width 61 height 44
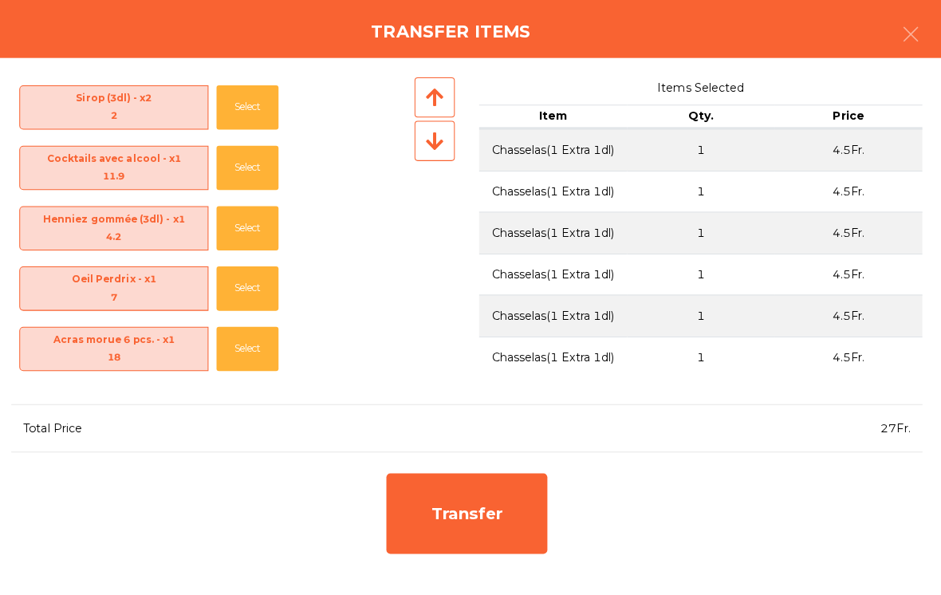
click at [231, 104] on button "Select" at bounding box center [252, 107] width 61 height 44
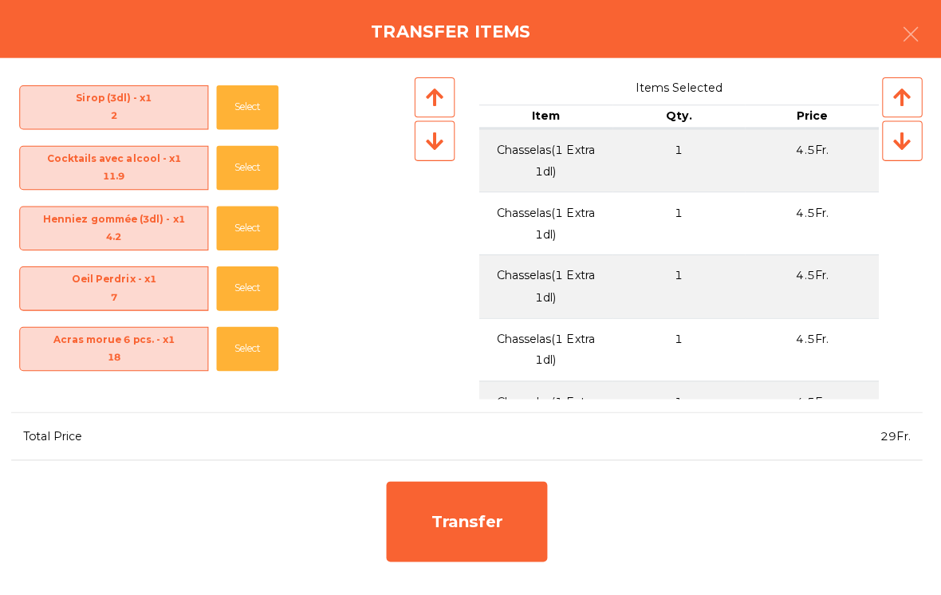
click at [239, 100] on button "Select" at bounding box center [252, 107] width 61 height 44
click at [234, 109] on button "Select" at bounding box center [252, 107] width 61 height 44
click at [242, 105] on button "Select" at bounding box center [252, 107] width 61 height 44
click at [241, 112] on button "Select" at bounding box center [252, 107] width 61 height 44
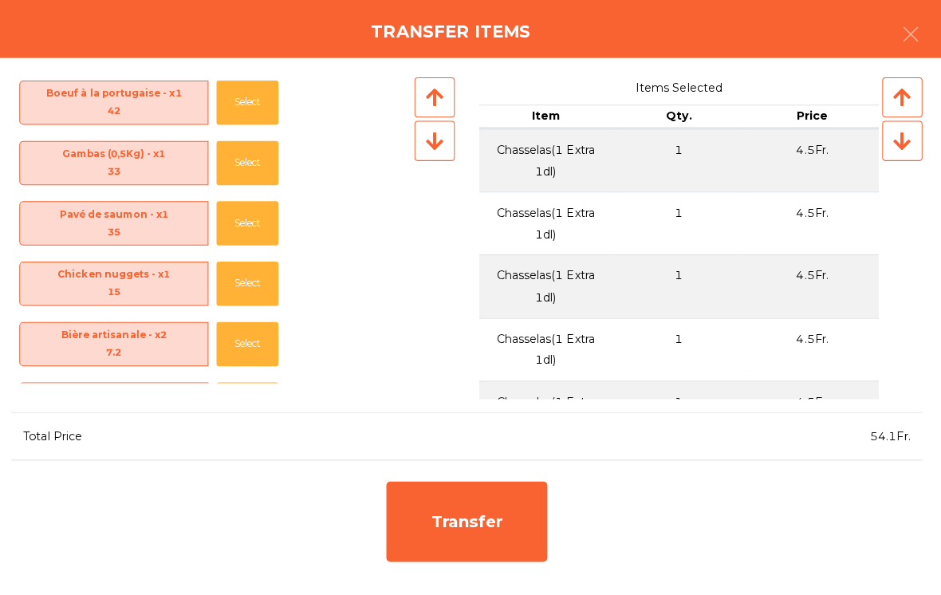
scroll to position [474, 0]
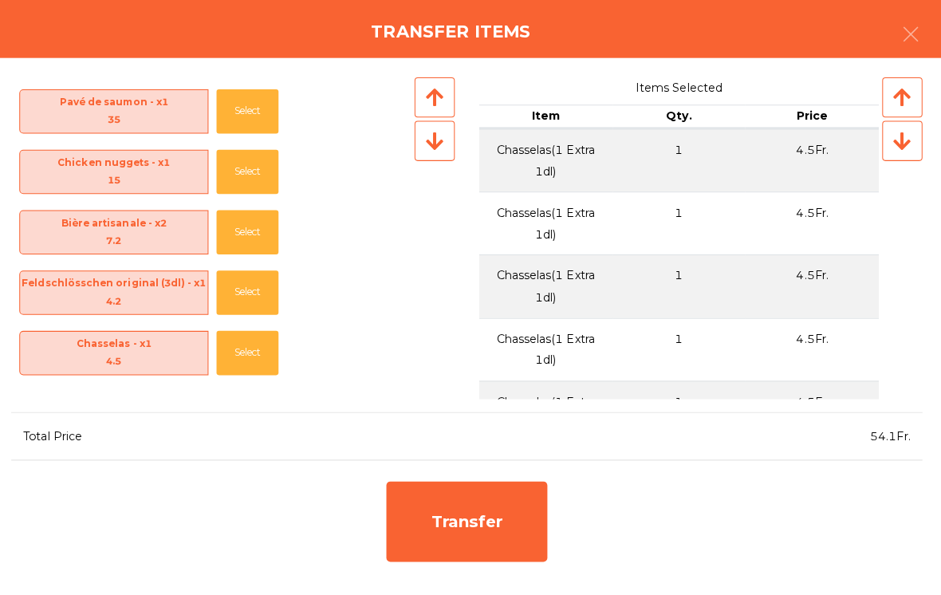
click at [244, 238] on button "Select" at bounding box center [252, 230] width 61 height 44
click at [250, 230] on button "Select" at bounding box center [252, 230] width 61 height 44
click at [245, 234] on button "Select" at bounding box center [252, 230] width 61 height 44
click at [243, 238] on button "Select" at bounding box center [252, 230] width 61 height 44
click at [244, 232] on button "Select" at bounding box center [252, 230] width 61 height 44
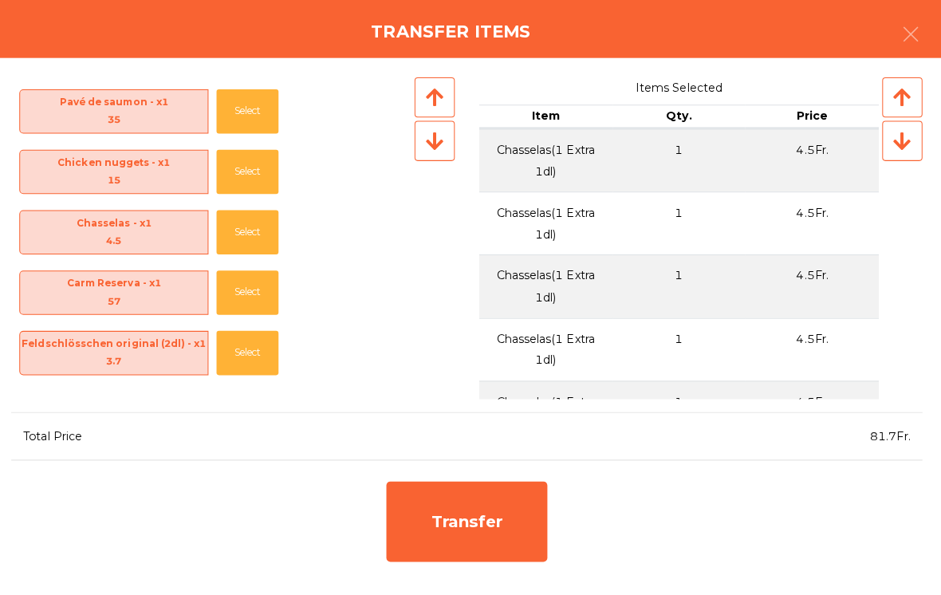
click at [242, 236] on button "Select" at bounding box center [252, 230] width 61 height 44
click at [250, 230] on button "Select" at bounding box center [252, 230] width 61 height 44
click at [248, 228] on button "Select" at bounding box center [252, 230] width 61 height 44
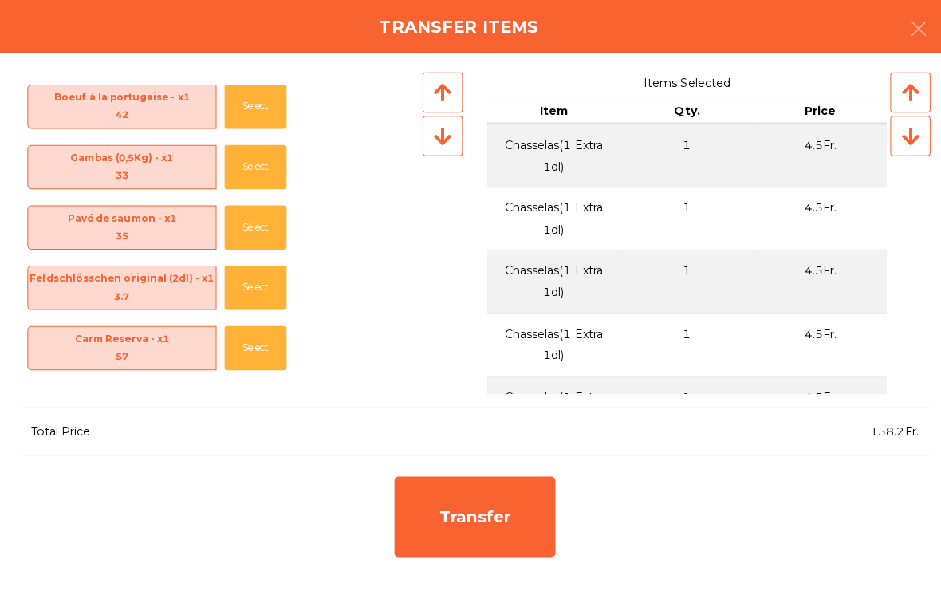
click at [272, 360] on button "Select" at bounding box center [252, 350] width 61 height 44
click at [248, 352] on button "Select" at bounding box center [252, 350] width 61 height 44
click at [490, 516] on div "Transfer" at bounding box center [470, 517] width 159 height 80
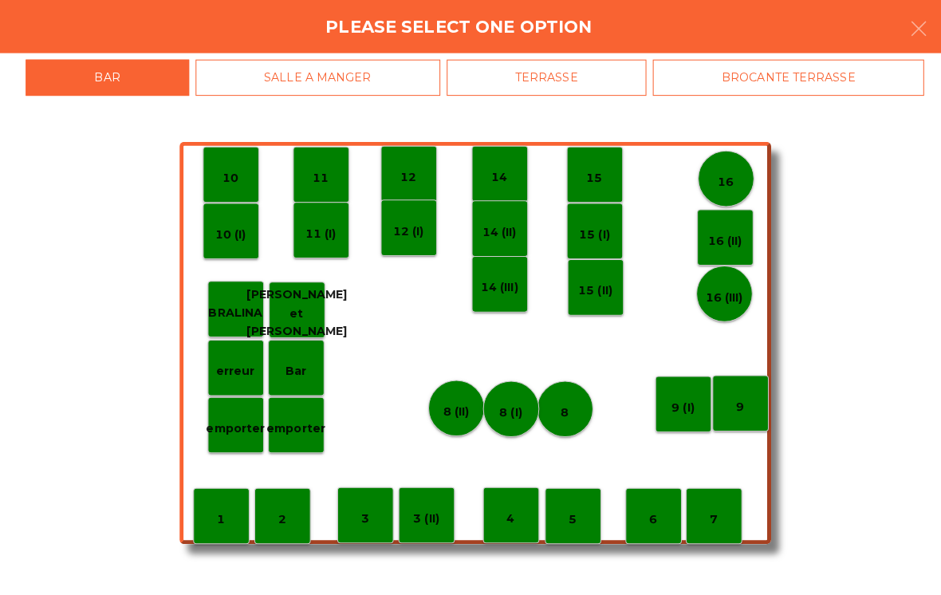
click at [221, 241] on div "10 (I)" at bounding box center [229, 234] width 56 height 56
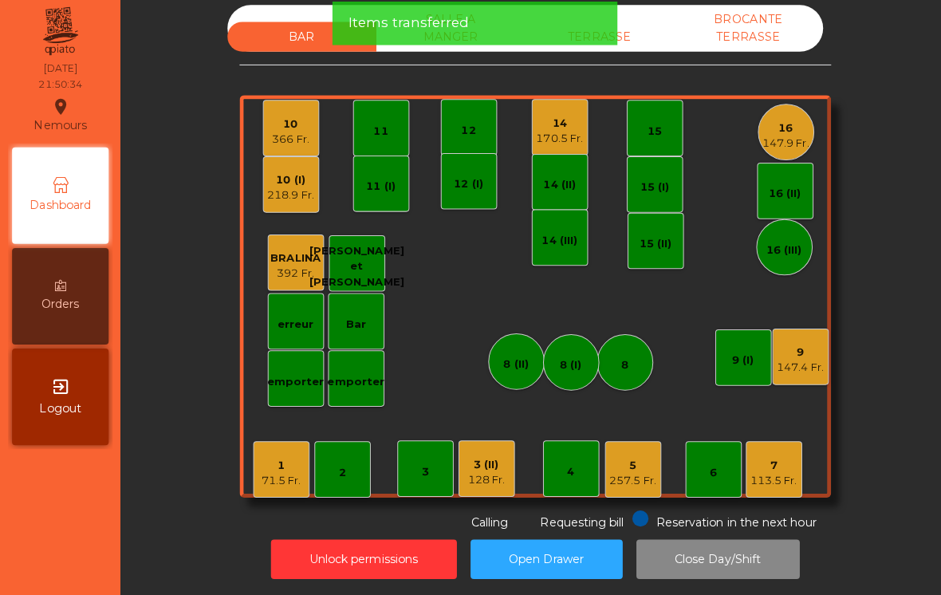
click at [288, 191] on div "218.9 Fr." at bounding box center [289, 199] width 46 height 16
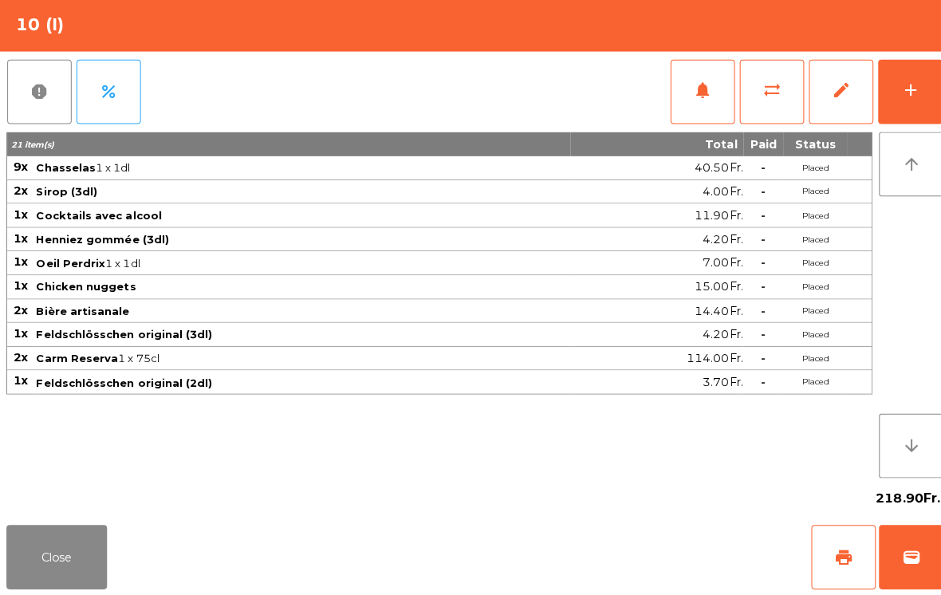
click at [763, 95] on span "sync_alt" at bounding box center [764, 94] width 19 height 19
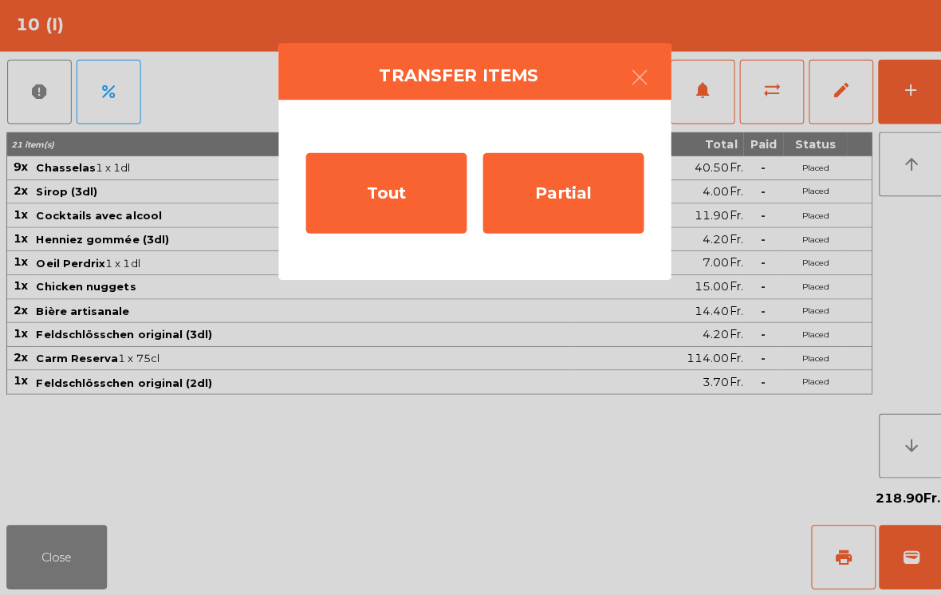
click at [577, 200] on div "Partial" at bounding box center [557, 196] width 159 height 80
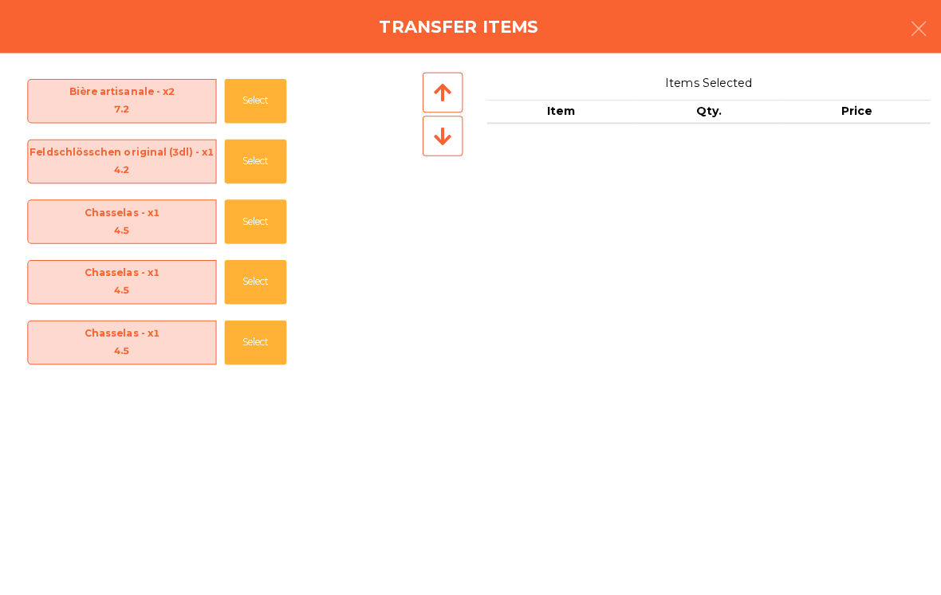
scroll to position [511, 0]
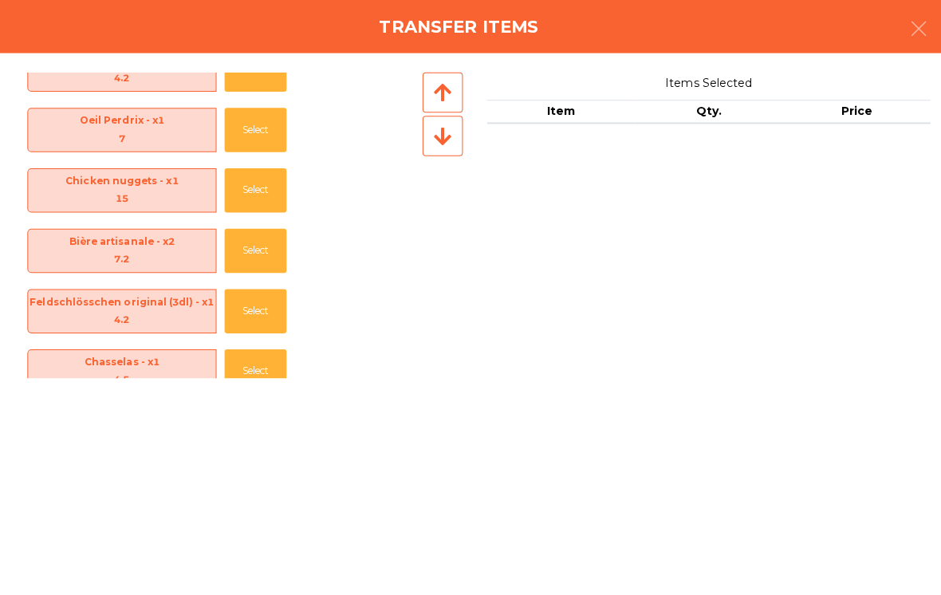
click at [266, 183] on button "Select" at bounding box center [252, 193] width 61 height 44
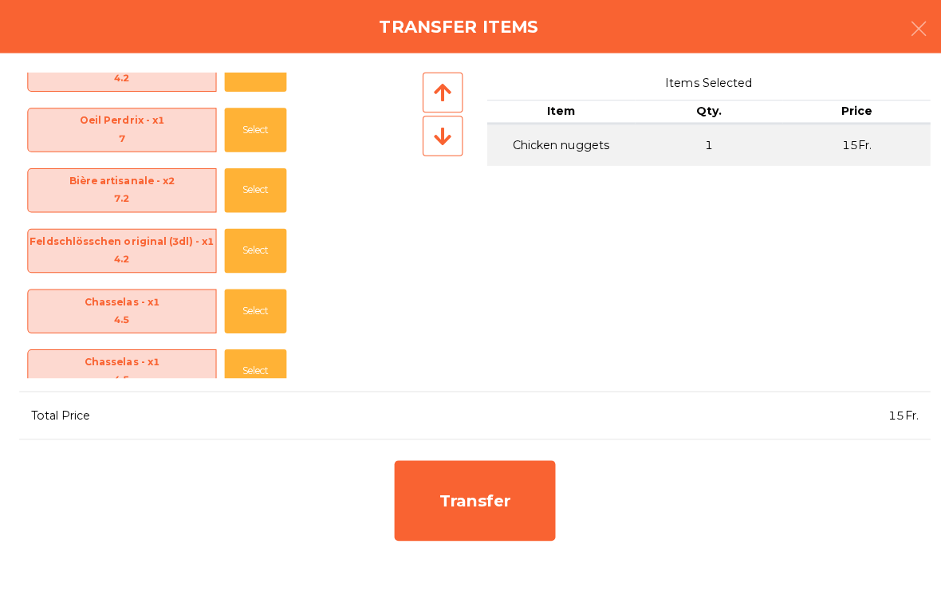
click at [488, 485] on div "Transfer" at bounding box center [470, 501] width 159 height 80
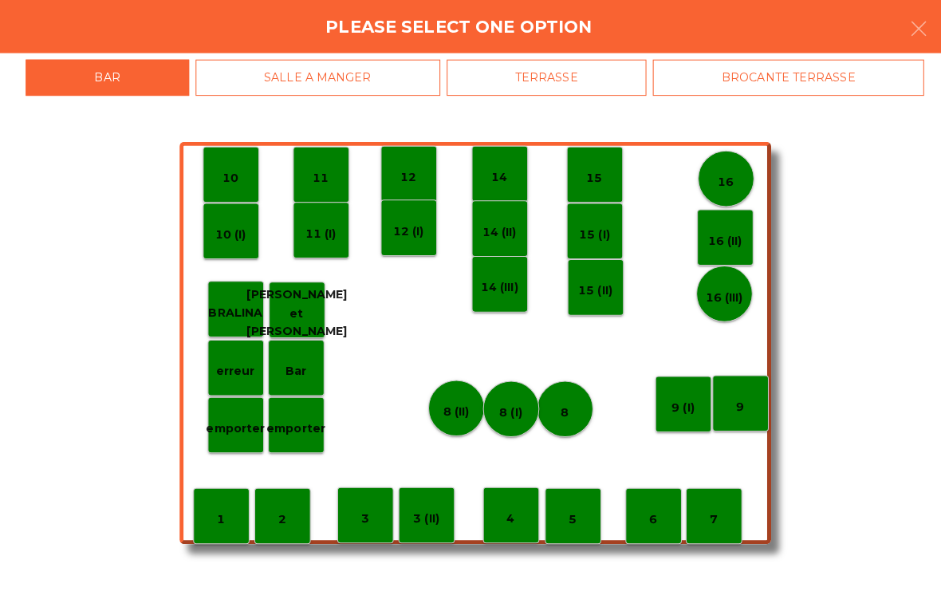
click at [229, 166] on div "10" at bounding box center [229, 178] width 16 height 25
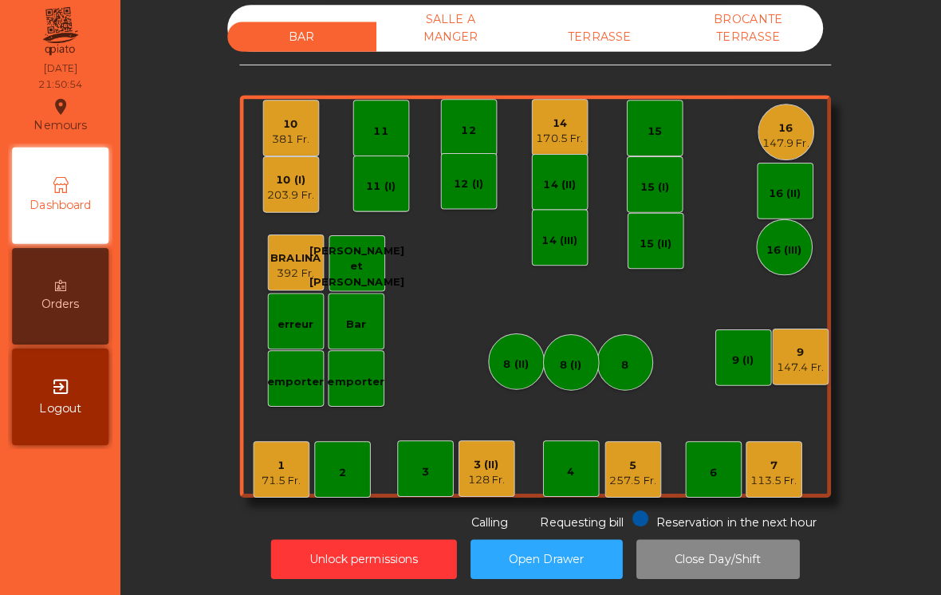
click at [285, 209] on div "10 (I) 203.9 Fr." at bounding box center [289, 187] width 56 height 56
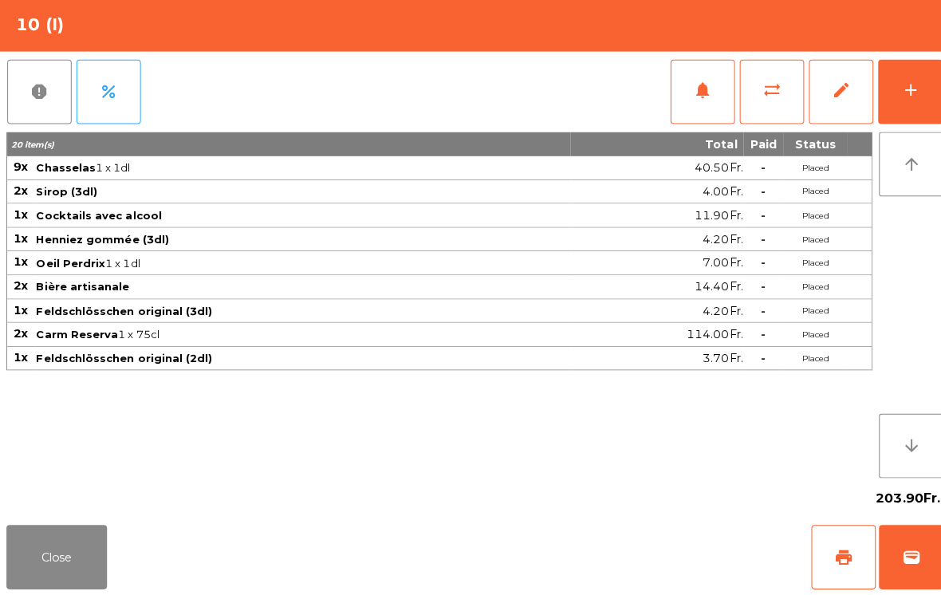
click at [888, 112] on button "add" at bounding box center [902, 96] width 64 height 64
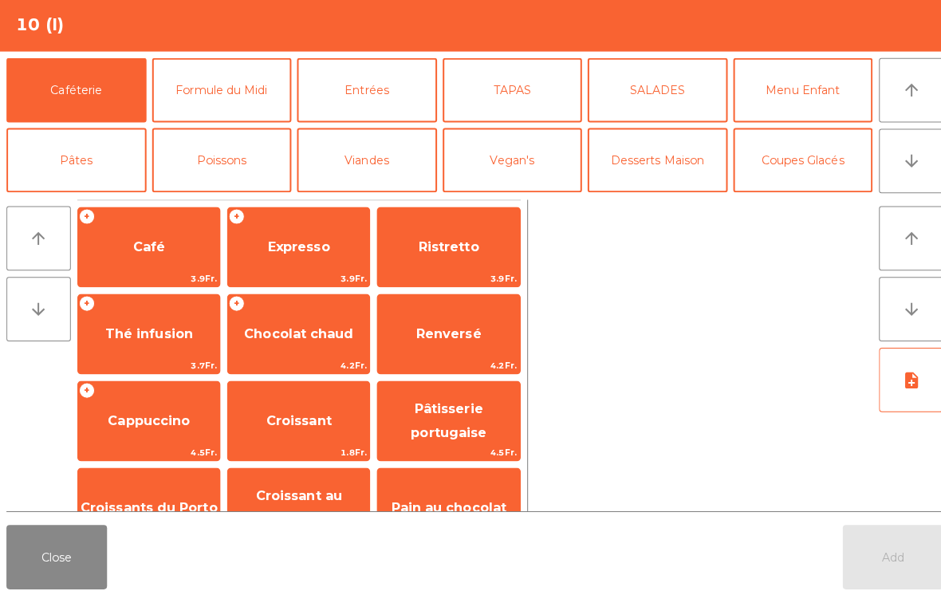
click at [910, 176] on button "arrow_downward" at bounding box center [903, 164] width 64 height 64
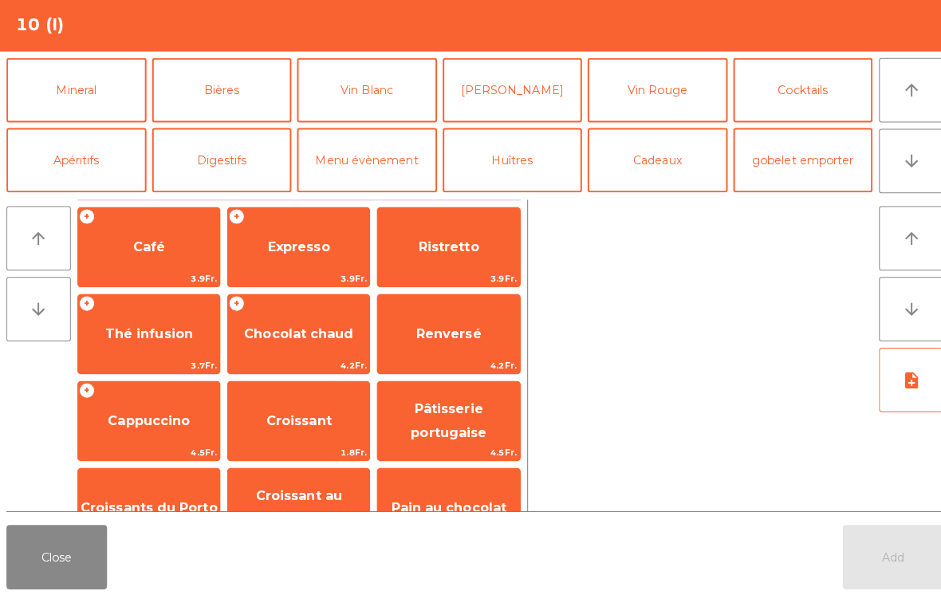
click at [97, 89] on button "Mineral" at bounding box center [75, 94] width 139 height 64
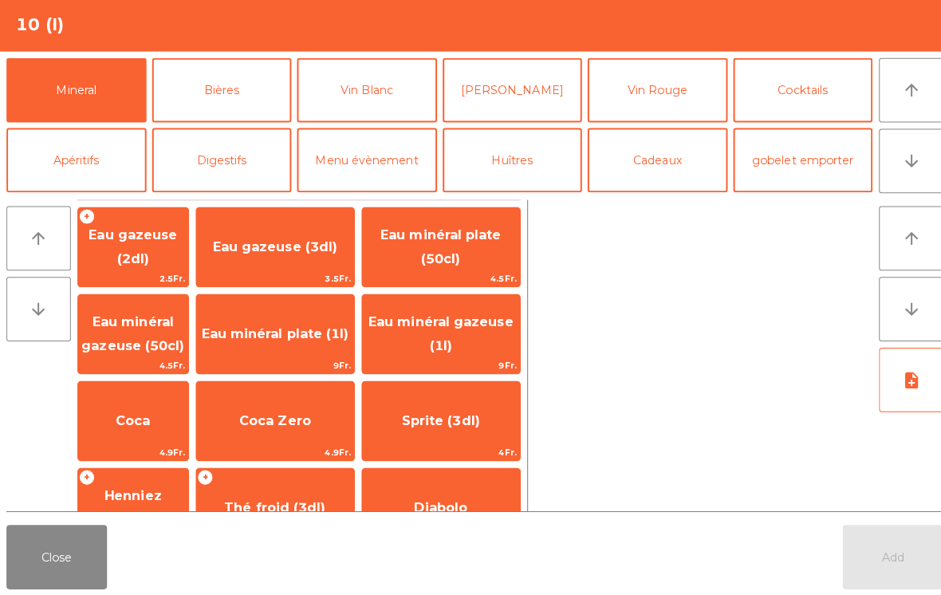
click at [315, 333] on span "Eau minéral plate (1l)" at bounding box center [273, 335] width 156 height 43
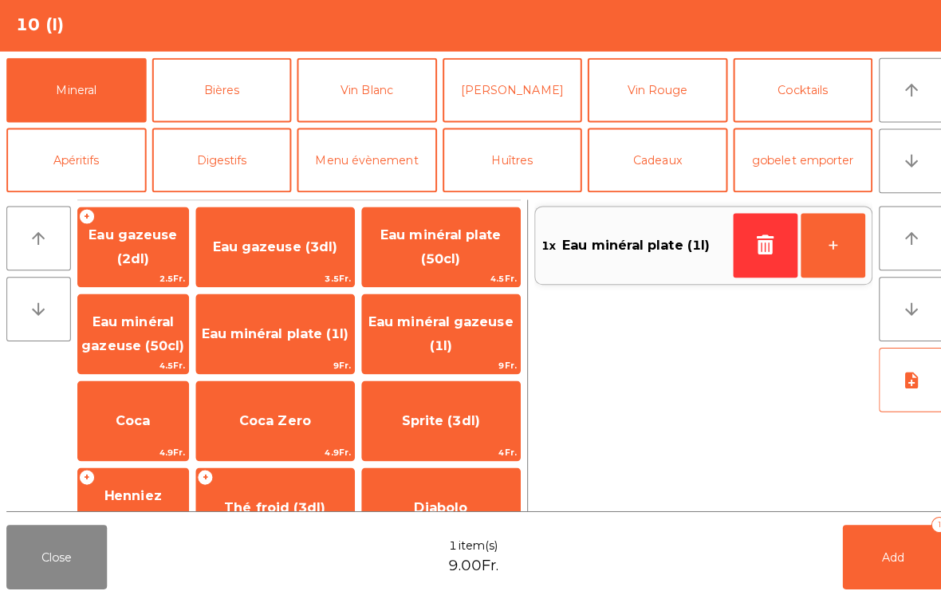
click at [483, 337] on span "Eau minéral gazeuse (1l)" at bounding box center [437, 336] width 156 height 68
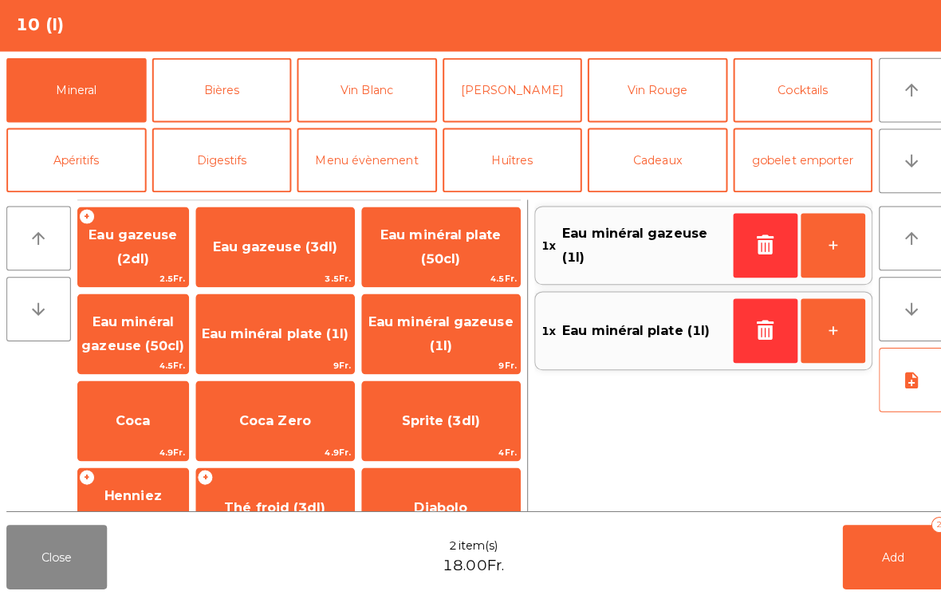
click at [905, 577] on button "Add 2" at bounding box center [885, 557] width 100 height 64
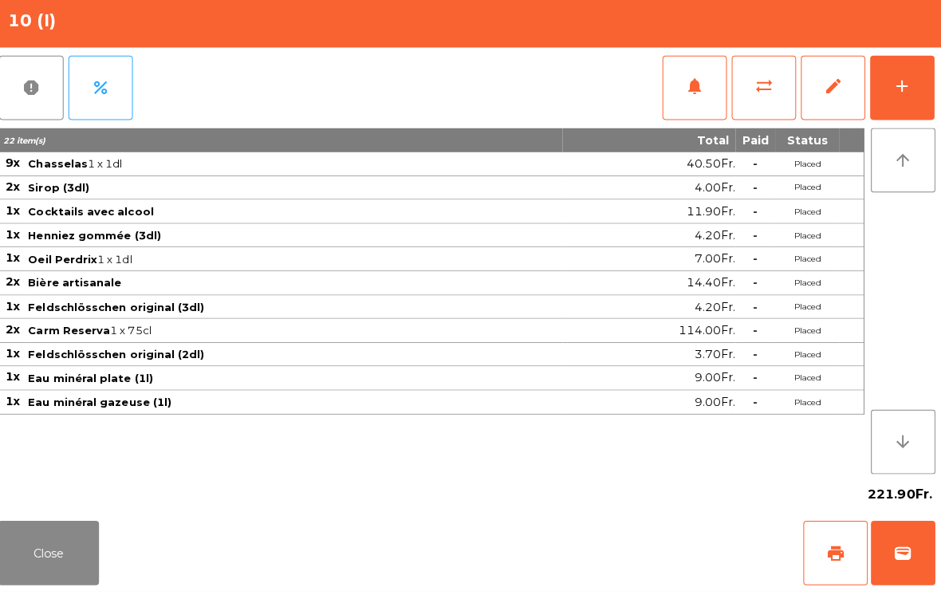
click at [33, 565] on button "Close" at bounding box center [56, 557] width 100 height 64
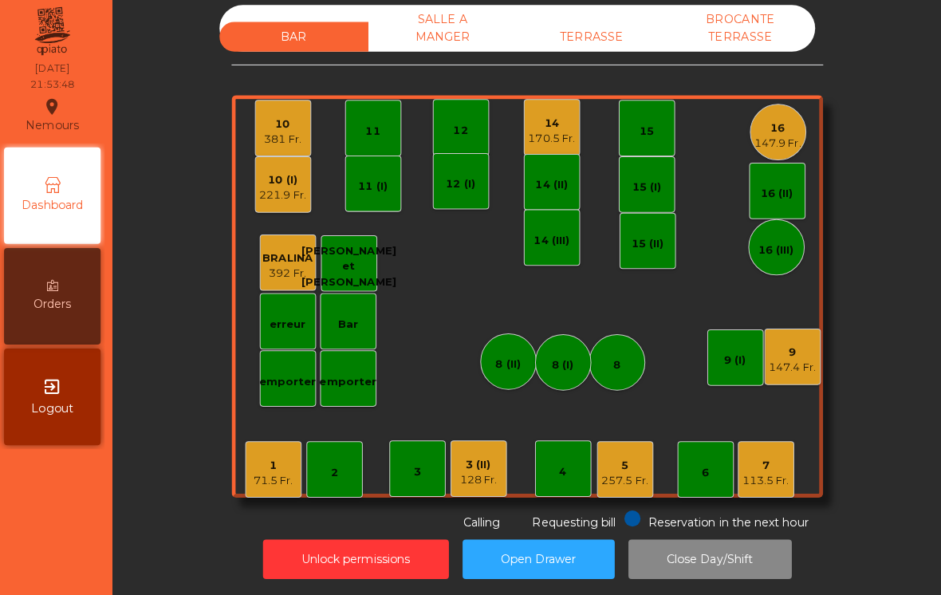
click at [632, 458] on div "5" at bounding box center [627, 466] width 46 height 16
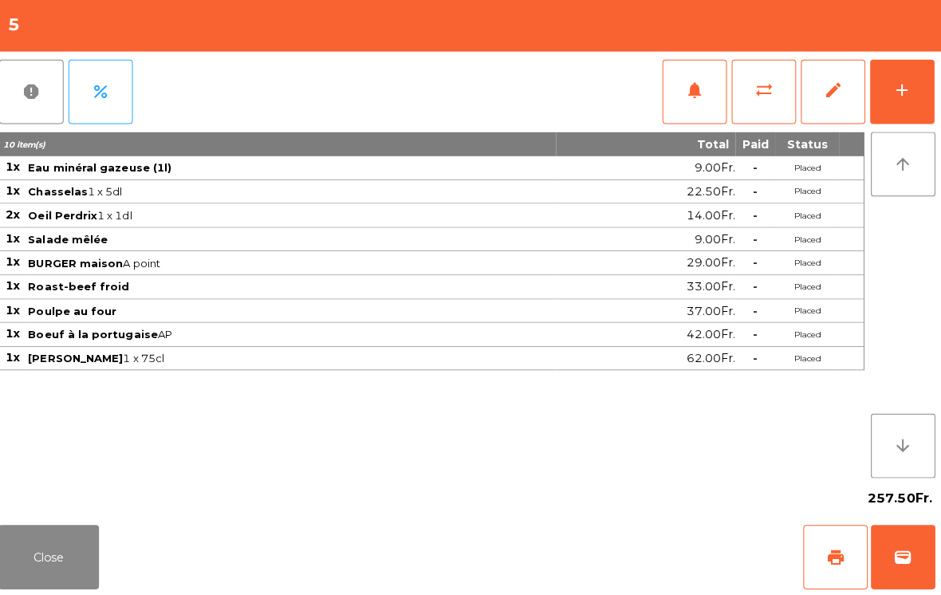
click at [911, 108] on button "add" at bounding box center [902, 96] width 64 height 64
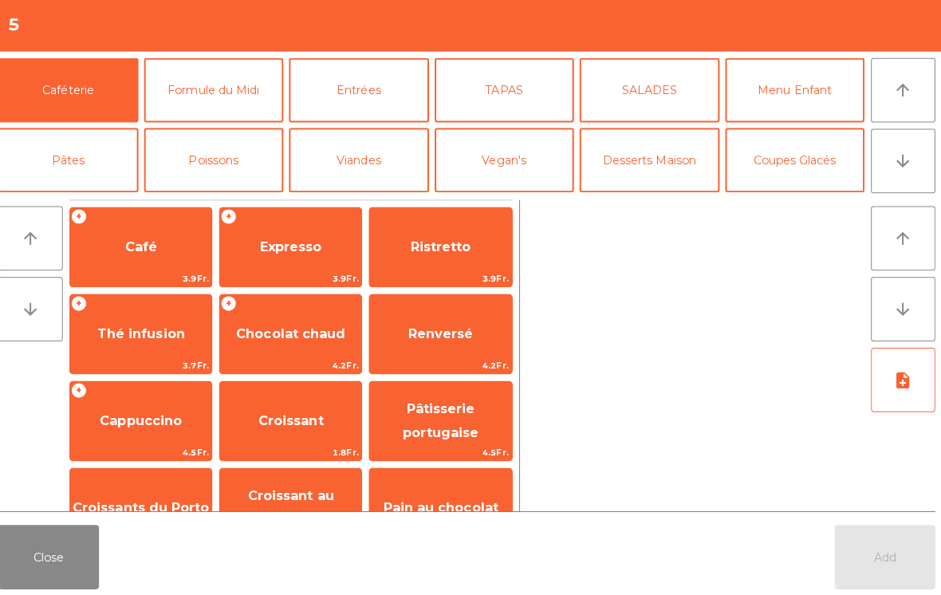
click at [169, 246] on span "Café" at bounding box center [147, 249] width 140 height 43
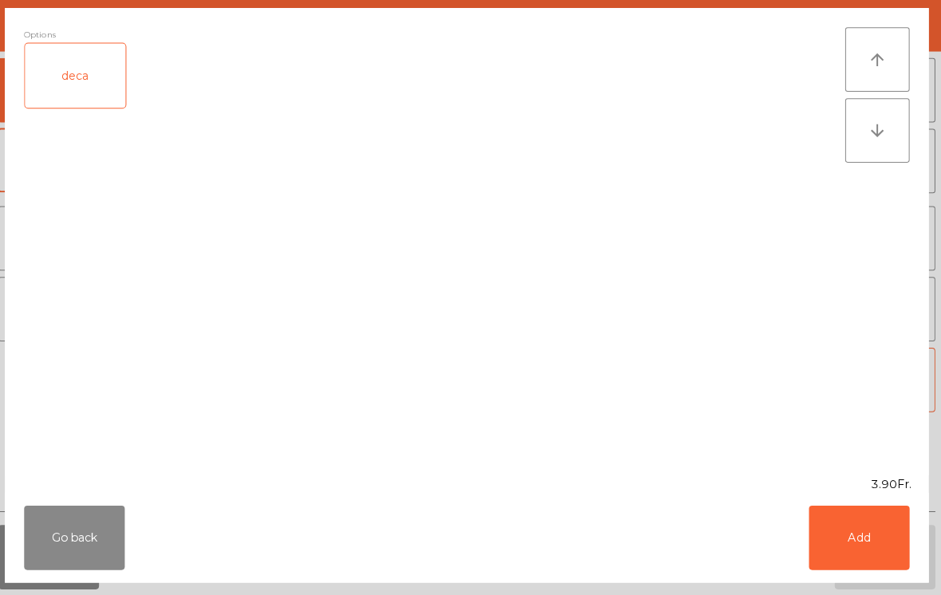
click at [859, 542] on button "Add" at bounding box center [859, 538] width 100 height 64
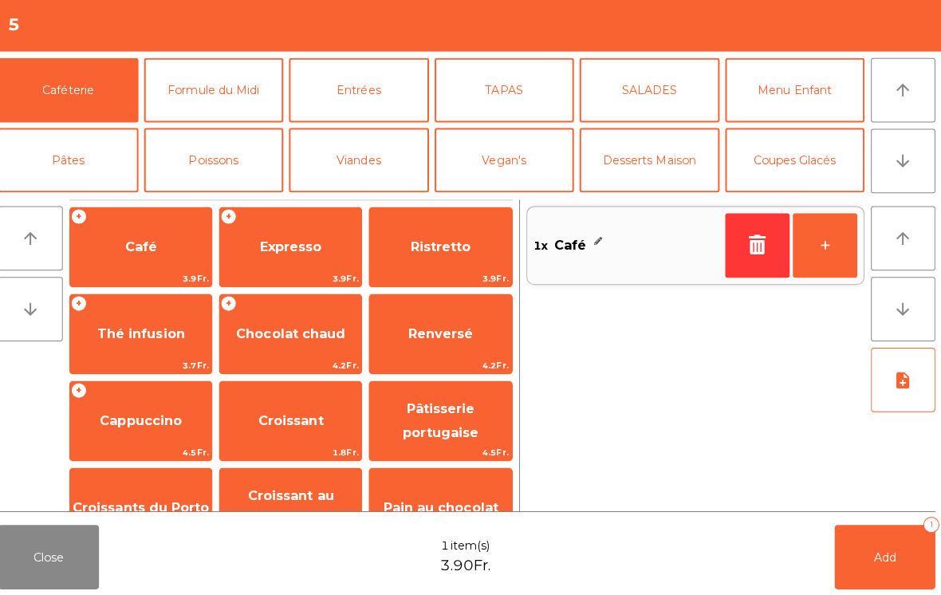
click at [299, 274] on span "3.9Fr." at bounding box center [296, 281] width 140 height 15
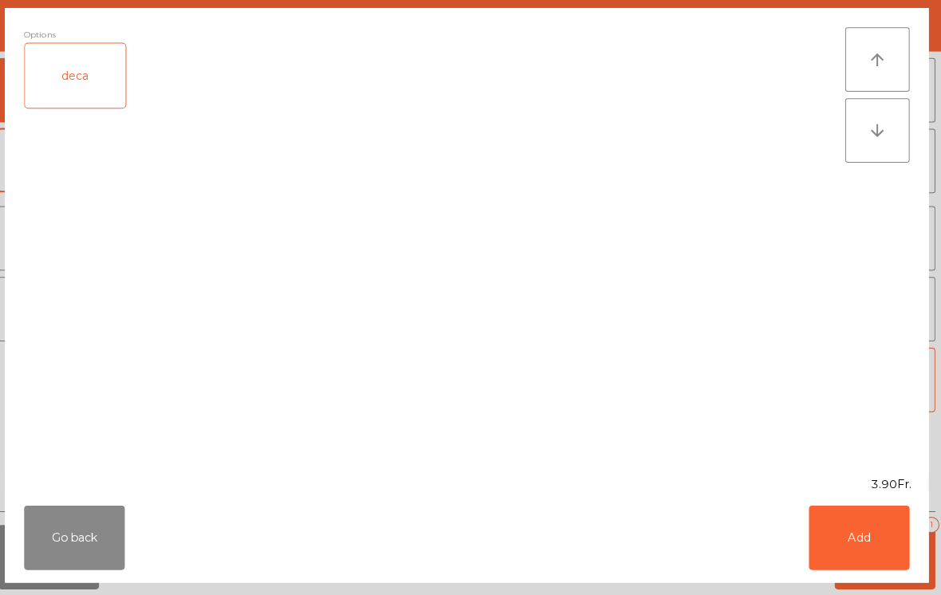
click at [862, 524] on button "Add" at bounding box center [859, 538] width 100 height 64
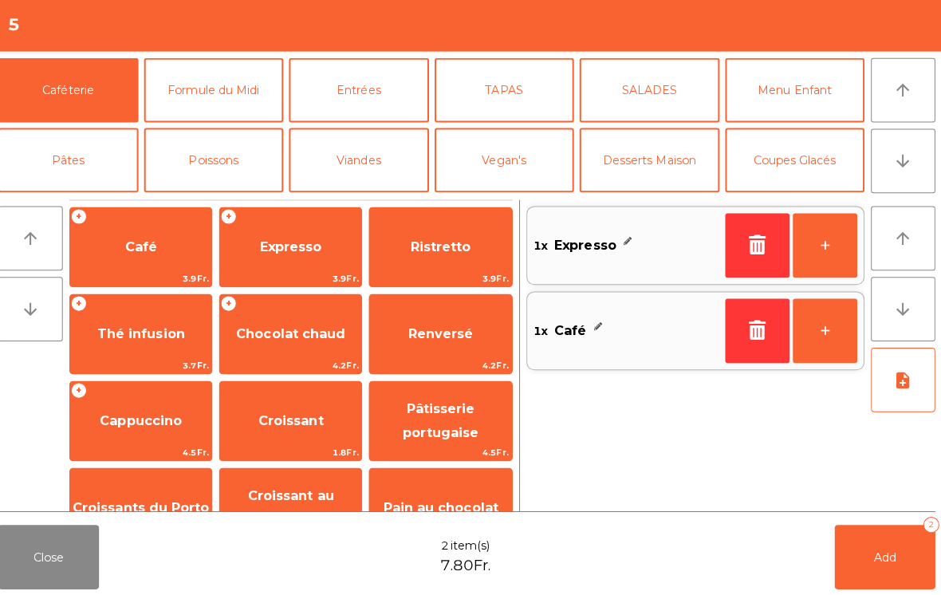
click at [838, 227] on button "+" at bounding box center [825, 248] width 64 height 64
click at [148, 336] on span "Thé infusion" at bounding box center [147, 335] width 87 height 15
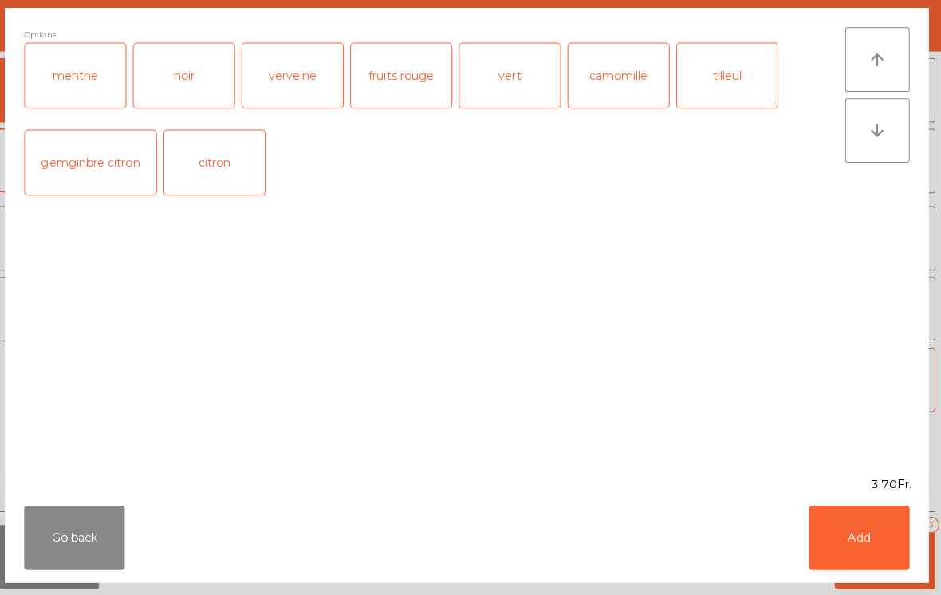
click at [853, 543] on button "Add" at bounding box center [859, 538] width 100 height 64
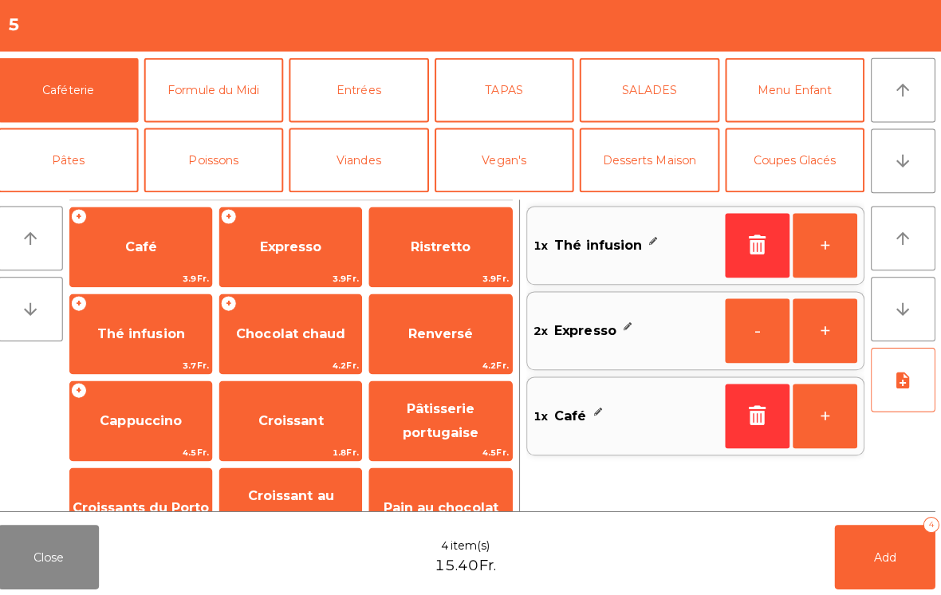
click at [892, 548] on button "Add 4" at bounding box center [885, 557] width 100 height 64
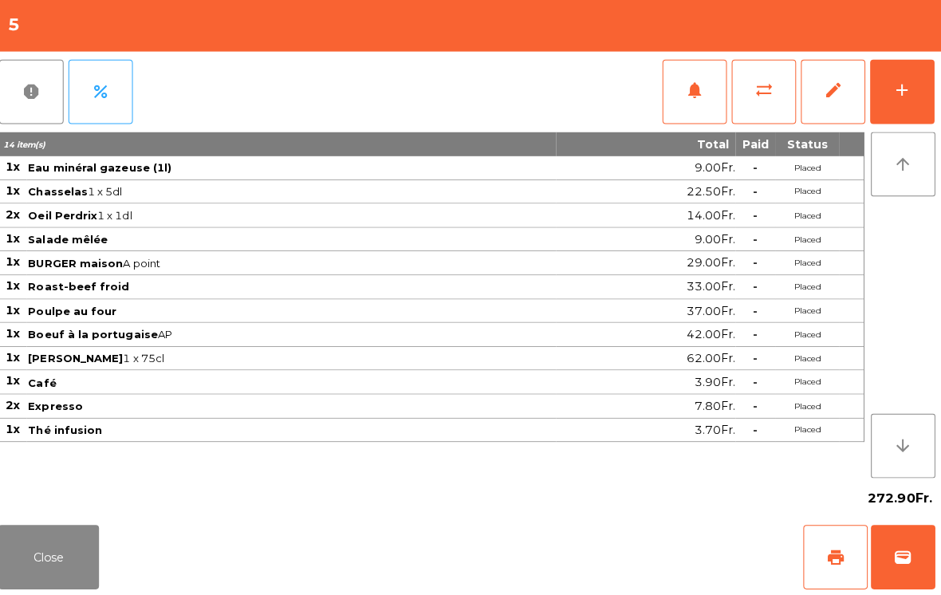
click at [67, 549] on button "Close" at bounding box center [56, 557] width 100 height 64
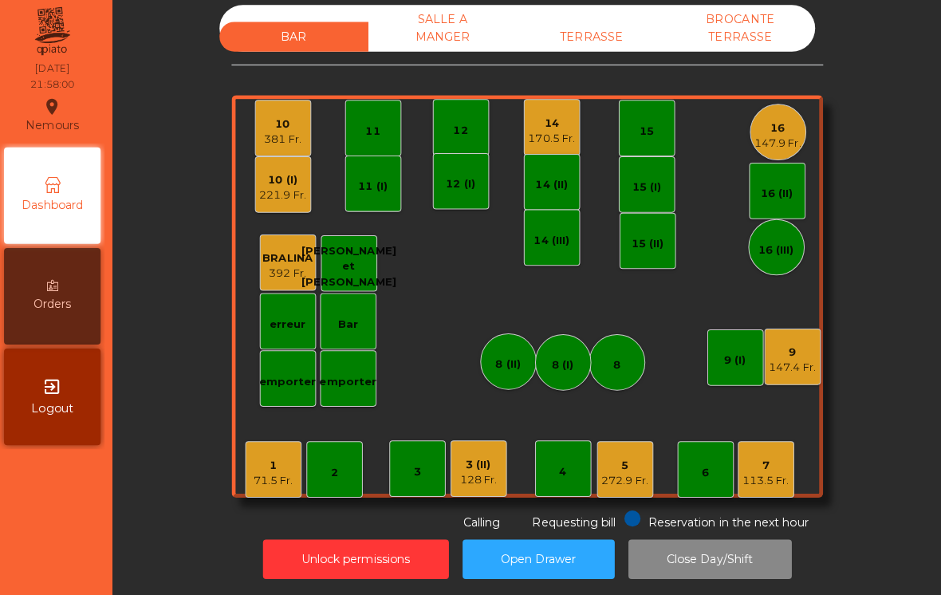
click at [537, 136] on div "170.5 Fr." at bounding box center [555, 142] width 46 height 16
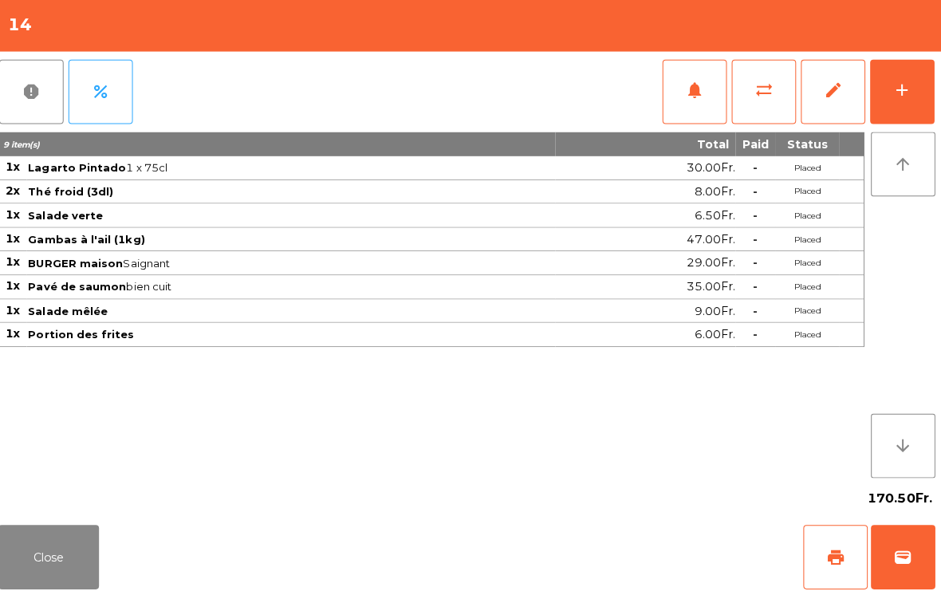
click at [51, 563] on button "Close" at bounding box center [56, 557] width 100 height 64
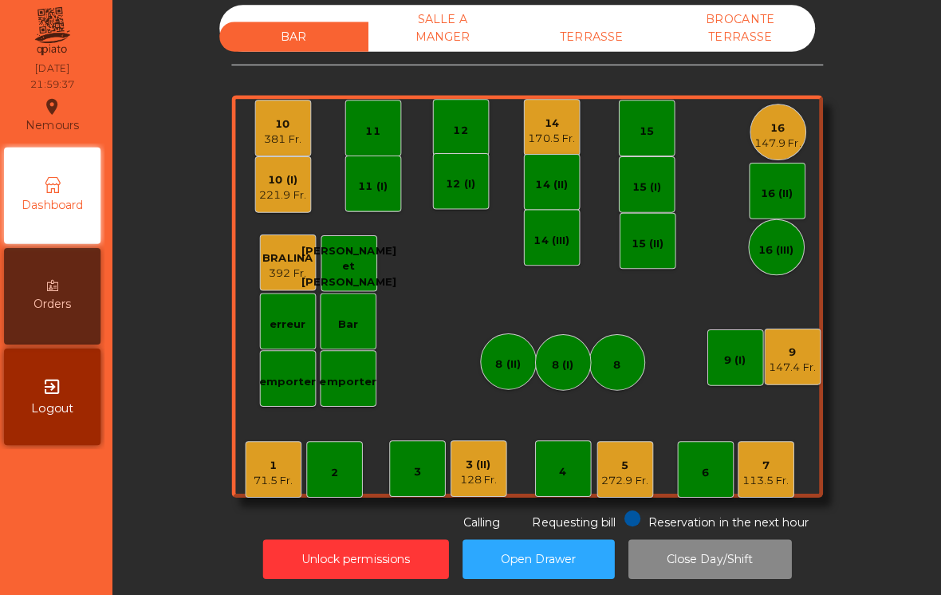
click at [557, 128] on div "14" at bounding box center [555, 127] width 46 height 16
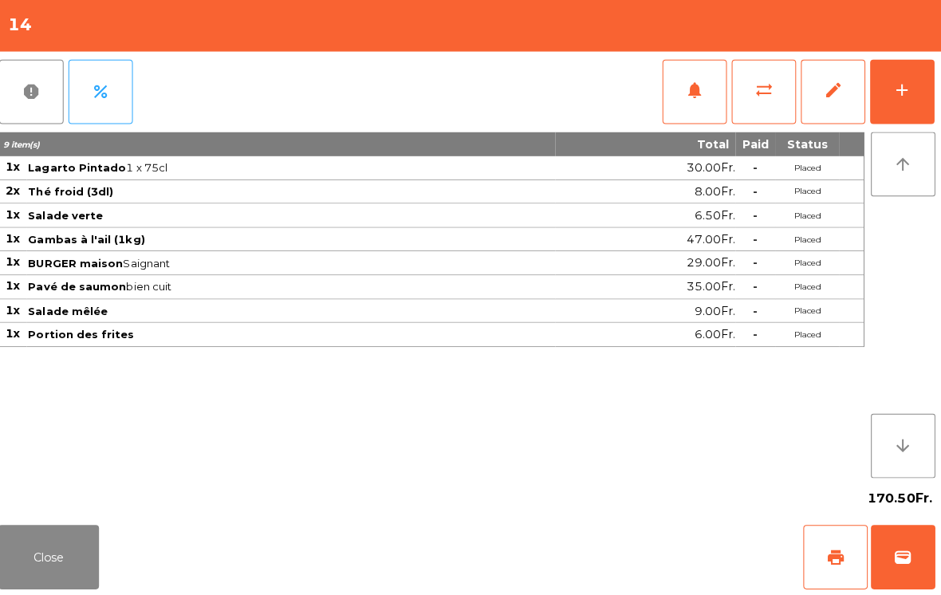
click at [879, 81] on button "add" at bounding box center [902, 96] width 64 height 64
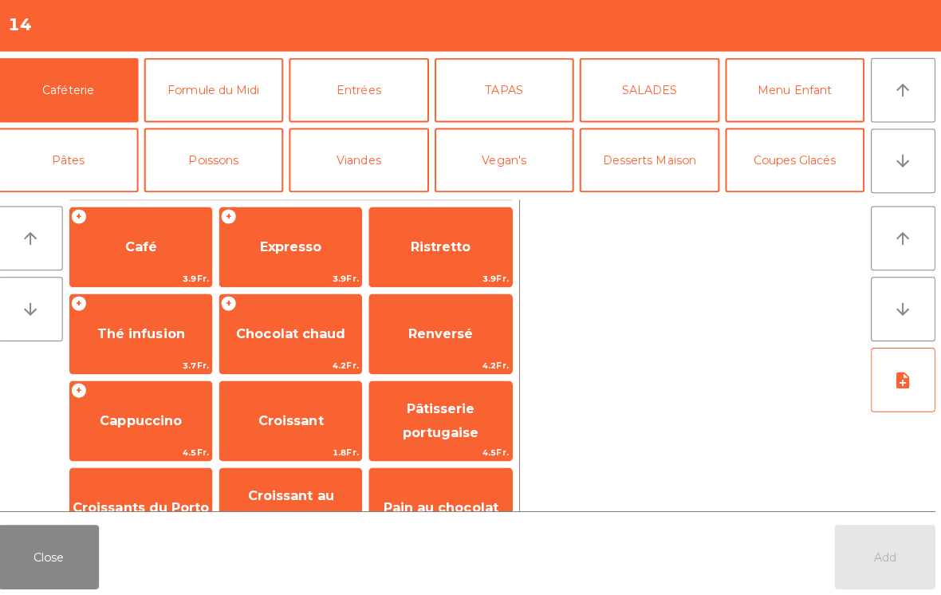
click at [642, 160] on button "Desserts Maison" at bounding box center [651, 164] width 139 height 64
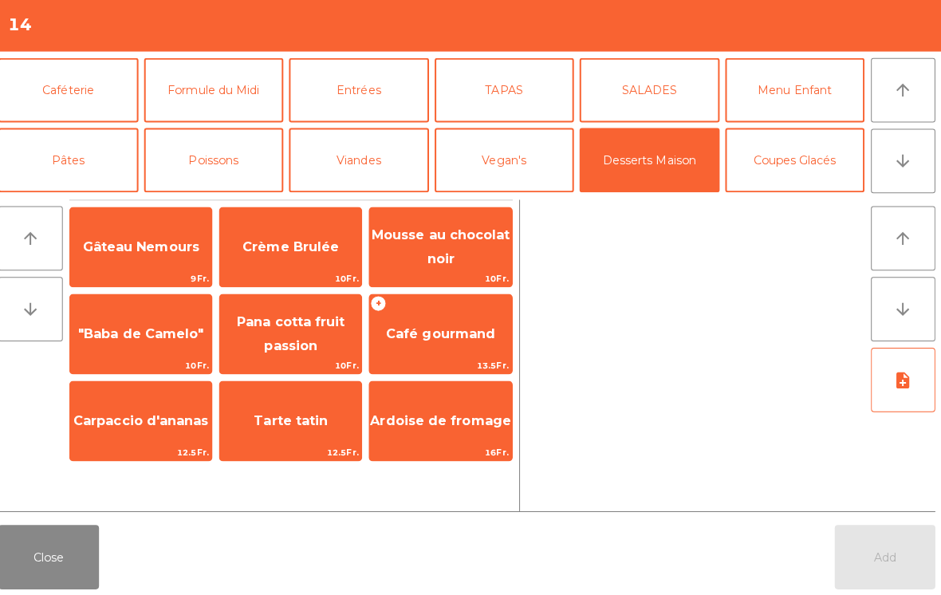
click at [447, 314] on span "Café gourmand" at bounding box center [444, 335] width 140 height 43
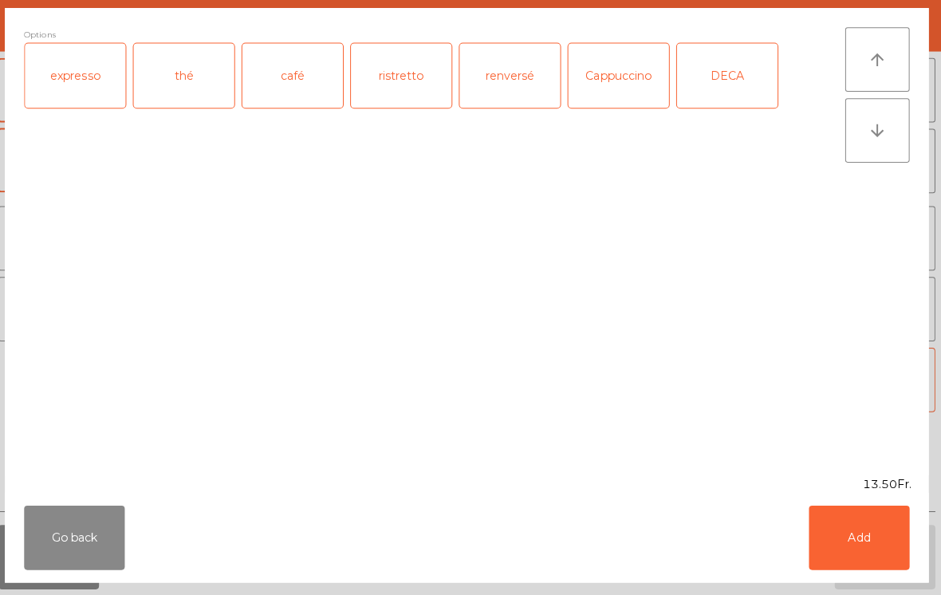
click at [88, 93] on div "expresso" at bounding box center [83, 80] width 100 height 64
click at [833, 535] on button "Add" at bounding box center [859, 538] width 100 height 64
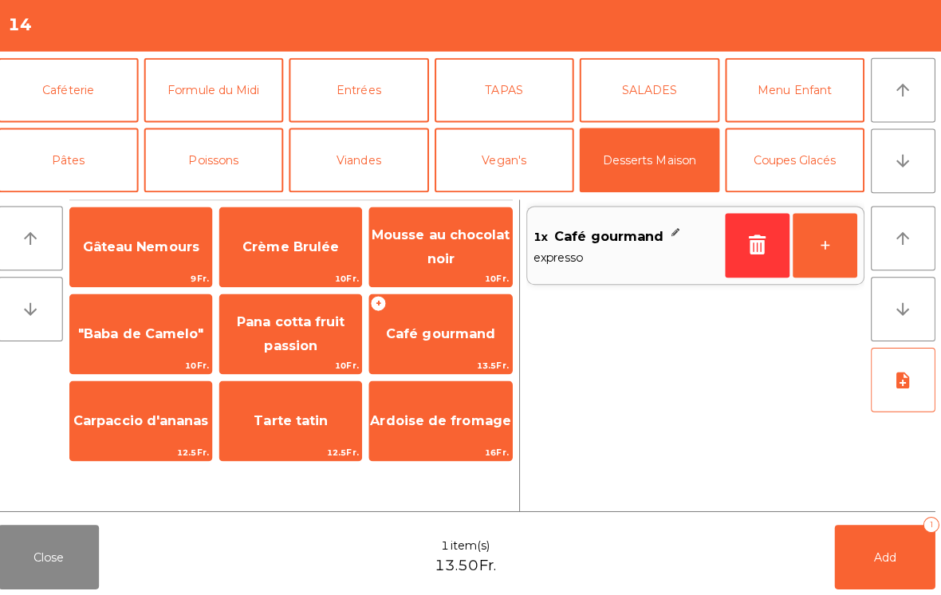
click at [147, 250] on span "Gâteau Nemours" at bounding box center [148, 249] width 116 height 15
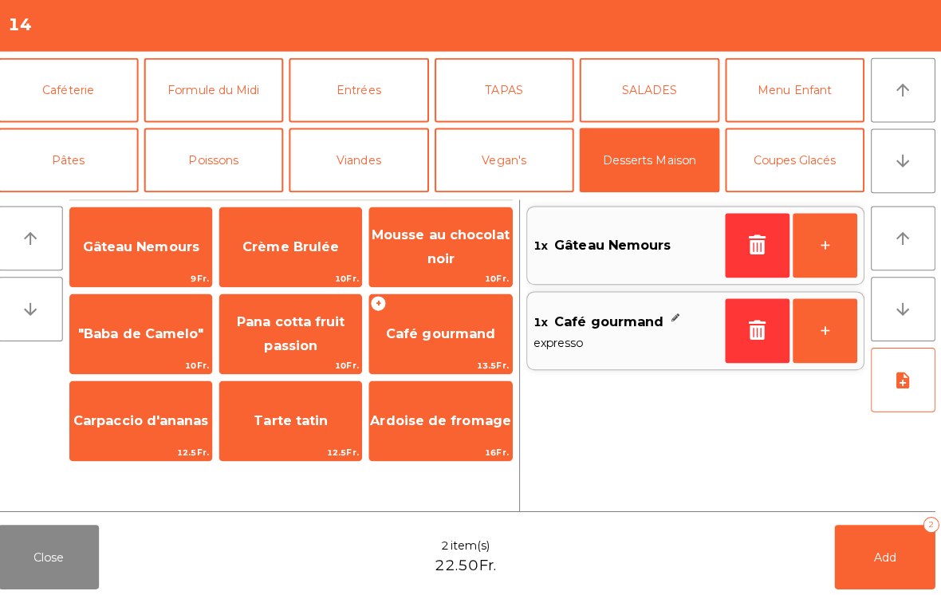
click at [805, 157] on button "Coupes Glacés" at bounding box center [795, 164] width 139 height 64
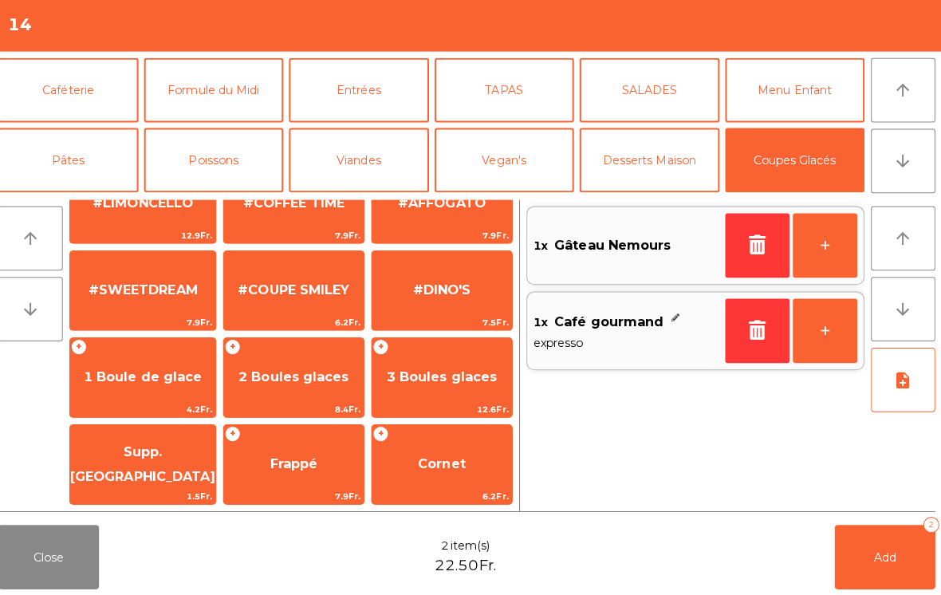
click at [262, 462] on span "Frappé" at bounding box center [299, 464] width 139 height 43
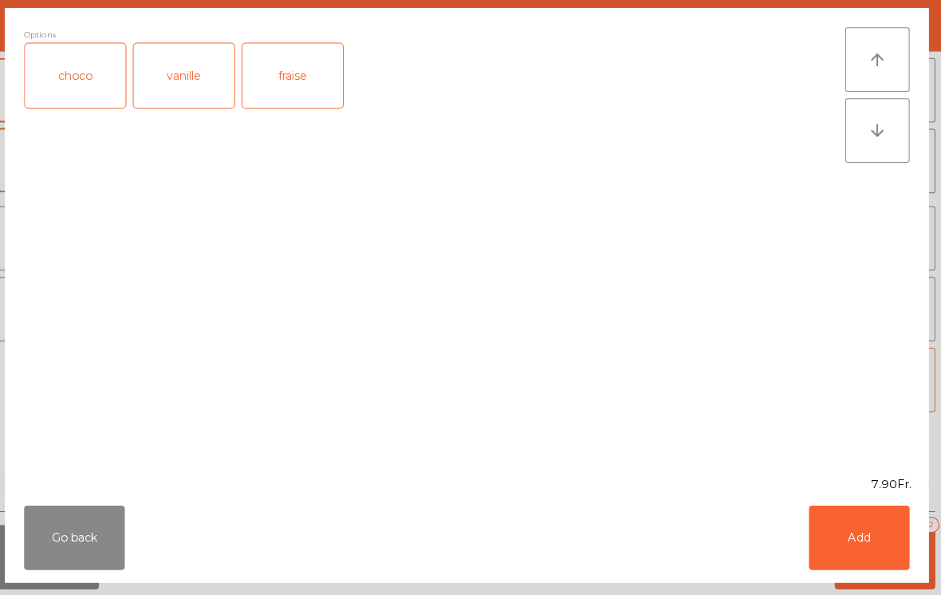
click at [321, 77] on div "fraise" at bounding box center [298, 80] width 100 height 64
click at [864, 524] on button "Add" at bounding box center [859, 538] width 100 height 64
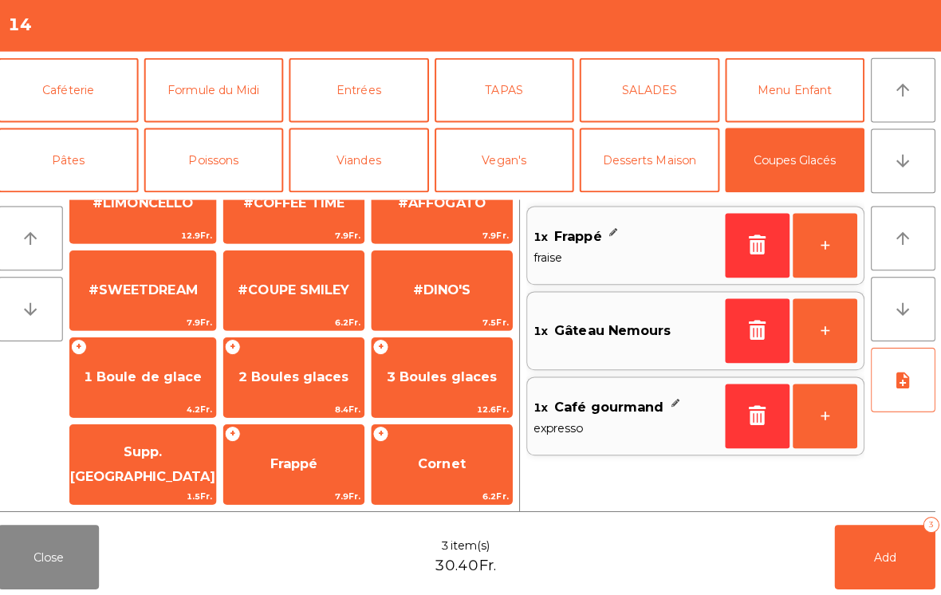
click at [87, 89] on button "Caféterie" at bounding box center [75, 94] width 139 height 64
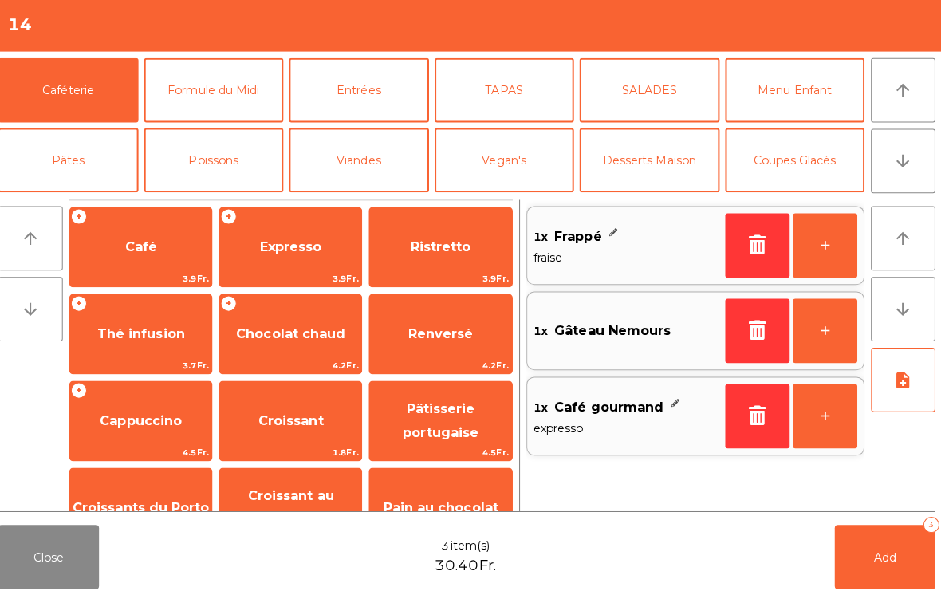
scroll to position [0, 0]
click at [303, 242] on span "Expresso" at bounding box center [296, 249] width 61 height 15
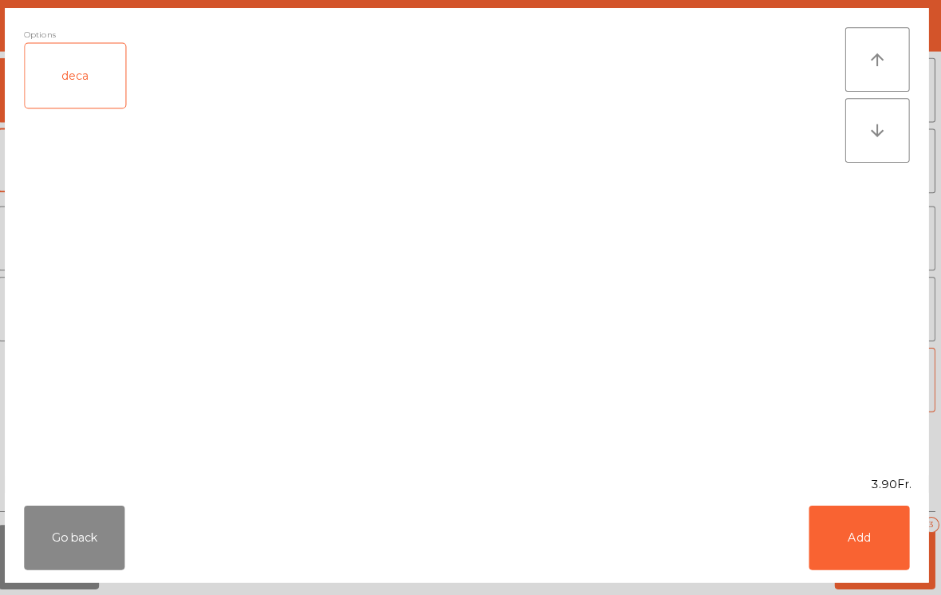
click at [865, 544] on button "Add" at bounding box center [859, 538] width 100 height 64
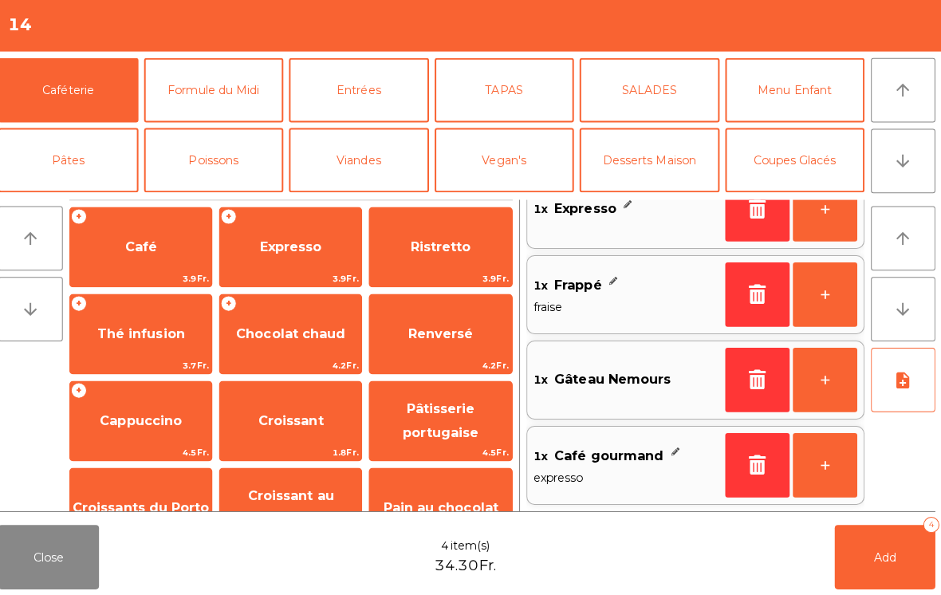
scroll to position [36, 0]
click at [864, 562] on button "Add 4" at bounding box center [885, 557] width 100 height 64
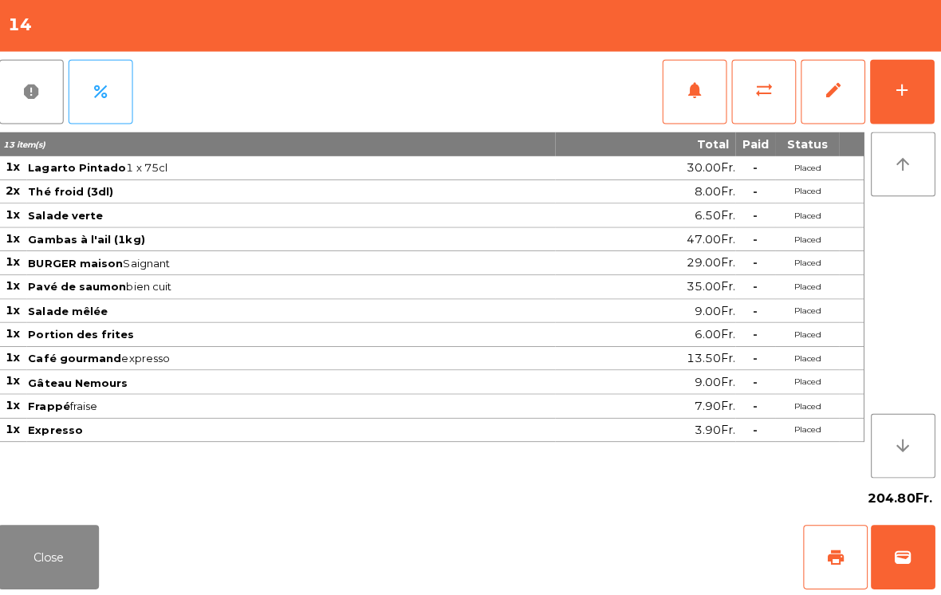
click at [78, 561] on button "Close" at bounding box center [56, 557] width 100 height 64
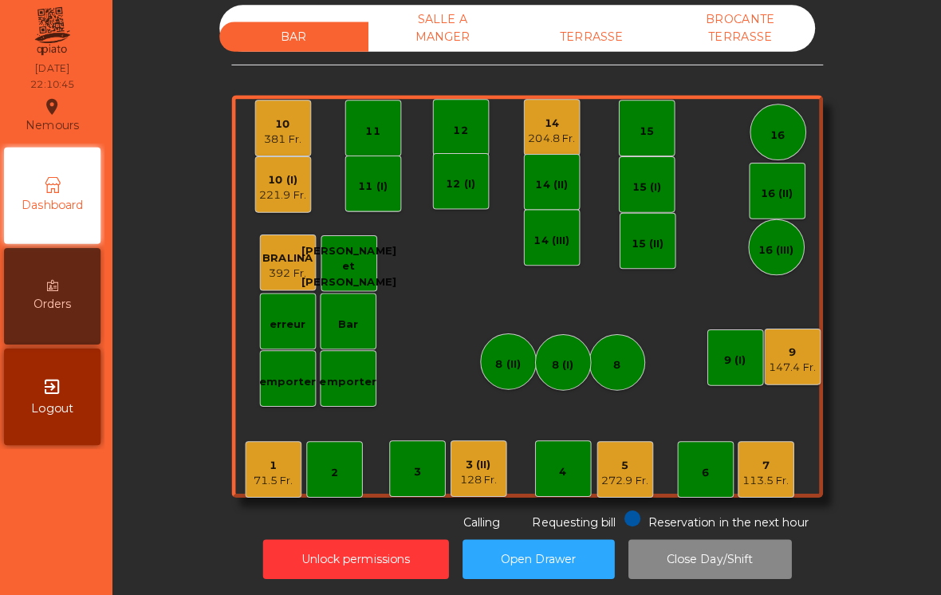
click at [300, 191] on div "221.9 Fr." at bounding box center [289, 199] width 46 height 16
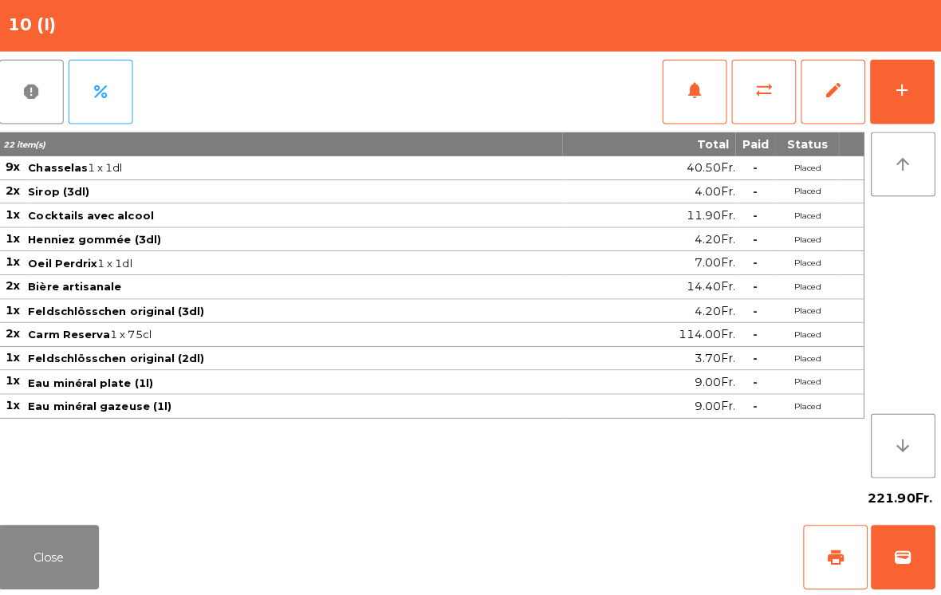
click at [39, 569] on button "Close" at bounding box center [56, 557] width 100 height 64
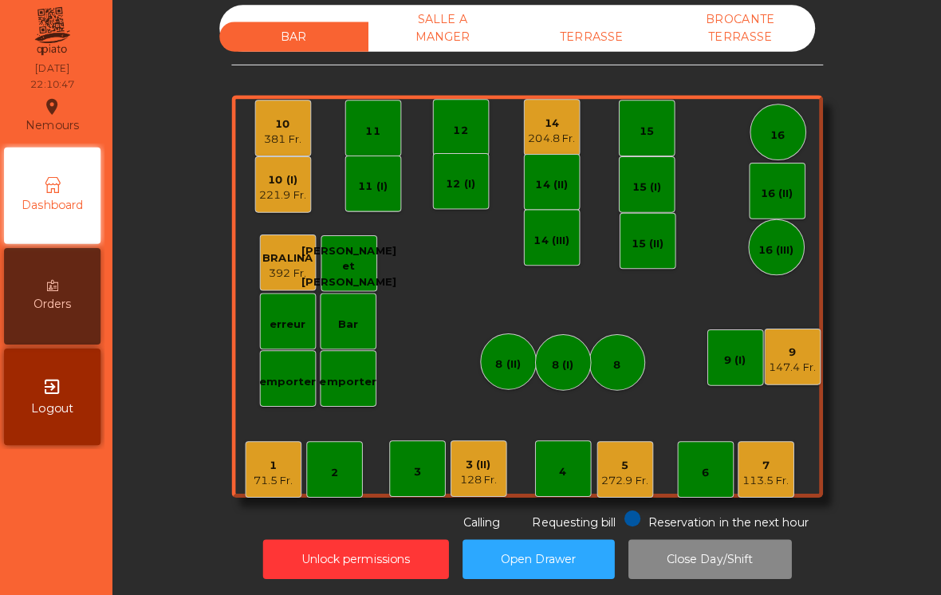
click at [281, 127] on div "10" at bounding box center [288, 128] width 37 height 16
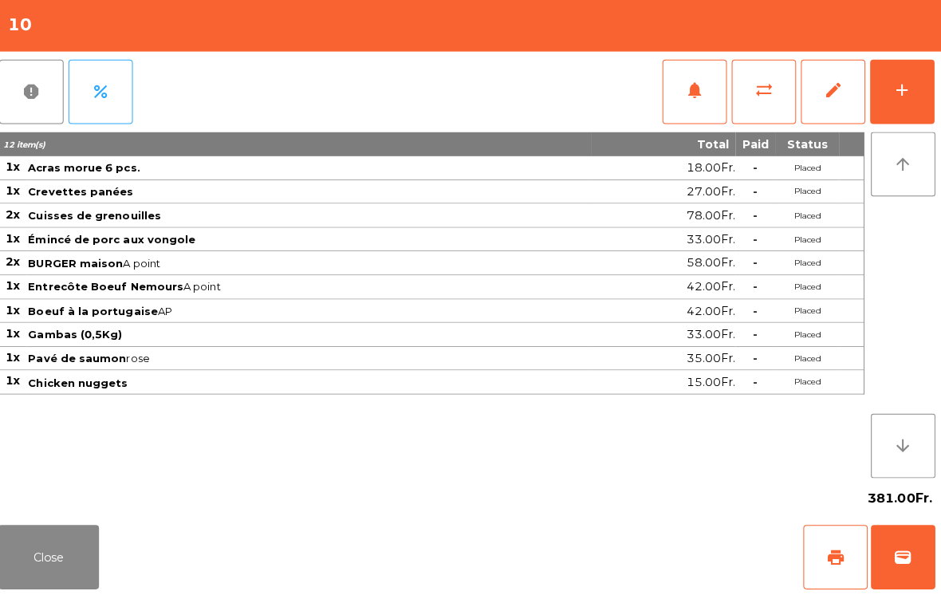
click at [918, 81] on button "add" at bounding box center [902, 96] width 64 height 64
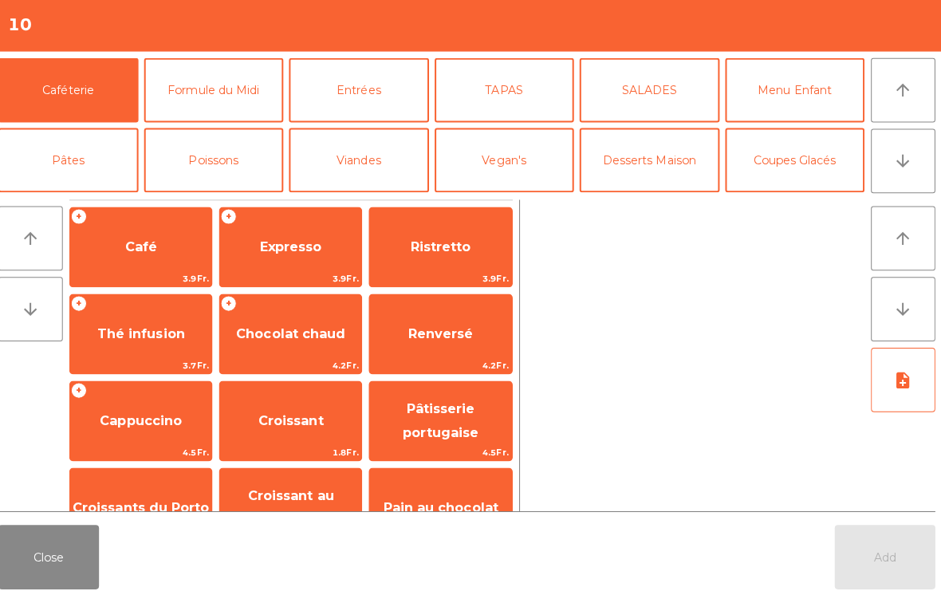
click at [277, 246] on span "Expresso" at bounding box center [296, 249] width 61 height 15
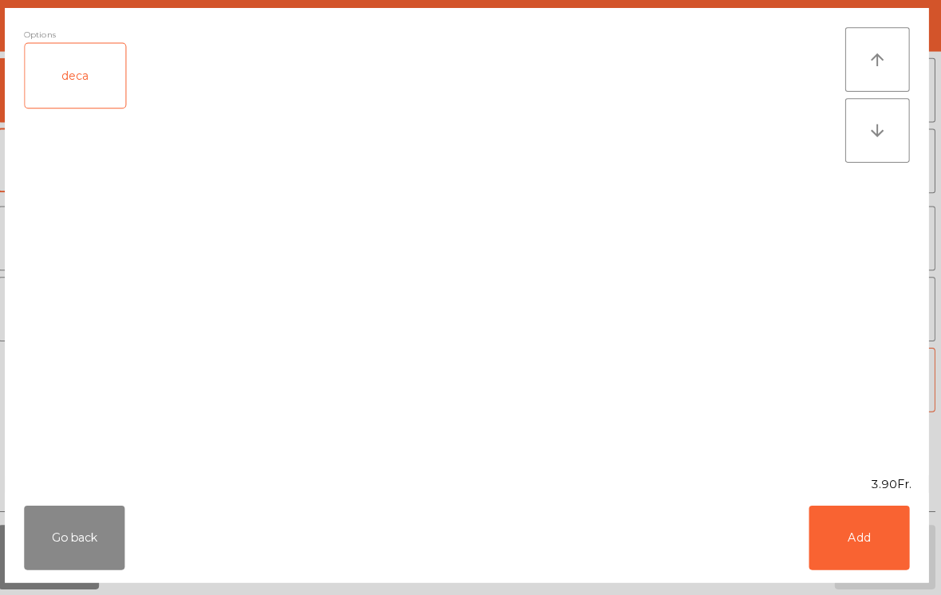
click at [72, 538] on button "Go back" at bounding box center [82, 538] width 100 height 64
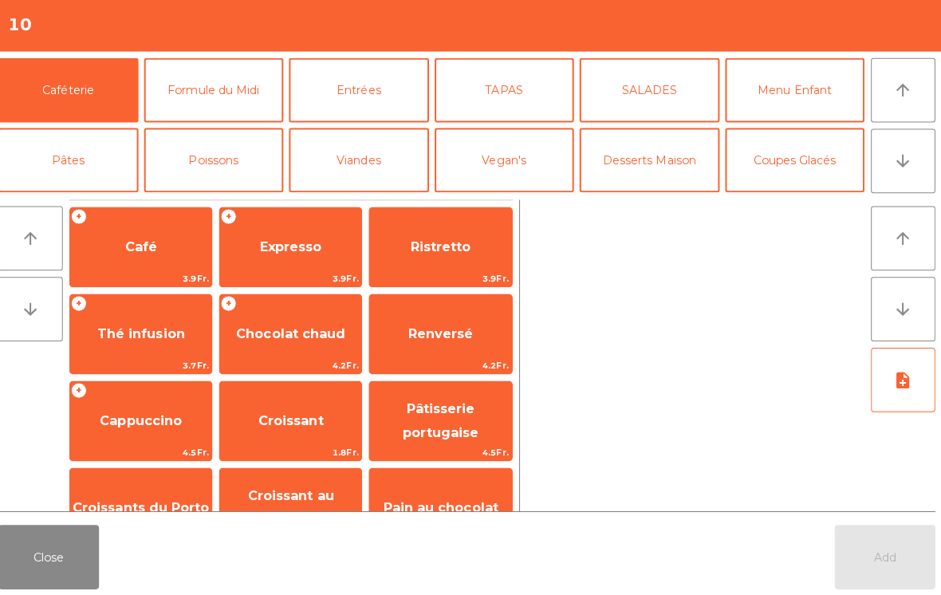
click at [64, 557] on button "Close" at bounding box center [56, 557] width 100 height 64
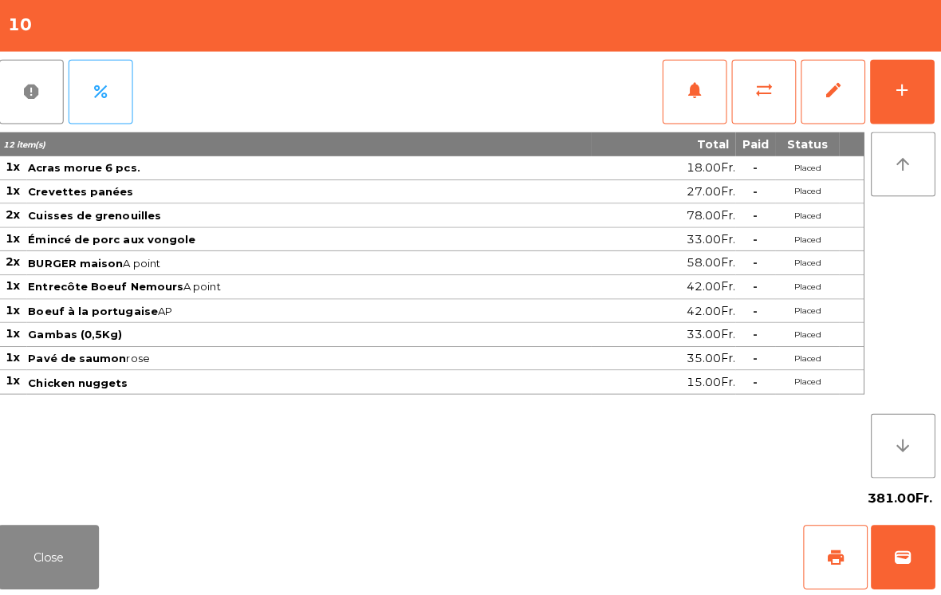
click at [896, 85] on div "add" at bounding box center [901, 94] width 19 height 19
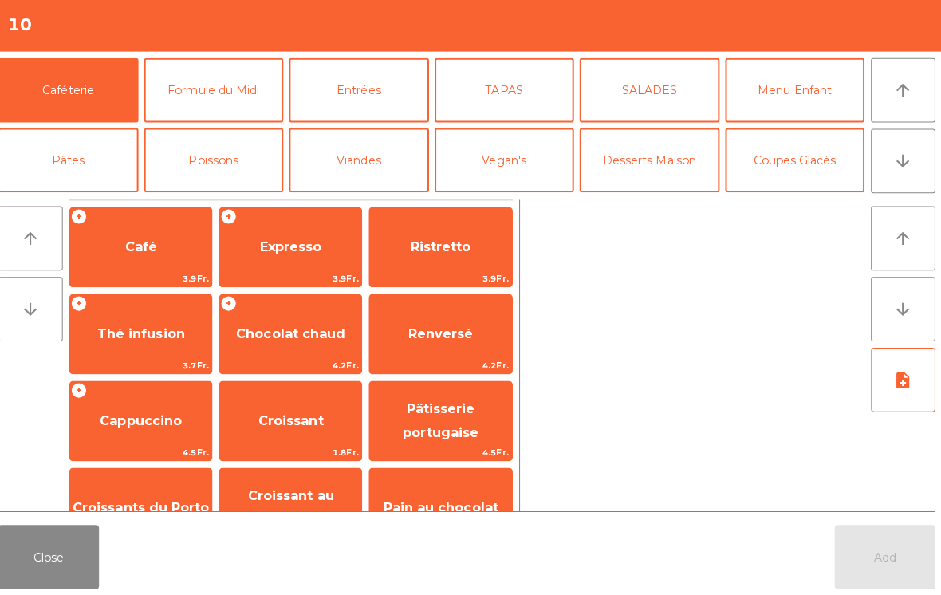
click at [807, 157] on button "Coupes Glacés" at bounding box center [795, 164] width 139 height 64
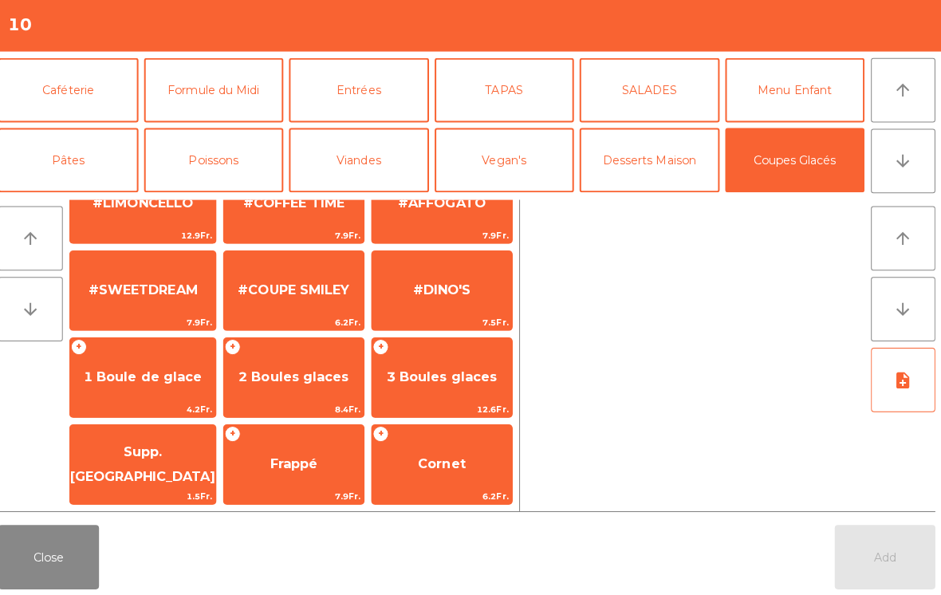
scroll to position [301, 0]
click at [133, 403] on span "4.2Fr." at bounding box center [149, 410] width 144 height 15
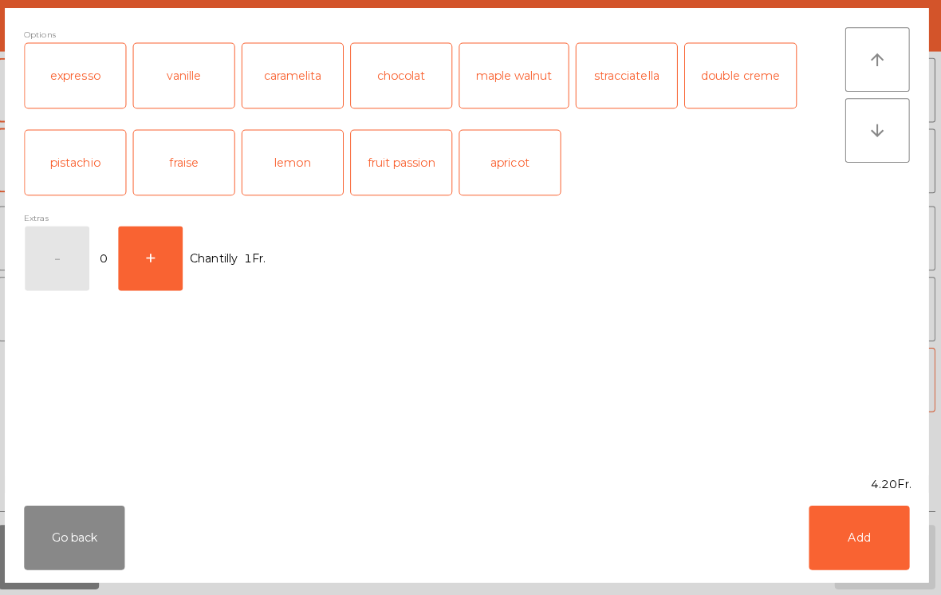
click at [199, 76] on div "vanille" at bounding box center [190, 80] width 100 height 64
click at [858, 525] on button "Add" at bounding box center [859, 538] width 100 height 64
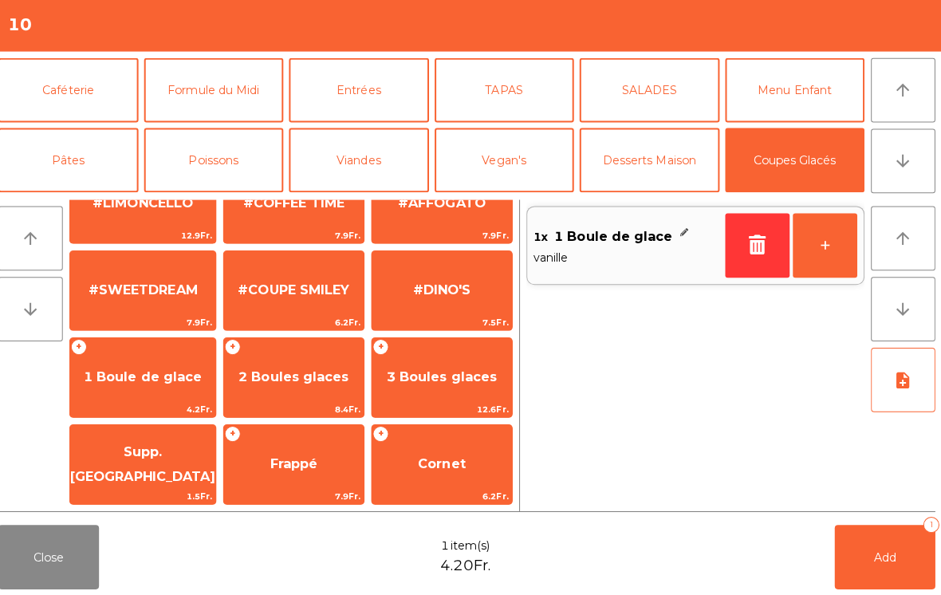
click at [140, 388] on span "1 Boule de glace" at bounding box center [149, 378] width 144 height 43
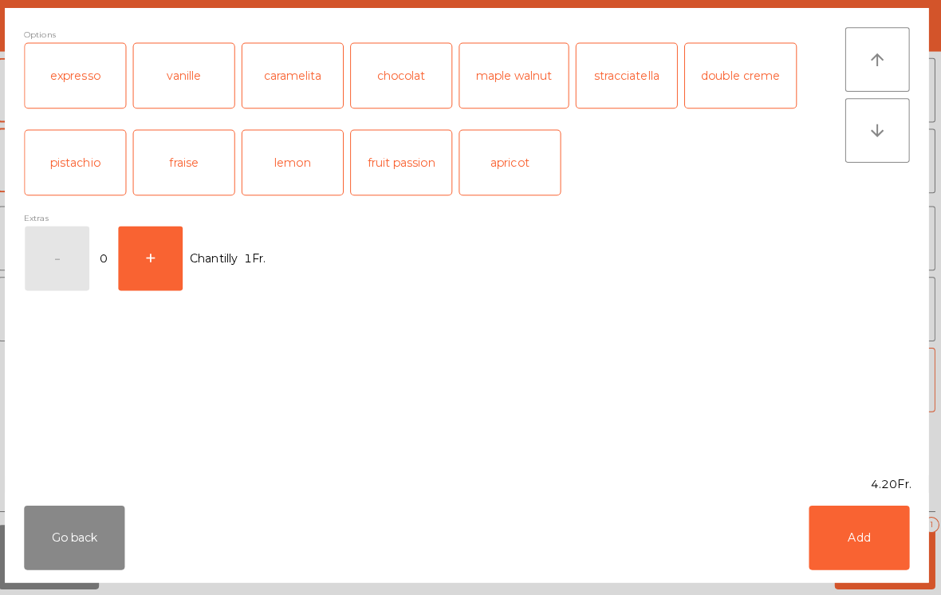
click at [196, 166] on div "fraise" at bounding box center [190, 166] width 100 height 64
click at [872, 550] on button "Add" at bounding box center [859, 538] width 100 height 64
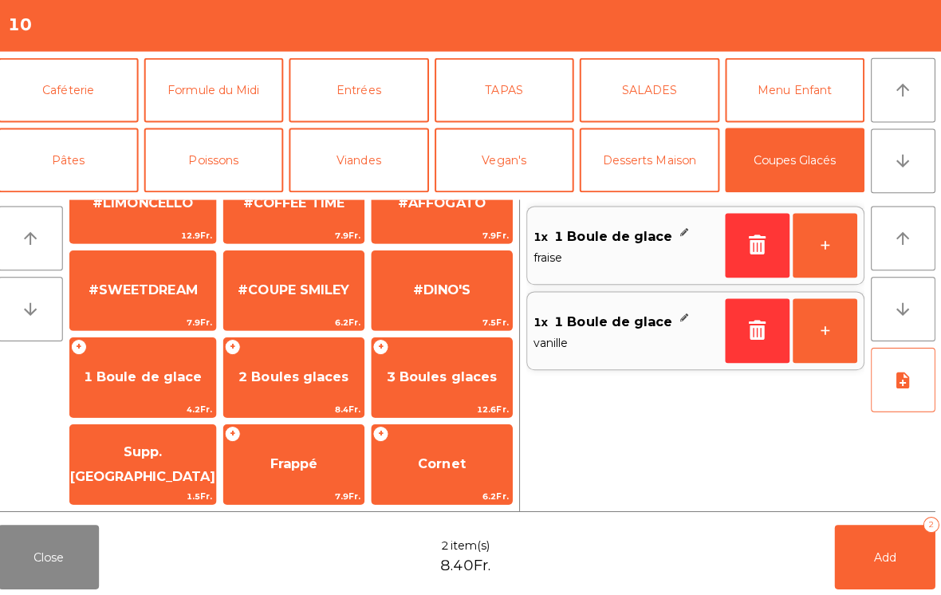
click at [141, 362] on span "1 Boule de glace" at bounding box center [149, 378] width 144 height 43
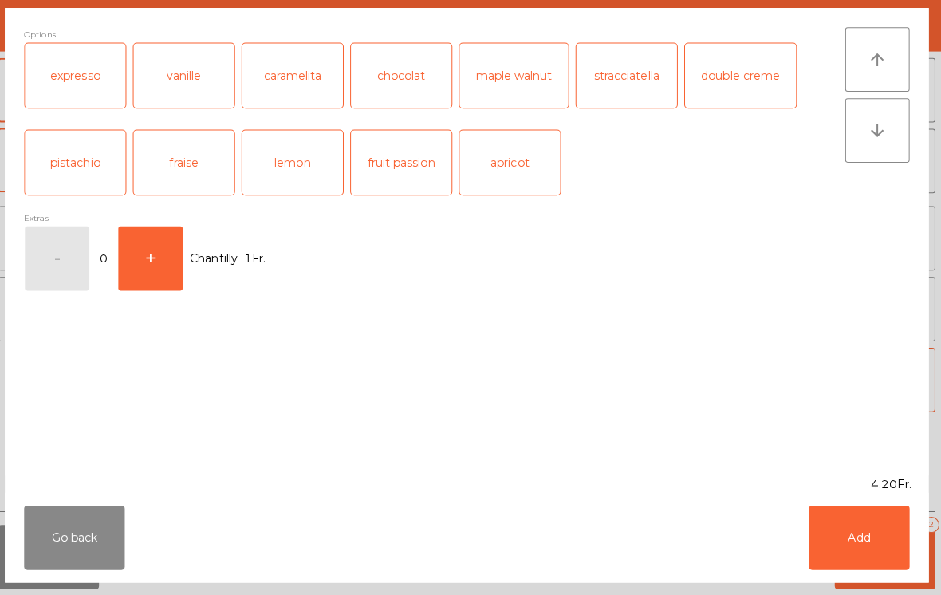
click at [372, 84] on div "chocolat" at bounding box center [406, 80] width 100 height 64
click at [864, 528] on button "Add" at bounding box center [859, 538] width 100 height 64
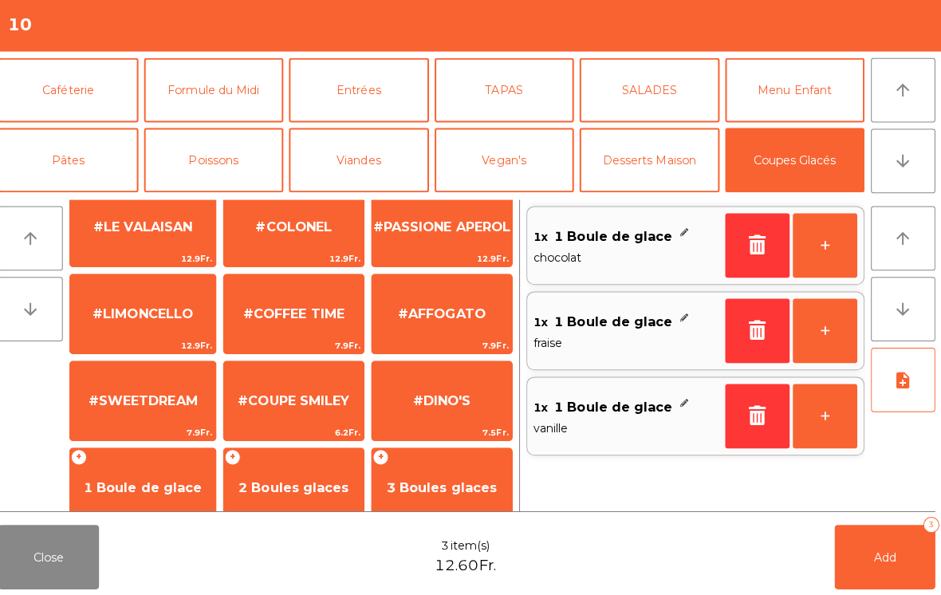
scroll to position [187, 0]
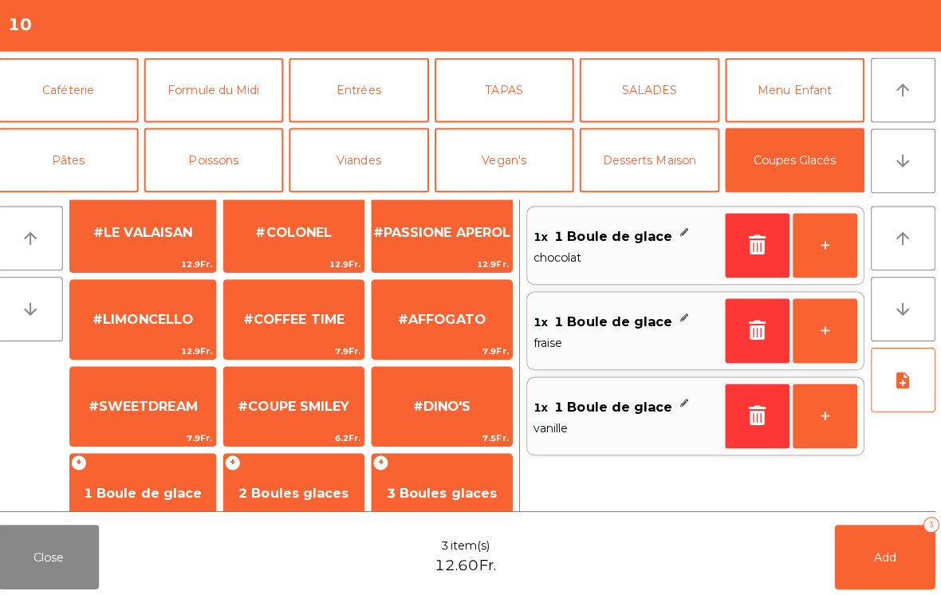
click at [435, 313] on span "#AFFOGATO" at bounding box center [445, 320] width 87 height 15
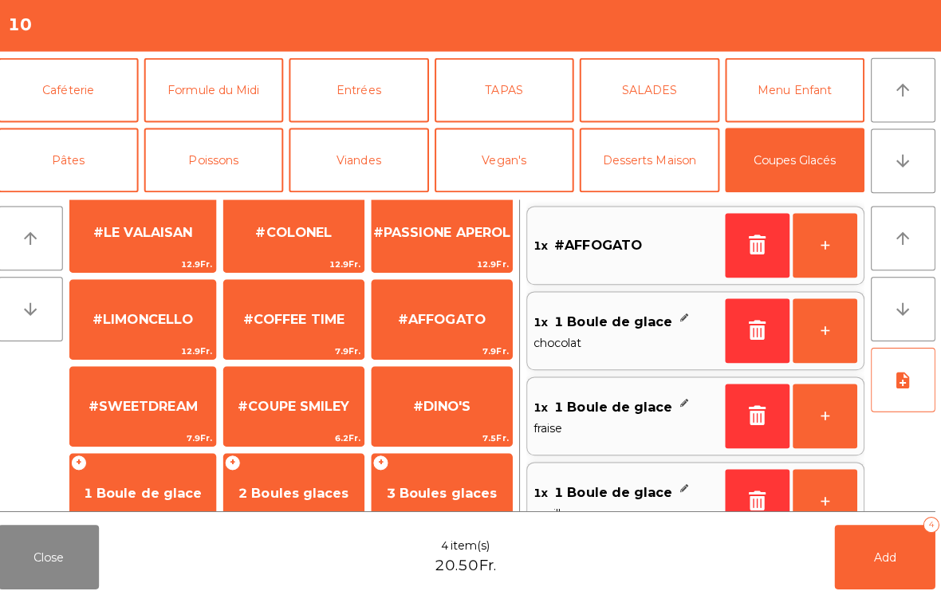
click at [860, 557] on button "Add 4" at bounding box center [885, 557] width 100 height 64
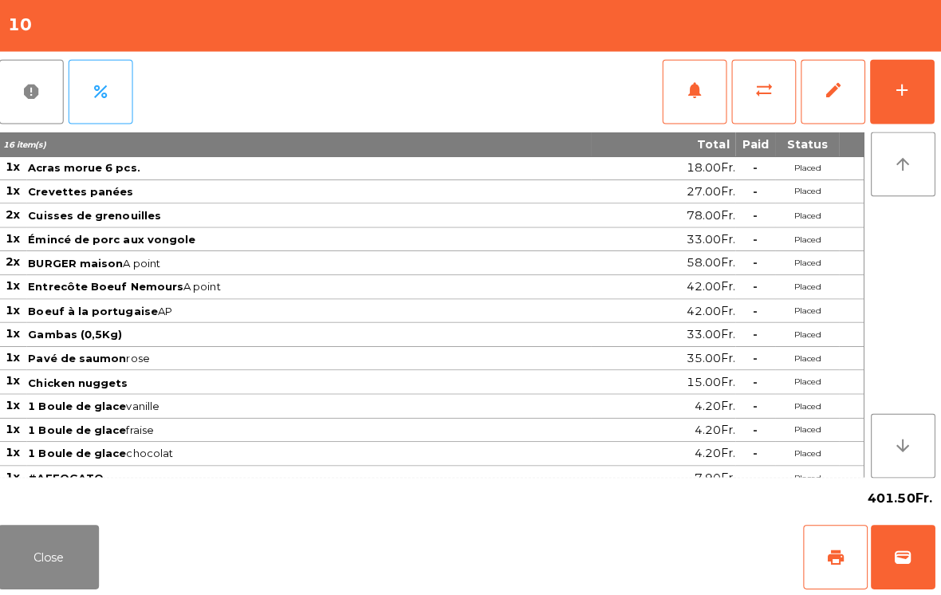
click at [58, 557] on button "Close" at bounding box center [56, 557] width 100 height 64
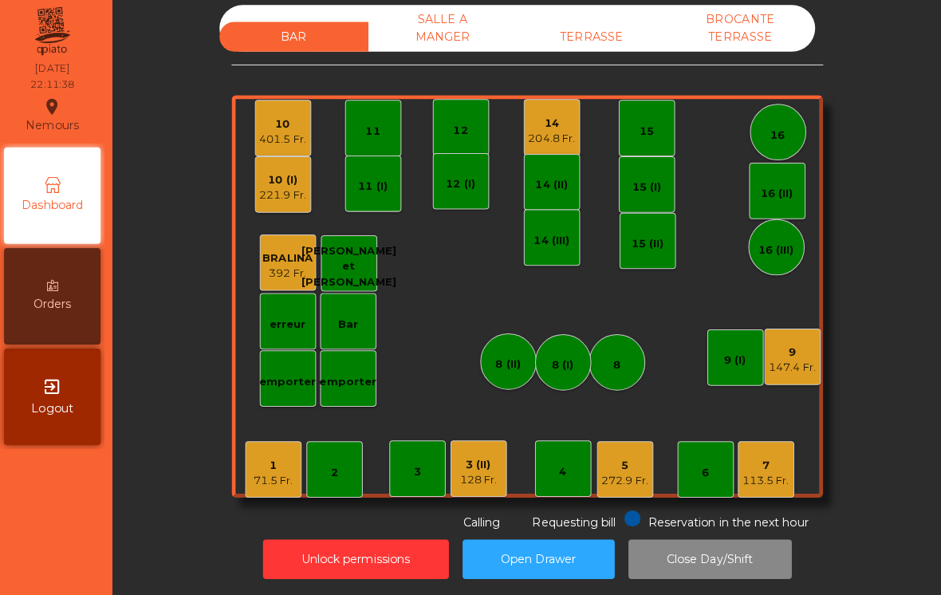
click at [266, 179] on div "10 (I)" at bounding box center [289, 183] width 46 height 16
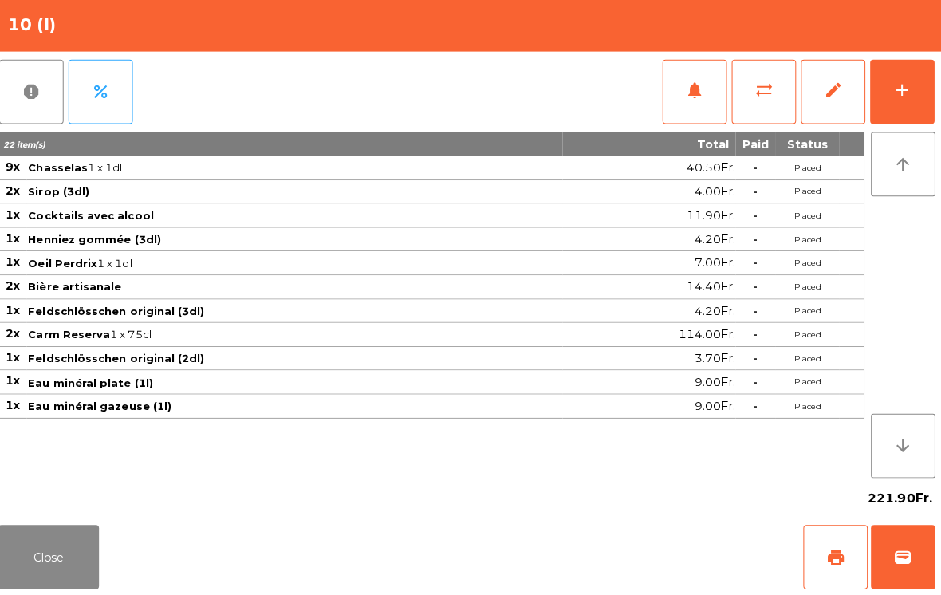
click at [903, 85] on div "add" at bounding box center [901, 94] width 19 height 19
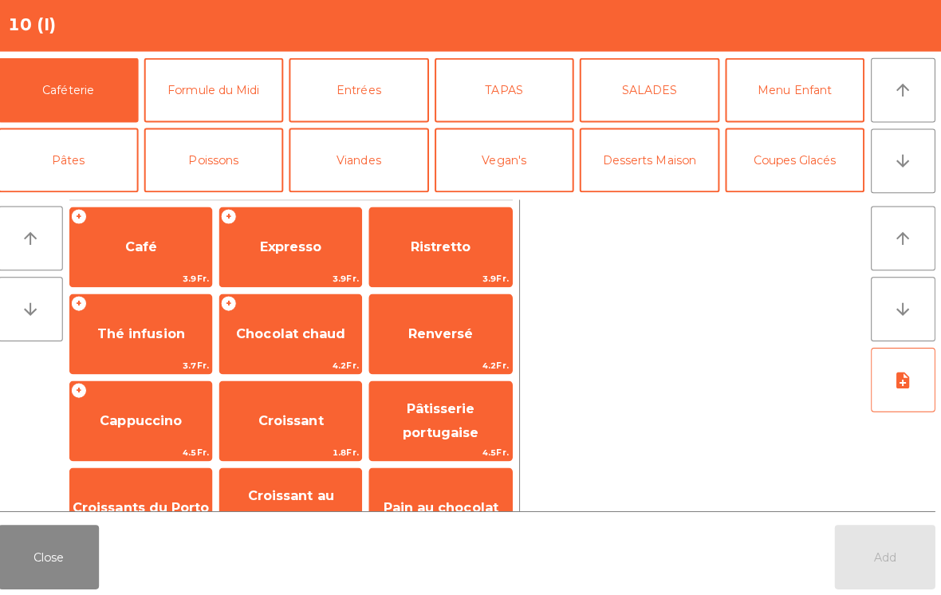
click at [313, 245] on span "Expresso" at bounding box center [296, 249] width 61 height 15
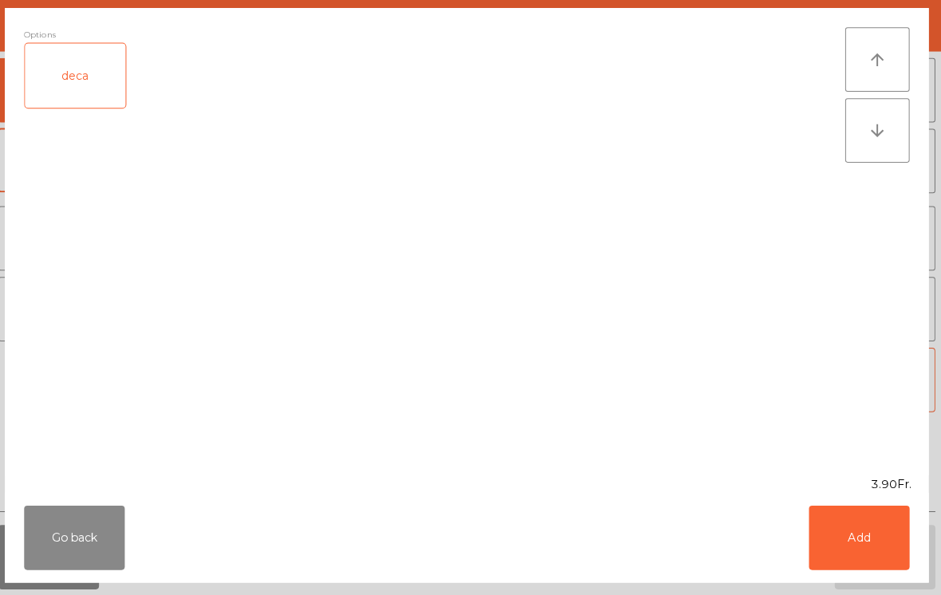
click at [84, 81] on div "deca" at bounding box center [83, 80] width 100 height 64
click at [852, 545] on button "Add" at bounding box center [859, 538] width 100 height 64
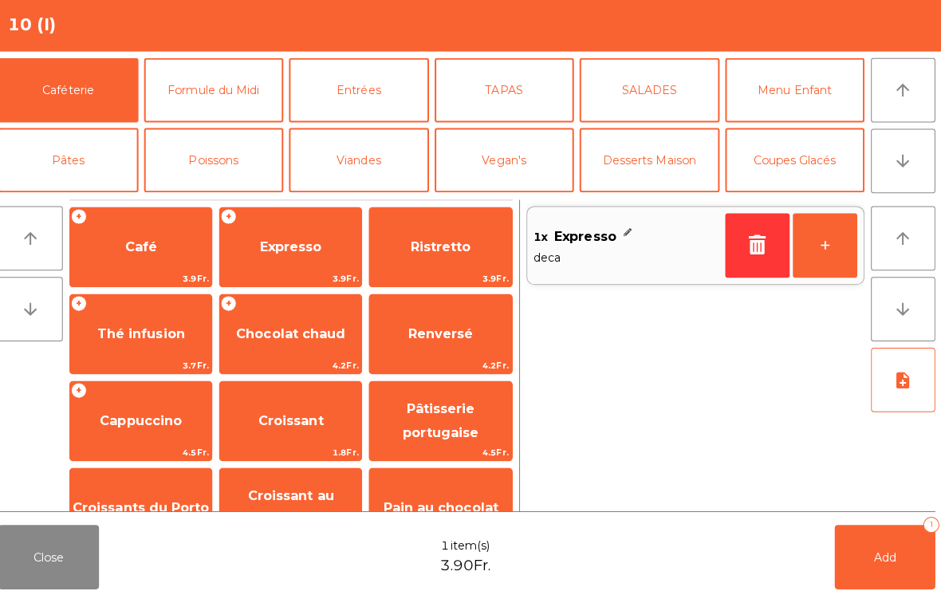
click at [813, 257] on button "+" at bounding box center [825, 248] width 64 height 64
click at [298, 256] on span "Expresso" at bounding box center [296, 249] width 140 height 43
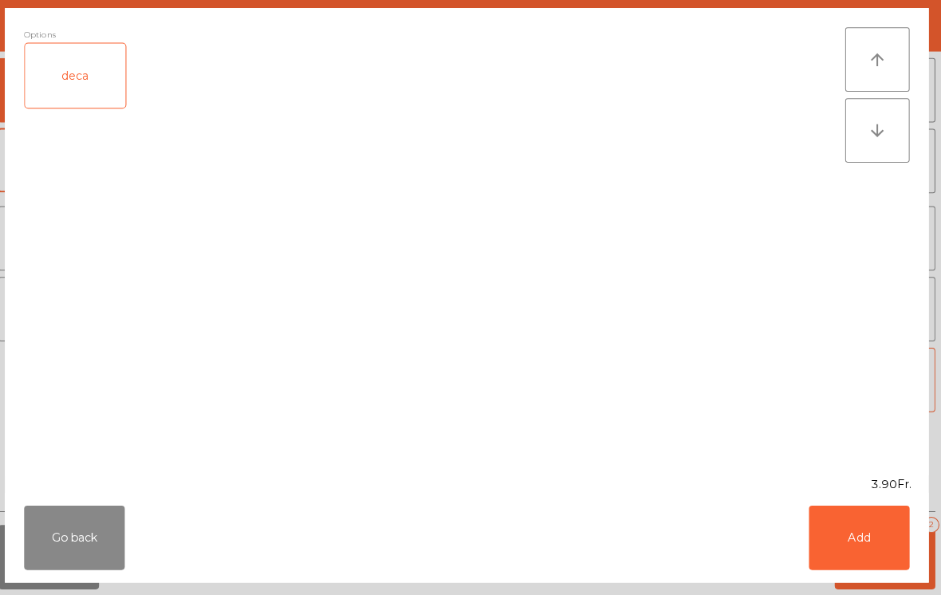
click at [847, 545] on button "Add" at bounding box center [859, 538] width 100 height 64
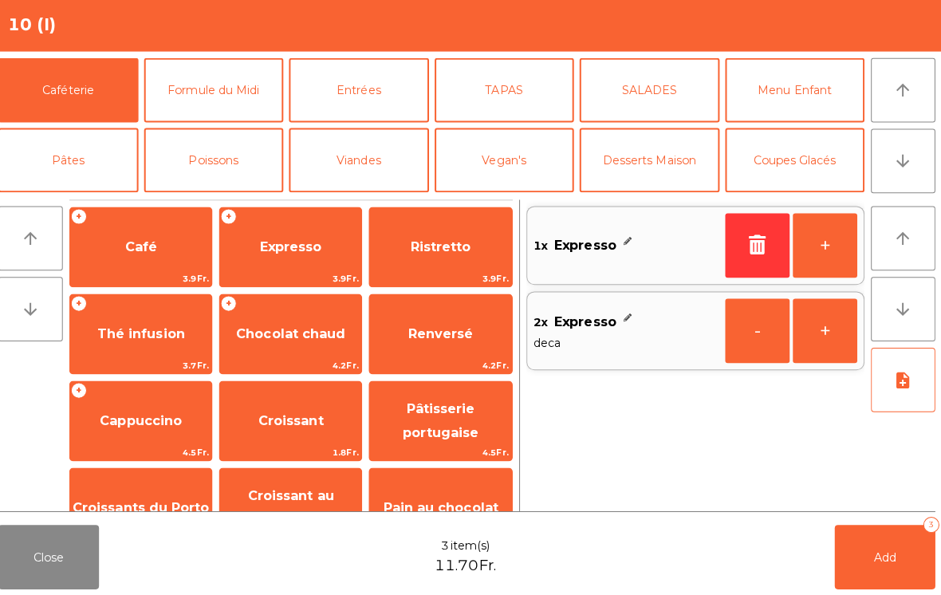
click at [821, 241] on button "+" at bounding box center [825, 248] width 64 height 64
click at [805, 236] on button "+" at bounding box center [825, 248] width 64 height 64
click at [856, 572] on button "Add 5" at bounding box center [885, 557] width 100 height 64
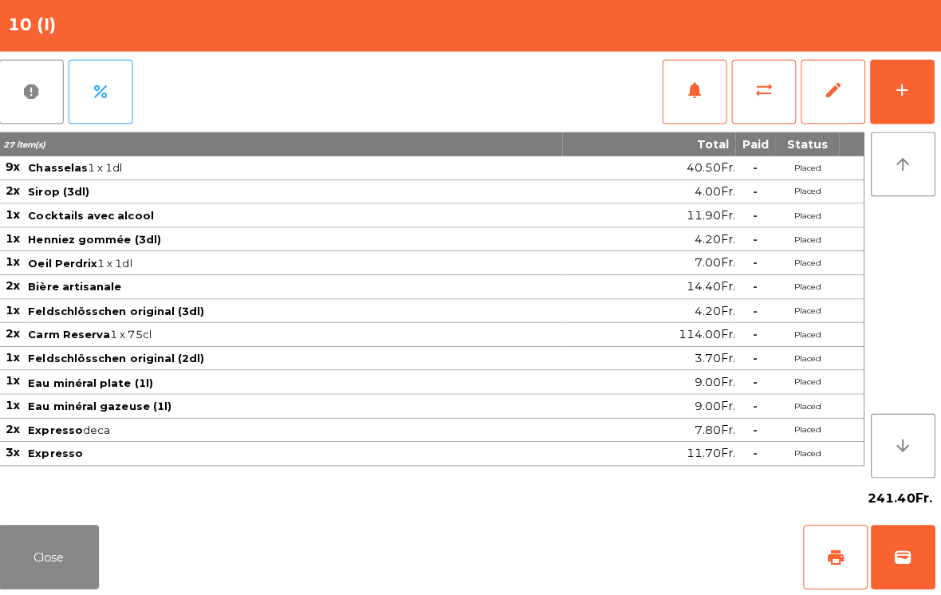
click at [37, 553] on button "Close" at bounding box center [56, 557] width 100 height 64
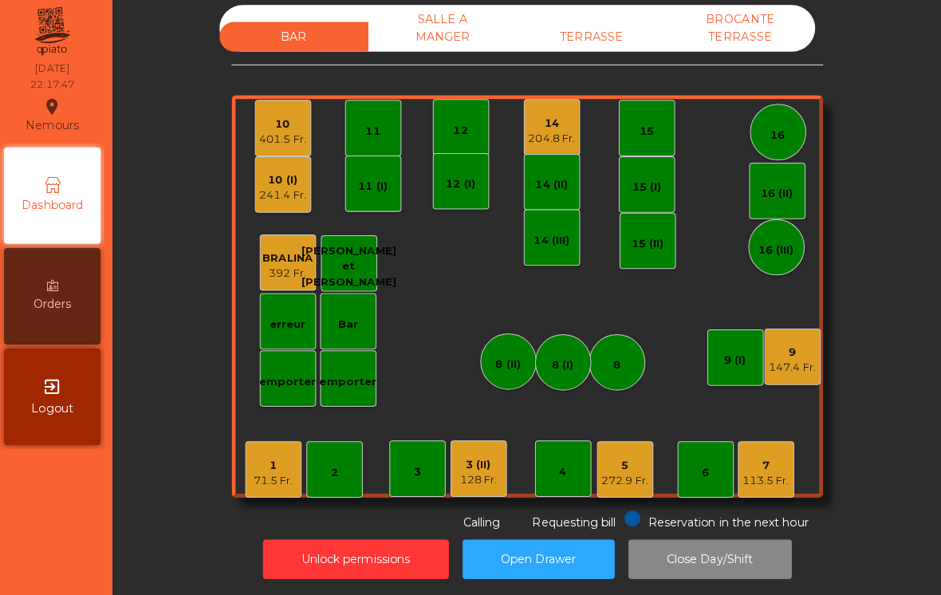
click at [585, 37] on div "TERRASSE" at bounding box center [595, 41] width 148 height 30
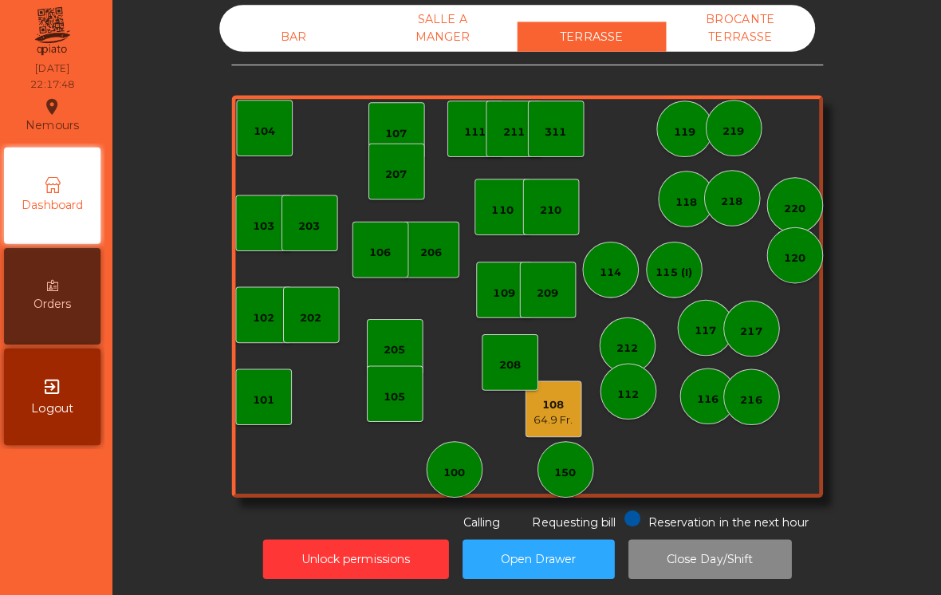
click at [258, 32] on div "BAR" at bounding box center [300, 41] width 148 height 30
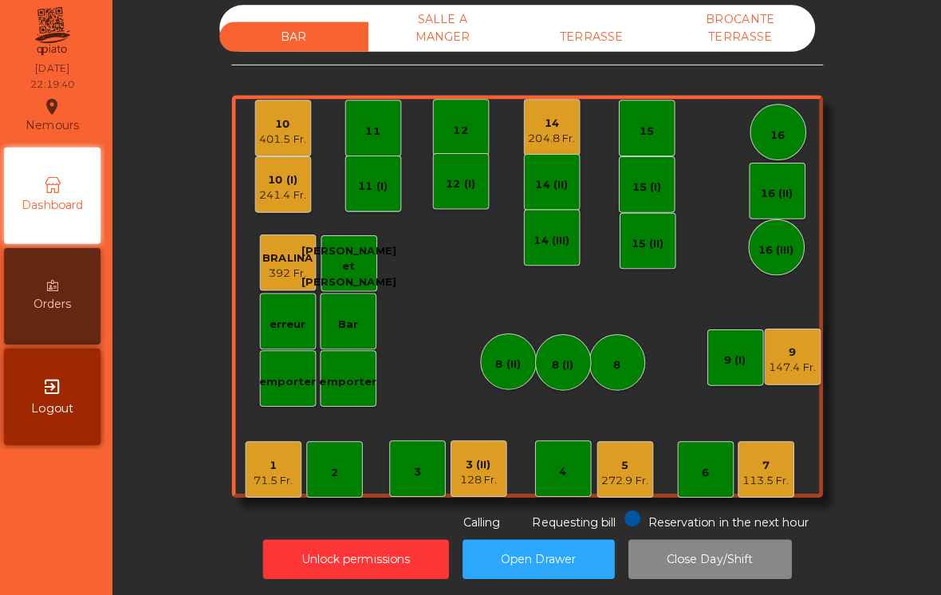
click at [628, 474] on div "272.9 Fr." at bounding box center [627, 481] width 46 height 16
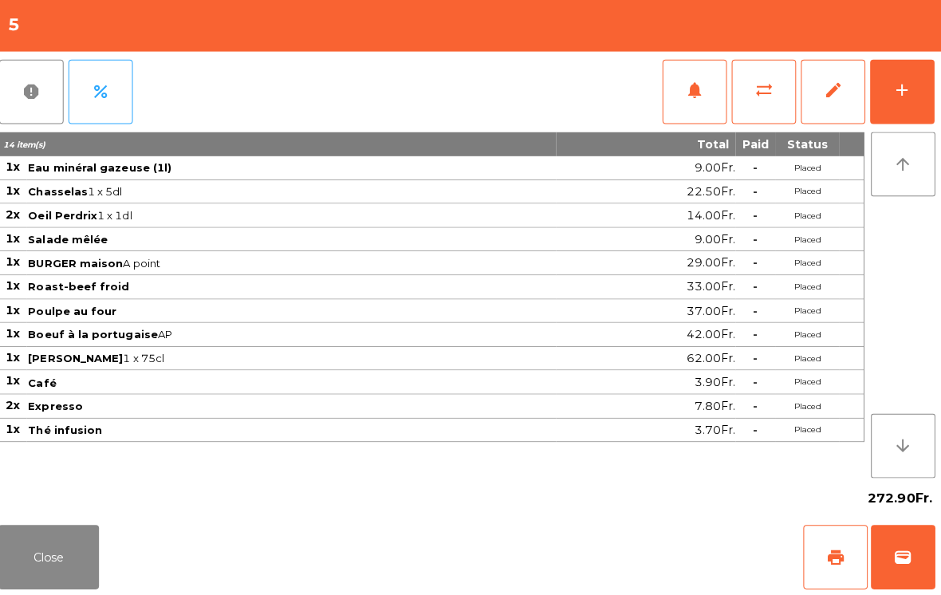
click at [902, 568] on button "wallet" at bounding box center [903, 557] width 64 height 64
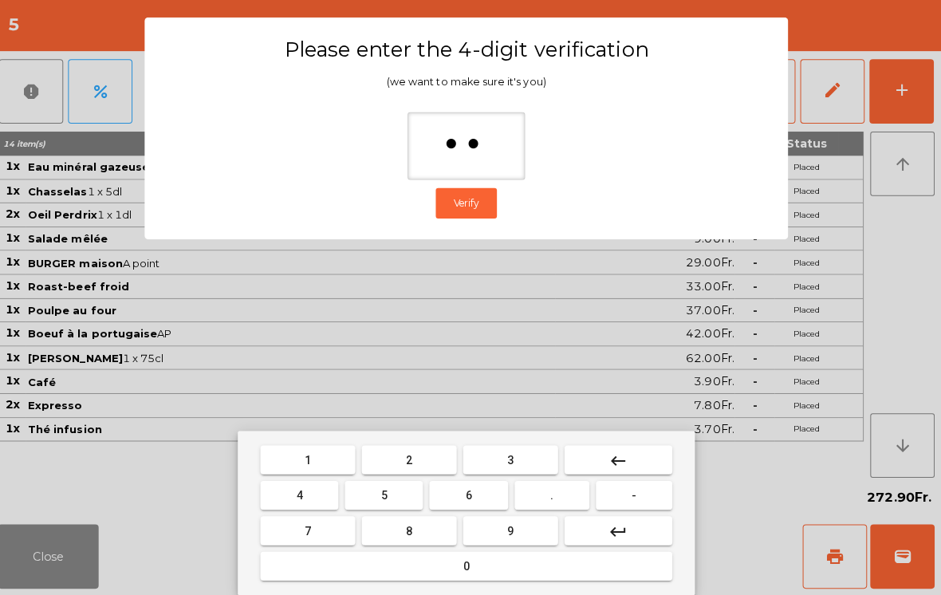
type input "***"
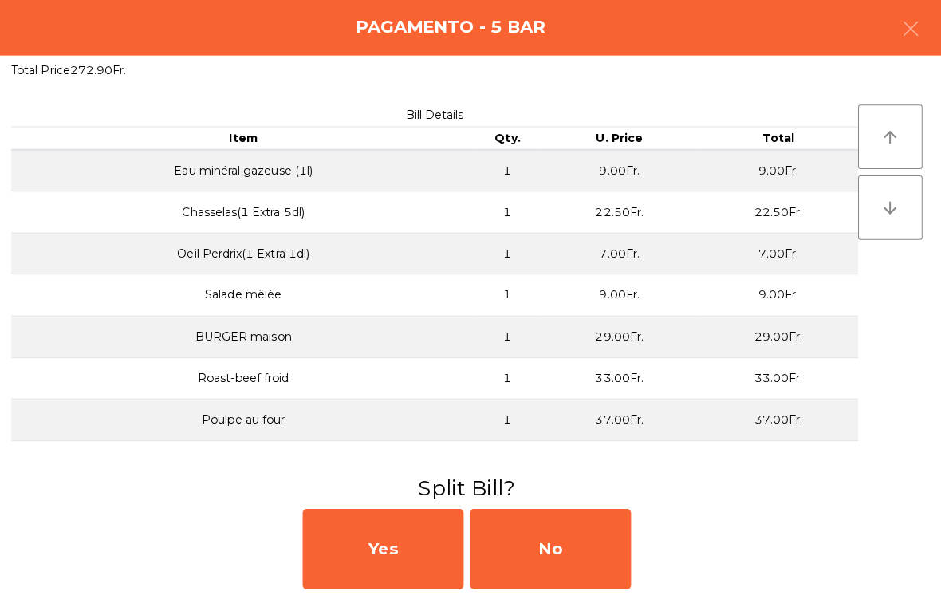
click at [577, 540] on div "No" at bounding box center [553, 549] width 159 height 80
click at [569, 545] on div "MB" at bounding box center [553, 549] width 159 height 80
click at [591, 529] on div "No" at bounding box center [553, 549] width 159 height 80
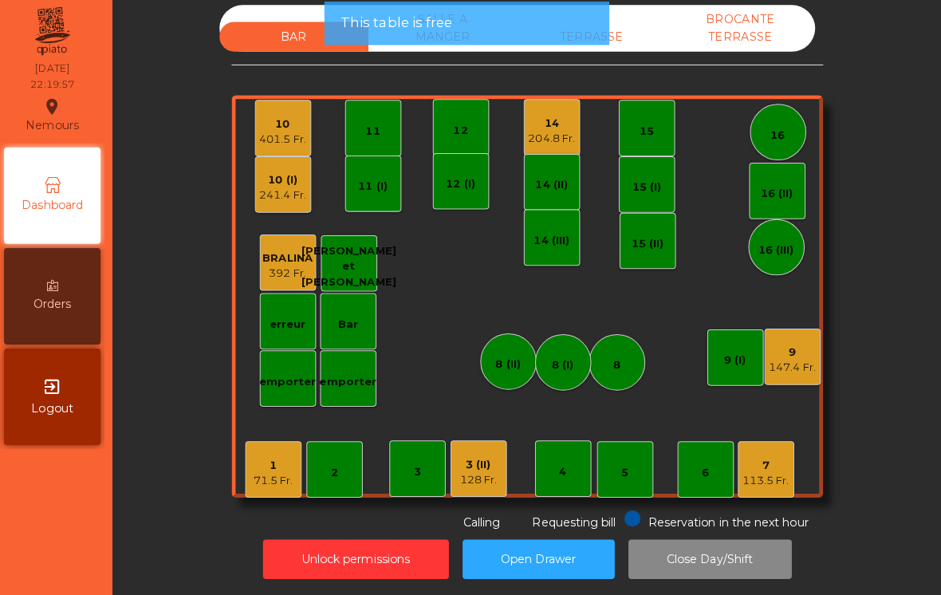
click at [275, 193] on div "241.4 Fr." at bounding box center [289, 199] width 46 height 16
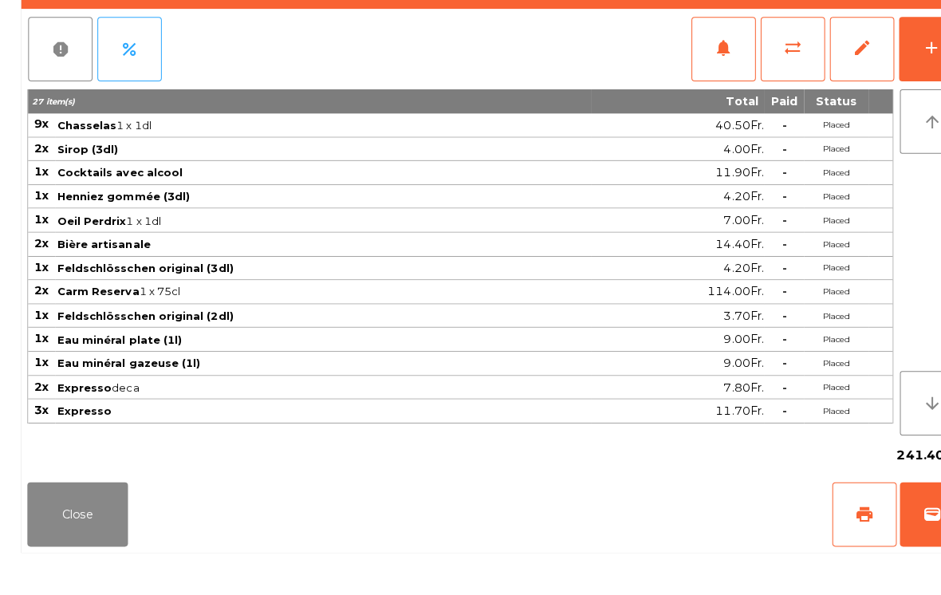
scroll to position [1, 0]
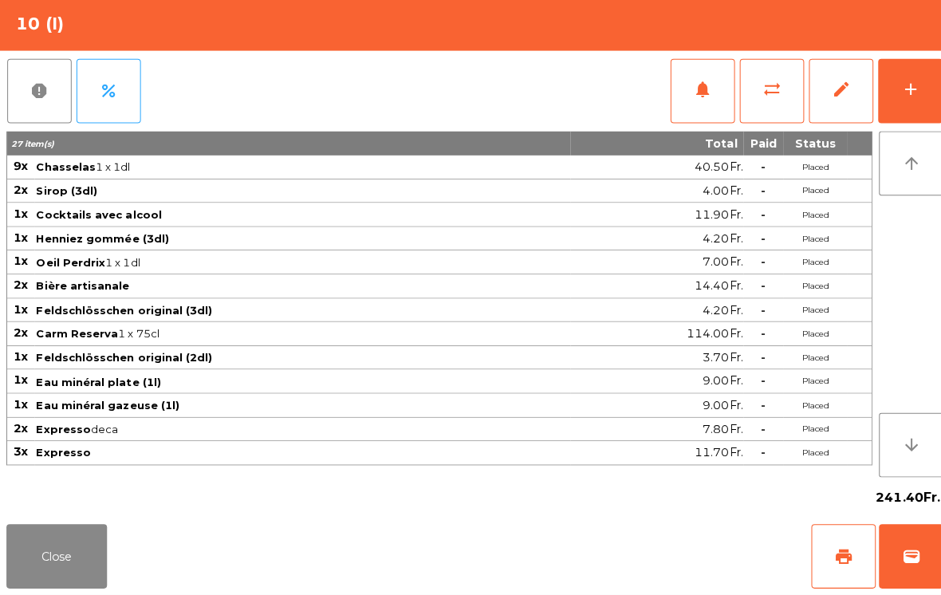
click at [68, 582] on button "Close" at bounding box center [56, 557] width 100 height 64
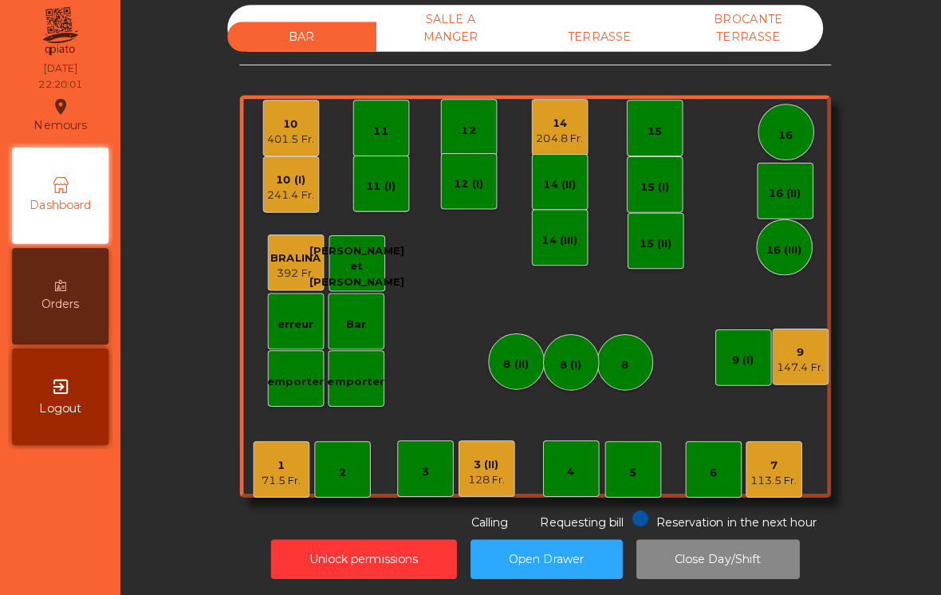
click at [545, 141] on div "204.8 Fr." at bounding box center [555, 142] width 46 height 16
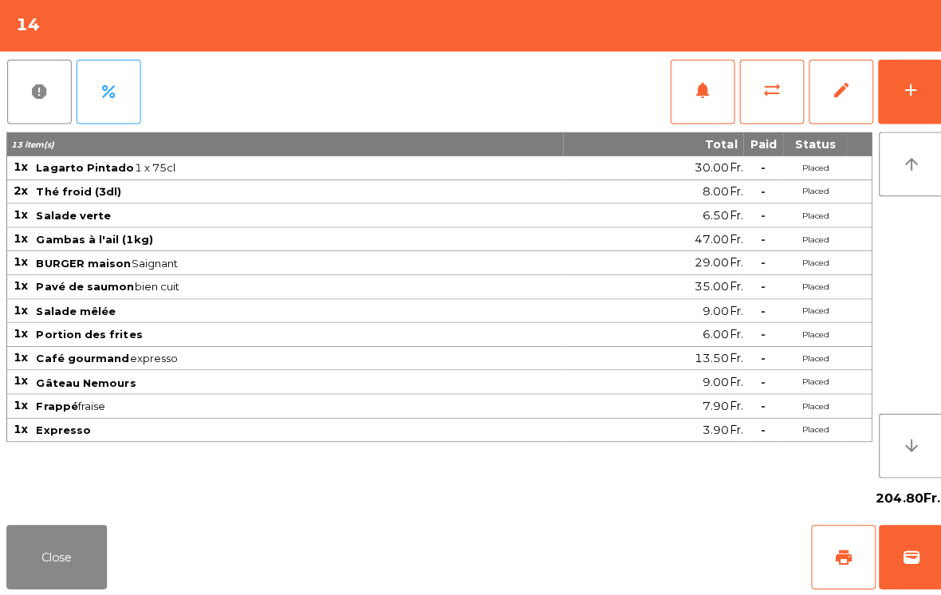
click at [85, 581] on button "Close" at bounding box center [56, 557] width 100 height 64
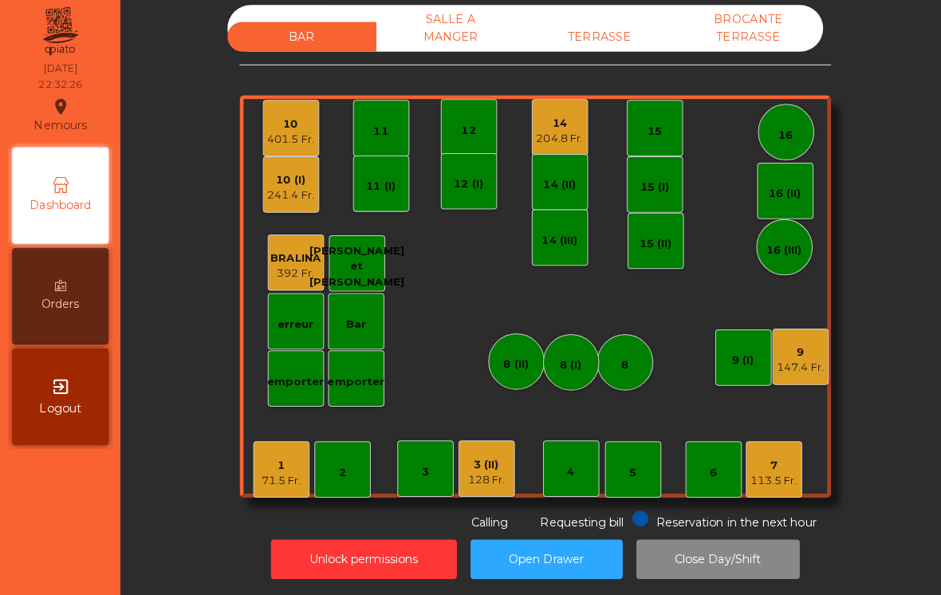
click at [552, 120] on div "14" at bounding box center [555, 127] width 46 height 16
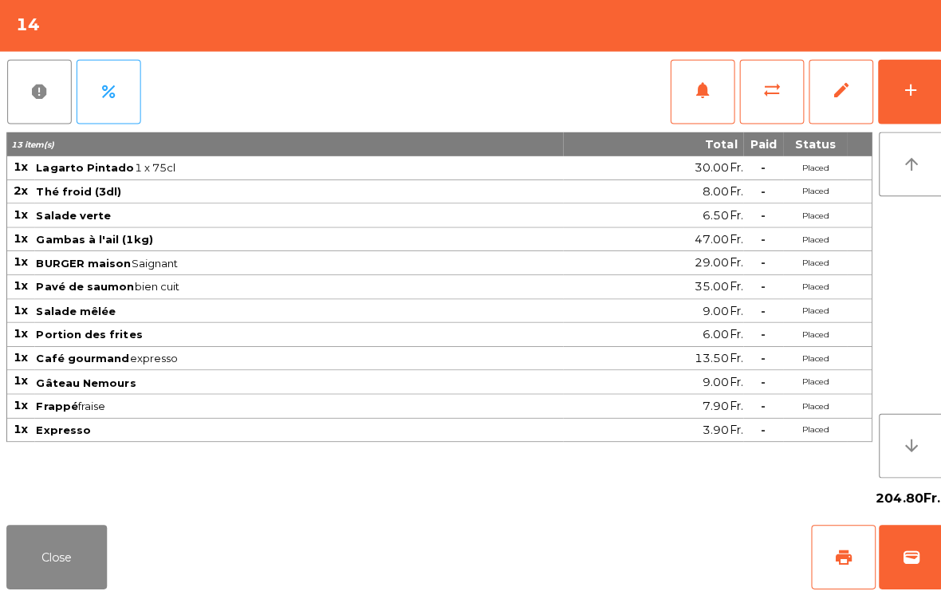
click at [909, 550] on span "wallet" at bounding box center [902, 556] width 19 height 19
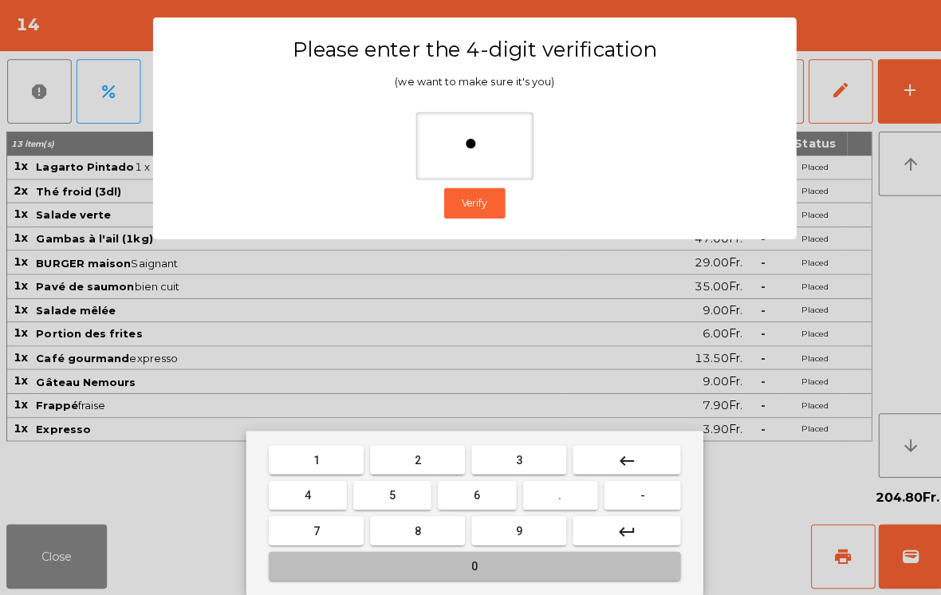
type input "**"
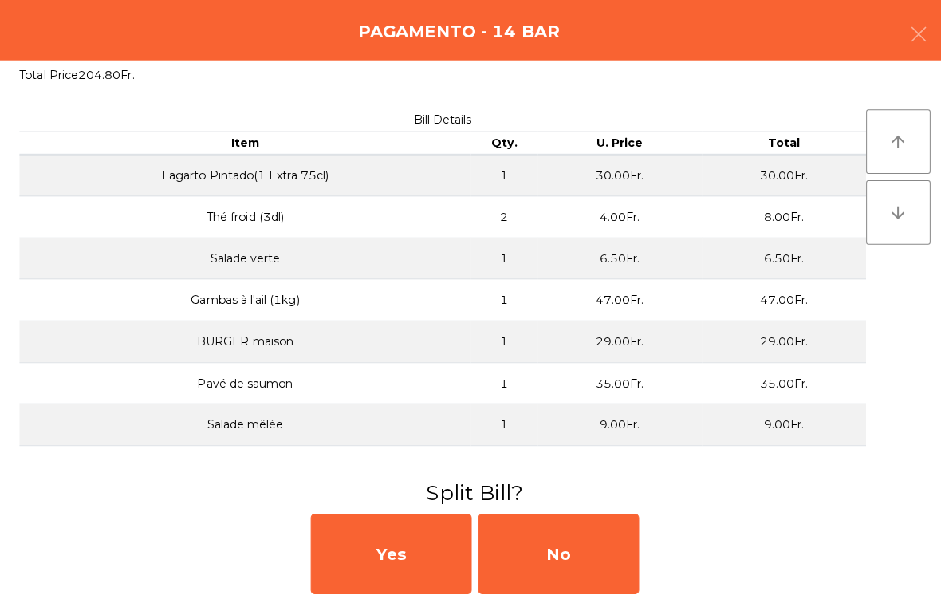
click at [575, 568] on div "No" at bounding box center [553, 549] width 159 height 80
click at [571, 534] on div "MB" at bounding box center [553, 549] width 159 height 80
click at [573, 545] on div "No" at bounding box center [553, 549] width 159 height 80
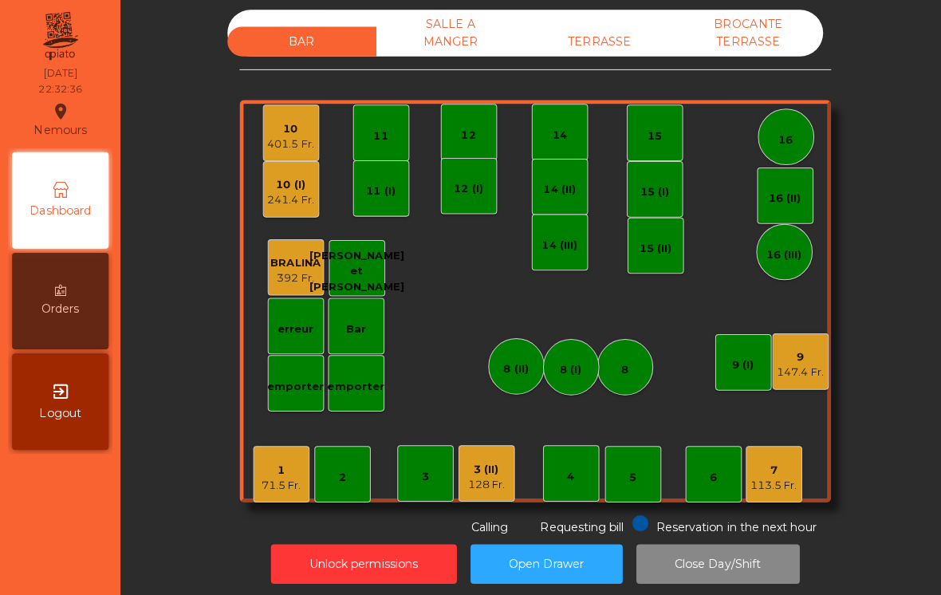
click at [789, 360] on div "9" at bounding box center [793, 354] width 46 height 16
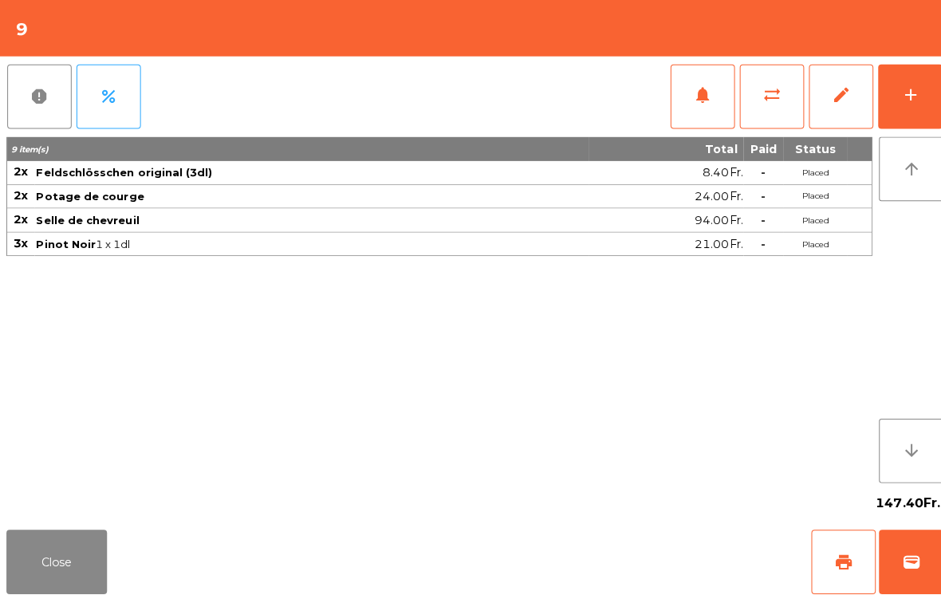
click at [50, 561] on button "Close" at bounding box center [56, 557] width 100 height 64
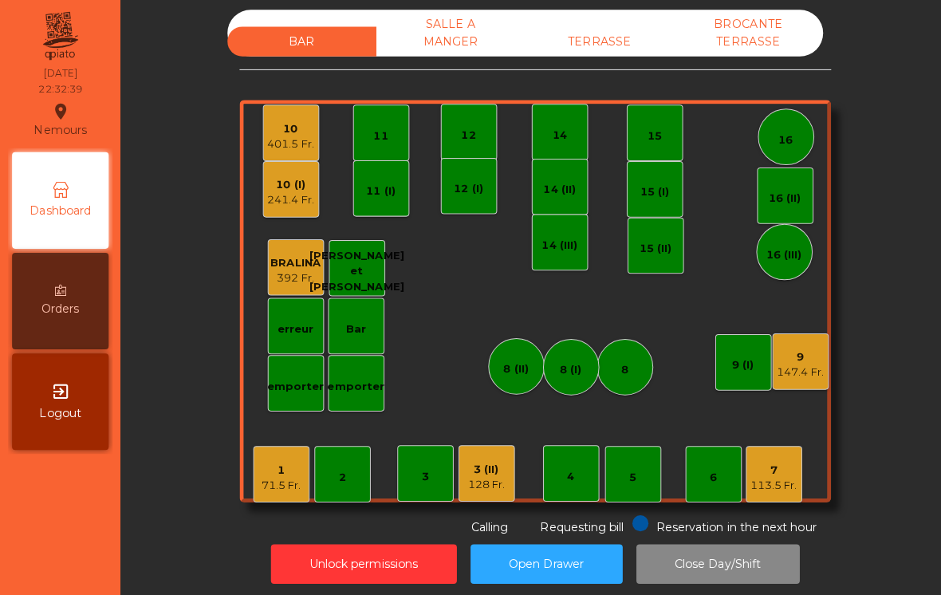
click at [603, 28] on div "TERRASSE" at bounding box center [595, 41] width 148 height 30
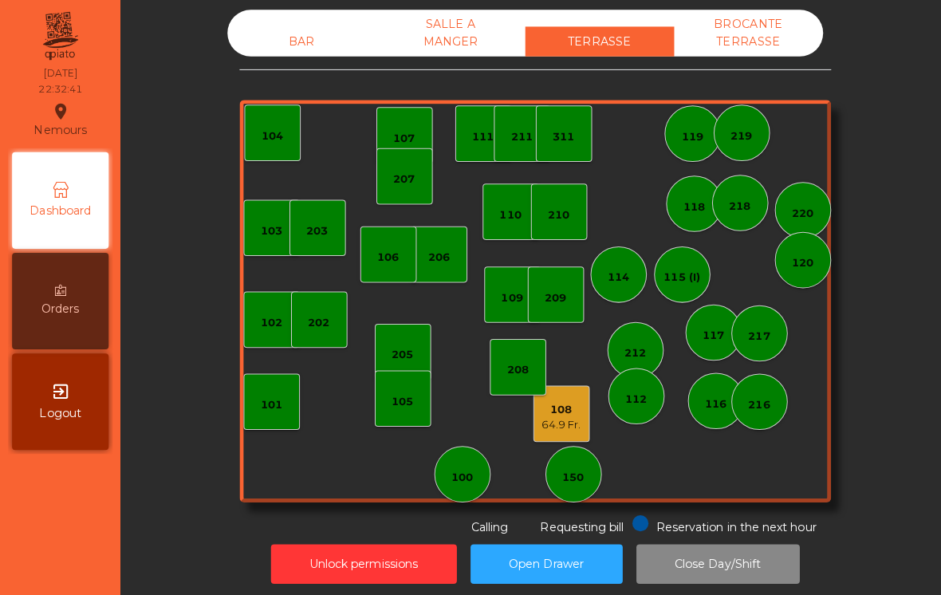
click at [568, 399] on div "108" at bounding box center [556, 406] width 39 height 16
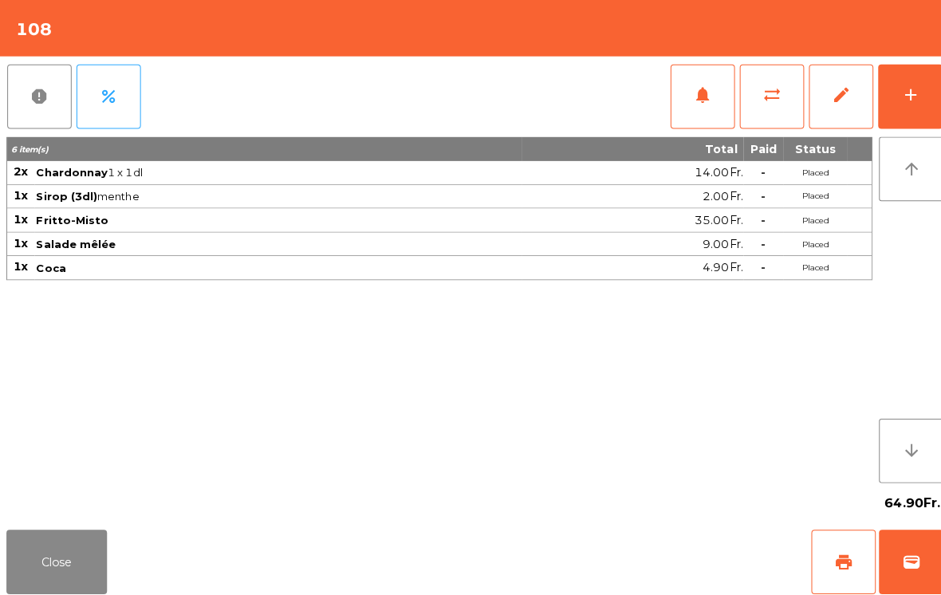
click at [887, 557] on button "wallet" at bounding box center [903, 557] width 64 height 64
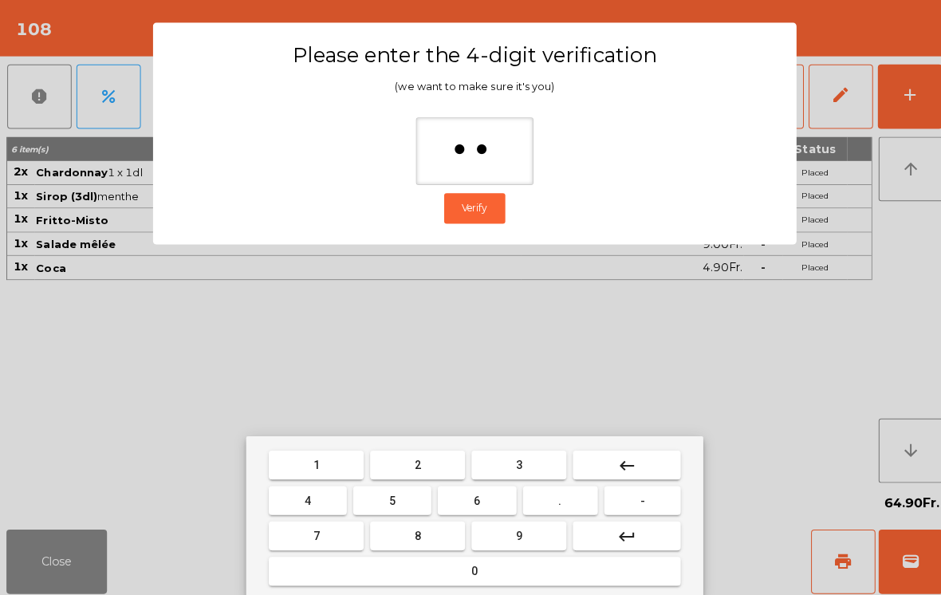
type input "***"
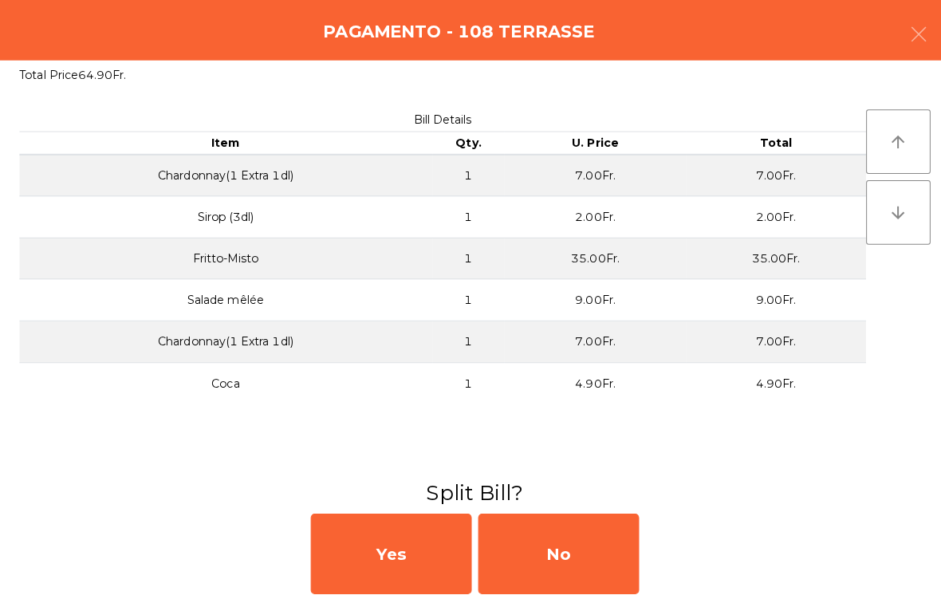
click at [575, 547] on div "No" at bounding box center [553, 549] width 159 height 80
click at [569, 547] on div "MB" at bounding box center [553, 549] width 159 height 80
click at [573, 546] on div "No" at bounding box center [553, 549] width 159 height 80
click at [577, 541] on div "No" at bounding box center [553, 549] width 159 height 80
click at [583, 542] on div "No" at bounding box center [553, 549] width 159 height 80
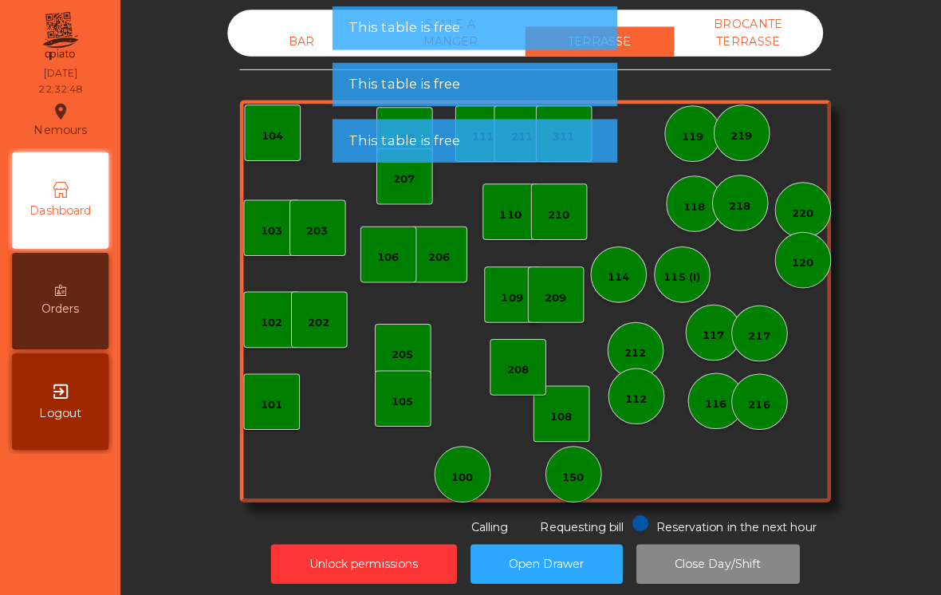
click at [310, 49] on div "BAR" at bounding box center [300, 41] width 148 height 30
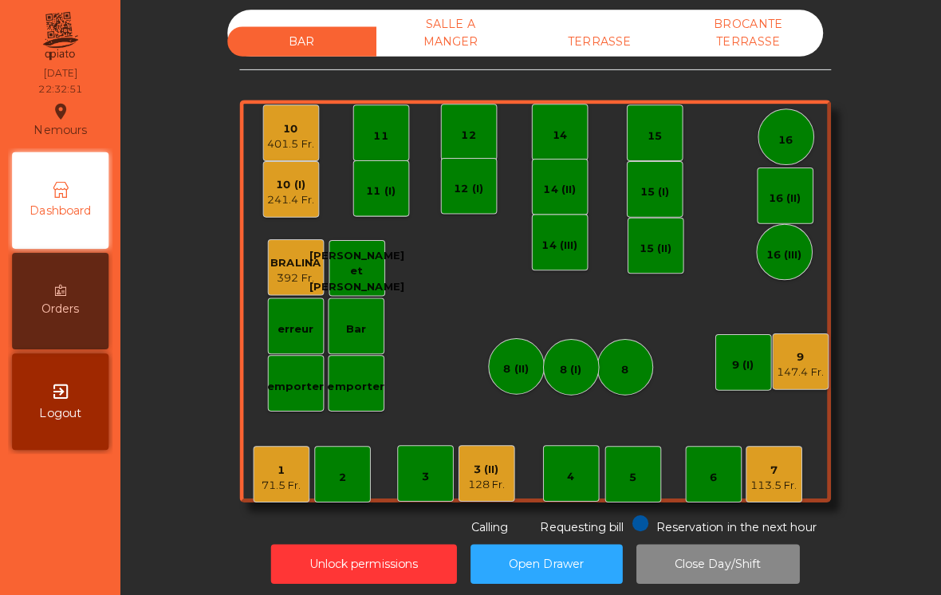
click at [758, 490] on div "7 113.5 Fr." at bounding box center [767, 470] width 56 height 56
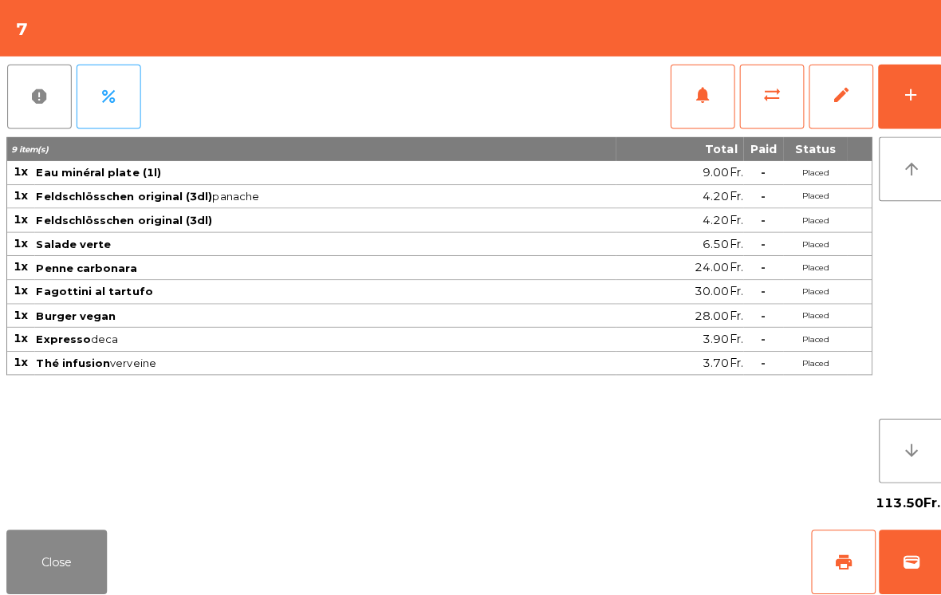
click at [892, 533] on button "wallet" at bounding box center [903, 557] width 64 height 64
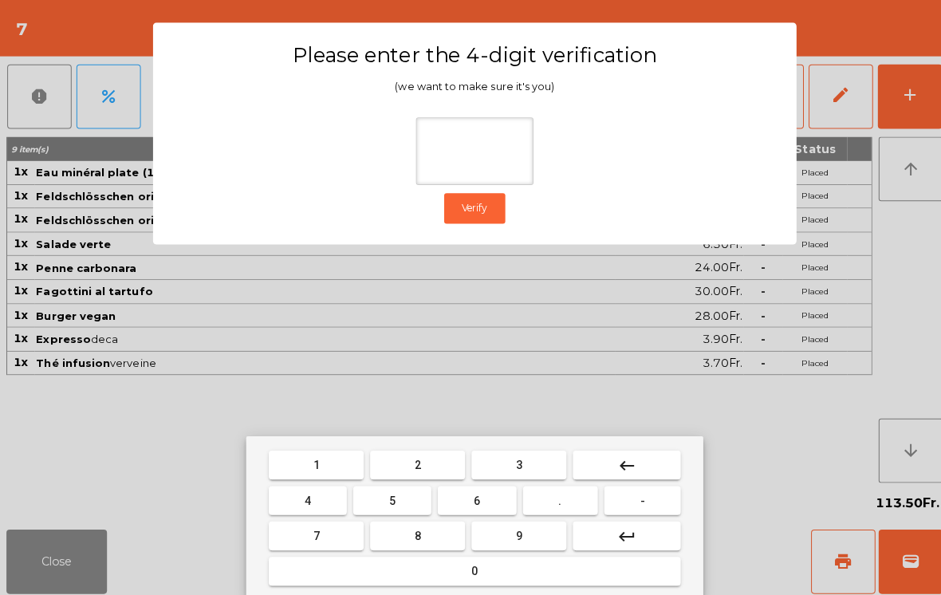
type input "*"
type input "***"
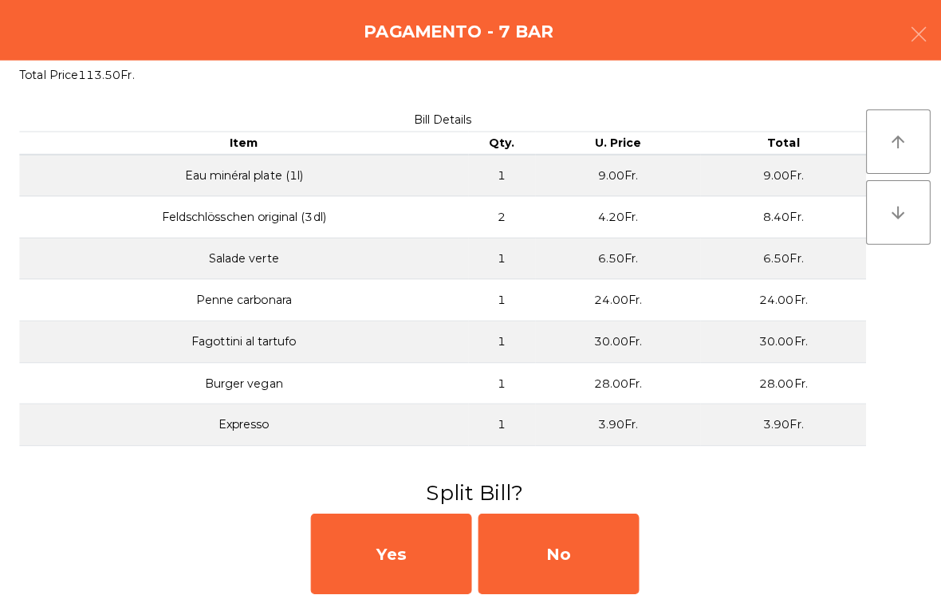
click at [544, 524] on div "No" at bounding box center [553, 549] width 159 height 80
click at [548, 537] on div "MB" at bounding box center [553, 549] width 159 height 80
click at [545, 551] on div "No" at bounding box center [553, 549] width 159 height 80
click at [556, 557] on div "No" at bounding box center [553, 549] width 159 height 80
click at [557, 561] on div "No" at bounding box center [553, 549] width 159 height 80
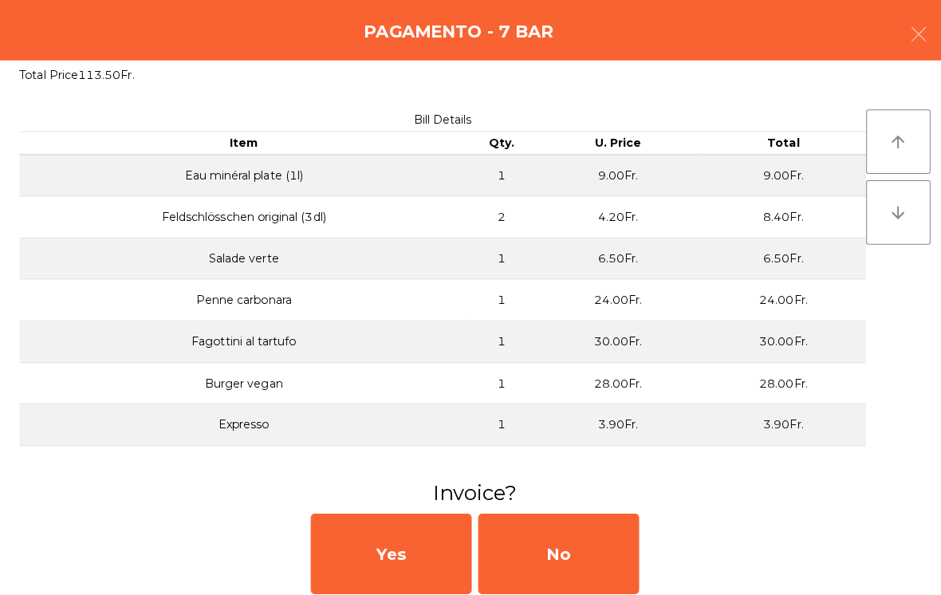
click at [563, 555] on div "No" at bounding box center [553, 549] width 159 height 80
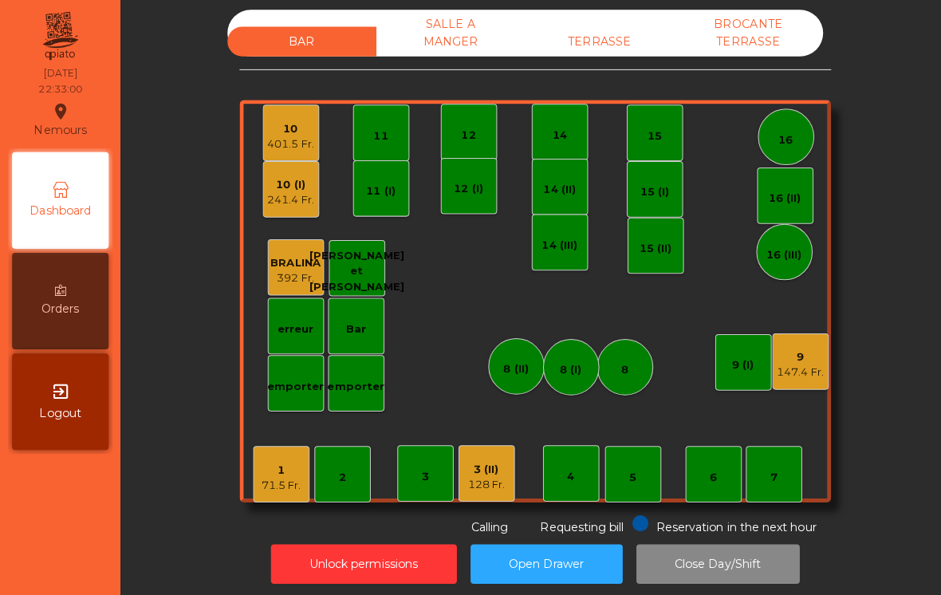
click at [487, 453] on div "3 (II) 128 Fr." at bounding box center [482, 469] width 37 height 37
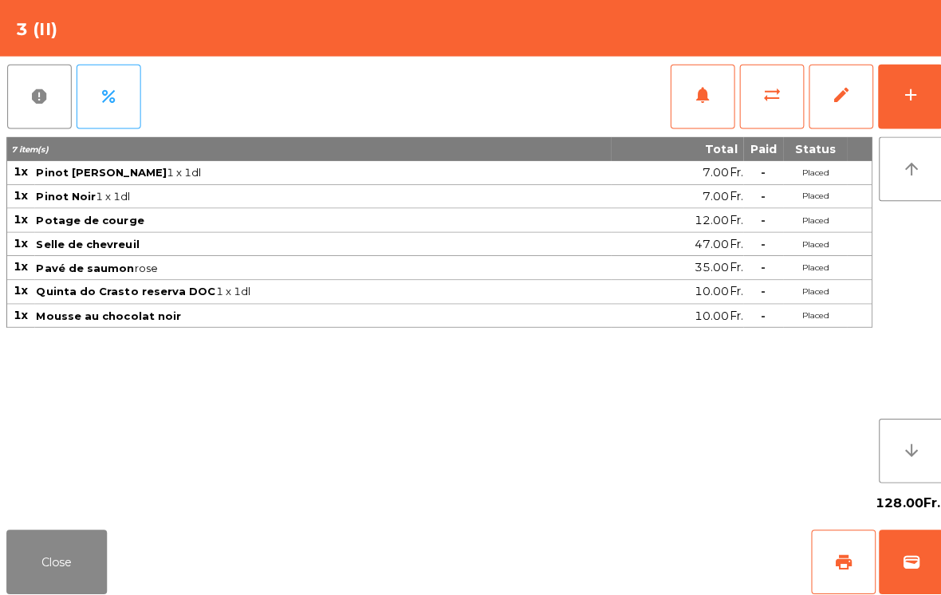
click at [49, 521] on div "Close print wallet" at bounding box center [470, 556] width 941 height 77
click at [93, 549] on button "Close" at bounding box center [56, 557] width 100 height 64
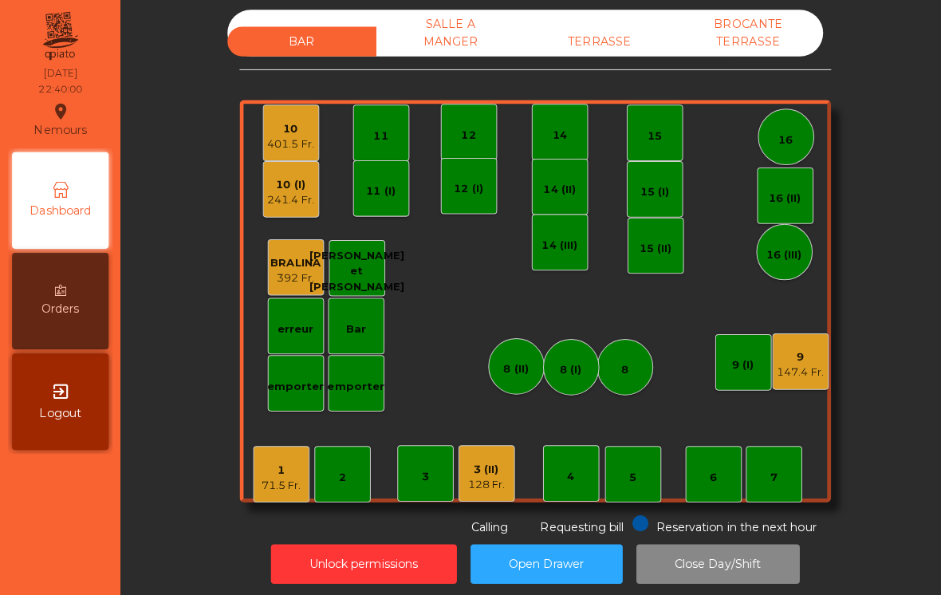
click at [507, 482] on div "3 (II) 128 Fr." at bounding box center [483, 469] width 56 height 56
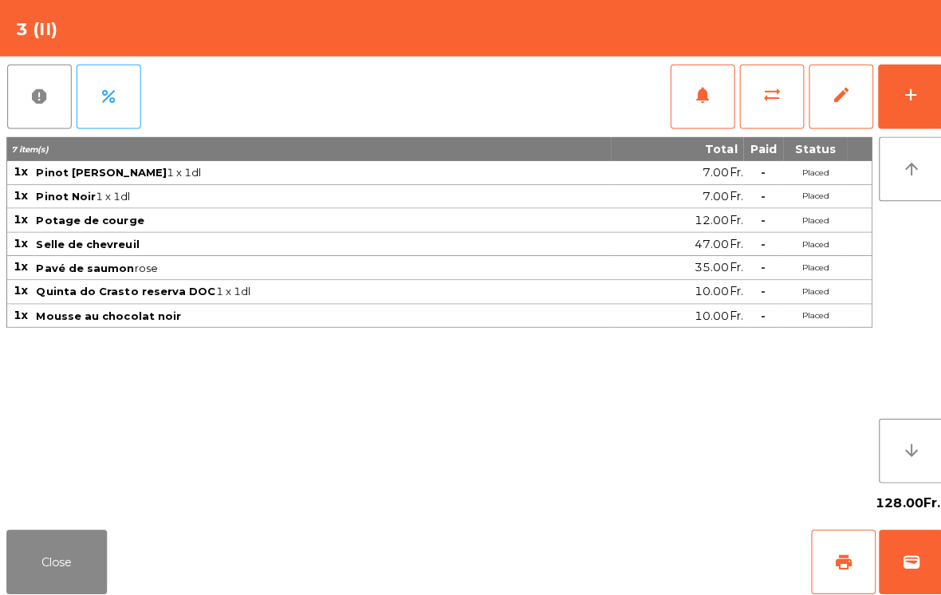
click at [892, 542] on button "wallet" at bounding box center [903, 557] width 64 height 64
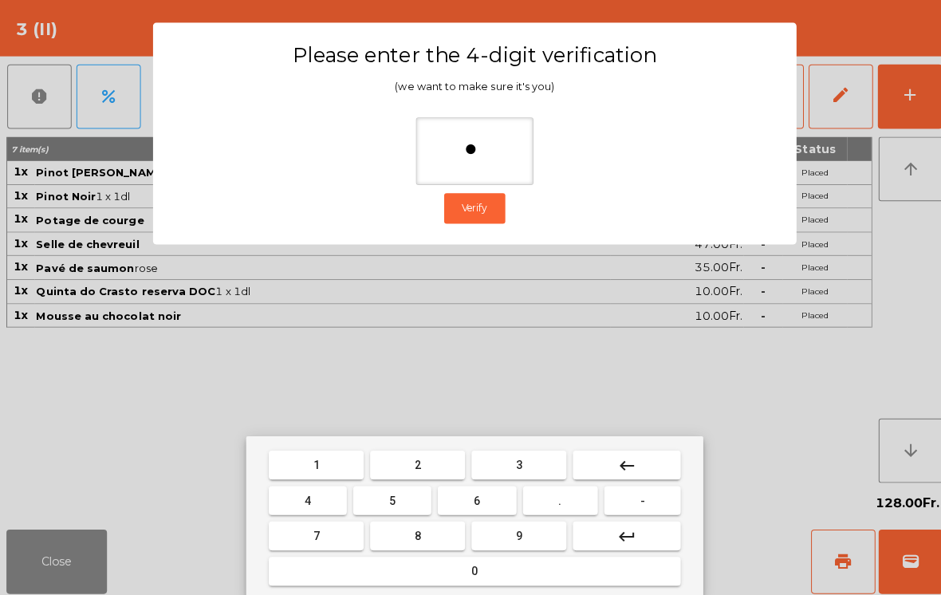
type input "**"
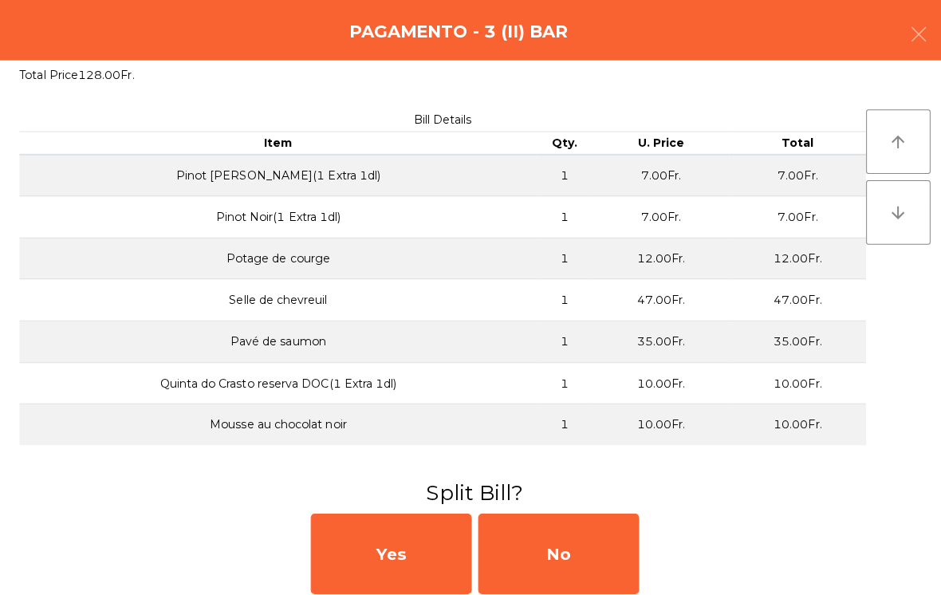
click at [589, 542] on div "No" at bounding box center [553, 549] width 159 height 80
click at [583, 548] on div "MB" at bounding box center [553, 549] width 159 height 80
click at [552, 544] on div "No" at bounding box center [553, 549] width 159 height 80
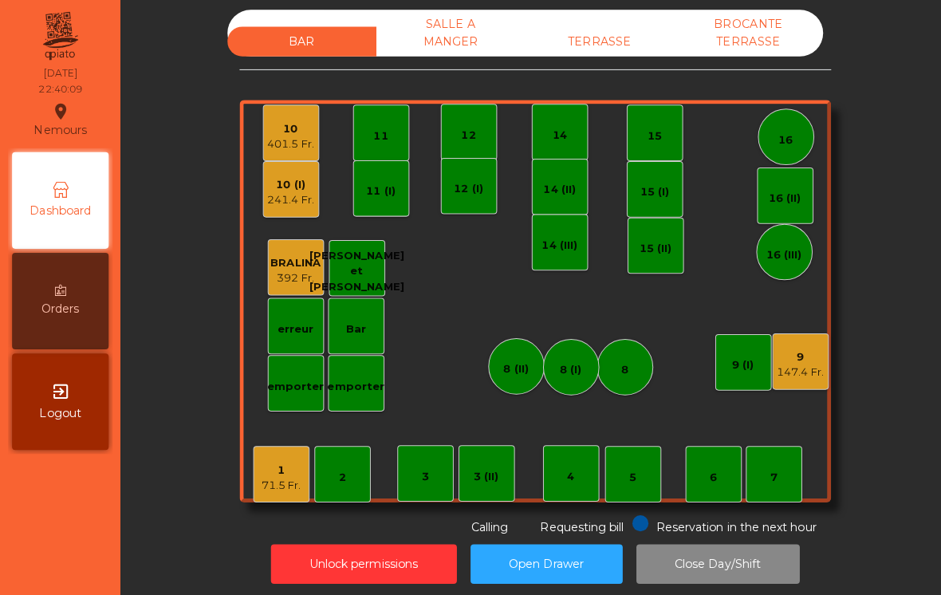
click at [797, 379] on div "9 147.4 Fr." at bounding box center [794, 358] width 56 height 56
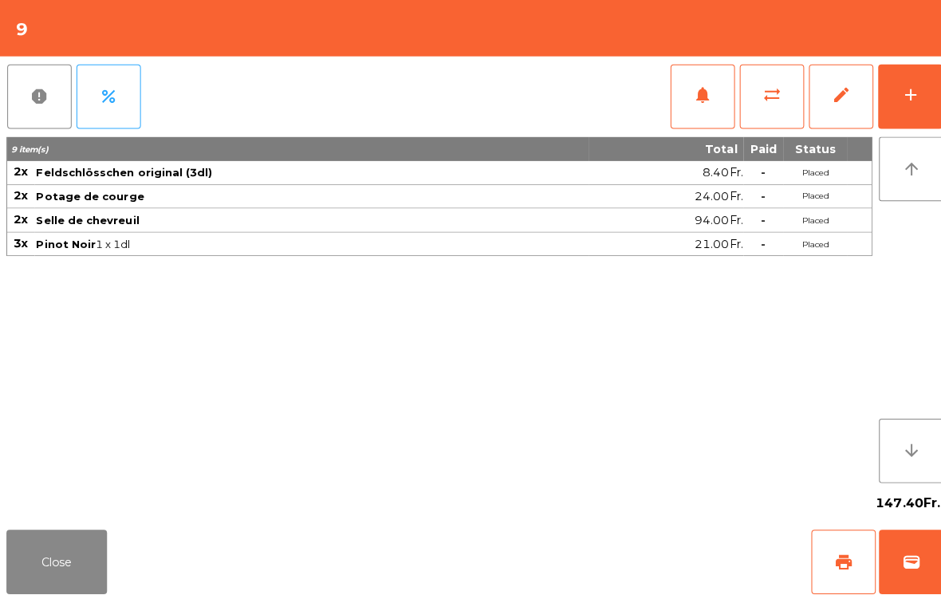
click at [61, 564] on button "Close" at bounding box center [56, 557] width 100 height 64
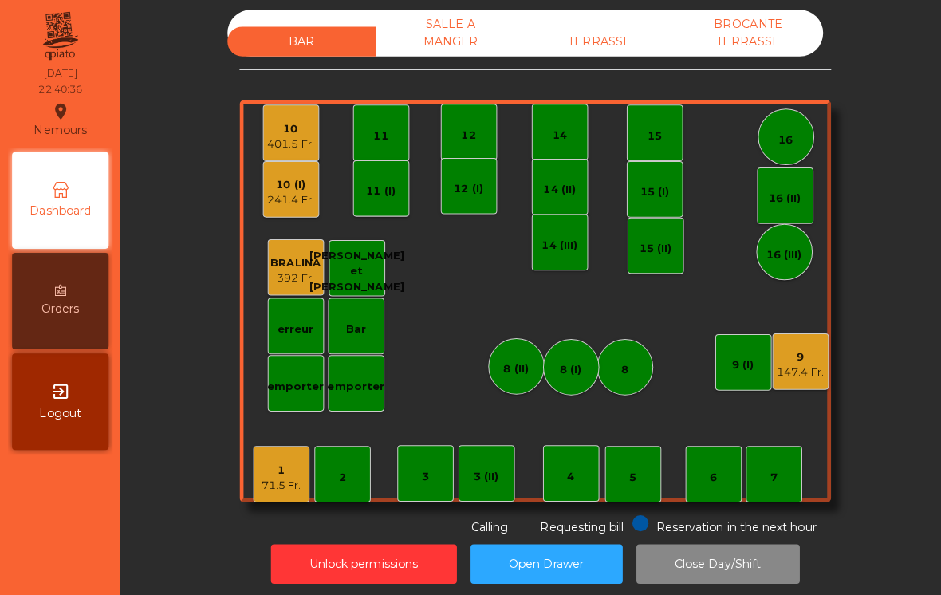
click at [793, 382] on div "9 147.4 Fr." at bounding box center [794, 358] width 56 height 56
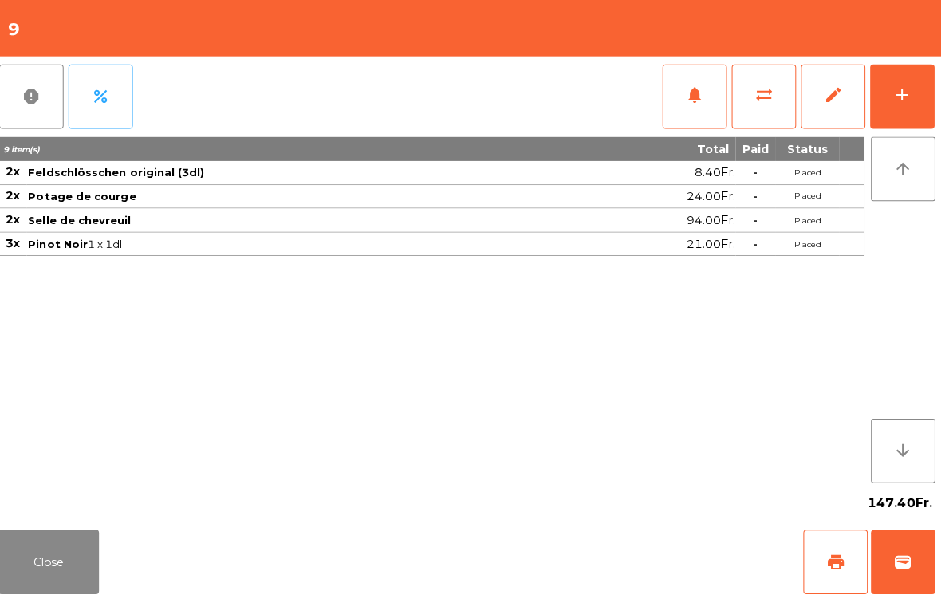
click at [64, 576] on button "Close" at bounding box center [56, 557] width 100 height 64
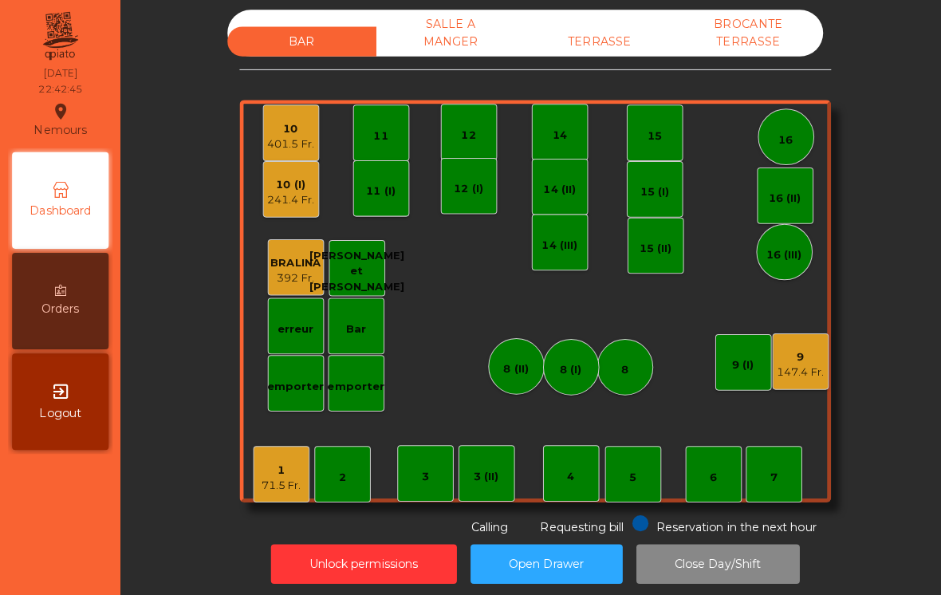
click at [811, 368] on div "147.4 Fr." at bounding box center [793, 369] width 46 height 16
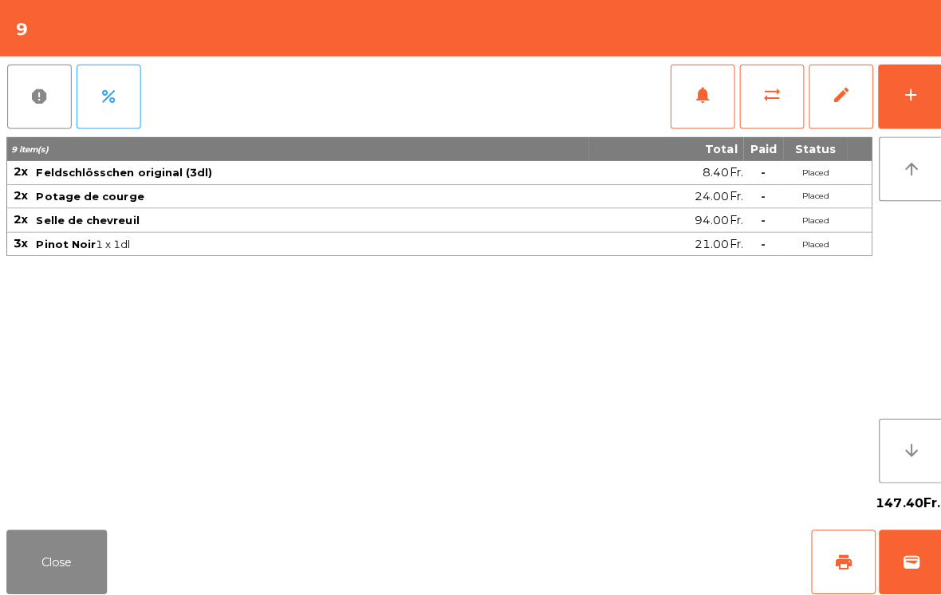
click at [768, 106] on button "sync_alt" at bounding box center [765, 96] width 64 height 64
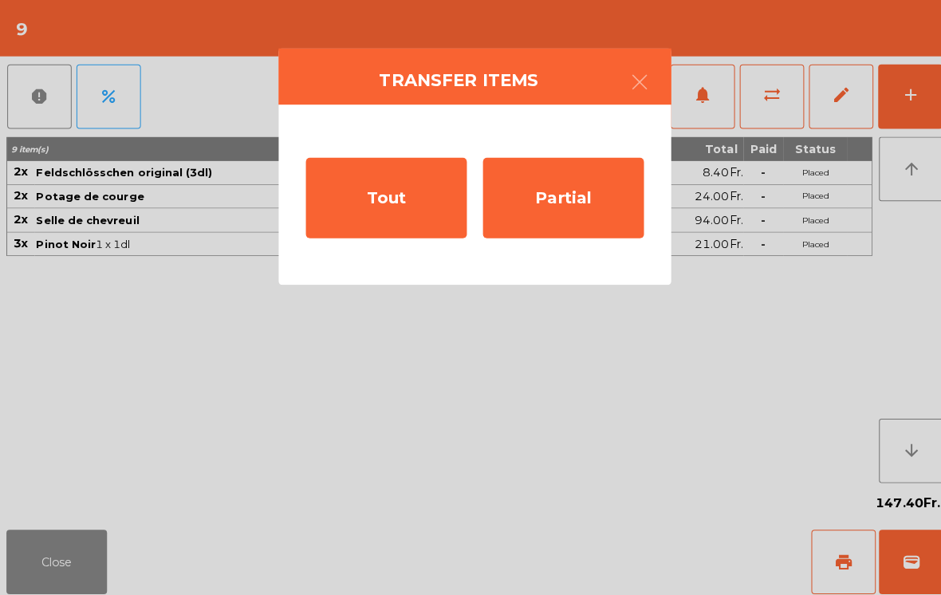
click at [423, 222] on div "Tout" at bounding box center [382, 196] width 159 height 80
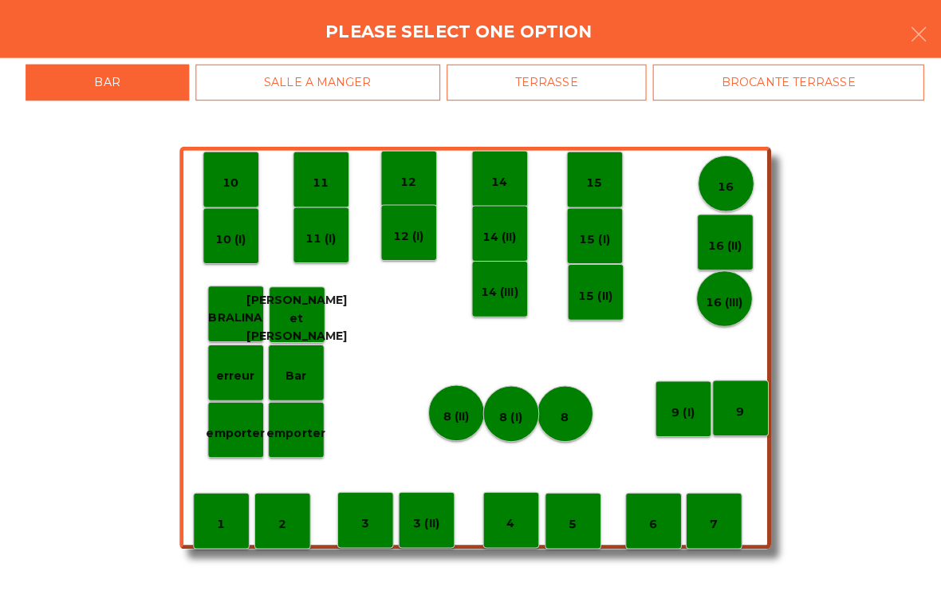
click at [393, 82] on div "SALLE A MANGER" at bounding box center [315, 82] width 242 height 36
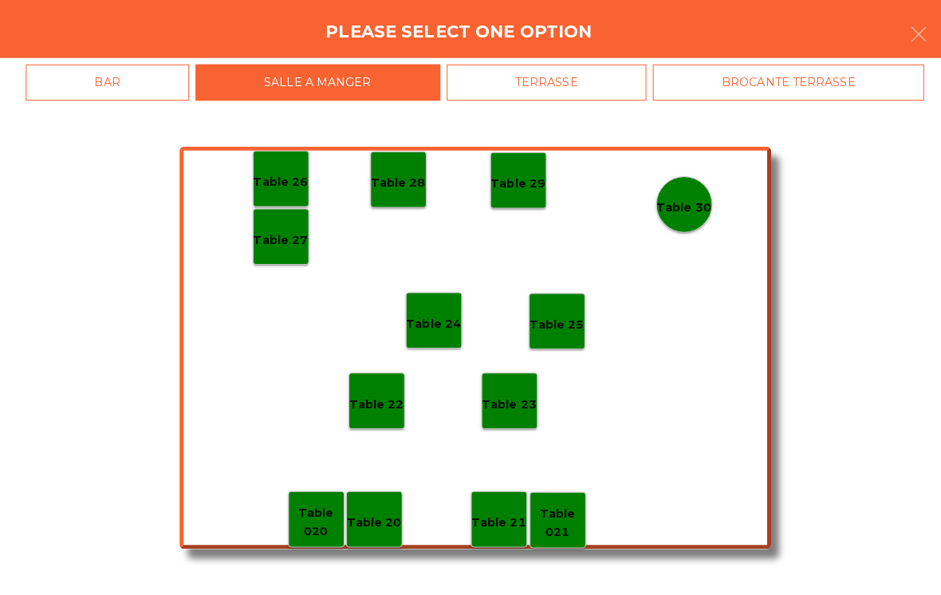
click at [411, 189] on p "Table 28" at bounding box center [395, 181] width 54 height 18
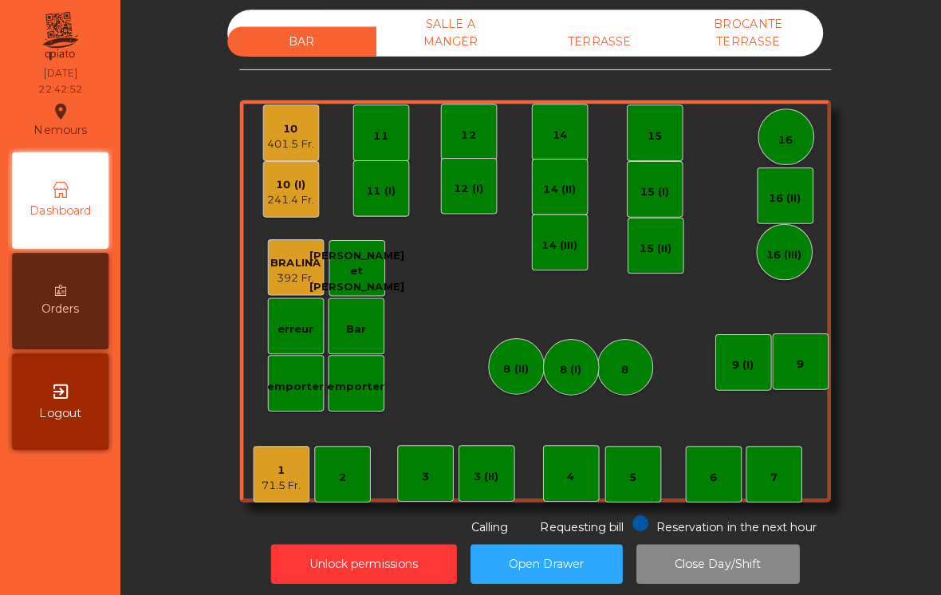
click at [459, 37] on div "SALLE A MANGER" at bounding box center [447, 33] width 148 height 46
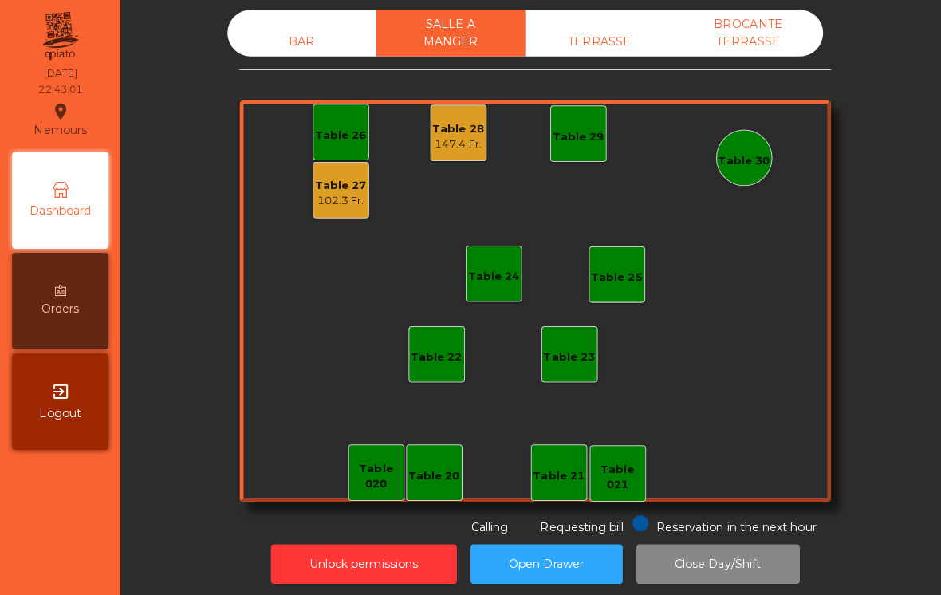
click at [292, 14] on div "BAR SALLE A MANGER TERRASSE BROCANTE TERRASSE" at bounding box center [521, 33] width 590 height 46
click at [319, 36] on div "BAR" at bounding box center [300, 41] width 148 height 30
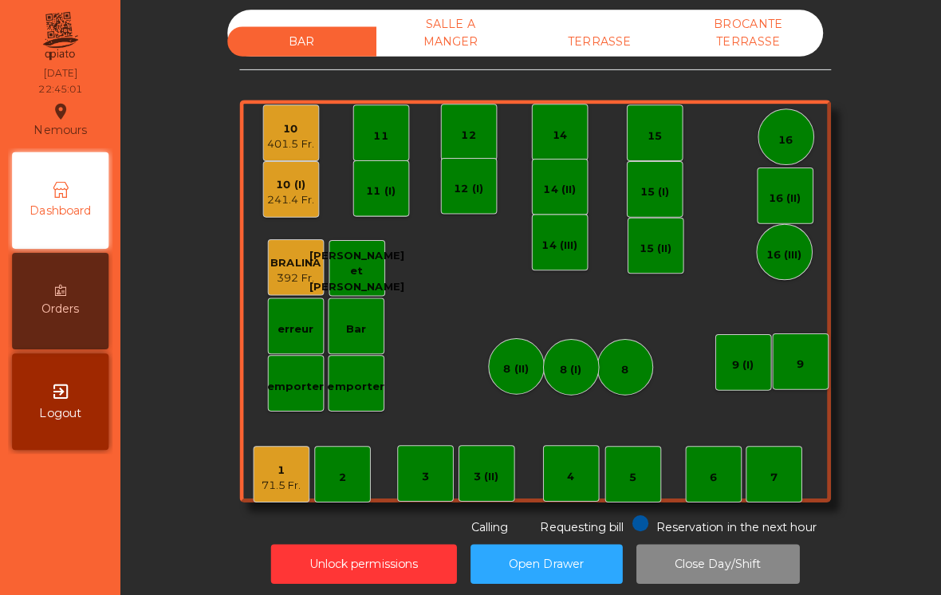
click at [278, 482] on div "71.5 Fr." at bounding box center [278, 481] width 39 height 16
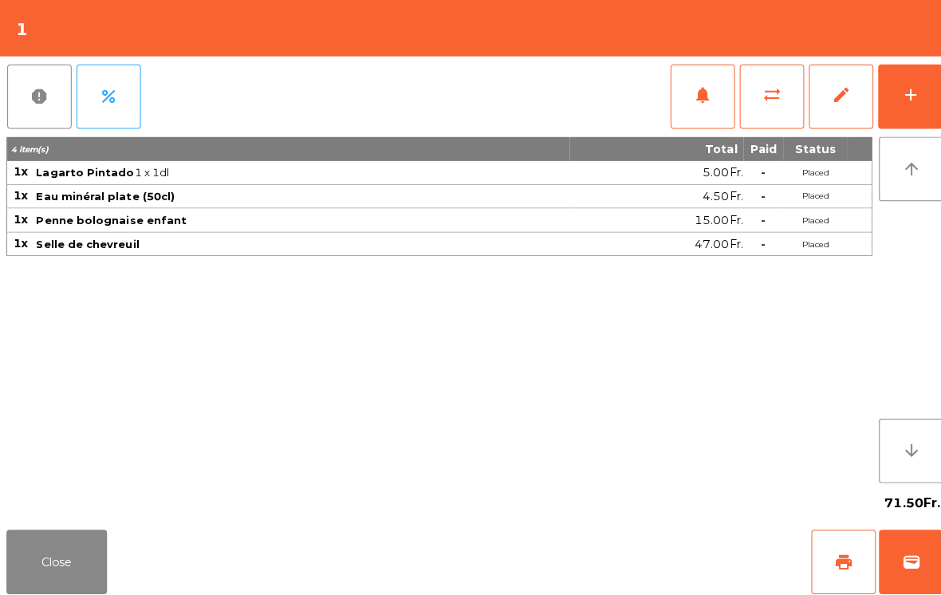
click at [830, 551] on span "print" at bounding box center [835, 556] width 19 height 19
click at [888, 574] on button "wallet" at bounding box center [903, 557] width 64 height 64
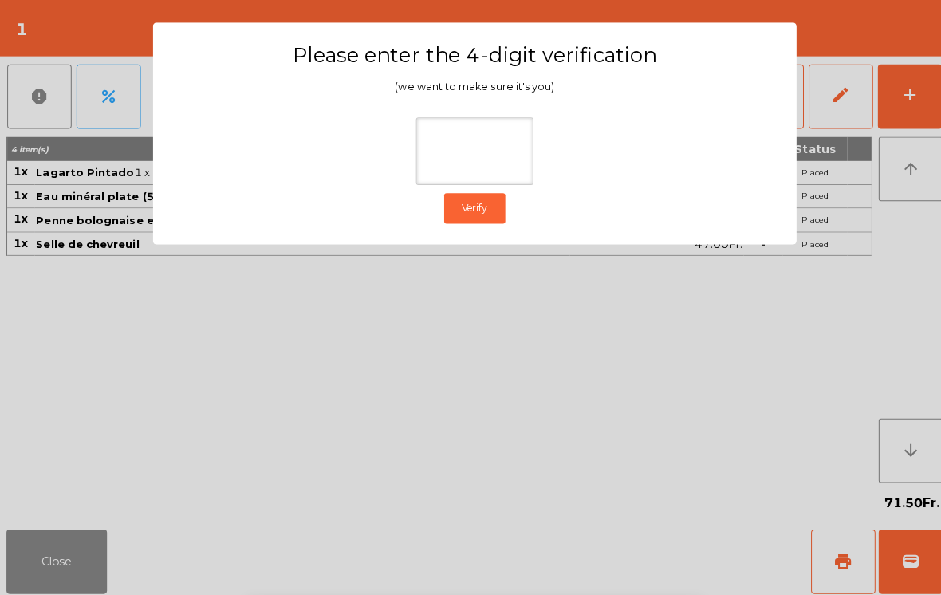
click at [865, 174] on ngb-modal-window "Please enter the 4-digit verification (we want to make sure it's you) Verify" at bounding box center [471, 297] width 894 height 595
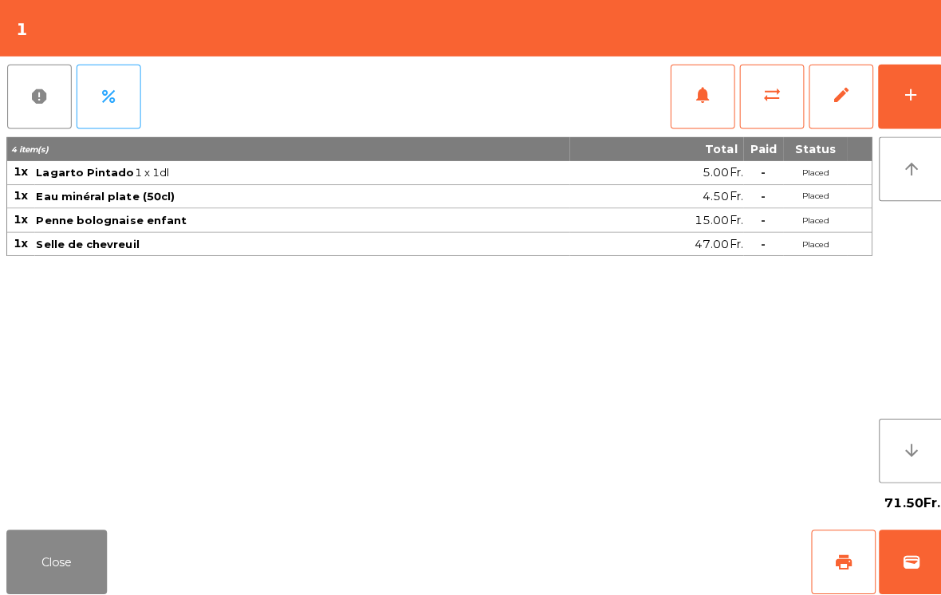
click at [924, 553] on button "wallet" at bounding box center [903, 557] width 64 height 64
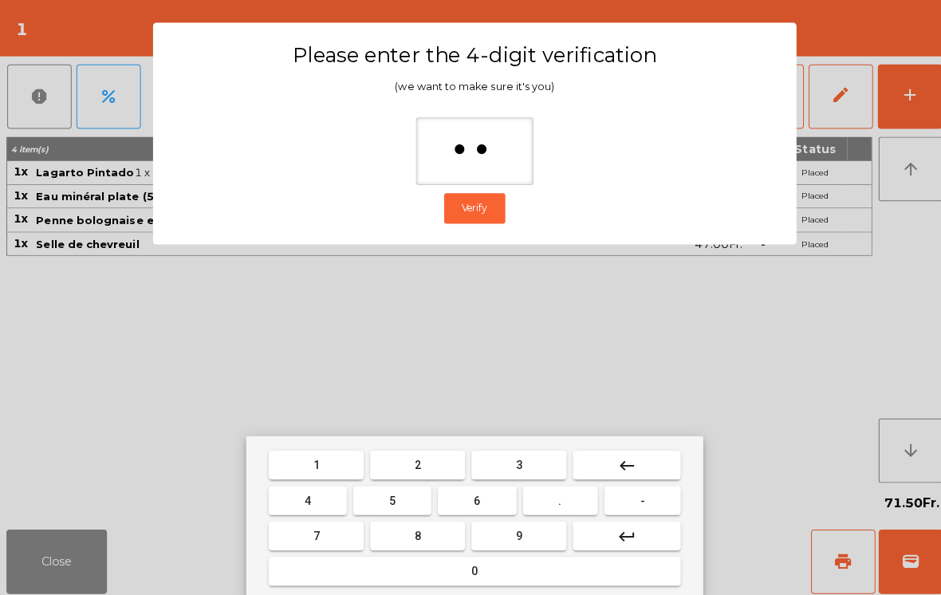
type input "***"
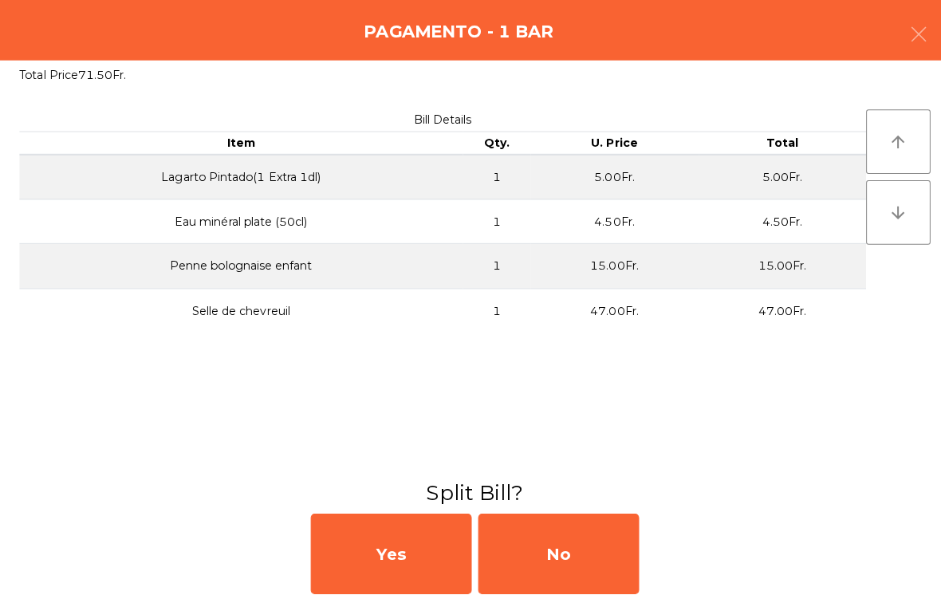
click at [565, 548] on div "No" at bounding box center [553, 549] width 159 height 80
click at [584, 539] on div "MB" at bounding box center [553, 549] width 159 height 80
click at [575, 552] on div "No" at bounding box center [553, 549] width 159 height 80
click at [569, 551] on div "No" at bounding box center [553, 549] width 159 height 80
click at [589, 541] on div "No" at bounding box center [553, 549] width 159 height 80
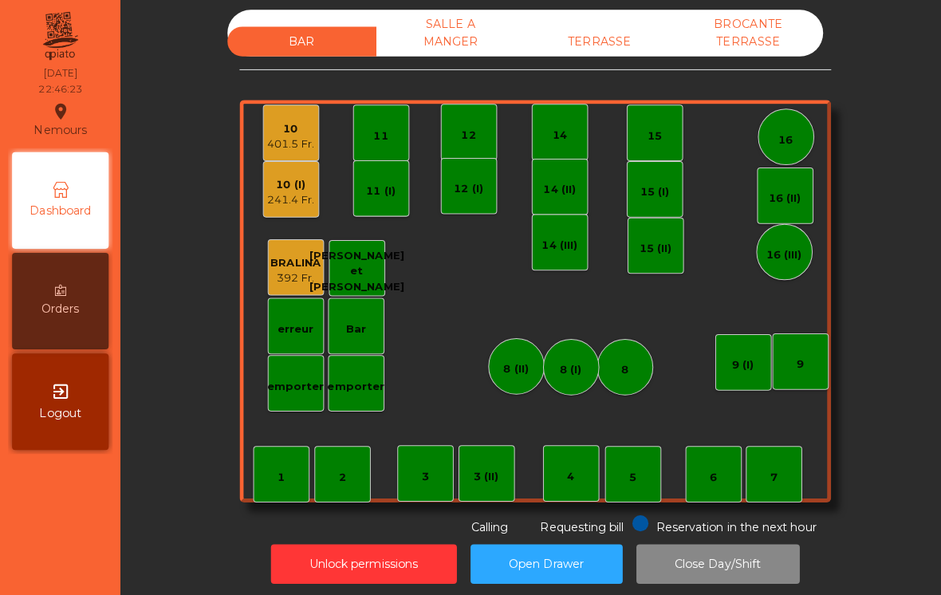
click at [619, 48] on div "TERRASSE" at bounding box center [595, 41] width 148 height 30
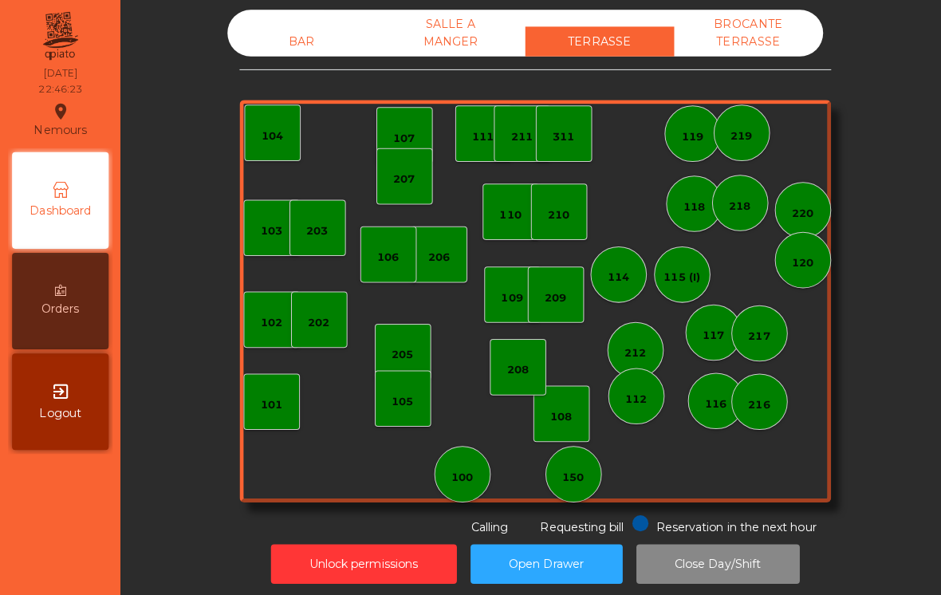
click at [734, 54] on div "BROCANTE TERRASSE" at bounding box center [742, 33] width 148 height 46
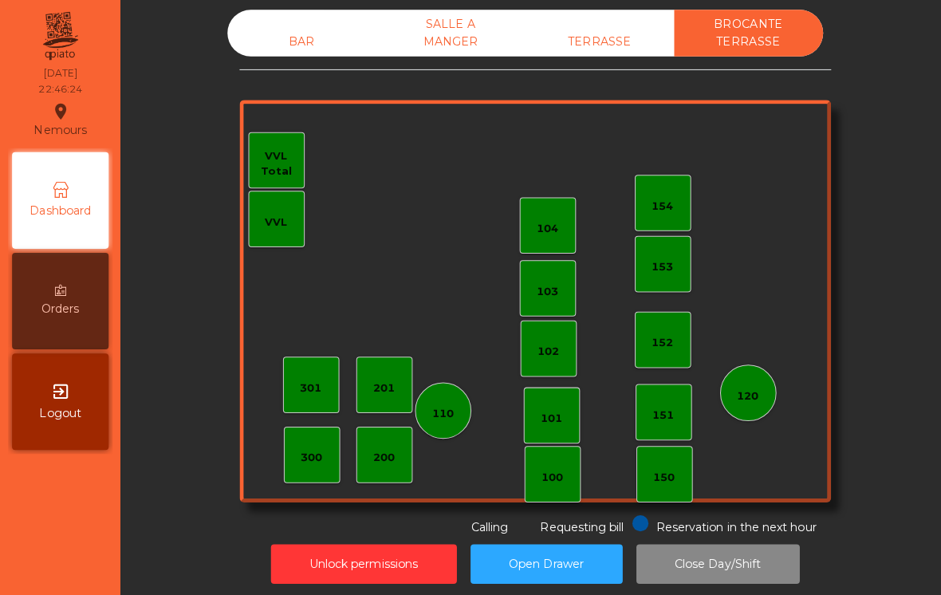
click at [568, 37] on div "TERRASSE" at bounding box center [595, 41] width 148 height 30
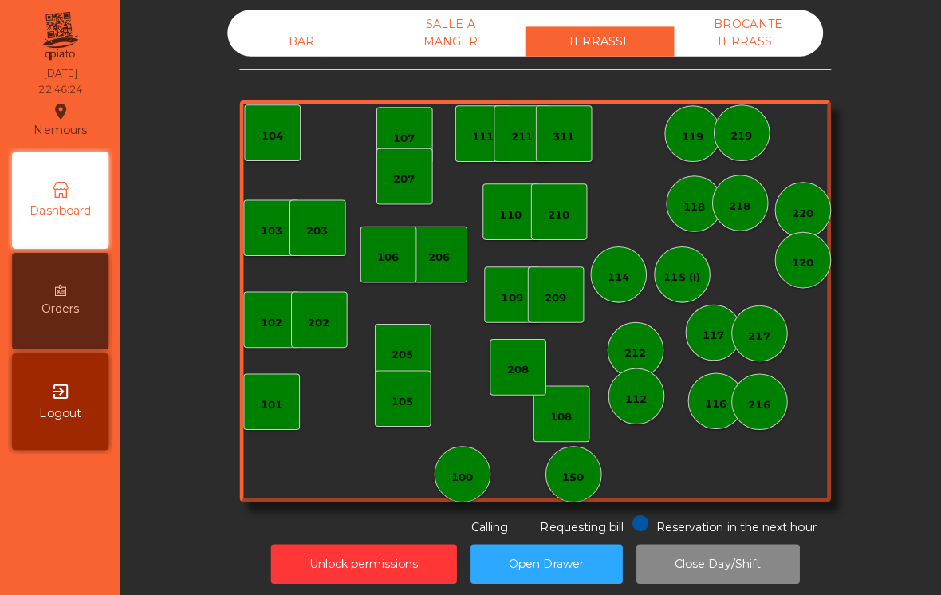
click at [444, 38] on div "SALLE A MANGER" at bounding box center [447, 33] width 148 height 46
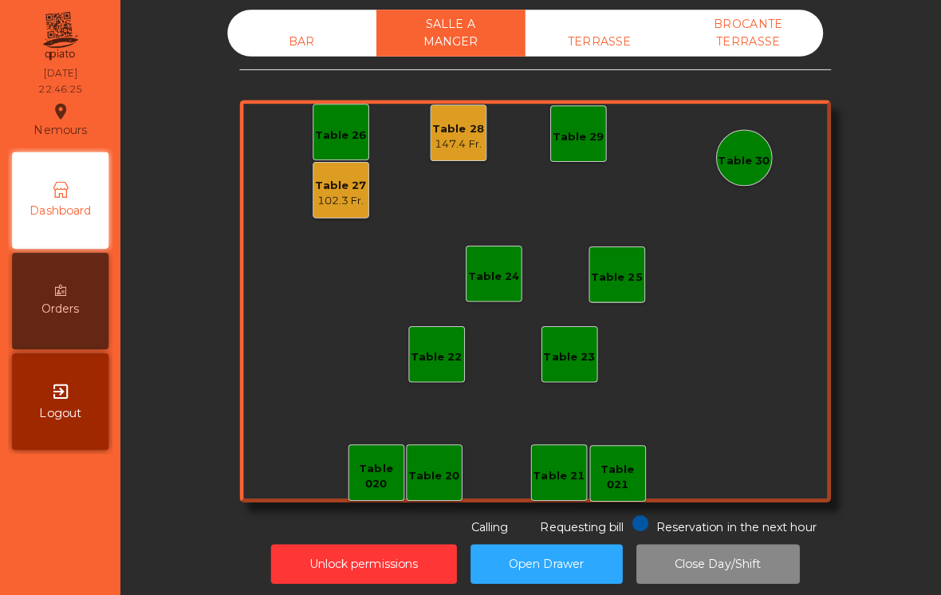
click at [279, 53] on div "BAR" at bounding box center [300, 41] width 148 height 30
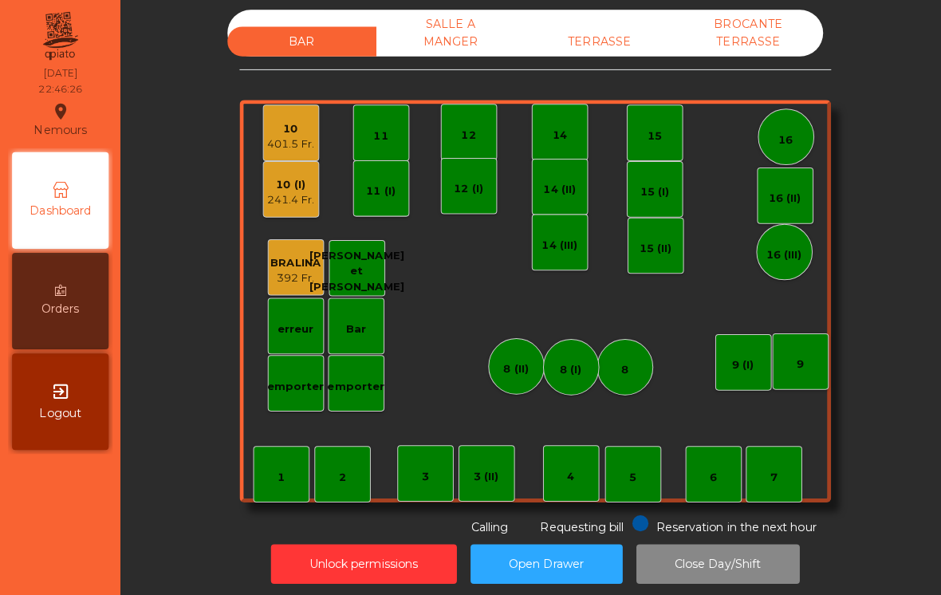
click at [585, 49] on div "TERRASSE" at bounding box center [595, 41] width 148 height 30
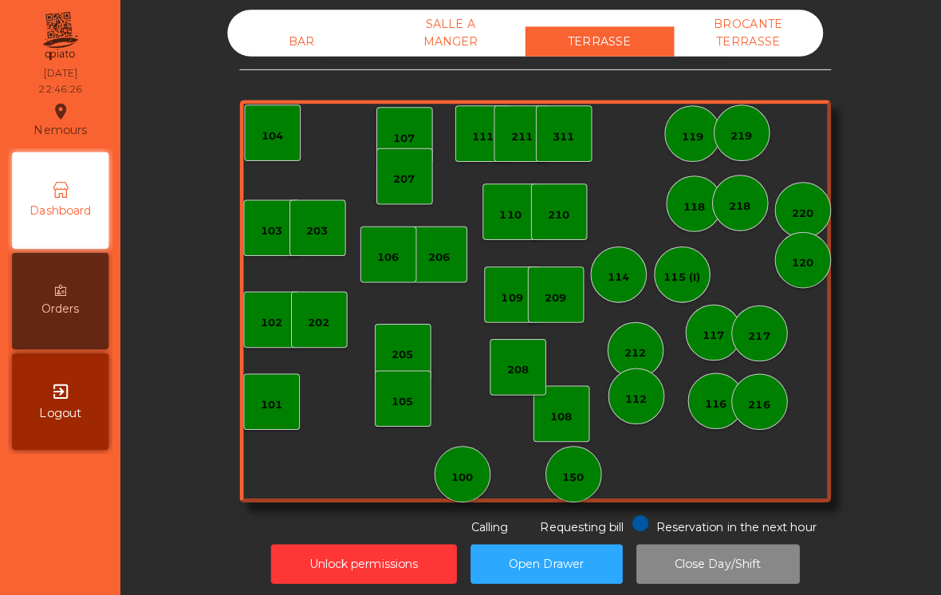
click at [450, 49] on div "SALLE A MANGER" at bounding box center [447, 33] width 148 height 46
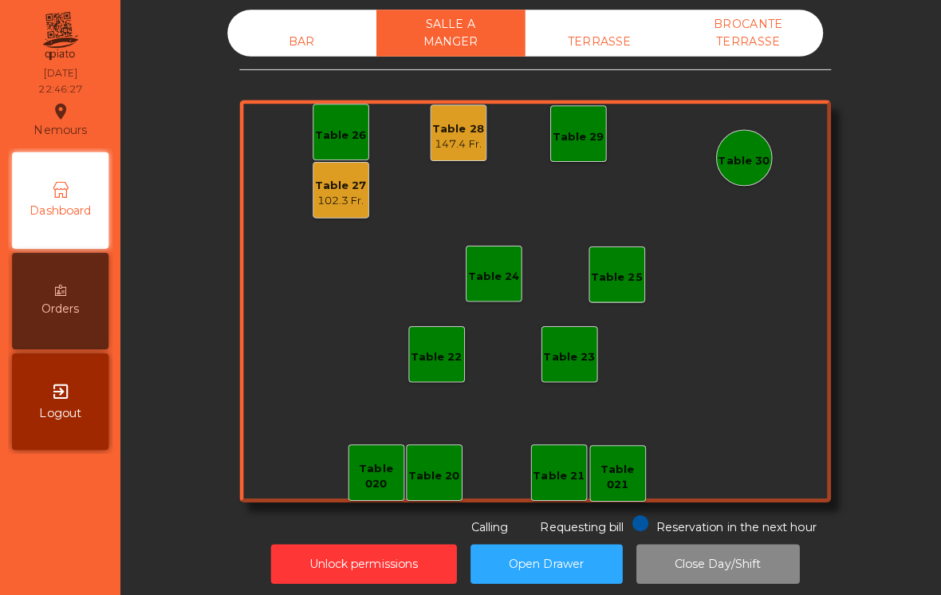
click at [435, 159] on div "Table 28 147.4 Fr." at bounding box center [455, 132] width 56 height 56
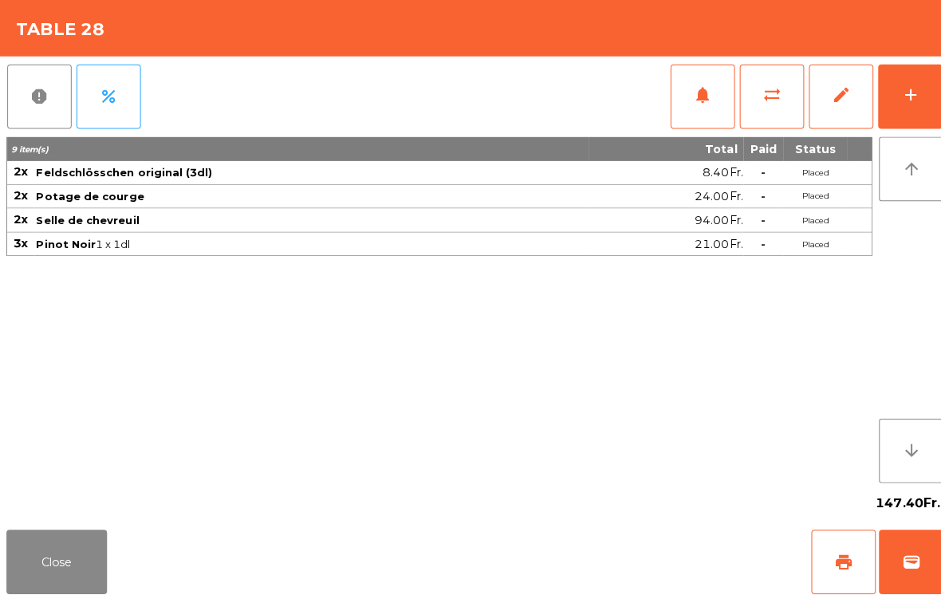
click at [73, 526] on button "Close" at bounding box center [56, 557] width 100 height 64
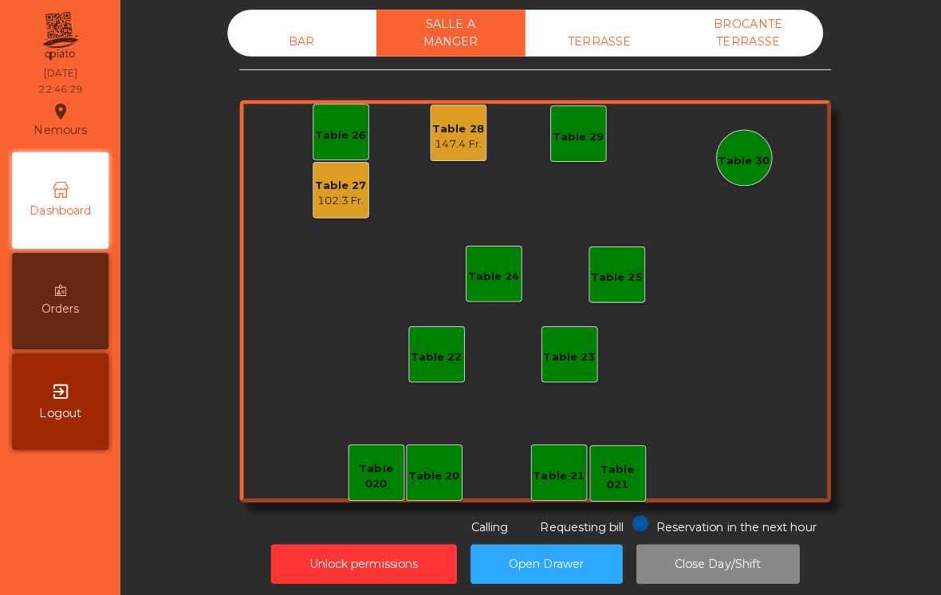
click at [336, 200] on div "102.3 Fr." at bounding box center [338, 199] width 51 height 16
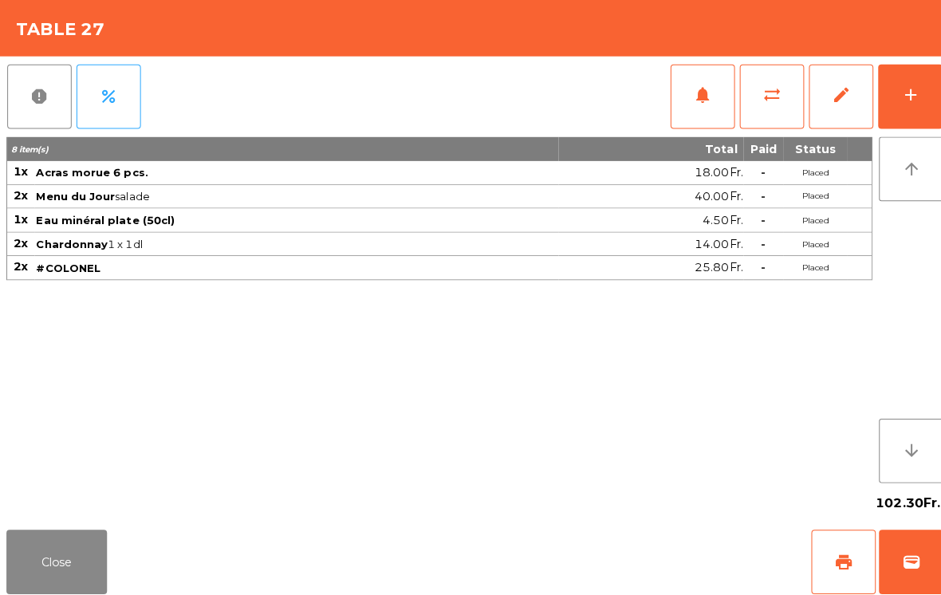
click at [61, 561] on button "Close" at bounding box center [56, 557] width 100 height 64
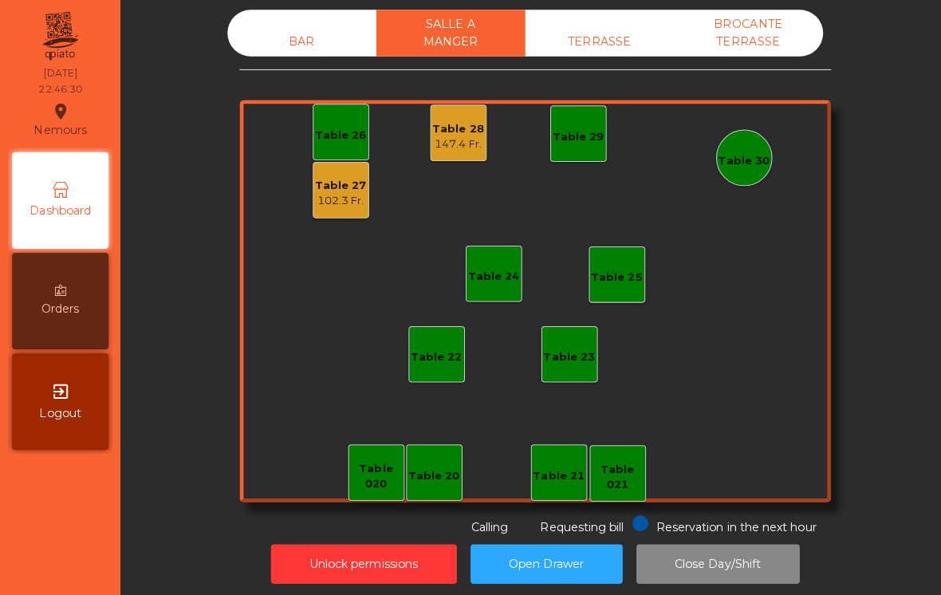
click at [455, 137] on div "147.4 Fr." at bounding box center [454, 143] width 51 height 16
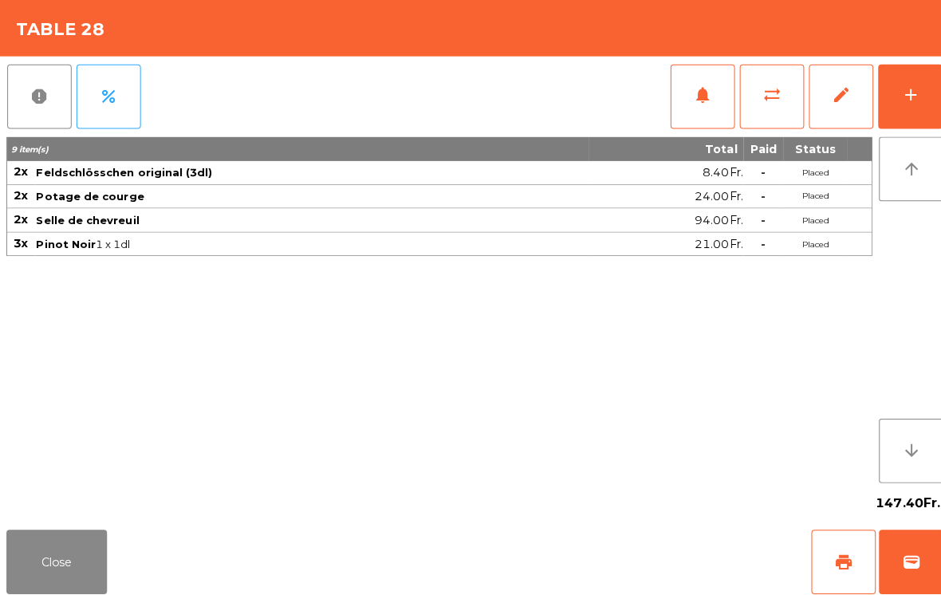
click at [53, 550] on button "Close" at bounding box center [56, 557] width 100 height 64
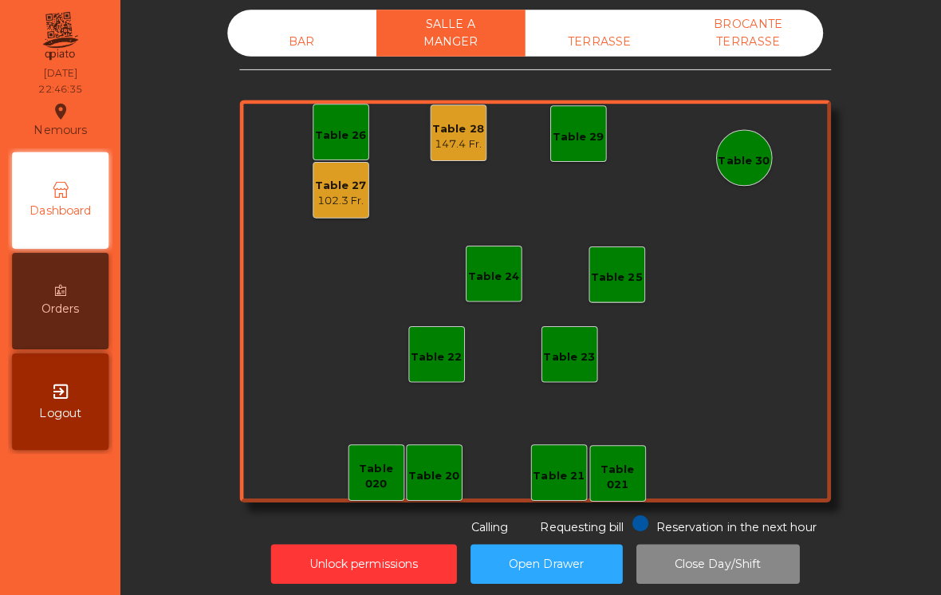
click at [278, 53] on div "BAR" at bounding box center [300, 41] width 148 height 30
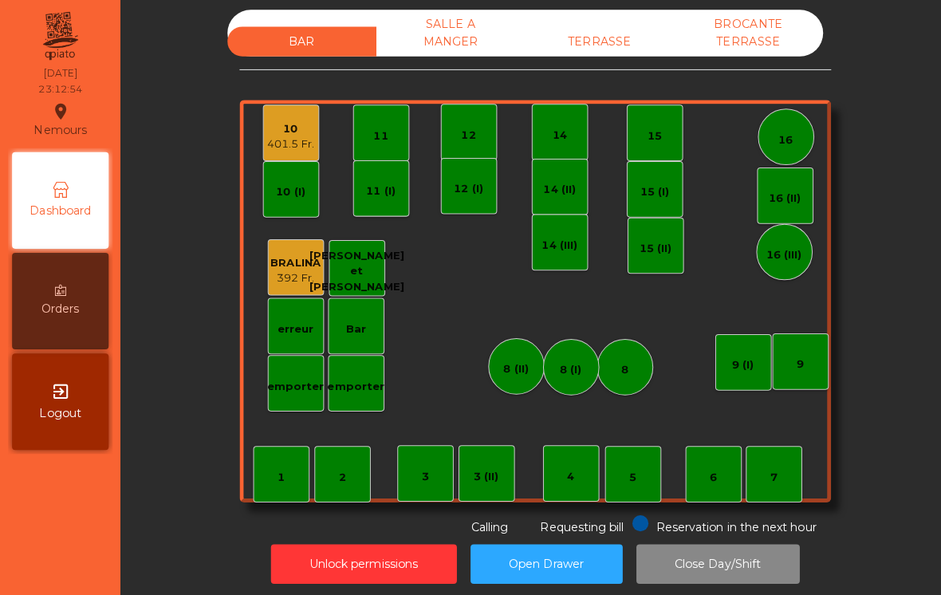
click at [286, 136] on div "401.5 Fr." at bounding box center [289, 143] width 46 height 16
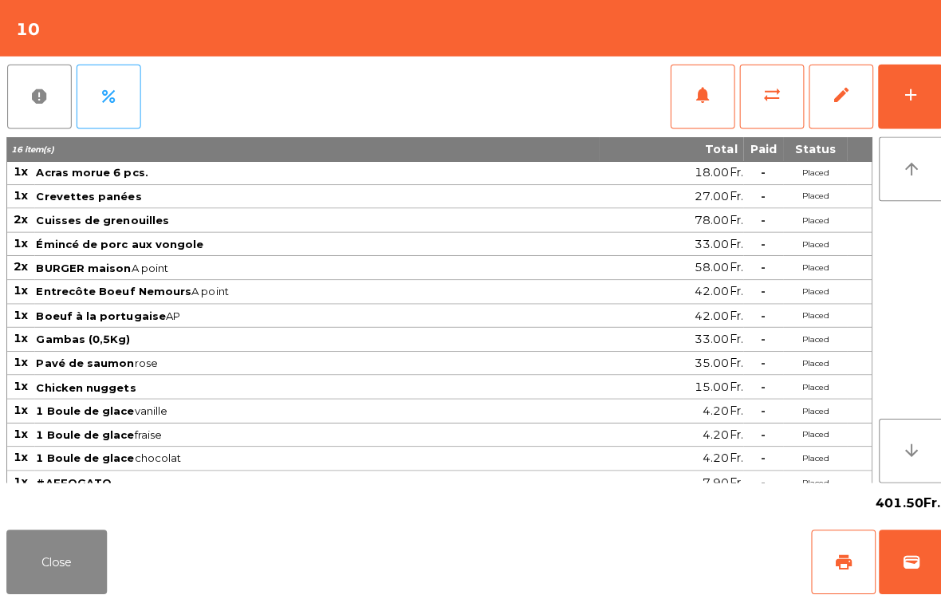
click at [914, 554] on button "wallet" at bounding box center [903, 557] width 64 height 64
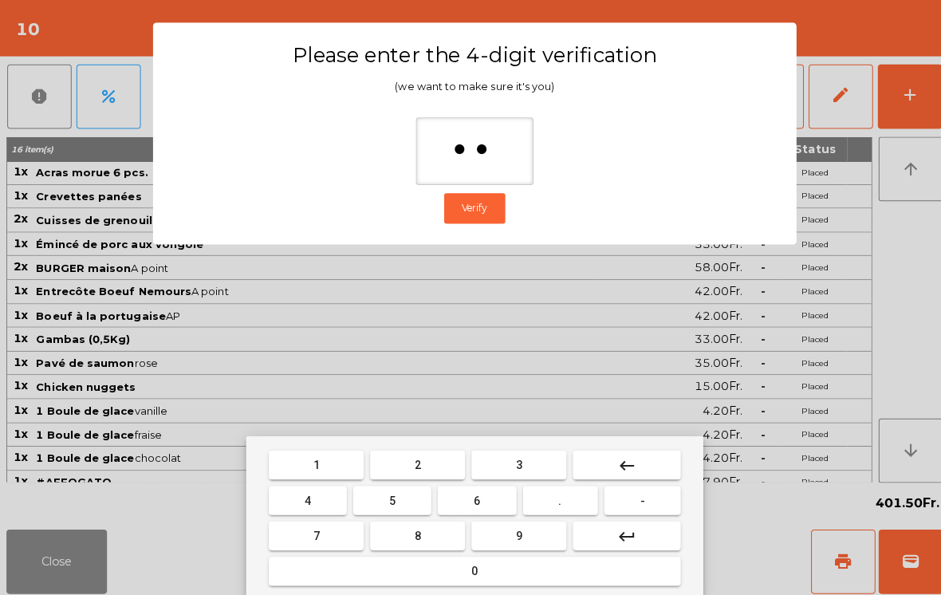
type input "***"
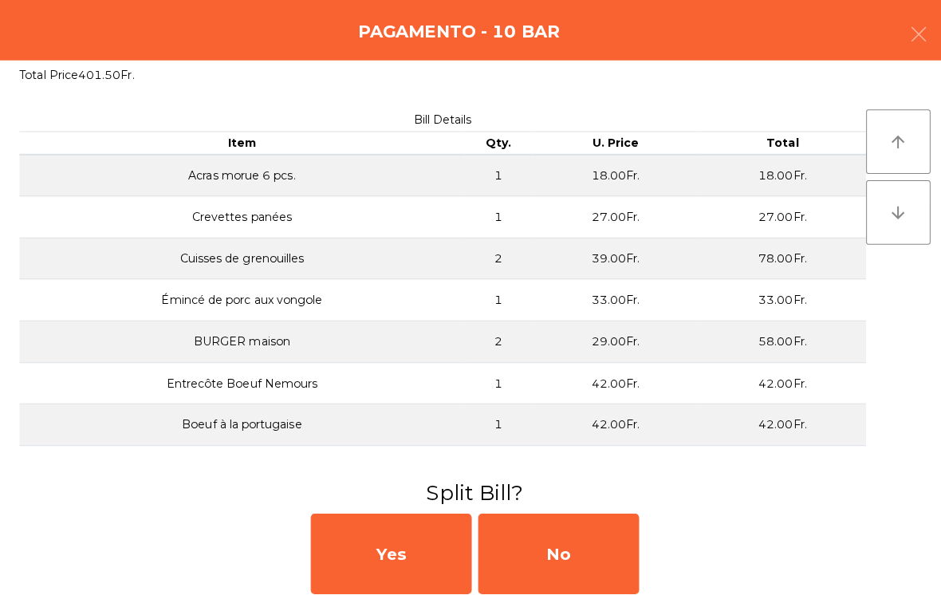
click at [564, 530] on div "No" at bounding box center [553, 549] width 159 height 80
click at [604, 543] on div "No" at bounding box center [553, 549] width 159 height 80
click at [612, 547] on div "No" at bounding box center [553, 549] width 159 height 80
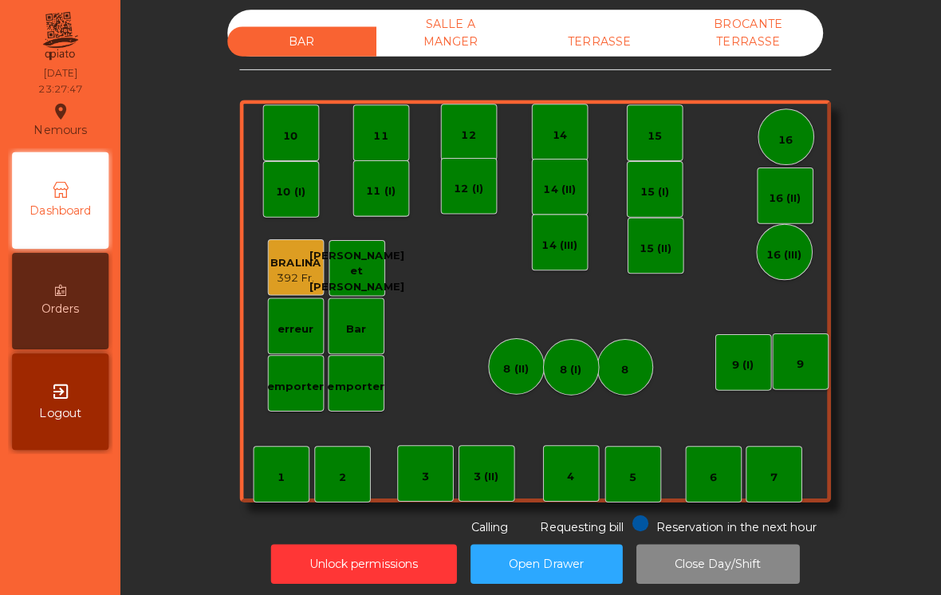
click at [744, 565] on button "Close Day/Shift" at bounding box center [712, 558] width 162 height 39
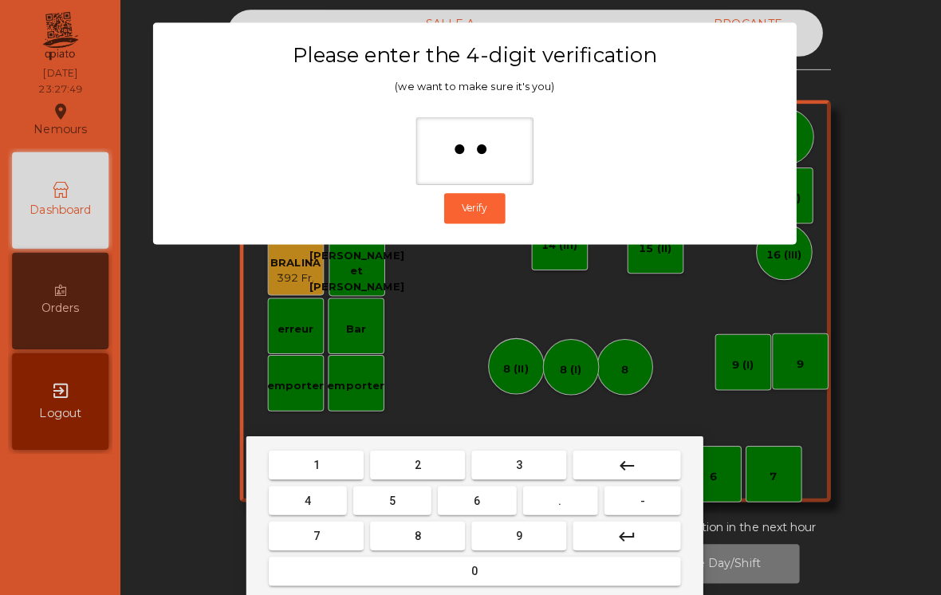
type input "***"
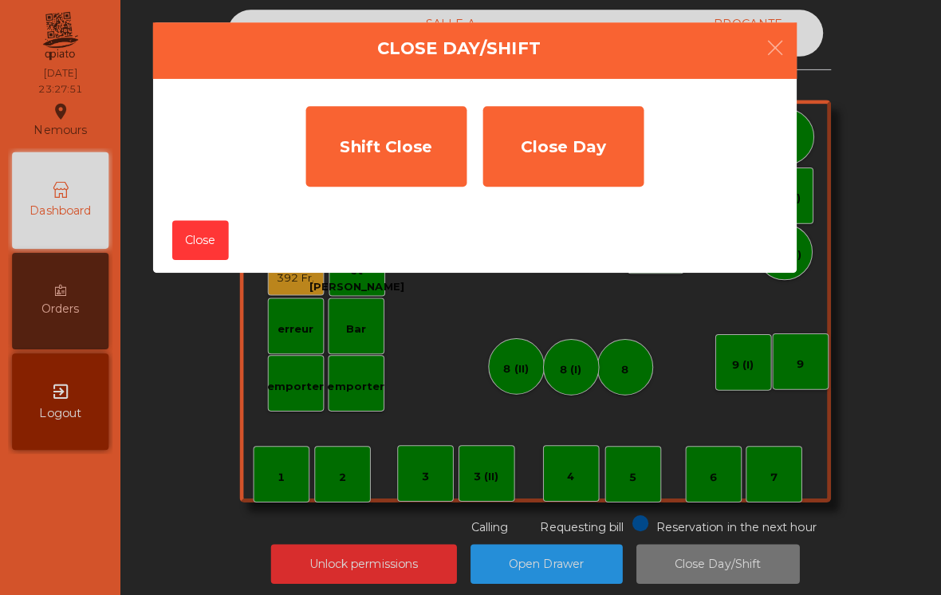
click at [396, 143] on div "Shift Close" at bounding box center [382, 145] width 159 height 80
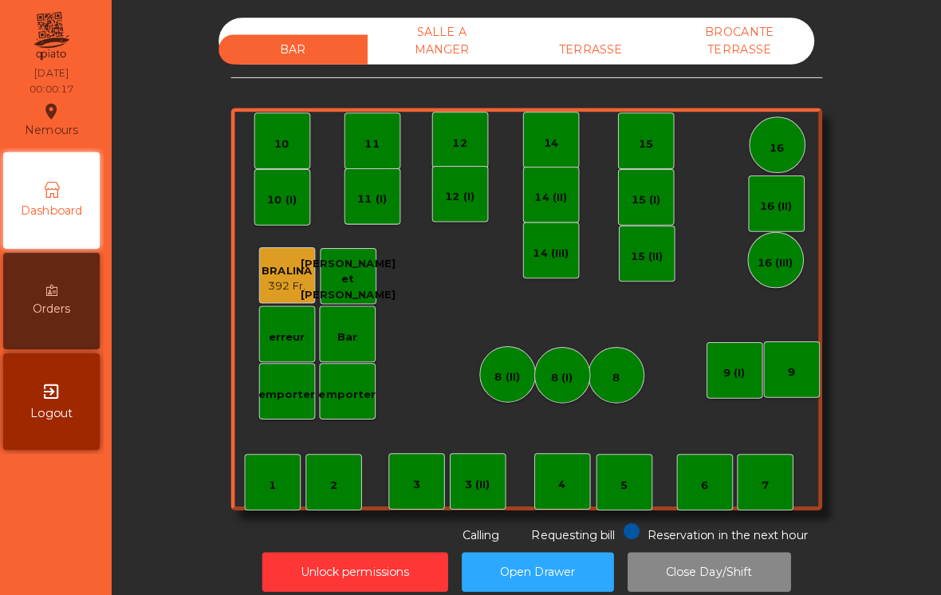
click at [584, 41] on div "TERRASSE" at bounding box center [595, 49] width 148 height 30
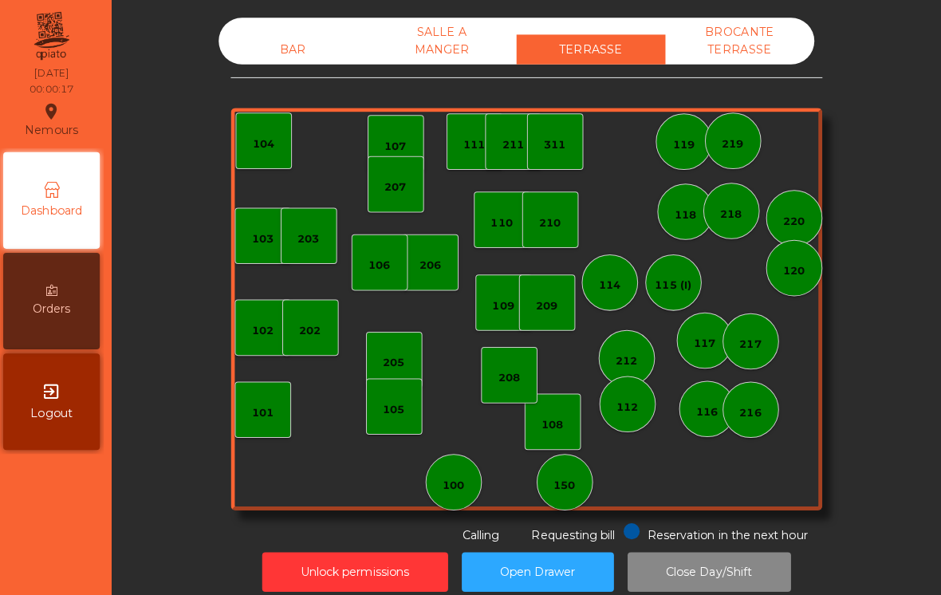
click at [439, 58] on div "SALLE A MANGER" at bounding box center [447, 41] width 148 height 46
